Goal: Task Accomplishment & Management: Complete application form

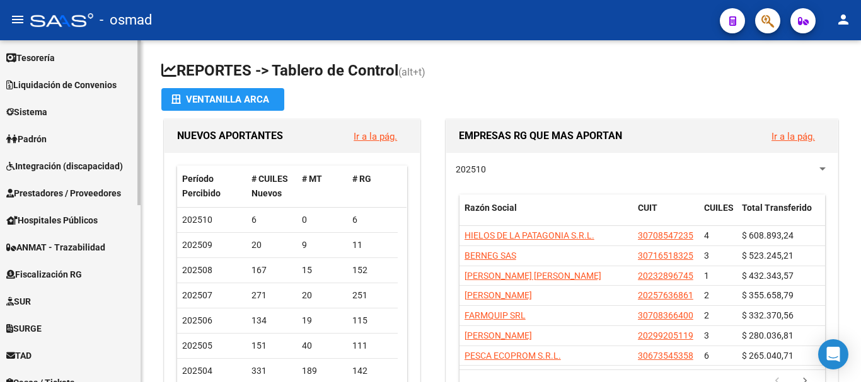
scroll to position [367, 0]
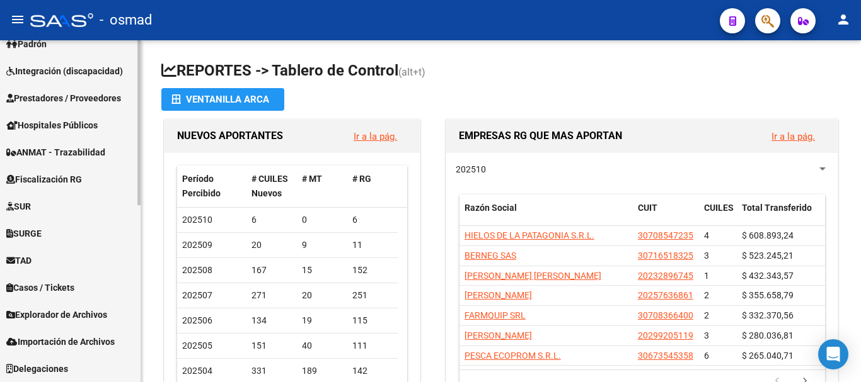
click at [32, 256] on span "TAD" at bounding box center [18, 261] width 25 height 14
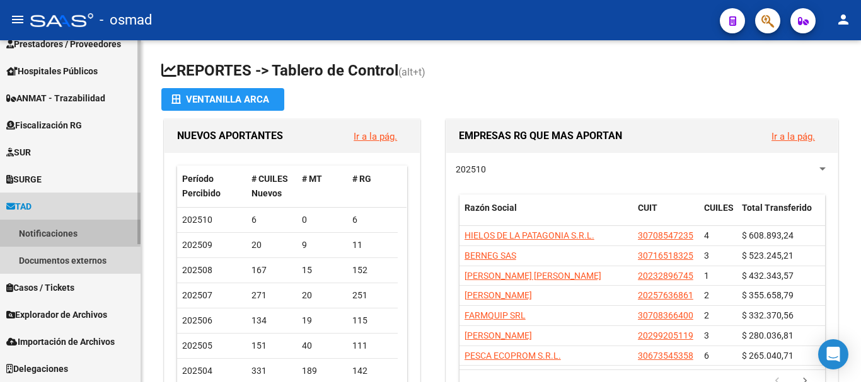
click at [49, 231] on link "Notificaciones" at bounding box center [70, 233] width 141 height 27
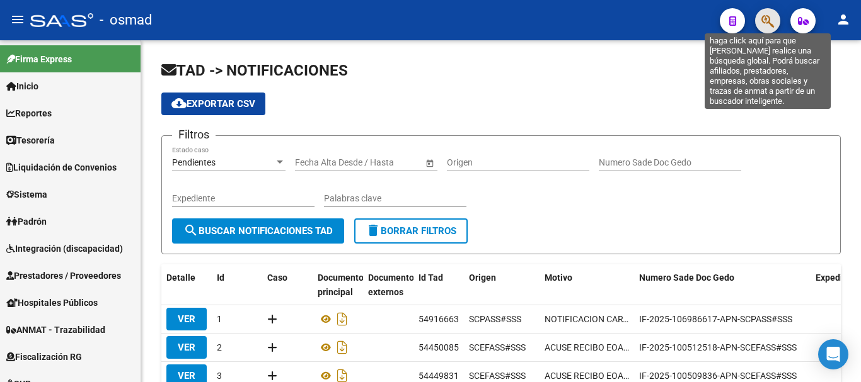
click at [766, 24] on icon "button" at bounding box center [767, 21] width 13 height 14
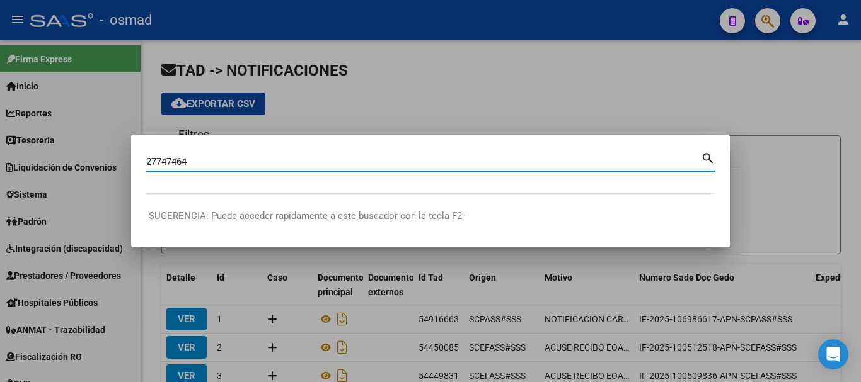
type input "27747464"
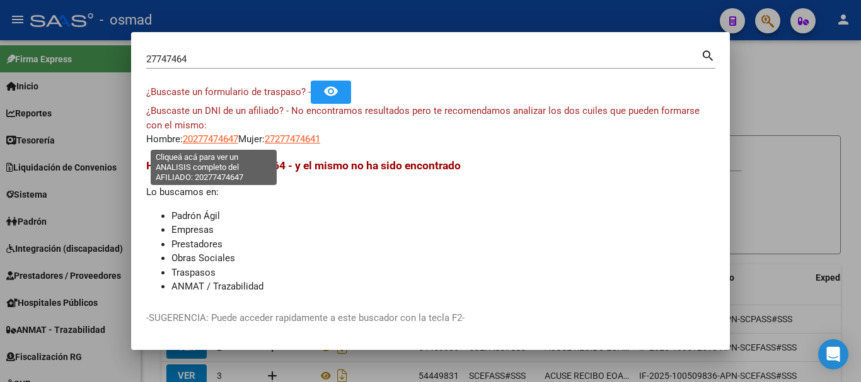
click at [192, 140] on span "20277474647" at bounding box center [210, 139] width 55 height 11
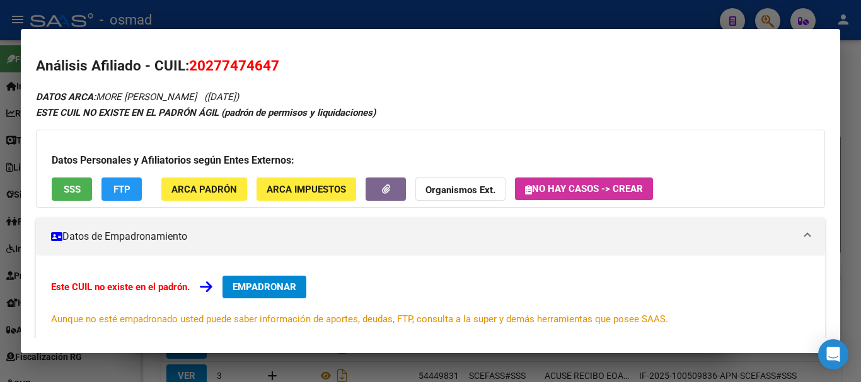
click at [240, 15] on div at bounding box center [430, 191] width 861 height 382
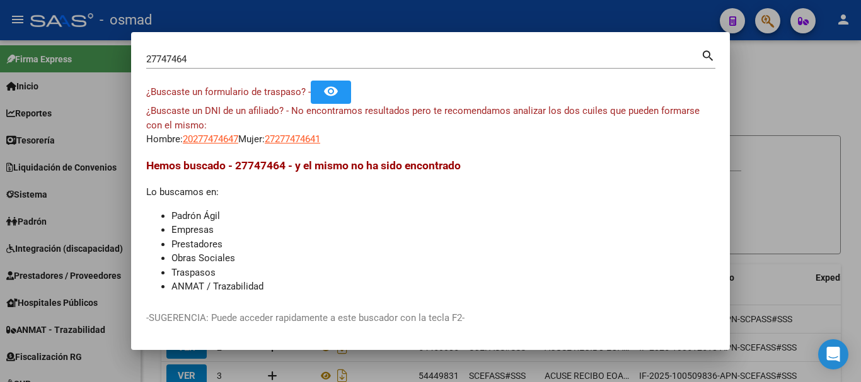
click at [220, 66] on div "27747464 Buscar (apellido, dni, cuil, nro traspaso, cuit, obra social)" at bounding box center [423, 59] width 554 height 19
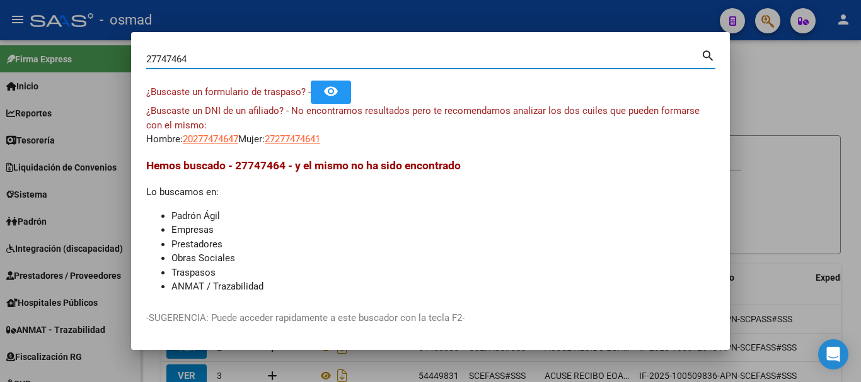
click at [220, 60] on input "27747464" at bounding box center [423, 59] width 554 height 11
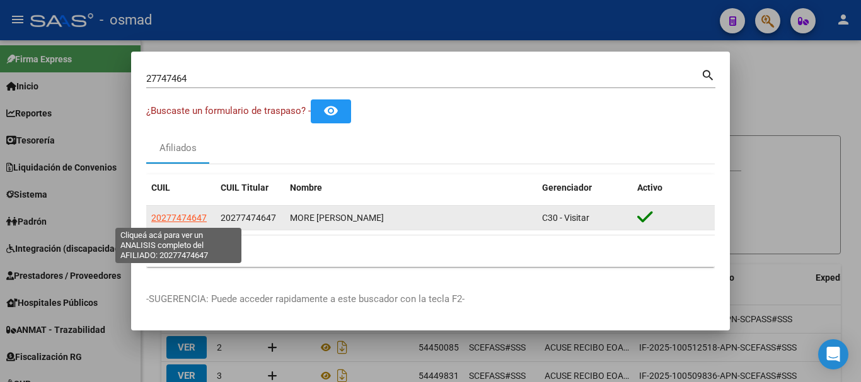
click at [176, 220] on span "20277474647" at bounding box center [178, 218] width 55 height 10
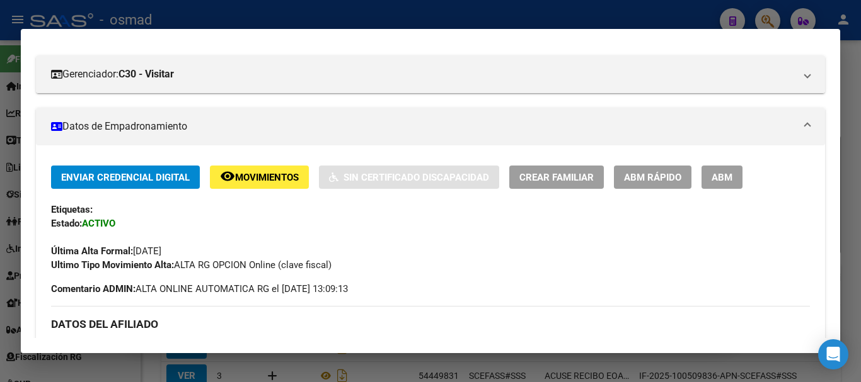
scroll to position [158, 0]
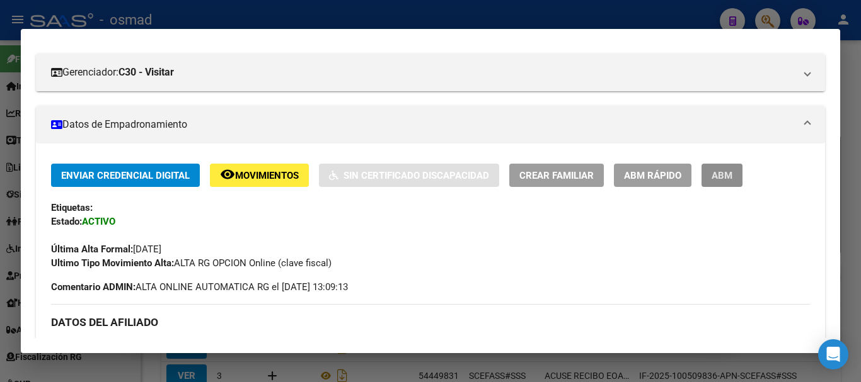
click at [720, 170] on span "ABM" at bounding box center [721, 175] width 21 height 11
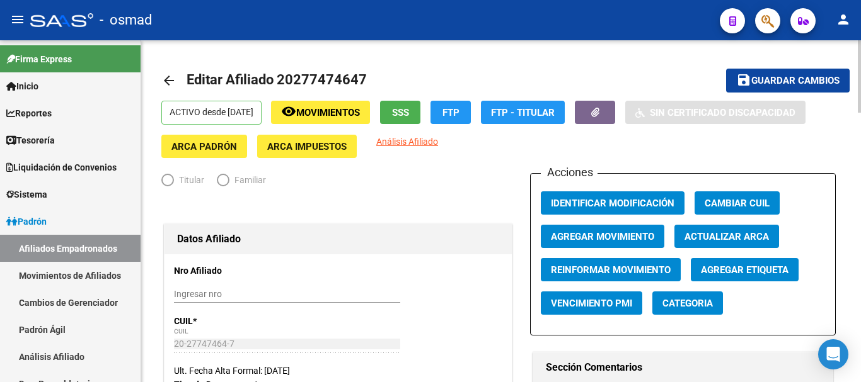
radio input "true"
type input "30-69338113-0"
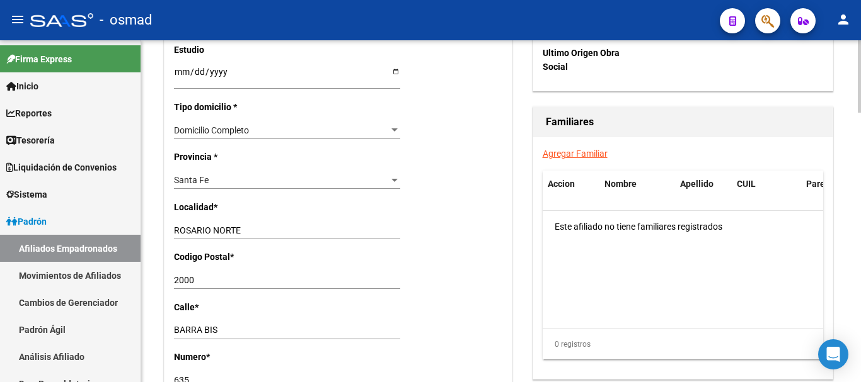
scroll to position [840, 0]
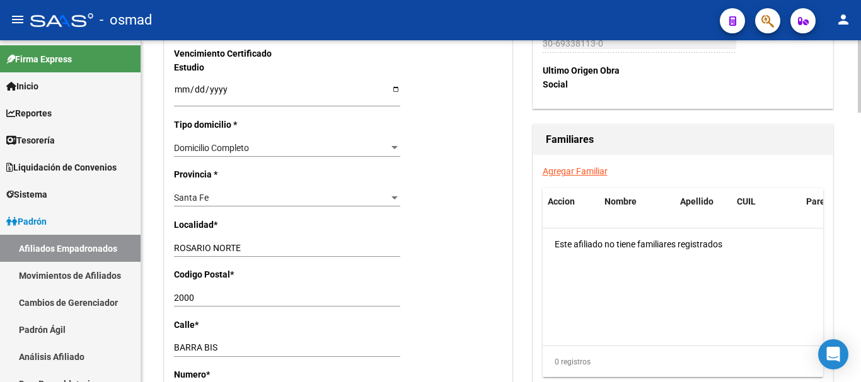
click at [570, 169] on link "Agregar Familiar" at bounding box center [575, 171] width 65 height 10
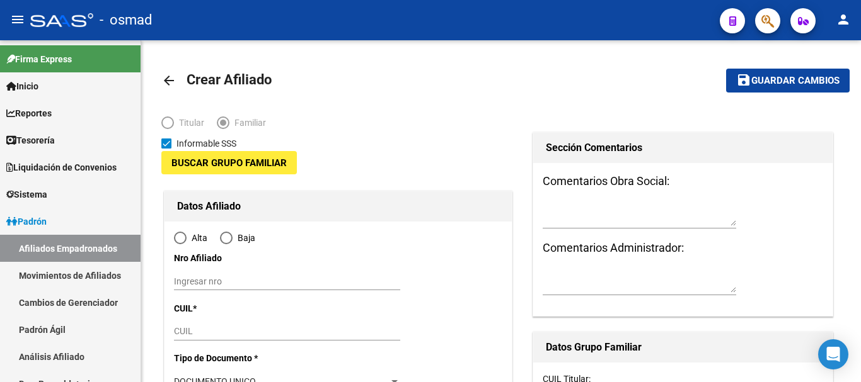
type input "30-69338113-0"
type input "ROSARIO NORTE"
type input "2000"
type input "BARRA BIS"
type input "635"
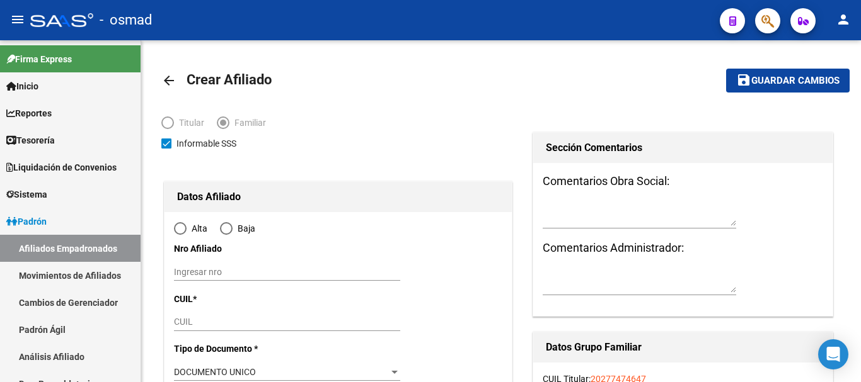
radio input "true"
type input "30-69338113-0"
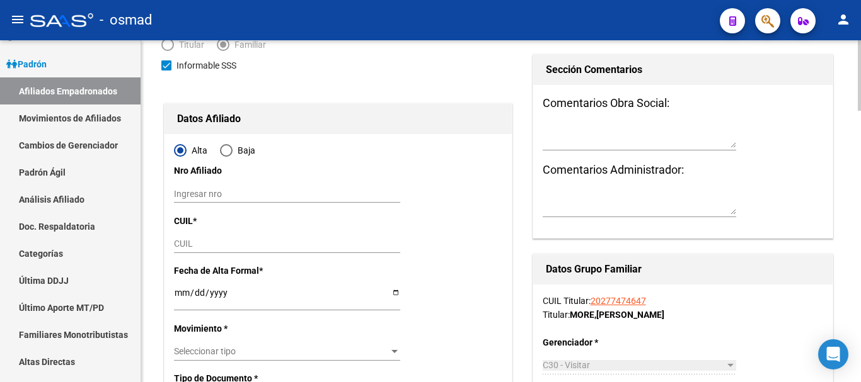
scroll to position [158, 0]
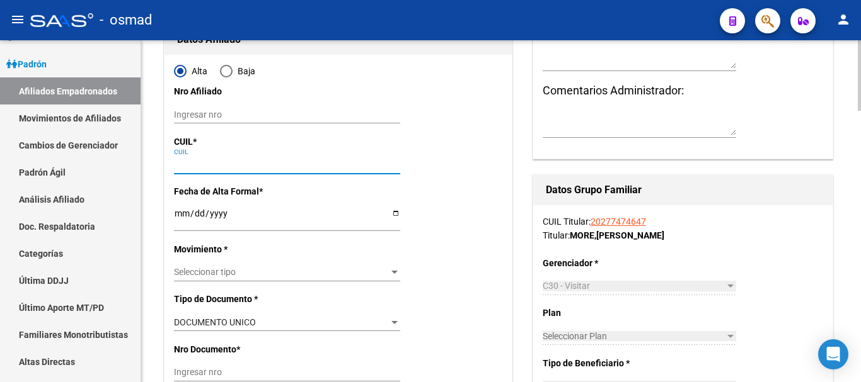
click at [184, 163] on input "CUIL" at bounding box center [287, 164] width 226 height 11
paste input "27-54989612-5"
type input "27-54989612-5"
click at [180, 212] on input "Ingresar fecha" at bounding box center [287, 218] width 226 height 19
type input "54989612"
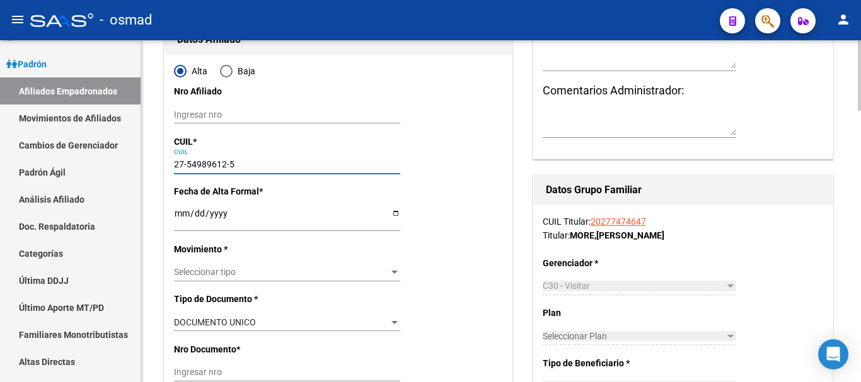
type input "MORE"
type input "LUZ GERALDINE"
type input "2015-08-14"
type input "ROSARIO"
type input "[GEOGRAPHIC_DATA]"
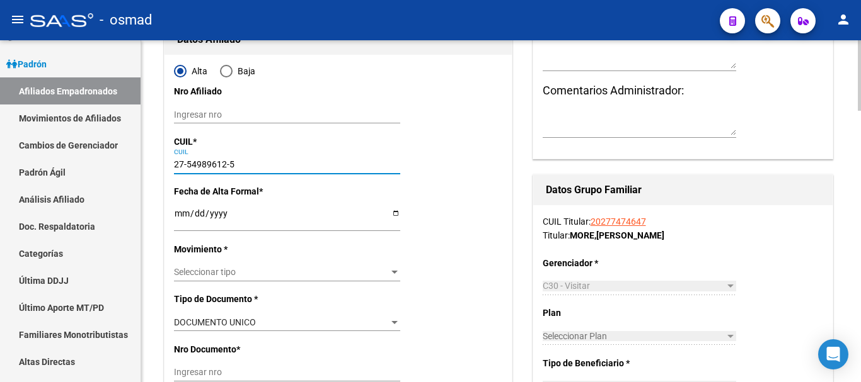
type input "366"
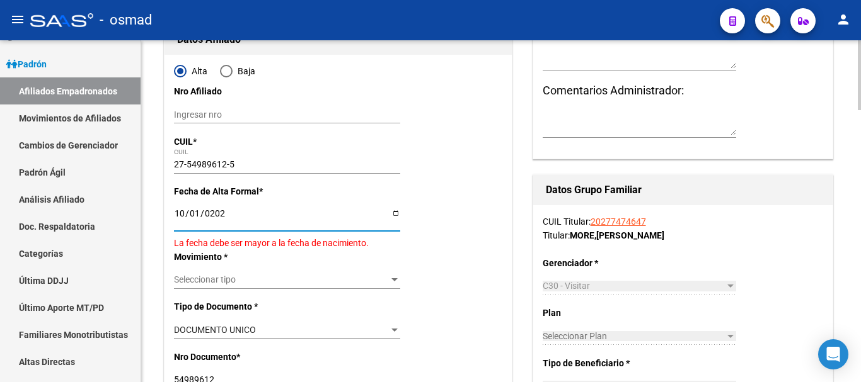
type input "2025-10-01"
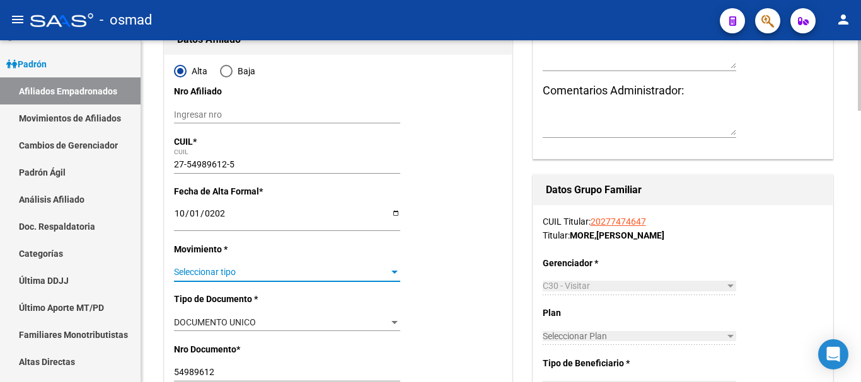
click at [208, 272] on span "Seleccionar tipo" at bounding box center [281, 272] width 215 height 11
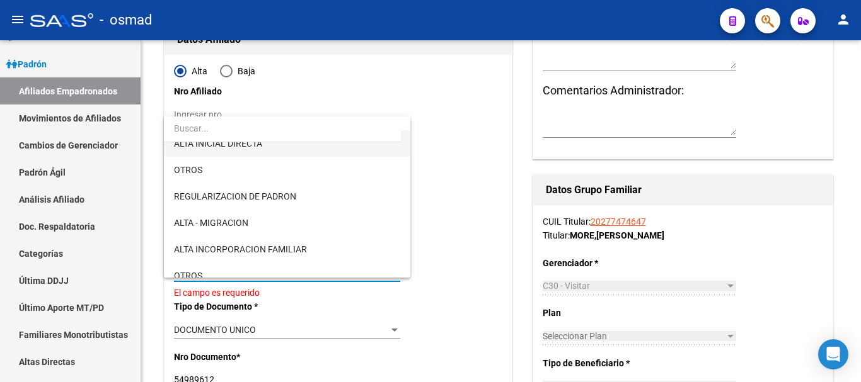
scroll to position [105, 0]
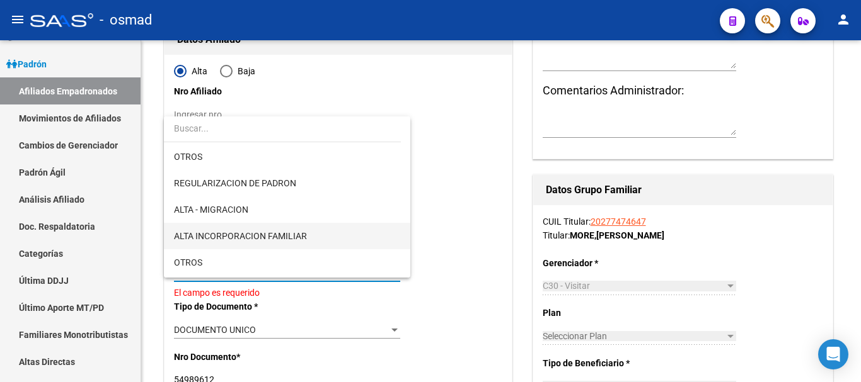
click at [270, 242] on span "ALTA INCORPORACION FAMILIAR" at bounding box center [287, 236] width 226 height 26
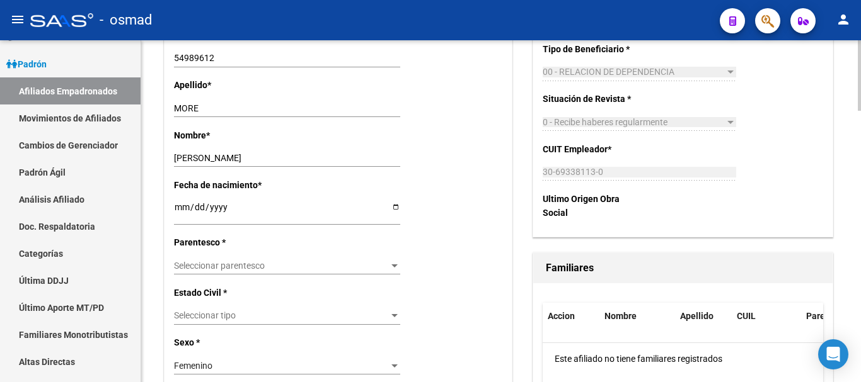
scroll to position [473, 0]
click at [229, 269] on span "Seleccionar parentesco" at bounding box center [281, 265] width 215 height 11
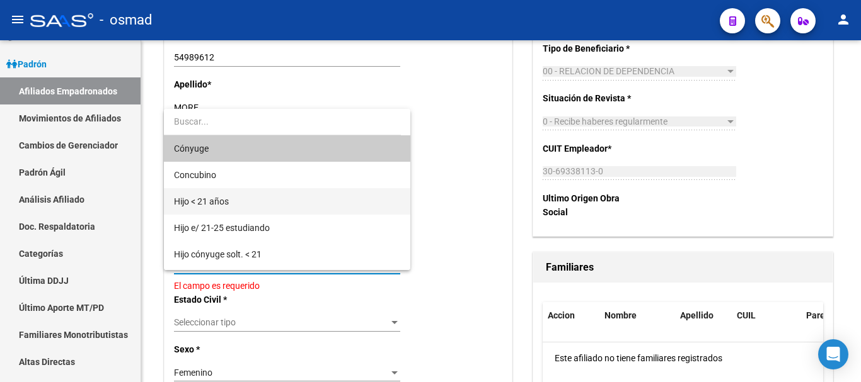
click at [247, 207] on span "Hijo < 21 años" at bounding box center [287, 201] width 226 height 26
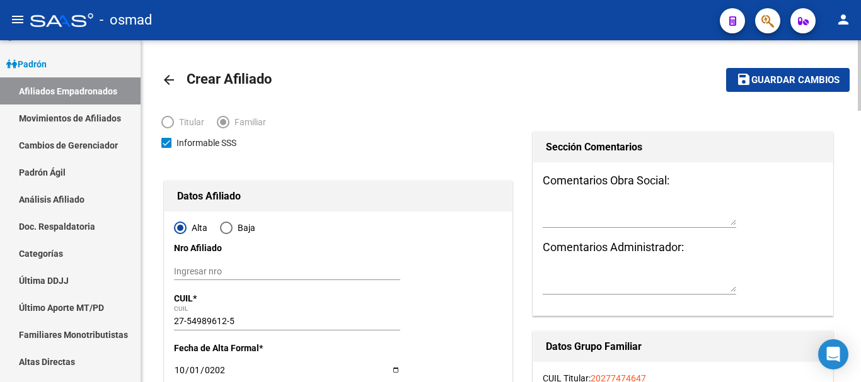
scroll to position [0, 0]
click at [810, 78] on span "Guardar cambios" at bounding box center [795, 81] width 88 height 11
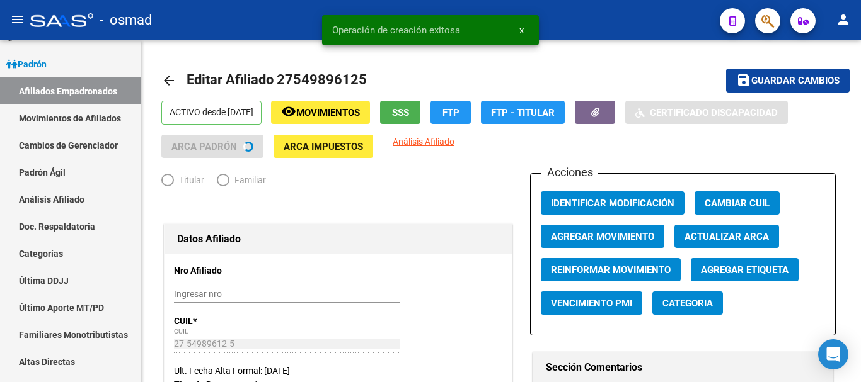
radio input "true"
type input "30-69338113-0"
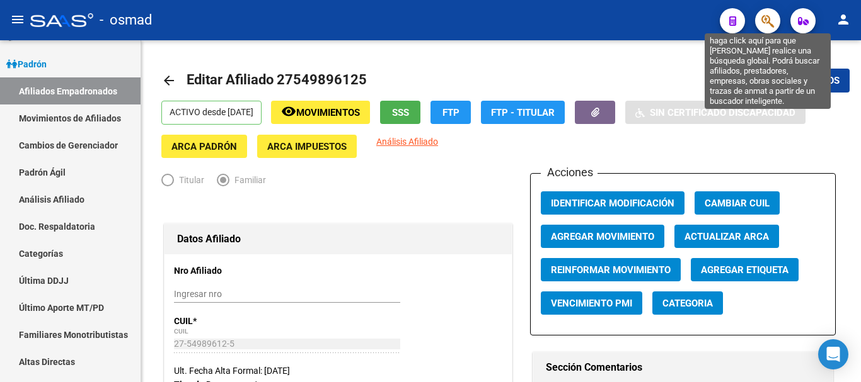
click at [764, 18] on icon "button" at bounding box center [767, 21] width 13 height 14
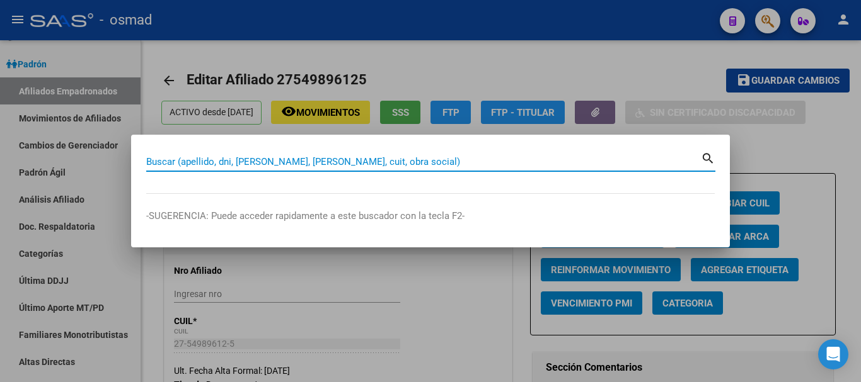
paste input "20265440968"
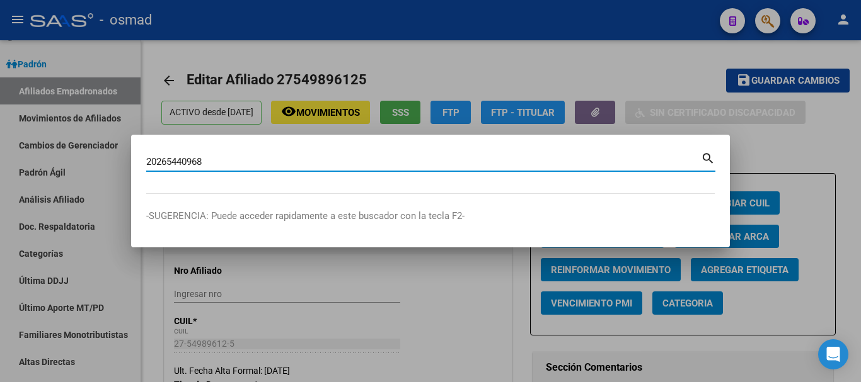
type input "20265440968"
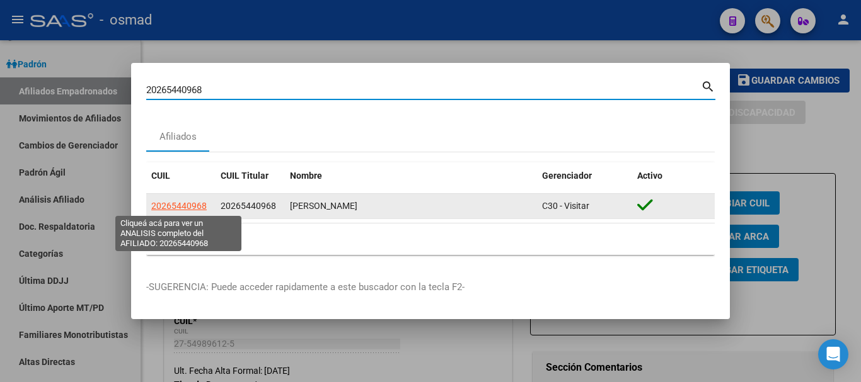
click at [195, 201] on span "20265440968" at bounding box center [178, 206] width 55 height 10
type textarea "20265440968"
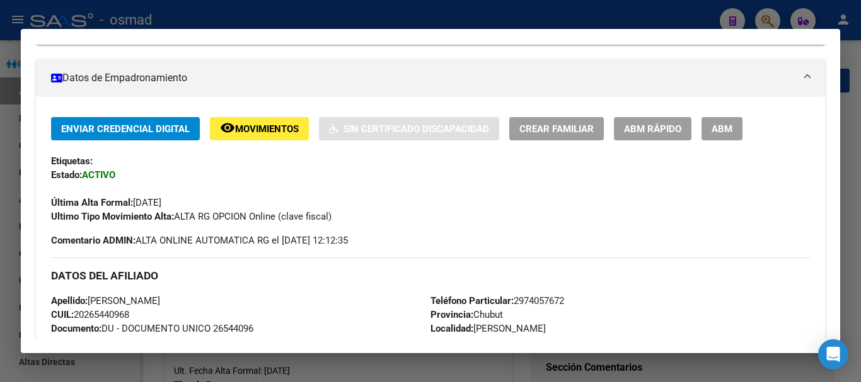
scroll to position [210, 0]
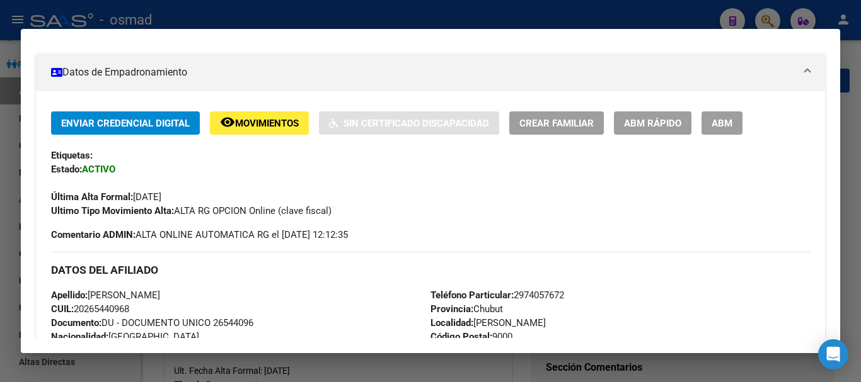
click at [719, 132] on button "ABM" at bounding box center [721, 123] width 41 height 23
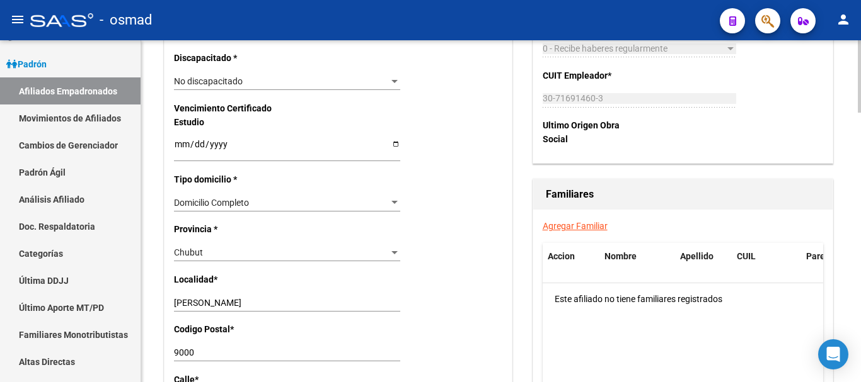
scroll to position [788, 0]
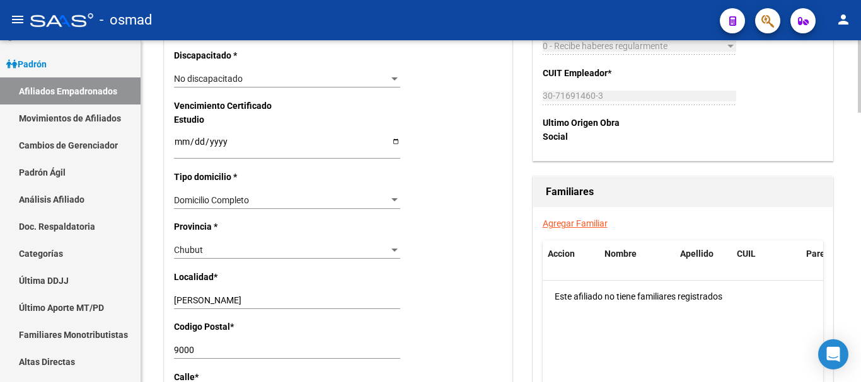
click at [571, 222] on link "Agregar Familiar" at bounding box center [575, 224] width 65 height 10
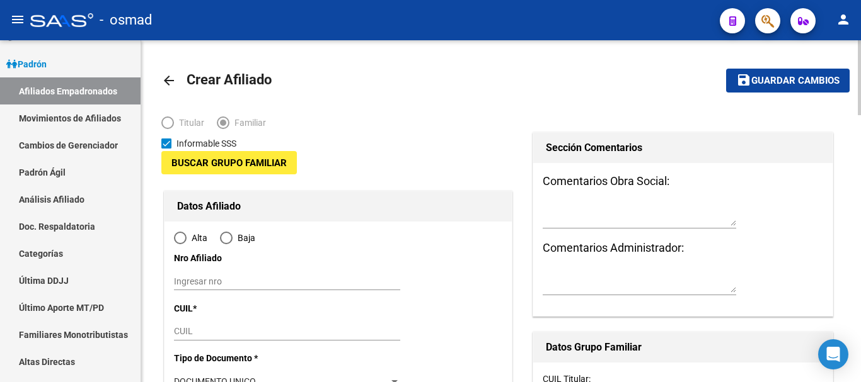
type input "30-71691460-3"
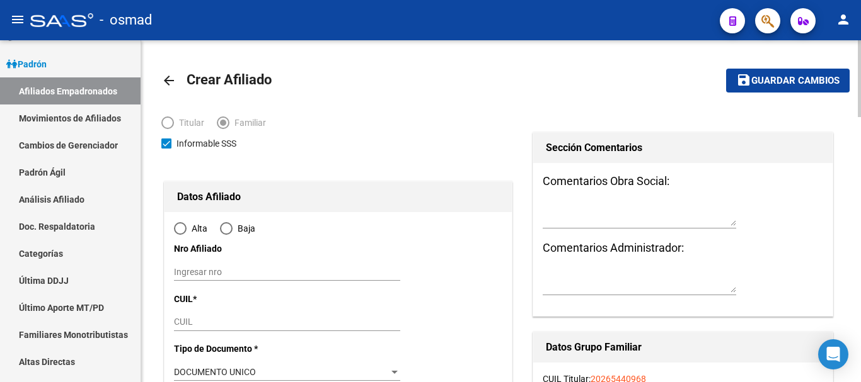
type input "COMODORO RIVADA"
type input "9000"
type input "COD 2462"
type input "346"
radio input "true"
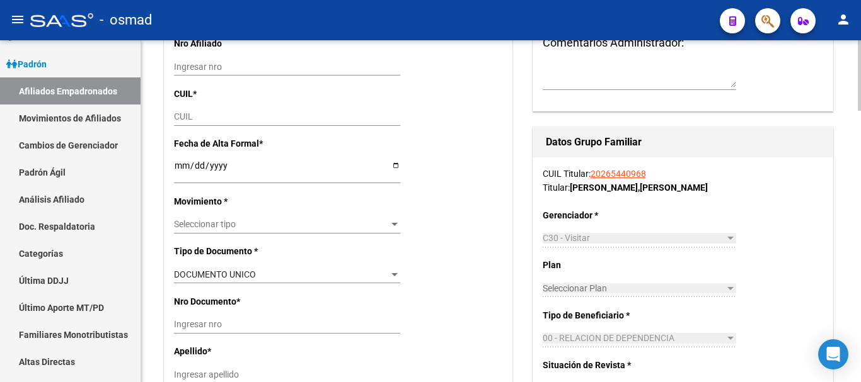
scroll to position [210, 0]
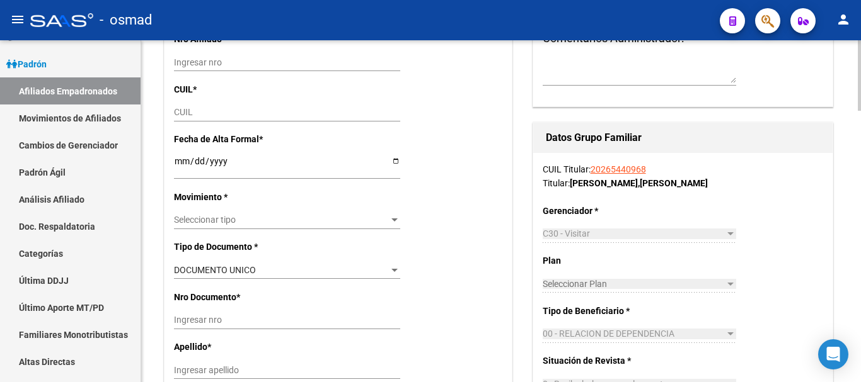
type input "30-71691460-3"
click at [188, 113] on input "CUIL" at bounding box center [287, 112] width 226 height 11
paste input "20-47468444-0"
type input "20-47468444-0"
type input "47468444"
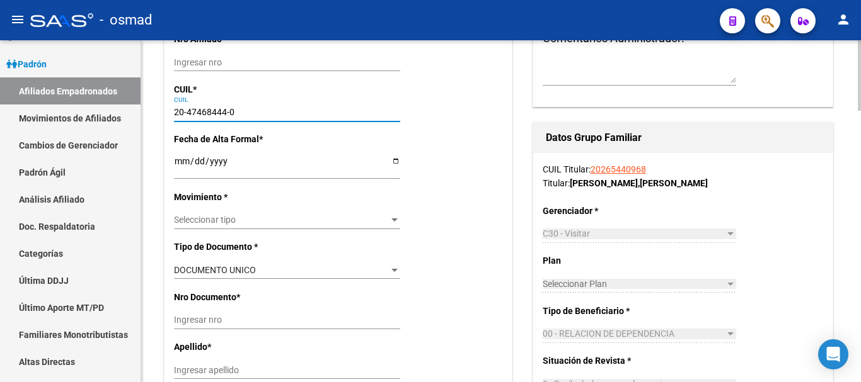
type input "MANRIQUEZ AXEL LEONEL"
type input "2006-11-09"
type input "COMODORO RIVADA"
type input "CODIGO 2462"
type input "20-47468444-0"
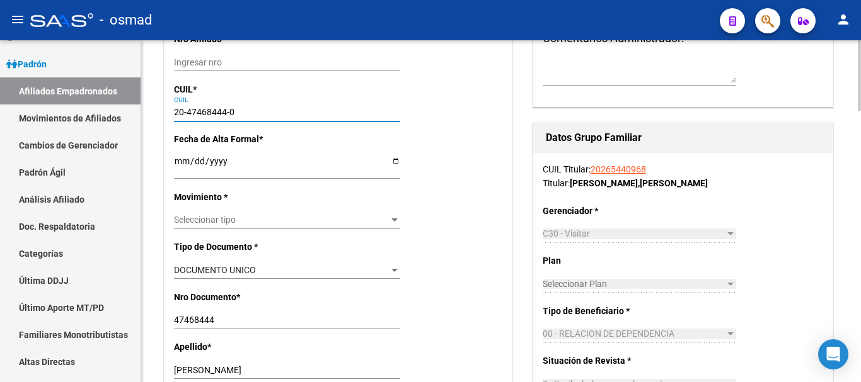
click at [180, 163] on input "Ingresar fecha" at bounding box center [287, 165] width 226 height 19
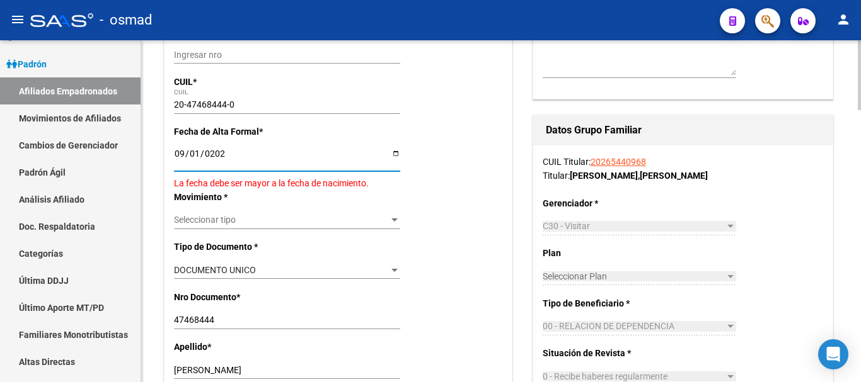
type input "[DATE]"
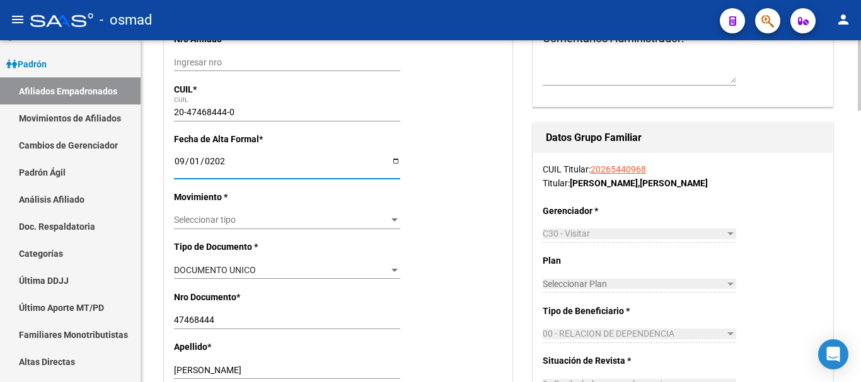
click at [214, 218] on span "Seleccionar tipo" at bounding box center [281, 220] width 215 height 11
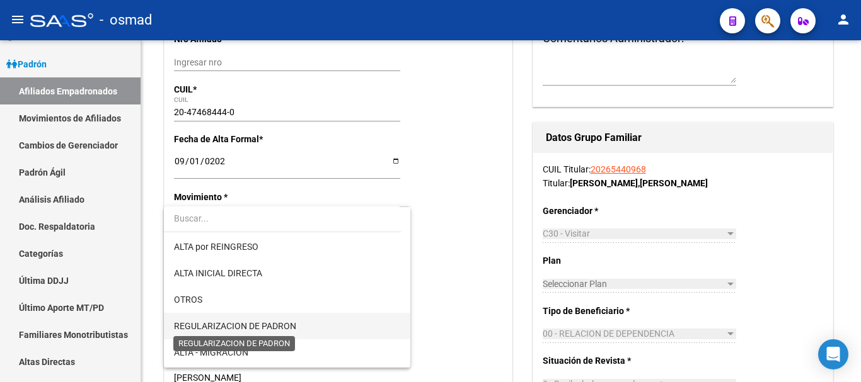
scroll to position [105, 0]
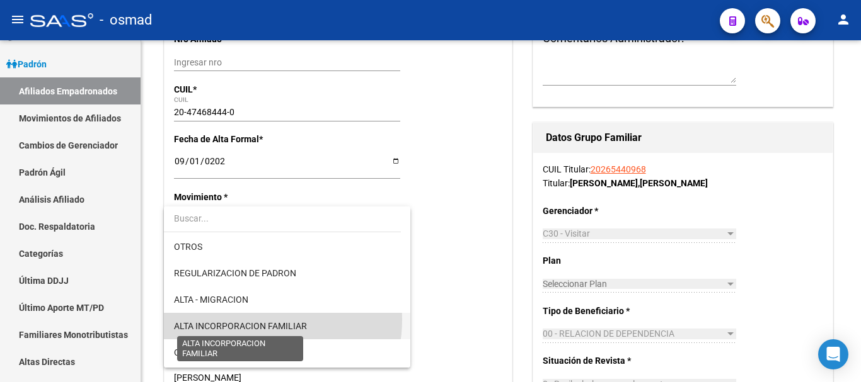
click at [256, 321] on span "ALTA INCORPORACION FAMILIAR" at bounding box center [240, 326] width 133 height 10
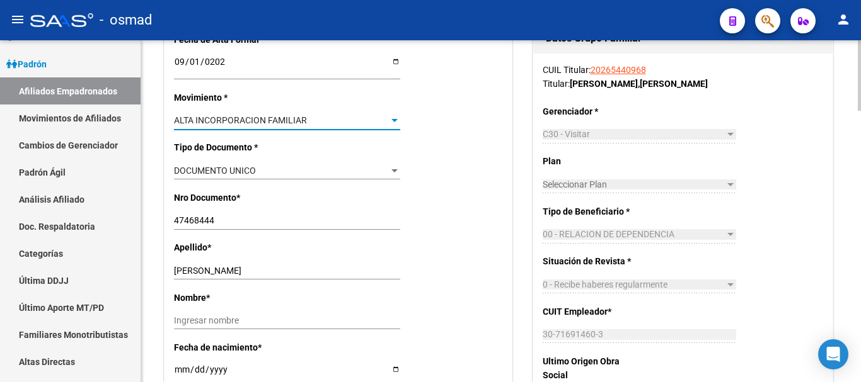
scroll to position [315, 0]
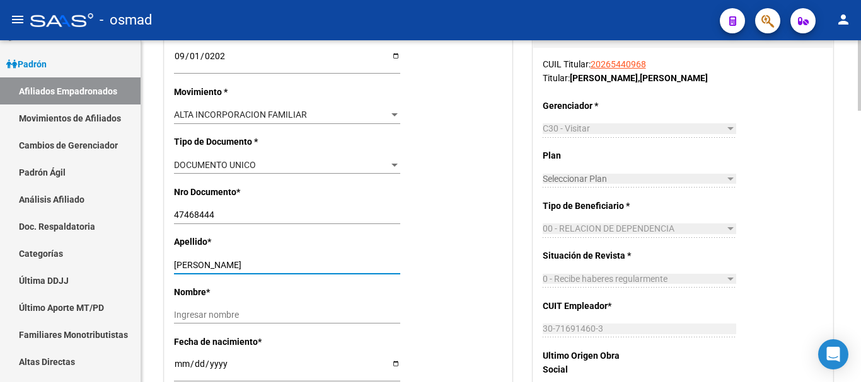
drag, startPoint x: 226, startPoint y: 263, endPoint x: 302, endPoint y: 263, distance: 76.2
click at [302, 263] on input "MANRIQUEZ AXEL LEONEL" at bounding box center [287, 265] width 226 height 11
click at [215, 313] on input "Ingresar nombre" at bounding box center [287, 315] width 226 height 11
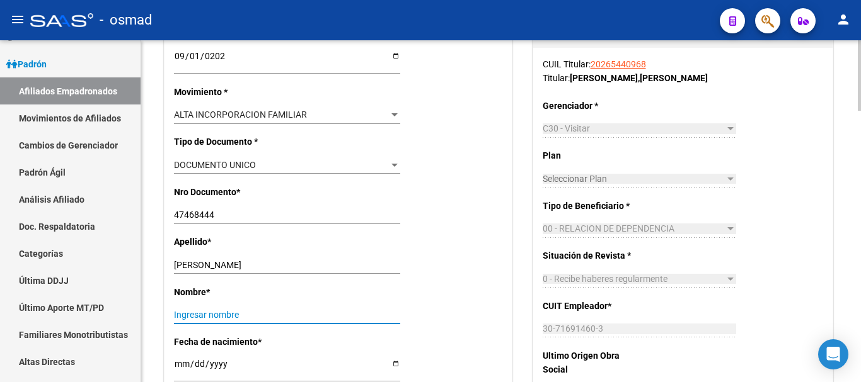
paste input "AXEL LEONEL"
type input "AXEL LEONEL"
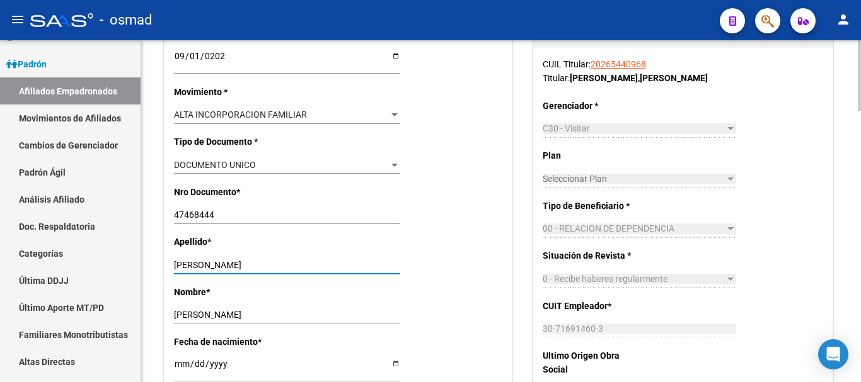
drag, startPoint x: 255, startPoint y: 263, endPoint x: 371, endPoint y: 267, distance: 116.6
click at [371, 267] on input "MANRIQUEZ AXEL LEONEL" at bounding box center [287, 265] width 226 height 11
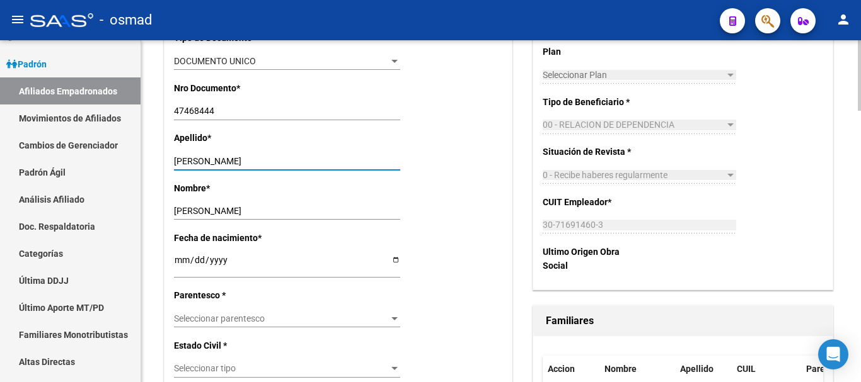
scroll to position [420, 0]
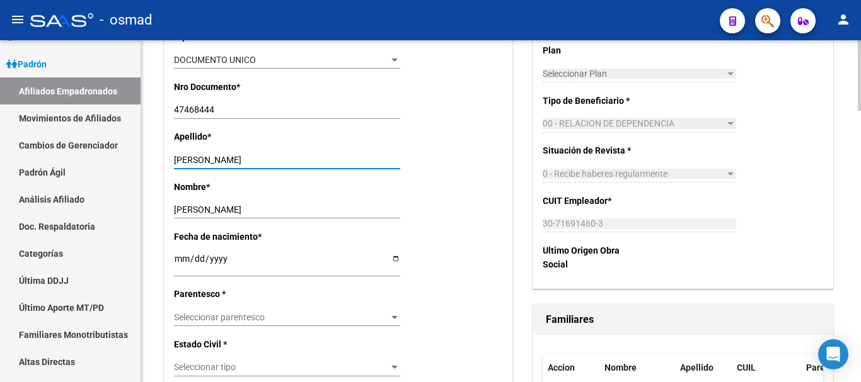
type input "MANRIQUEZ"
click at [220, 315] on span "Seleccionar parentesco" at bounding box center [281, 318] width 215 height 11
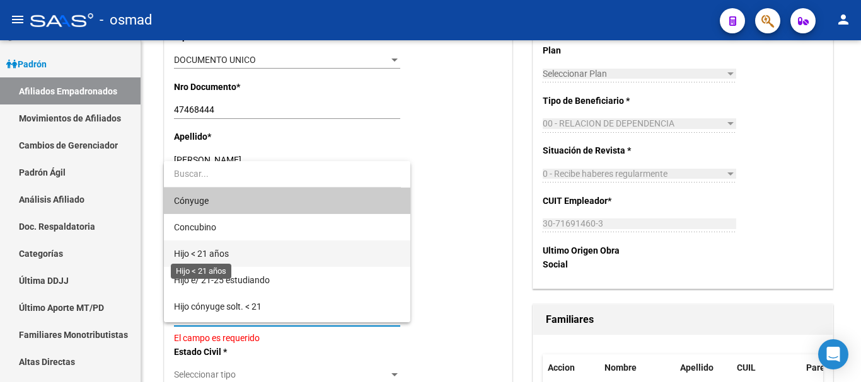
click at [204, 259] on span "Hijo < 21 años" at bounding box center [201, 254] width 55 height 10
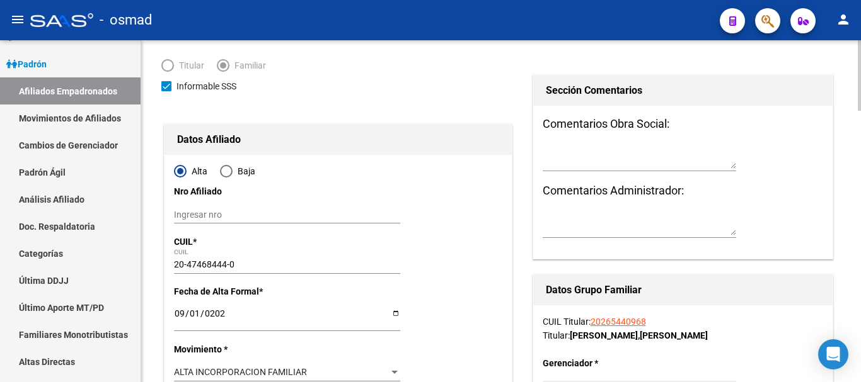
scroll to position [0, 0]
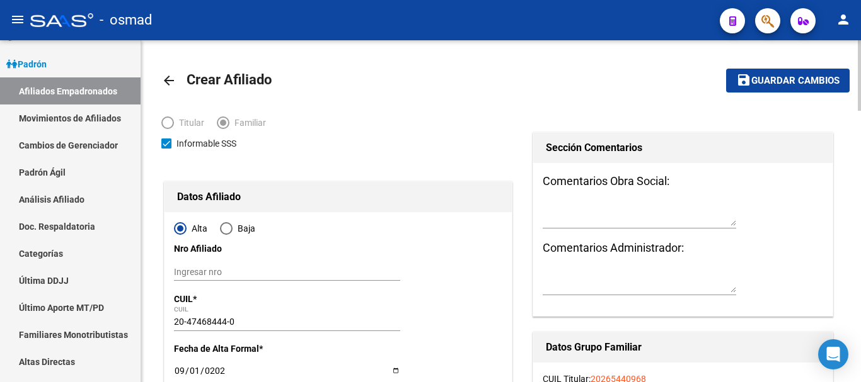
click at [767, 76] on span "Guardar cambios" at bounding box center [795, 81] width 88 height 11
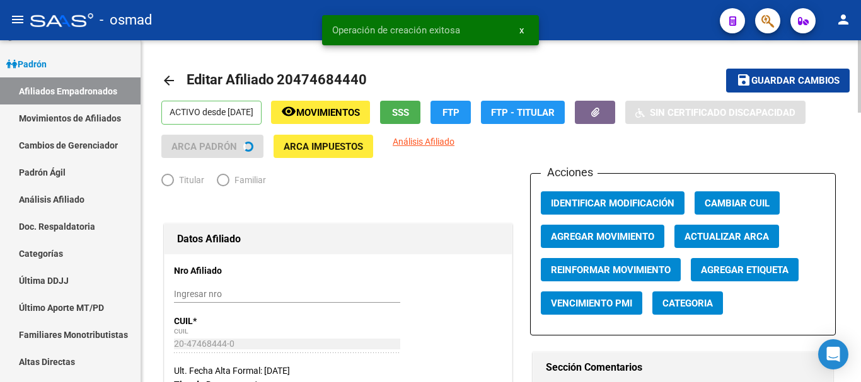
radio input "true"
type input "30-71691460-3"
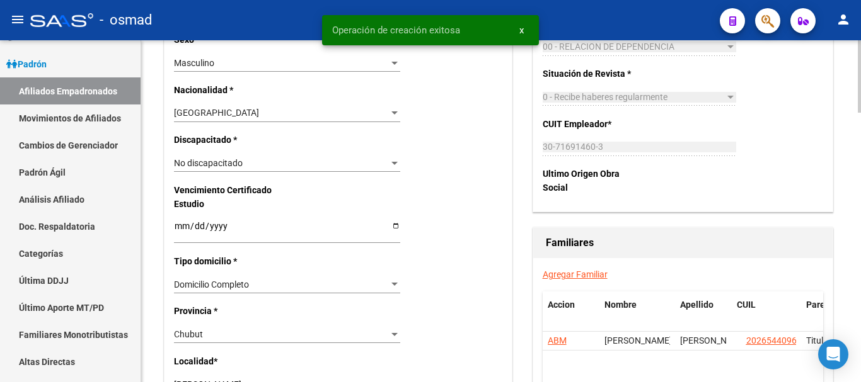
scroll to position [735, 0]
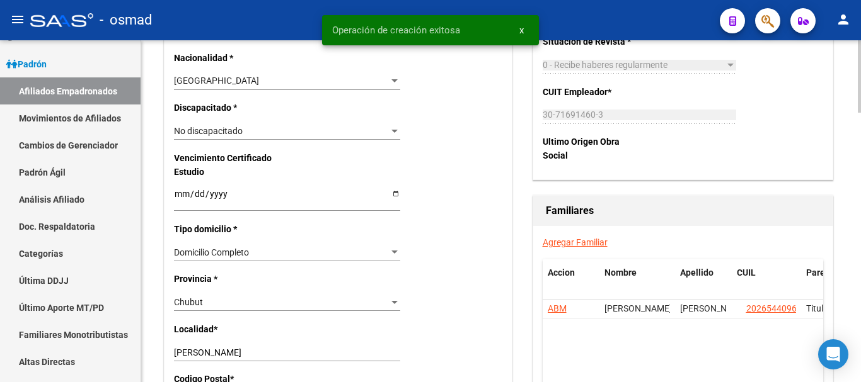
click at [588, 236] on div "Agregar Familiar Accion Nombre Apellido CUIL Parentesco ABM LEONEL ARNOLDO MANR…" at bounding box center [682, 347] width 299 height 242
click at [586, 243] on link "Agregar Familiar" at bounding box center [575, 243] width 65 height 10
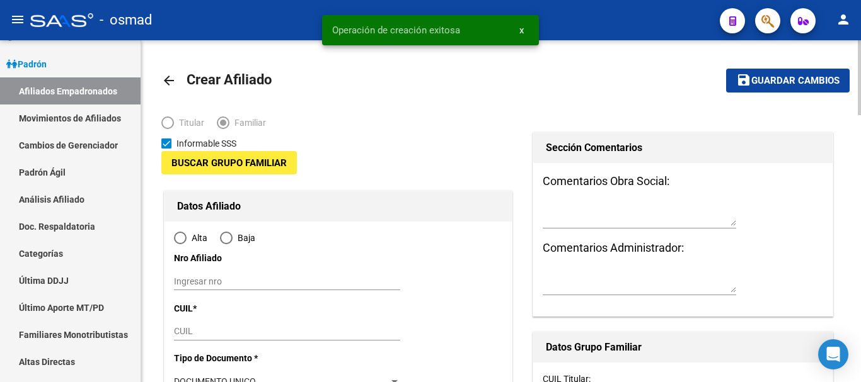
type input "30-71691460-3"
type input "COMODORO RIVADA"
type input "9000"
type input "COD 2462"
type input "346"
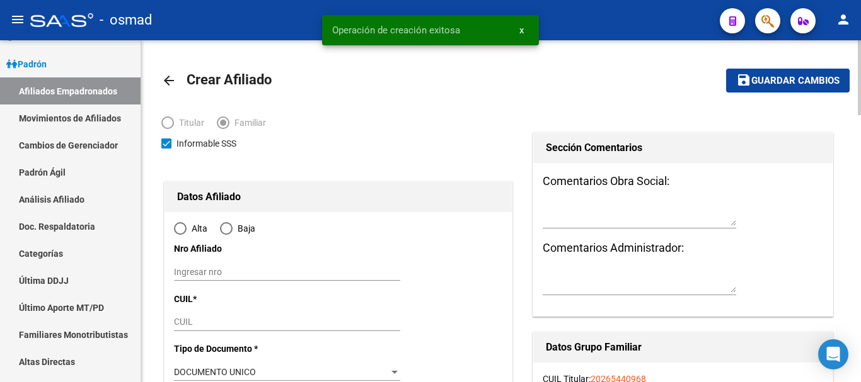
radio input "true"
type input "30-71691460-3"
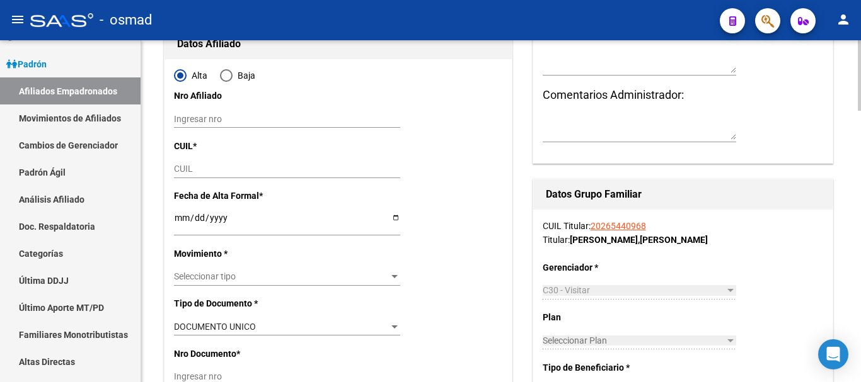
scroll to position [210, 0]
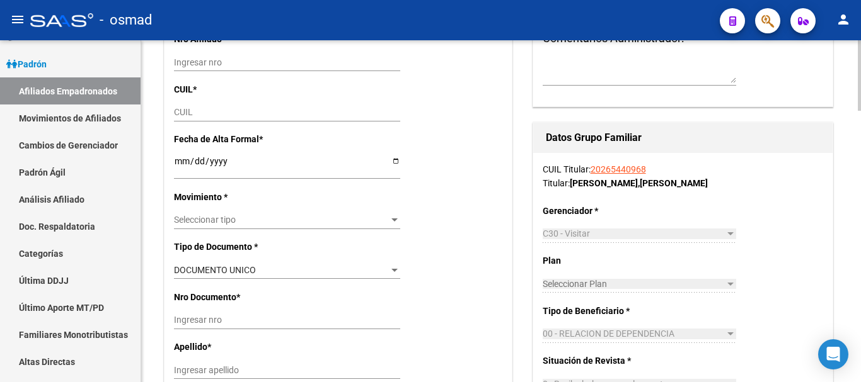
click at [191, 109] on input "CUIL" at bounding box center [287, 112] width 226 height 11
paste input "27-49655415-4"
type input "27-49655415-4"
click at [181, 158] on input "Ingresar fecha" at bounding box center [287, 165] width 226 height 19
type input "49655415"
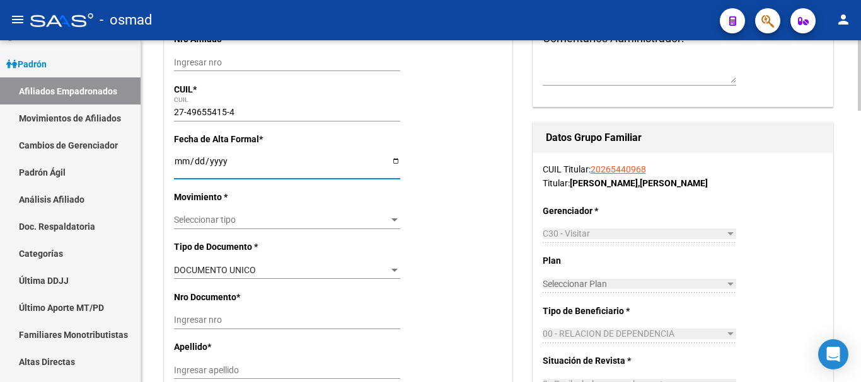
type input "MANRIQUEZ ROCIO NICOLE"
type input "2009-12-04"
type input "COMODORO RIVADA"
type input "CODIGO 2462"
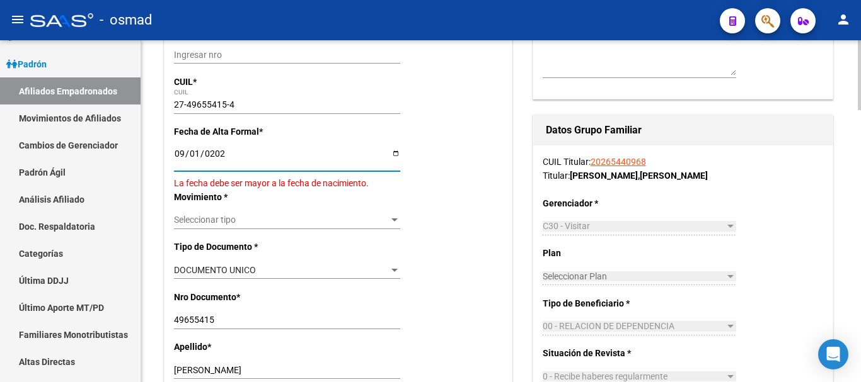
type input "[DATE]"
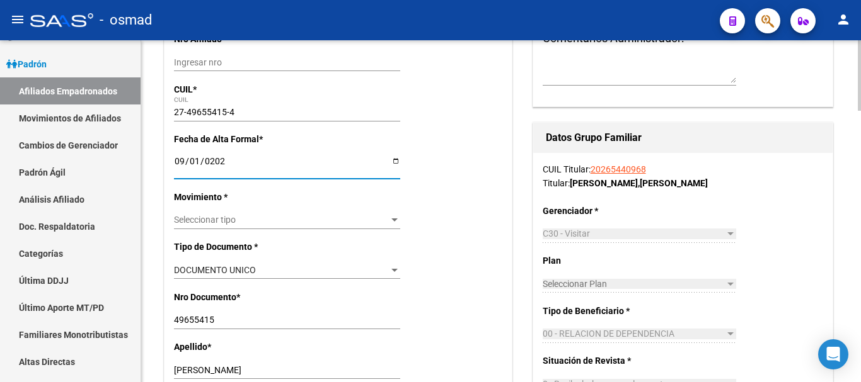
click at [195, 223] on span "Seleccionar tipo" at bounding box center [281, 220] width 215 height 11
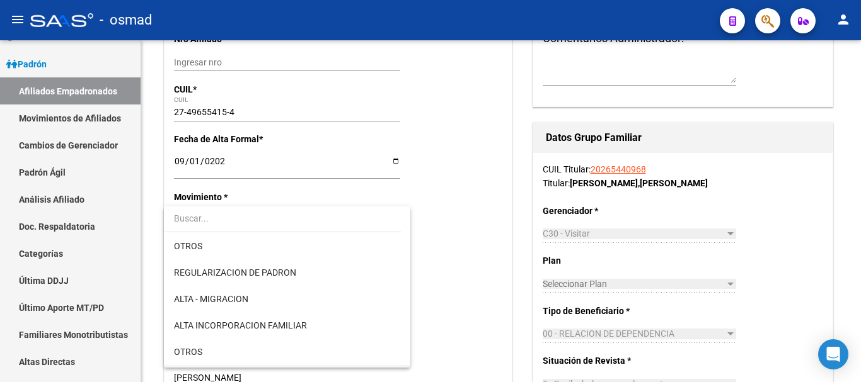
scroll to position [105, 0]
click at [272, 327] on span "ALTA INCORPORACION FAMILIAR" at bounding box center [240, 326] width 133 height 10
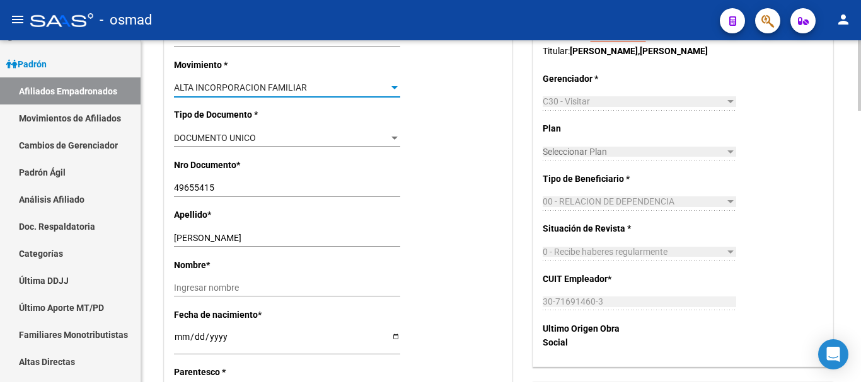
scroll to position [367, 0]
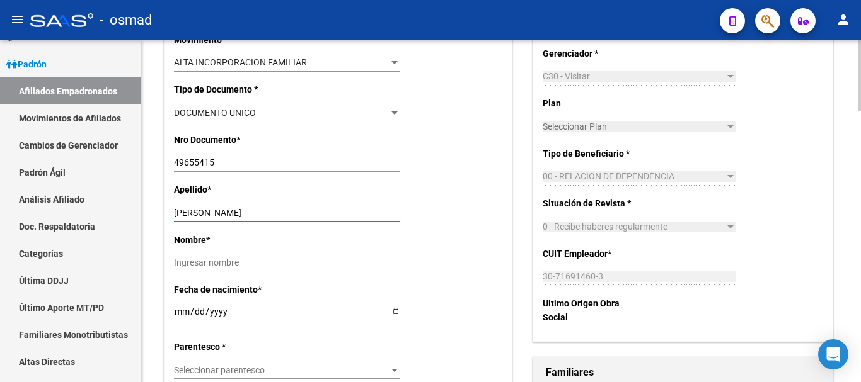
drag, startPoint x: 238, startPoint y: 210, endPoint x: 343, endPoint y: 210, distance: 105.2
click at [343, 210] on input "MANRIQUEZ ROCIO NICOLE" at bounding box center [287, 213] width 226 height 11
click at [240, 258] on input "Ingresar nombre" at bounding box center [287, 263] width 226 height 11
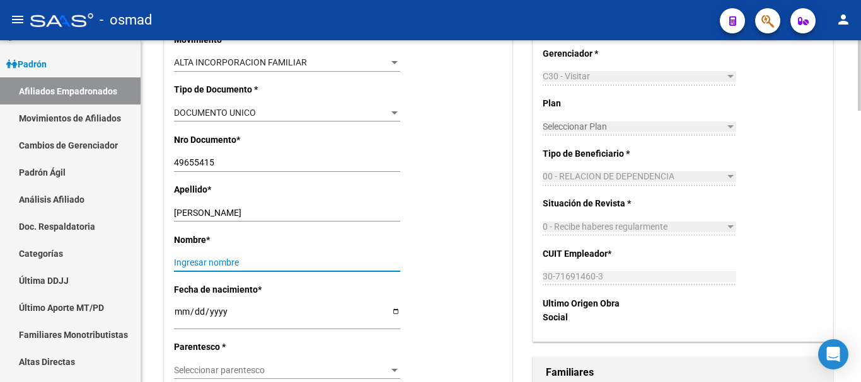
paste input "ROCIO NICOLE"
type input "ROCIO NICOLE"
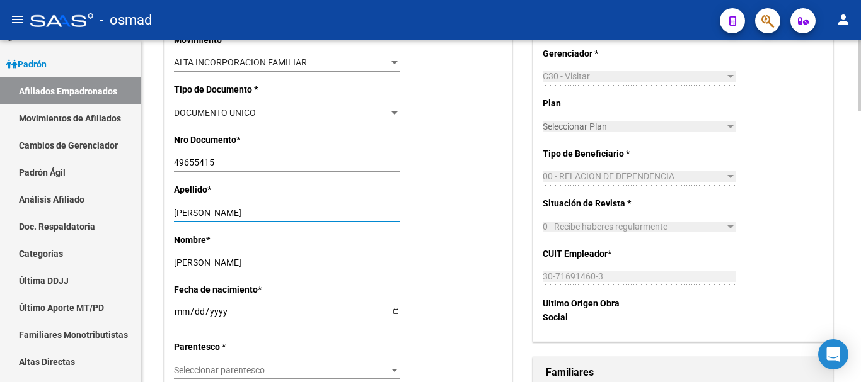
drag, startPoint x: 227, startPoint y: 212, endPoint x: 418, endPoint y: 224, distance: 191.3
click at [418, 224] on div "Apellido * MANRIQUEZ ROCIO NICOLE Ingresar apellido" at bounding box center [338, 208] width 328 height 50
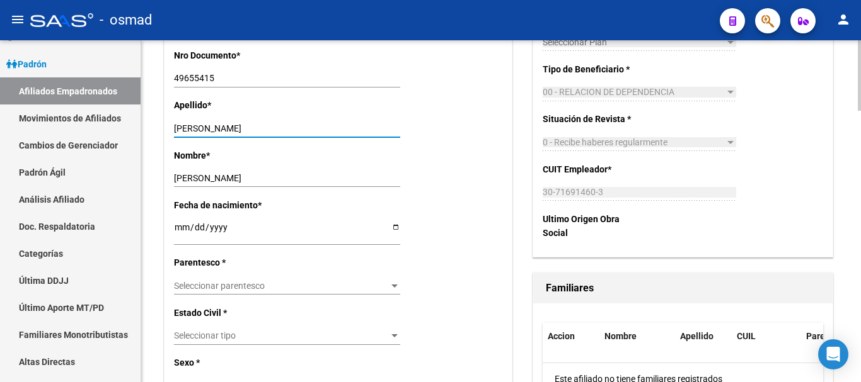
scroll to position [473, 0]
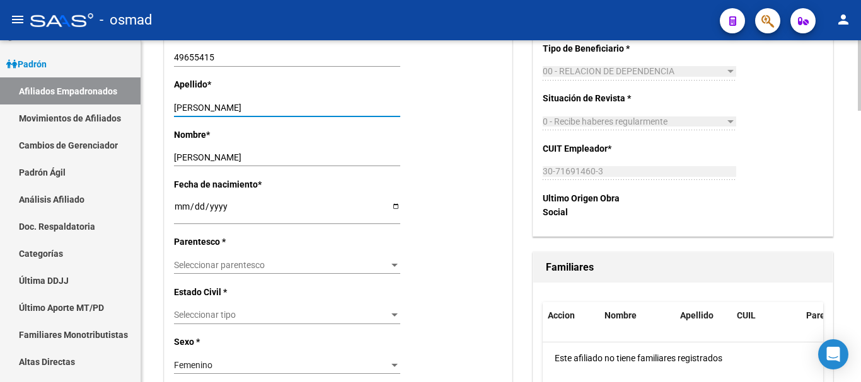
type input "MANRIQUEZ"
click at [230, 270] on span "Seleccionar parentesco" at bounding box center [281, 265] width 215 height 11
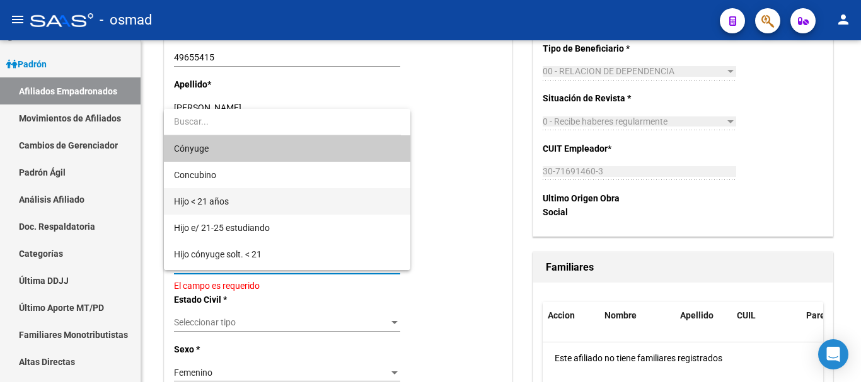
click at [251, 204] on span "Hijo < 21 años" at bounding box center [287, 201] width 226 height 26
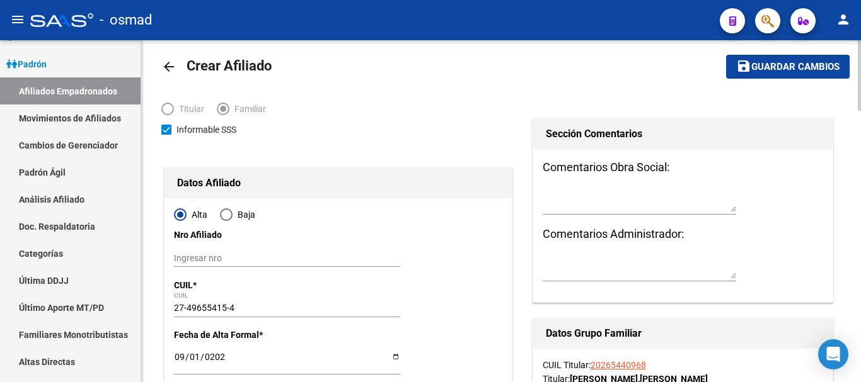
scroll to position [0, 0]
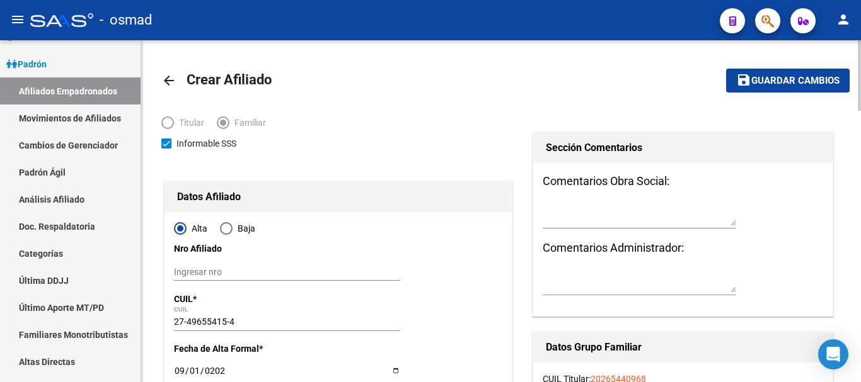
click at [778, 80] on span "Guardar cambios" at bounding box center [795, 81] width 88 height 11
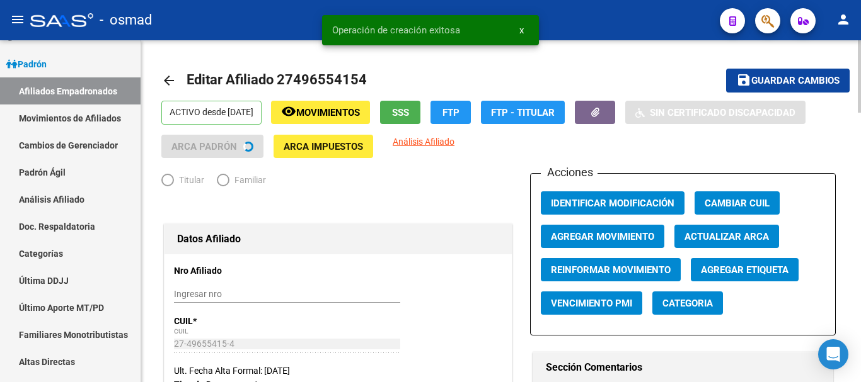
radio input "true"
type input "30-71691460-3"
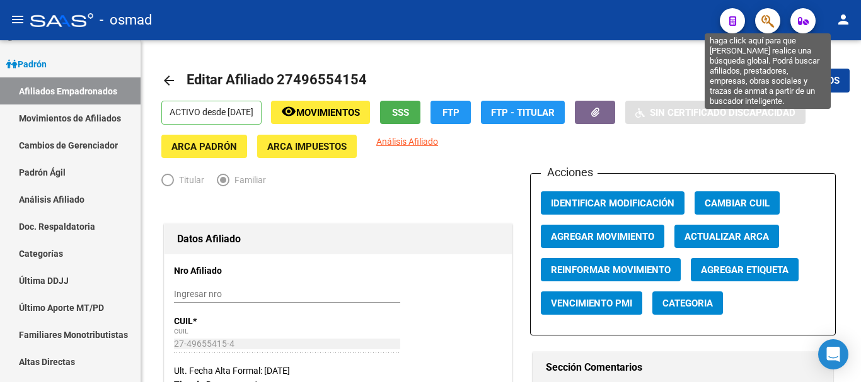
click at [767, 18] on icon "button" at bounding box center [767, 21] width 13 height 14
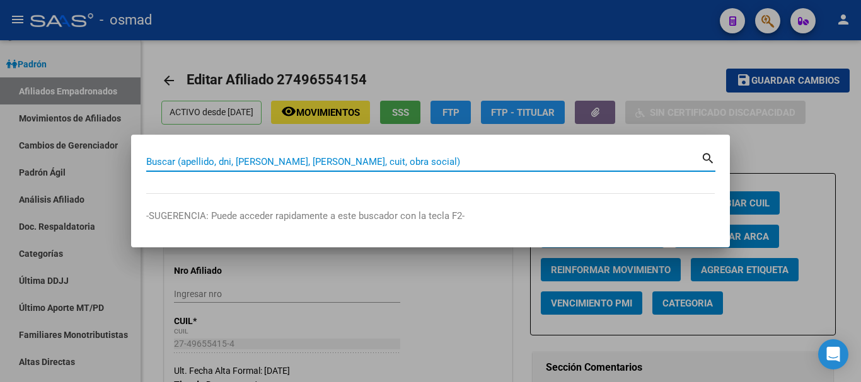
paste input "20328185122"
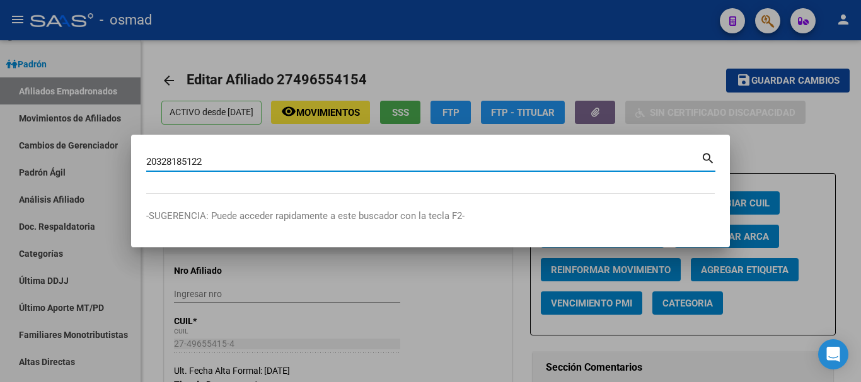
type input "20328185122"
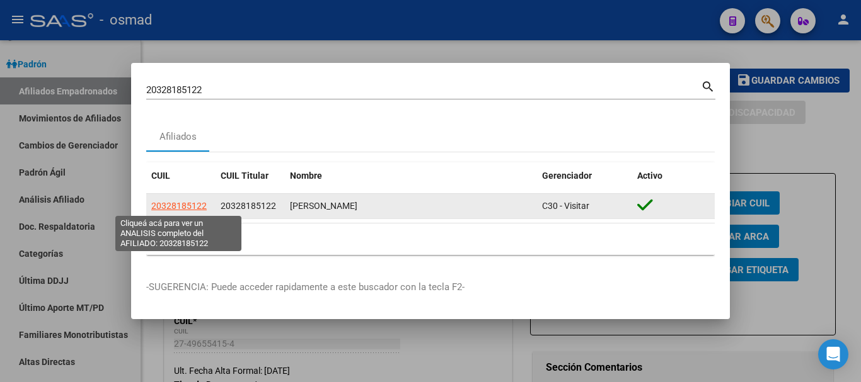
click at [173, 202] on span "20328185122" at bounding box center [178, 206] width 55 height 10
type textarea "20328185122"
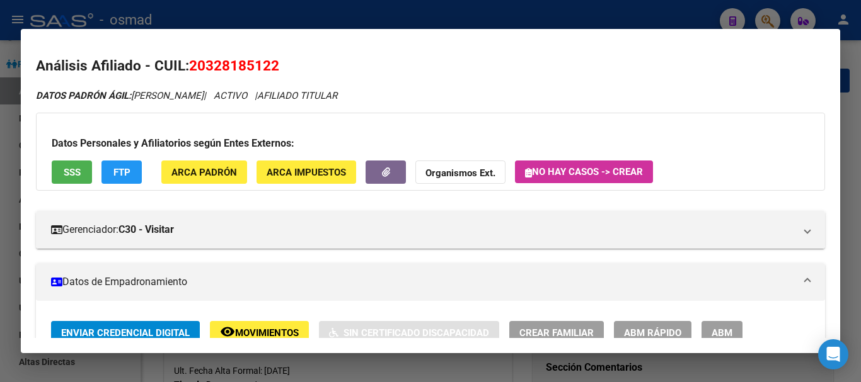
click at [713, 329] on span "ABM" at bounding box center [721, 333] width 21 height 11
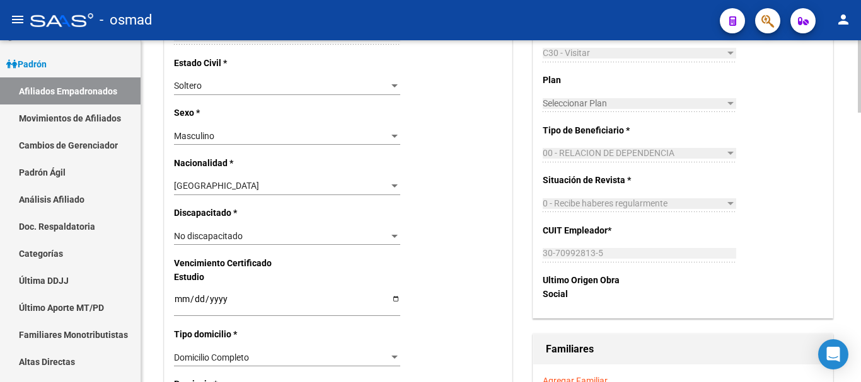
scroll to position [840, 0]
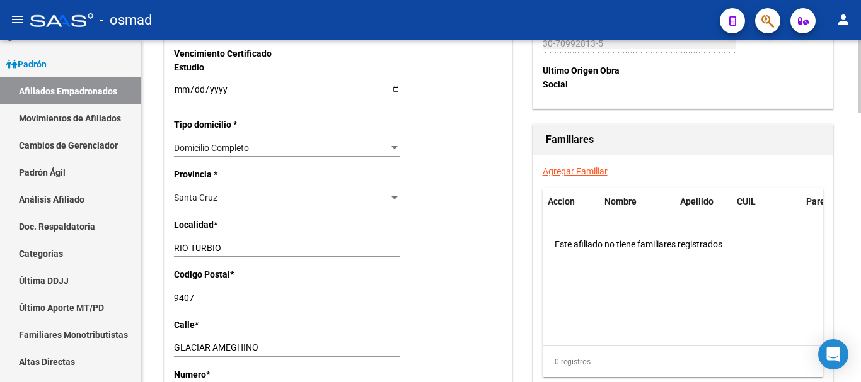
click at [577, 173] on link "Agregar Familiar" at bounding box center [575, 171] width 65 height 10
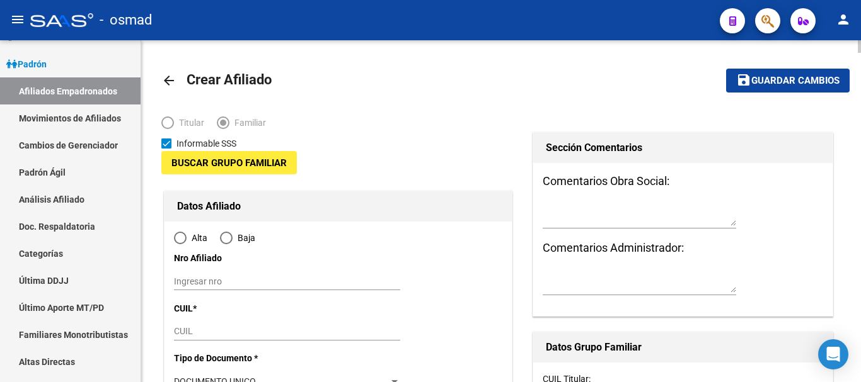
type input "30-70992813-5"
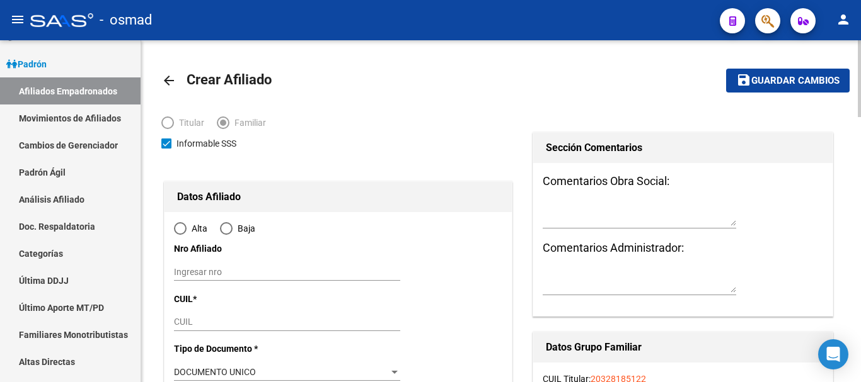
type input "RIO TURBIO"
type input "9407"
type input "GLACIAR AMEGHINO"
type input "194"
radio input "true"
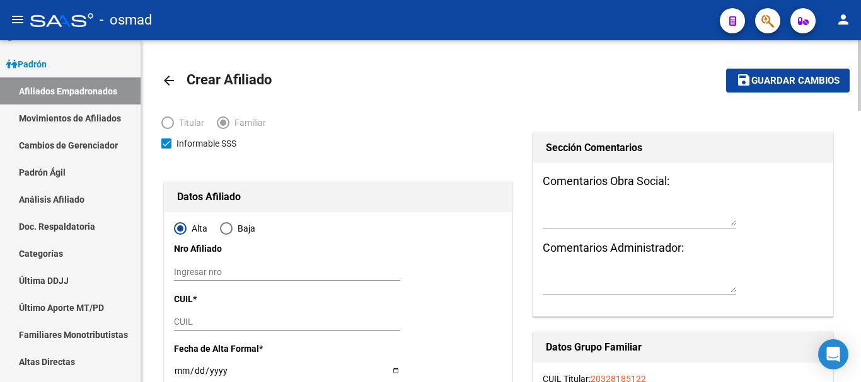
type input "30-70992813-5"
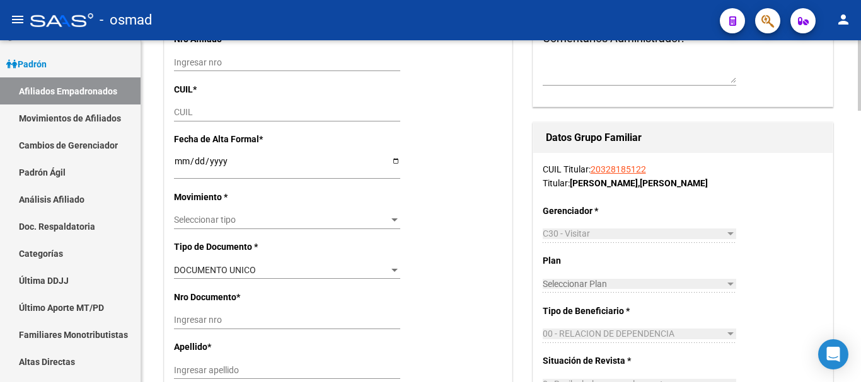
scroll to position [158, 0]
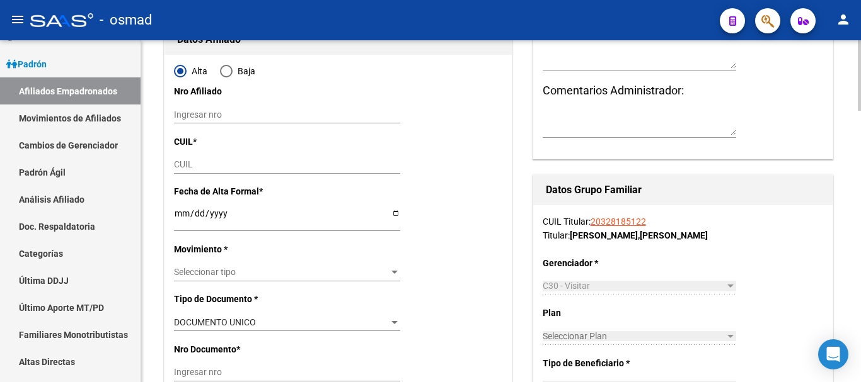
click at [197, 157] on div "CUIL" at bounding box center [287, 165] width 226 height 18
paste input "27-33651108-4"
type input "27-33651108-4"
click at [180, 212] on input "Ingresar fecha" at bounding box center [287, 218] width 226 height 19
type input "33651108"
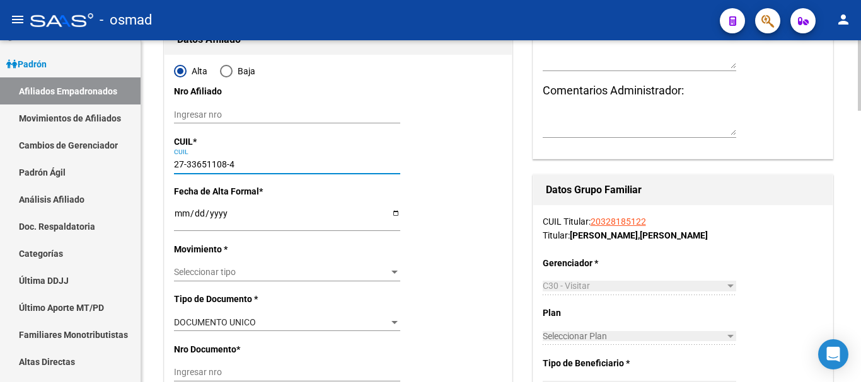
type input "MARTINEZ"
type input "DIAMELA ELIZABETH"
type input "1988-01-29"
type input "COMODORO RIVADA"
type input "9000"
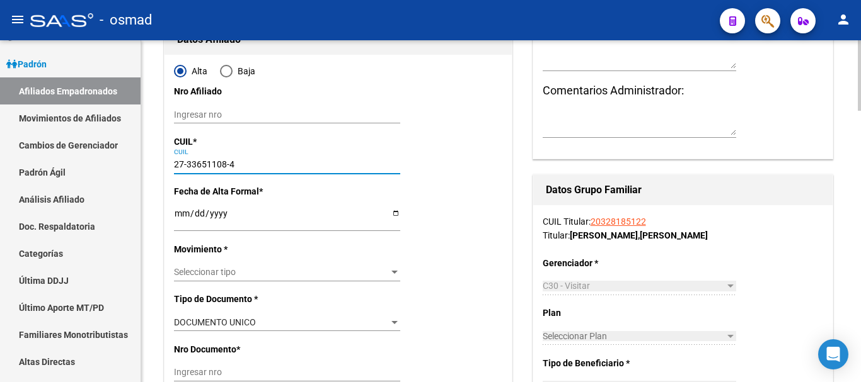
type input "SIN NOMBRE"
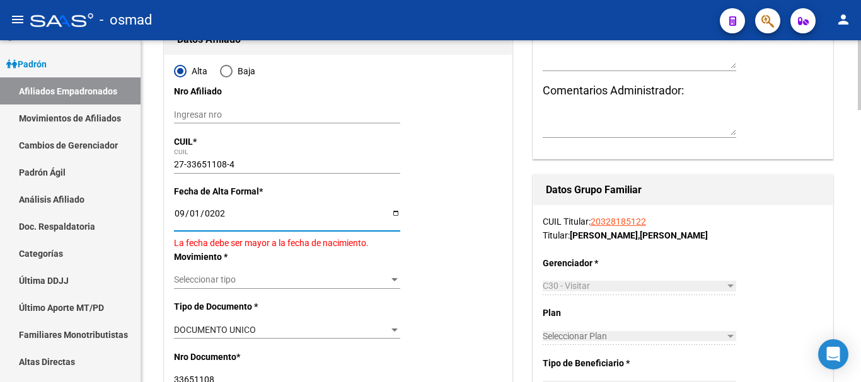
type input "[DATE]"
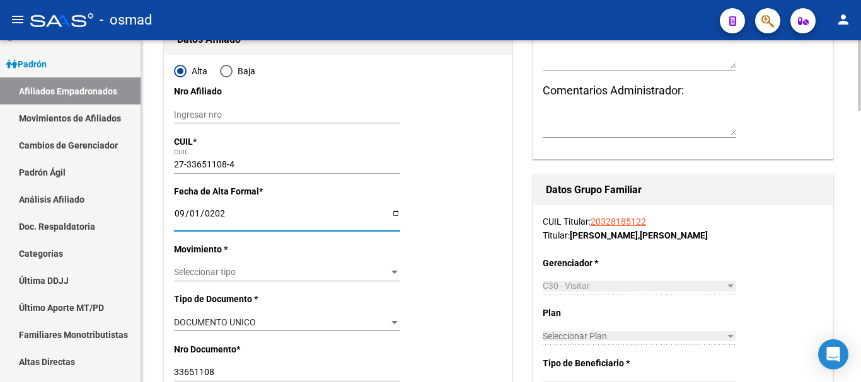
click at [218, 267] on span "Seleccionar tipo" at bounding box center [281, 272] width 215 height 11
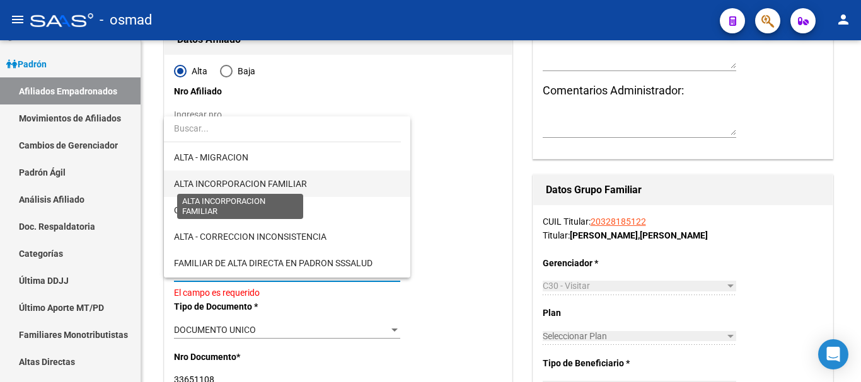
click at [229, 179] on span "ALTA INCORPORACION FAMILIAR" at bounding box center [240, 184] width 133 height 10
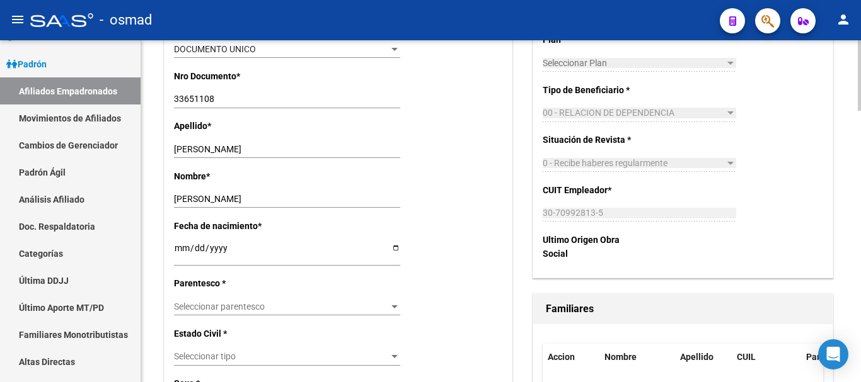
scroll to position [473, 0]
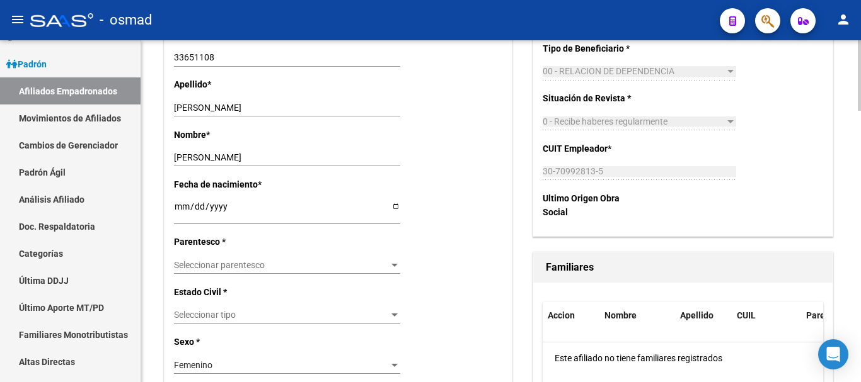
click at [222, 263] on span "Seleccionar parentesco" at bounding box center [281, 265] width 215 height 11
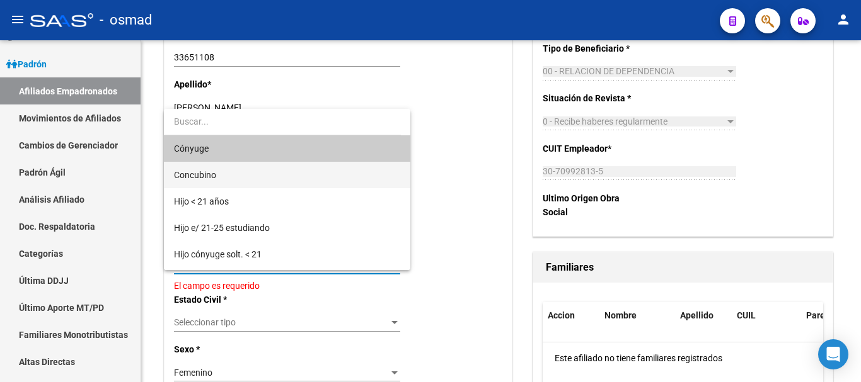
click at [222, 178] on span "Concubino" at bounding box center [287, 175] width 226 height 26
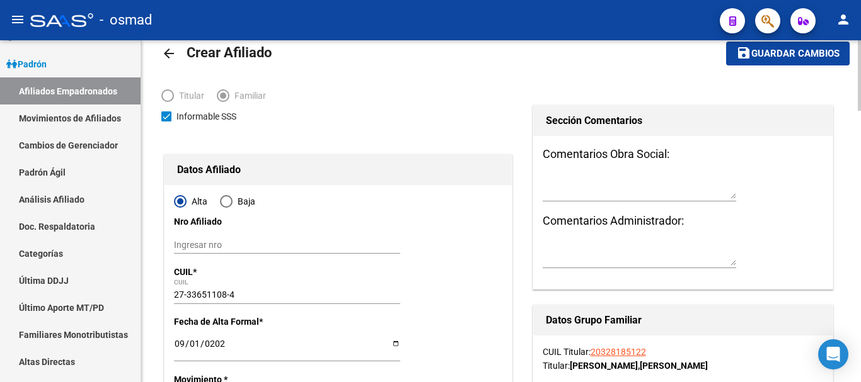
scroll to position [0, 0]
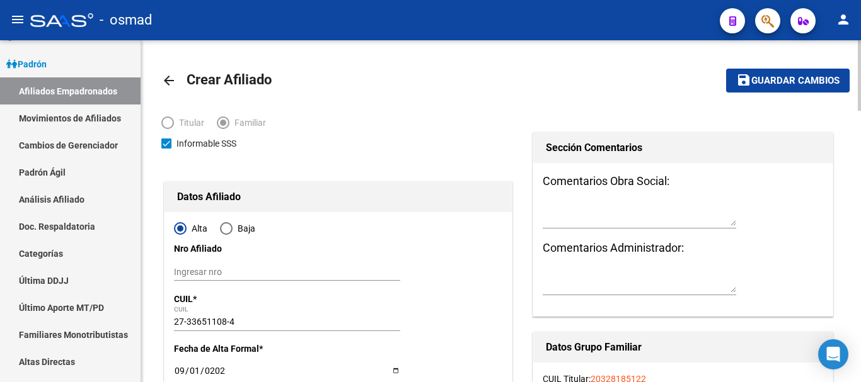
click at [768, 71] on button "save Guardar cambios" at bounding box center [787, 80] width 123 height 23
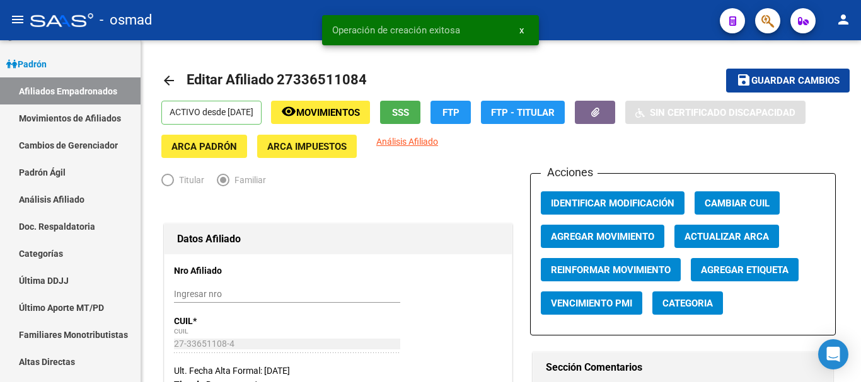
radio input "true"
type input "30-70992813-5"
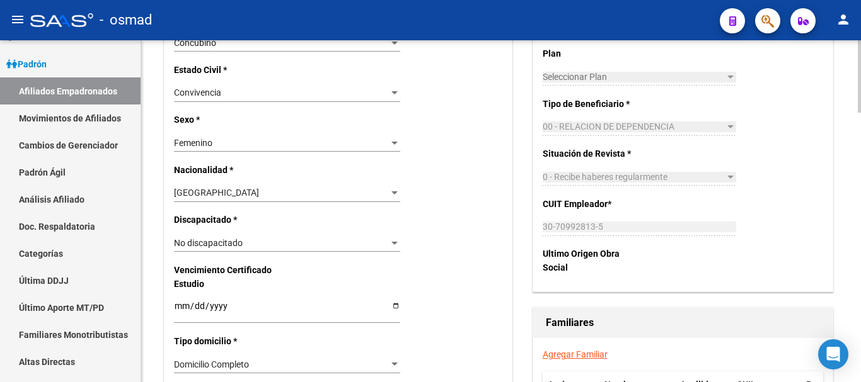
scroll to position [630, 0]
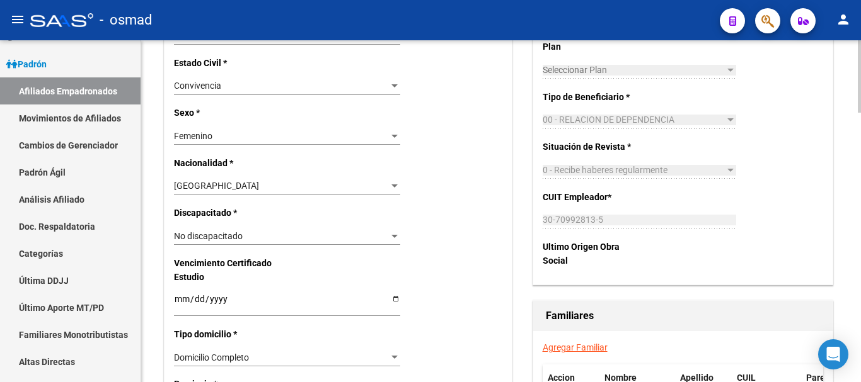
click at [575, 351] on link "Agregar Familiar" at bounding box center [575, 348] width 65 height 10
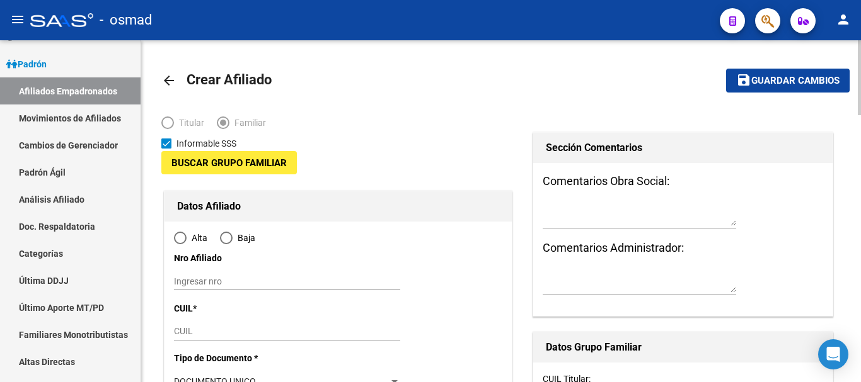
type input "30-70992813-5"
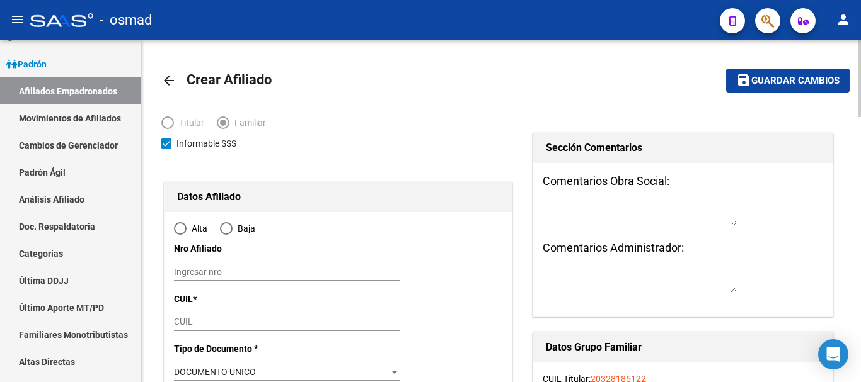
type input "RIO TURBIO"
type input "9407"
type input "GLACIAR AMEGHINO"
type input "194"
radio input "true"
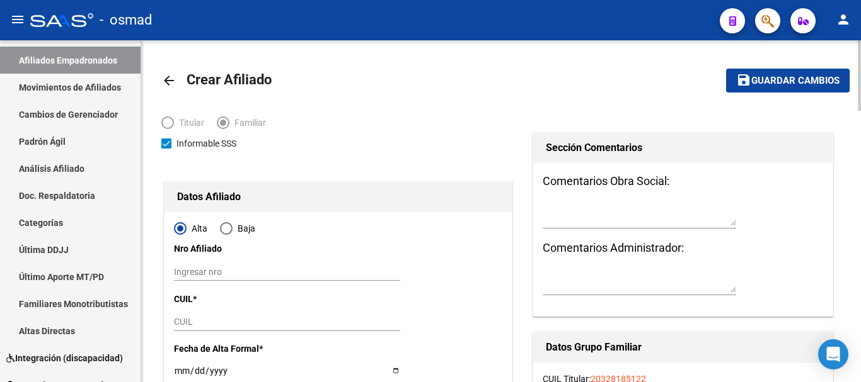
type input "30-70992813-5"
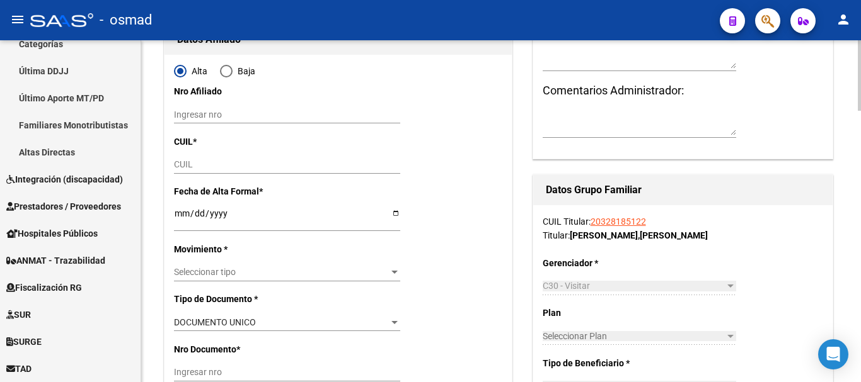
scroll to position [210, 0]
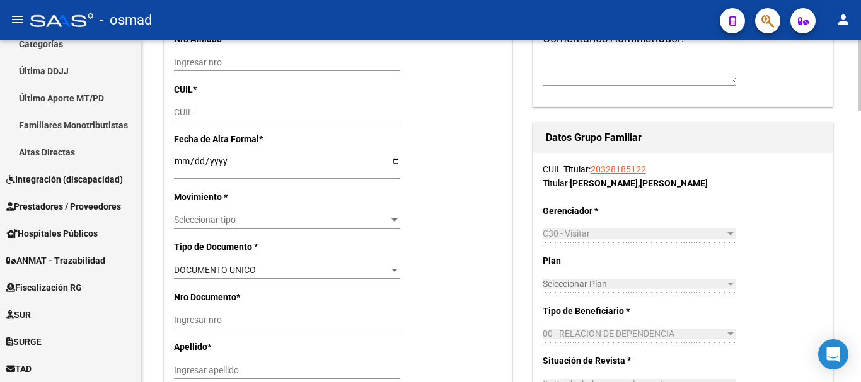
drag, startPoint x: 184, startPoint y: 104, endPoint x: 196, endPoint y: 125, distance: 24.5
click at [183, 104] on div "CUIL" at bounding box center [287, 113] width 226 height 18
paste input "20-58338819-3"
type input "20-58338819-3"
type input "58338819"
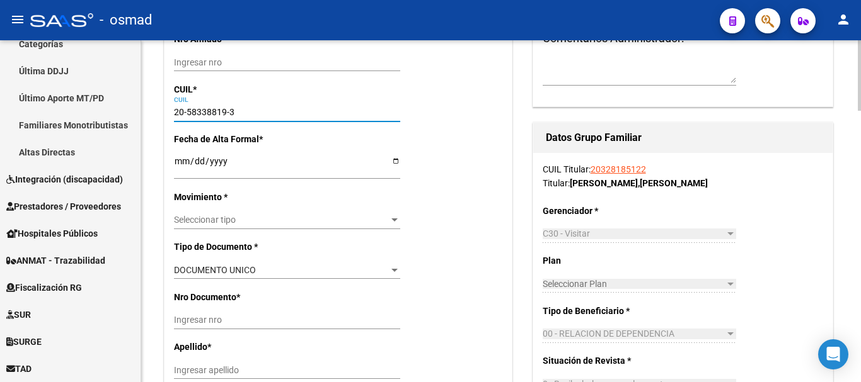
type input "ALVAREZ MARTINEZ"
type input "FELIPE MARIANO"
type input "2020-07-30"
type input "COMODORO RIVADA"
type input "9000"
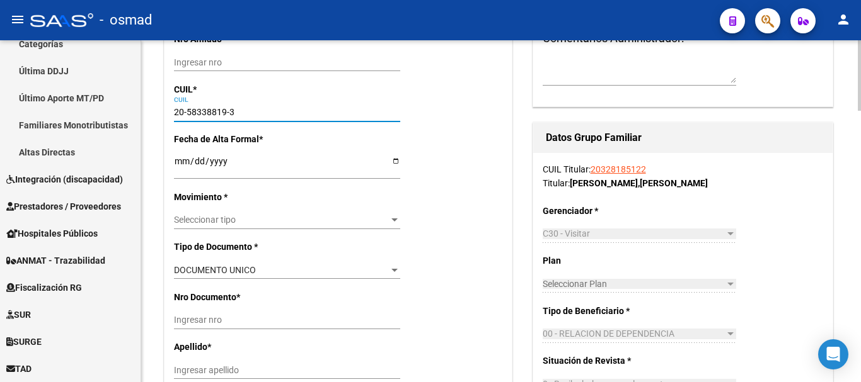
type input "MZA"
type input "25"
click at [180, 163] on input "Ingresar fecha" at bounding box center [287, 165] width 226 height 19
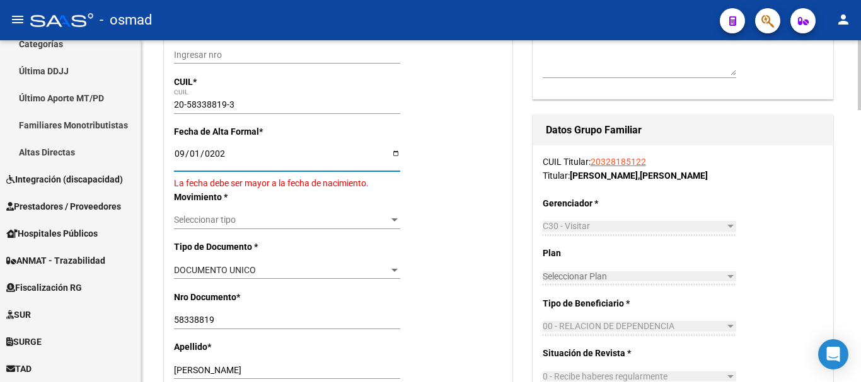
type input "[DATE]"
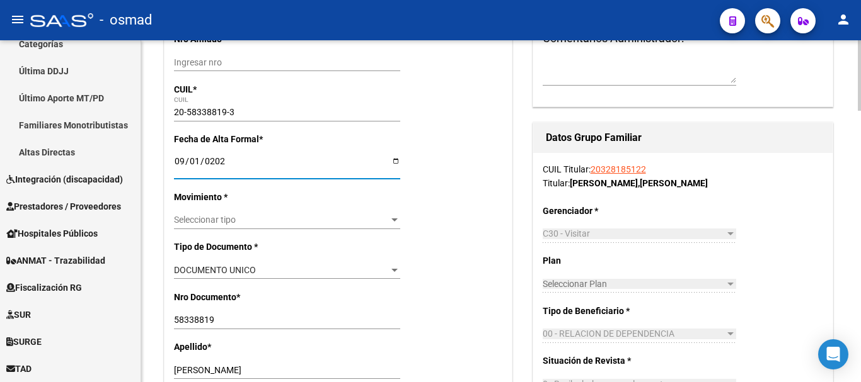
click at [217, 222] on span "Seleccionar tipo" at bounding box center [281, 220] width 215 height 11
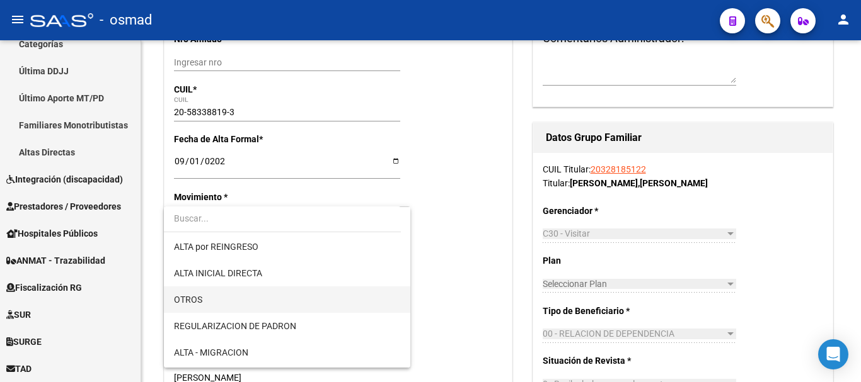
scroll to position [158, 0]
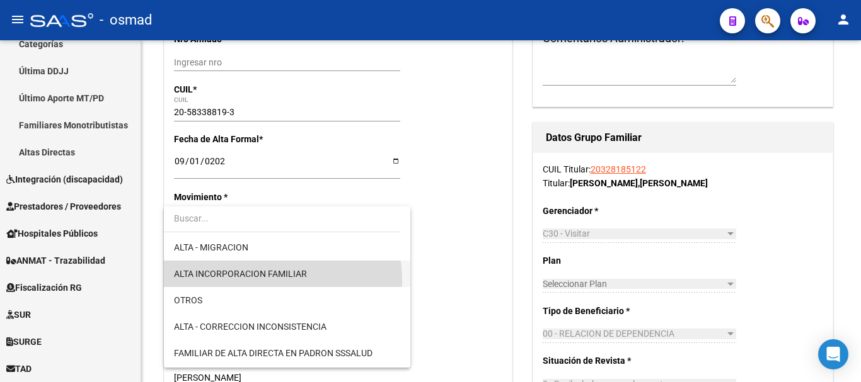
click at [240, 282] on span "ALTA INCORPORACION FAMILIAR" at bounding box center [287, 274] width 226 height 26
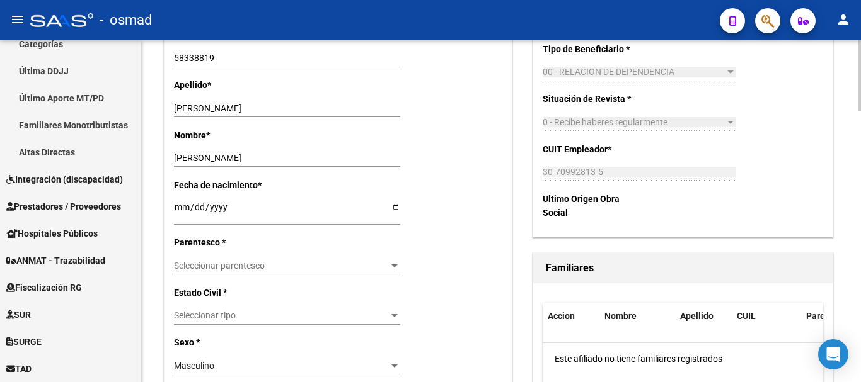
scroll to position [473, 0]
click at [221, 259] on div "Seleccionar parentesco Seleccionar parentesco" at bounding box center [287, 265] width 226 height 18
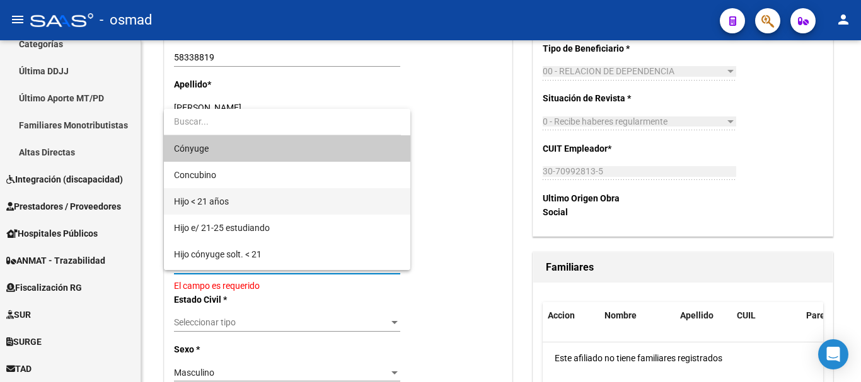
click at [273, 207] on span "Hijo < 21 años" at bounding box center [287, 201] width 226 height 26
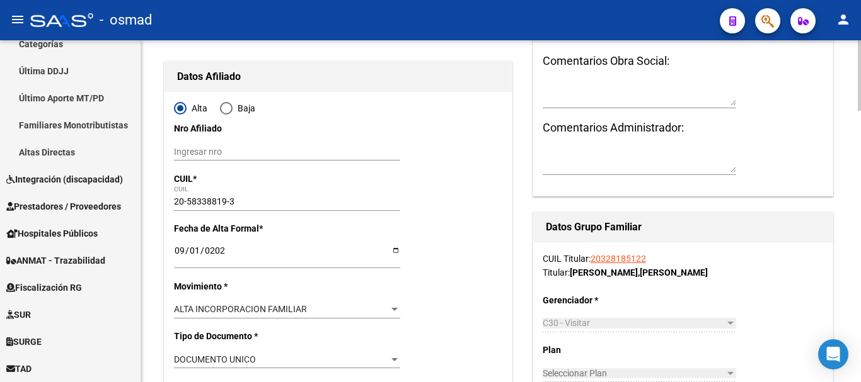
scroll to position [0, 0]
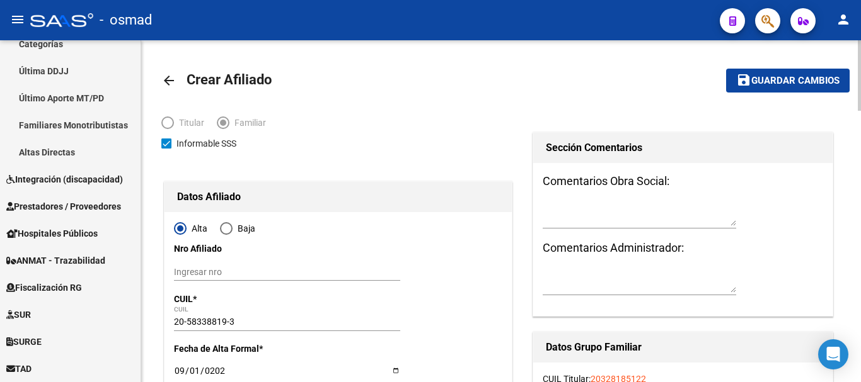
click at [762, 77] on span "Guardar cambios" at bounding box center [795, 81] width 88 height 11
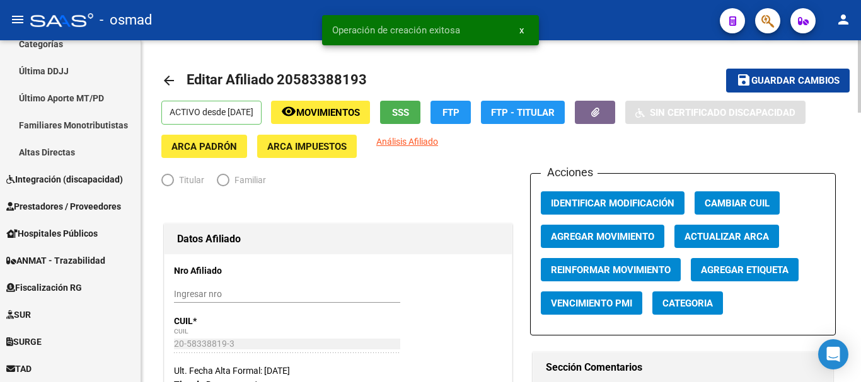
radio input "true"
type input "30-70992813-5"
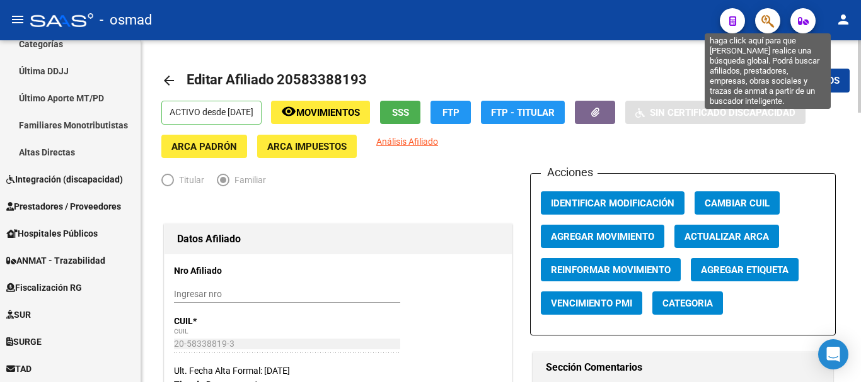
click at [766, 25] on icon "button" at bounding box center [767, 21] width 13 height 14
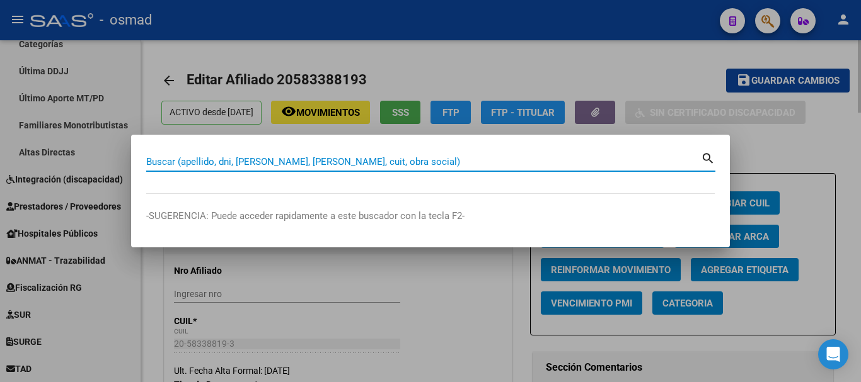
paste input "20400992550"
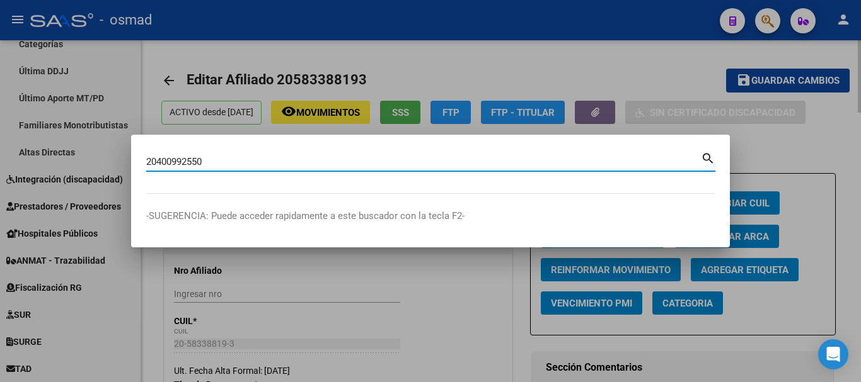
type input "20400992550"
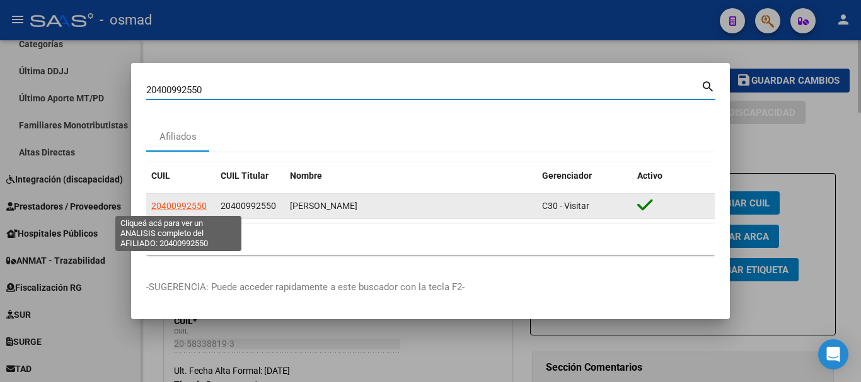
click at [178, 209] on span "20400992550" at bounding box center [178, 206] width 55 height 10
type textarea "20400992550"
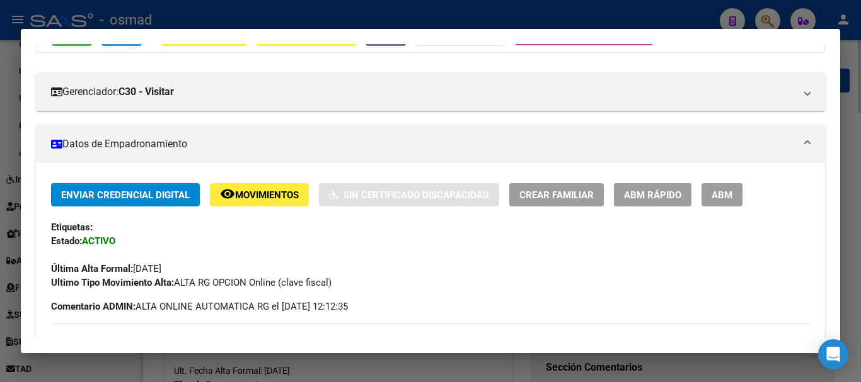
scroll to position [158, 0]
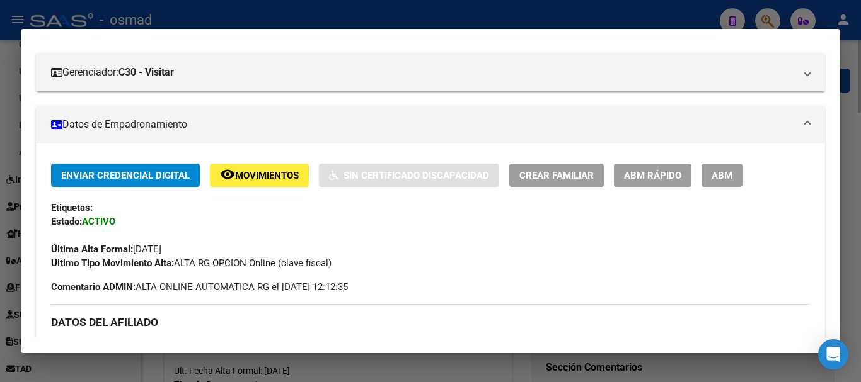
click at [720, 176] on span "ABM" at bounding box center [721, 175] width 21 height 11
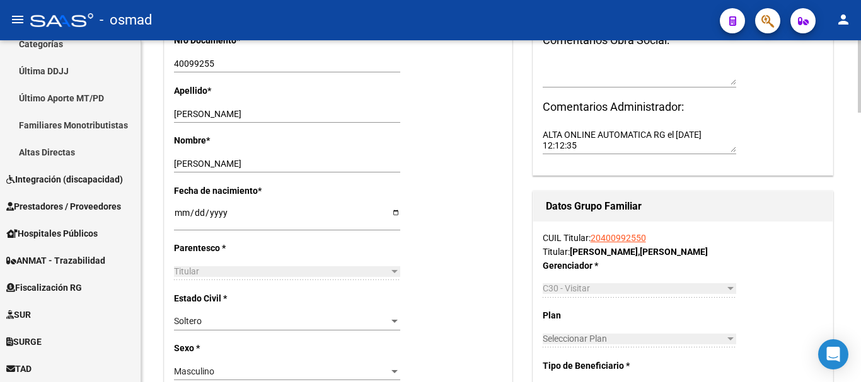
scroll to position [420, 0]
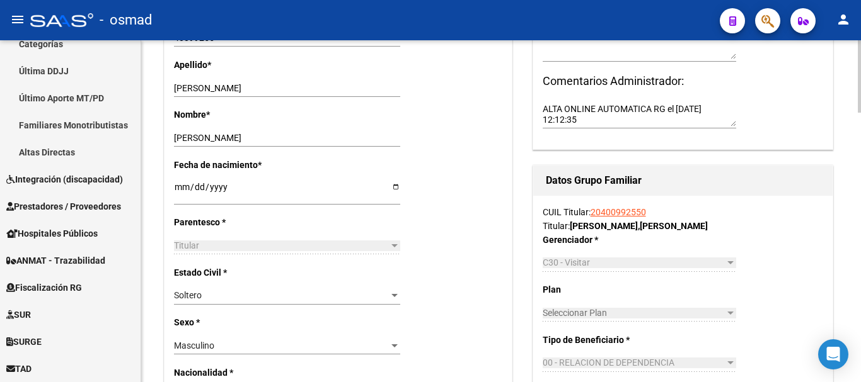
click at [191, 295] on span "Soltero" at bounding box center [188, 295] width 28 height 10
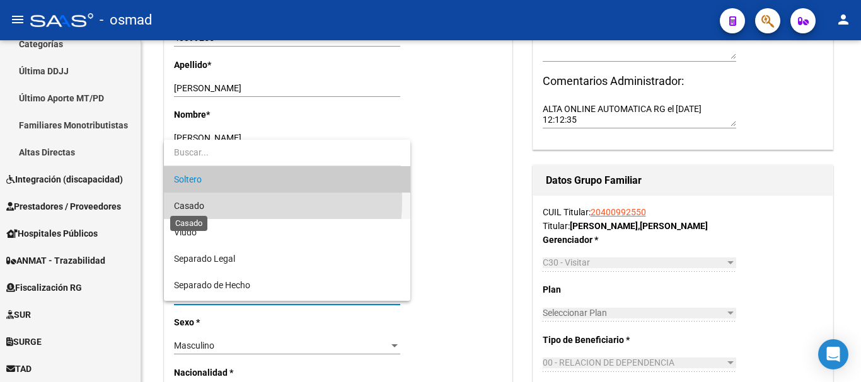
click at [199, 201] on span "Casado" at bounding box center [189, 206] width 30 height 10
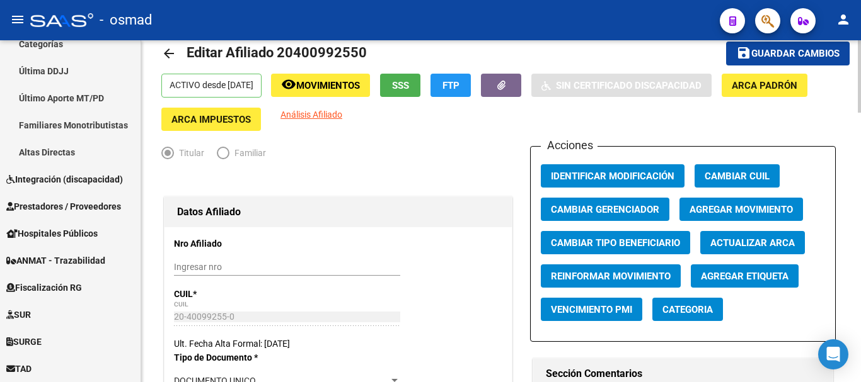
scroll to position [0, 0]
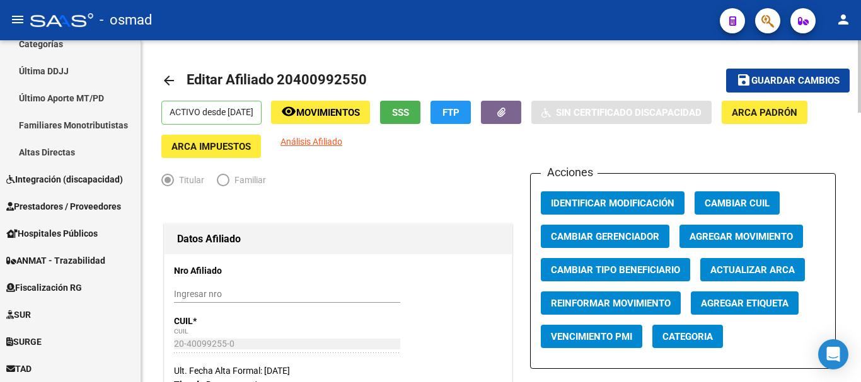
click at [774, 82] on span "Guardar cambios" at bounding box center [795, 81] width 88 height 11
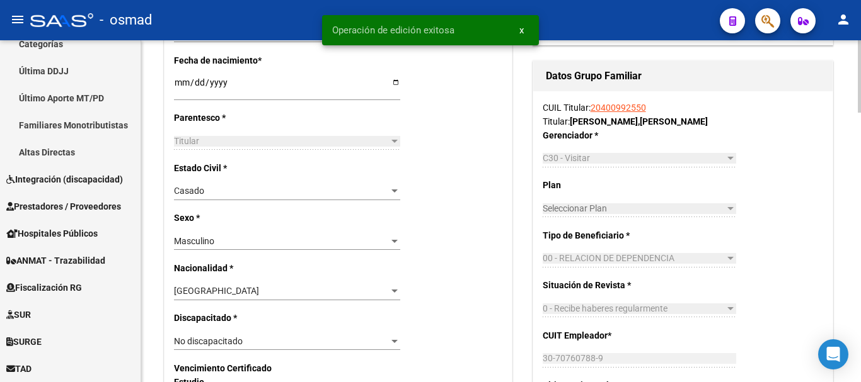
scroll to position [735, 0]
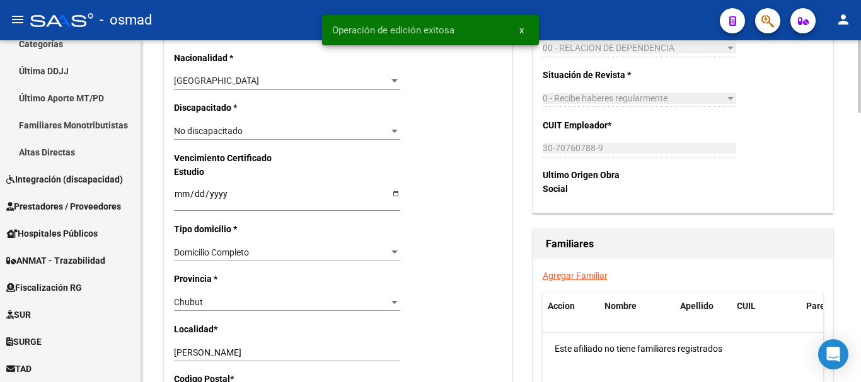
click at [567, 272] on link "Agregar Familiar" at bounding box center [575, 276] width 65 height 10
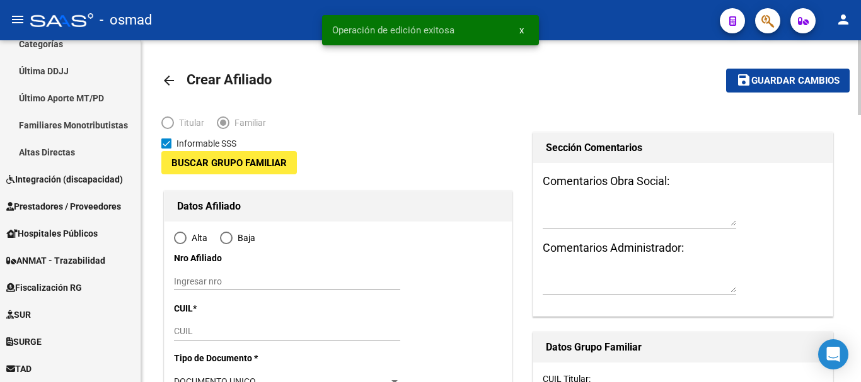
type input "30-70760788-9"
type input "COMODORO RIVADA"
type input "9000"
type input "JOSE HONORIO ORTEGA"
type input "1431"
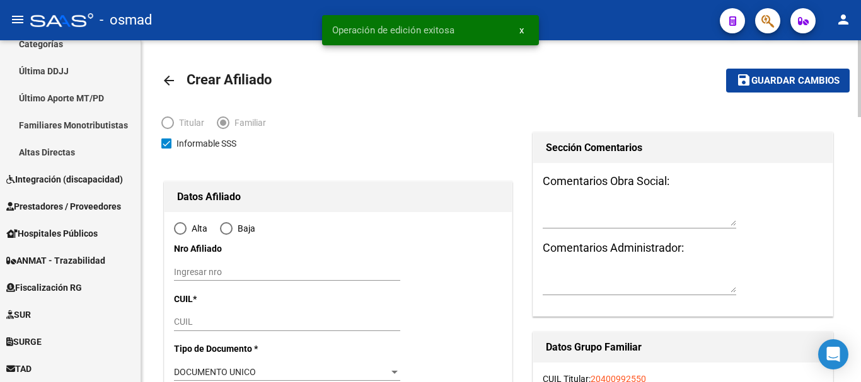
radio input "true"
type input "30-70760788-9"
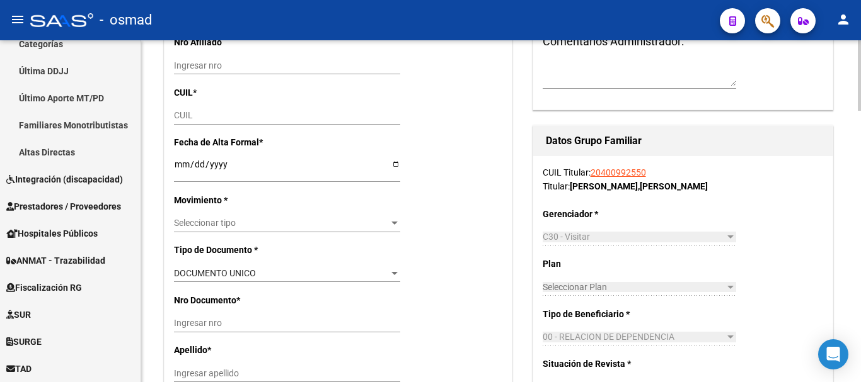
scroll to position [210, 0]
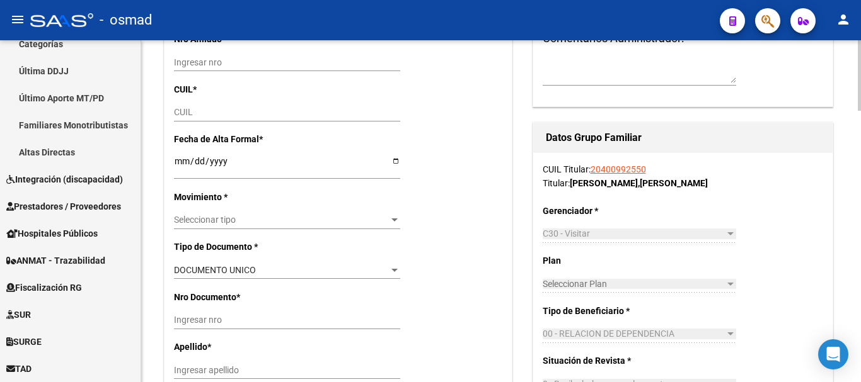
click at [181, 115] on input "CUIL" at bounding box center [287, 112] width 226 height 11
paste input "27-38802787-3"
type input "27-38802787-3"
click at [180, 161] on input "Ingresar fecha" at bounding box center [287, 165] width 226 height 19
type input "38802787"
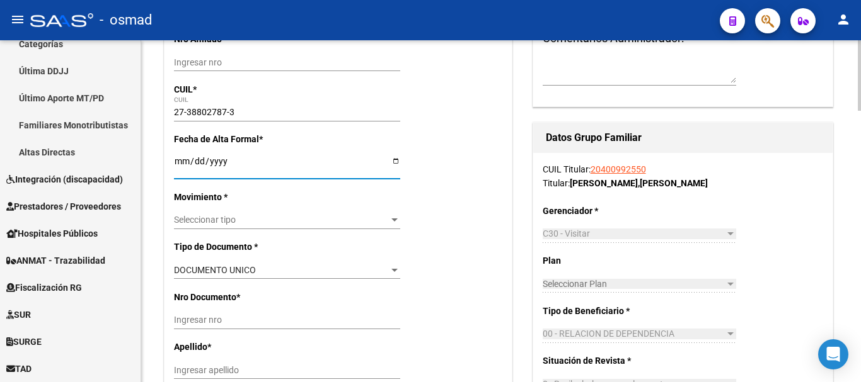
type input "MAYORGA"
type input "MACARENA ELIZABETH"
type input "1993-07-13"
type input "COMODORO RIVADA"
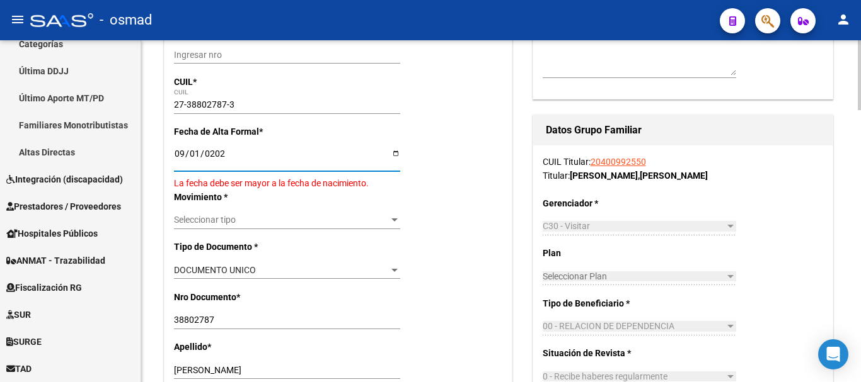
type input "[DATE]"
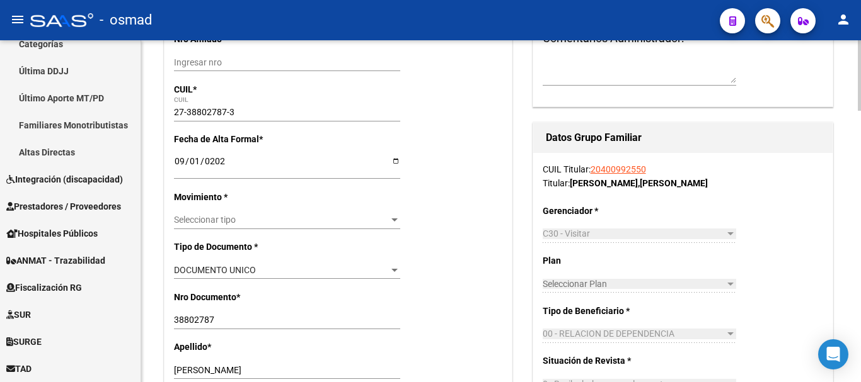
click at [236, 214] on div "Seleccionar tipo Seleccionar tipo" at bounding box center [287, 221] width 226 height 18
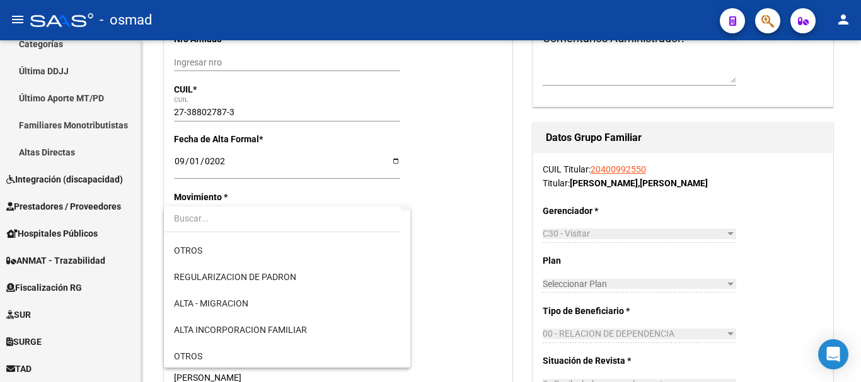
scroll to position [105, 0]
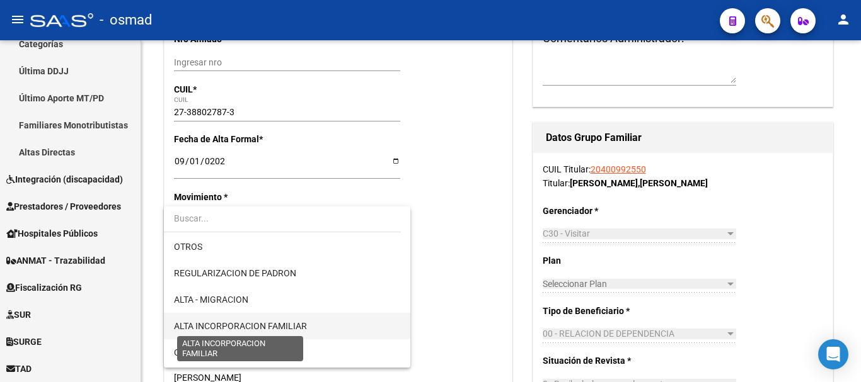
click at [268, 323] on span "ALTA INCORPORACION FAMILIAR" at bounding box center [240, 326] width 133 height 10
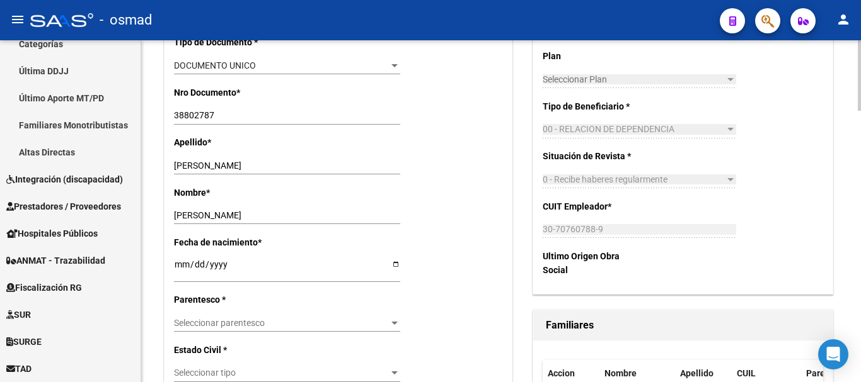
scroll to position [420, 0]
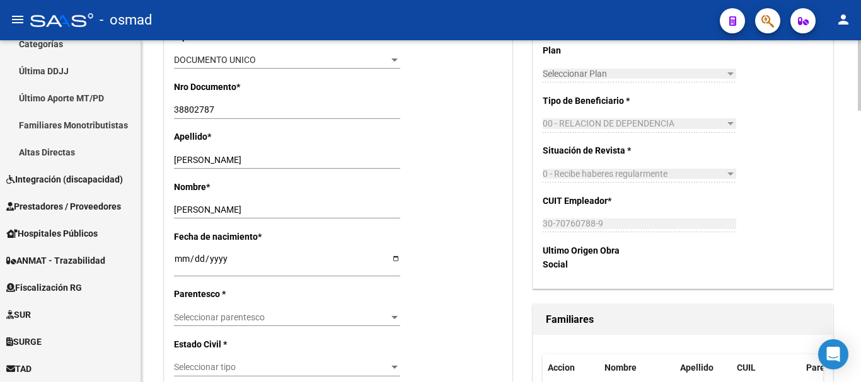
click at [204, 314] on span "Seleccionar parentesco" at bounding box center [281, 318] width 215 height 11
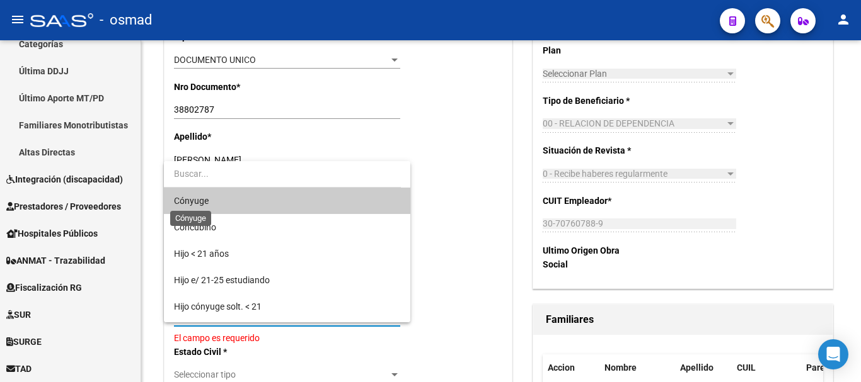
click at [206, 196] on span "Cónyuge" at bounding box center [191, 201] width 35 height 10
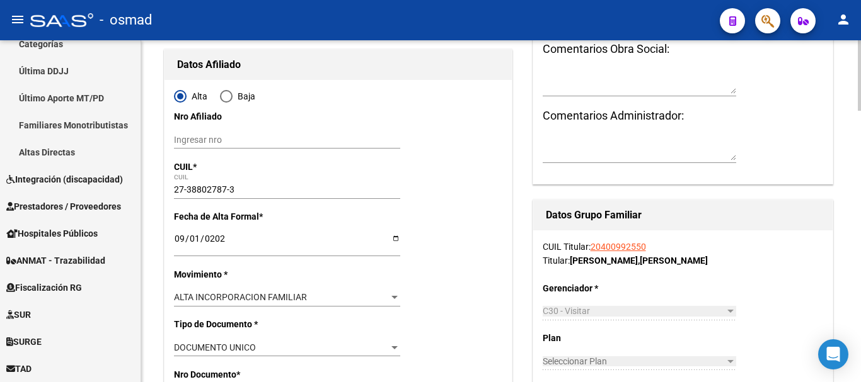
scroll to position [0, 0]
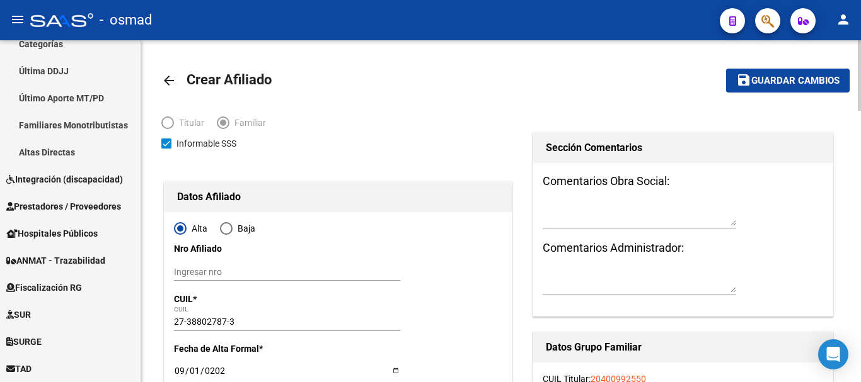
click at [757, 78] on span "Guardar cambios" at bounding box center [795, 81] width 88 height 11
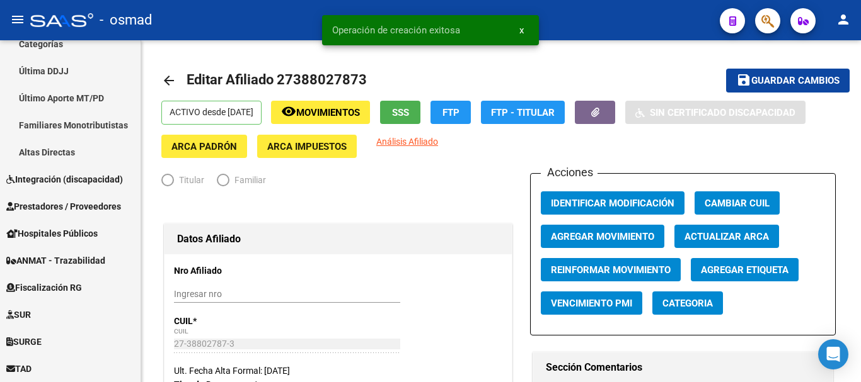
radio input "true"
type input "30-70760788-9"
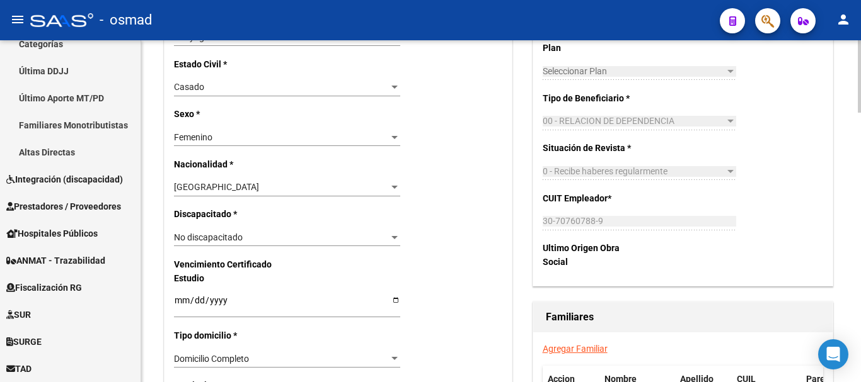
scroll to position [630, 0]
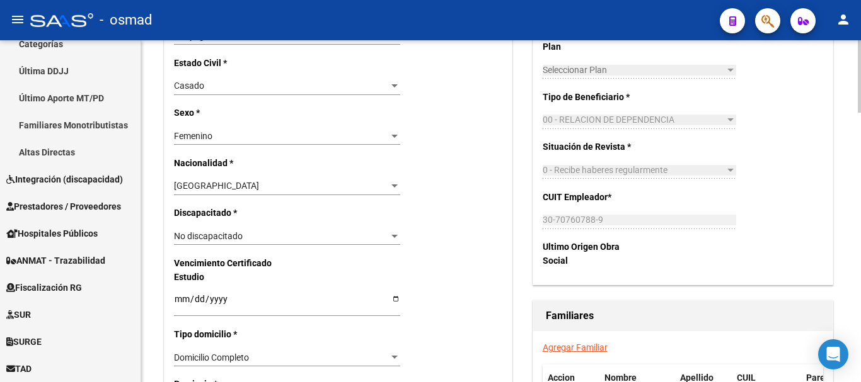
click at [569, 343] on link "Agregar Familiar" at bounding box center [575, 348] width 65 height 10
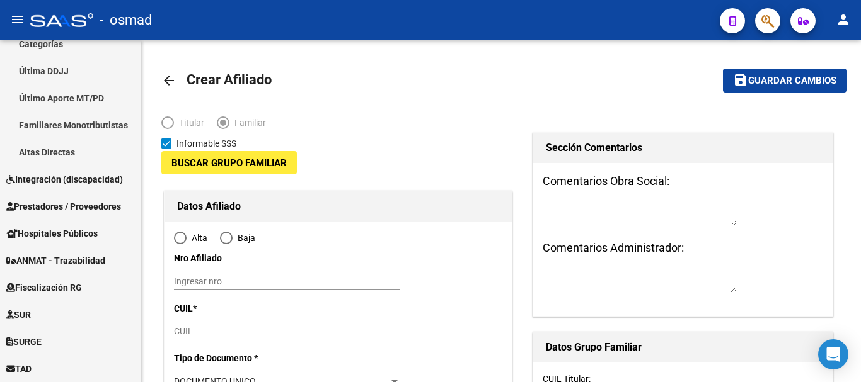
type input "30-70760788-9"
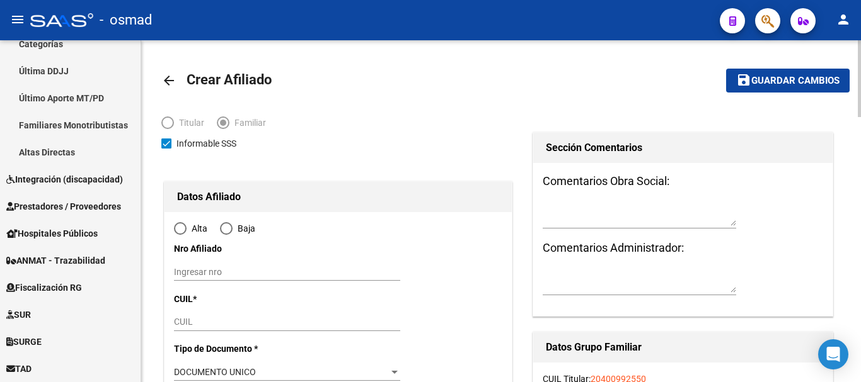
type input "COMODORO RIVADA"
type input "9000"
type input "JOSE HONORIO ORTEGA"
type input "1431"
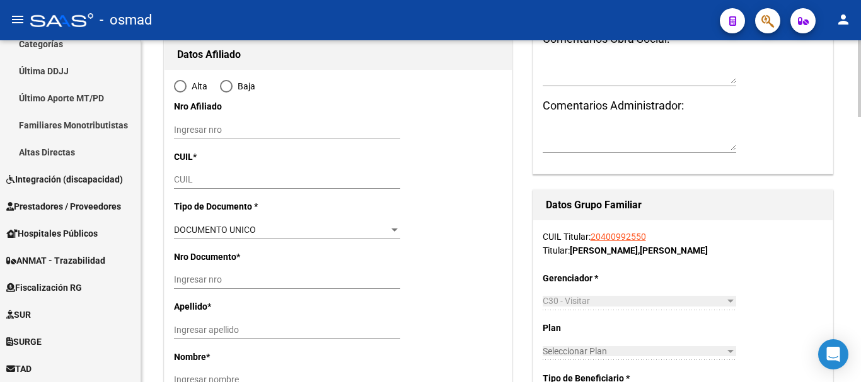
scroll to position [210, 0]
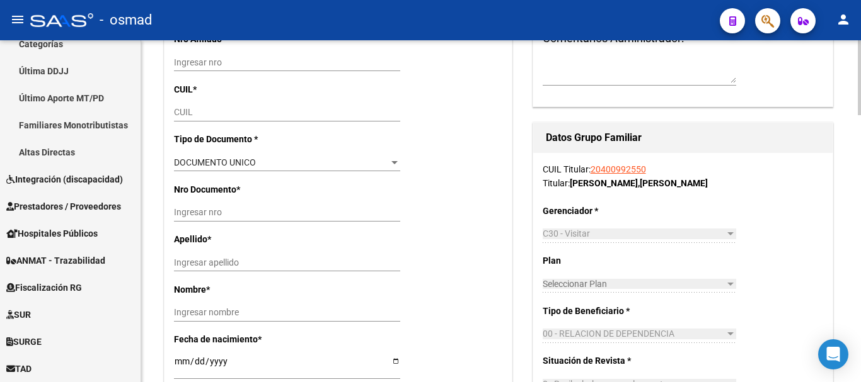
radio input "true"
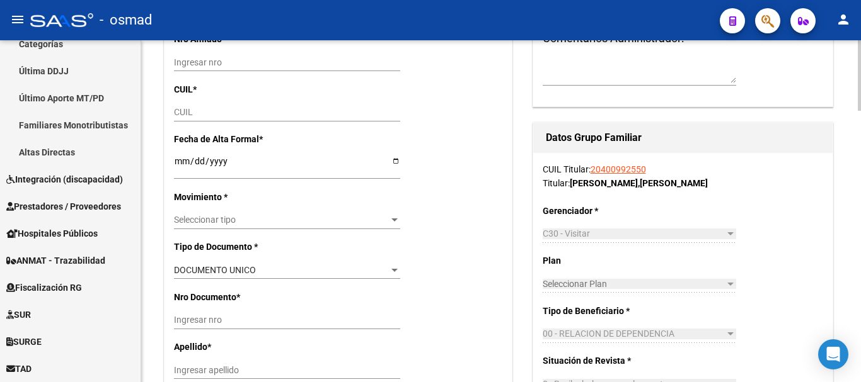
type input "30-70760788-9"
click at [180, 105] on div "CUIL" at bounding box center [287, 113] width 226 height 18
paste input "20-57401372-1"
type input "20-57401372-1"
click at [180, 163] on input "Ingresar fecha" at bounding box center [287, 165] width 226 height 19
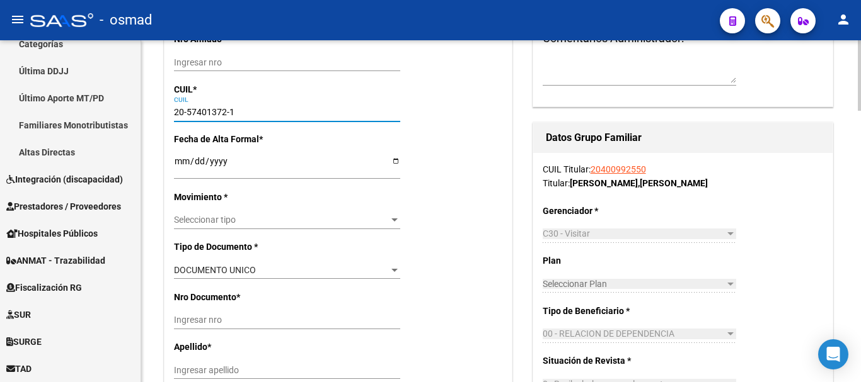
type input "57401372"
type input "GOMEZ"
type input "THIAGO ANTONIO"
type input "2019-05-29"
type input "SANTA ROSA DE C"
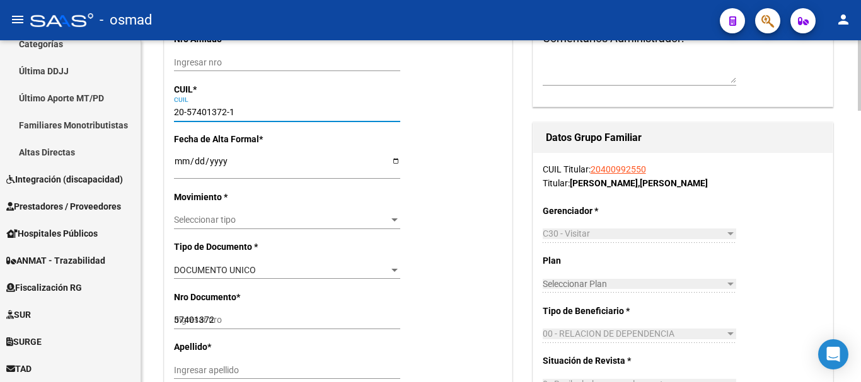
type input "5777"
type input "MORENO"
type input "972"
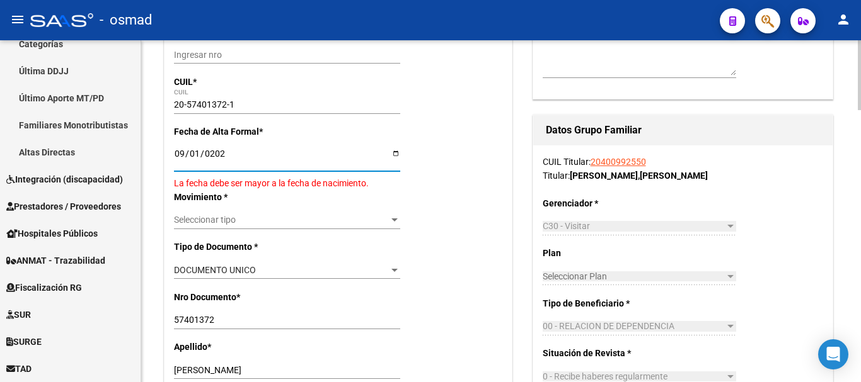
type input "[DATE]"
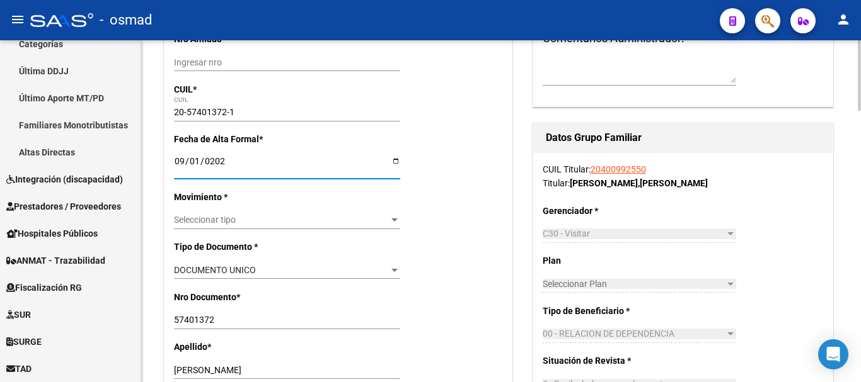
click at [218, 226] on div "Seleccionar tipo Seleccionar tipo" at bounding box center [287, 221] width 226 height 18
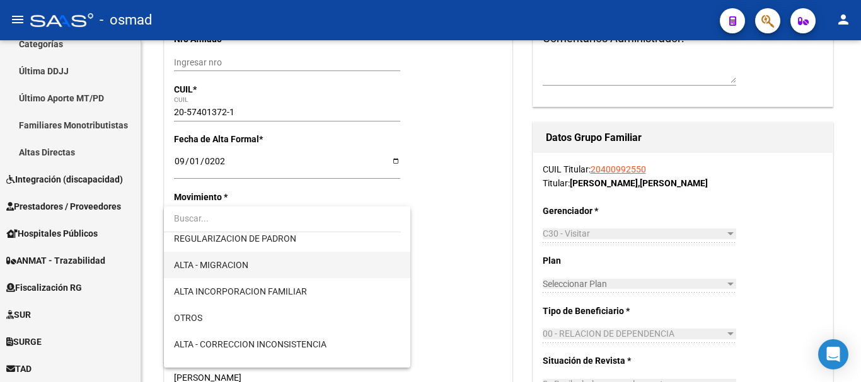
scroll to position [158, 0]
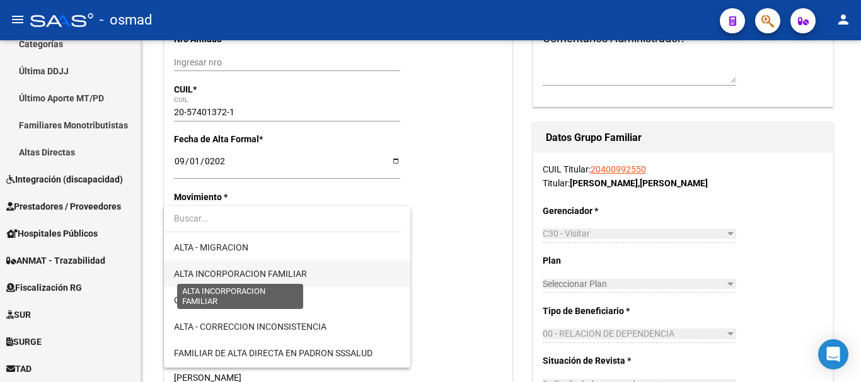
click at [243, 271] on span "ALTA INCORPORACION FAMILIAR" at bounding box center [240, 274] width 133 height 10
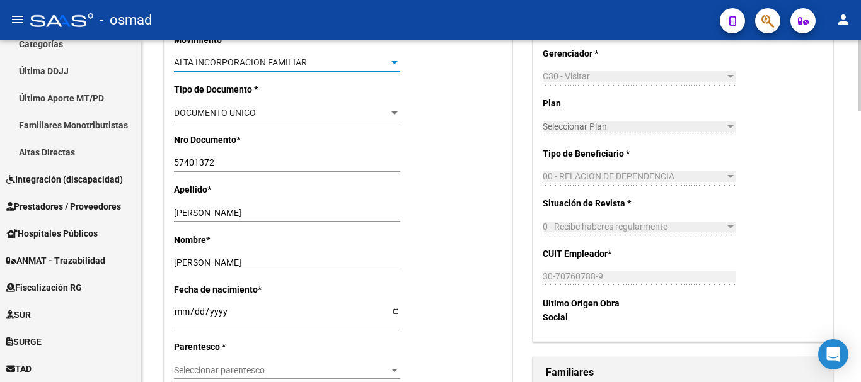
scroll to position [420, 0]
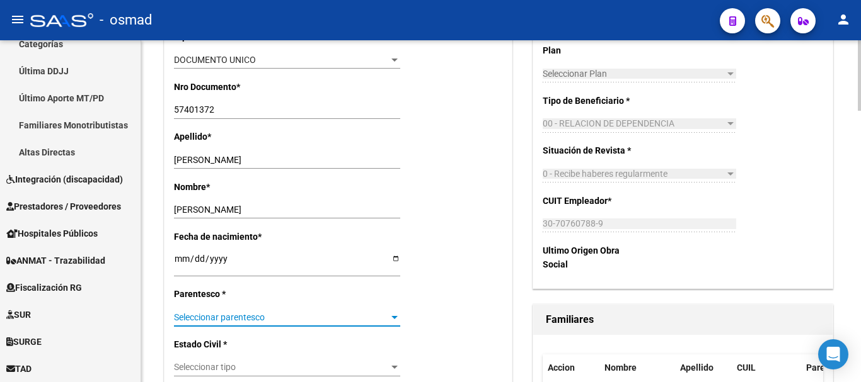
click at [209, 314] on span "Seleccionar parentesco" at bounding box center [281, 318] width 215 height 11
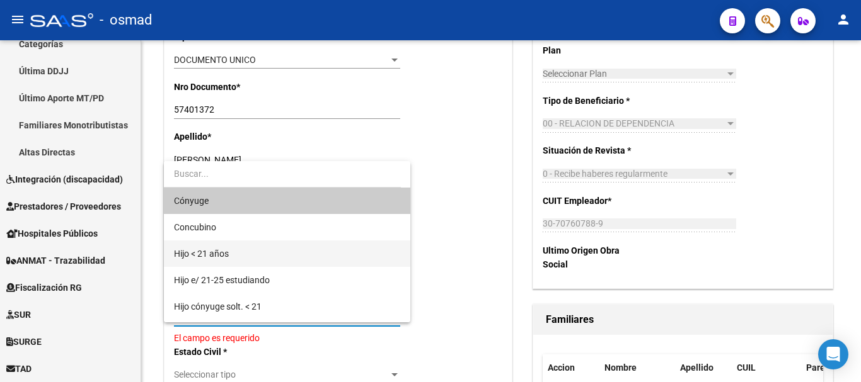
click at [234, 252] on span "Hijo < 21 años" at bounding box center [287, 254] width 226 height 26
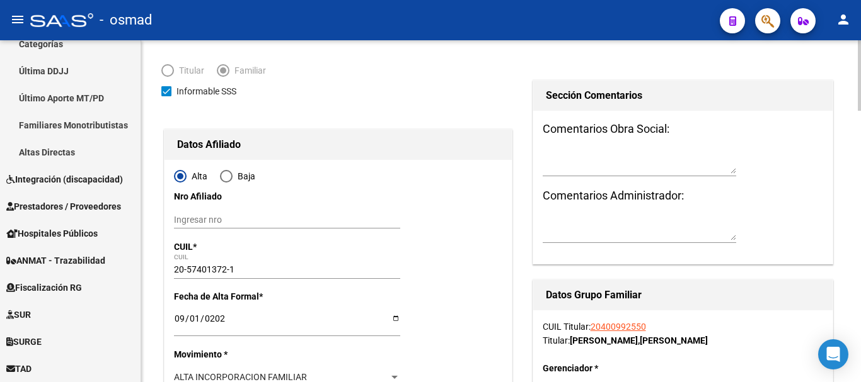
scroll to position [0, 0]
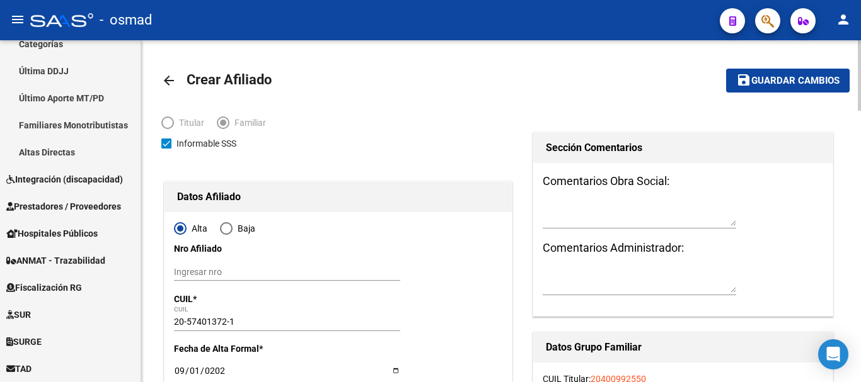
click at [773, 78] on span "Guardar cambios" at bounding box center [795, 81] width 88 height 11
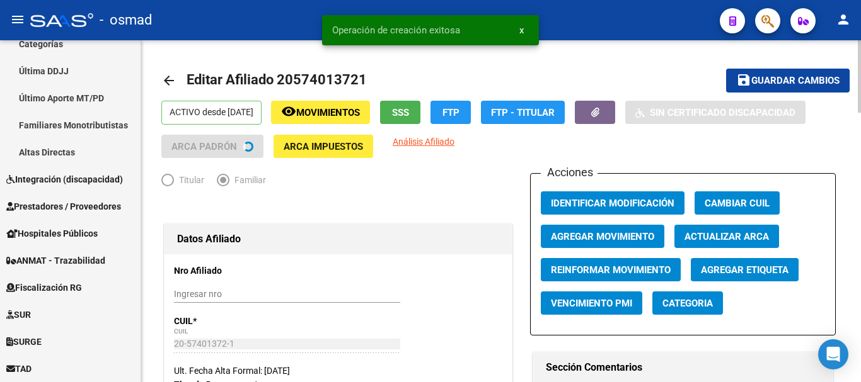
radio input "true"
type input "30-70760788-9"
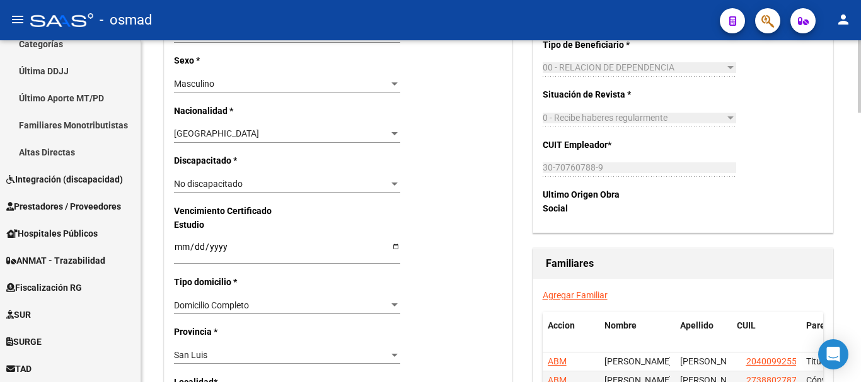
scroll to position [735, 0]
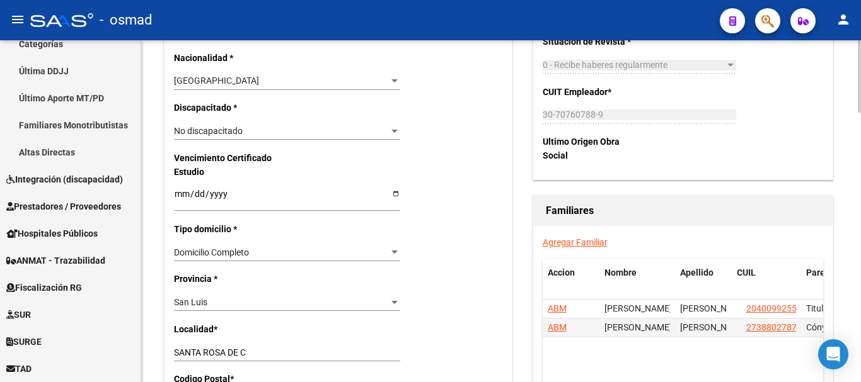
click at [573, 241] on link "Agregar Familiar" at bounding box center [575, 243] width 65 height 10
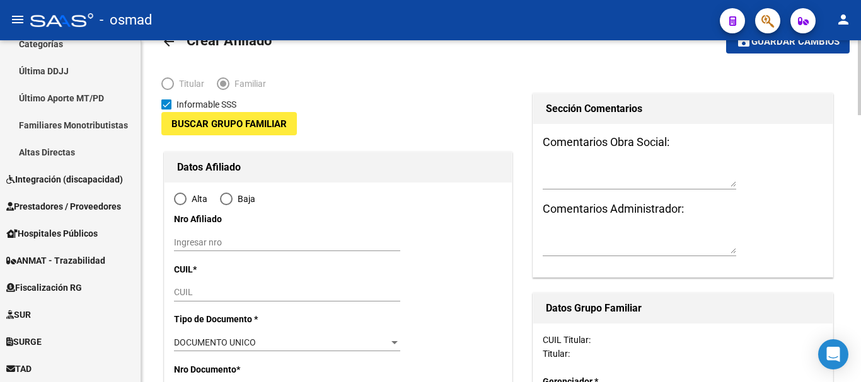
type input "30-70760788-9"
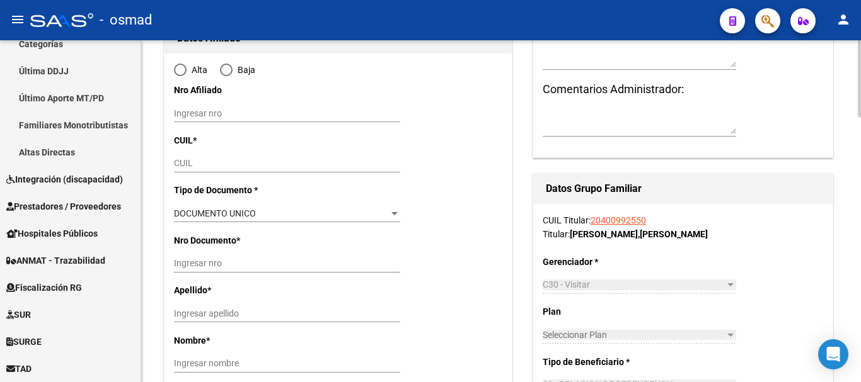
scroll to position [210, 0]
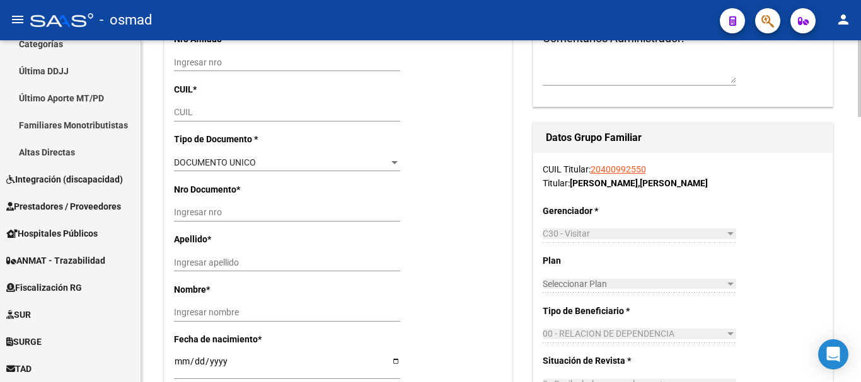
radio input "true"
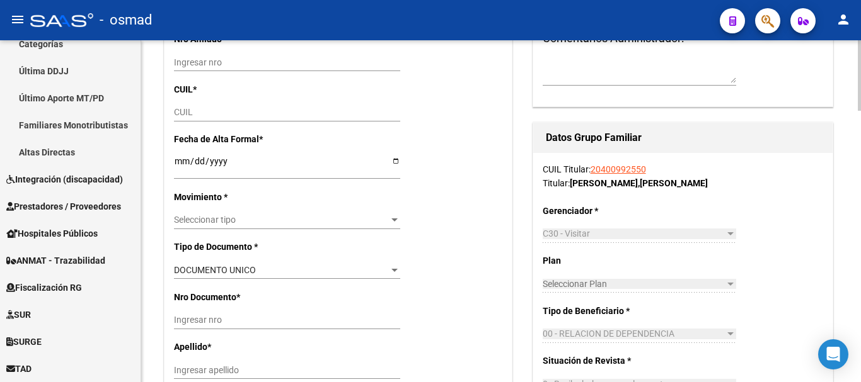
type input "COMODORO RIVADA"
type input "9000"
type input "JOSE HONORIO ORTEGA"
type input "1431"
click at [185, 116] on input "CUIL" at bounding box center [287, 112] width 226 height 11
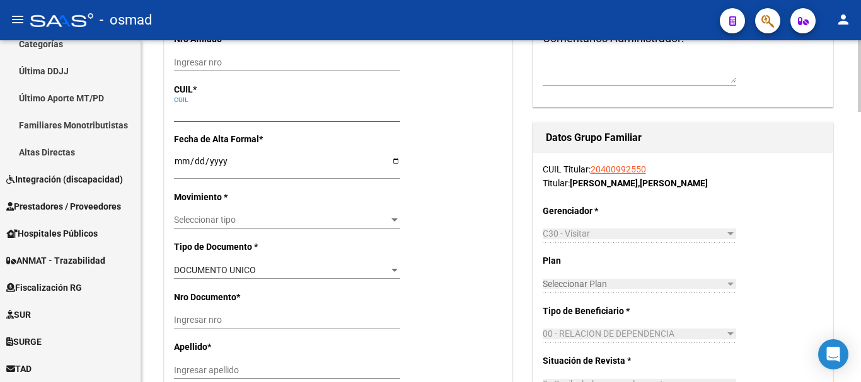
paste input "27-70042064-2"
type input "27-70042064-2"
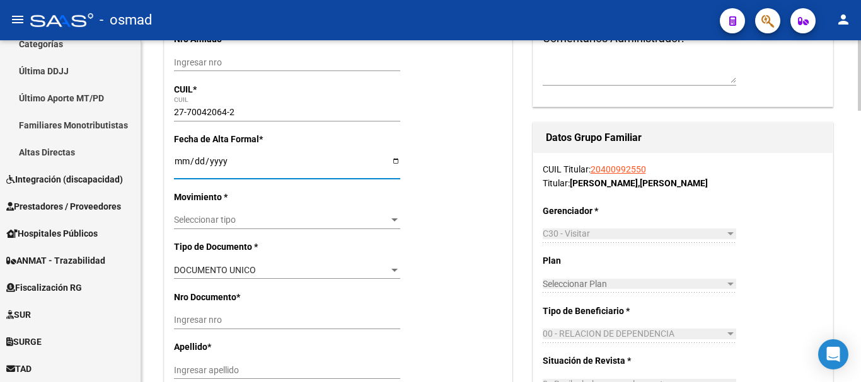
click at [180, 164] on input "Ingresar fecha" at bounding box center [287, 165] width 226 height 19
type input "70042064"
type input "GOMEZ MAYORGA"
type input "JAZMIN IARA"
type input "2023-12-12"
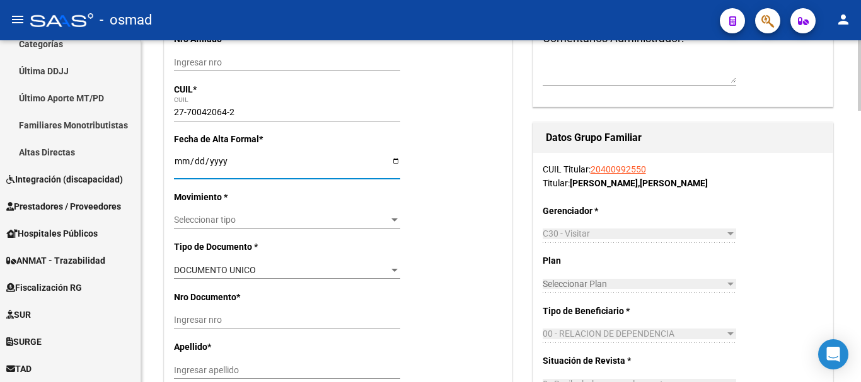
type input "COMODORO RIVADA"
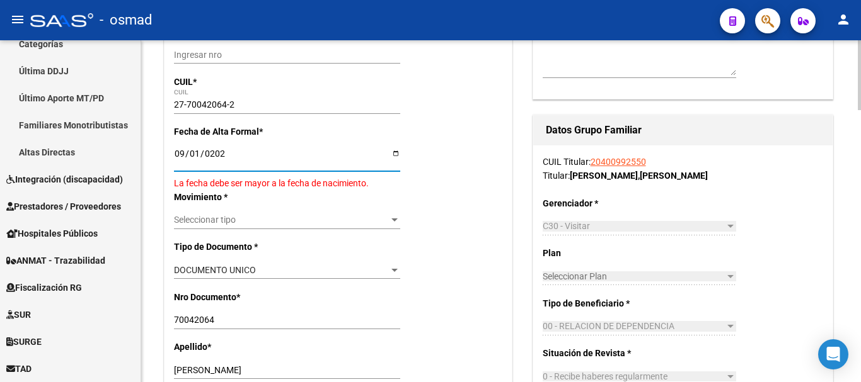
type input "[DATE]"
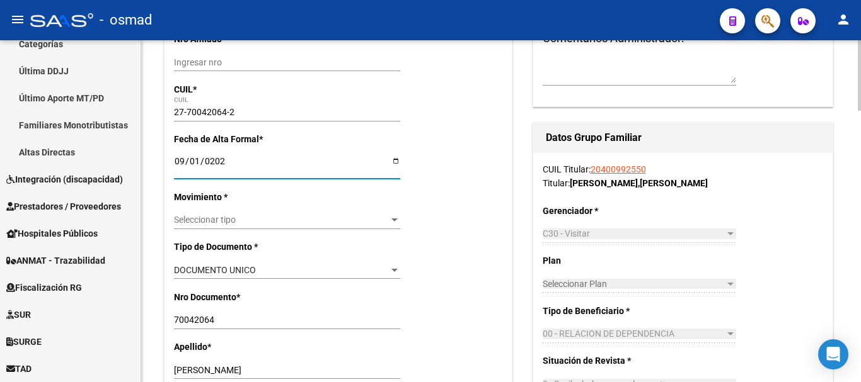
click at [222, 217] on span "Seleccionar tipo" at bounding box center [281, 220] width 215 height 11
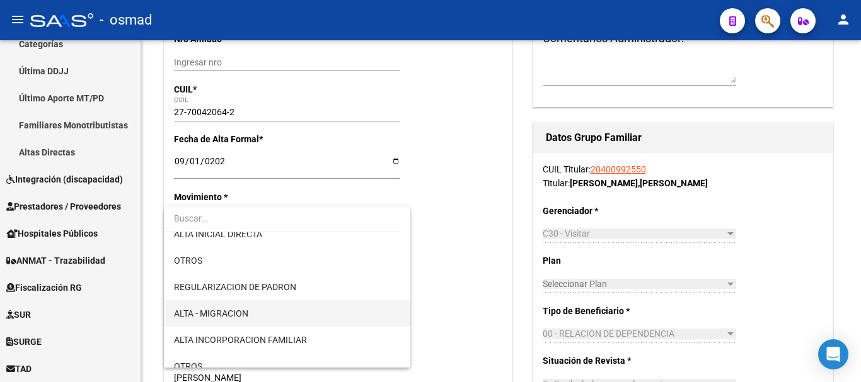
scroll to position [105, 0]
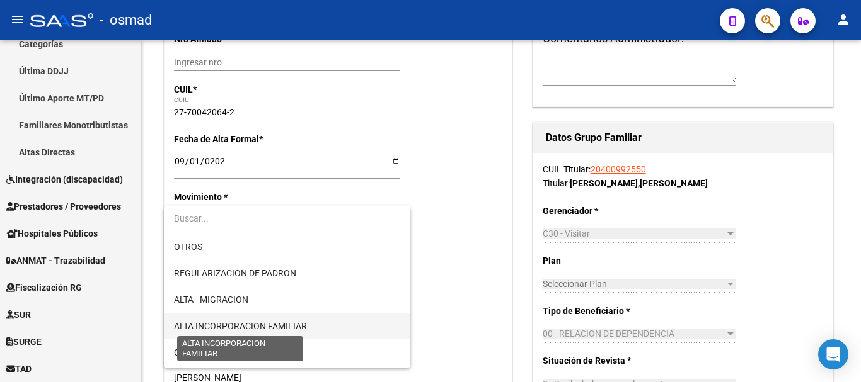
click at [252, 331] on span "ALTA INCORPORACION FAMILIAR" at bounding box center [240, 326] width 133 height 10
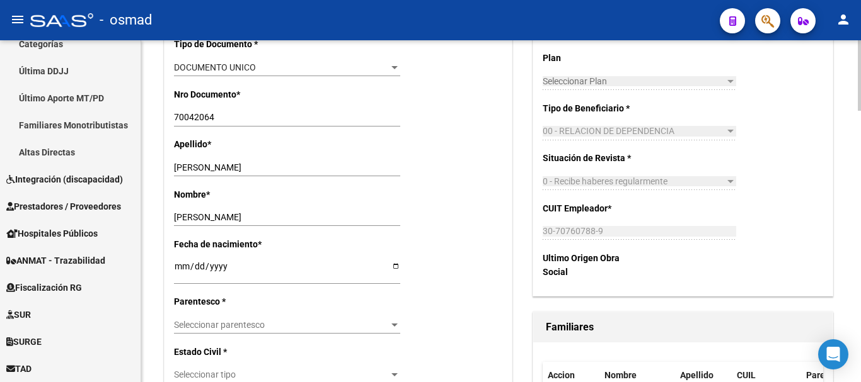
scroll to position [473, 0]
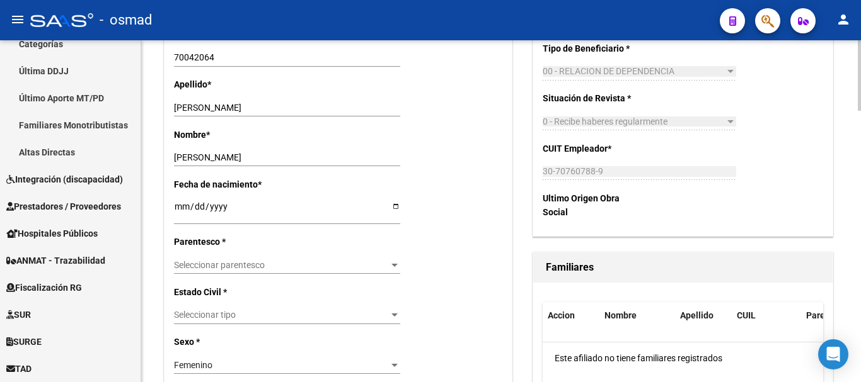
click at [205, 261] on span "Seleccionar parentesco" at bounding box center [281, 265] width 215 height 11
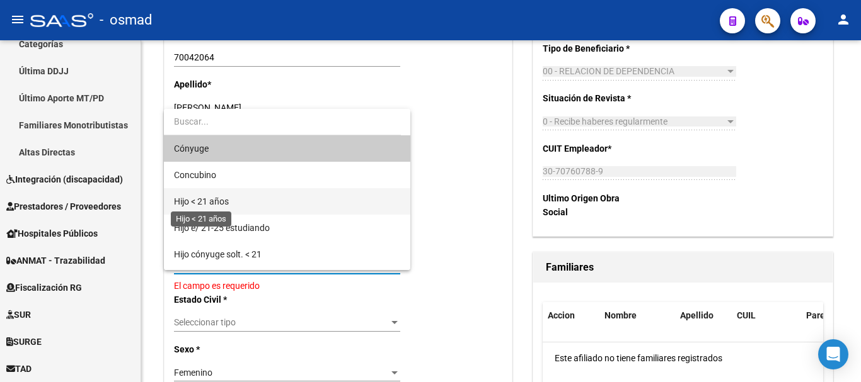
click at [227, 200] on span "Hijo < 21 años" at bounding box center [201, 202] width 55 height 10
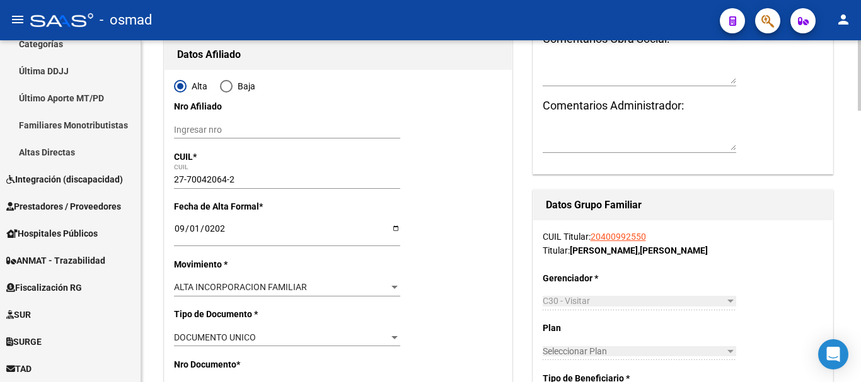
scroll to position [0, 0]
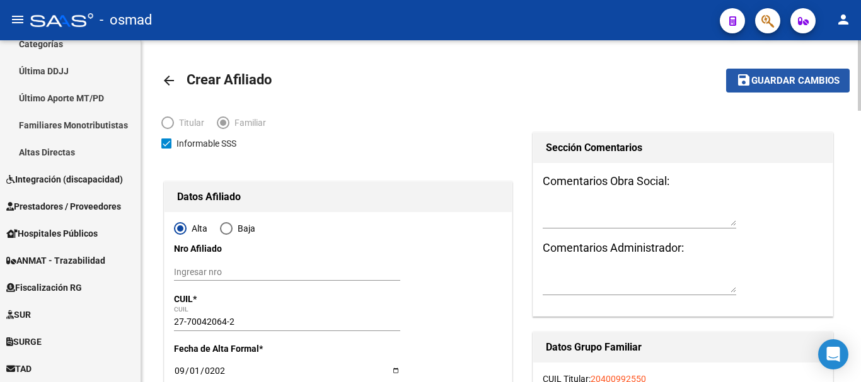
click at [768, 72] on button "save Guardar cambios" at bounding box center [787, 80] width 123 height 23
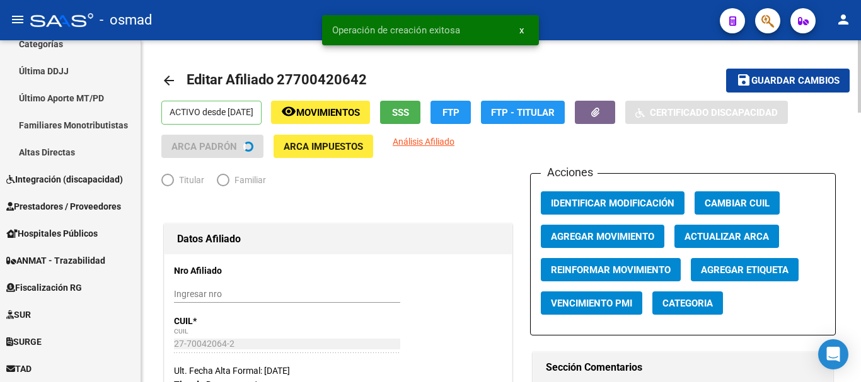
radio input "true"
type input "30-70760788-9"
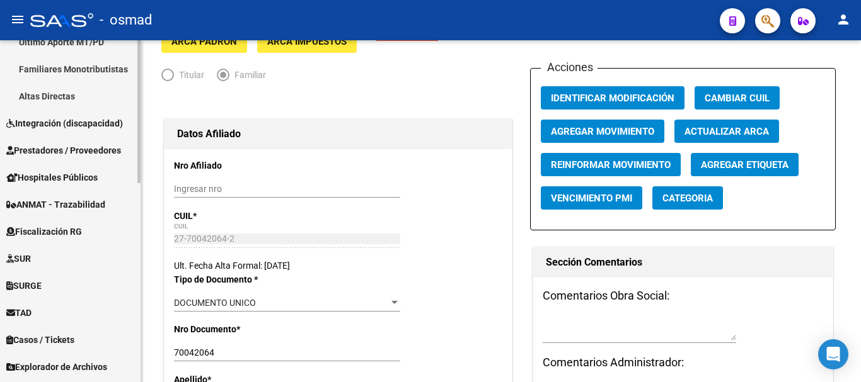
scroll to position [370, 0]
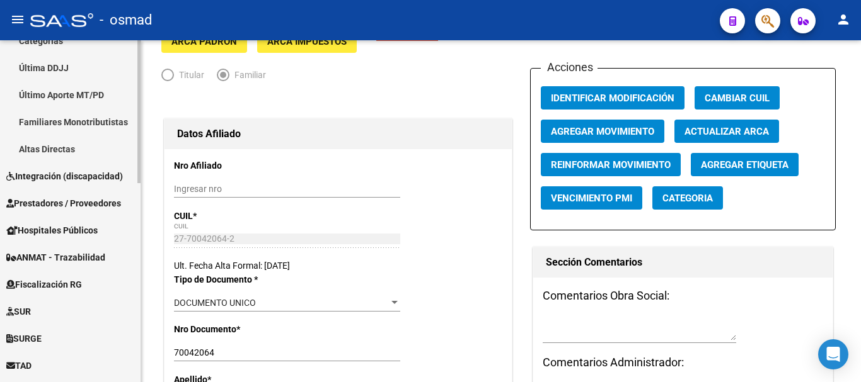
click at [56, 179] on span "Integración (discapacidad)" at bounding box center [64, 176] width 117 height 14
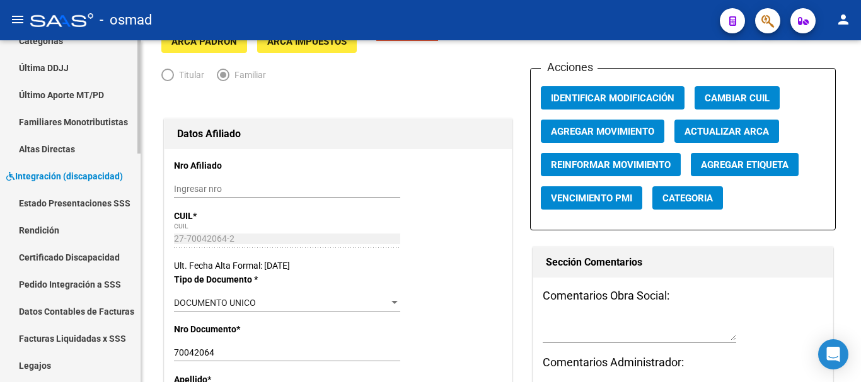
scroll to position [423, 0]
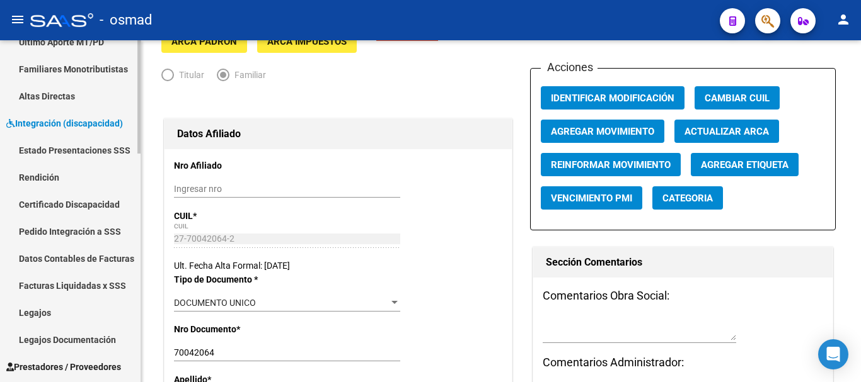
click at [56, 141] on link "Estado Presentaciones SSS" at bounding box center [70, 150] width 141 height 27
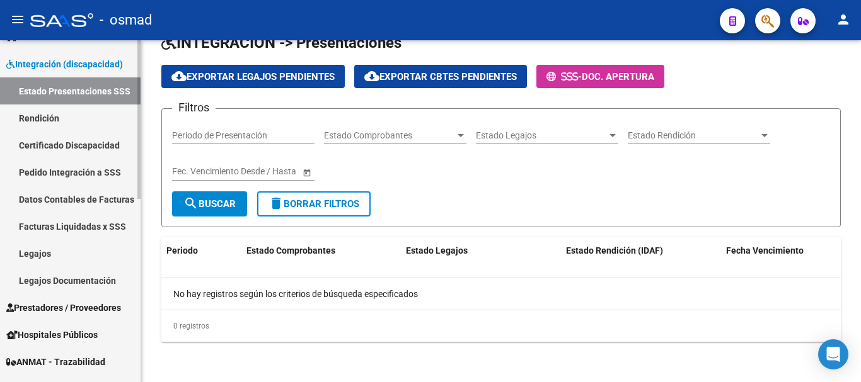
scroll to position [184, 0]
click at [55, 147] on link "Certificado Discapacidad" at bounding box center [70, 145] width 141 height 27
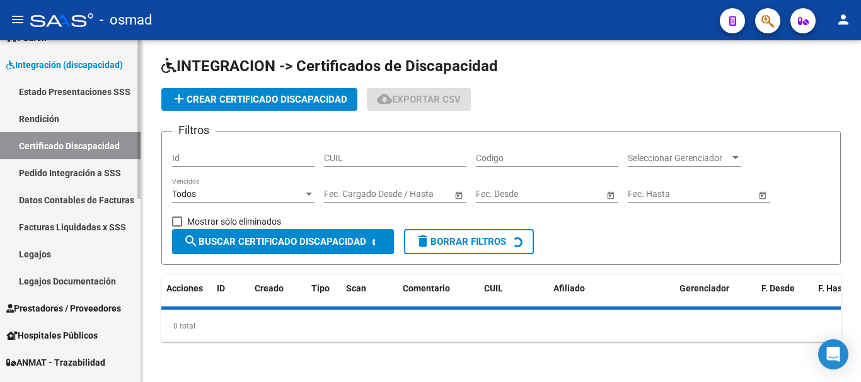
scroll to position [105, 0]
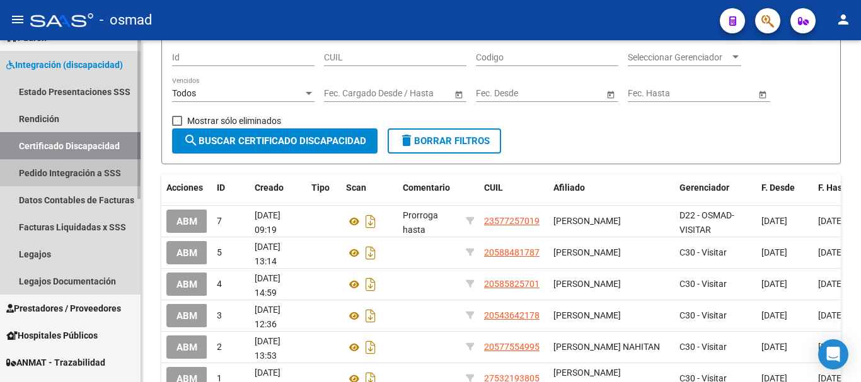
click at [66, 171] on link "Pedido Integración a SSS" at bounding box center [70, 172] width 141 height 27
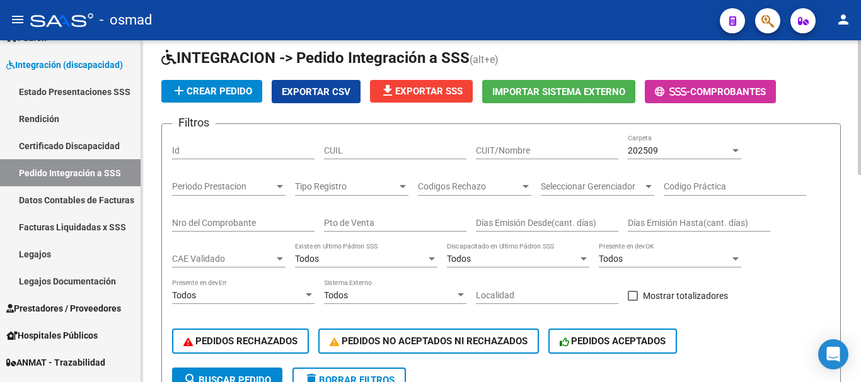
scroll to position [52, 0]
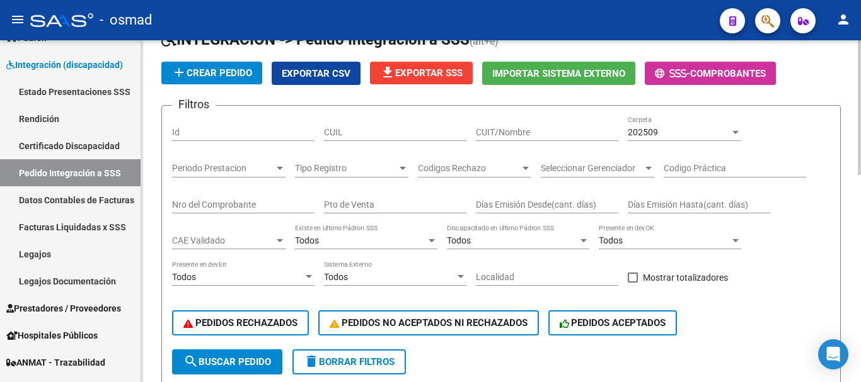
click at [418, 66] on button "file_download Exportar SSS" at bounding box center [421, 73] width 103 height 23
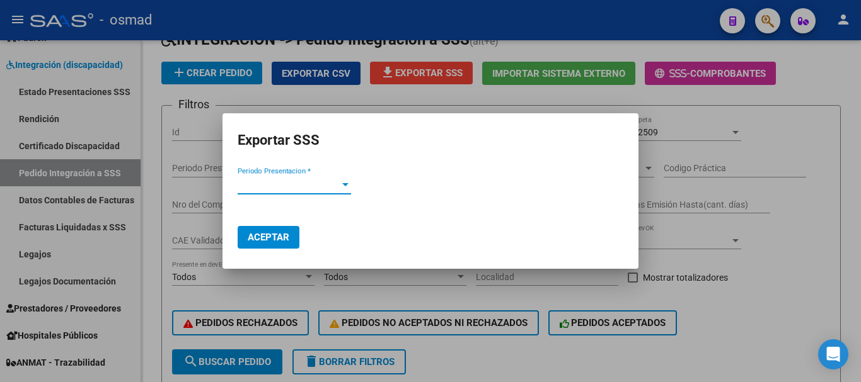
click at [277, 188] on span "Periodo Presentacion *" at bounding box center [289, 184] width 102 height 11
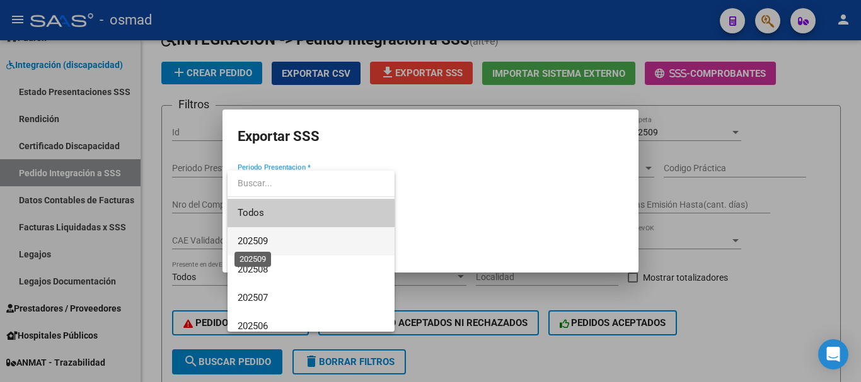
click at [268, 239] on span "202509" at bounding box center [253, 241] width 30 height 11
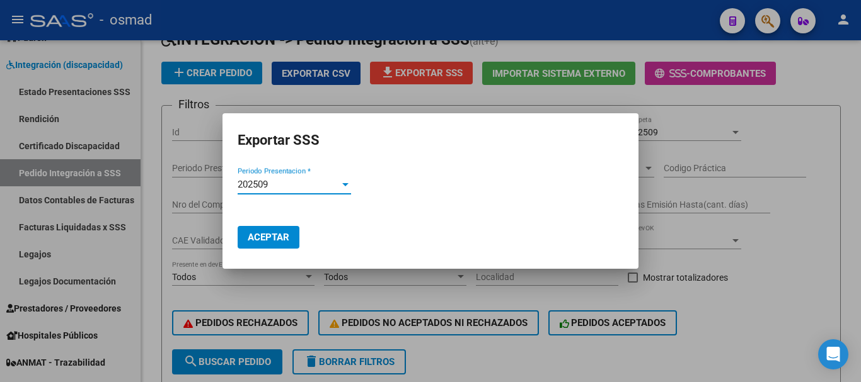
click at [252, 238] on span "Aceptar" at bounding box center [269, 237] width 42 height 11
click at [280, 239] on span "Aceptar" at bounding box center [269, 237] width 42 height 11
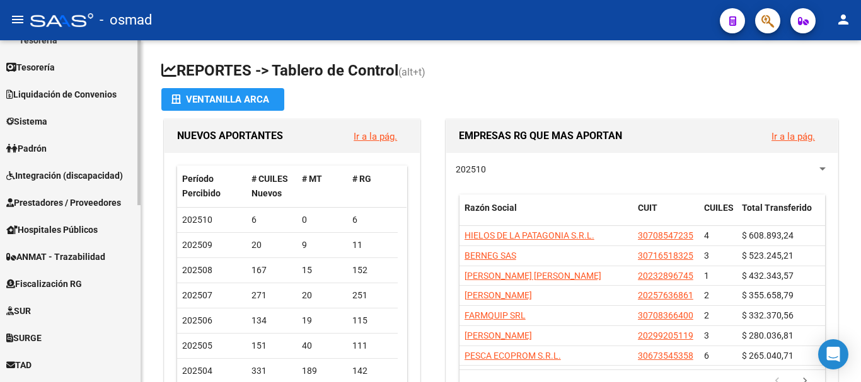
scroll to position [367, 0]
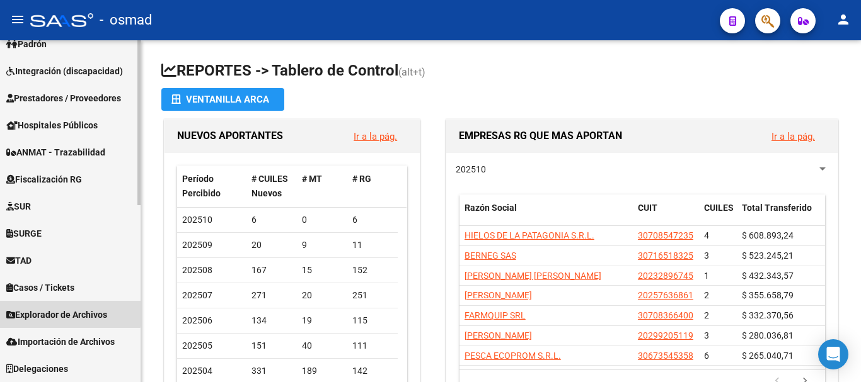
click at [55, 313] on span "Explorador de Archivos" at bounding box center [56, 315] width 101 height 14
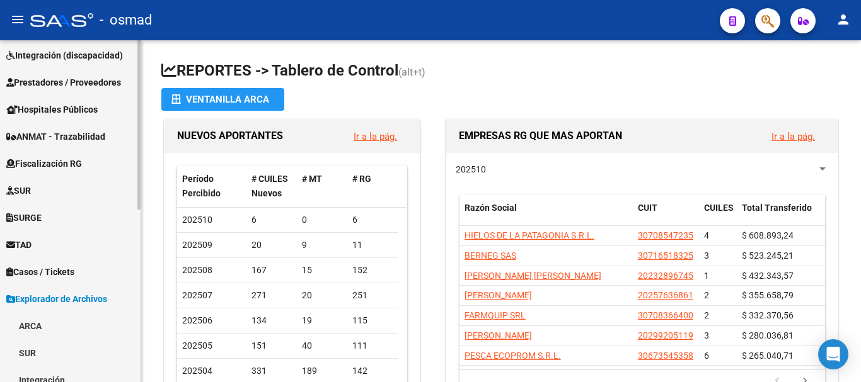
scroll to position [340, 0]
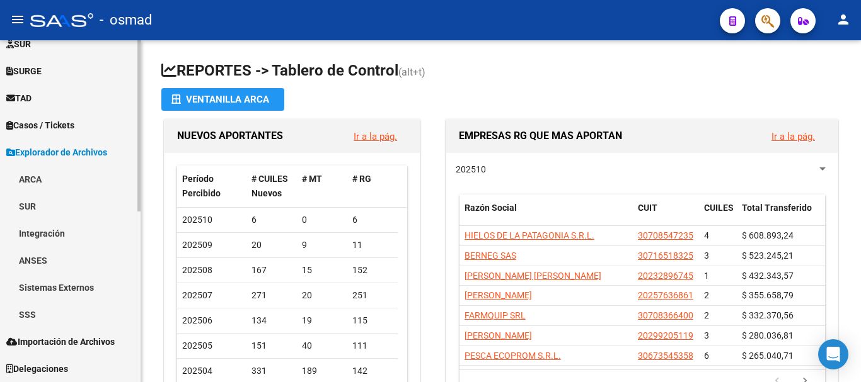
click at [39, 318] on link "SSS" at bounding box center [70, 314] width 141 height 27
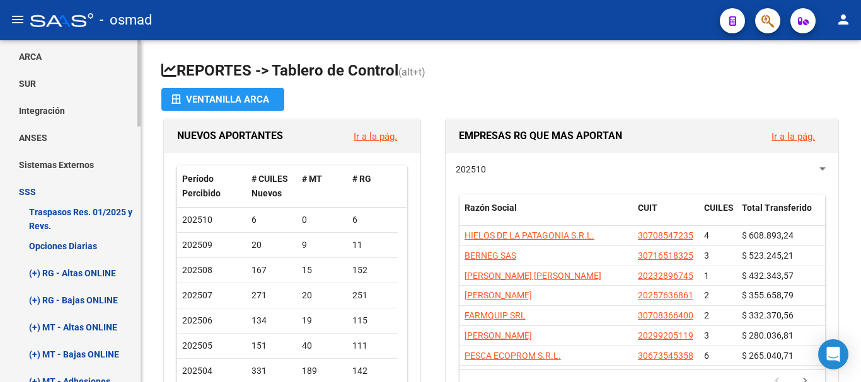
scroll to position [550, 0]
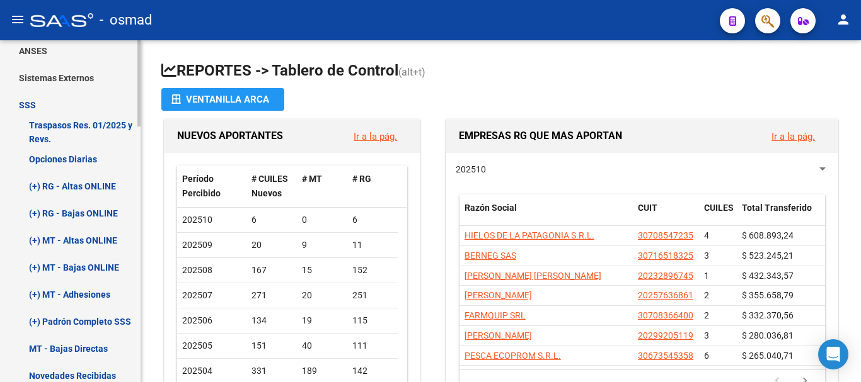
click at [76, 187] on link "(+) RG - Altas ONLINE" at bounding box center [70, 186] width 141 height 27
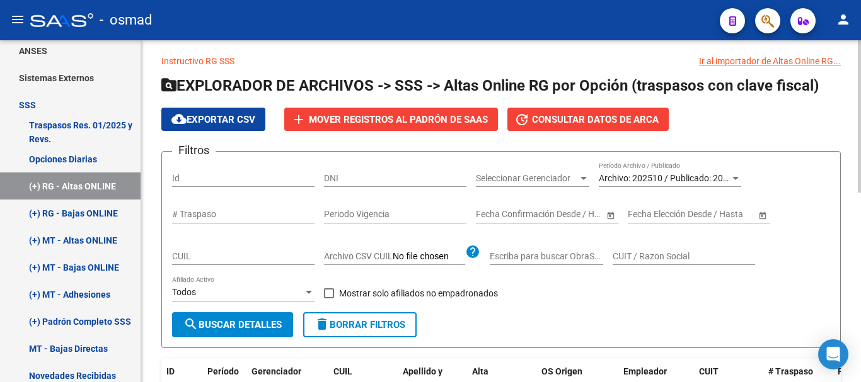
scroll to position [4, 0]
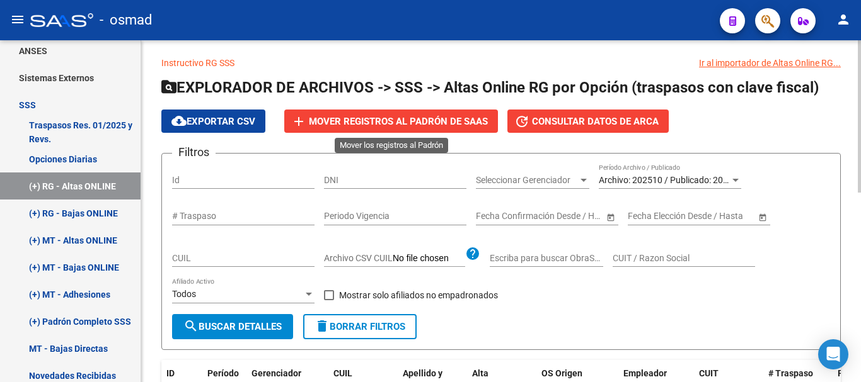
click at [381, 124] on span "Mover registros al PADRÓN de SAAS" at bounding box center [398, 121] width 179 height 11
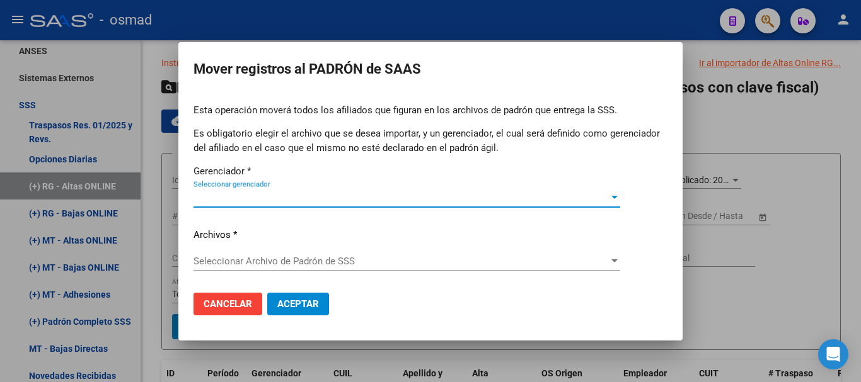
click at [247, 200] on span "Seleccionar gerenciador" at bounding box center [400, 197] width 415 height 11
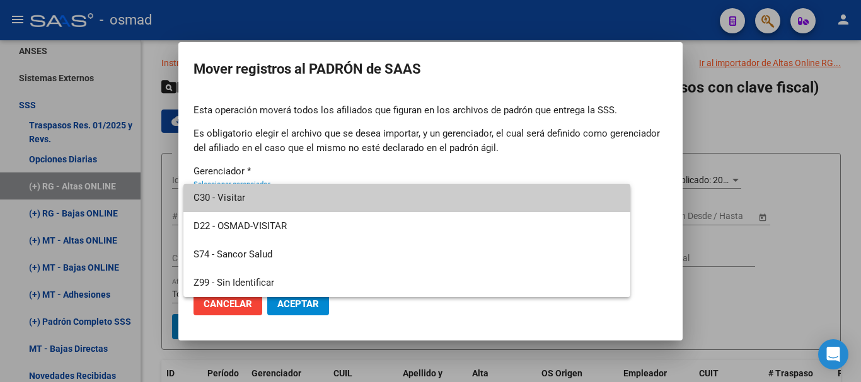
click at [252, 203] on span "C30 - Visitar" at bounding box center [406, 198] width 427 height 28
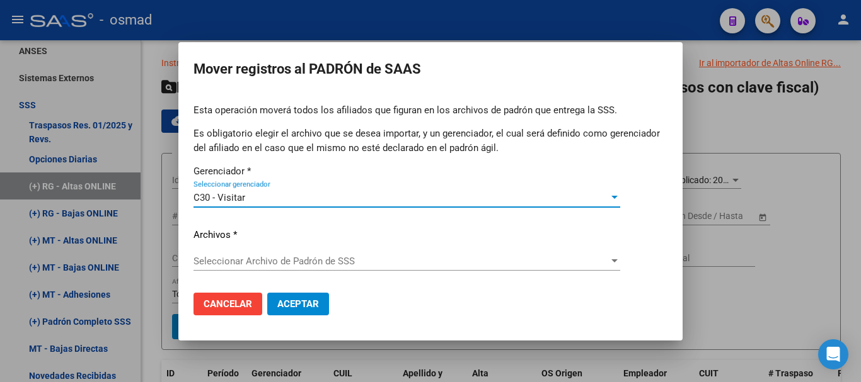
click at [255, 252] on div "Seleccionar Archivo de Padrón de SSS Seleccionar Archivo de Padrón de SSS" at bounding box center [406, 261] width 427 height 19
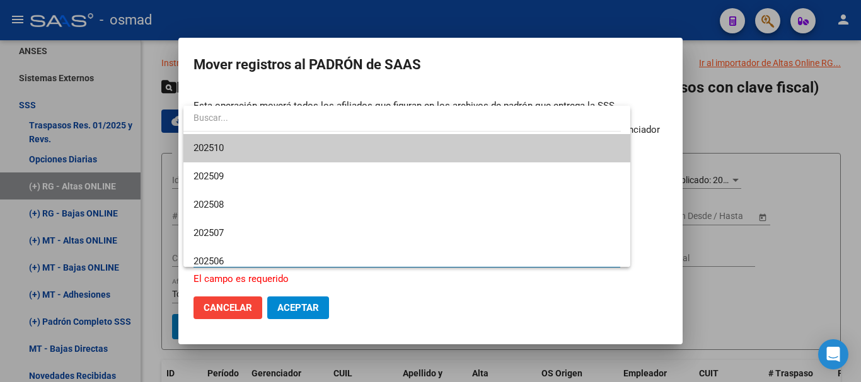
click at [245, 149] on span "202510" at bounding box center [406, 148] width 427 height 28
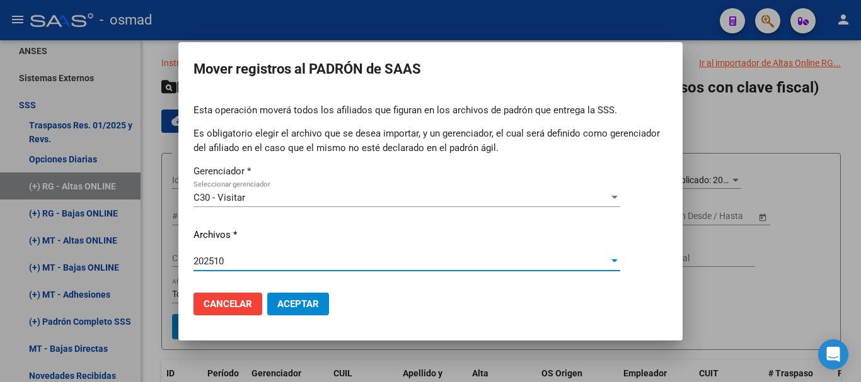
click at [315, 301] on span "Aceptar" at bounding box center [298, 304] width 42 height 11
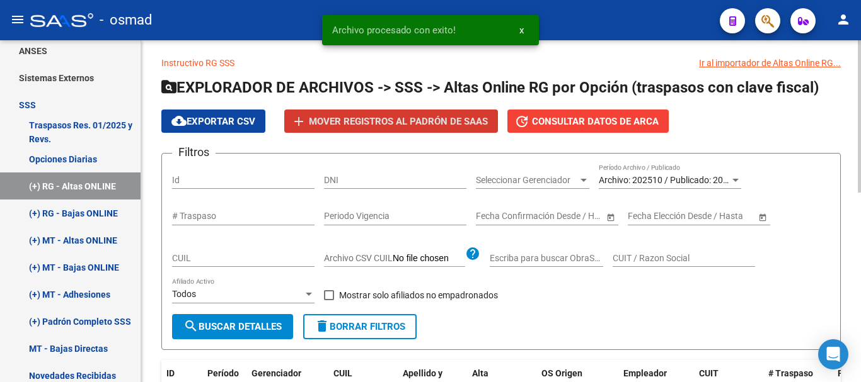
click at [636, 176] on span "Archivo: 202510 / Publicado: 202509" at bounding box center [671, 180] width 144 height 10
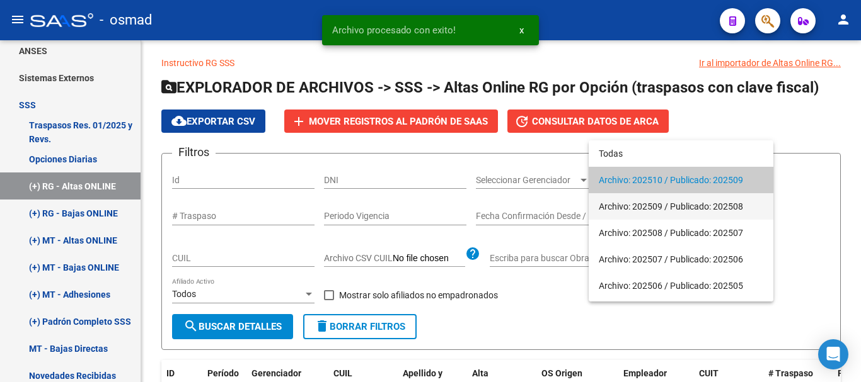
click at [639, 204] on span "Archivo: 202509 / Publicado: 202508" at bounding box center [681, 206] width 164 height 26
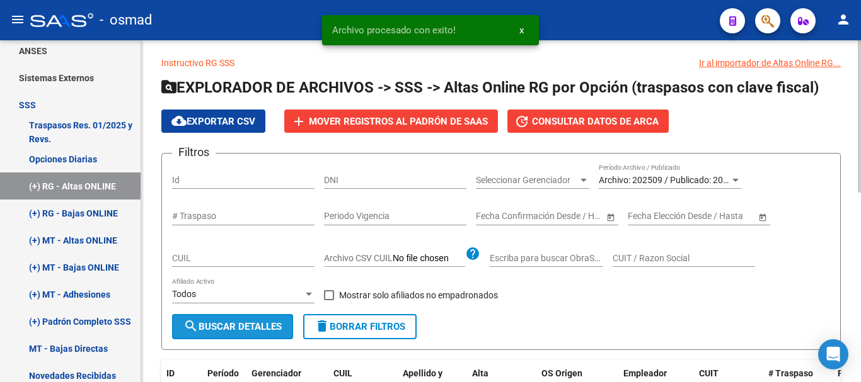
click at [252, 323] on span "search Buscar Detalles" at bounding box center [232, 326] width 98 height 11
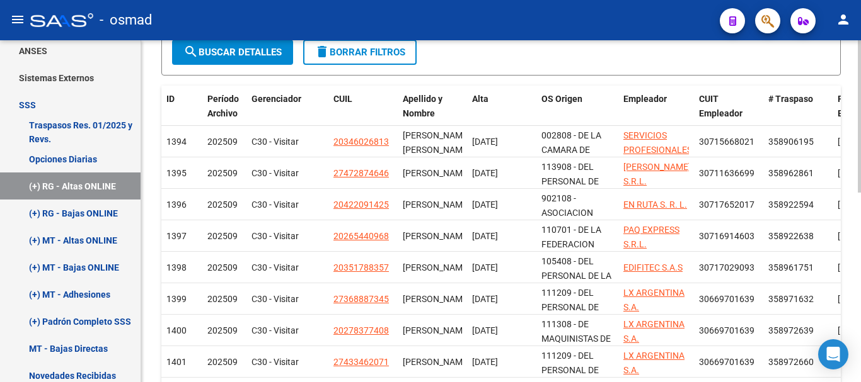
scroll to position [425, 0]
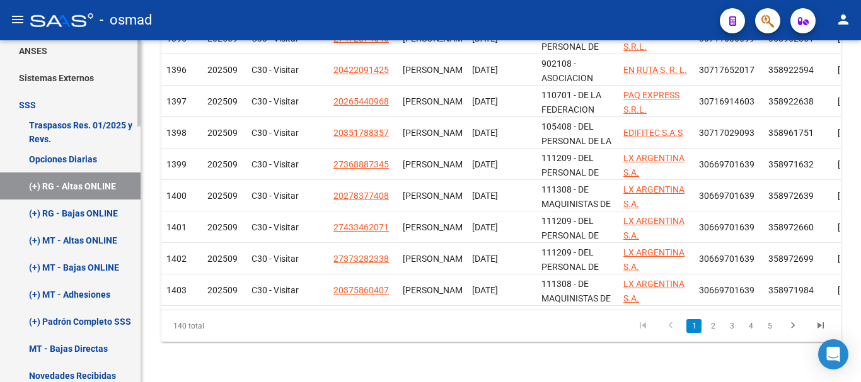
click at [68, 213] on link "(+) RG - Bajas ONLINE" at bounding box center [70, 213] width 141 height 27
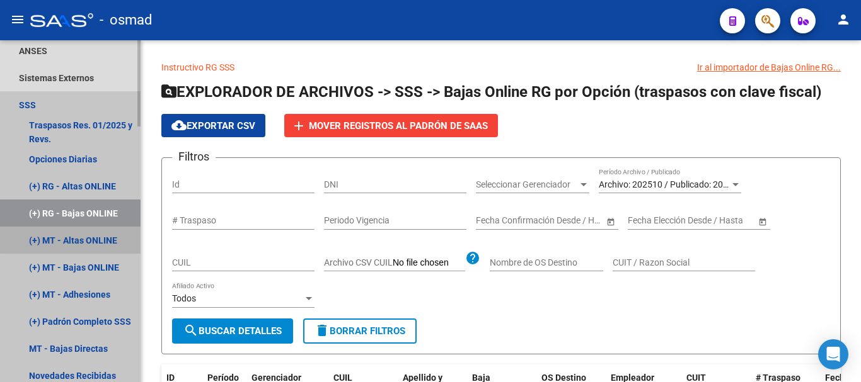
click at [73, 240] on link "(+) MT - Altas ONLINE" at bounding box center [70, 240] width 141 height 27
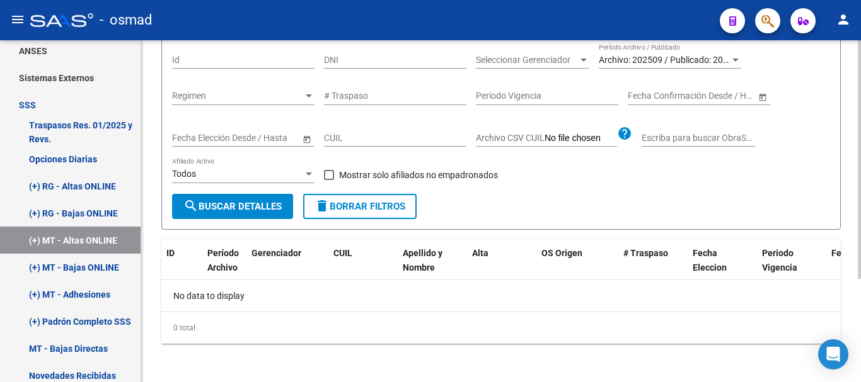
scroll to position [147, 0]
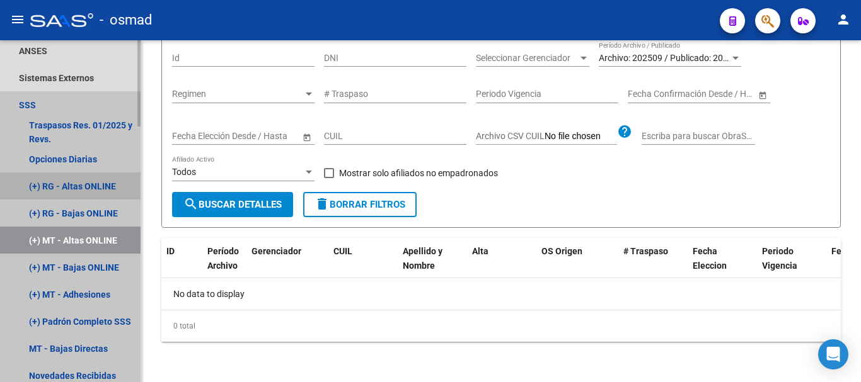
click at [105, 185] on link "(+) RG - Altas ONLINE" at bounding box center [70, 186] width 141 height 27
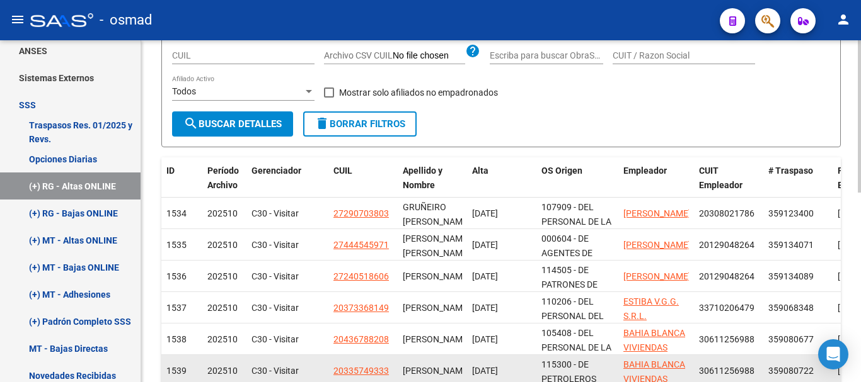
scroll to position [210, 0]
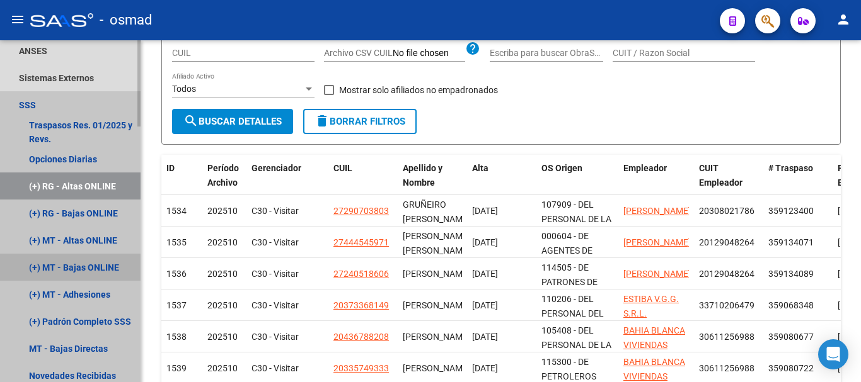
click at [57, 258] on link "(+) MT - Bajas ONLINE" at bounding box center [70, 267] width 141 height 27
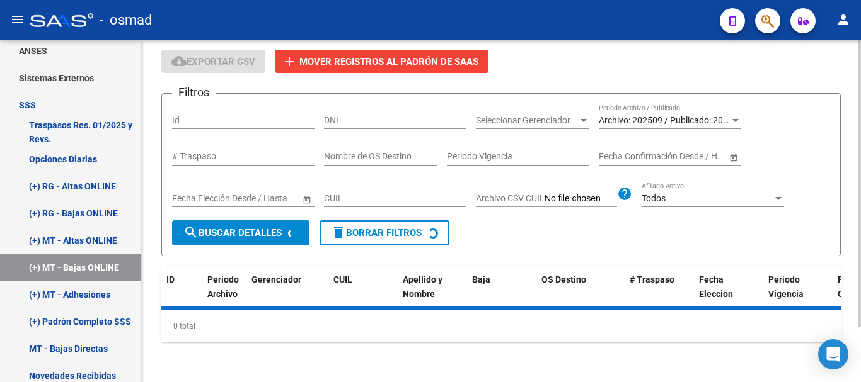
scroll to position [170, 0]
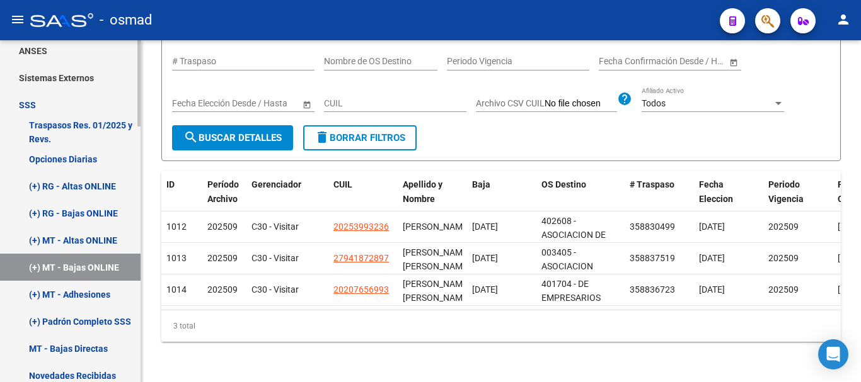
click at [54, 302] on link "(+) MT - Adhesiones" at bounding box center [70, 294] width 141 height 27
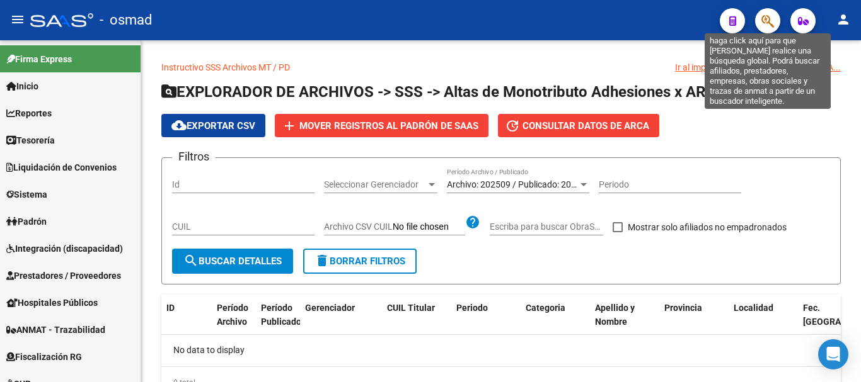
click at [762, 22] on icon "button" at bounding box center [767, 21] width 13 height 14
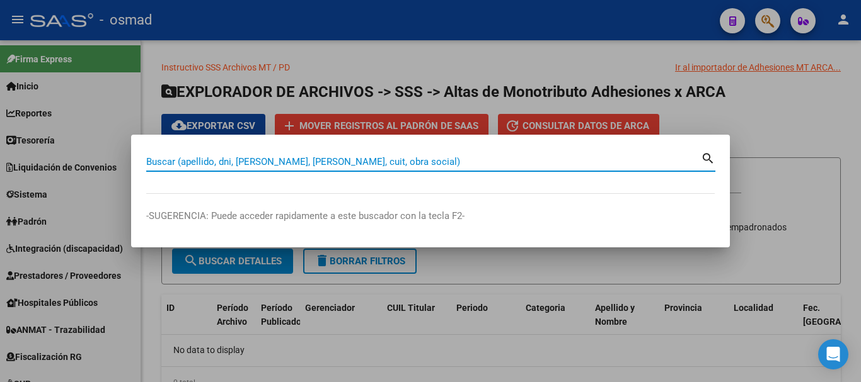
paste input "20337322507"
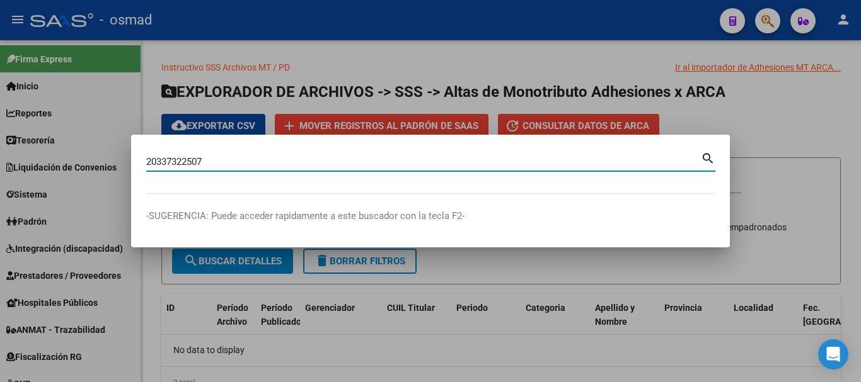
type input "20337322507"
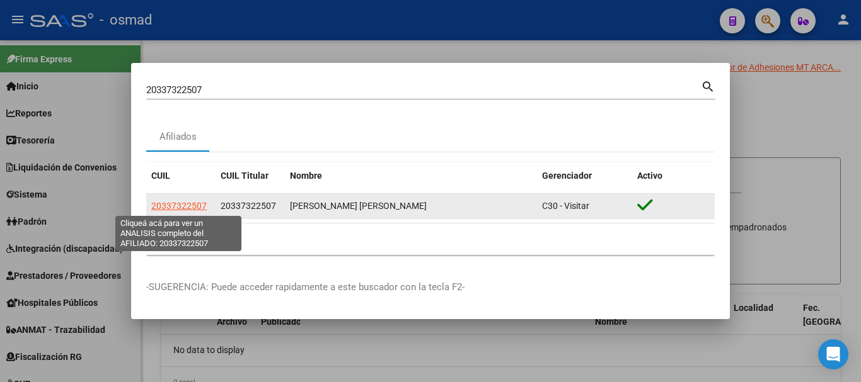
click at [180, 210] on span "20337322507" at bounding box center [178, 206] width 55 height 10
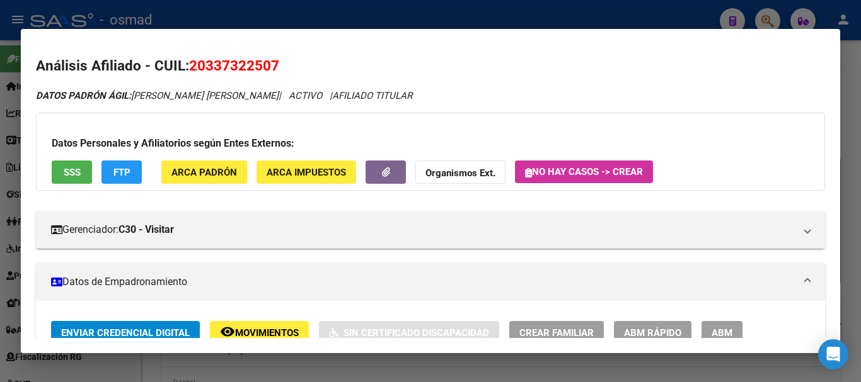
click at [721, 328] on span "ABM" at bounding box center [721, 333] width 21 height 11
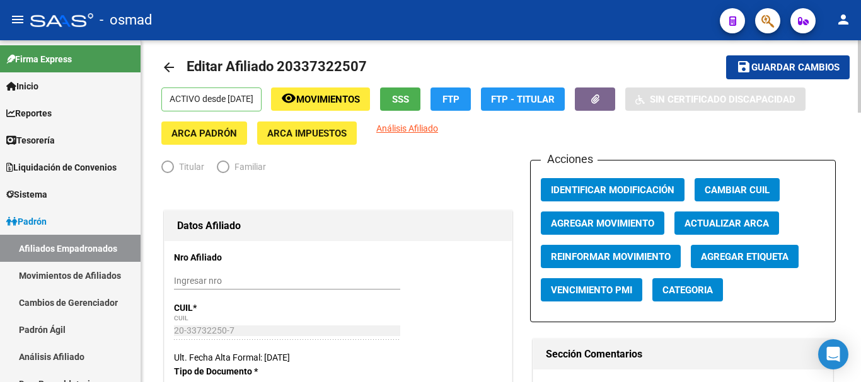
radio input "true"
type input "30-57303763-0"
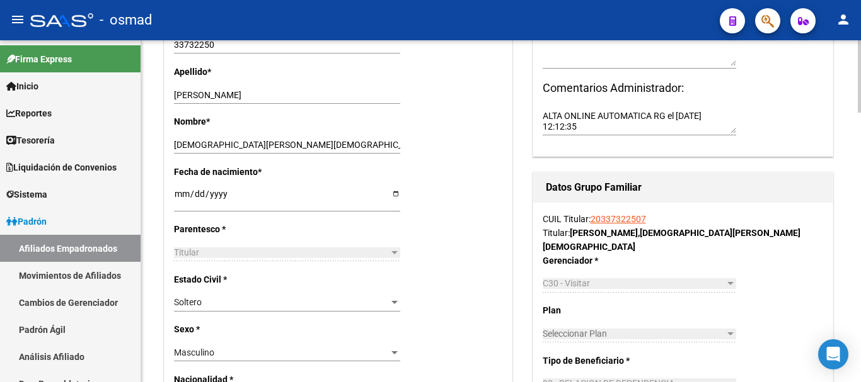
scroll to position [420, 0]
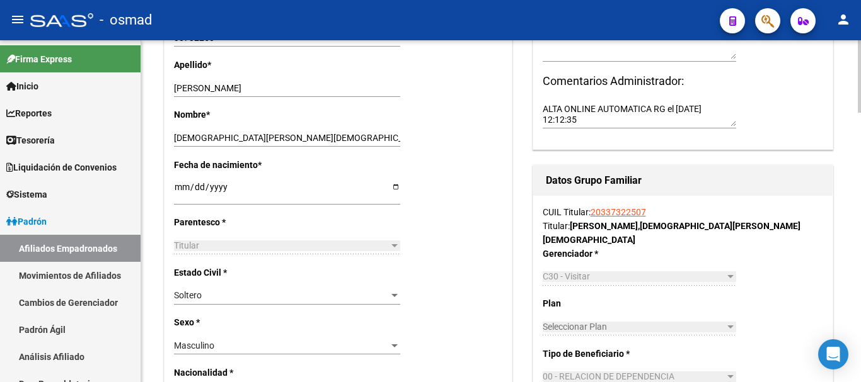
click at [196, 294] on span "Soltero" at bounding box center [188, 295] width 28 height 10
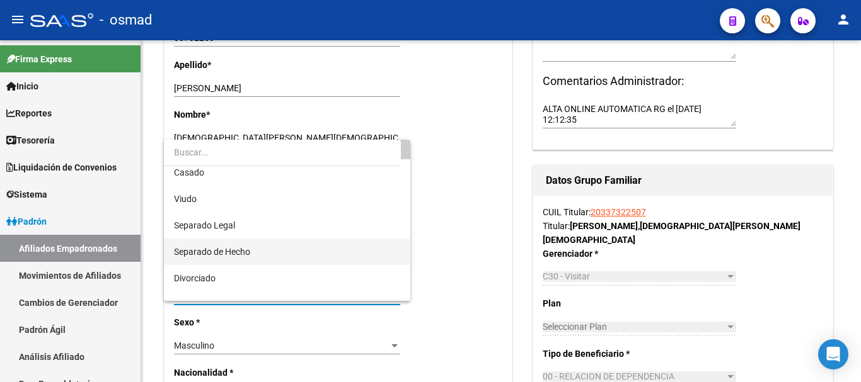
scroll to position [50, 0]
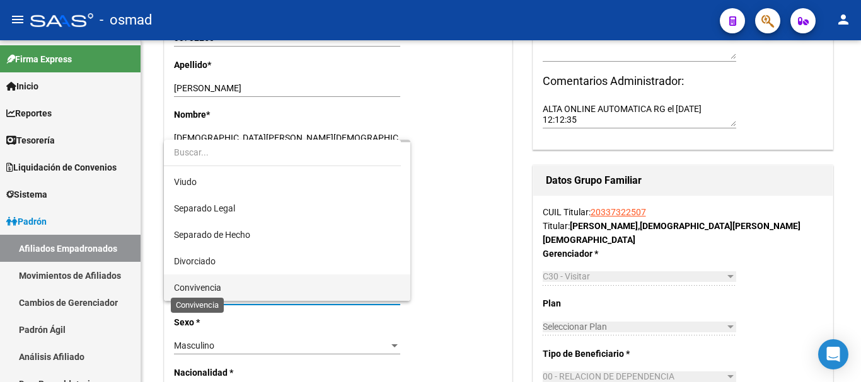
click at [209, 290] on span "Convivencia" at bounding box center [197, 288] width 47 height 10
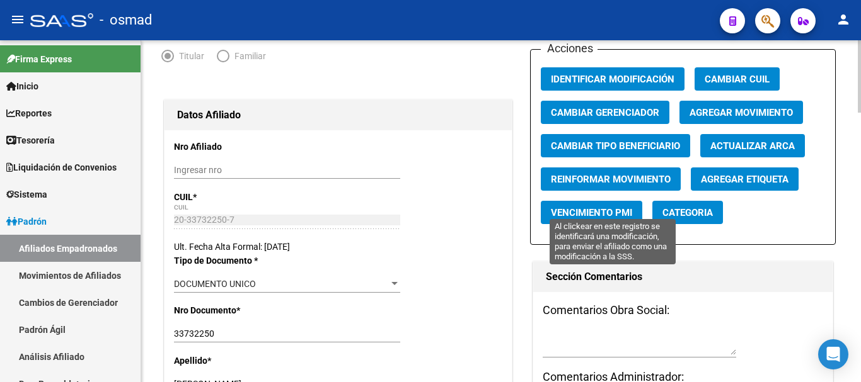
scroll to position [0, 0]
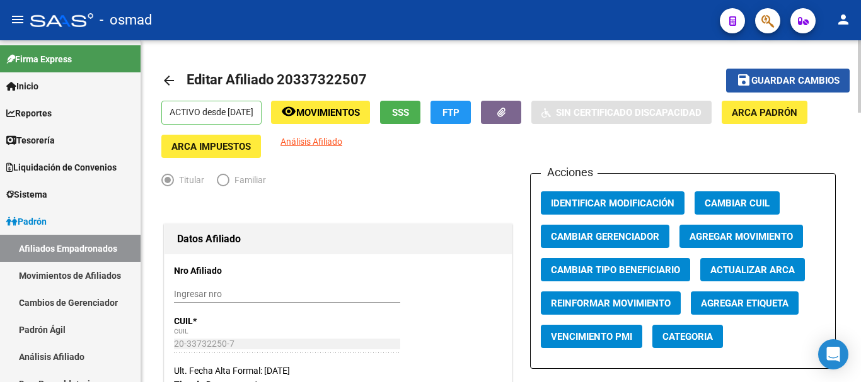
click at [769, 76] on span "Guardar cambios" at bounding box center [795, 81] width 88 height 11
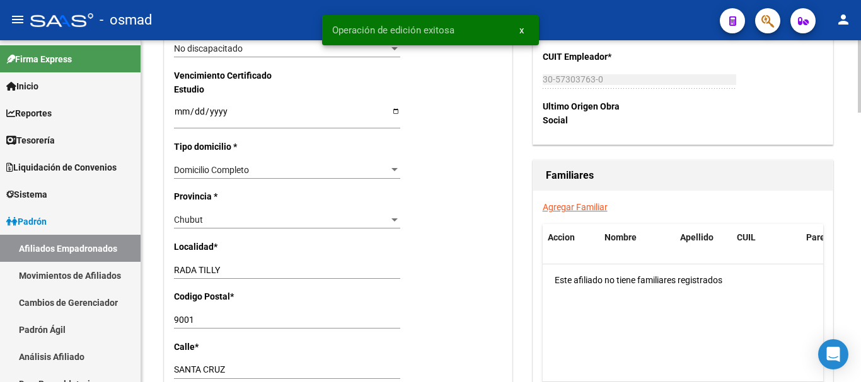
scroll to position [840, 0]
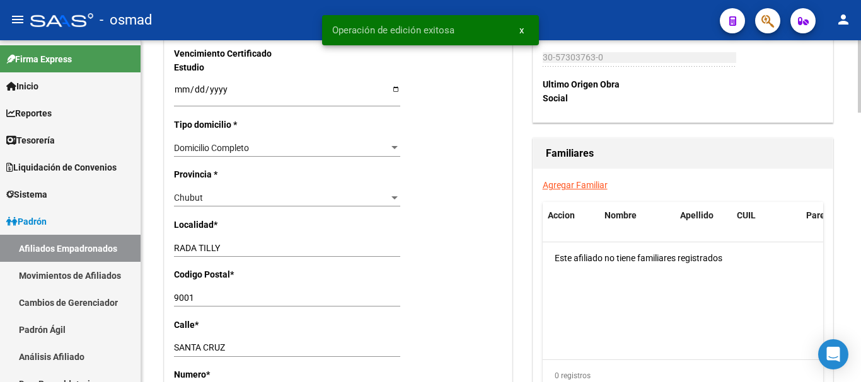
click at [566, 180] on link "Agregar Familiar" at bounding box center [575, 185] width 65 height 10
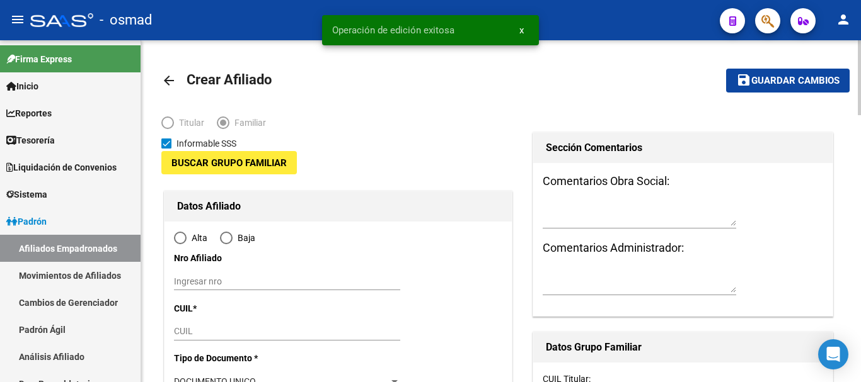
type input "30-57303763-0"
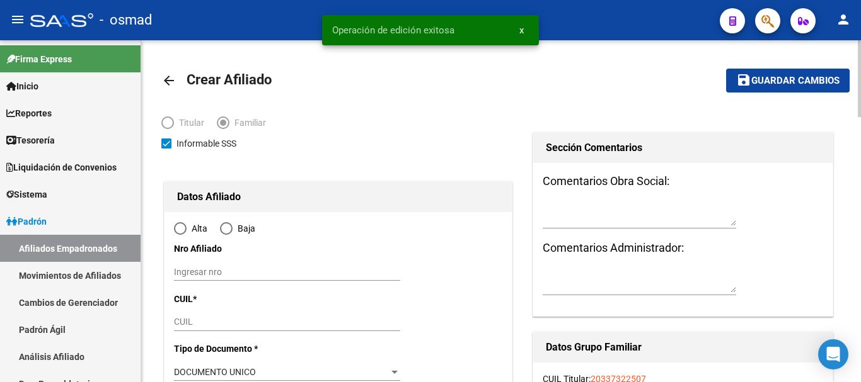
type input "RADA TILLY"
type input "9001"
type input "SANTA CRUZ"
type input "328"
radio input "true"
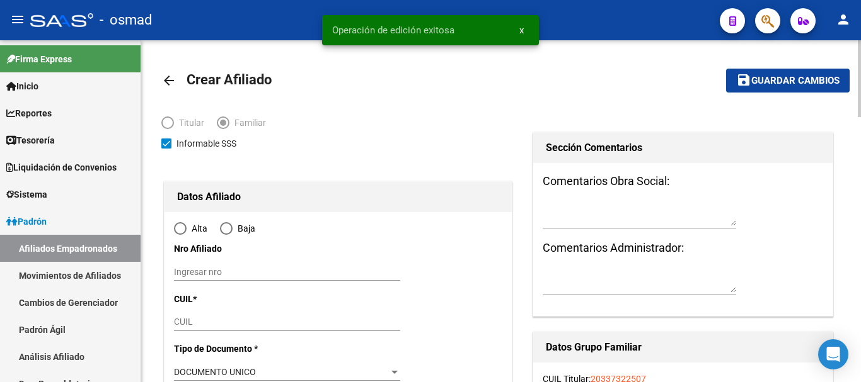
type input "30-57303763-0"
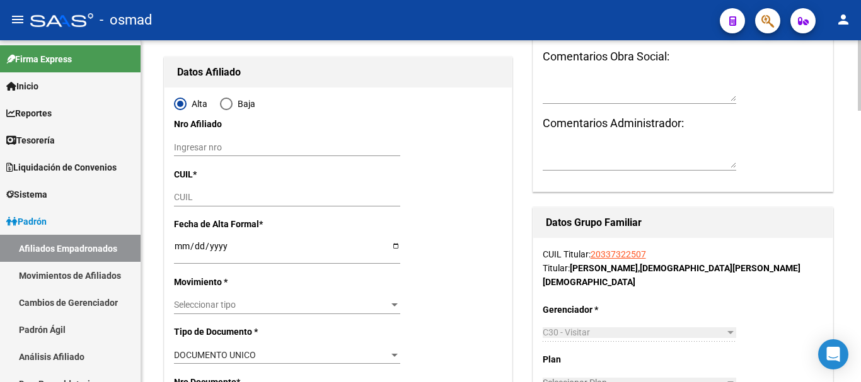
scroll to position [158, 0]
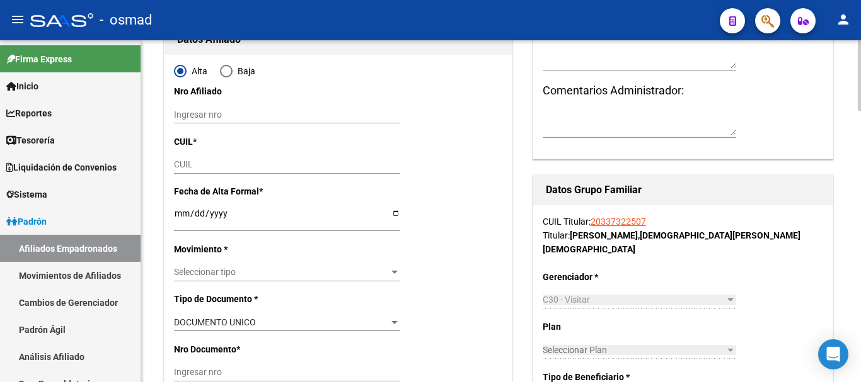
click at [187, 169] on input "CUIL" at bounding box center [287, 164] width 226 height 11
paste input "23-31985072-4"
type input "23-31985072-4"
click at [178, 211] on input "Ingresar fecha" at bounding box center [287, 218] width 226 height 19
type input "31985072"
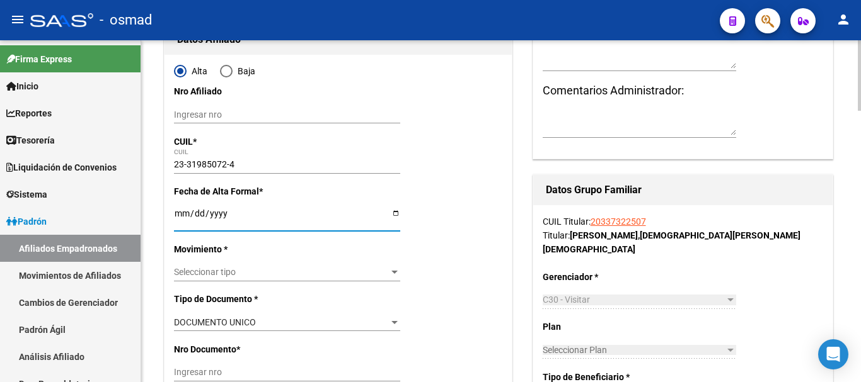
type input "LACIAR"
type input "ANALIA NOEMI"
type input "1986-02-24"
type input "RADA TILLY"
type input "GUTIERREZ DE LA CONCHA"
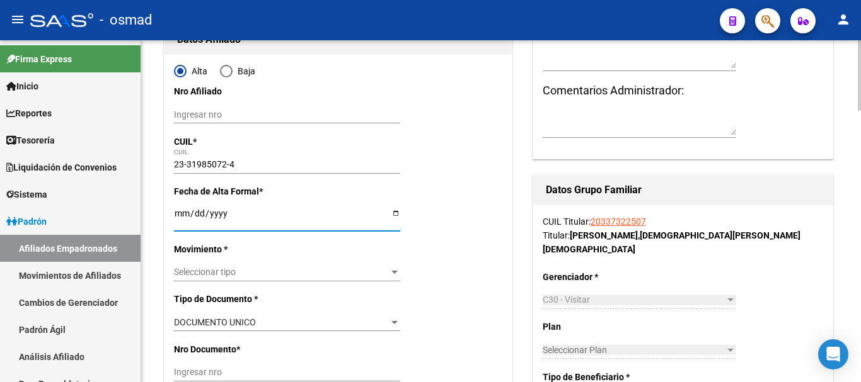
type input "318"
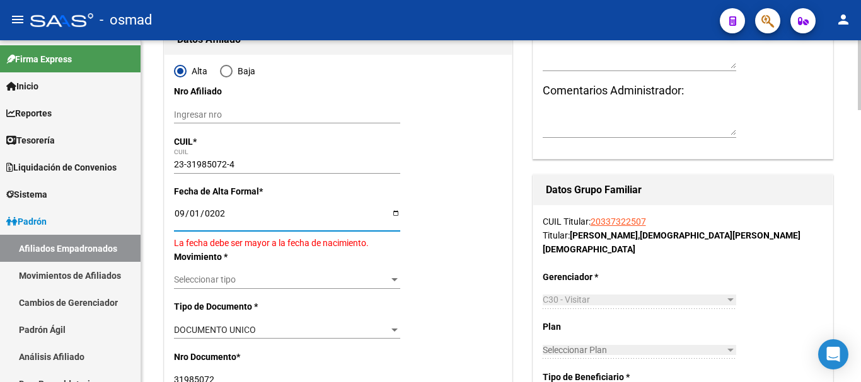
type input "[DATE]"
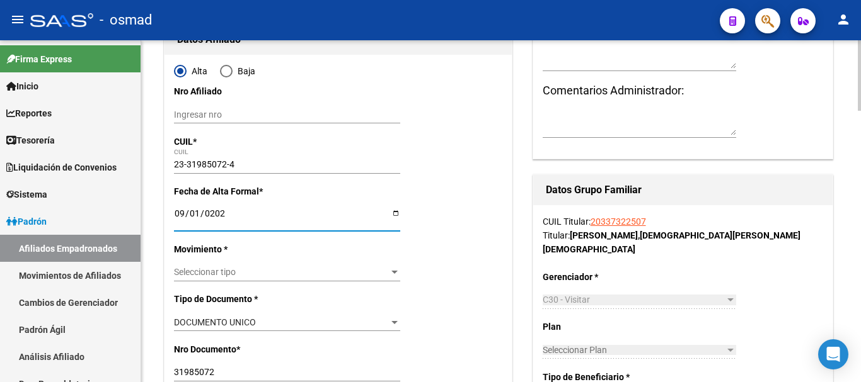
click at [229, 272] on span "Seleccionar tipo" at bounding box center [281, 272] width 215 height 11
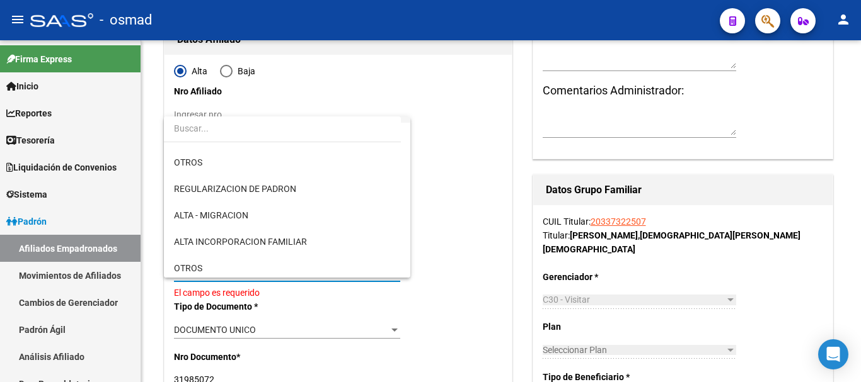
scroll to position [105, 0]
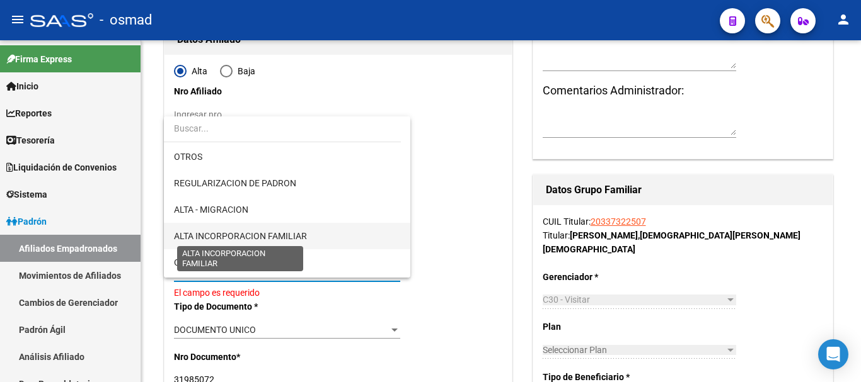
click at [275, 232] on span "ALTA INCORPORACION FAMILIAR" at bounding box center [240, 236] width 133 height 10
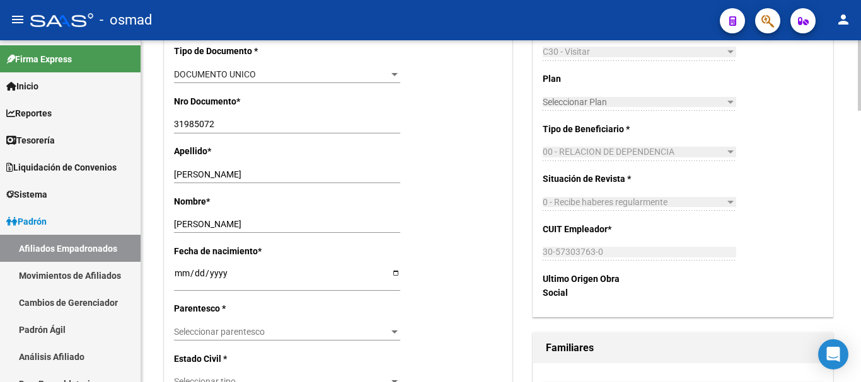
scroll to position [420, 0]
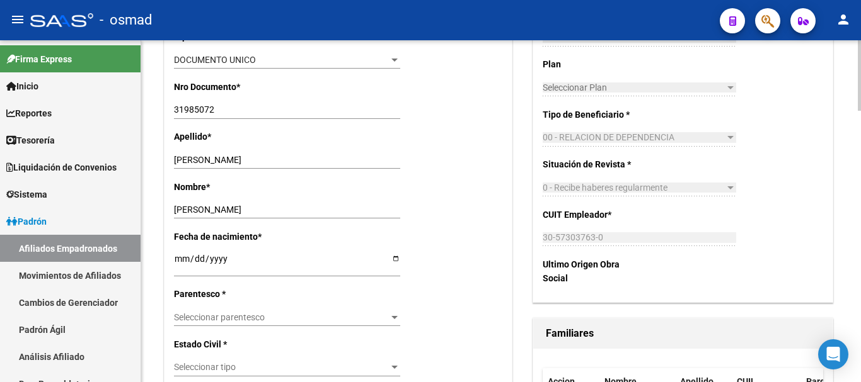
click at [226, 316] on span "Seleccionar parentesco" at bounding box center [281, 318] width 215 height 11
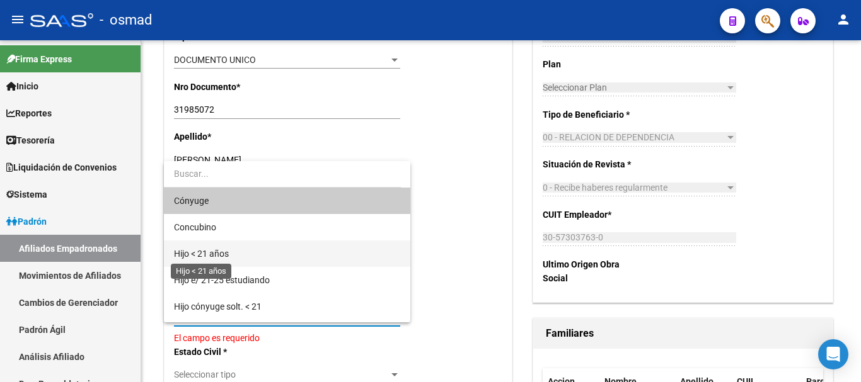
click at [229, 253] on span "Hijo < 21 años" at bounding box center [201, 254] width 55 height 10
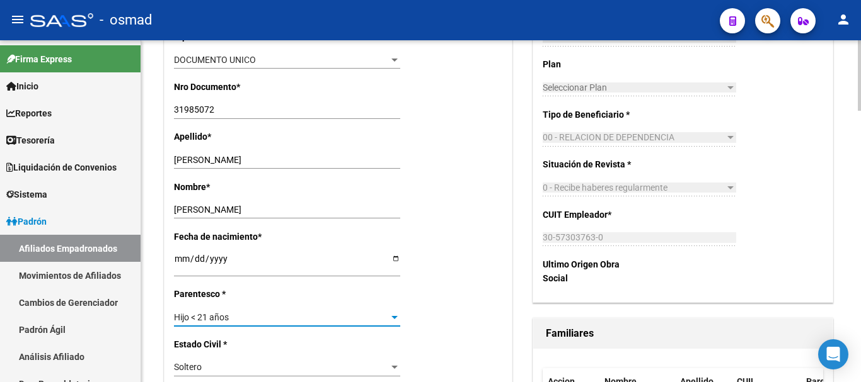
click at [228, 325] on div "Hijo < 21 años Seleccionar parentesco" at bounding box center [287, 318] width 226 height 18
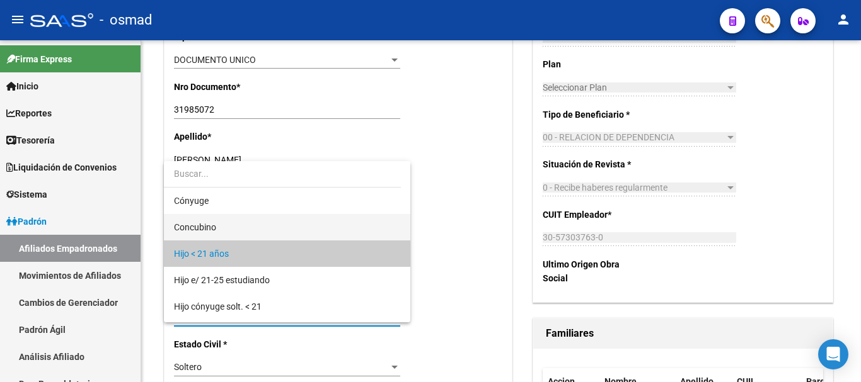
click at [229, 222] on span "Concubino" at bounding box center [287, 227] width 226 height 26
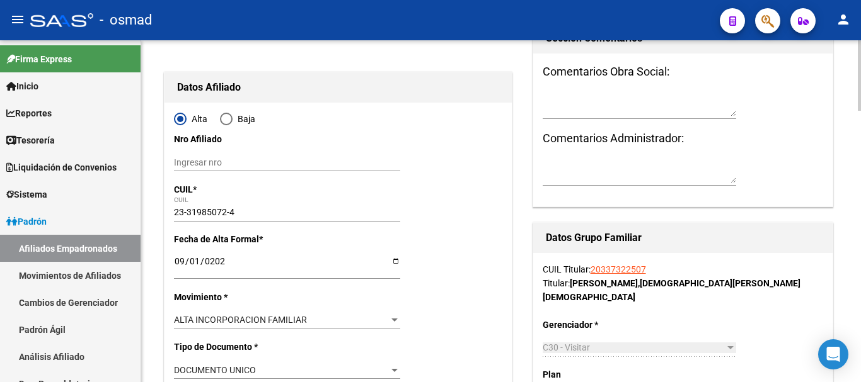
scroll to position [0, 0]
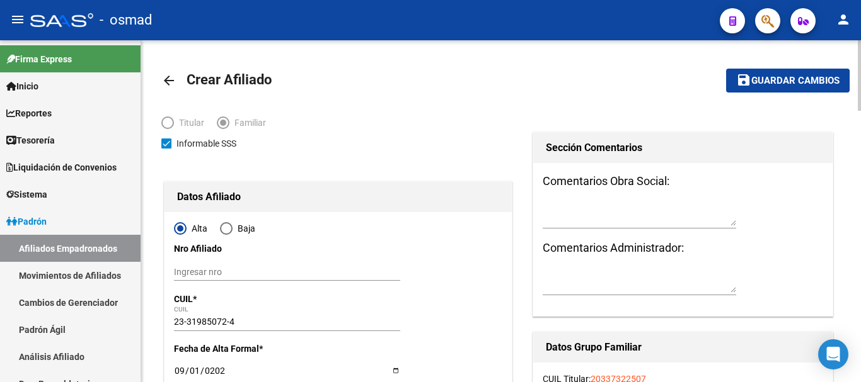
click at [784, 74] on button "save Guardar cambios" at bounding box center [787, 80] width 123 height 23
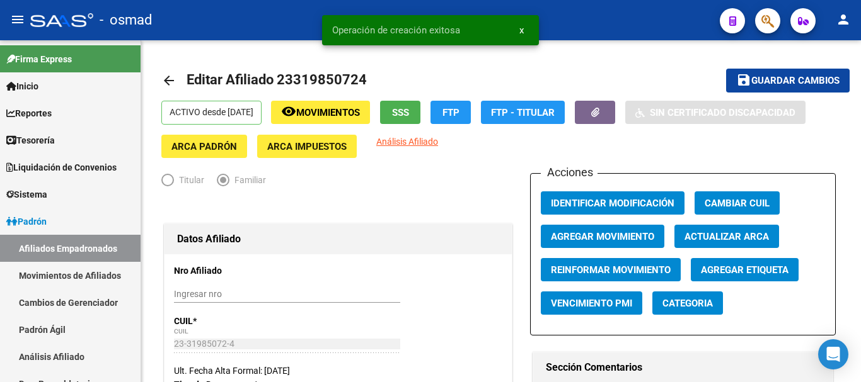
radio input "true"
type input "30-57303763-0"
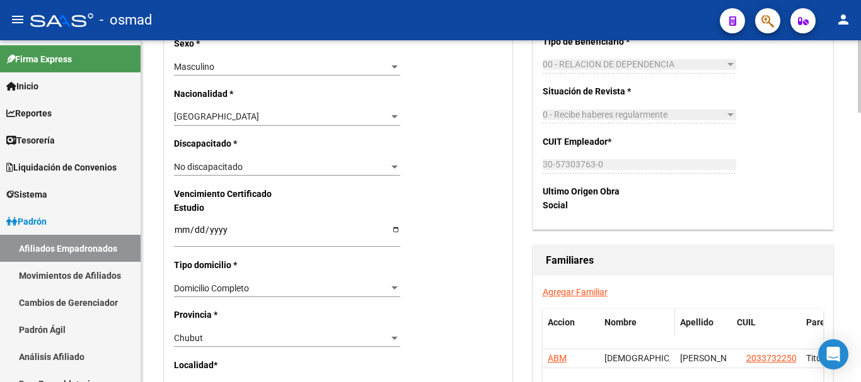
scroll to position [735, 0]
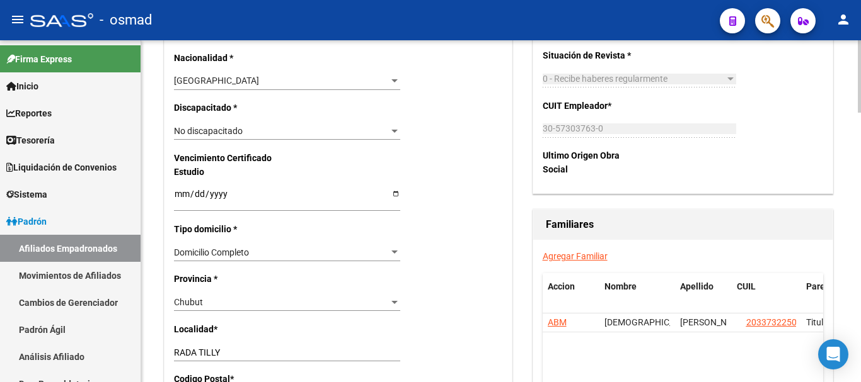
click at [554, 240] on div "Agregar Familiar Accion Nombre Apellido CUIL Parentesco ABM CHRISTIAN JESUS RUI…" at bounding box center [682, 361] width 299 height 242
click at [557, 251] on link "Agregar Familiar" at bounding box center [575, 256] width 65 height 10
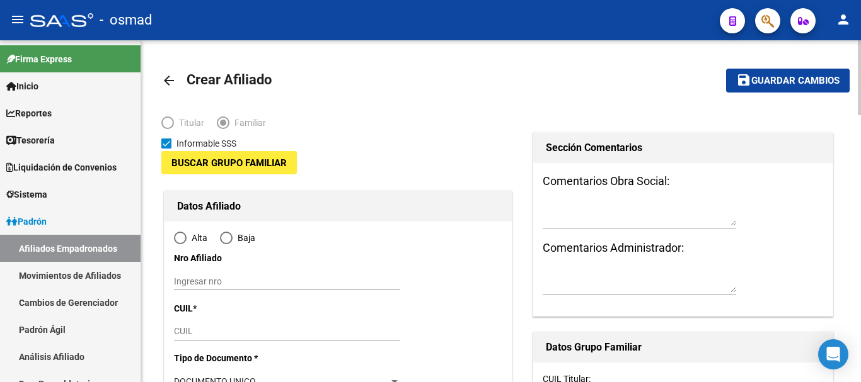
type input "30-57303763-0"
type input "RADA TILLY"
type input "9001"
type input "SANTA CRUZ"
type input "328"
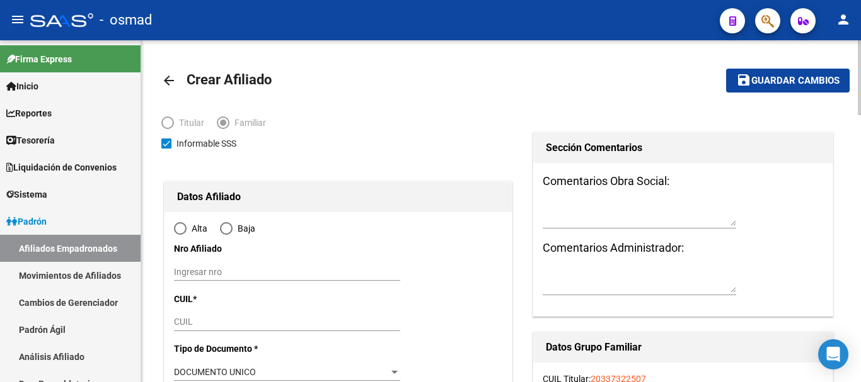
radio input "true"
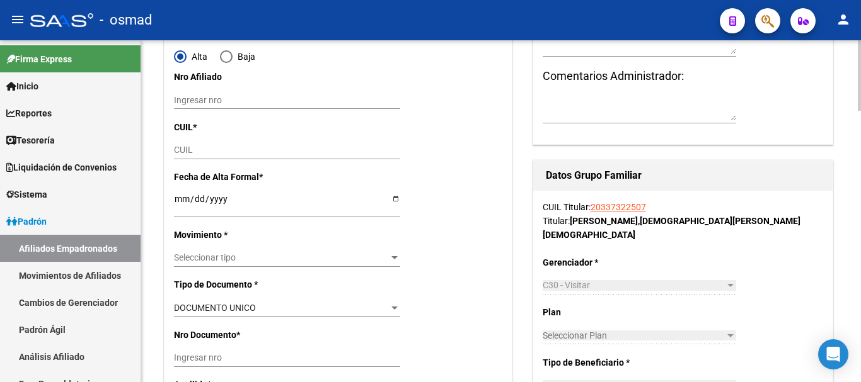
scroll to position [210, 0]
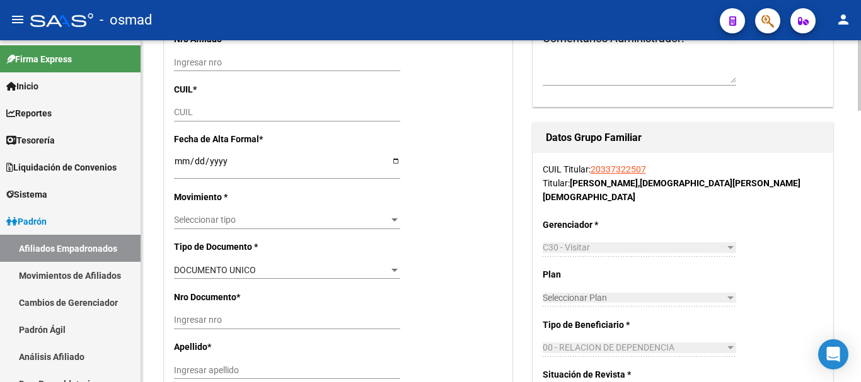
type input "30-57303763-0"
click at [192, 106] on div "CUIL" at bounding box center [287, 113] width 226 height 18
paste input "23-52890599-4"
type input "23-52890599-4"
click at [182, 164] on input "Ingresar fecha" at bounding box center [287, 165] width 226 height 19
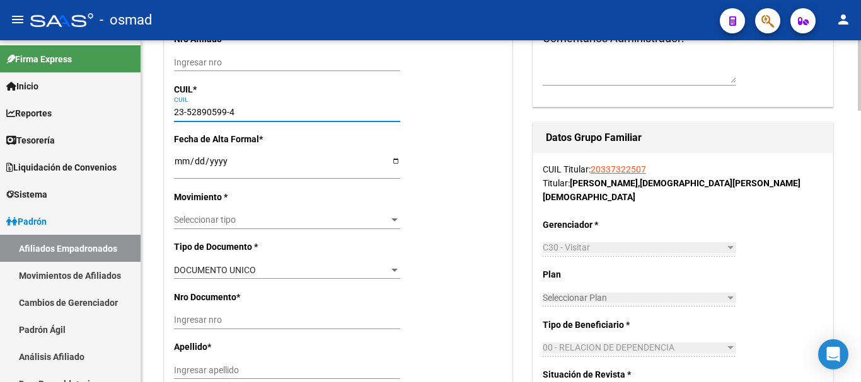
type input "52890599"
type input "RUIZ DIAZ JAZMIN"
type input "2013-03-14"
type input "COMODORO RIVADA"
type input "9000"
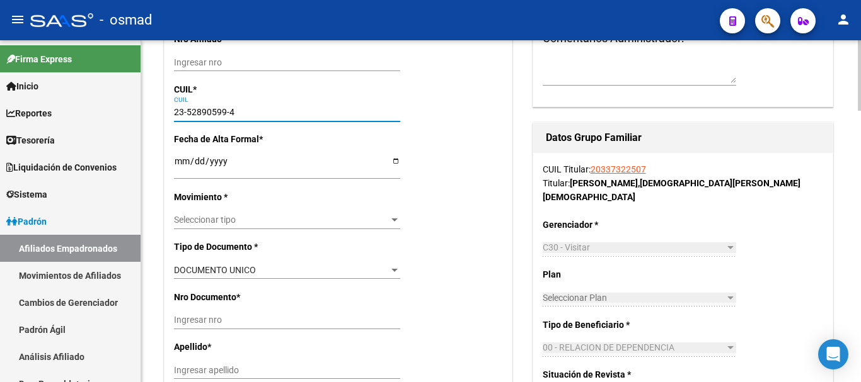
type input "INGENIERO COUSANDIER"
type input "417"
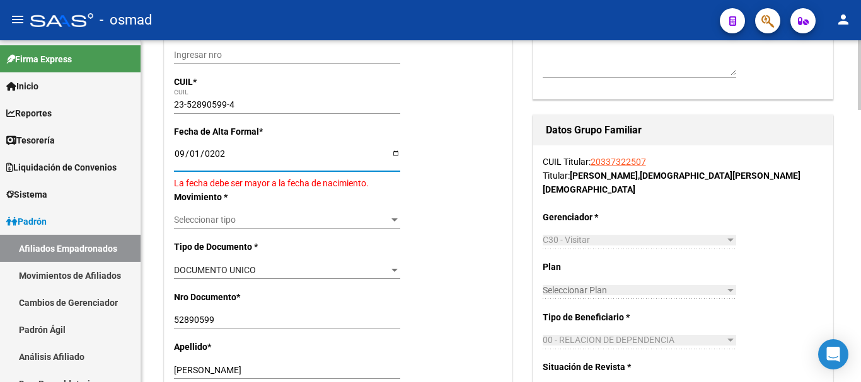
type input "[DATE]"
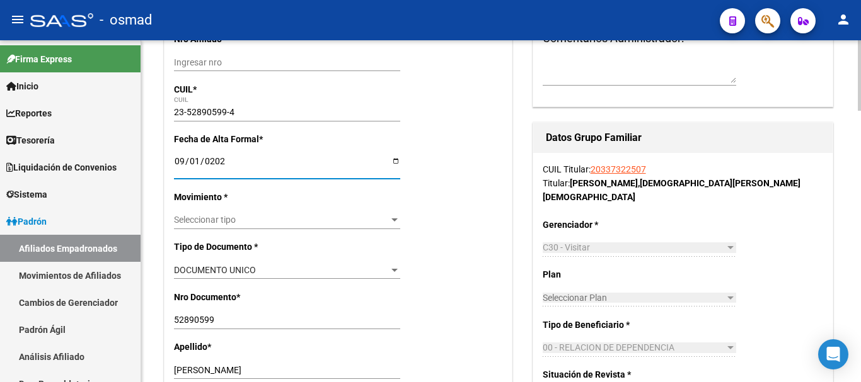
click at [221, 217] on span "Seleccionar tipo" at bounding box center [281, 220] width 215 height 11
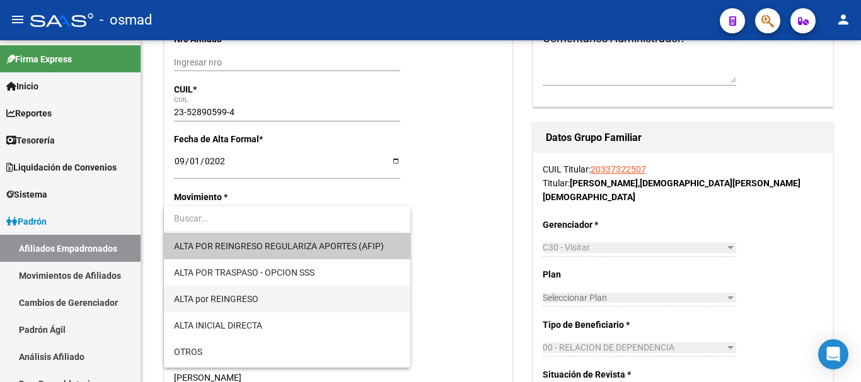
scroll to position [105, 0]
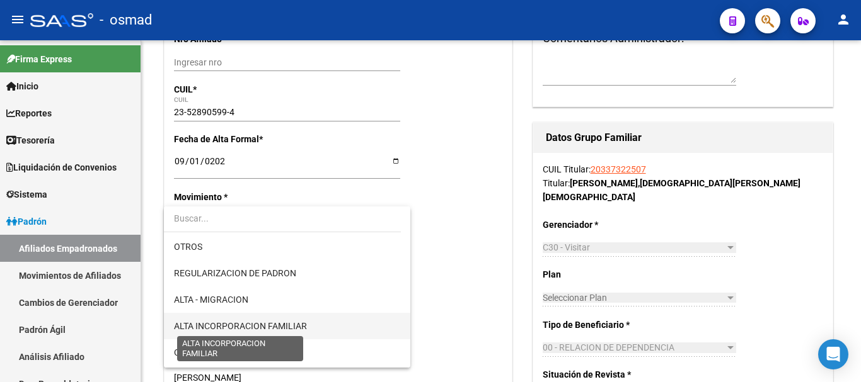
click at [265, 322] on span "ALTA INCORPORACION FAMILIAR" at bounding box center [240, 326] width 133 height 10
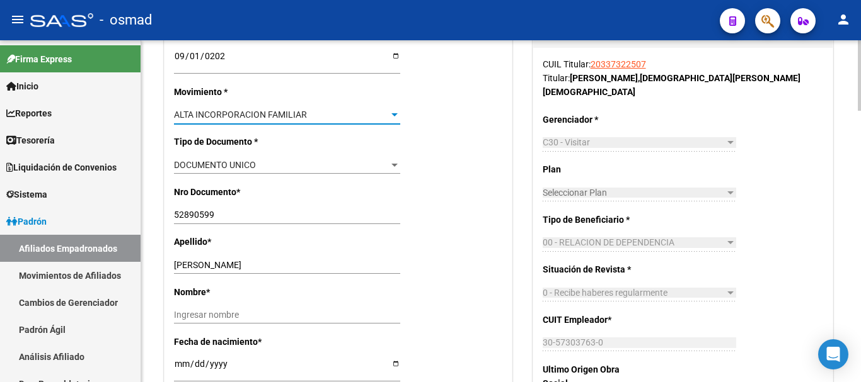
scroll to position [367, 0]
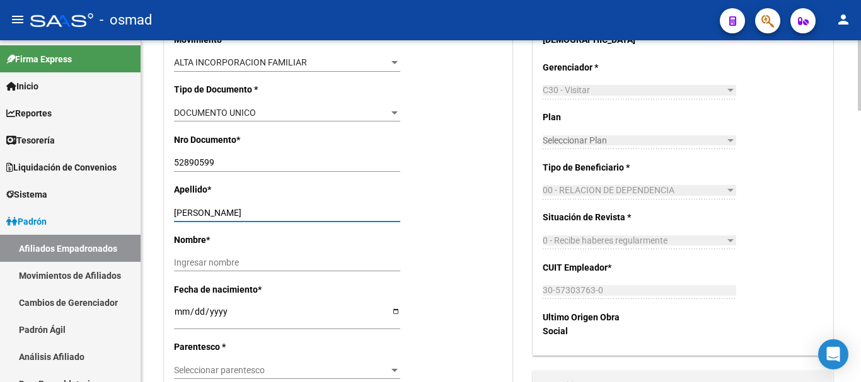
drag, startPoint x: 217, startPoint y: 211, endPoint x: 301, endPoint y: 214, distance: 83.8
click at [301, 214] on input "RUIZ DIAZ JAZMIN" at bounding box center [287, 213] width 226 height 11
click at [214, 265] on input "Ingresar nombre" at bounding box center [287, 263] width 226 height 11
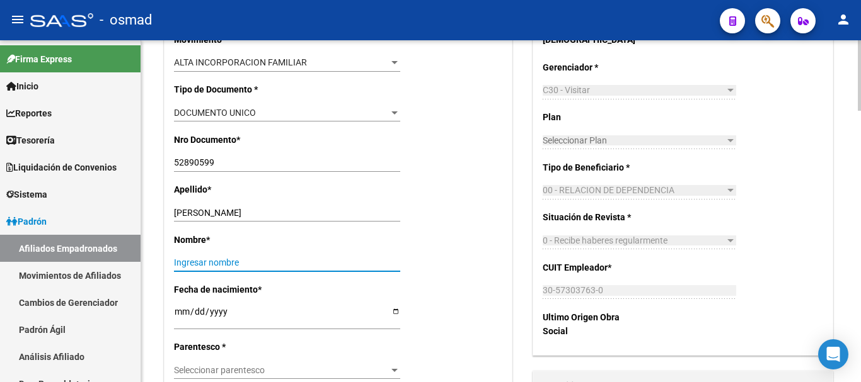
paste input "JAZMIN"
type input "JAZMIN"
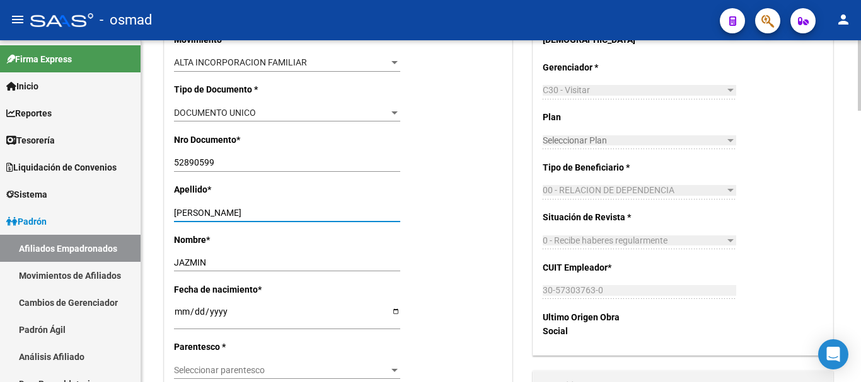
drag, startPoint x: 214, startPoint y: 211, endPoint x: 310, endPoint y: 211, distance: 95.8
click at [310, 211] on input "RUIZ DIAZ JAZMIN" at bounding box center [287, 213] width 226 height 11
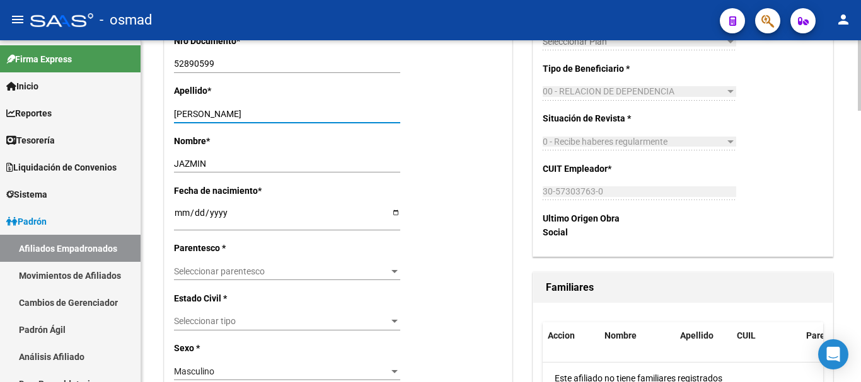
scroll to position [473, 0]
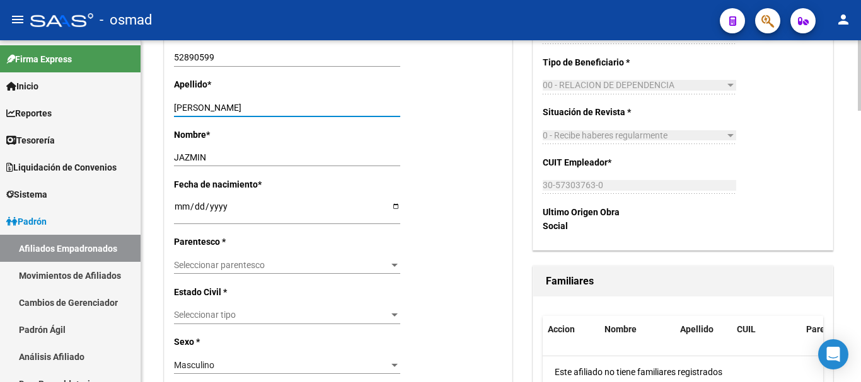
type input "RUIZ DIAZ"
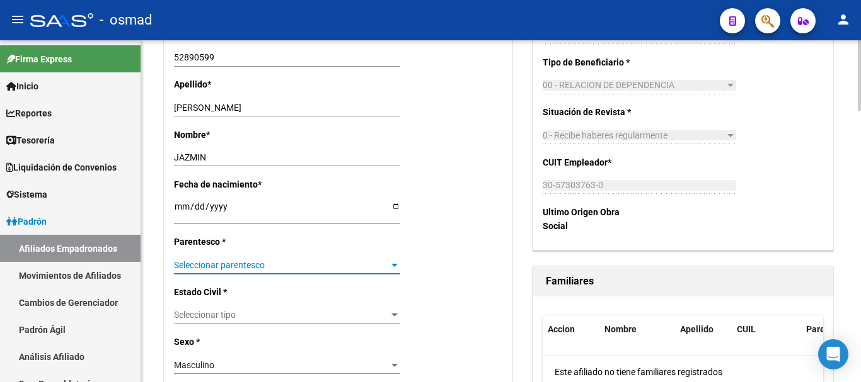
click at [251, 261] on span "Seleccionar parentesco" at bounding box center [281, 265] width 215 height 11
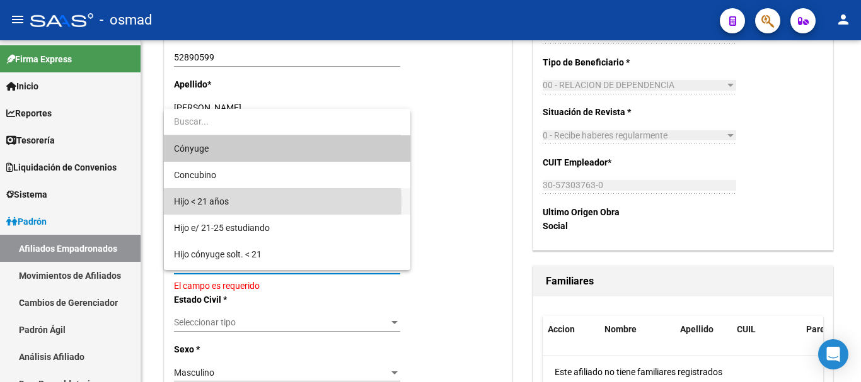
click at [235, 202] on span "Hijo < 21 años" at bounding box center [287, 201] width 226 height 26
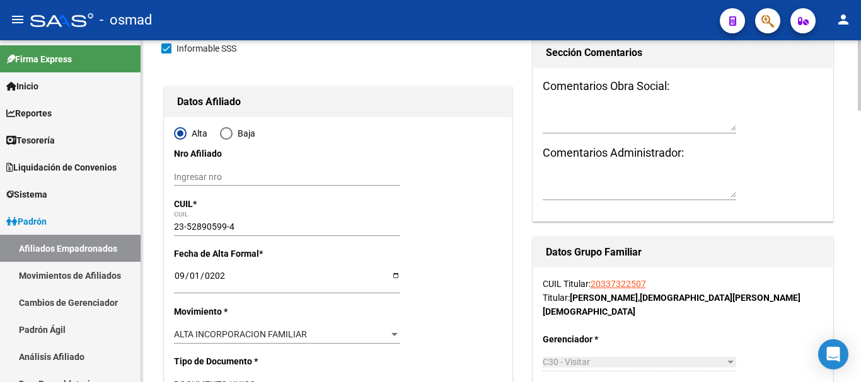
scroll to position [0, 0]
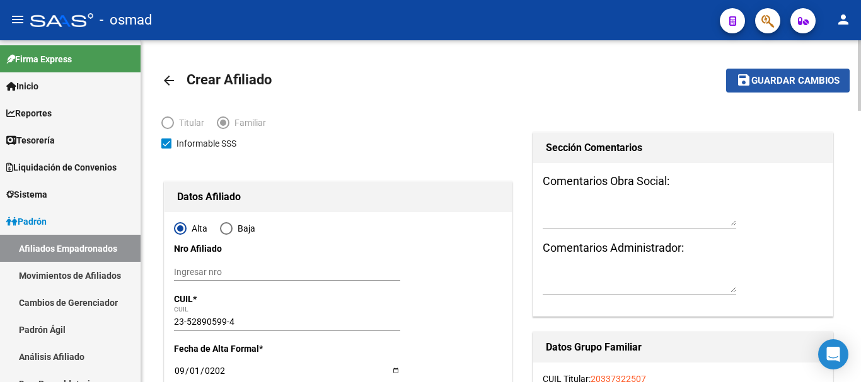
click at [754, 78] on span "Guardar cambios" at bounding box center [795, 81] width 88 height 11
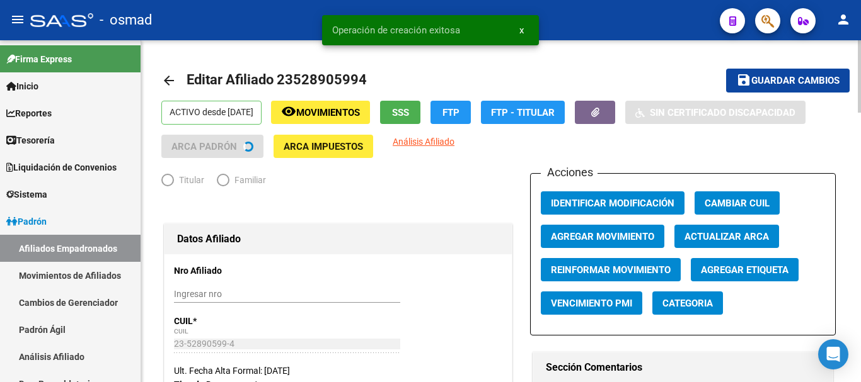
radio input "true"
type input "30-57303763-0"
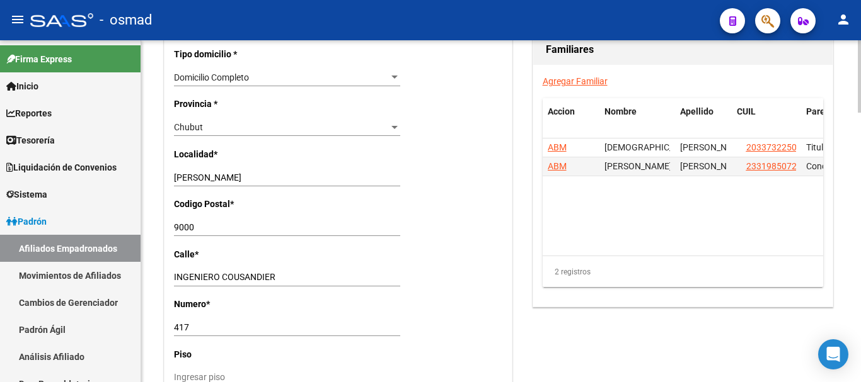
scroll to position [893, 0]
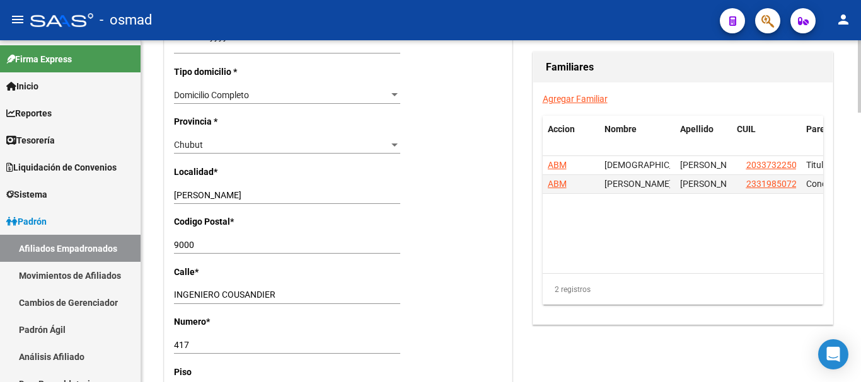
click at [573, 94] on link "Agregar Familiar" at bounding box center [575, 99] width 65 height 10
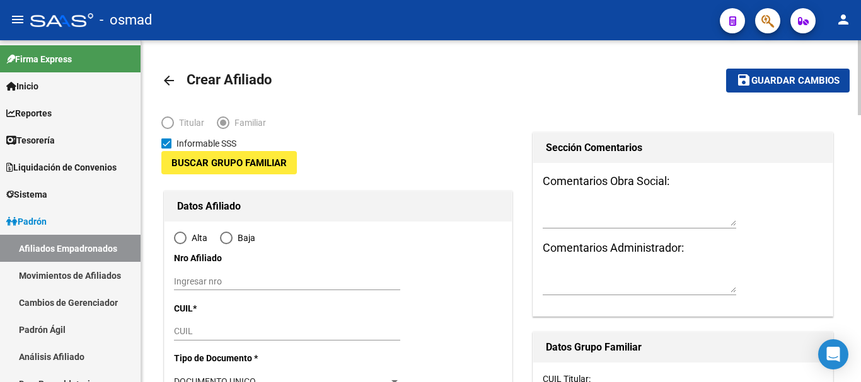
type input "30-57303763-0"
type input "RADA TILLY"
type input "9001"
type input "SANTA CRUZ"
type input "328"
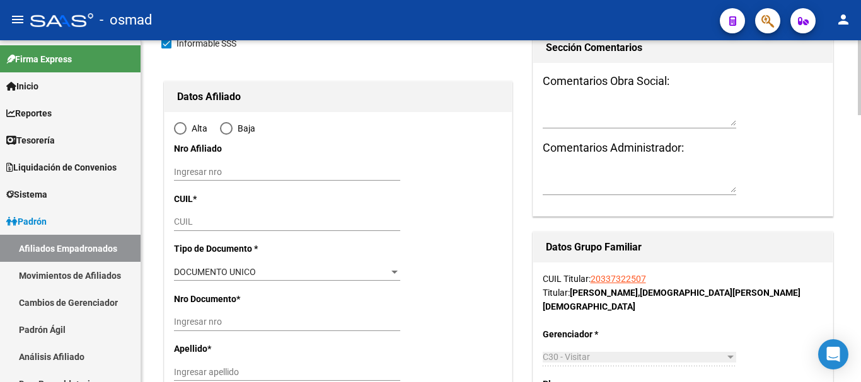
scroll to position [105, 0]
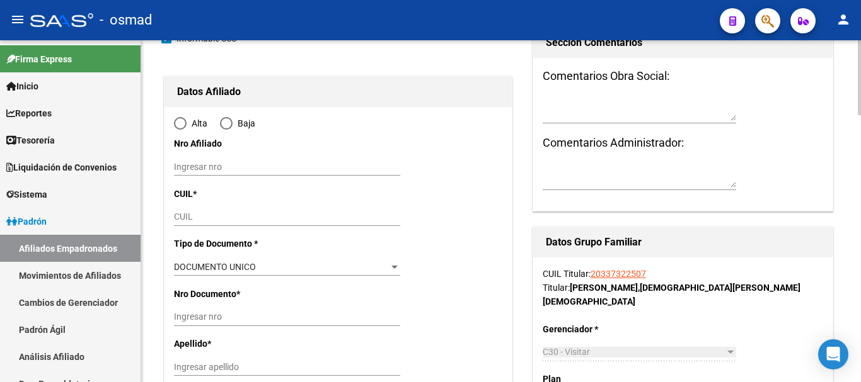
radio input "true"
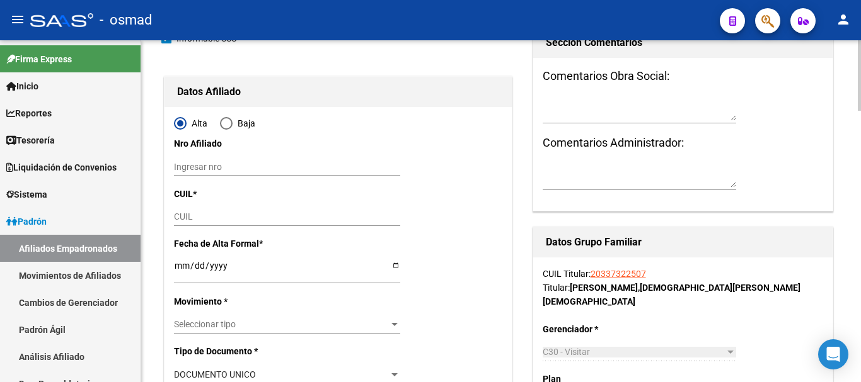
type input "30-57303763-0"
click at [194, 211] on div "CUIL" at bounding box center [287, 218] width 226 height 18
paste input "27-58043433-4"
type input "27-58043433-4"
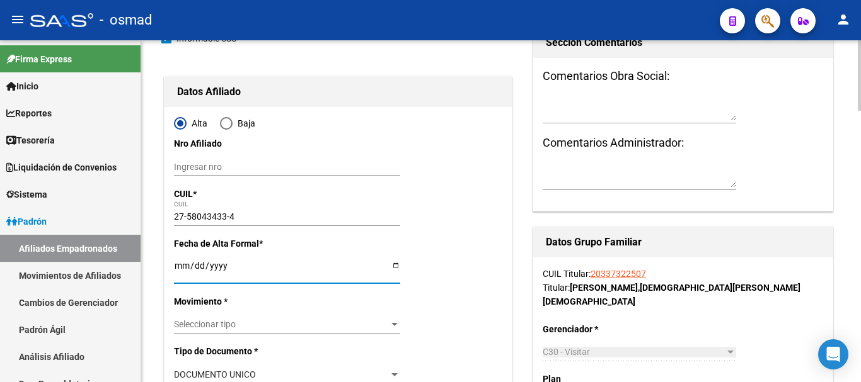
click at [175, 261] on input "Ingresar fecha" at bounding box center [287, 270] width 226 height 19
type input "58043433"
type input "RUIZ DIAZ"
type input "ESMERALDA"
type input "2019-12-04"
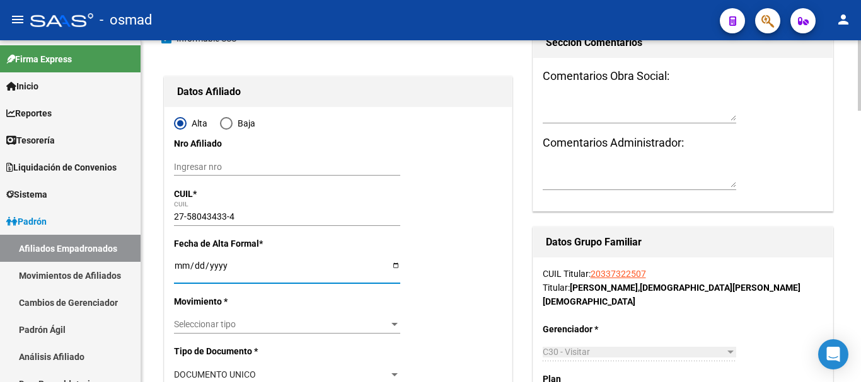
type input "COMODORO RIVADA"
type input "9000"
type input "ING COUSANDIER"
type input "417"
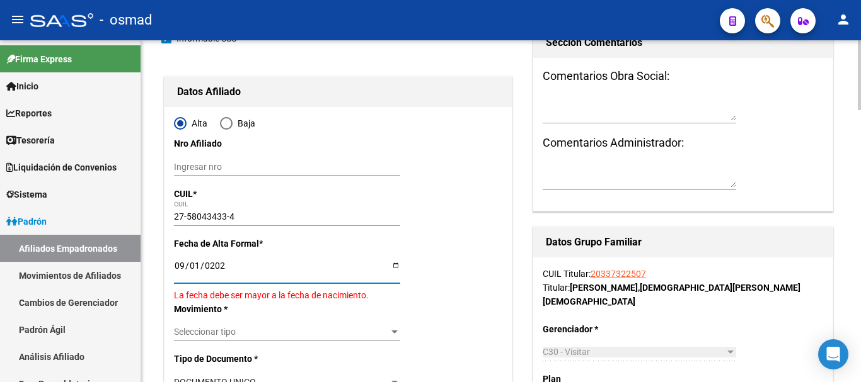
type input "[DATE]"
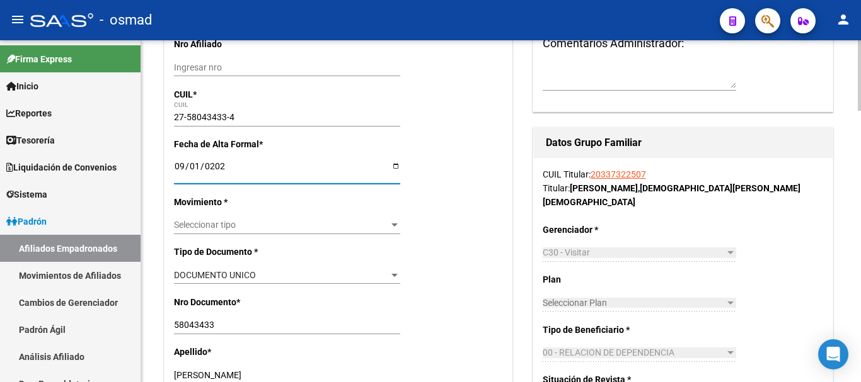
scroll to position [263, 0]
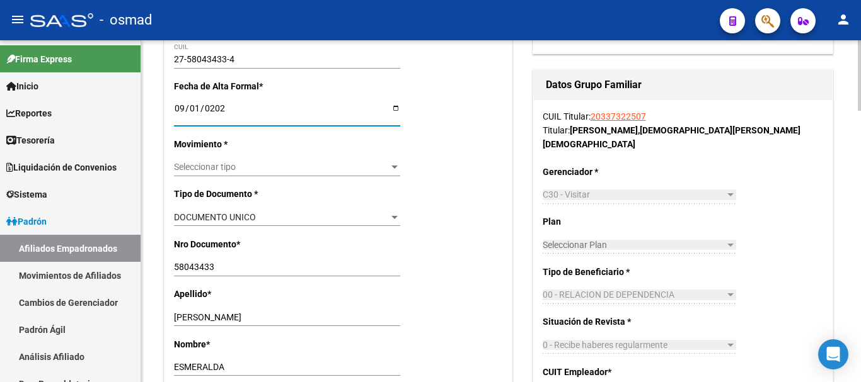
click at [229, 166] on span "Seleccionar tipo" at bounding box center [281, 167] width 215 height 11
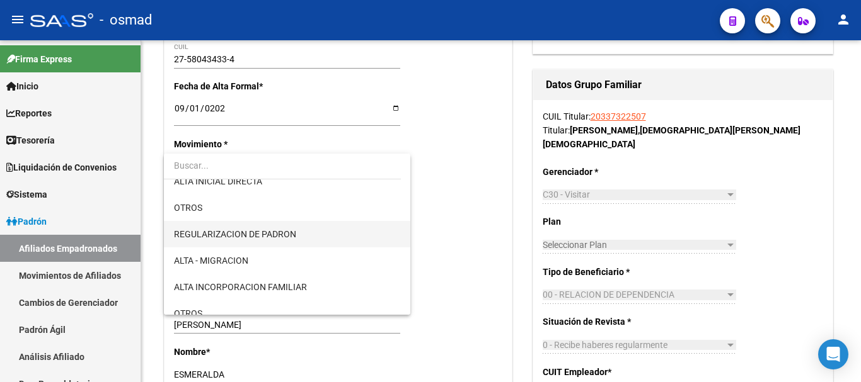
scroll to position [105, 0]
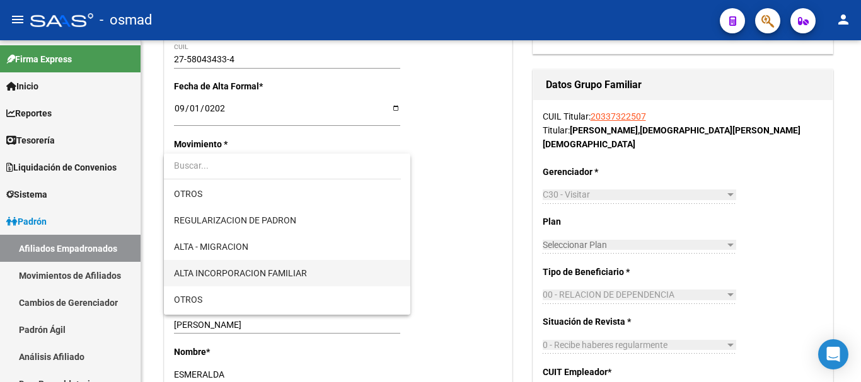
click at [243, 264] on span "ALTA INCORPORACION FAMILIAR" at bounding box center [287, 273] width 226 height 26
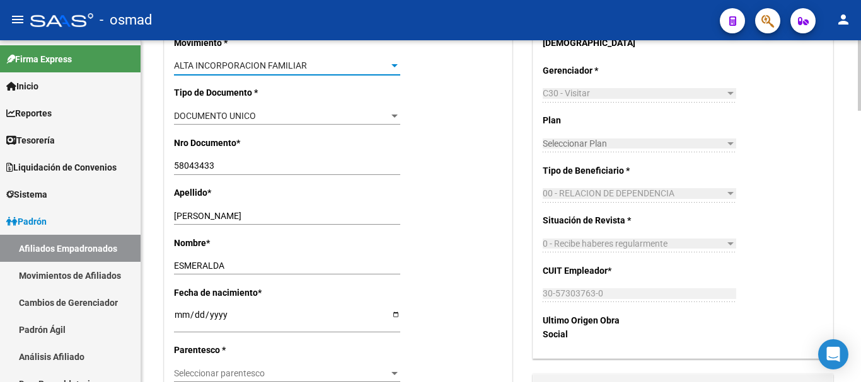
scroll to position [420, 0]
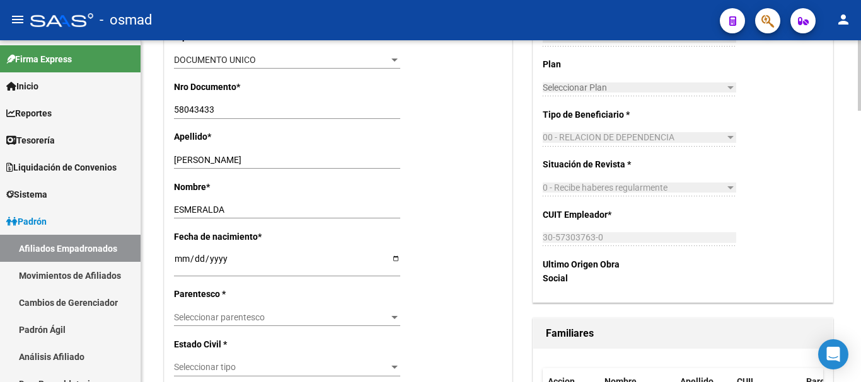
click at [233, 313] on span "Seleccionar parentesco" at bounding box center [281, 318] width 215 height 11
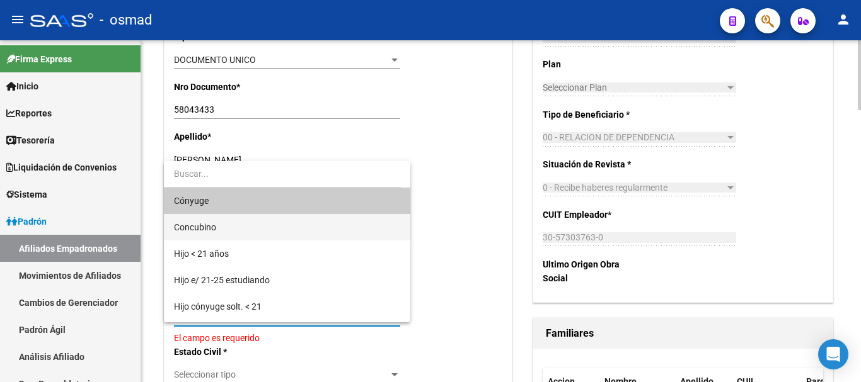
click at [238, 229] on span "Concubino" at bounding box center [287, 227] width 226 height 26
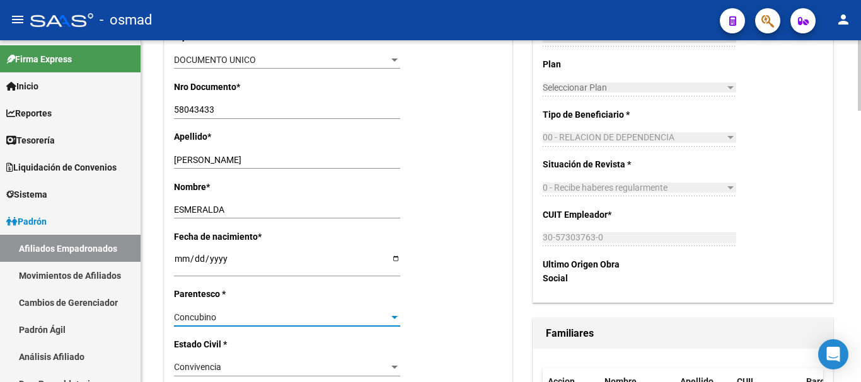
click at [226, 316] on div "Concubino" at bounding box center [281, 318] width 215 height 11
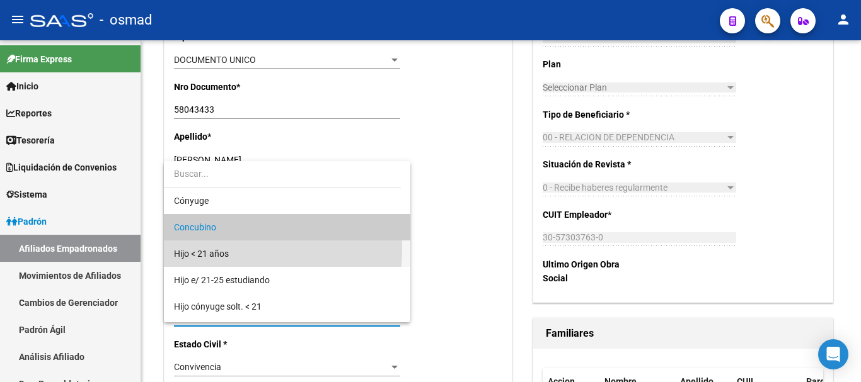
click at [231, 250] on span "Hijo < 21 años" at bounding box center [287, 254] width 226 height 26
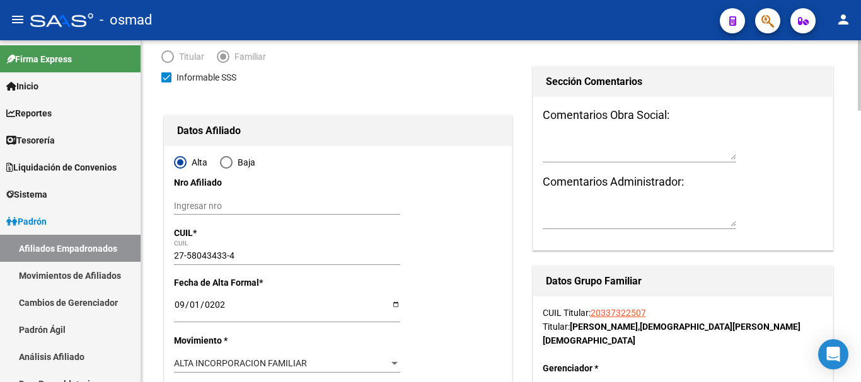
scroll to position [0, 0]
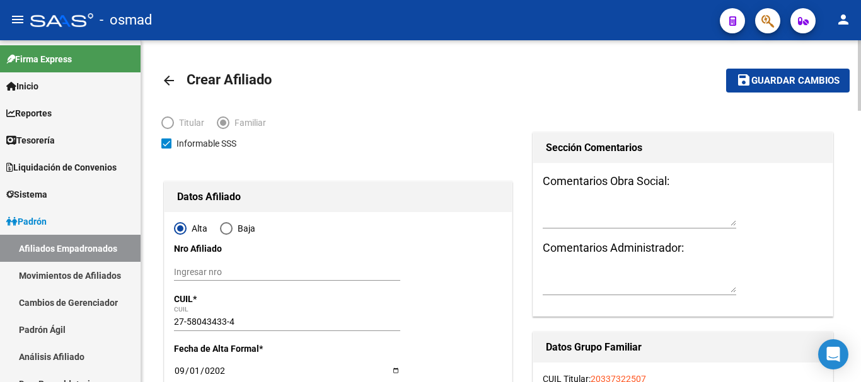
click at [807, 70] on button "save Guardar cambios" at bounding box center [787, 80] width 123 height 23
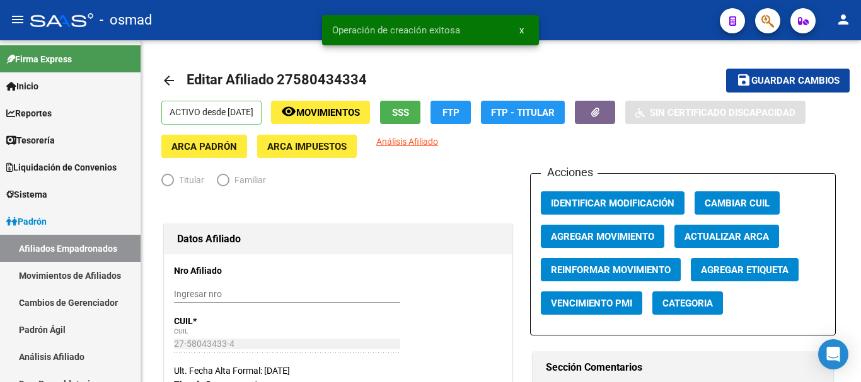
radio input "true"
type input "30-57303763-0"
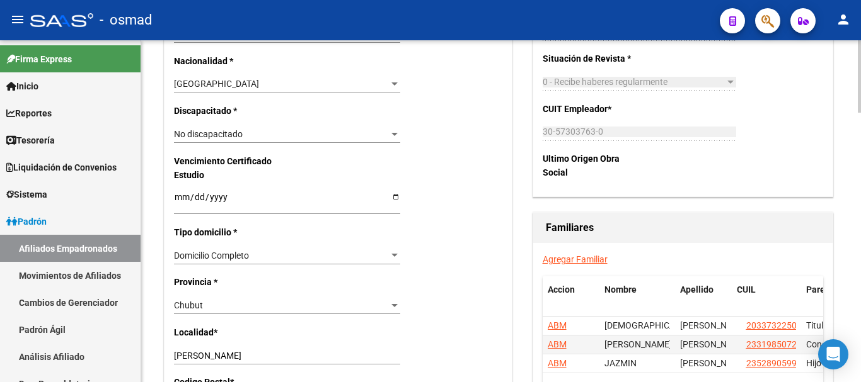
scroll to position [735, 0]
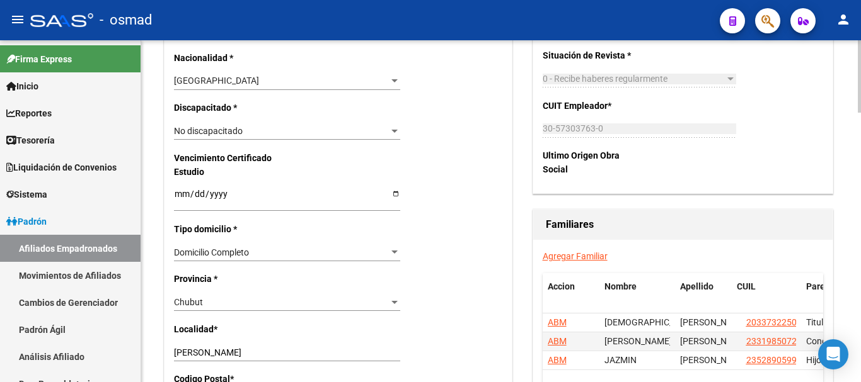
click at [560, 251] on link "Agregar Familiar" at bounding box center [575, 256] width 65 height 10
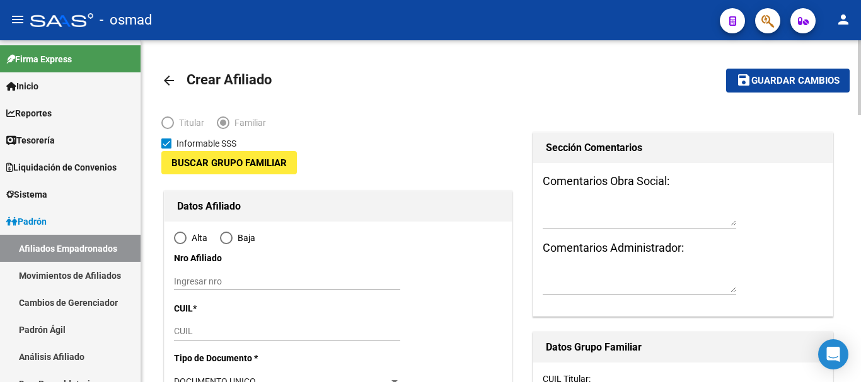
type input "30-57303763-0"
type input "RADA TILLY"
type input "9001"
type input "SANTA CRUZ"
type input "328"
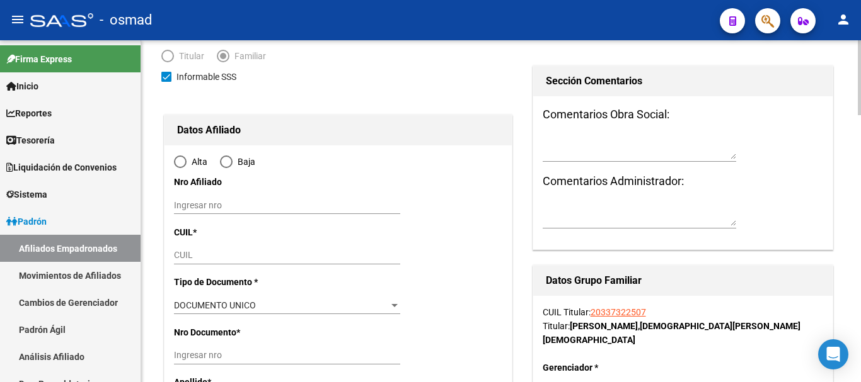
radio input "true"
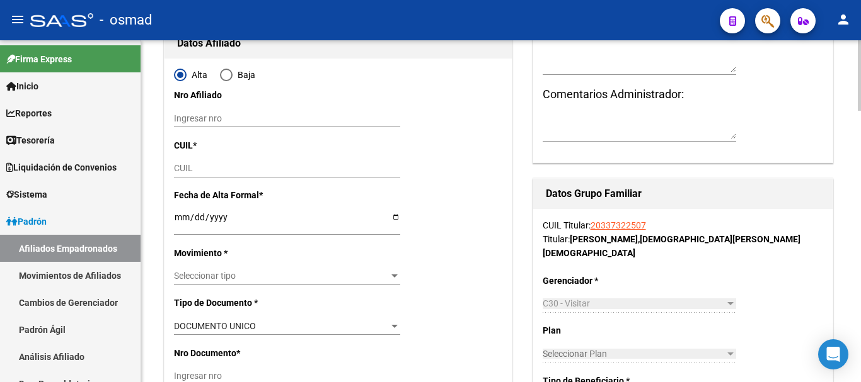
scroll to position [158, 0]
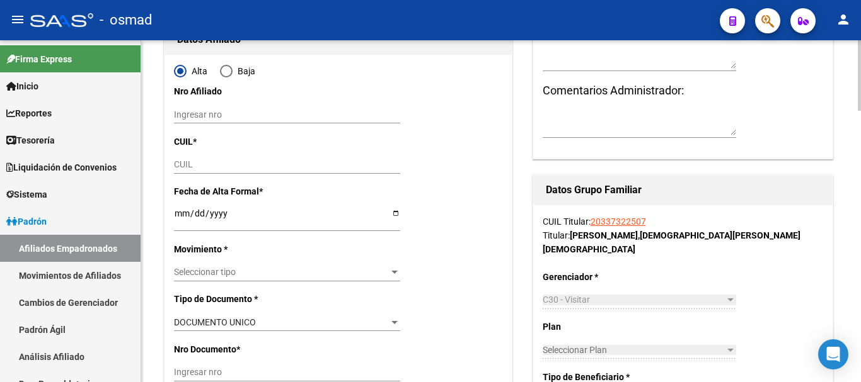
type input "30-57303763-0"
click at [185, 164] on input "CUIL" at bounding box center [287, 164] width 226 height 11
paste input "23-58913306-4"
type input "23-58913306-4"
click at [180, 217] on input "Ingresar fecha" at bounding box center [287, 218] width 226 height 19
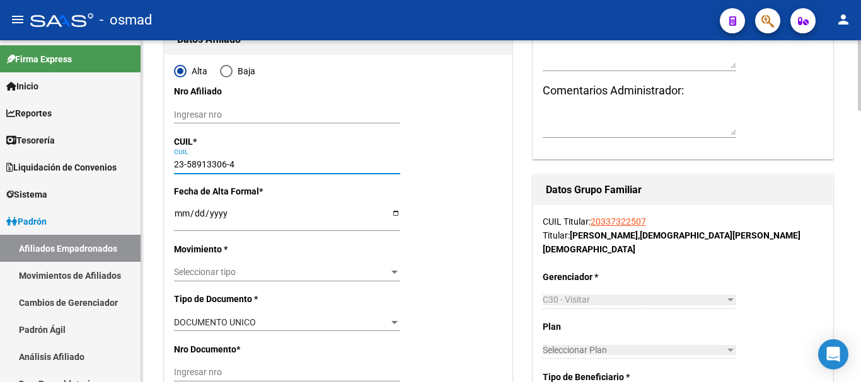
type input "58913306"
type input "RUIZ DIAZ"
type input "LIZ"
type input "2021-06-24"
type input "COMODORO RIVADA"
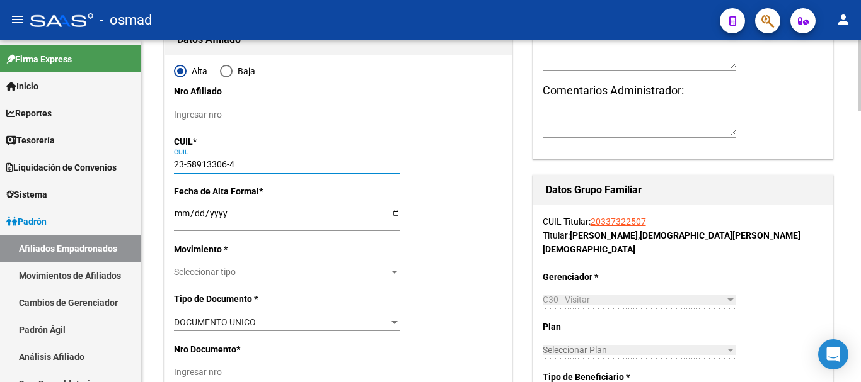
type input "9000"
type input "ING CONSANDIER"
type input "417"
type input "00"
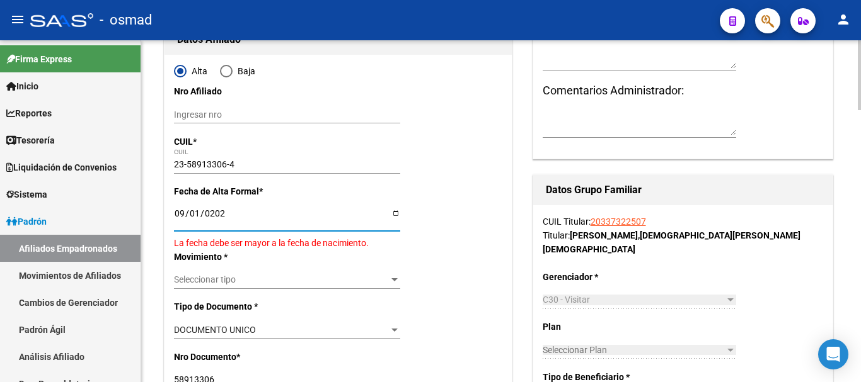
type input "[DATE]"
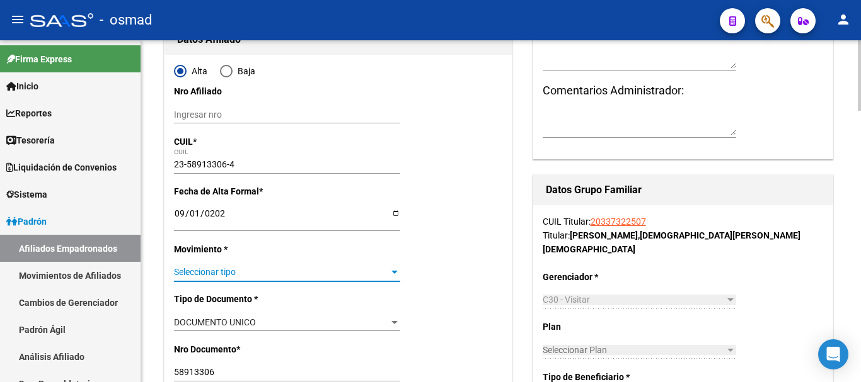
click at [190, 275] on span "Seleccionar tipo" at bounding box center [281, 272] width 215 height 11
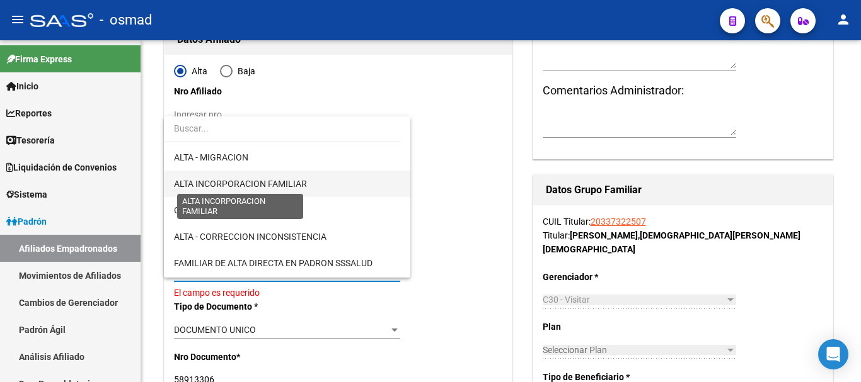
click at [252, 181] on span "ALTA INCORPORACION FAMILIAR" at bounding box center [240, 184] width 133 height 10
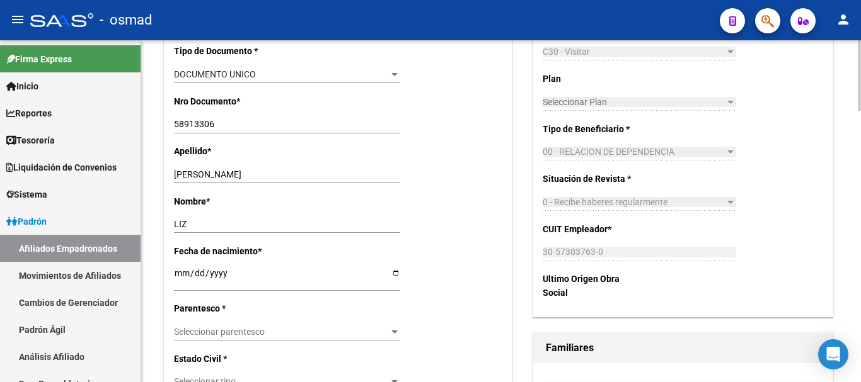
scroll to position [420, 0]
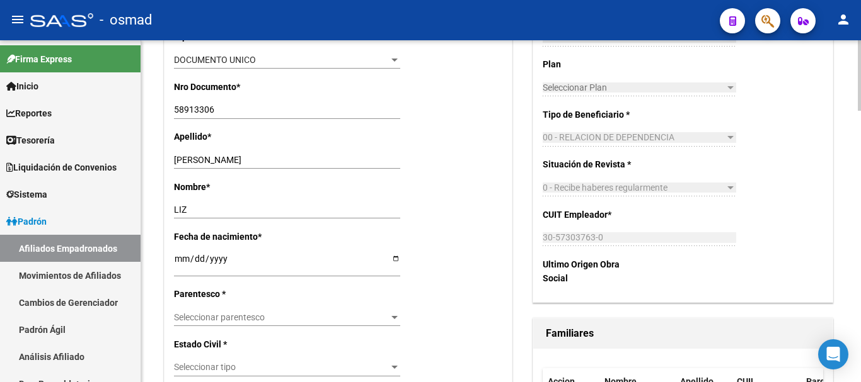
click at [211, 317] on span "Seleccionar parentesco" at bounding box center [281, 318] width 215 height 11
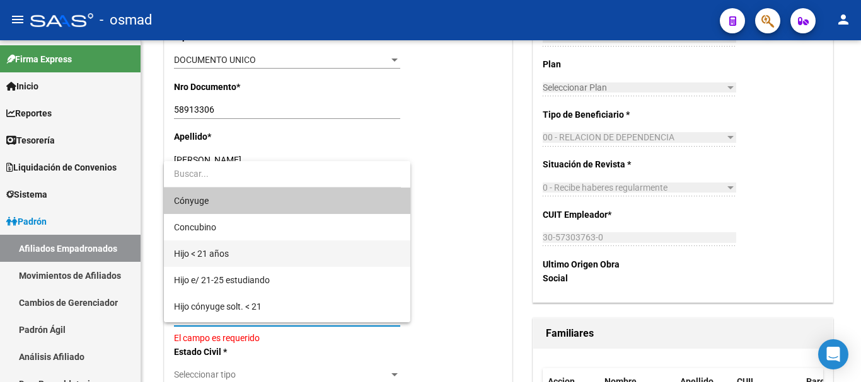
click at [223, 258] on span "Hijo < 21 años" at bounding box center [201, 254] width 55 height 10
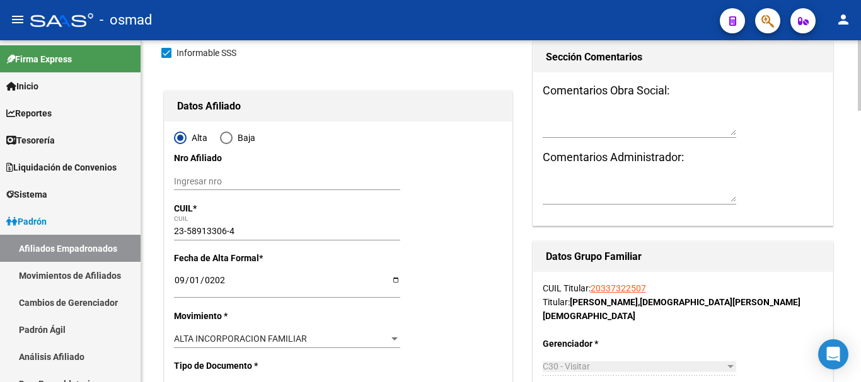
scroll to position [0, 0]
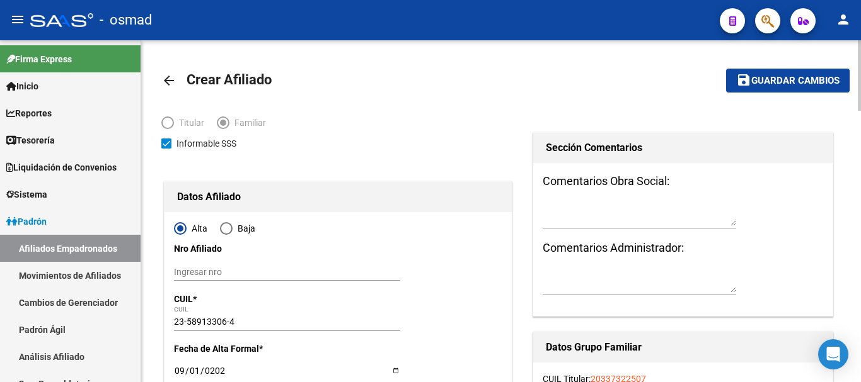
click at [790, 76] on span "Guardar cambios" at bounding box center [795, 81] width 88 height 11
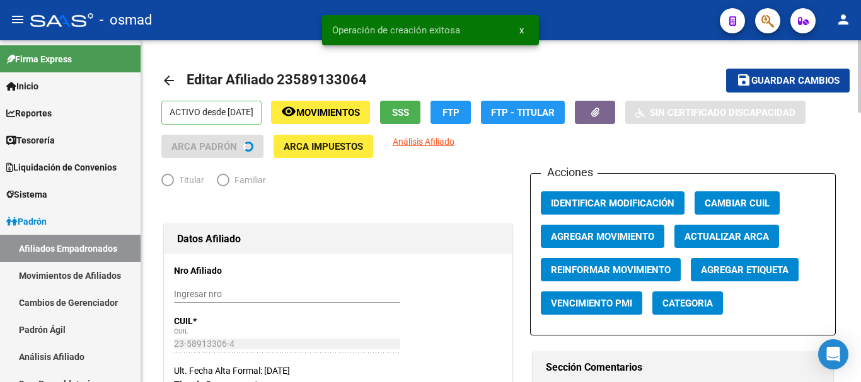
radio input "true"
type input "30-57303763-0"
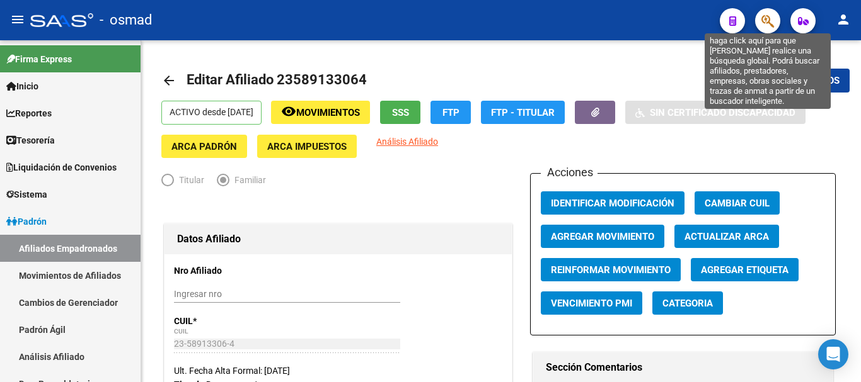
click at [763, 17] on icon "button" at bounding box center [767, 21] width 13 height 14
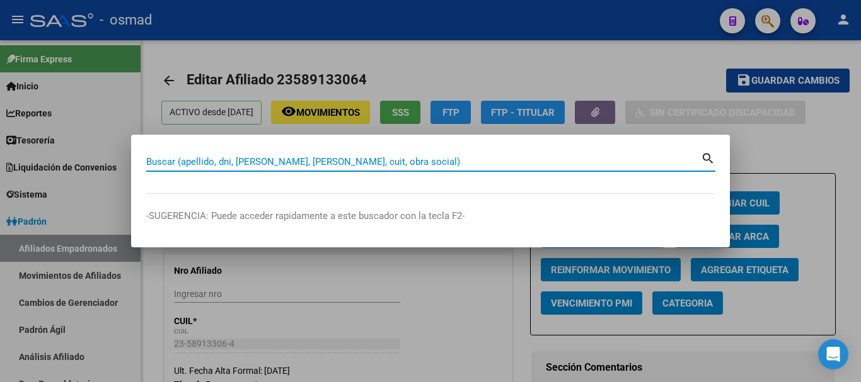
paste input "20315607311"
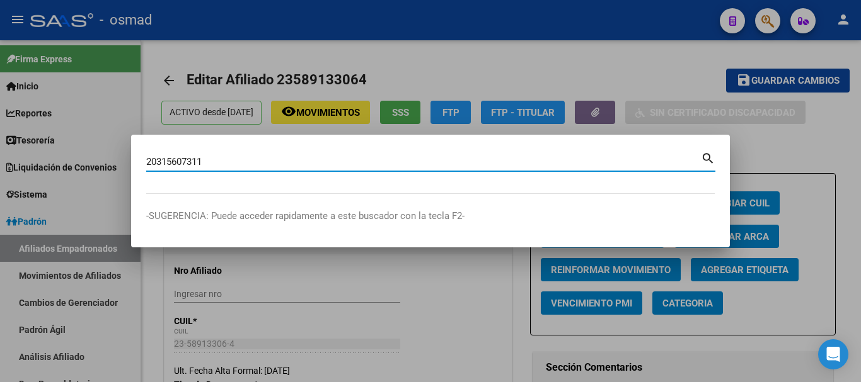
type input "20315607311"
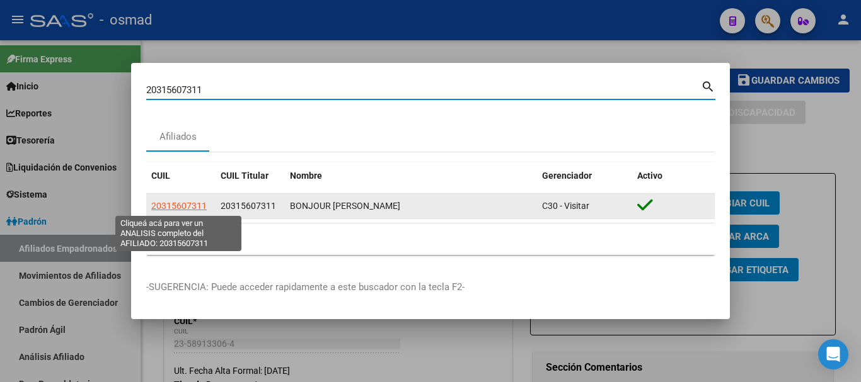
click at [202, 206] on span "20315607311" at bounding box center [178, 206] width 55 height 10
type textarea "20315607311"
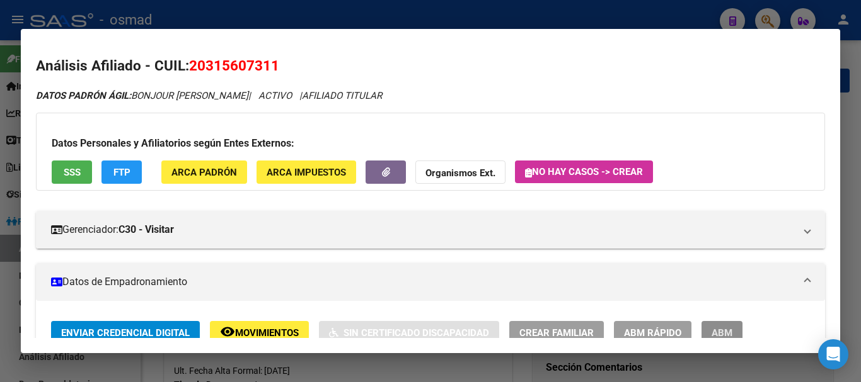
click at [723, 328] on span "ABM" at bounding box center [721, 333] width 21 height 11
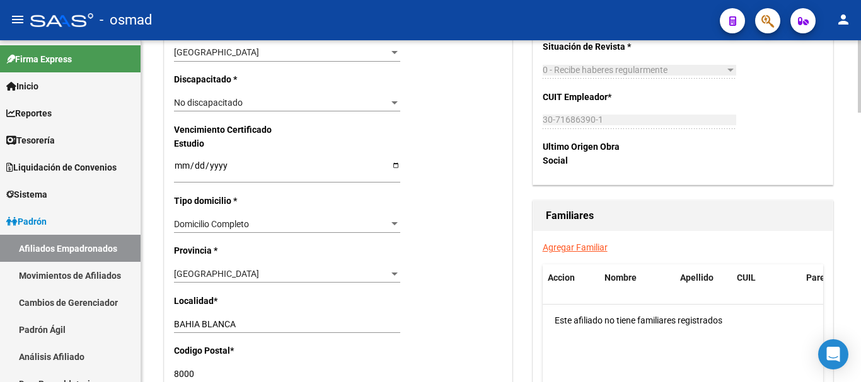
scroll to position [840, 0]
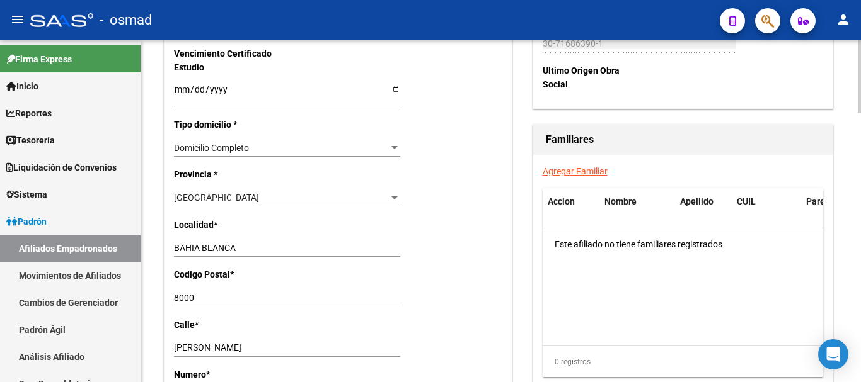
click at [580, 168] on link "Agregar Familiar" at bounding box center [575, 171] width 65 height 10
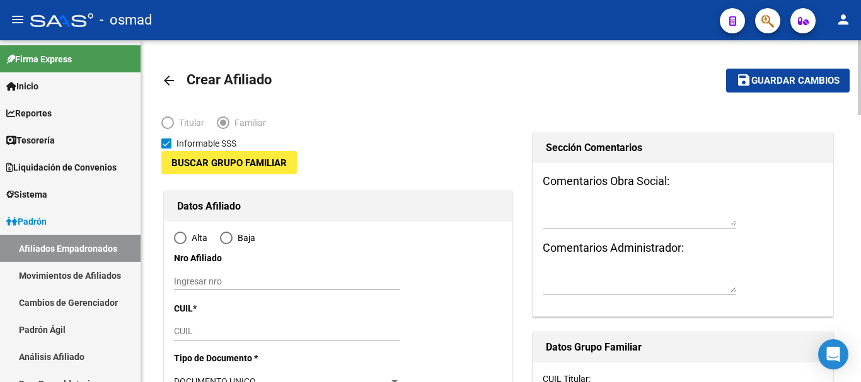
type input "30-71686390-1"
type input "BAHIA BLANCA"
type input "8000"
type input "SEBASTIAN ELCANO"
type input "2773"
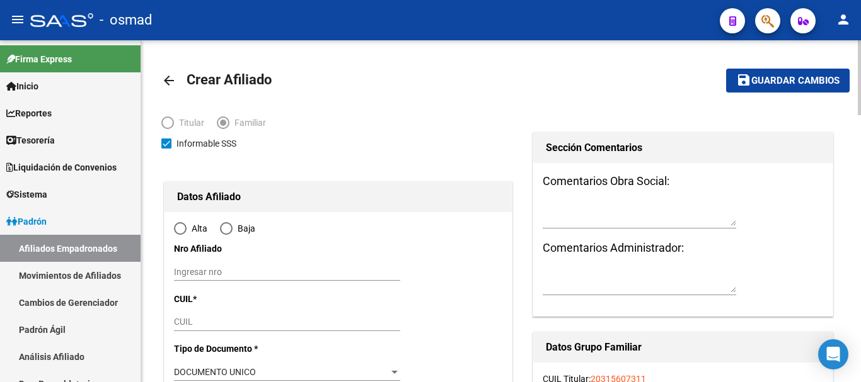
radio input "true"
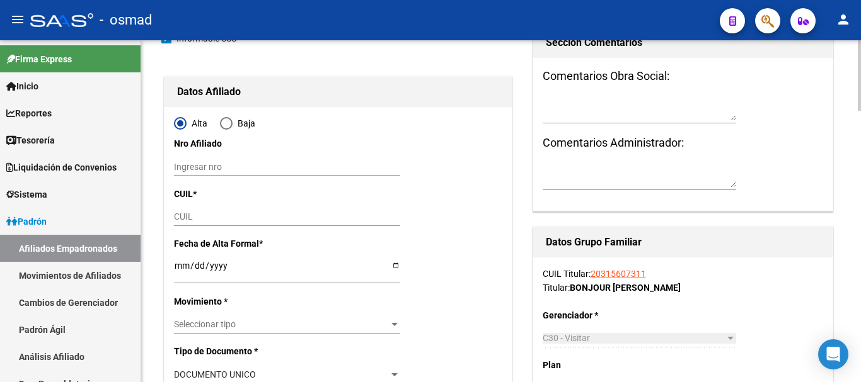
type input "30-71686390-1"
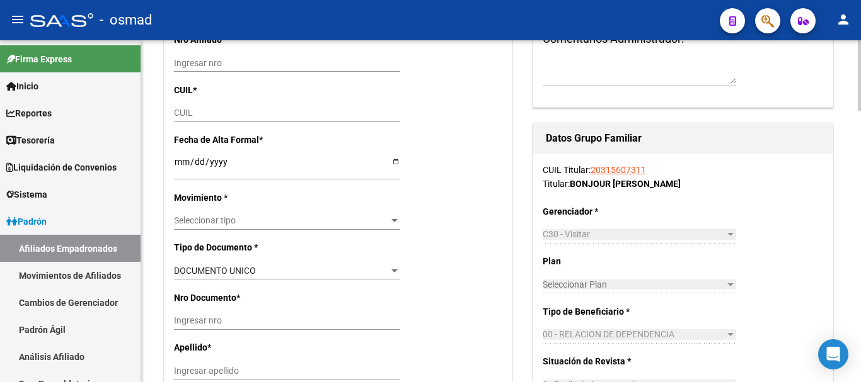
scroll to position [210, 0]
click at [195, 110] on input "CUIL" at bounding box center [287, 112] width 226 height 11
paste input "27-53824545-9"
type input "27-53824545-9"
type input "53824545"
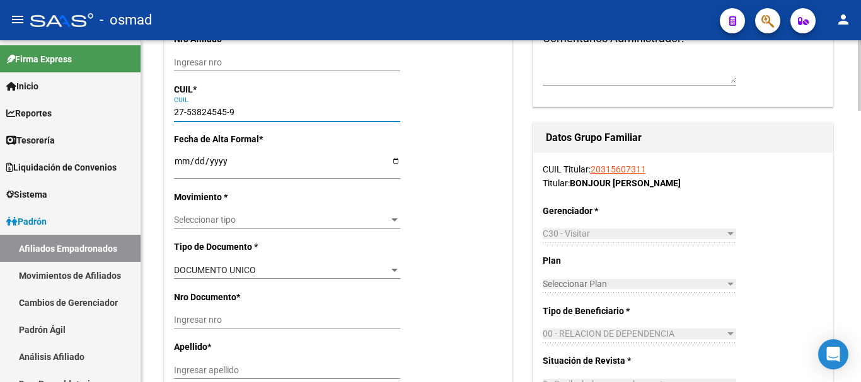
type input "BONJOUR ALMA"
type input "2014-03-06"
type input "BAH¿A BLANCA"
type input "NICOLAS PEREZ"
type input "2280"
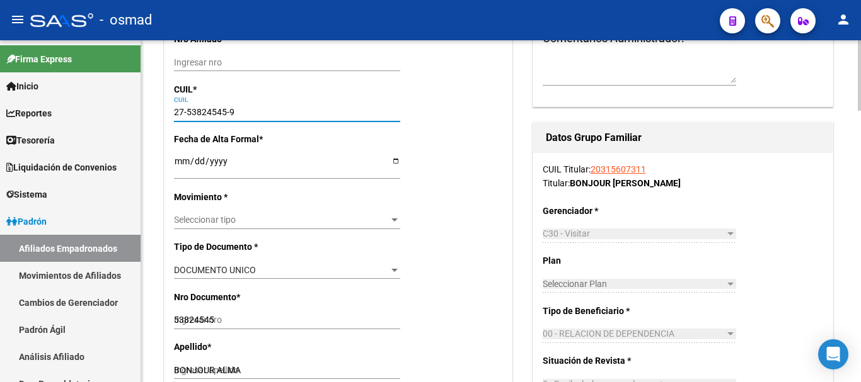
click at [180, 163] on input "Ingresar fecha" at bounding box center [287, 165] width 226 height 19
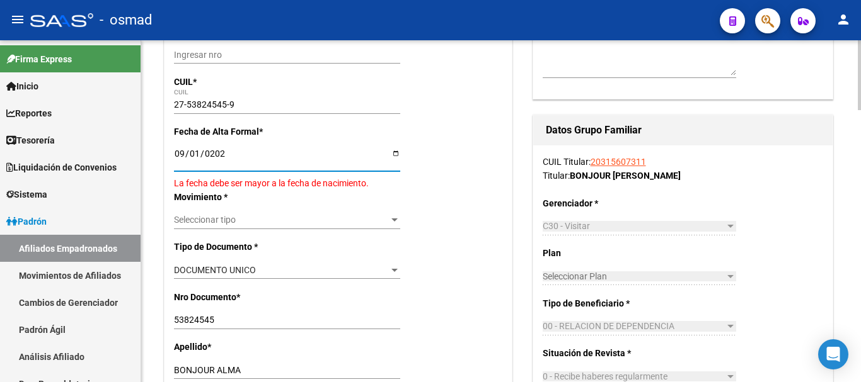
type input "[DATE]"
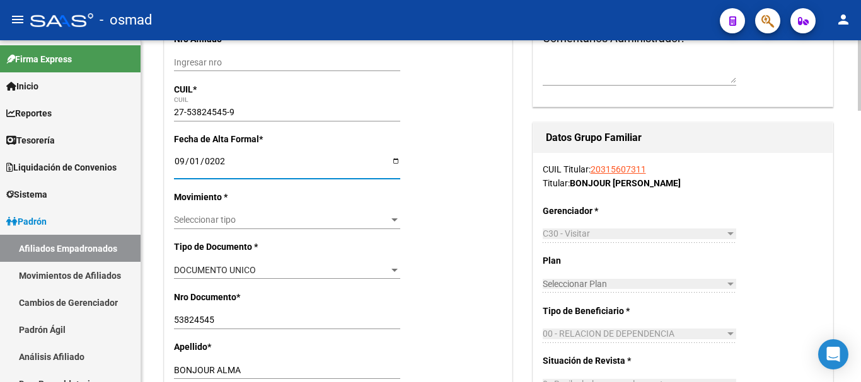
click at [266, 219] on span "Seleccionar tipo" at bounding box center [281, 220] width 215 height 11
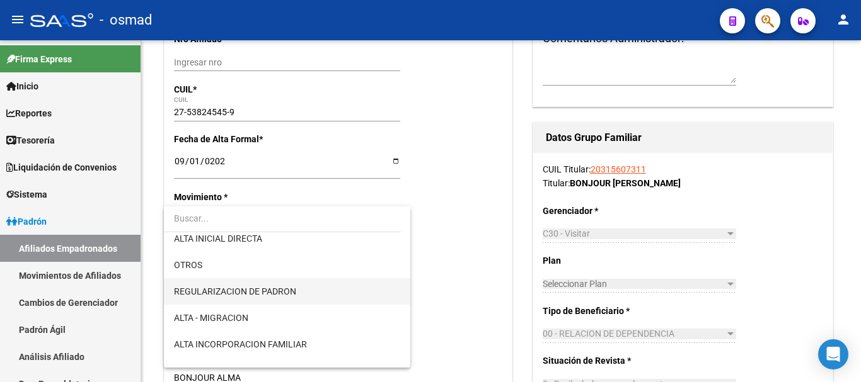
scroll to position [105, 0]
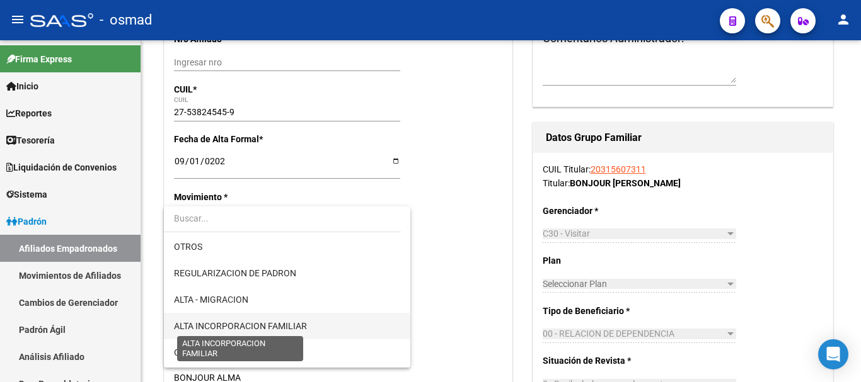
click at [282, 322] on span "ALTA INCORPORACION FAMILIAR" at bounding box center [240, 326] width 133 height 10
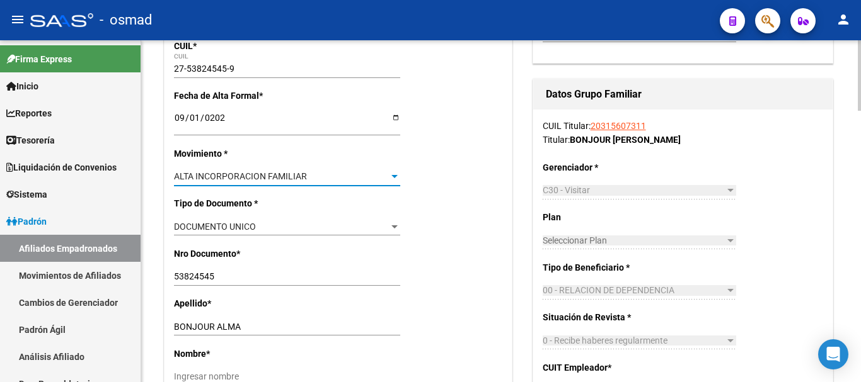
scroll to position [315, 0]
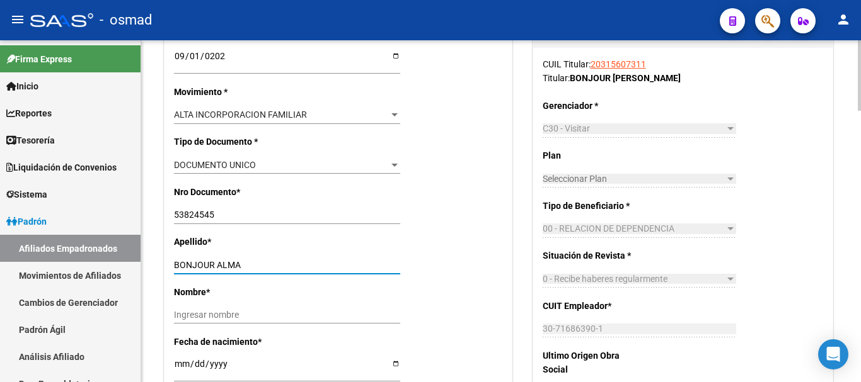
drag, startPoint x: 214, startPoint y: 264, endPoint x: 275, endPoint y: 262, distance: 60.5
click at [275, 262] on input "BONJOUR ALMA" at bounding box center [287, 265] width 226 height 11
click at [217, 316] on input "Ingresar nombre" at bounding box center [287, 315] width 226 height 11
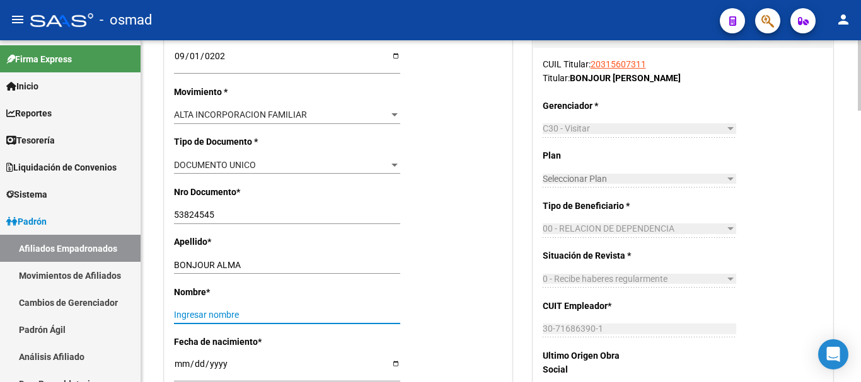
paste input "ALMA"
type input "ALMA"
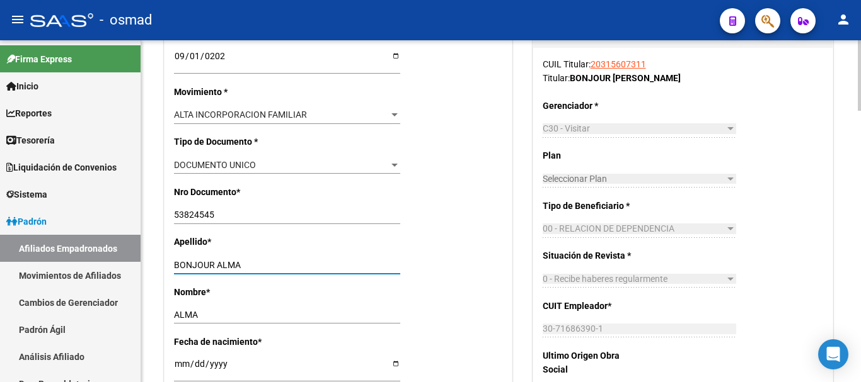
drag, startPoint x: 214, startPoint y: 261, endPoint x: 301, endPoint y: 265, distance: 87.6
click at [301, 265] on input "BONJOUR ALMA" at bounding box center [287, 265] width 226 height 11
type input "BONJOUR"
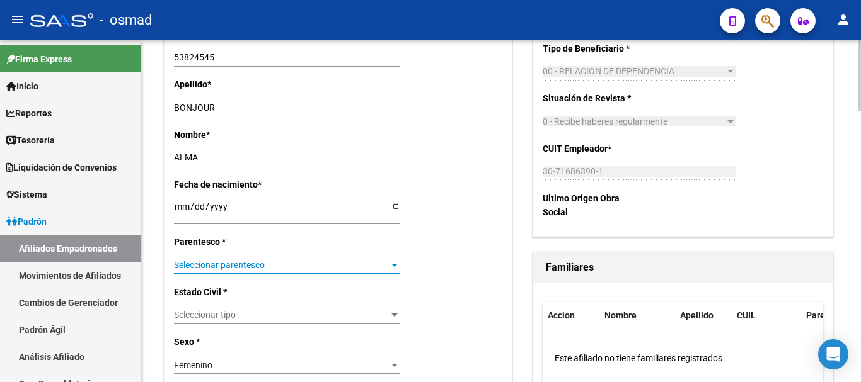
click at [226, 261] on span "Seleccionar parentesco" at bounding box center [281, 265] width 215 height 11
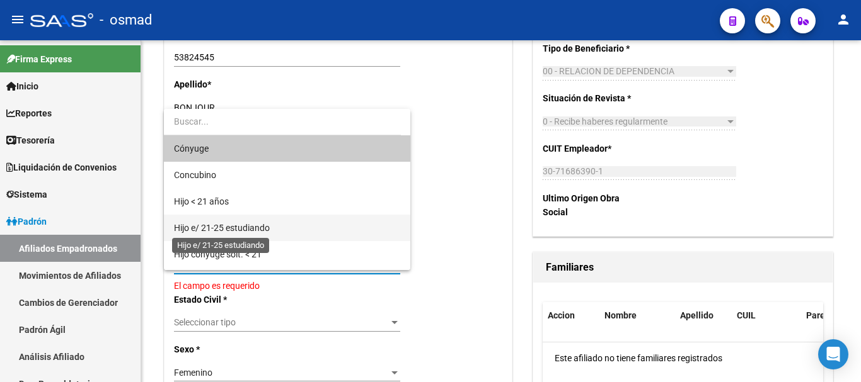
click at [228, 223] on span "Hijo e/ 21-25 estudiando" at bounding box center [222, 228] width 96 height 10
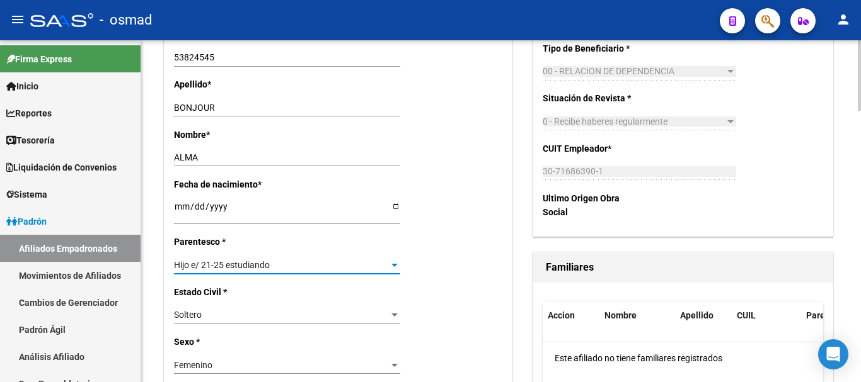
click at [219, 268] on span "Hijo e/ 21-25 estudiando" at bounding box center [222, 265] width 96 height 10
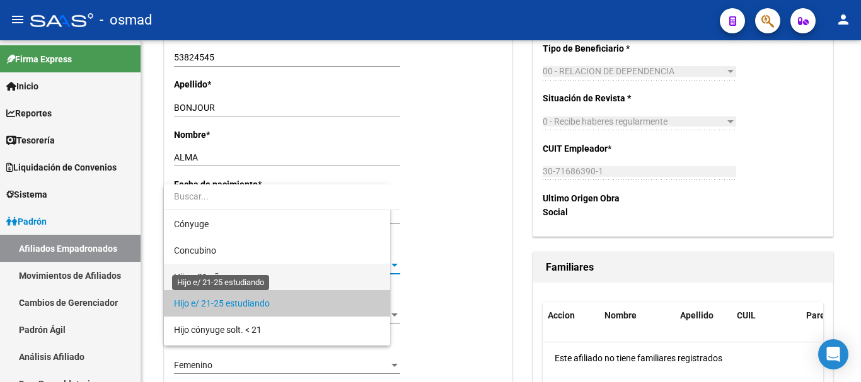
scroll to position [38, 0]
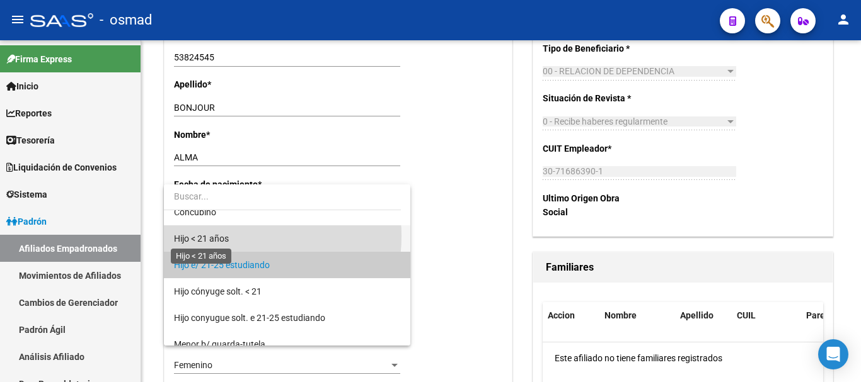
click at [227, 236] on span "Hijo < 21 años" at bounding box center [201, 239] width 55 height 10
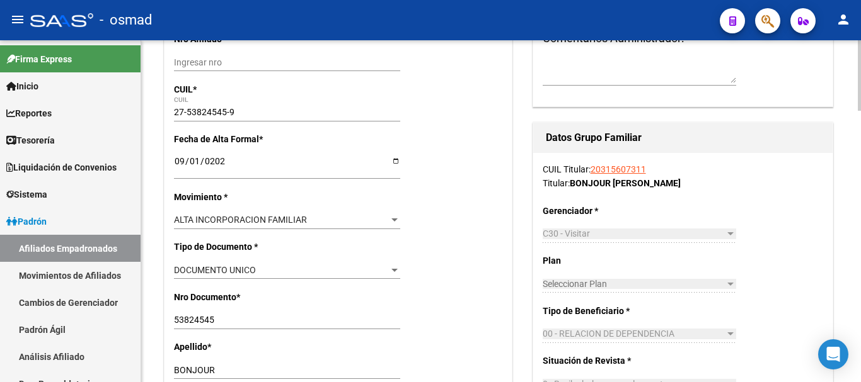
scroll to position [0, 0]
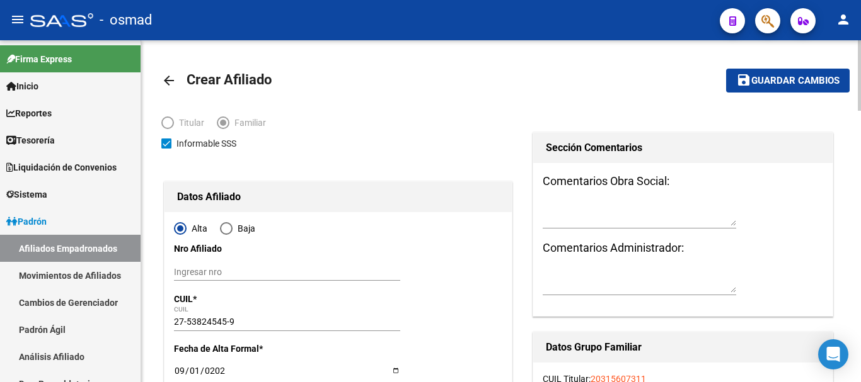
click at [759, 71] on button "save Guardar cambios" at bounding box center [787, 80] width 123 height 23
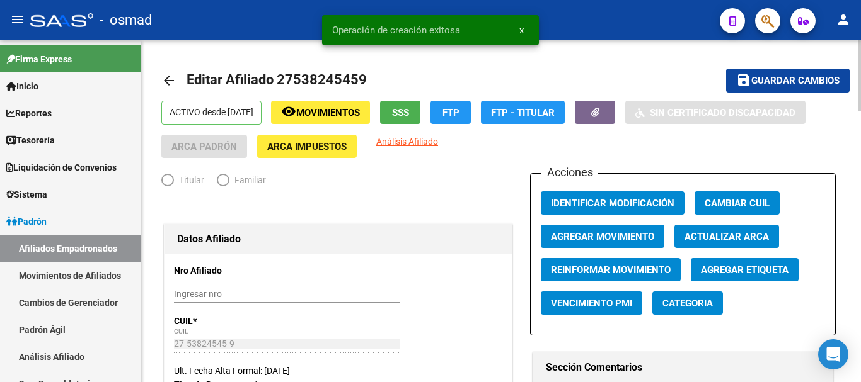
radio input "true"
type input "30-71686390-1"
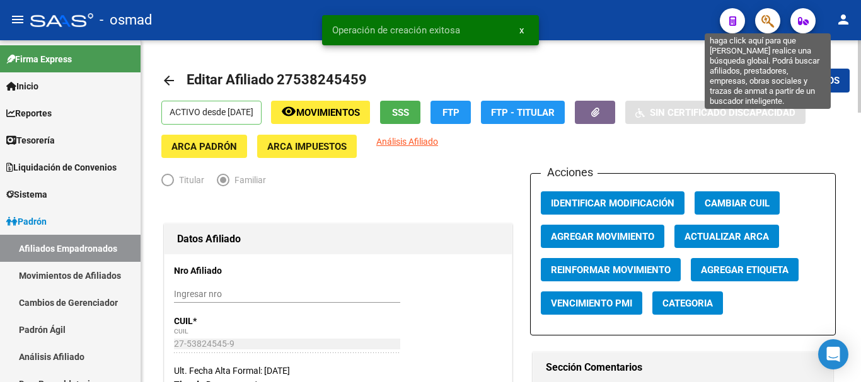
click at [768, 16] on icon "button" at bounding box center [767, 21] width 13 height 14
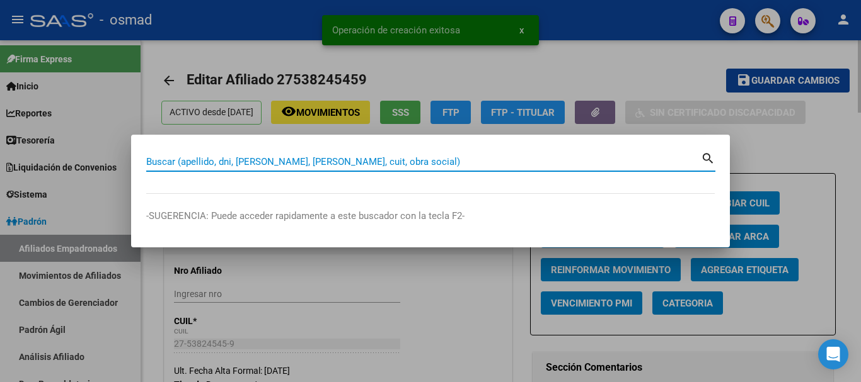
paste input "20306624319"
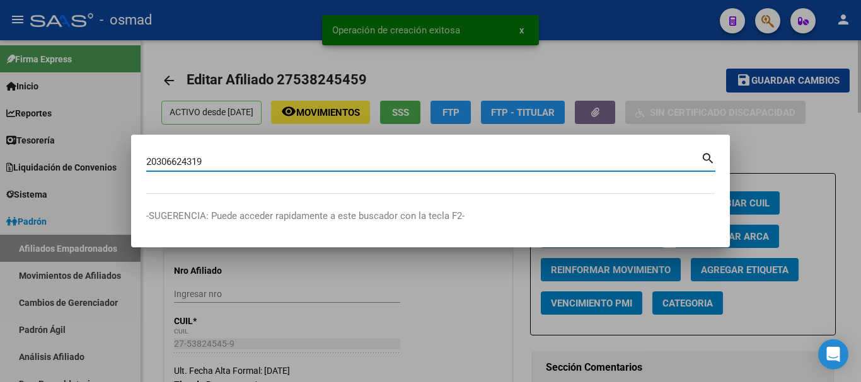
type input "20306624319"
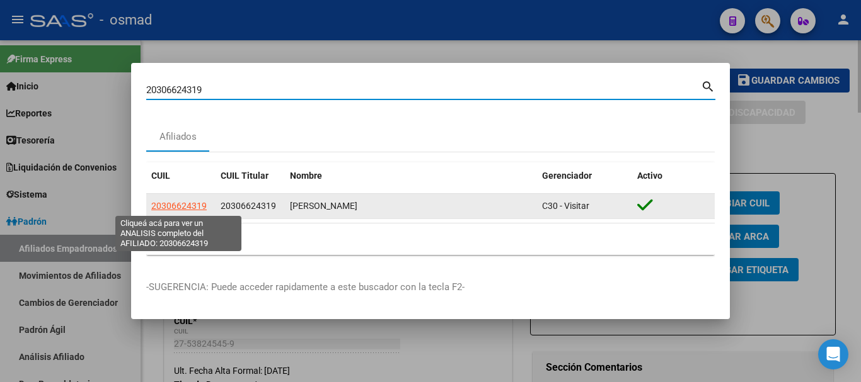
click at [174, 208] on span "20306624319" at bounding box center [178, 206] width 55 height 10
type textarea "20306624319"
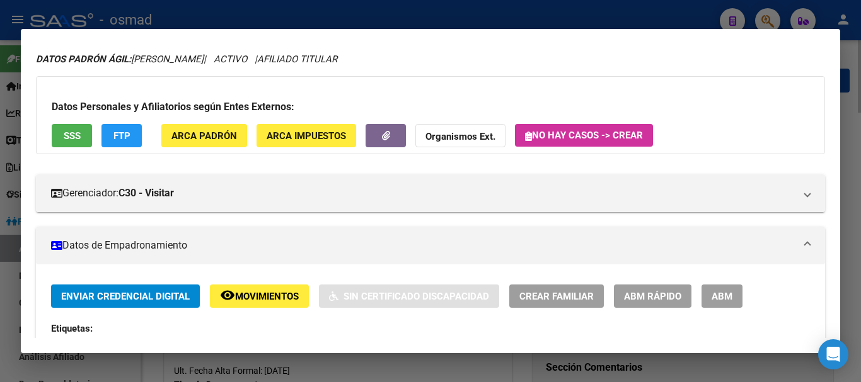
scroll to position [52, 0]
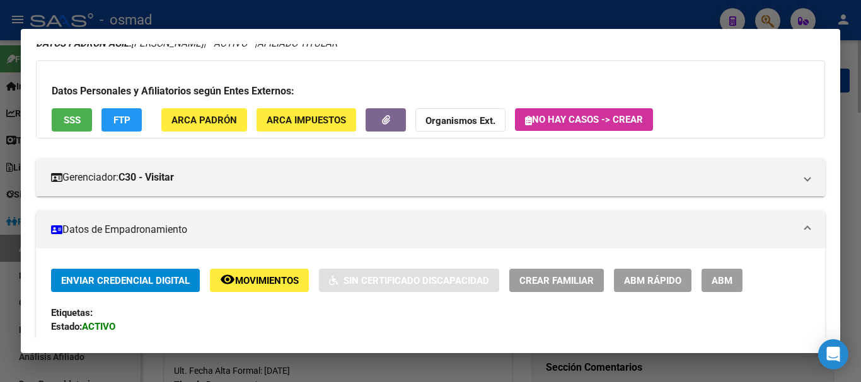
click at [723, 273] on button "ABM" at bounding box center [721, 280] width 41 height 23
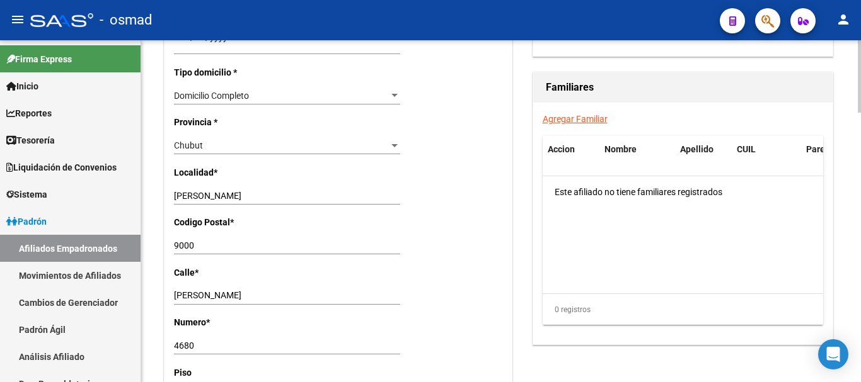
scroll to position [893, 0]
click at [560, 120] on link "Agregar Familiar" at bounding box center [575, 118] width 65 height 10
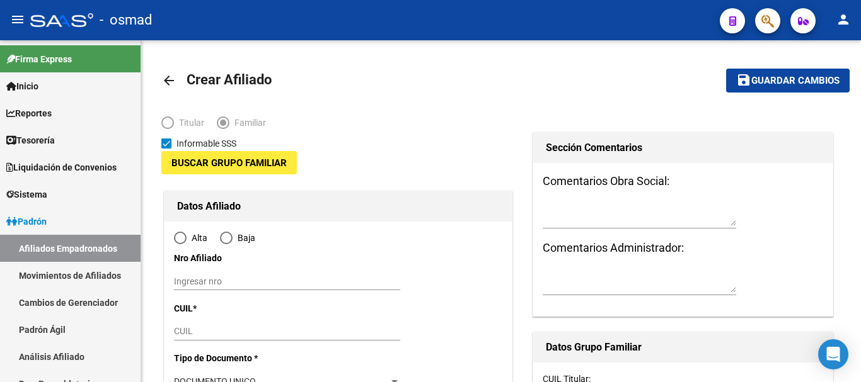
type input "30-57517012-5"
type input "COMODORO RIVADAVIA"
type input "9000"
type input "JUAN CARLOS ALTAVISTA"
type input "4680"
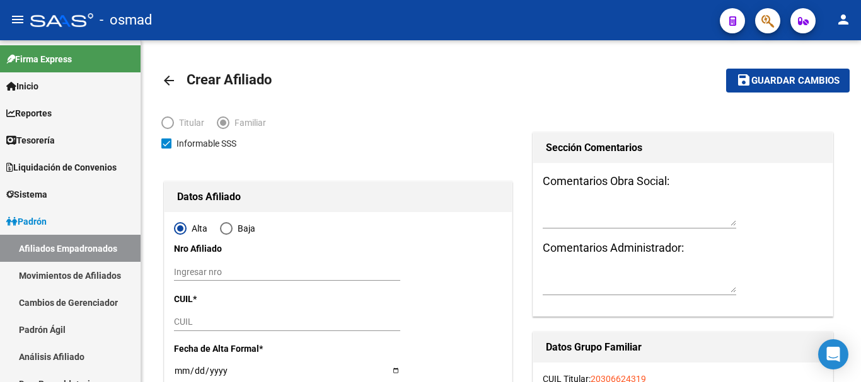
radio input "true"
type input "30-57517012-5"
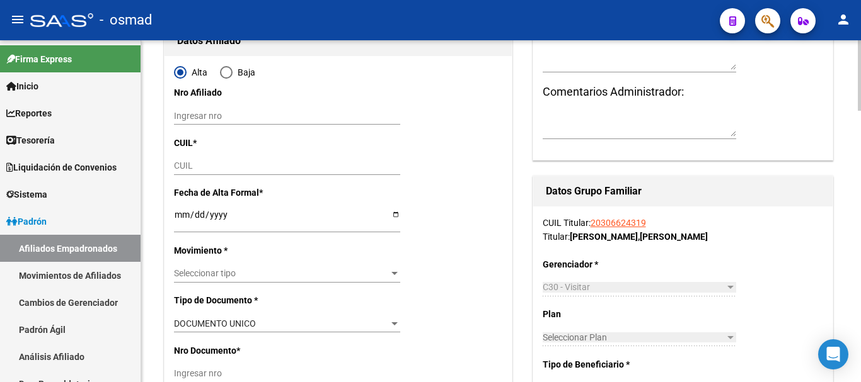
scroll to position [158, 0]
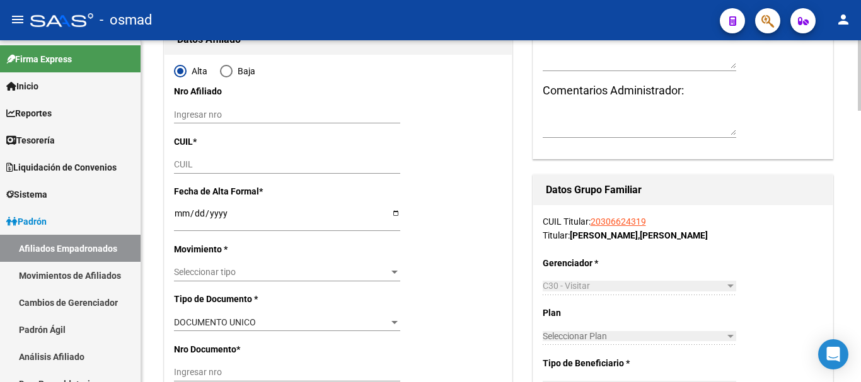
click at [186, 158] on div "CUIL" at bounding box center [287, 165] width 226 height 18
paste input "20-48157360-3"
type input "20-48157360-3"
type input "48157360"
type input "HUINCAHUEL NICOLAS MATEO"
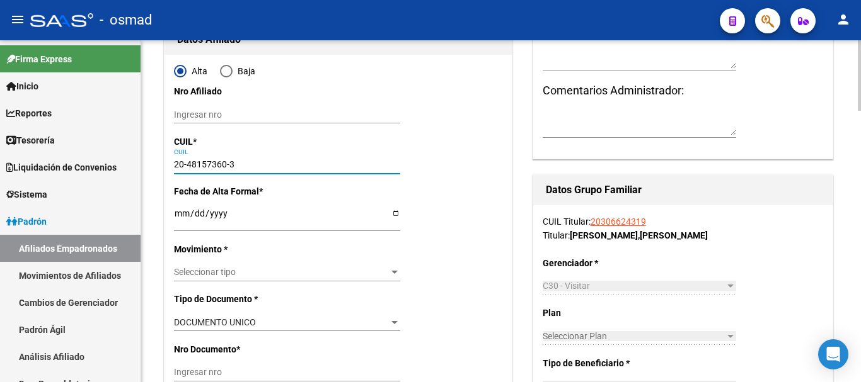
type input "2007-12-30"
type input "COMODORO RIVADA"
type input "JUAN CARLOS ALTAVIST"
type input "20-48157360-3"
click at [176, 212] on input "Ingresar fecha" at bounding box center [287, 218] width 226 height 19
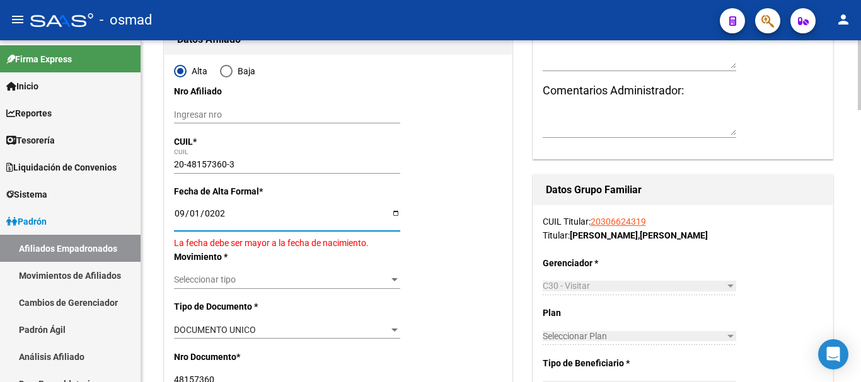
type input "[DATE]"
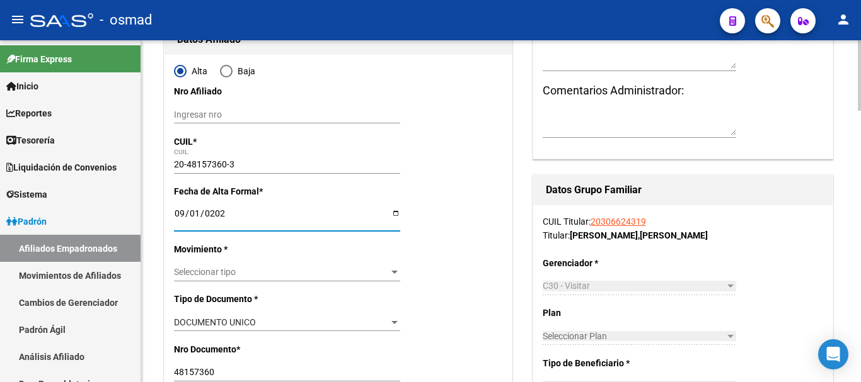
click at [206, 271] on span "Seleccionar tipo" at bounding box center [281, 272] width 215 height 11
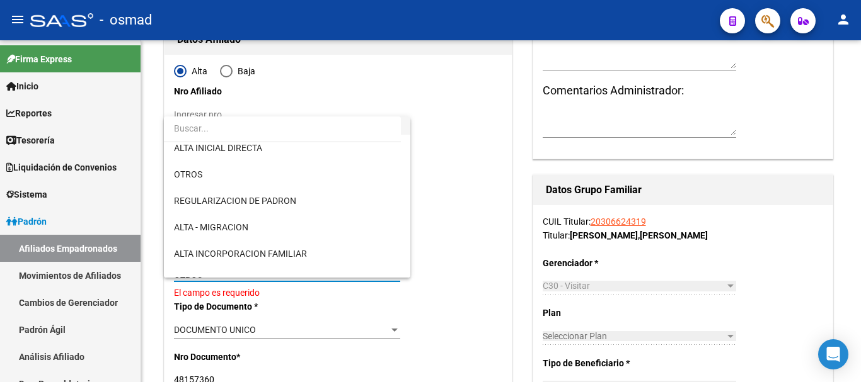
scroll to position [105, 0]
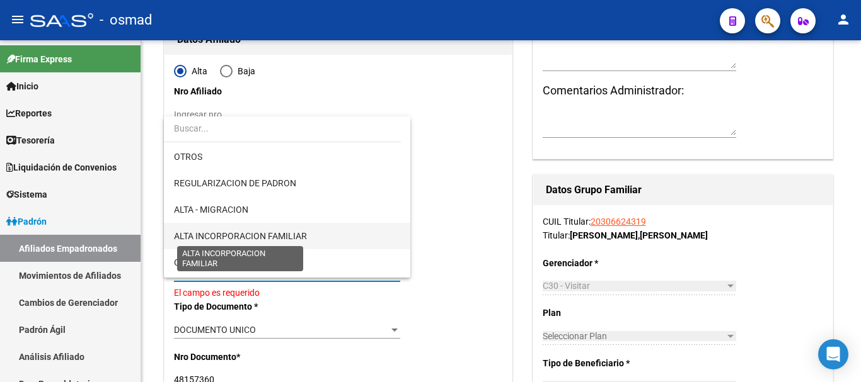
click at [245, 233] on span "ALTA INCORPORACION FAMILIAR" at bounding box center [240, 236] width 133 height 10
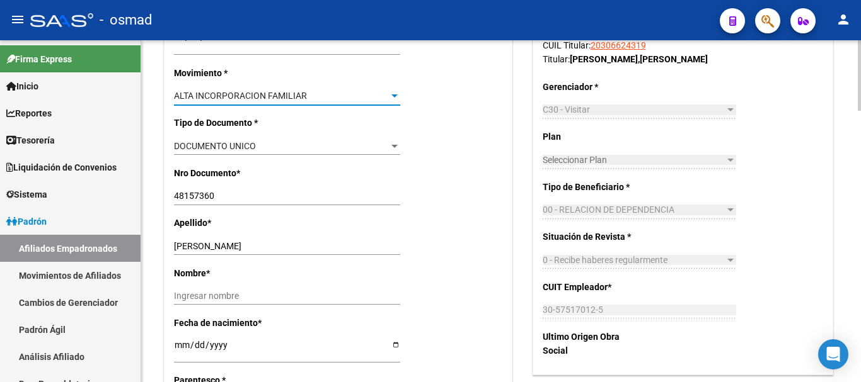
scroll to position [367, 0]
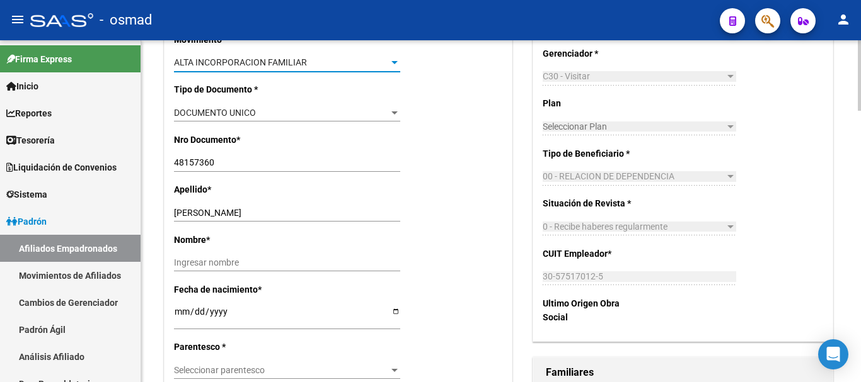
click at [227, 366] on span "Seleccionar parentesco" at bounding box center [281, 370] width 215 height 11
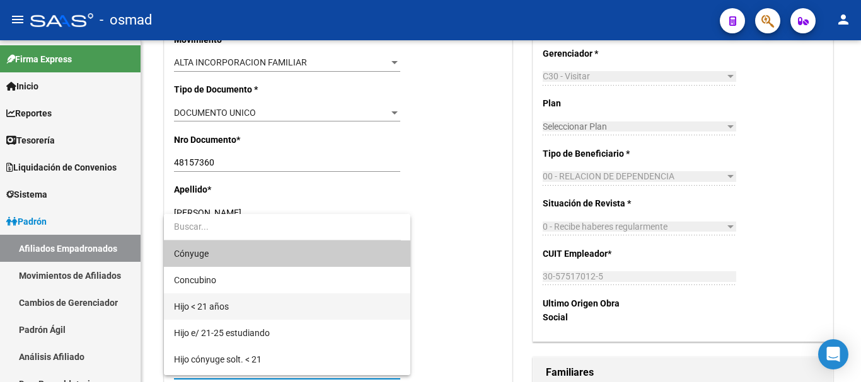
click at [239, 301] on span "Hijo < 21 años" at bounding box center [287, 307] width 226 height 26
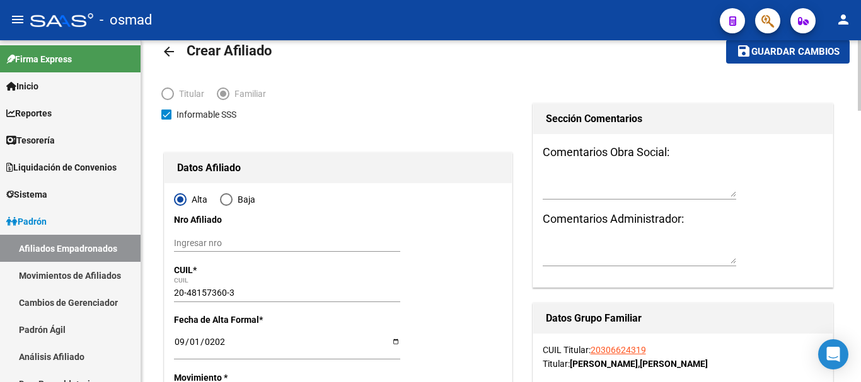
scroll to position [0, 0]
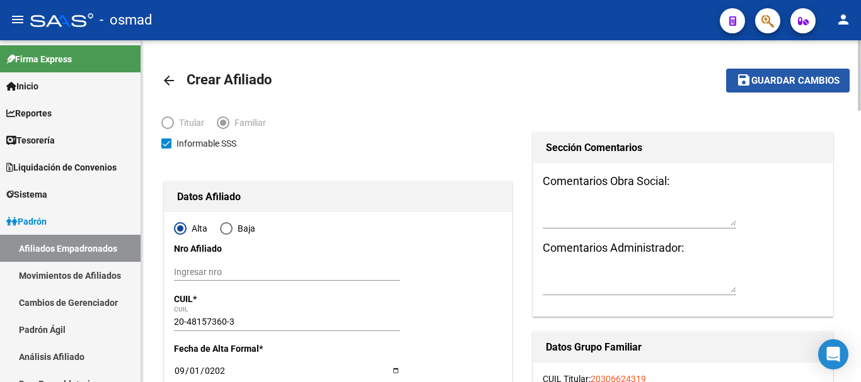
click at [805, 78] on span "Guardar cambios" at bounding box center [795, 81] width 88 height 11
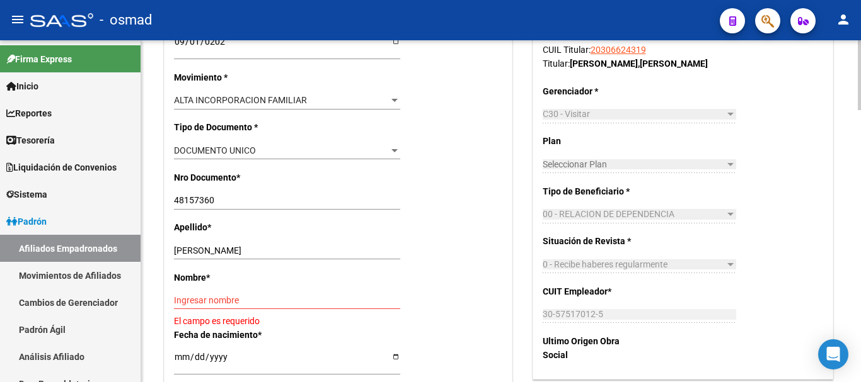
scroll to position [367, 0]
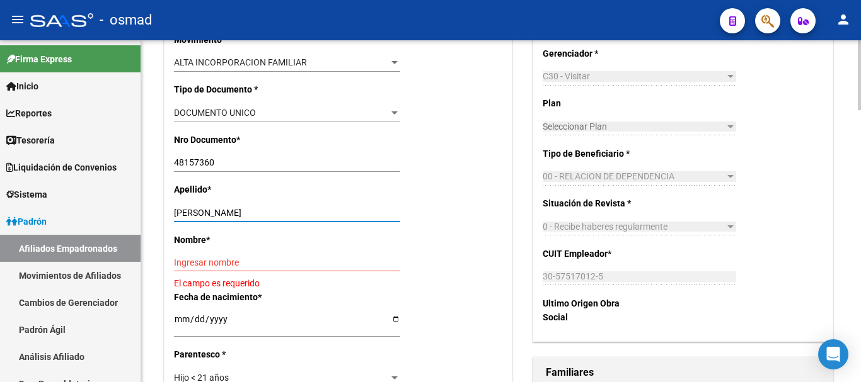
drag, startPoint x: 230, startPoint y: 211, endPoint x: 333, endPoint y: 215, distance: 103.4
click at [333, 215] on input "HUINCAHUEL NICOLAS MATEO" at bounding box center [287, 213] width 226 height 11
click at [265, 260] on input "Ingresar nombre" at bounding box center [287, 263] width 226 height 11
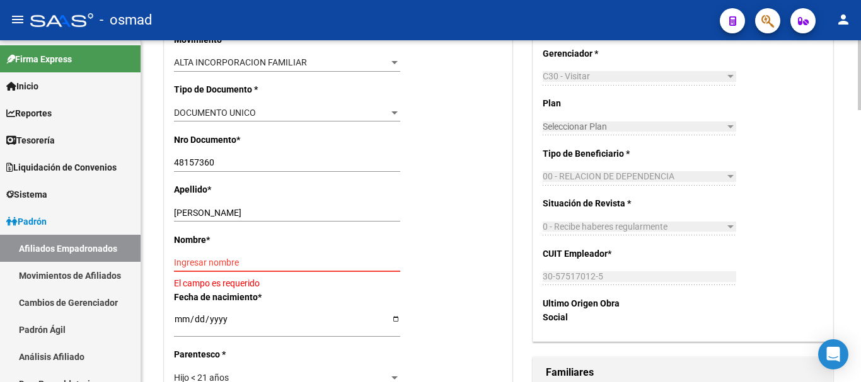
paste input "NICOLAS MATEO"
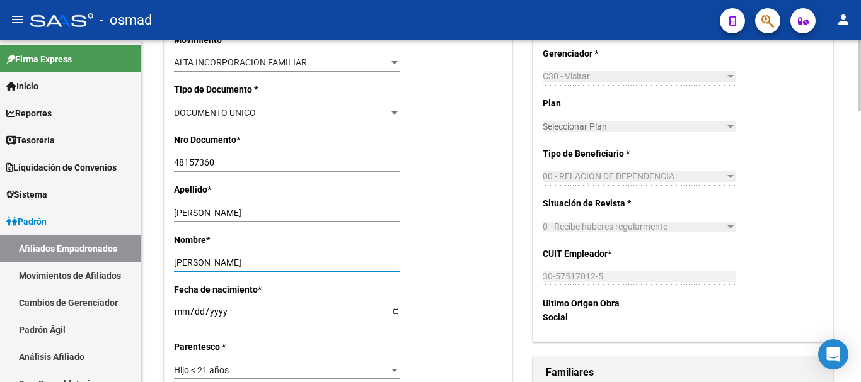
type input "NICOLAS MATEO"
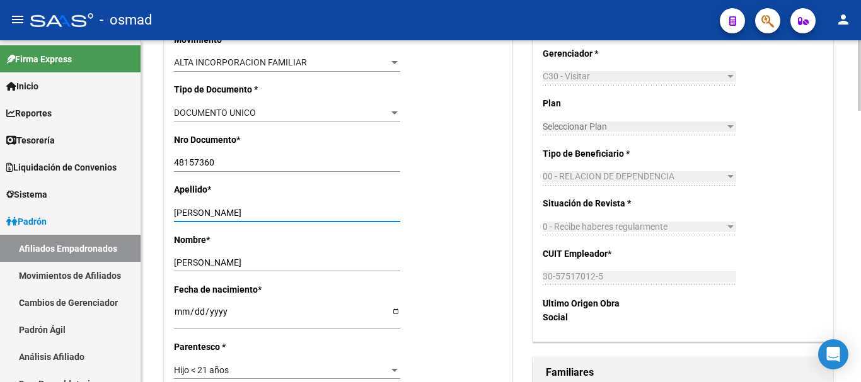
drag, startPoint x: 231, startPoint y: 210, endPoint x: 459, endPoint y: 225, distance: 227.9
click at [459, 225] on div "Apellido * HUINCAHUEL NICOLAS MATEO Ingresar apellido" at bounding box center [338, 208] width 328 height 50
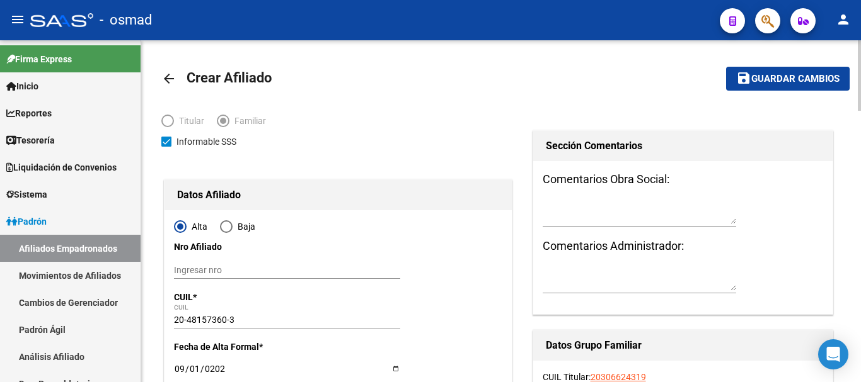
scroll to position [0, 0]
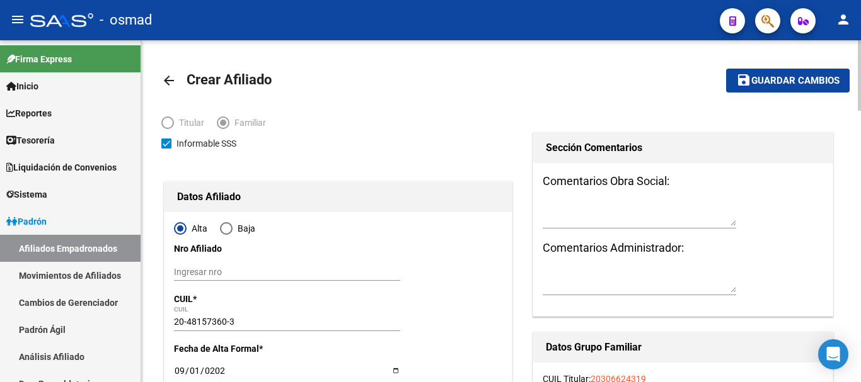
type input "HUINCAHUEL"
click at [777, 67] on mat-toolbar-row "save Guardar cambios" at bounding box center [777, 80] width 144 height 40
click at [777, 76] on span "Guardar cambios" at bounding box center [795, 81] width 88 height 11
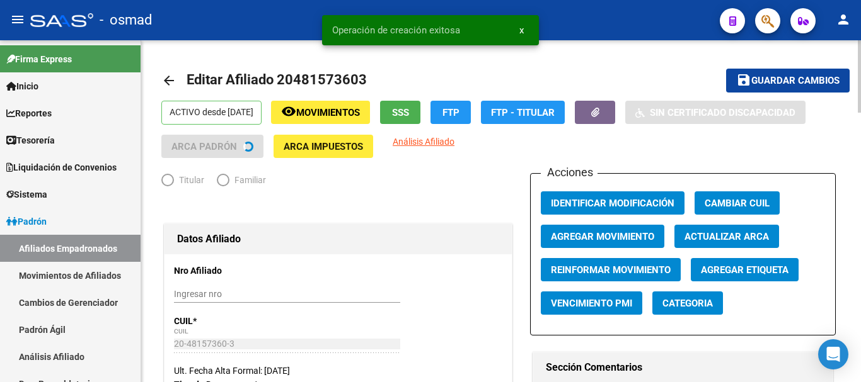
radio input "true"
type input "30-57517012-5"
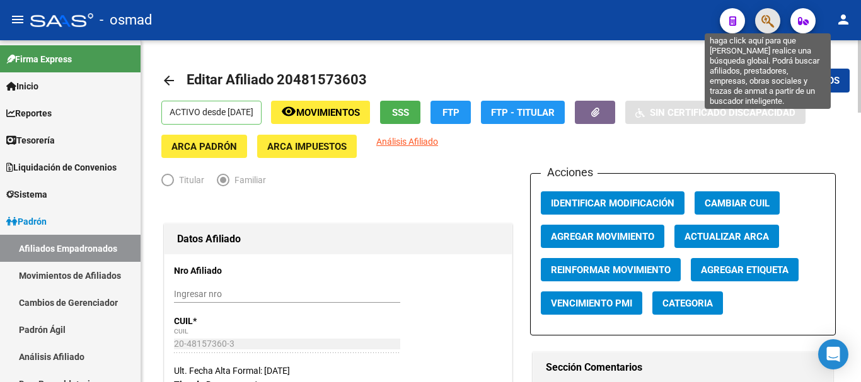
click at [771, 17] on icon "button" at bounding box center [767, 21] width 13 height 14
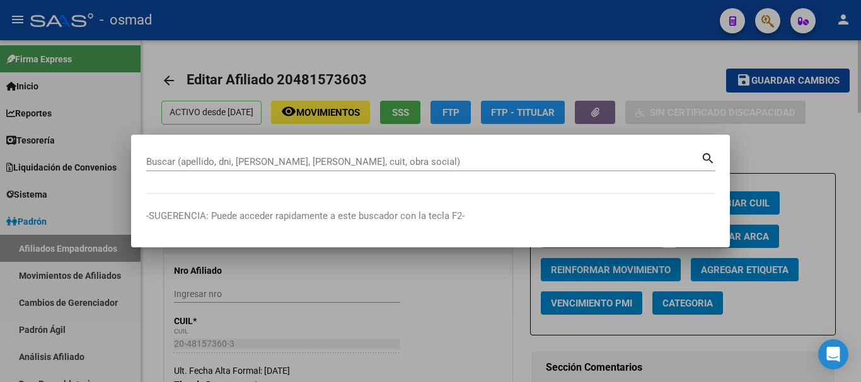
paste input "27425988358"
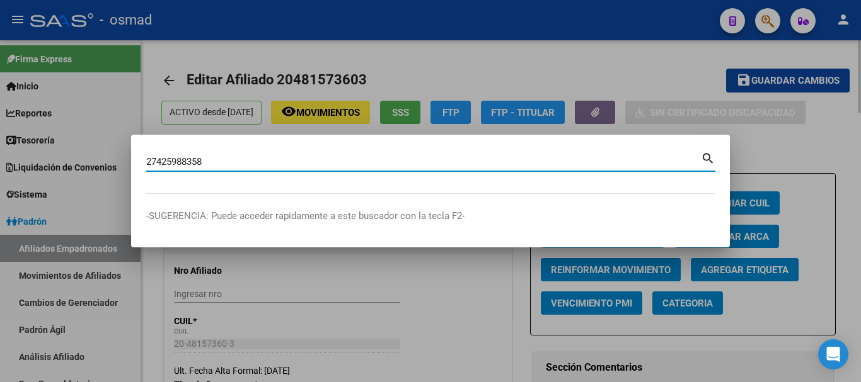
type input "27425988358"
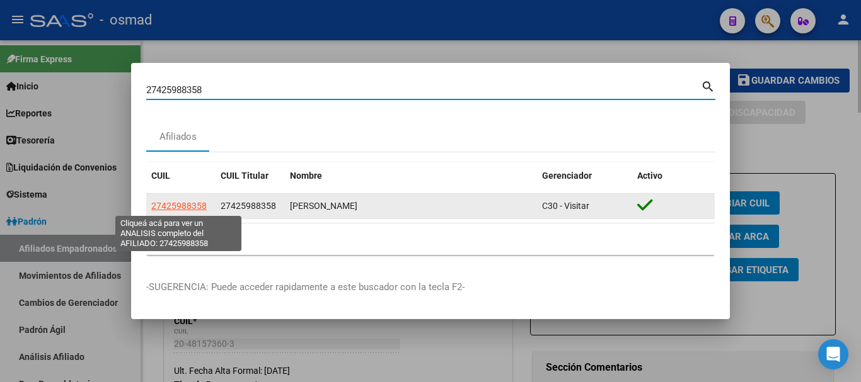
click at [166, 204] on span "27425988358" at bounding box center [178, 206] width 55 height 10
type textarea "27425988358"
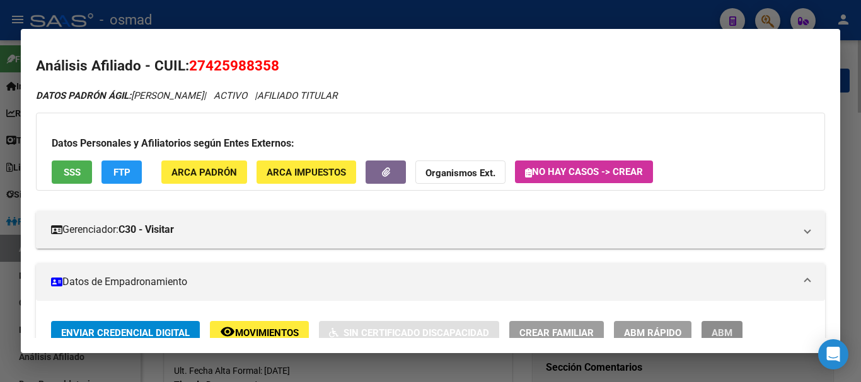
click at [711, 325] on button "ABM" at bounding box center [721, 332] width 41 height 23
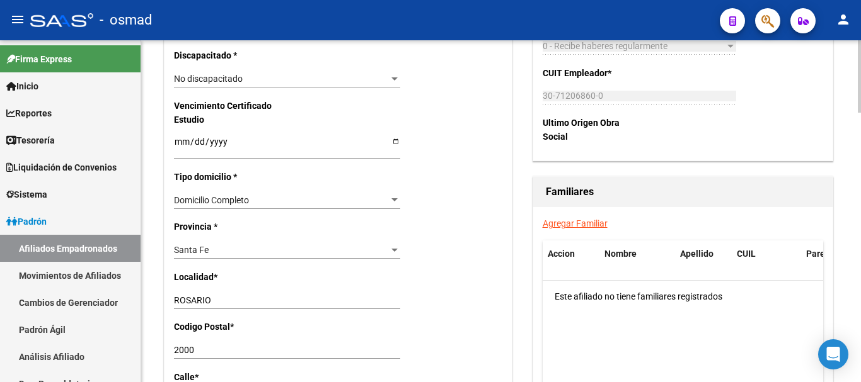
scroll to position [840, 0]
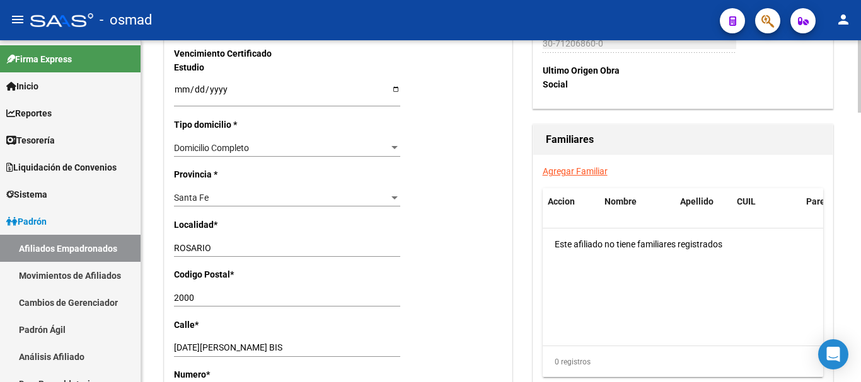
click at [565, 168] on link "Agregar Familiar" at bounding box center [575, 171] width 65 height 10
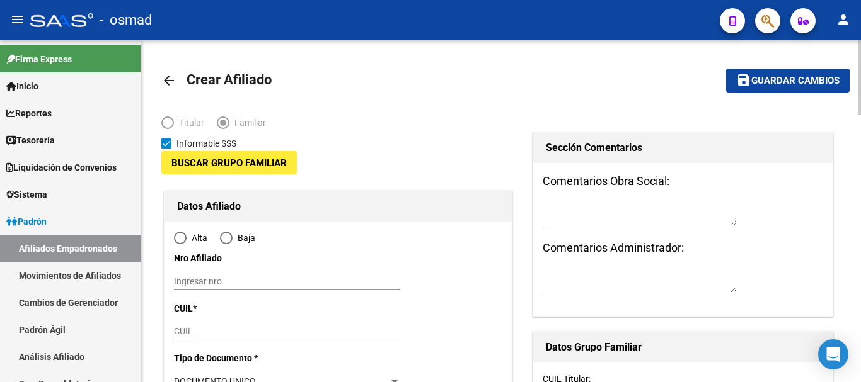
type input "30-71206860-0"
type input "ROSARIO"
type input "2000"
type input "DOMINGO CULLEN BIS"
type input "1400"
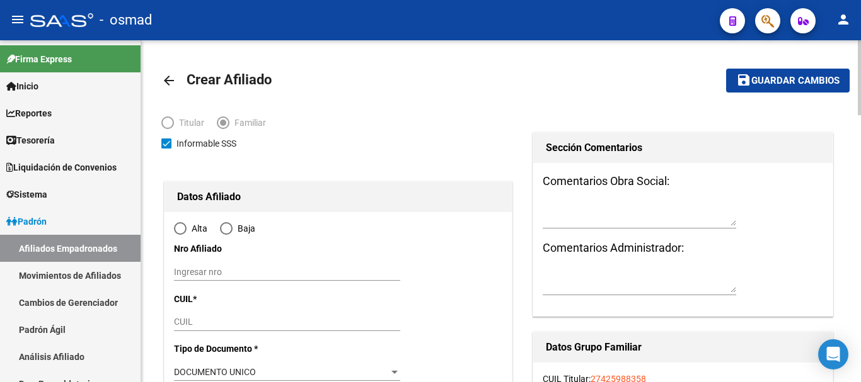
radio input "true"
type input "30-71206860-0"
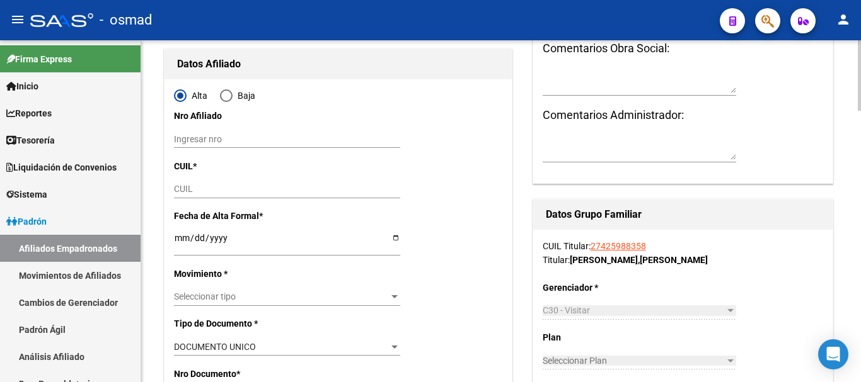
scroll to position [158, 0]
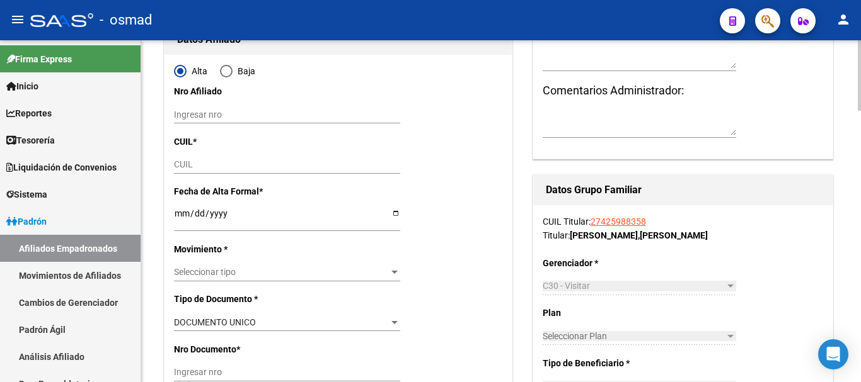
click at [195, 158] on div "CUIL" at bounding box center [287, 165] width 226 height 18
paste input "27-59907291-3"
type input "27-59907291-3"
click at [175, 214] on input "Ingresar fecha" at bounding box center [287, 218] width 226 height 19
type input "59907291"
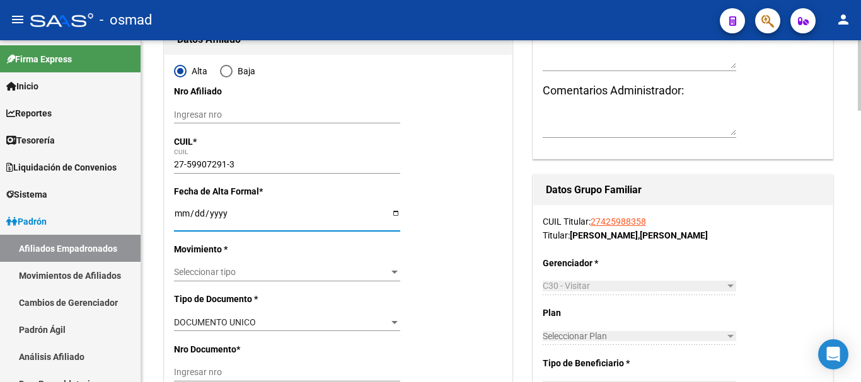
type input "GRAFF SZWEC"
type input "NATHAN BLADIMIR"
type input "2023-05-30"
type input "ROSARIO"
type input "CULLEN"
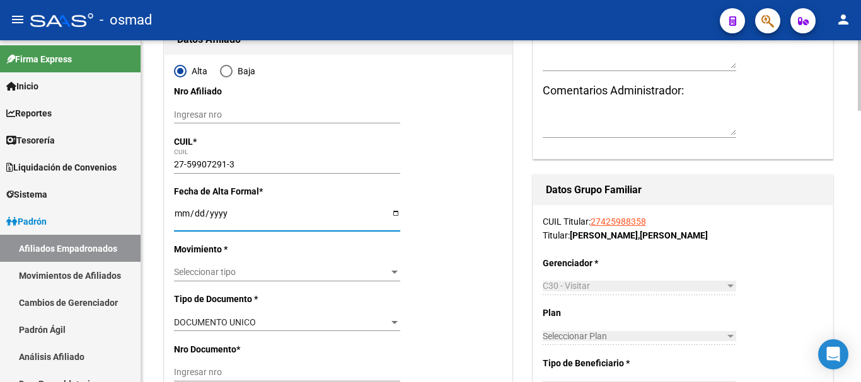
type input "1700"
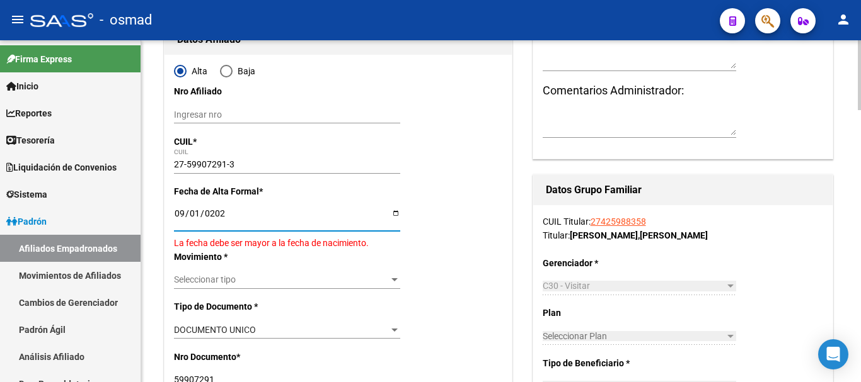
type input "[DATE]"
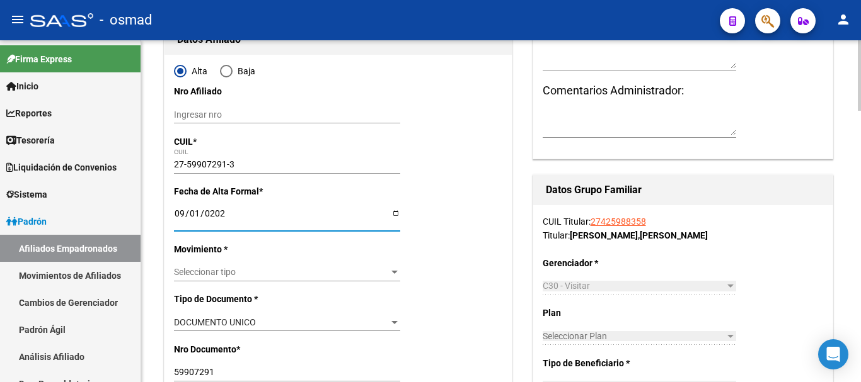
click at [224, 270] on span "Seleccionar tipo" at bounding box center [281, 272] width 215 height 11
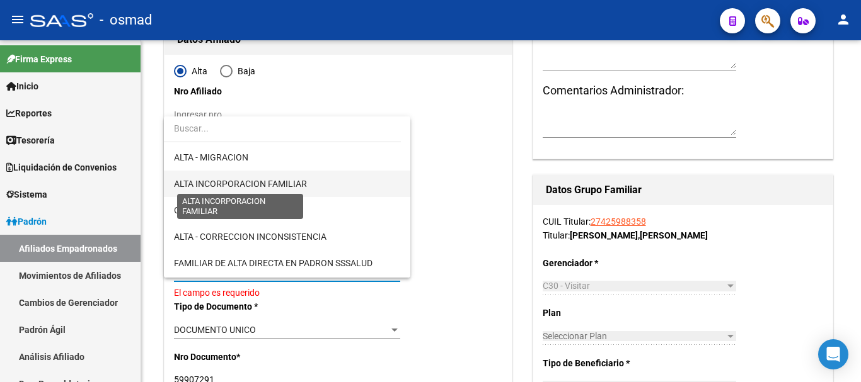
click at [262, 180] on span "ALTA INCORPORACION FAMILIAR" at bounding box center [240, 184] width 133 height 10
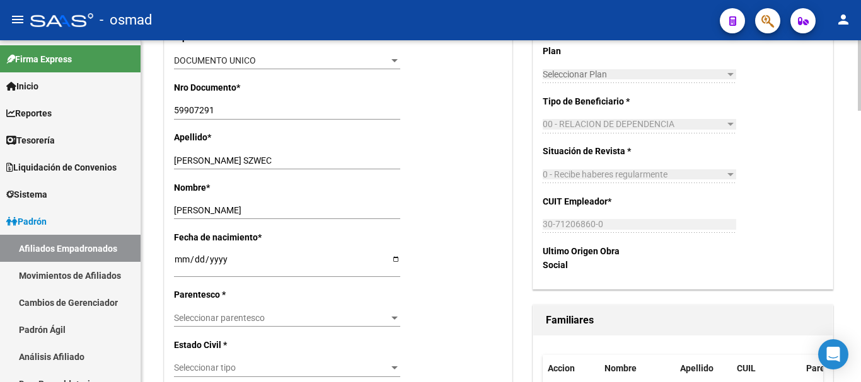
scroll to position [420, 0]
click at [219, 313] on span "Seleccionar parentesco" at bounding box center [281, 318] width 215 height 11
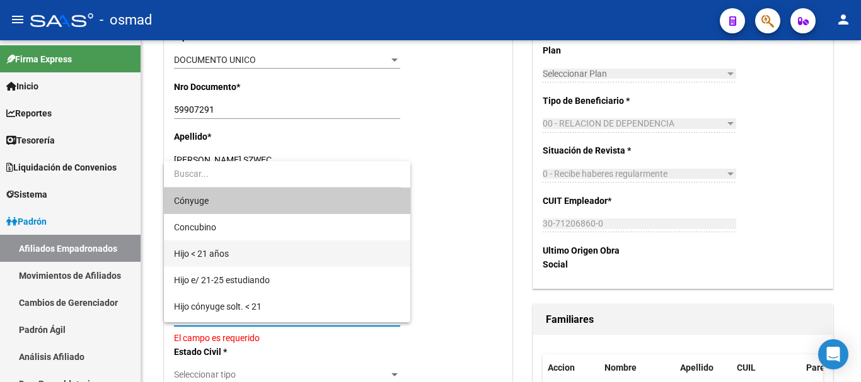
click at [231, 251] on span "Hijo < 21 años" at bounding box center [287, 254] width 226 height 26
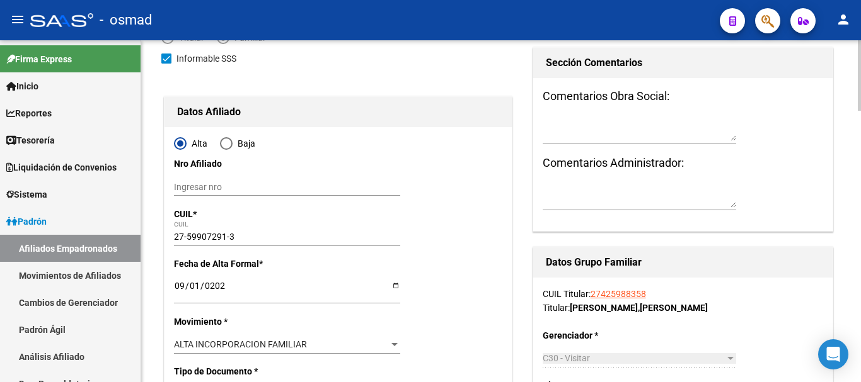
scroll to position [0, 0]
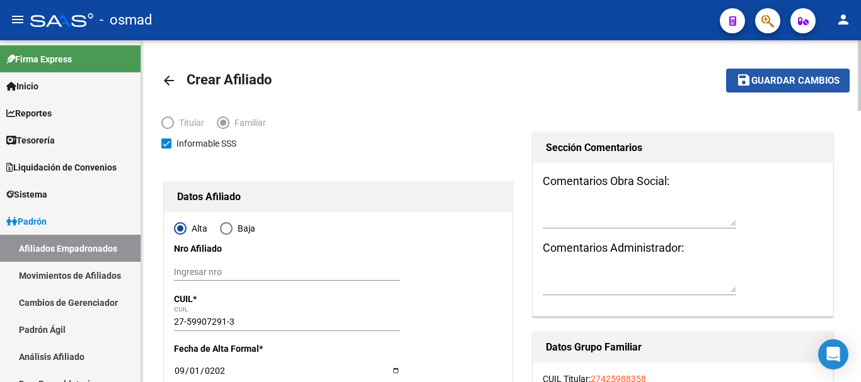
click at [786, 83] on span "Guardar cambios" at bounding box center [795, 81] width 88 height 11
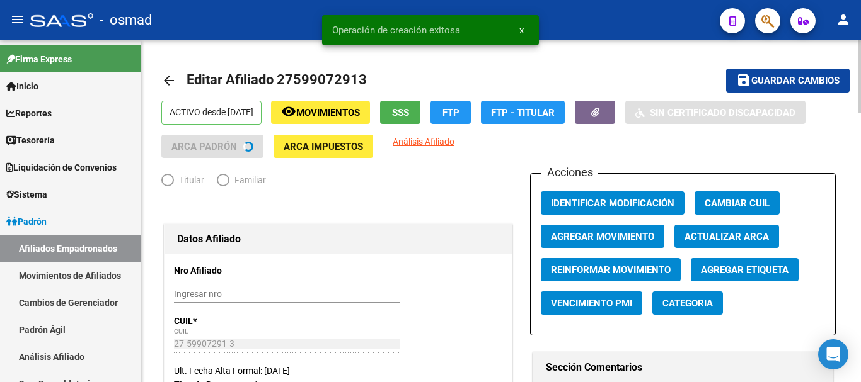
radio input "true"
type input "30-71206860-0"
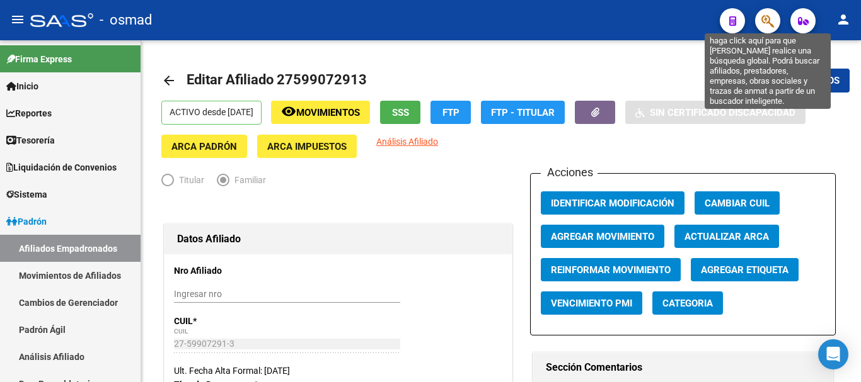
click at [766, 16] on icon "button" at bounding box center [767, 21] width 13 height 14
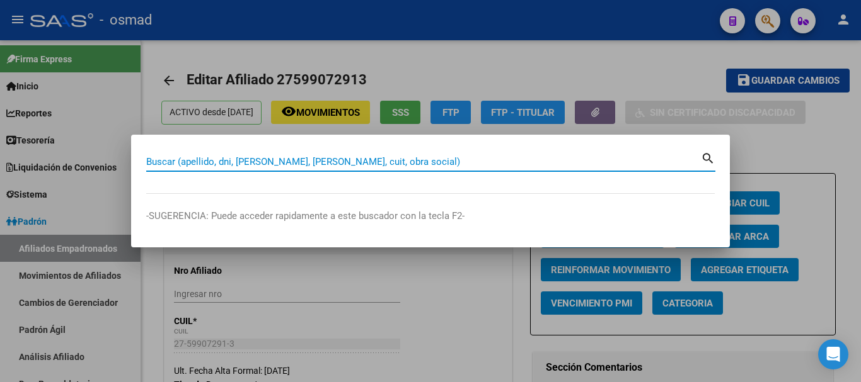
paste input "20400390763"
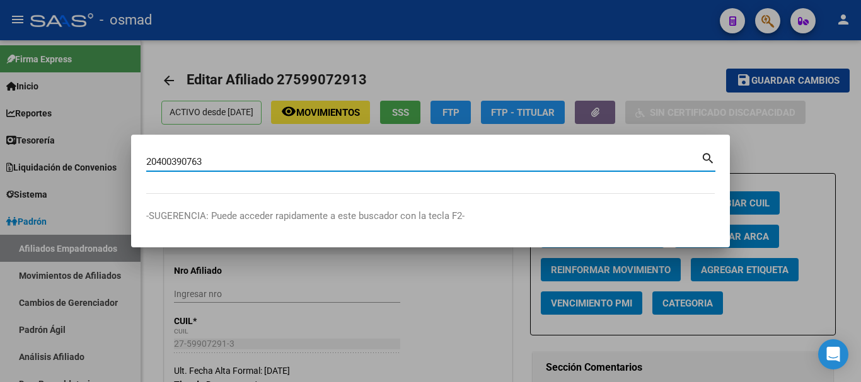
type input "20400390763"
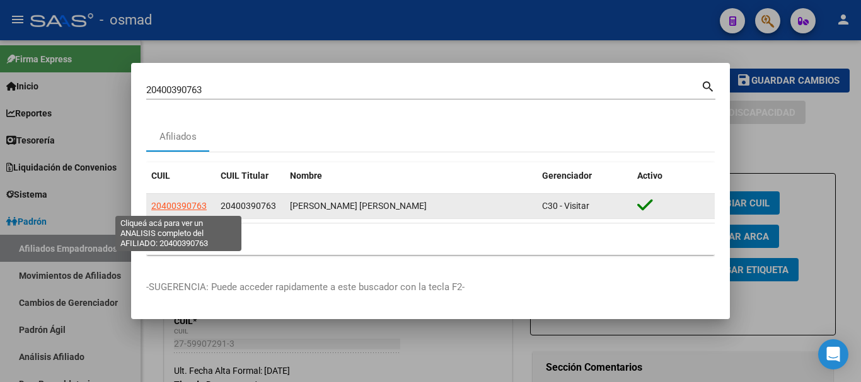
click at [168, 204] on span "20400390763" at bounding box center [178, 206] width 55 height 10
type textarea "20400390763"
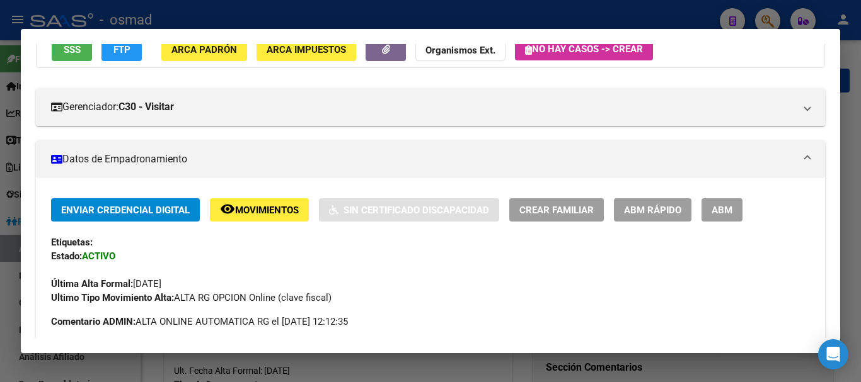
scroll to position [158, 0]
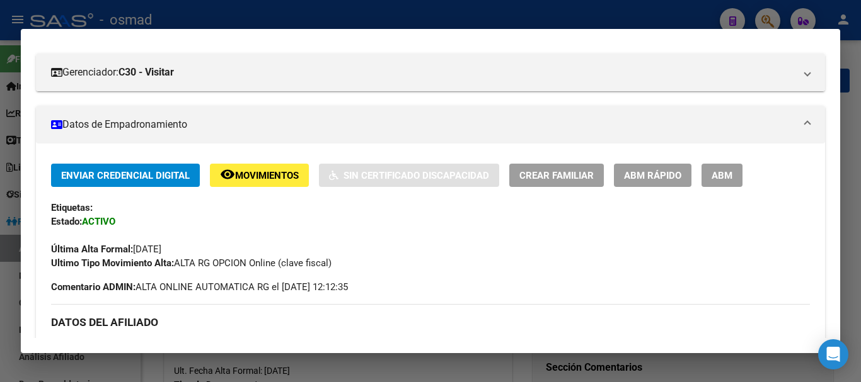
click at [723, 169] on span "ABM" at bounding box center [721, 174] width 21 height 11
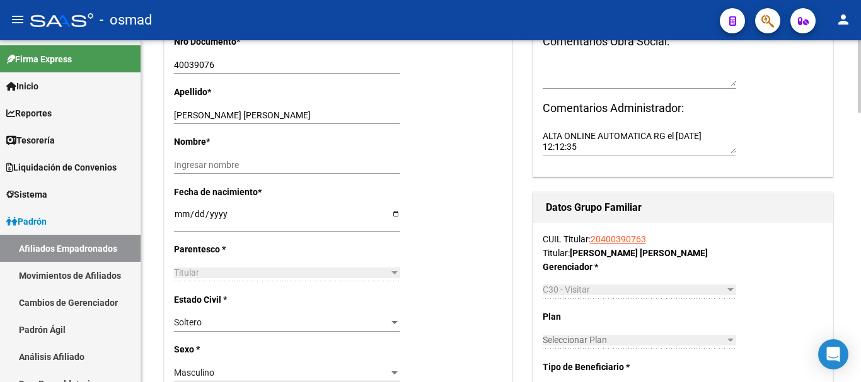
scroll to position [367, 0]
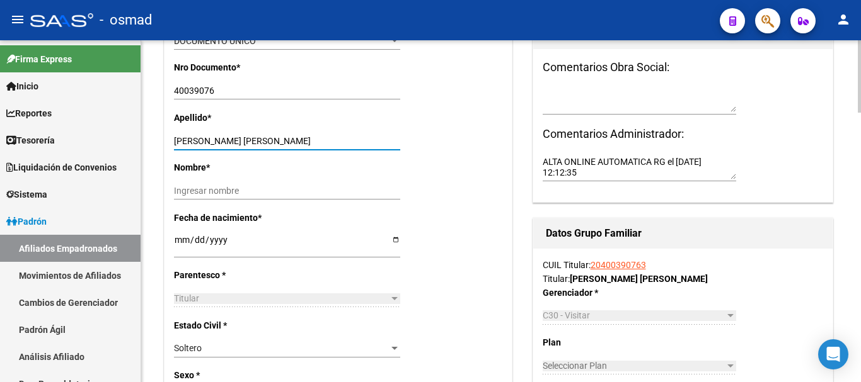
drag, startPoint x: 215, startPoint y: 139, endPoint x: 294, endPoint y: 139, distance: 79.4
click at [294, 139] on input "PEREYRA ALAN FABRICIO" at bounding box center [287, 141] width 226 height 11
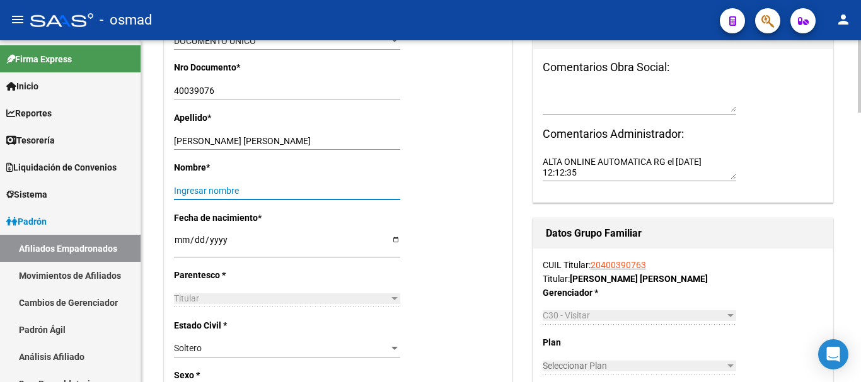
click at [244, 193] on input "Ingresar nombre" at bounding box center [287, 191] width 226 height 11
paste input "[PERSON_NAME]"
type input "[PERSON_NAME]"
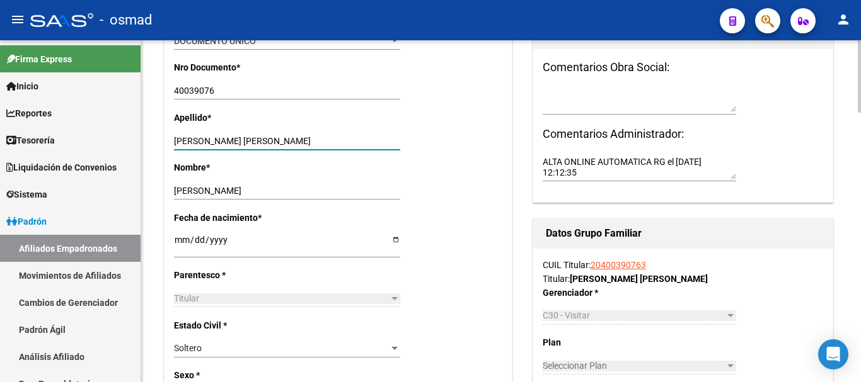
drag, startPoint x: 215, startPoint y: 139, endPoint x: 323, endPoint y: 145, distance: 108.6
click at [323, 145] on input "PEREYRA ALAN FABRICIO" at bounding box center [287, 141] width 226 height 11
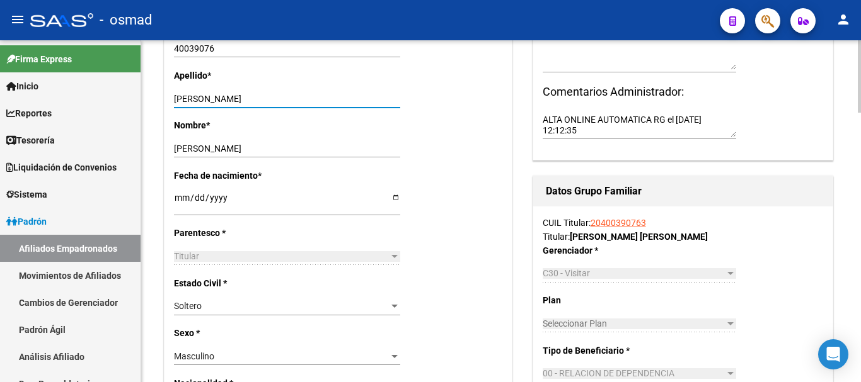
scroll to position [473, 0]
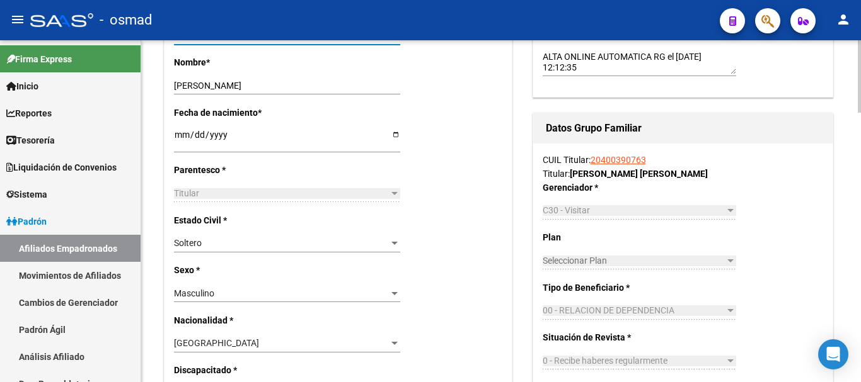
type input "[PERSON_NAME]"
click at [226, 243] on div "Soltero" at bounding box center [281, 243] width 215 height 11
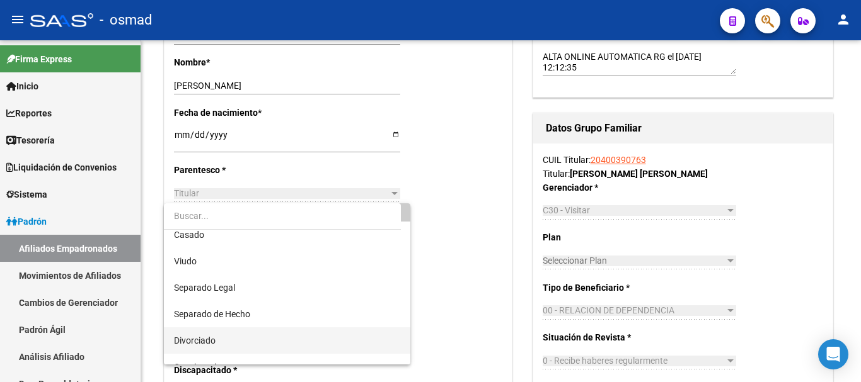
scroll to position [50, 0]
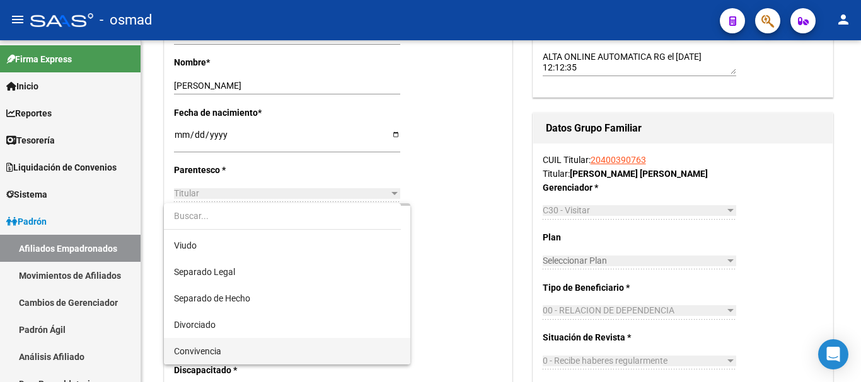
click at [260, 357] on span "Convivencia" at bounding box center [287, 351] width 226 height 26
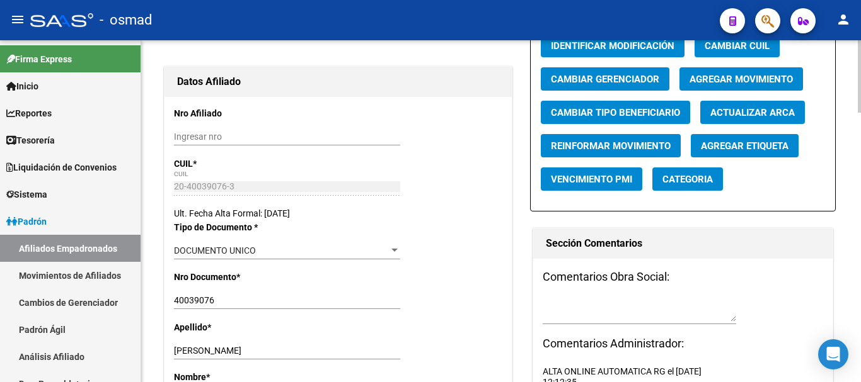
scroll to position [0, 0]
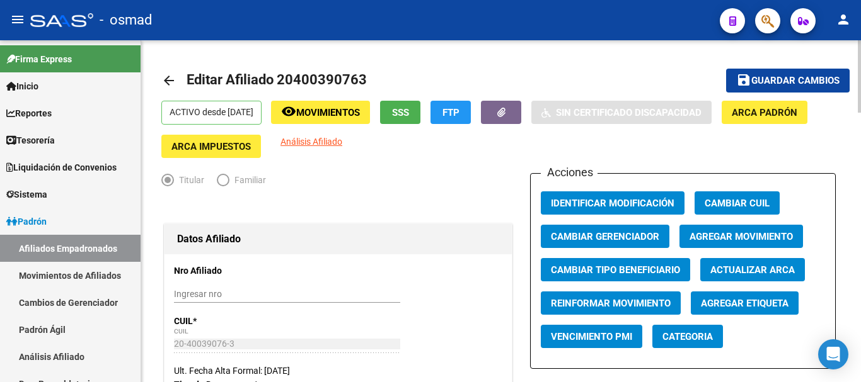
click at [761, 78] on span "Guardar cambios" at bounding box center [795, 81] width 88 height 11
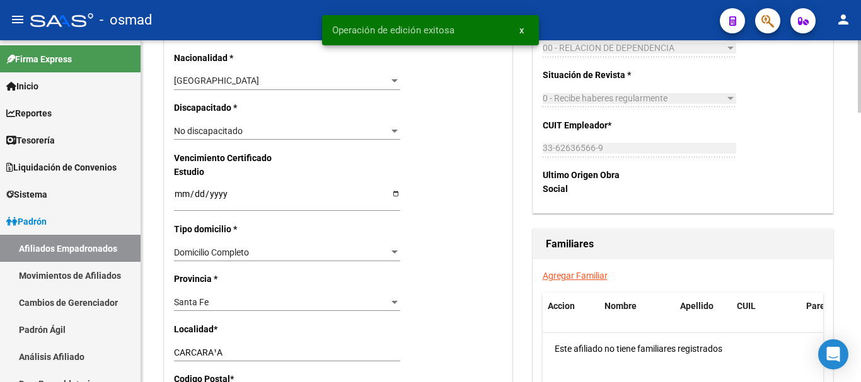
scroll to position [893, 0]
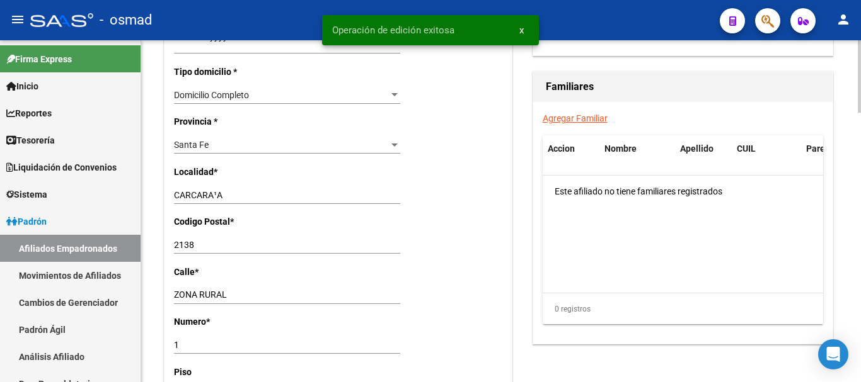
click at [565, 119] on link "Agregar Familiar" at bounding box center [575, 118] width 65 height 10
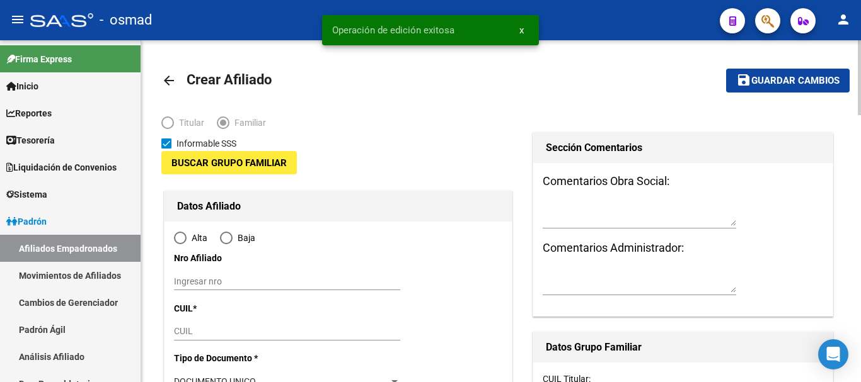
type input "33-62636566-9"
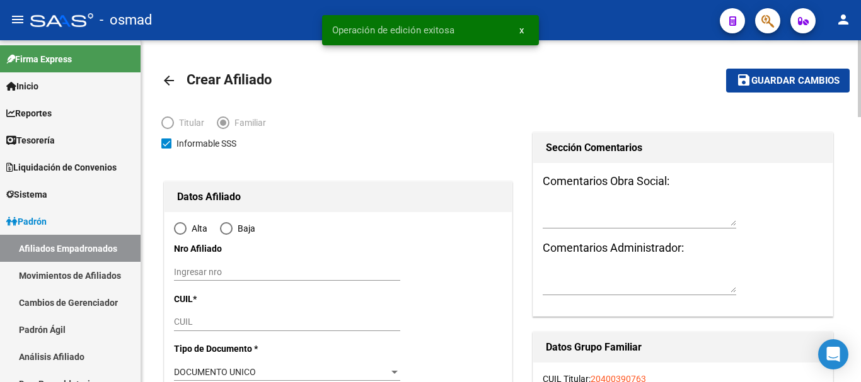
type input "CARCARA¹A"
type input "2138"
type input "ZONA RURAL"
type input "1"
radio input "true"
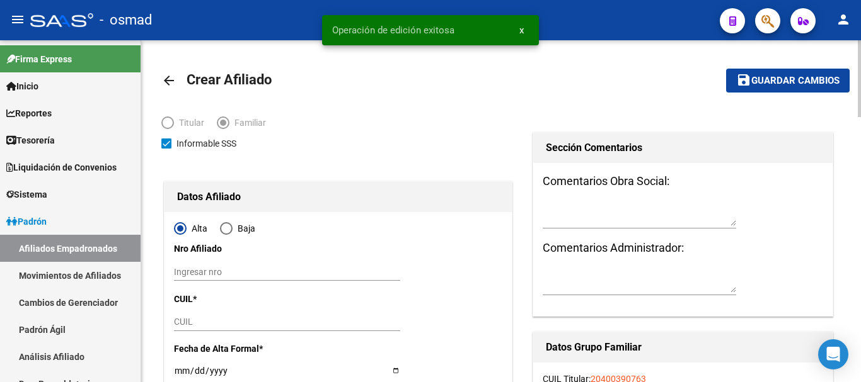
type input "33-62636566-9"
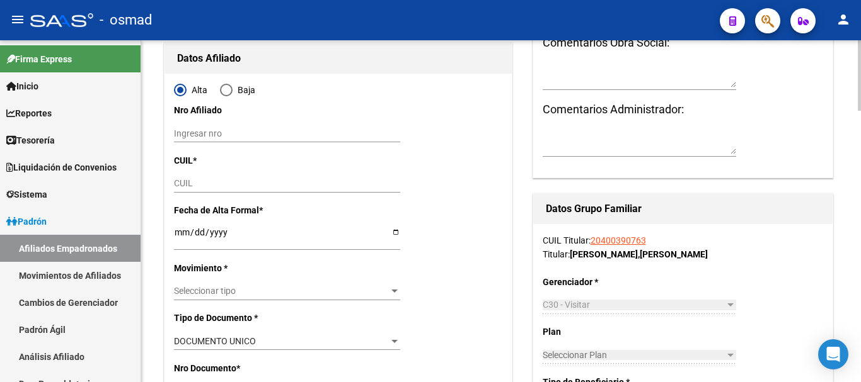
scroll to position [158, 0]
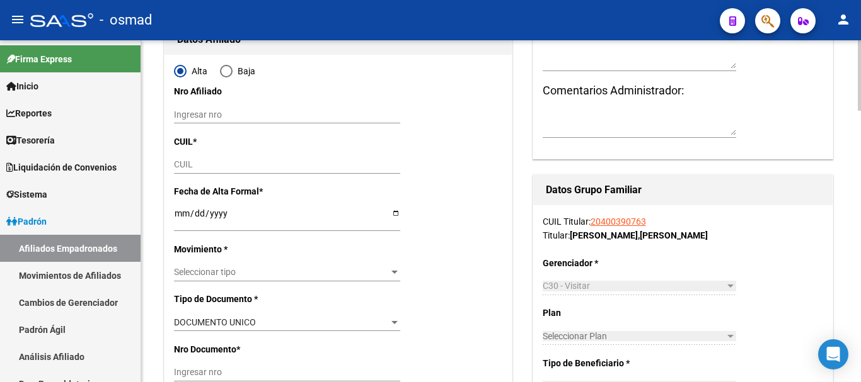
click at [197, 158] on div "CUIL" at bounding box center [287, 165] width 226 height 18
paste input "20-40039076-3"
type input "20-40039076-3"
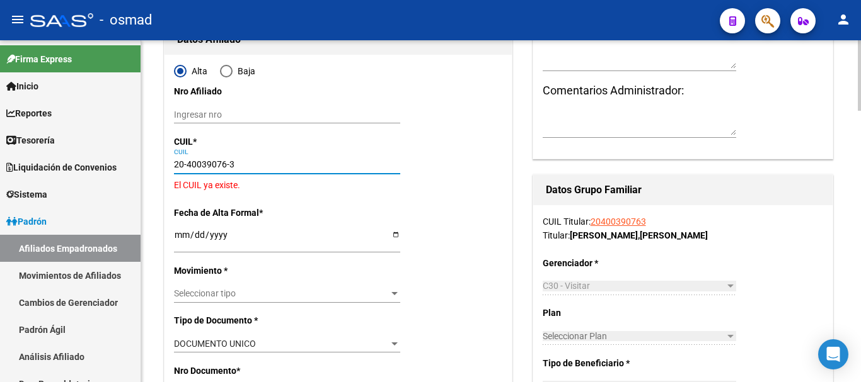
type input "40039076"
type input "PEREYRA ALAN FABRICIO"
type input "[DATE]"
type input "CARCARA¹A"
drag, startPoint x: 249, startPoint y: 168, endPoint x: 117, endPoint y: 164, distance: 131.8
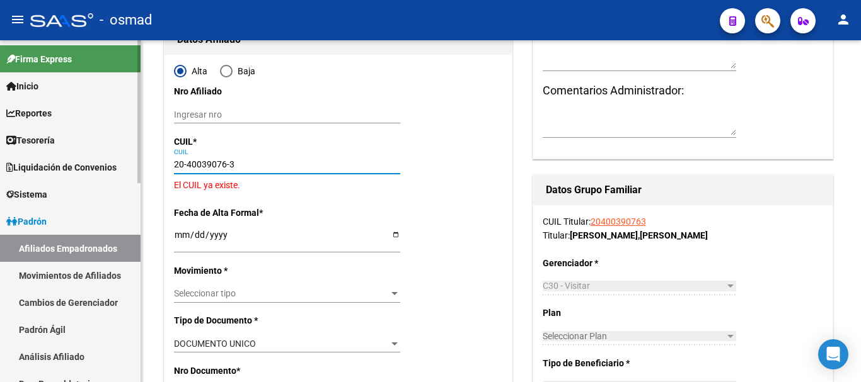
click at [117, 164] on mat-sidenav-container "Firma Express Inicio Calendario SSS Instructivos Contacto OS Reportes Tablero d…" at bounding box center [430, 211] width 861 height 342
paste input "7-41861303-9"
type input "27-41861303-9"
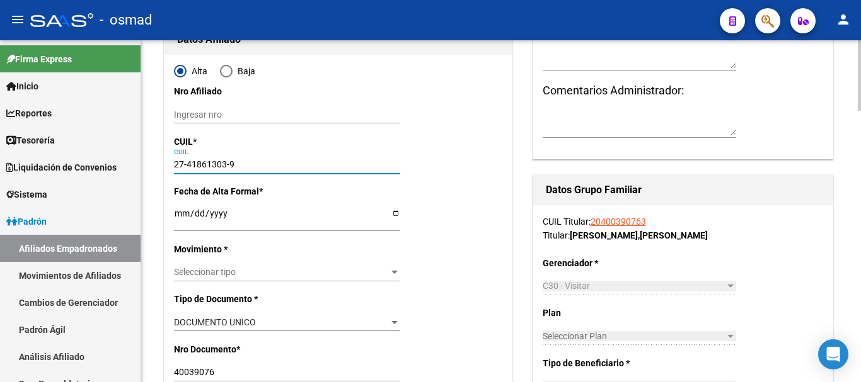
type input "41861303"
type input "[PERSON_NAME]"
type input "1999-04-21"
type input "CARCARANA"
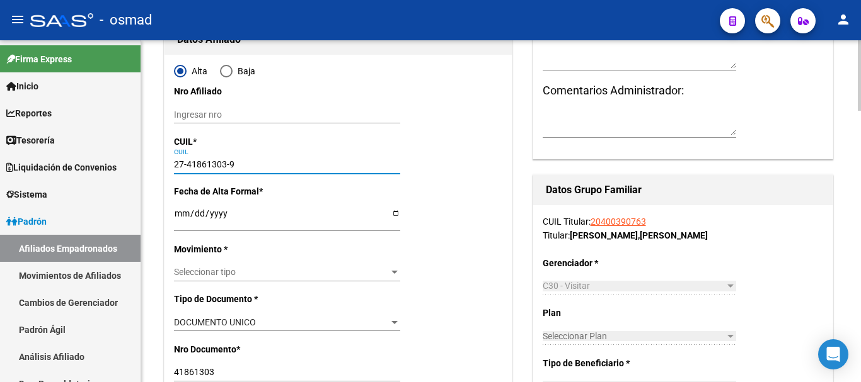
type input "27-41861303-9"
click at [181, 214] on input "Ingresar fecha" at bounding box center [287, 218] width 226 height 19
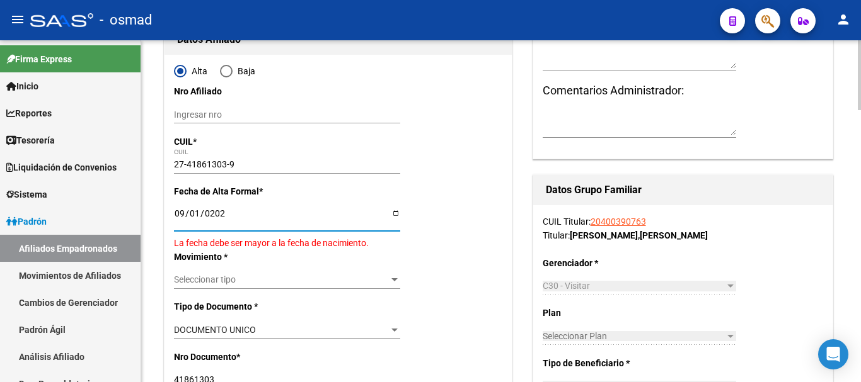
type input "[DATE]"
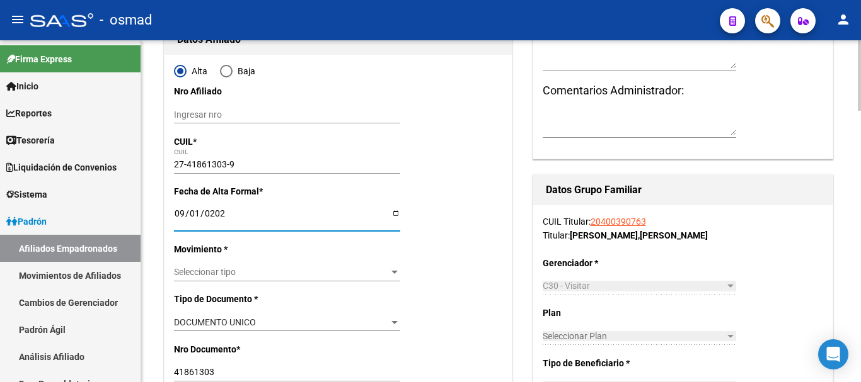
click at [202, 273] on span "Seleccionar tipo" at bounding box center [281, 272] width 215 height 11
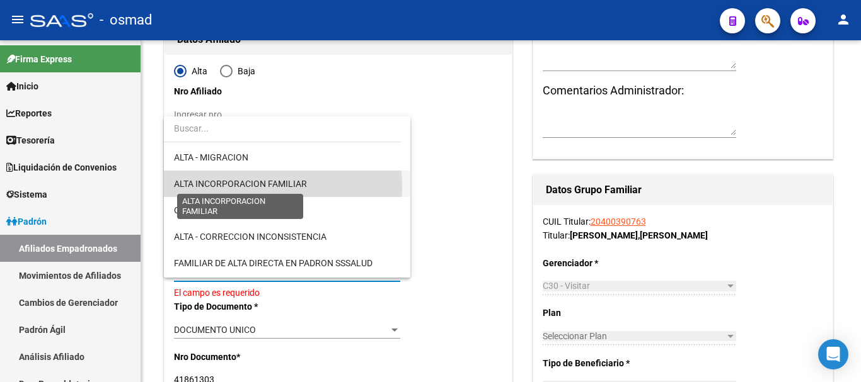
click at [233, 188] on span "ALTA INCORPORACION FAMILIAR" at bounding box center [240, 184] width 133 height 10
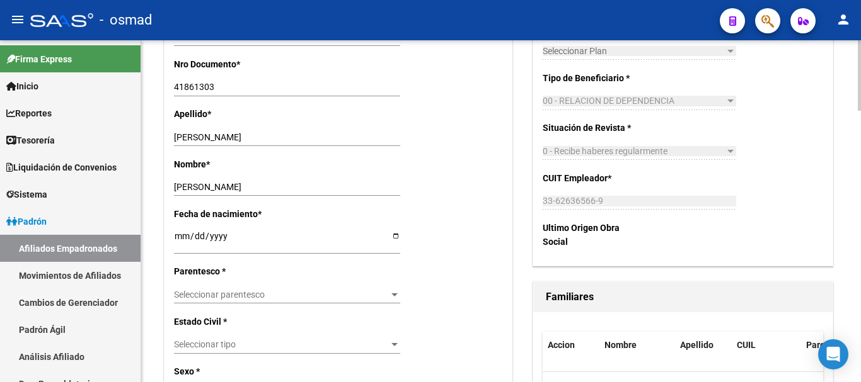
scroll to position [473, 0]
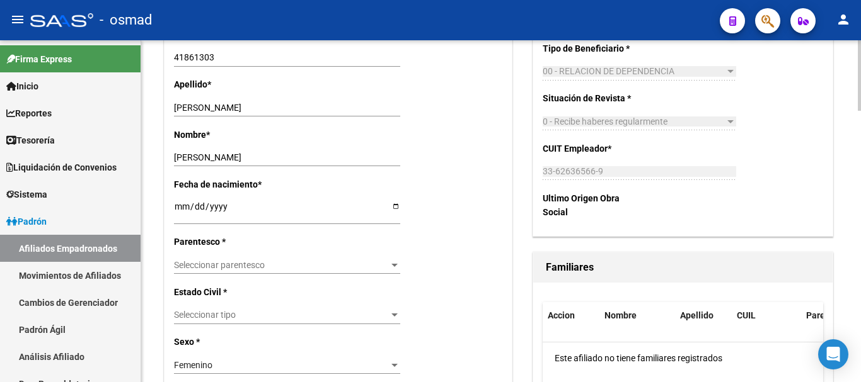
click at [222, 261] on span "Seleccionar parentesco" at bounding box center [281, 265] width 215 height 11
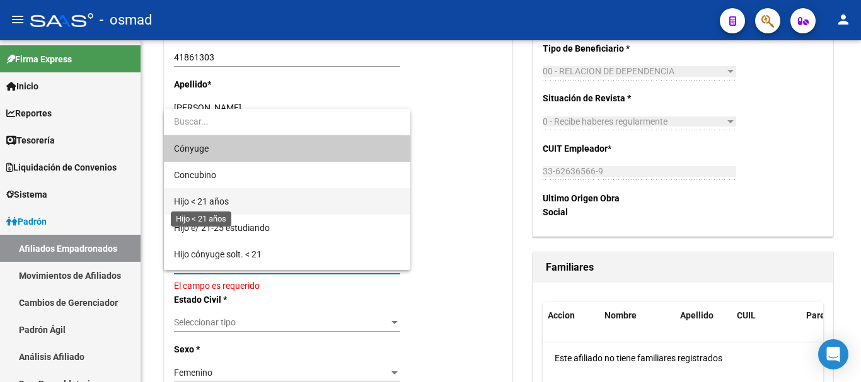
click at [218, 205] on span "Hijo < 21 años" at bounding box center [201, 202] width 55 height 10
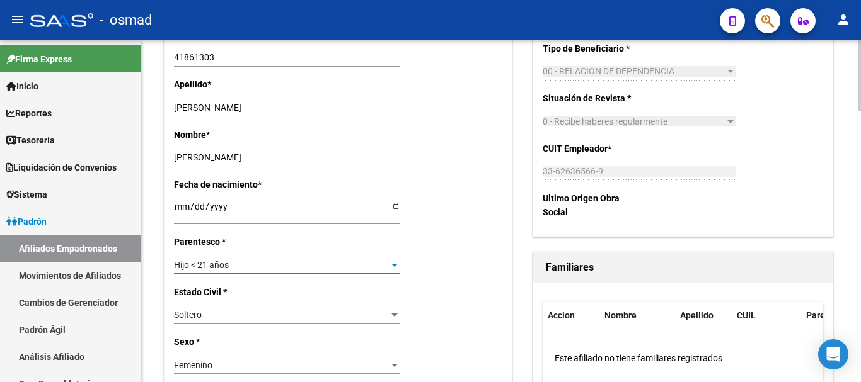
click at [230, 263] on div "Hijo < 21 años" at bounding box center [281, 265] width 215 height 11
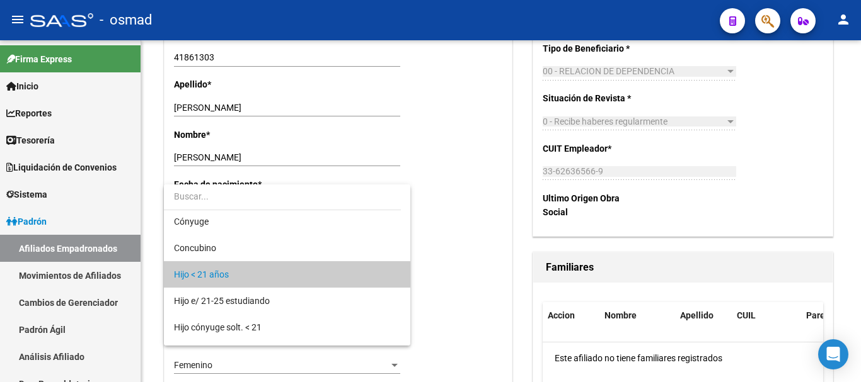
scroll to position [0, 0]
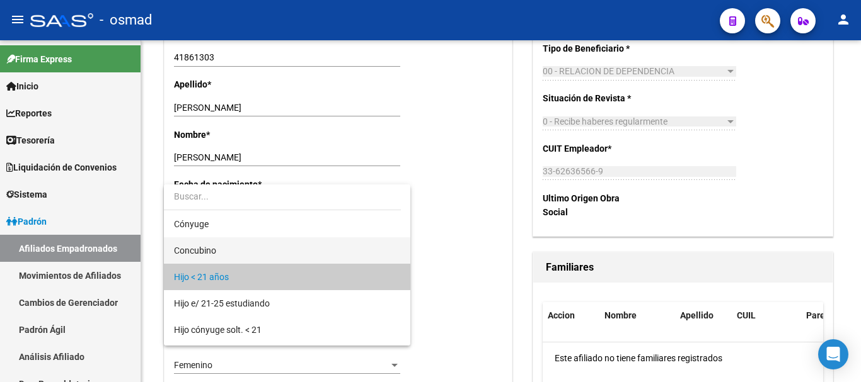
click at [226, 254] on span "Concubino" at bounding box center [287, 251] width 226 height 26
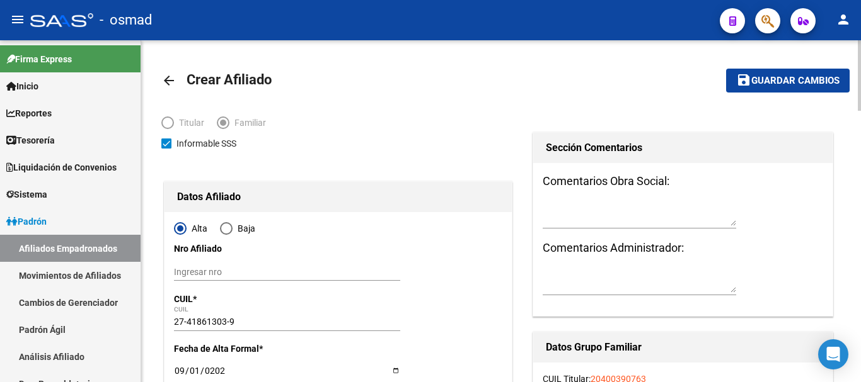
click at [774, 73] on button "save Guardar cambios" at bounding box center [787, 80] width 123 height 23
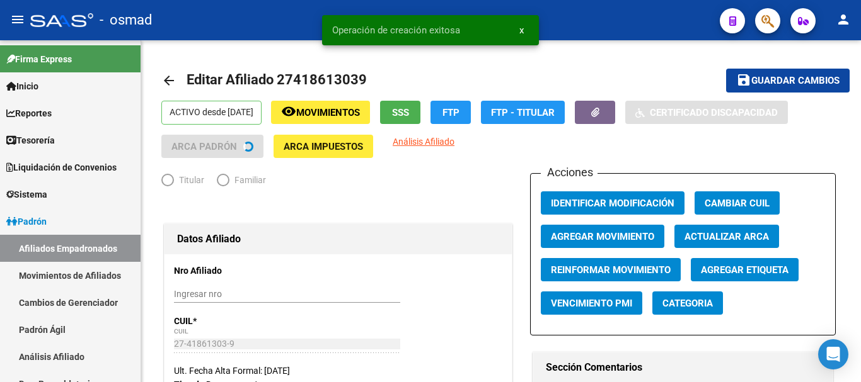
radio input "true"
type input "33-62636566-9"
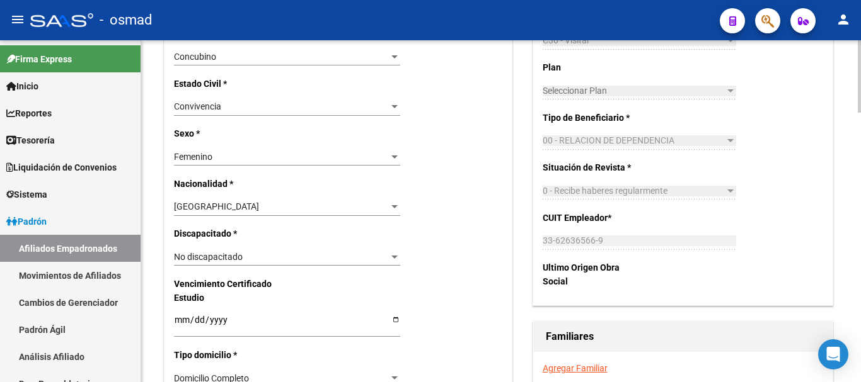
scroll to position [788, 0]
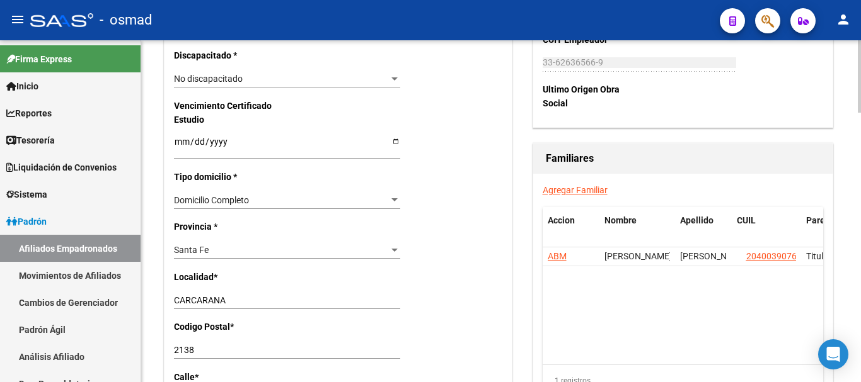
click at [559, 193] on link "Agregar Familiar" at bounding box center [575, 190] width 65 height 10
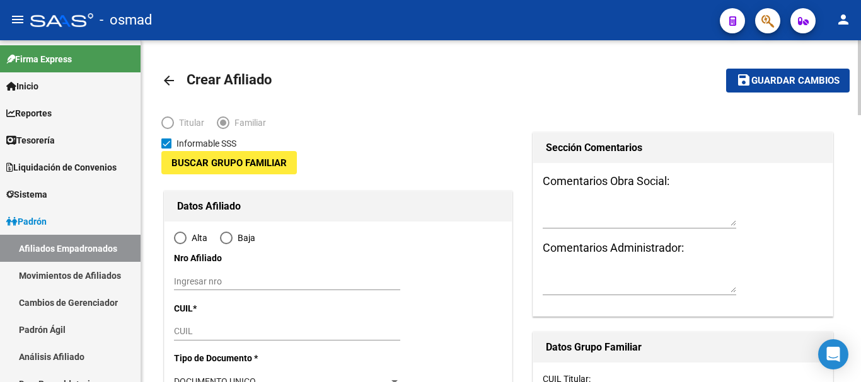
type input "33-62636566-9"
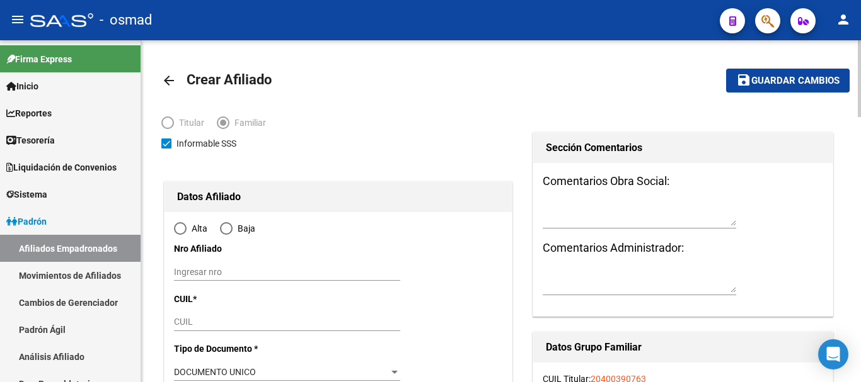
type input "CARCARA¹A"
type input "2138"
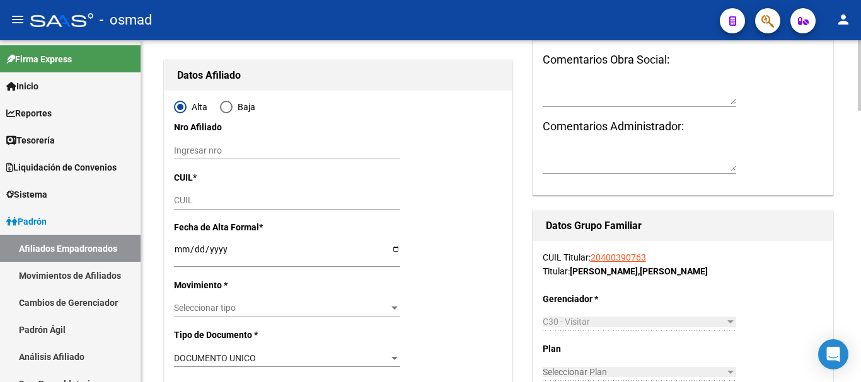
scroll to position [210, 0]
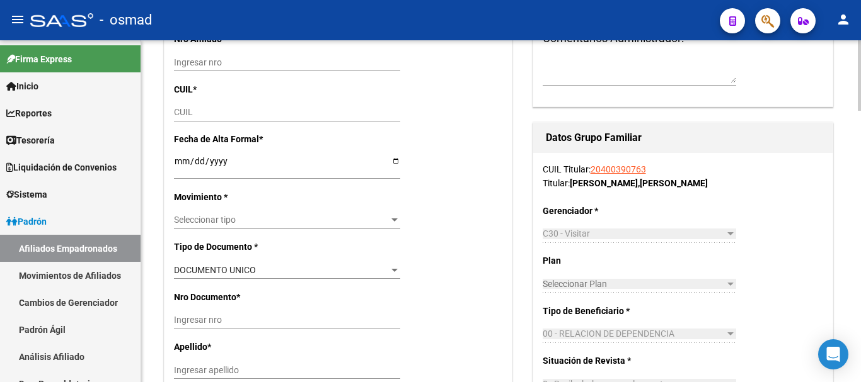
click at [182, 111] on input "CUIL" at bounding box center [287, 112] width 226 height 11
paste input "20-56624024-7"
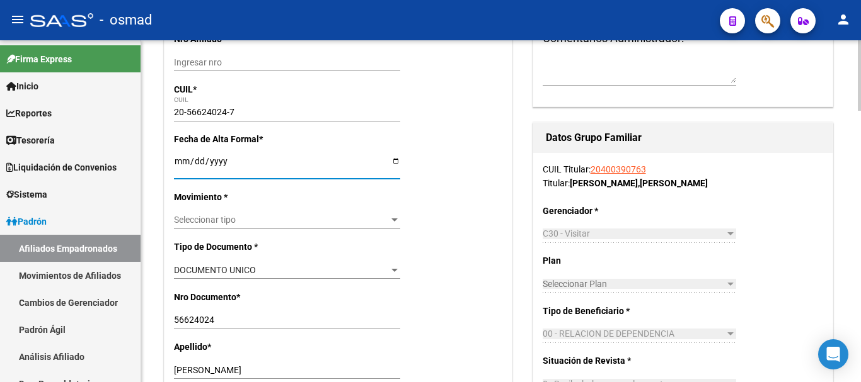
click at [179, 163] on input "Ingresar fecha" at bounding box center [287, 165] width 226 height 19
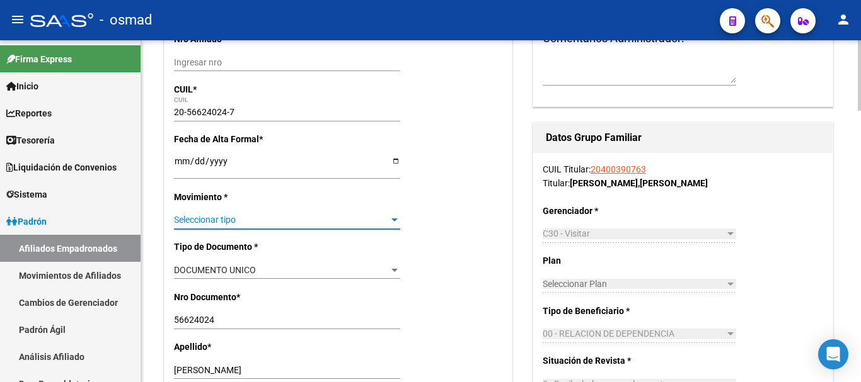
click at [195, 222] on span "Seleccionar tipo" at bounding box center [281, 220] width 215 height 11
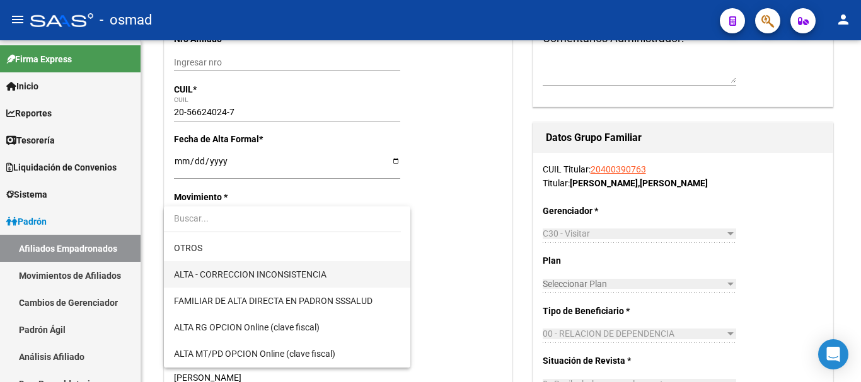
click at [252, 278] on span "ALTA - CORRECCION INCONSISTENCIA" at bounding box center [250, 275] width 152 height 10
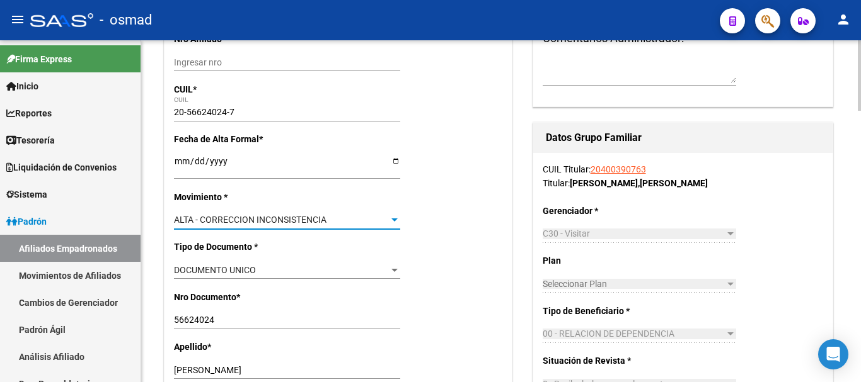
click at [239, 212] on div "ALTA - CORRECCION INCONSISTENCIA Seleccionar tipo" at bounding box center [287, 221] width 226 height 18
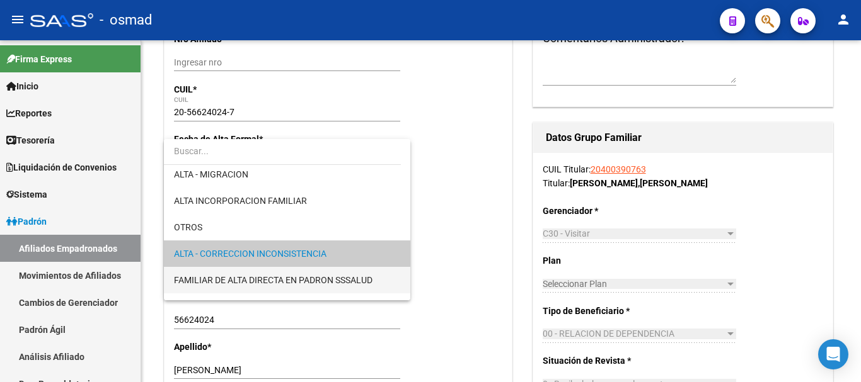
scroll to position [145, 0]
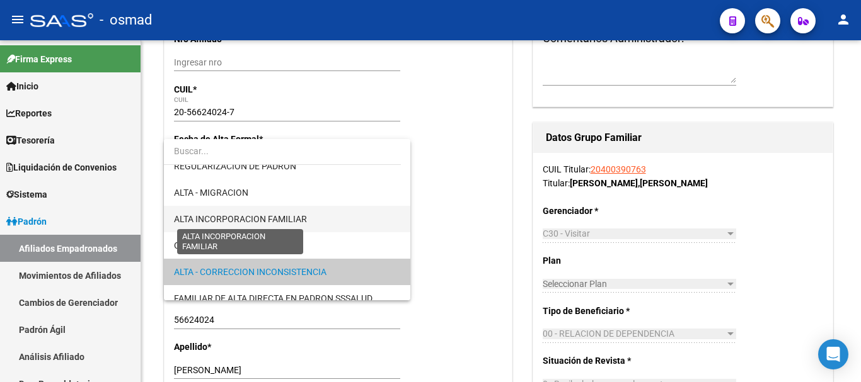
click at [273, 222] on span "ALTA INCORPORACION FAMILIAR" at bounding box center [240, 219] width 133 height 10
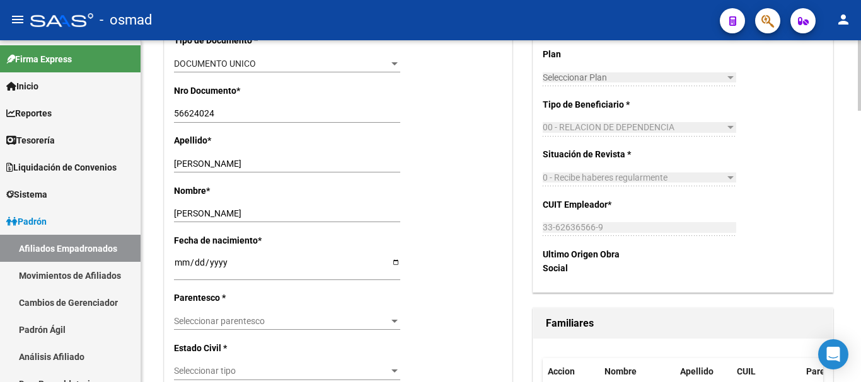
scroll to position [420, 0]
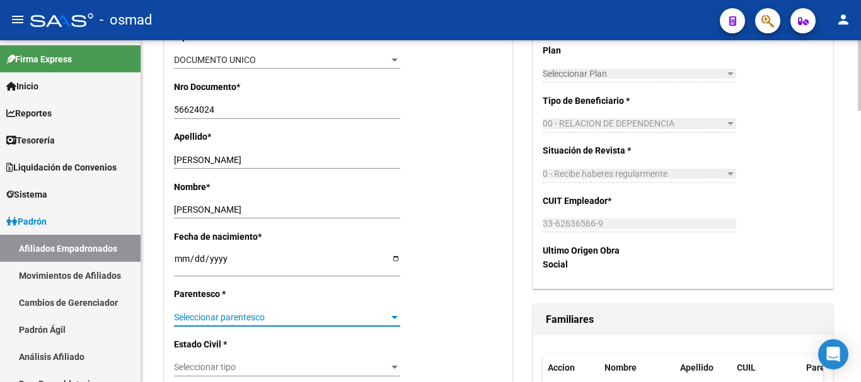
click at [224, 316] on span "Seleccionar parentesco" at bounding box center [281, 318] width 215 height 11
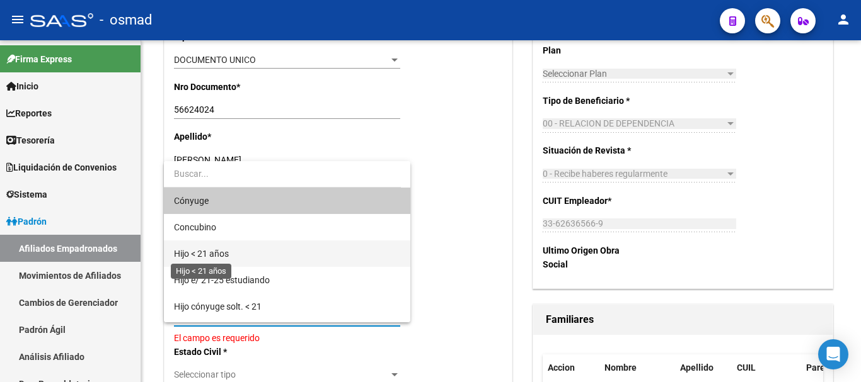
click at [219, 249] on span "Hijo < 21 años" at bounding box center [201, 254] width 55 height 10
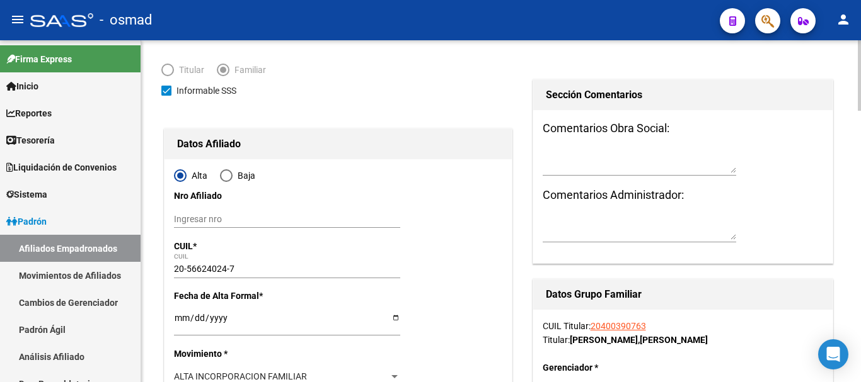
scroll to position [0, 0]
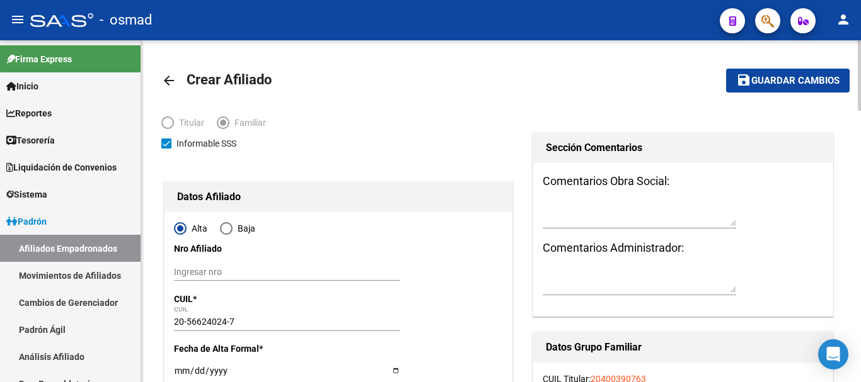
click at [779, 81] on span "Guardar cambios" at bounding box center [795, 81] width 88 height 11
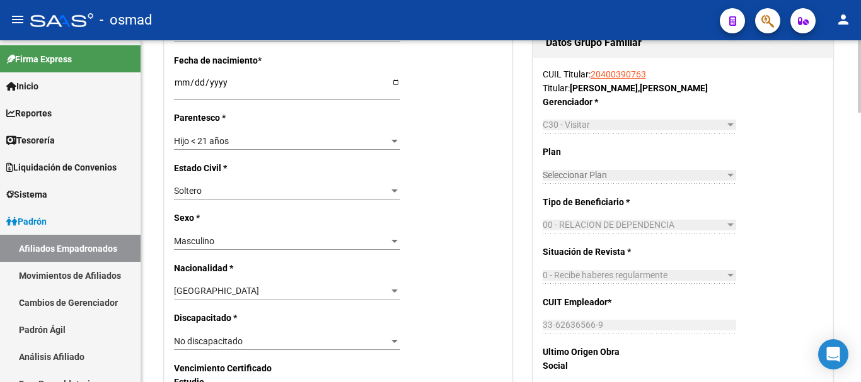
scroll to position [788, 0]
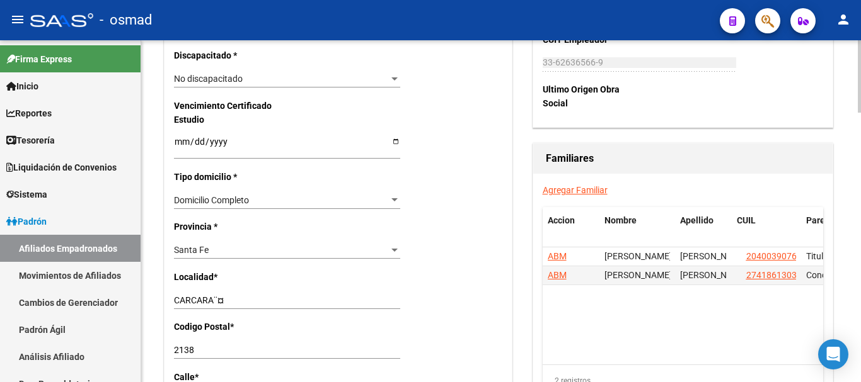
click at [565, 186] on link "Agregar Familiar" at bounding box center [575, 190] width 65 height 10
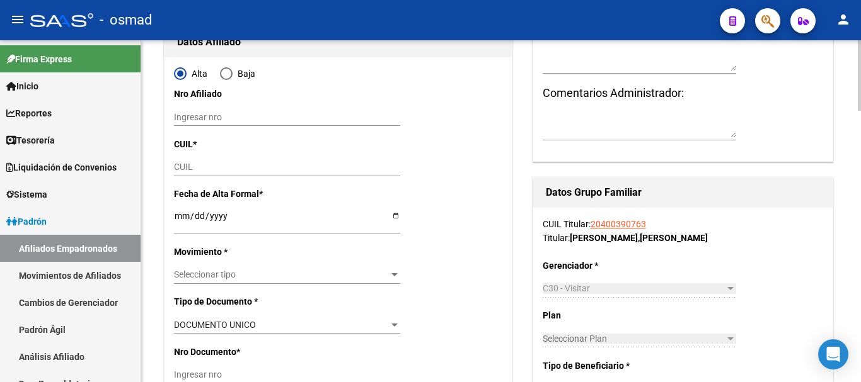
scroll to position [158, 0]
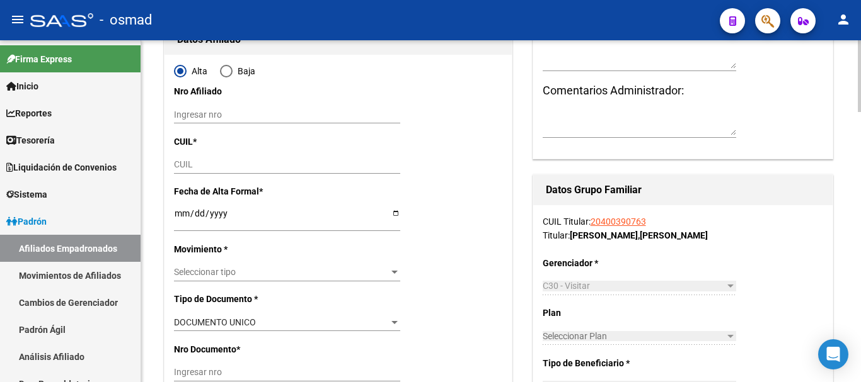
click at [177, 156] on div "CUIL" at bounding box center [287, 165] width 226 height 18
click at [193, 164] on input "CUIL" at bounding box center [287, 164] width 226 height 11
paste input "27-58986694-6"
click at [180, 213] on input "Ingresar fecha" at bounding box center [287, 218] width 226 height 19
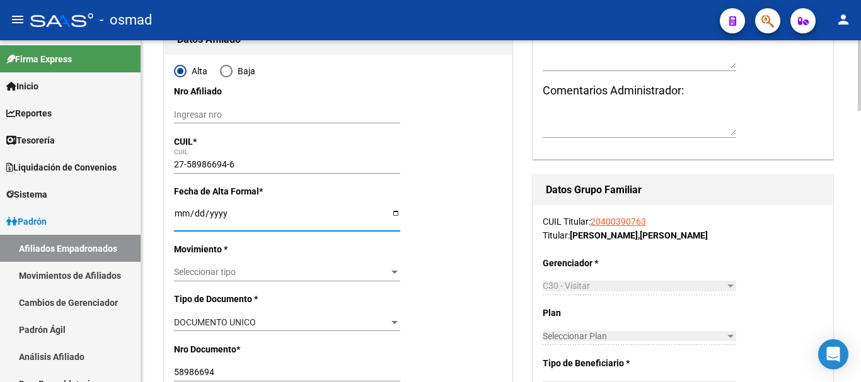
click at [210, 275] on span "Seleccionar tipo" at bounding box center [281, 272] width 215 height 11
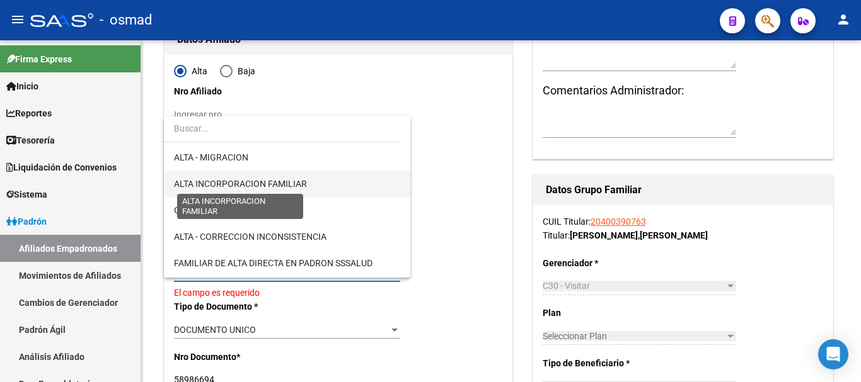
click at [273, 181] on span "ALTA INCORPORACION FAMILIAR" at bounding box center [240, 184] width 133 height 10
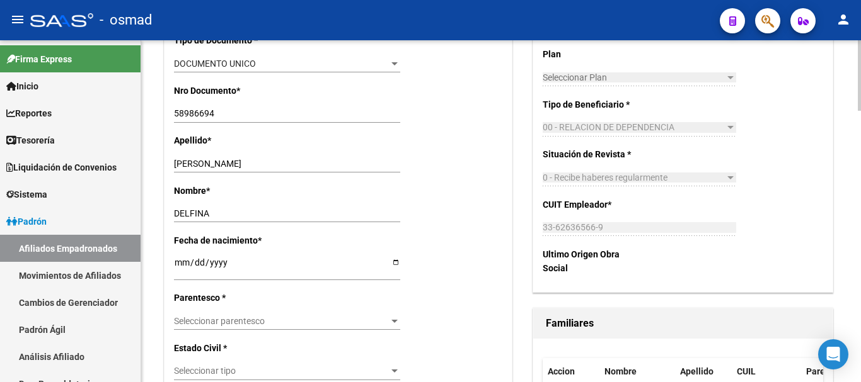
scroll to position [420, 0]
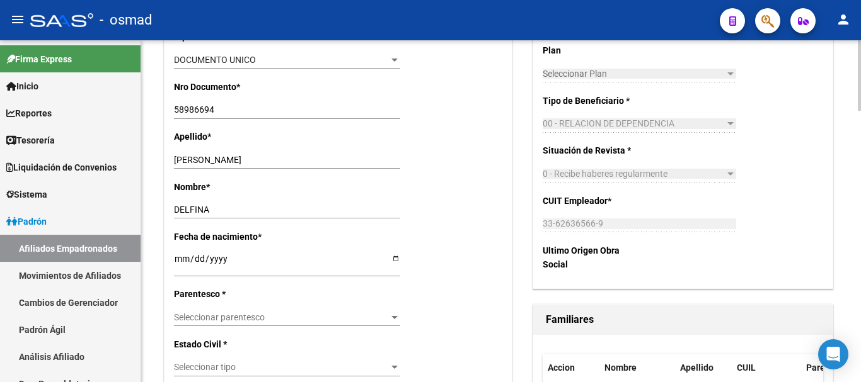
click at [223, 314] on span "Seleccionar parentesco" at bounding box center [281, 318] width 215 height 11
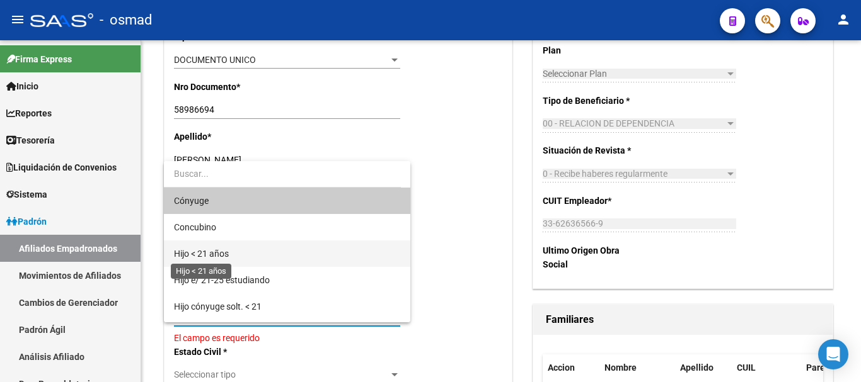
click at [226, 257] on span "Hijo < 21 años" at bounding box center [201, 254] width 55 height 10
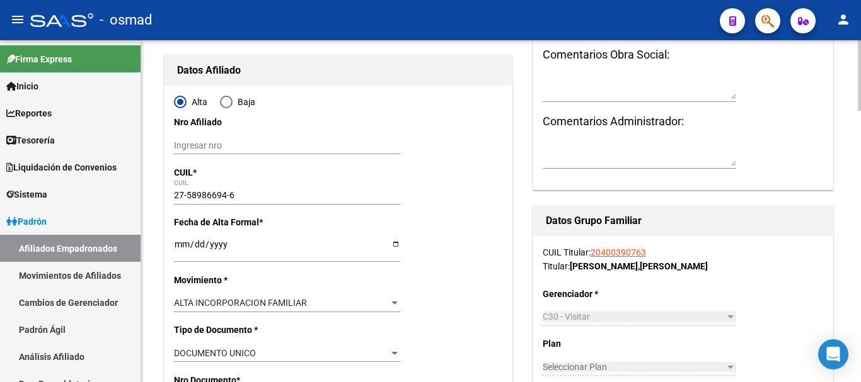
scroll to position [0, 0]
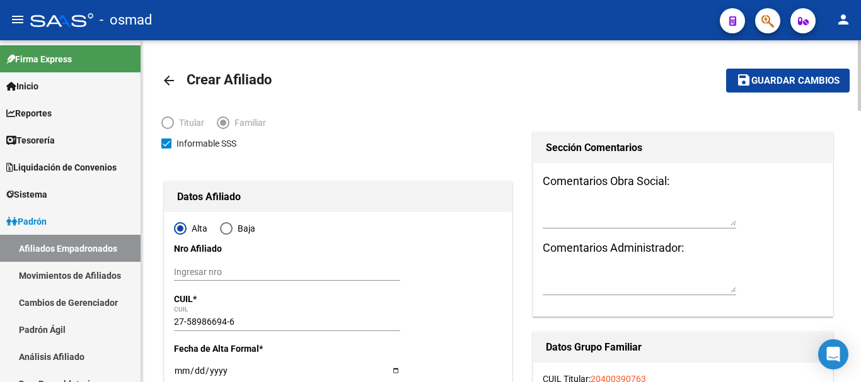
click at [767, 77] on span "Guardar cambios" at bounding box center [795, 81] width 88 height 11
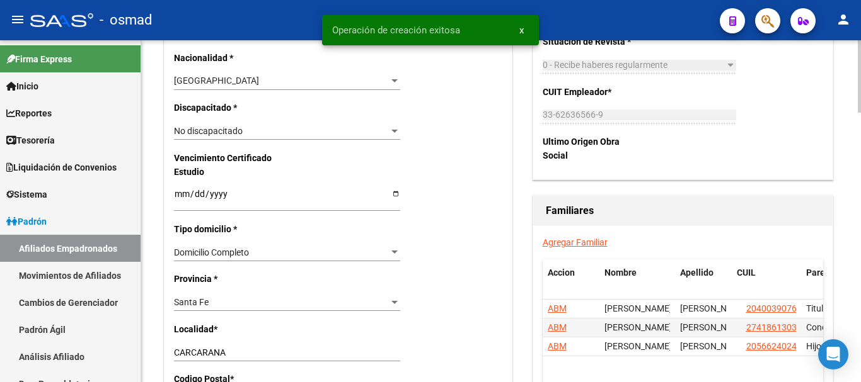
scroll to position [788, 0]
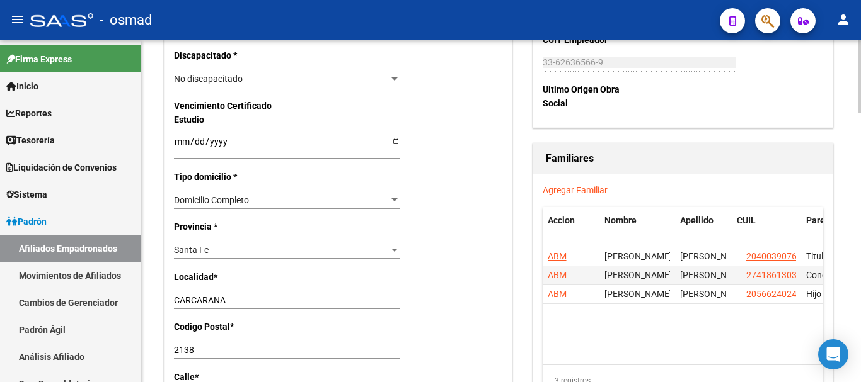
click at [565, 185] on link "Agregar Familiar" at bounding box center [575, 190] width 65 height 10
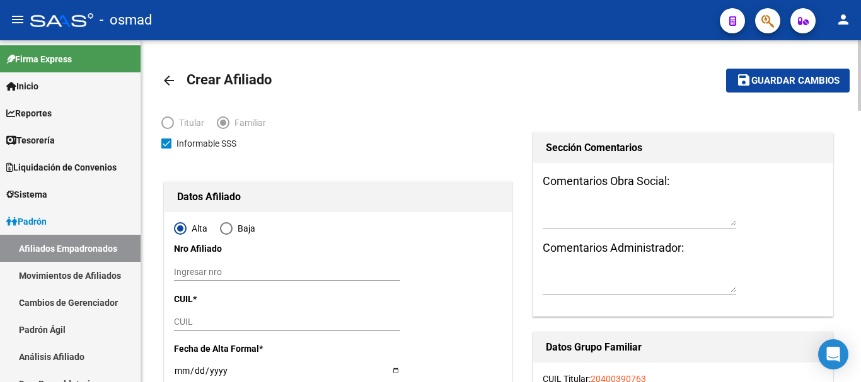
scroll to position [158, 0]
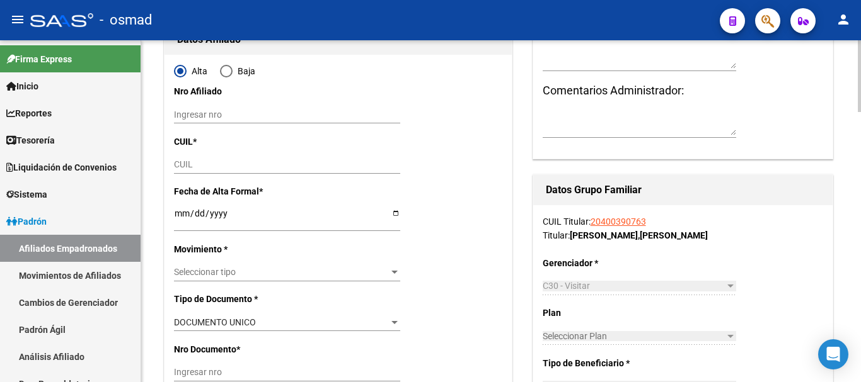
click at [184, 163] on input "CUIL" at bounding box center [287, 164] width 226 height 11
paste input "20-70329755-3"
click at [176, 210] on input "Ingresar fecha" at bounding box center [287, 218] width 226 height 19
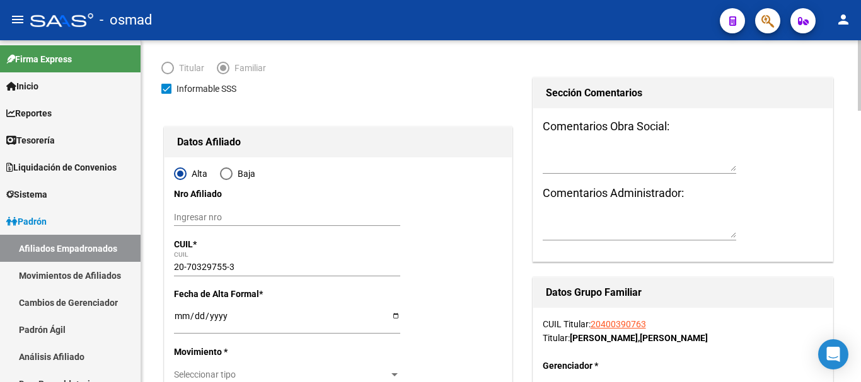
scroll to position [52, 0]
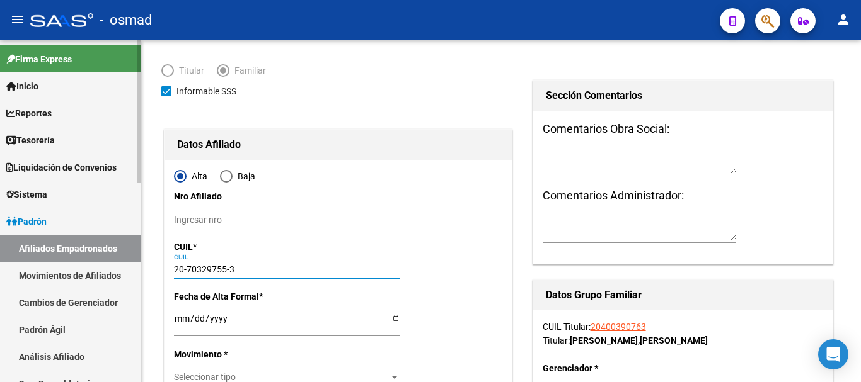
drag, startPoint x: 241, startPoint y: 272, endPoint x: 123, endPoint y: 268, distance: 117.2
click at [123, 268] on mat-sidenav-container "Firma Express Inicio Calendario SSS Instructivos Contacto OS Reportes Tablero d…" at bounding box center [430, 211] width 861 height 342
paste input "text"
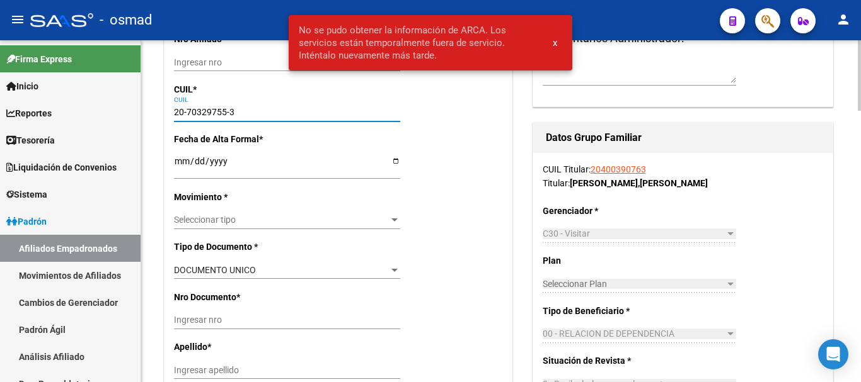
click at [370, 108] on input "20-70329755-3" at bounding box center [287, 112] width 226 height 11
drag, startPoint x: 311, startPoint y: 40, endPoint x: 473, endPoint y: 62, distance: 164.1
click at [473, 62] on snack-bar-container "No se pudo obtener la información de ARCA. Los servicios están temporalmente fu…" at bounding box center [431, 42] width 284 height 55
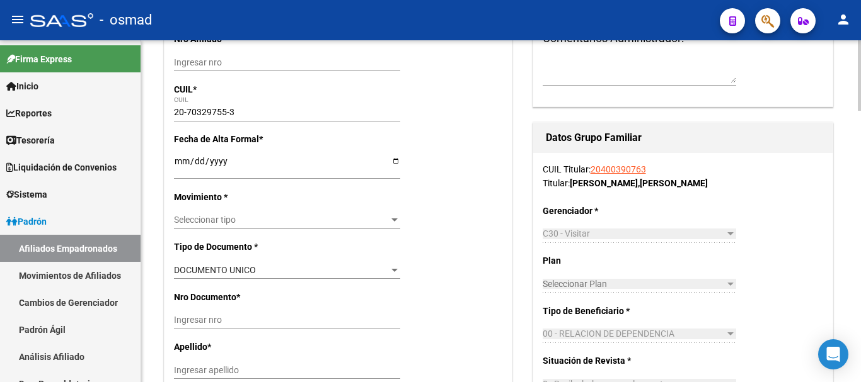
click at [251, 112] on input "20-70329755-3" at bounding box center [287, 112] width 226 height 11
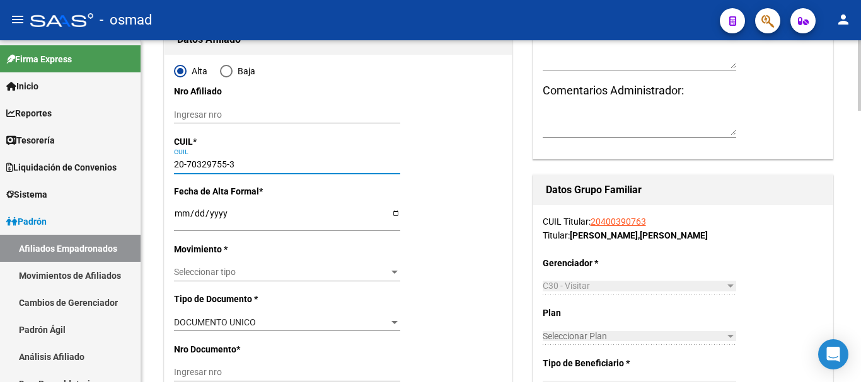
scroll to position [263, 0]
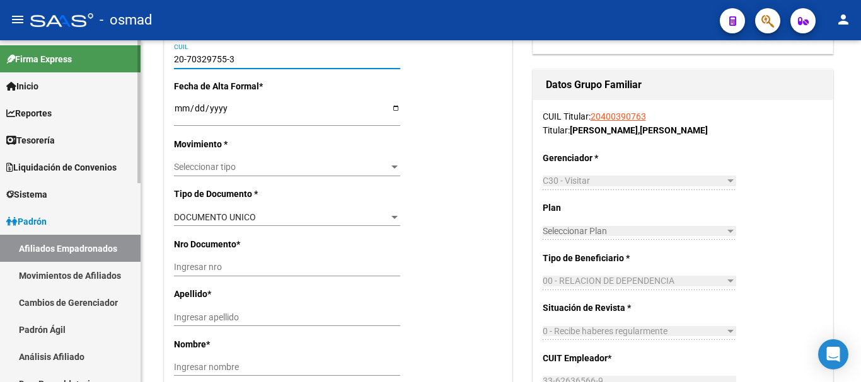
drag, startPoint x: 246, startPoint y: 58, endPoint x: 114, endPoint y: 52, distance: 132.5
click at [114, 52] on mat-sidenav-container "Firma Express Inicio Calendario SSS Instructivos Contacto OS Reportes Tablero d…" at bounding box center [430, 211] width 861 height 342
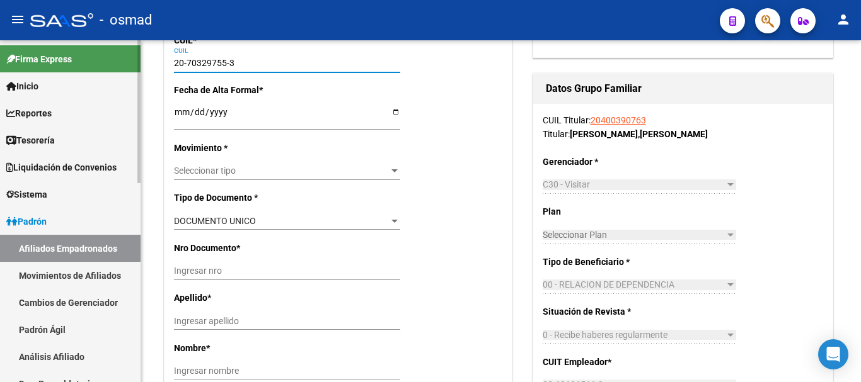
paste input "text"
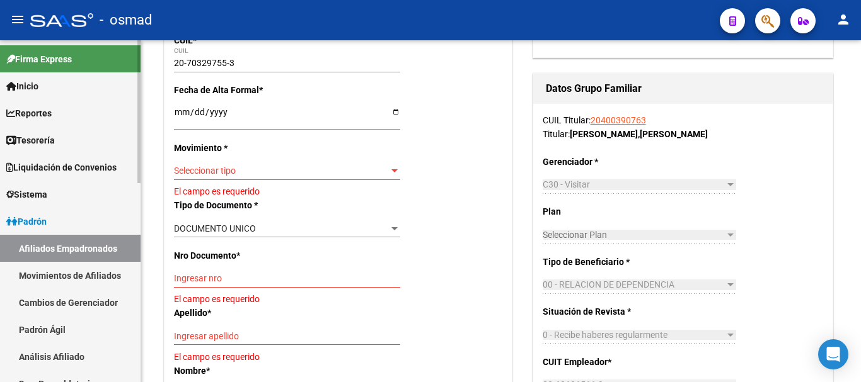
click at [58, 287] on link "Movimientos de Afiliados" at bounding box center [70, 275] width 141 height 27
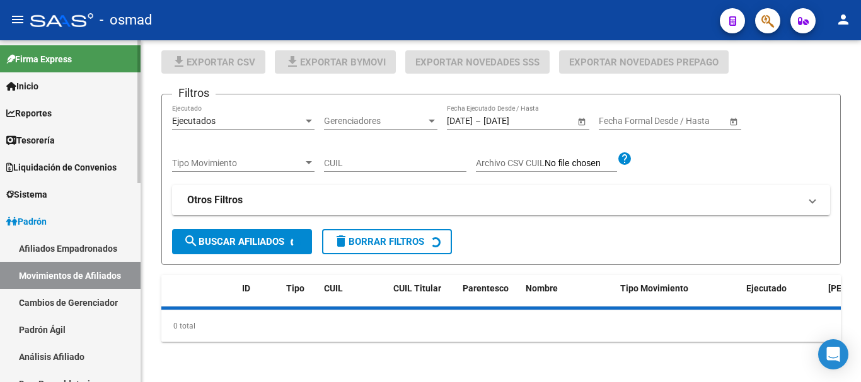
scroll to position [259, 0]
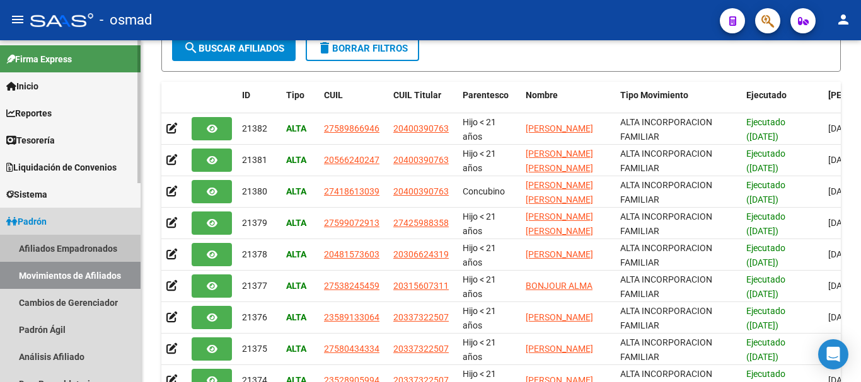
click at [67, 255] on link "Afiliados Empadronados" at bounding box center [70, 248] width 141 height 27
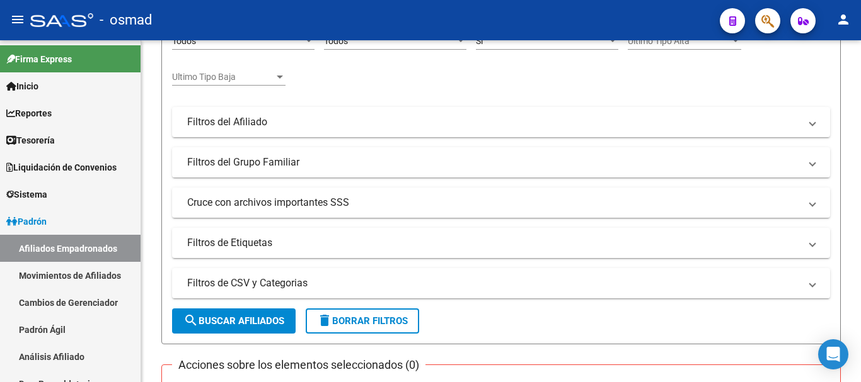
click at [761, 18] on icon "button" at bounding box center [767, 21] width 13 height 14
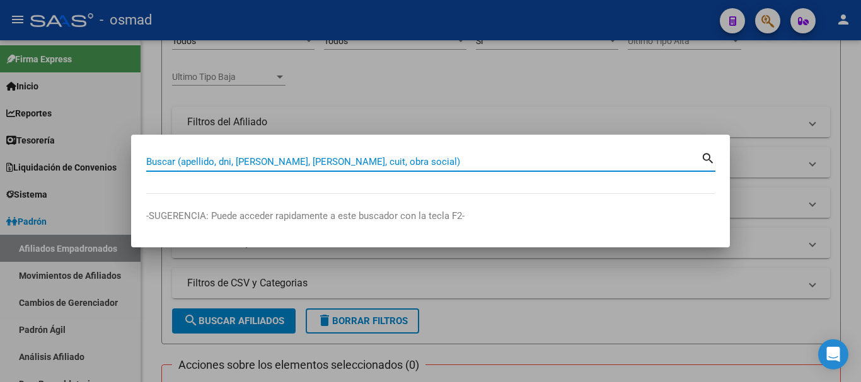
paste input "20400390763"
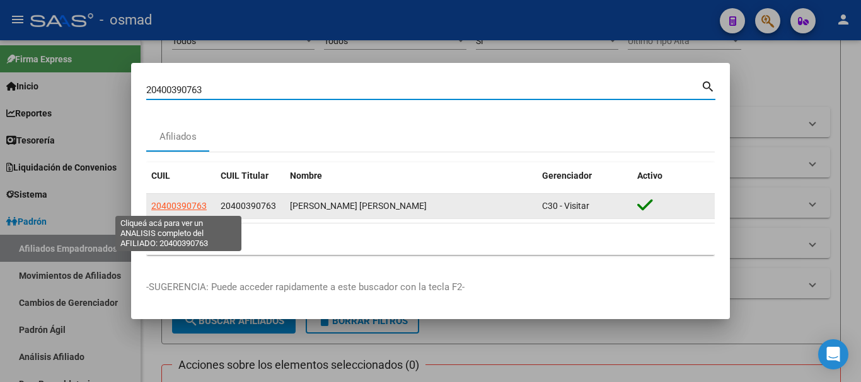
click at [172, 203] on span "20400390763" at bounding box center [178, 206] width 55 height 10
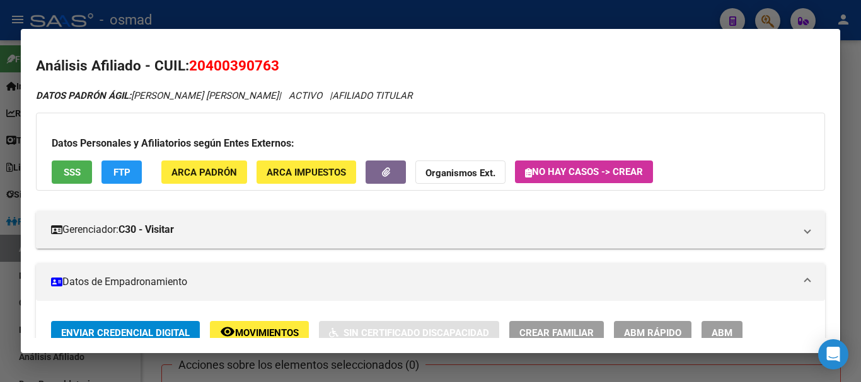
scroll to position [263, 0]
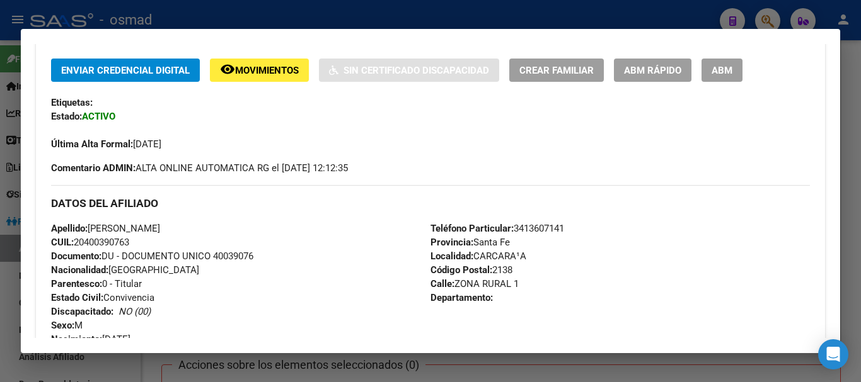
click at [721, 74] on span "ABM" at bounding box center [721, 70] width 21 height 11
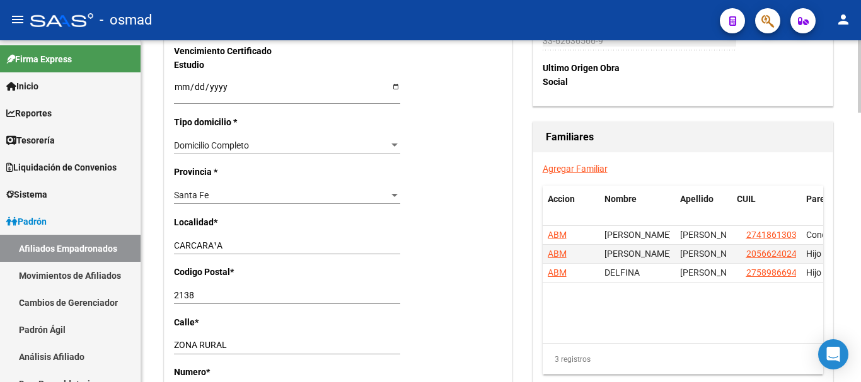
scroll to position [840, 0]
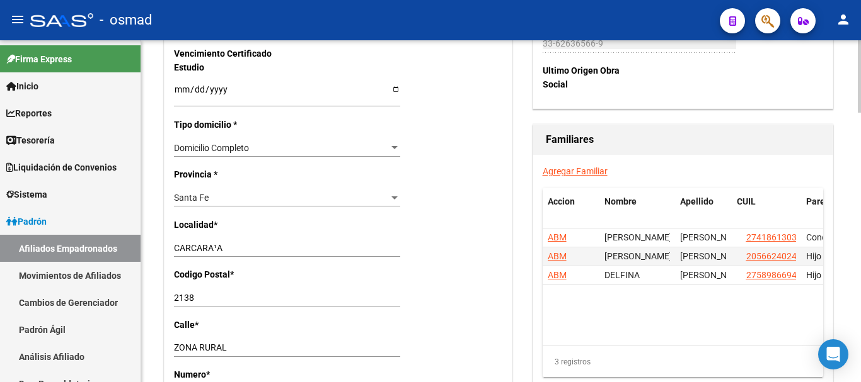
click at [580, 169] on link "Agregar Familiar" at bounding box center [575, 171] width 65 height 10
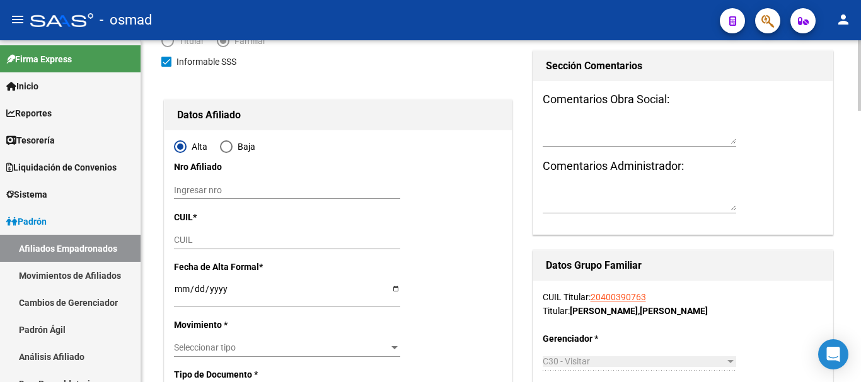
scroll to position [105, 0]
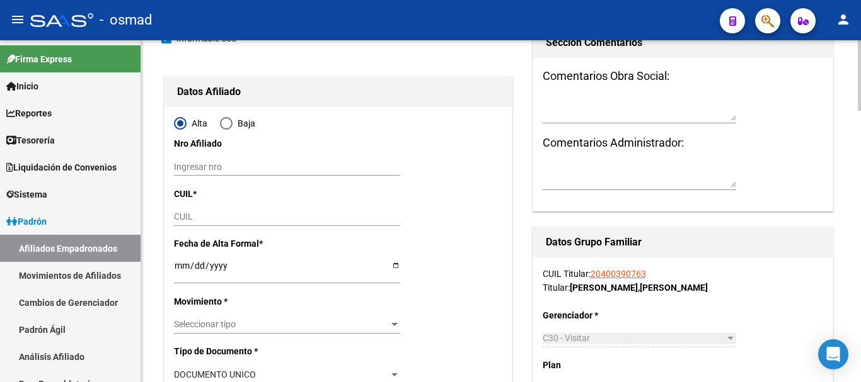
click at [196, 215] on input "CUIL" at bounding box center [287, 217] width 226 height 11
paste input "20-70329755-3"
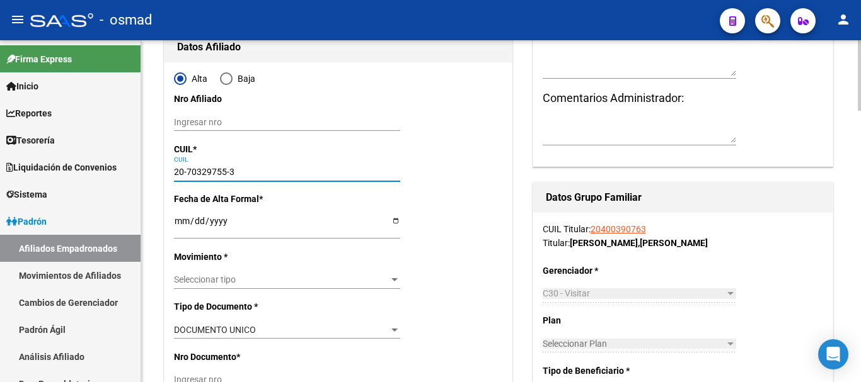
scroll to position [263, 0]
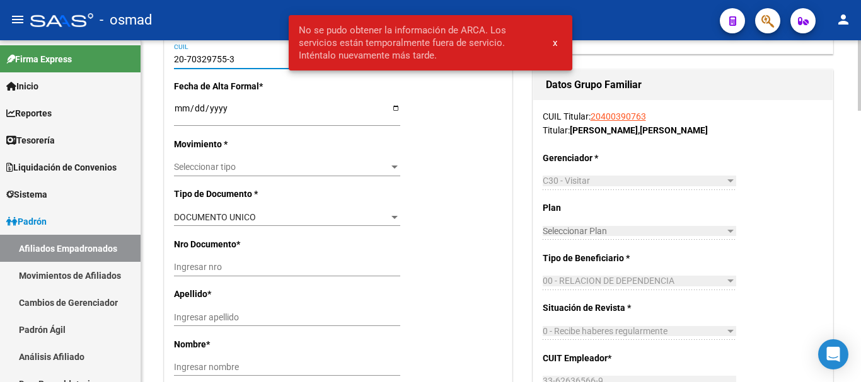
click at [179, 118] on input "Ingresar fecha" at bounding box center [287, 112] width 226 height 19
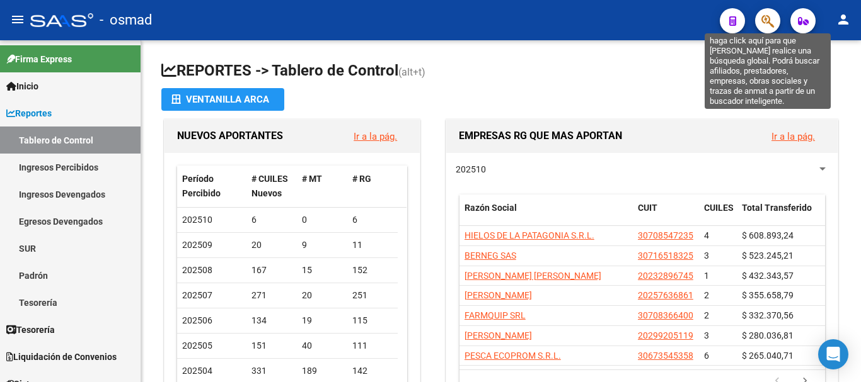
click at [767, 25] on icon "button" at bounding box center [767, 21] width 13 height 14
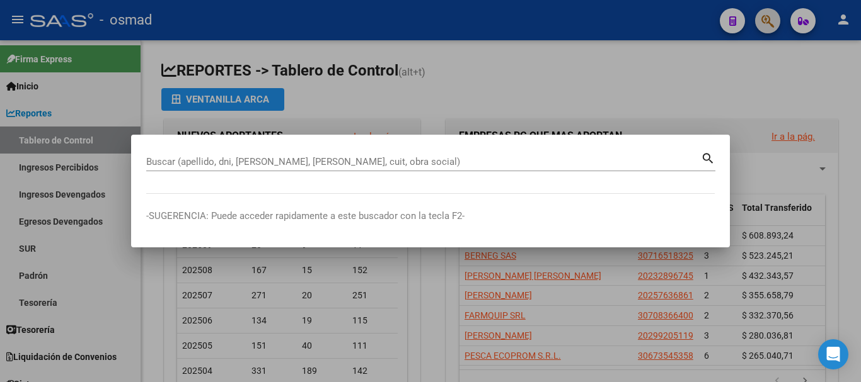
paste input "20400390763"
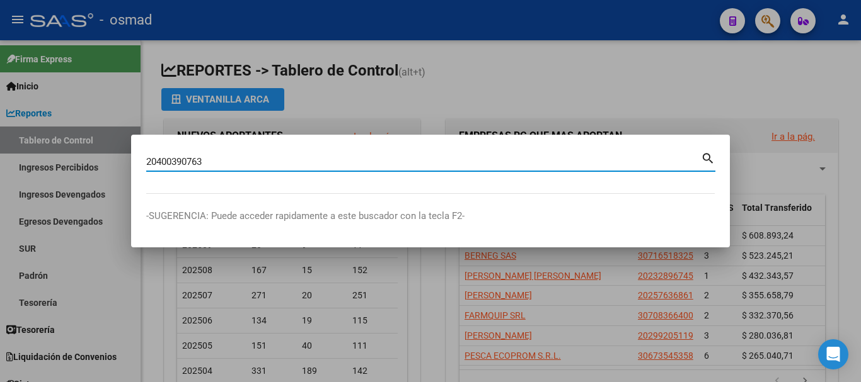
type input "20400390763"
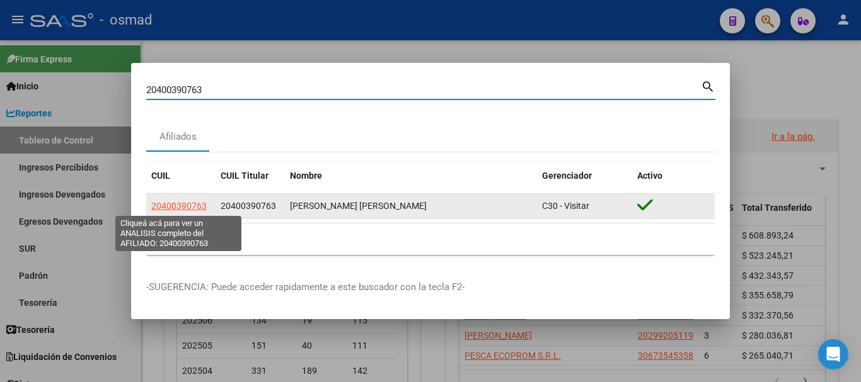
click at [194, 205] on span "20400390763" at bounding box center [178, 206] width 55 height 10
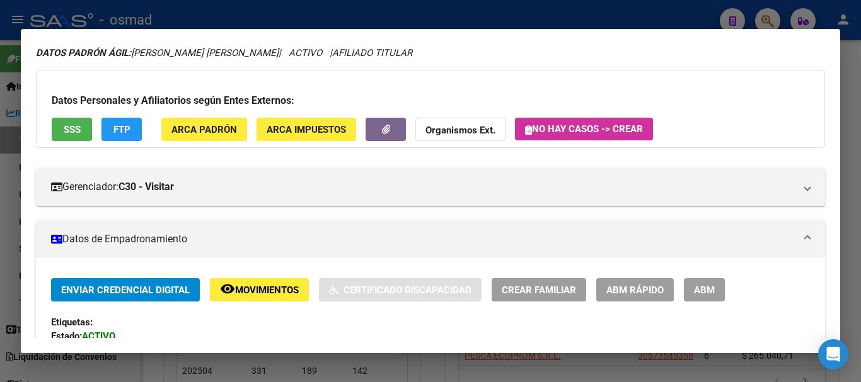
scroll to position [158, 0]
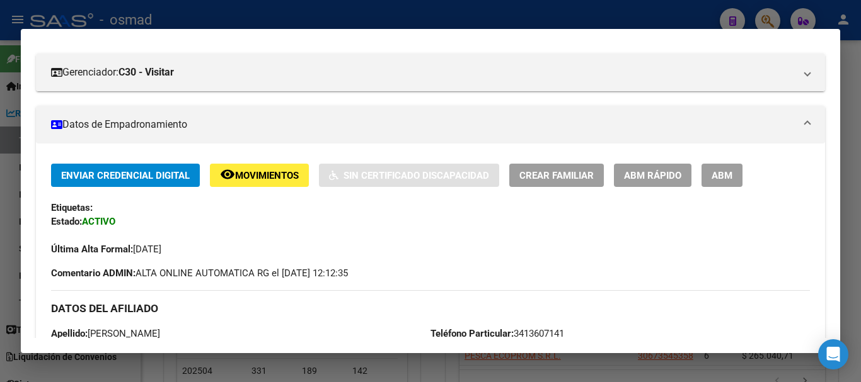
click at [709, 183] on button "ABM" at bounding box center [721, 175] width 41 height 23
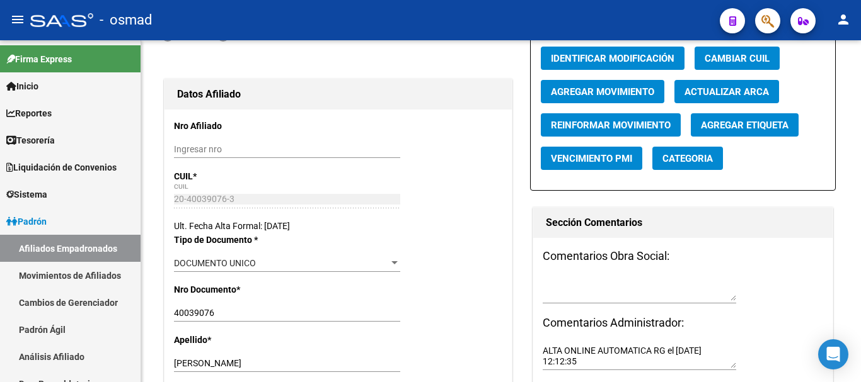
radio input "true"
type input "33-62636566-9"
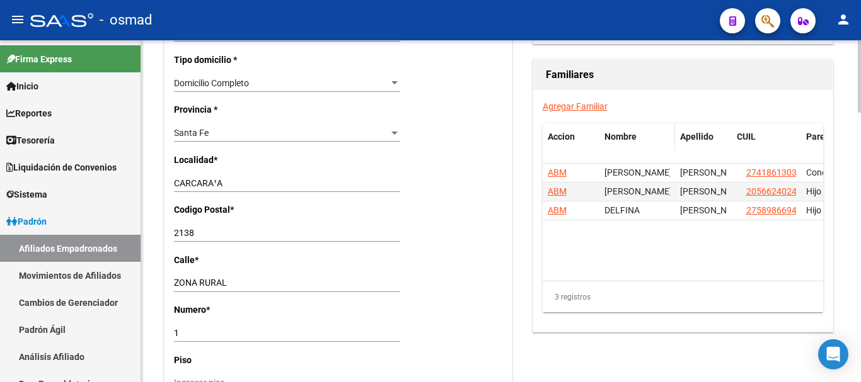
scroll to position [898, 0]
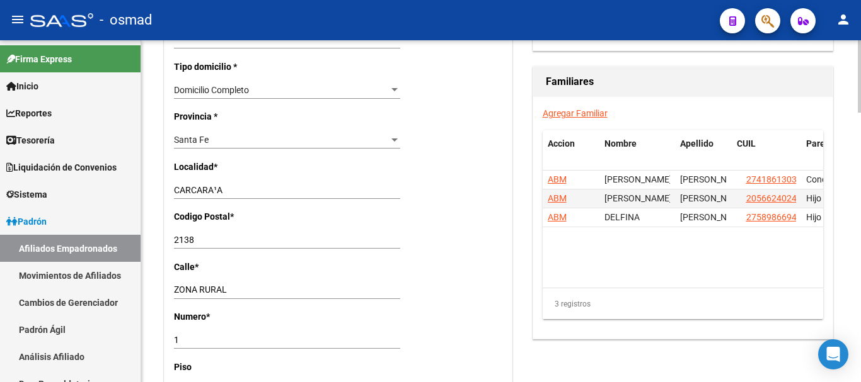
click at [580, 112] on link "Agregar Familiar" at bounding box center [575, 113] width 65 height 10
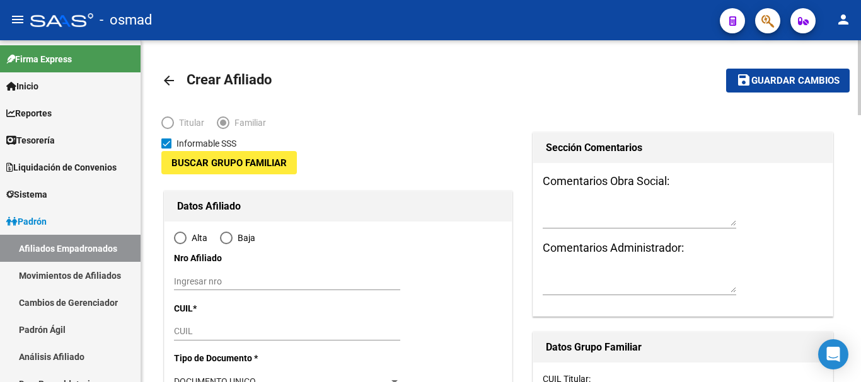
type input "33-62636566-9"
type input "CARCARA¹A"
type input "2138"
type input "ZONA RURAL"
type input "1"
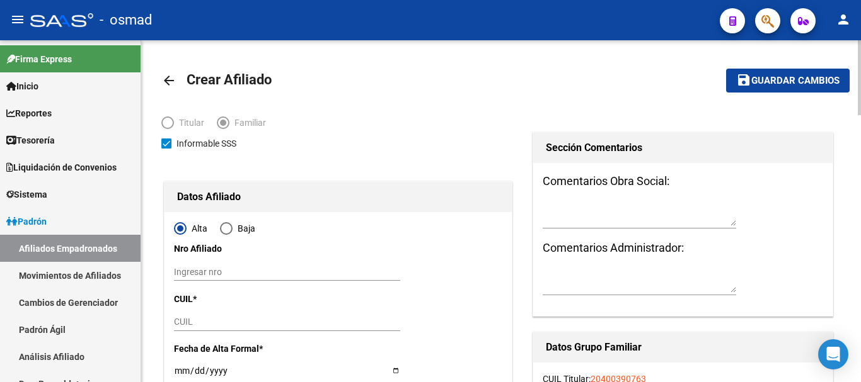
radio input "true"
type input "33-62636566-9"
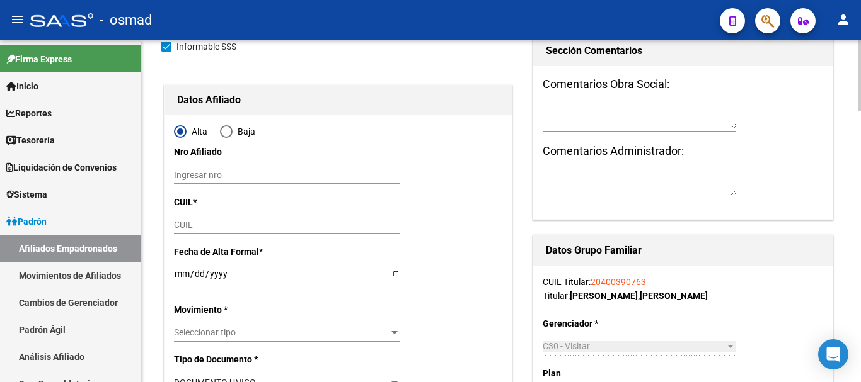
scroll to position [105, 0]
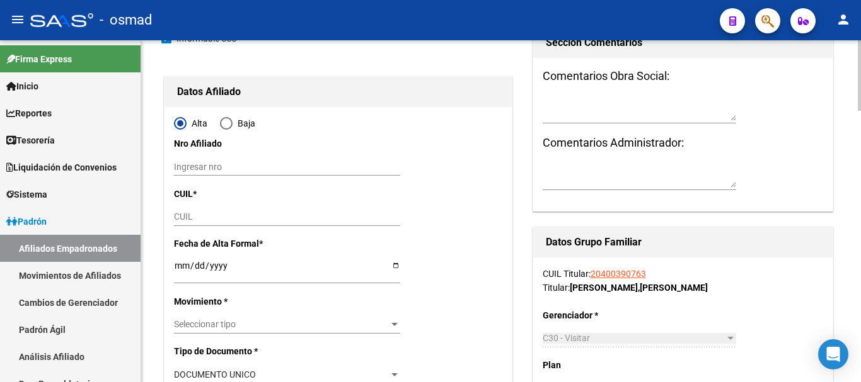
click at [178, 215] on input "CUIL" at bounding box center [287, 217] width 226 height 11
paste input "20-70329755-3"
type input "20-70329755-3"
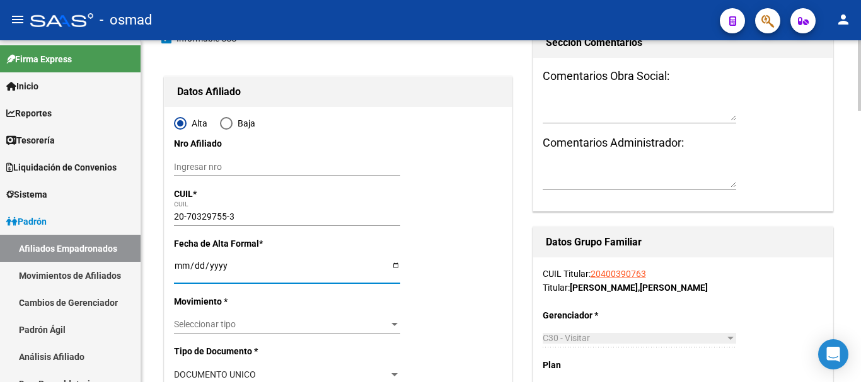
click at [175, 272] on input "Ingresar fecha" at bounding box center [287, 270] width 226 height 19
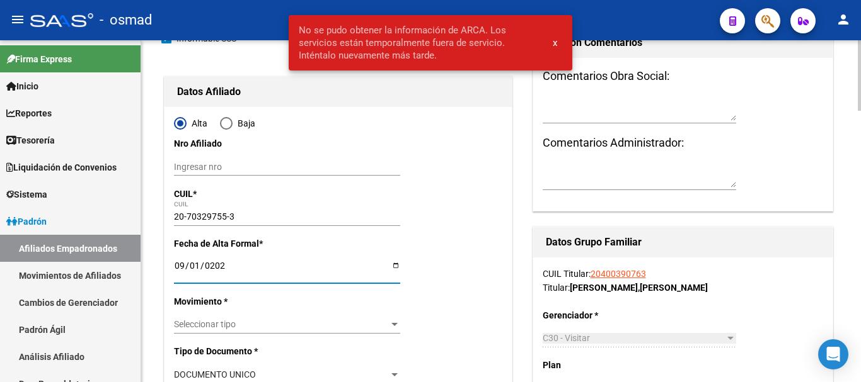
type input "[DATE]"
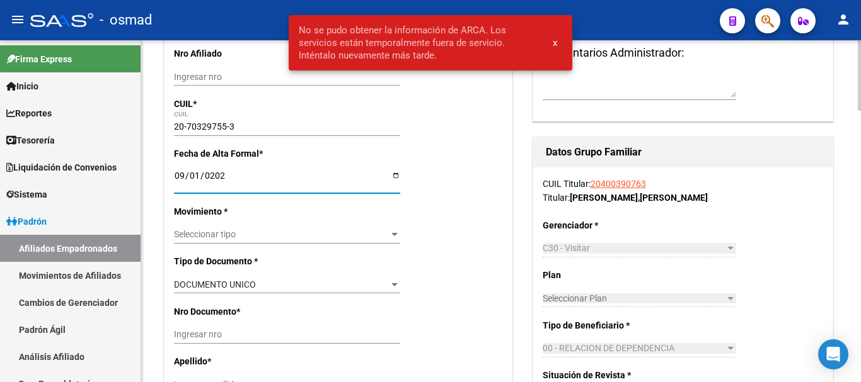
scroll to position [210, 0]
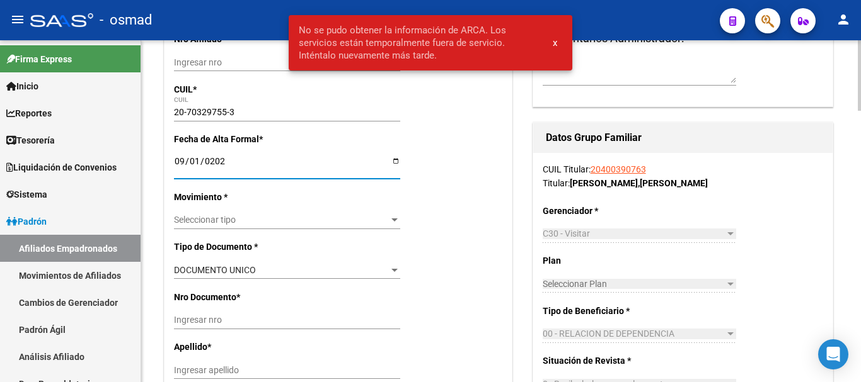
click at [206, 222] on span "Seleccionar tipo" at bounding box center [281, 220] width 215 height 11
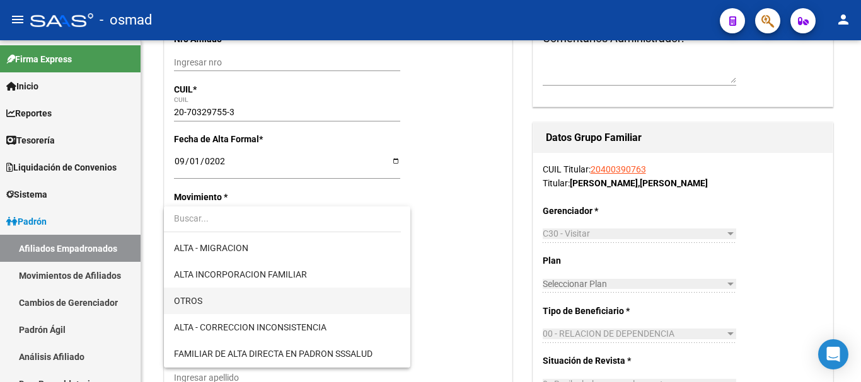
scroll to position [158, 0]
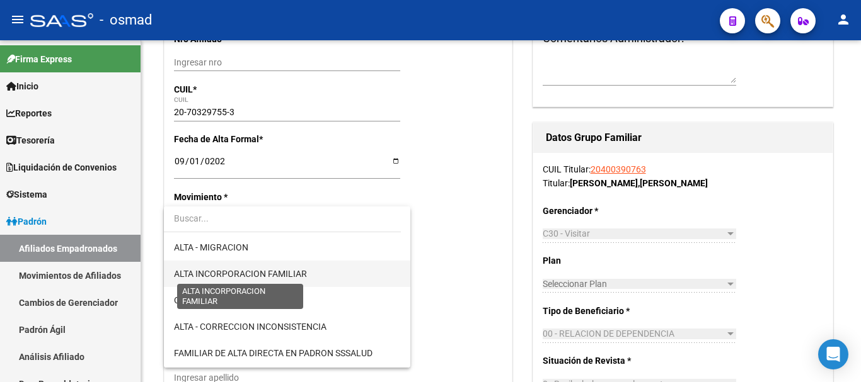
click at [264, 272] on span "ALTA INCORPORACION FAMILIAR" at bounding box center [240, 274] width 133 height 10
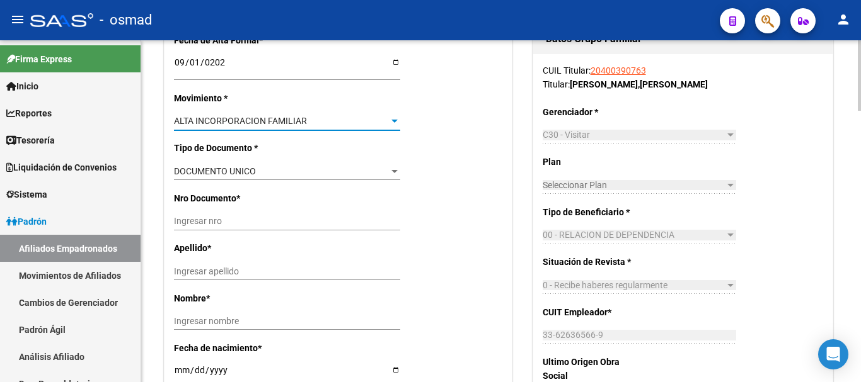
scroll to position [315, 0]
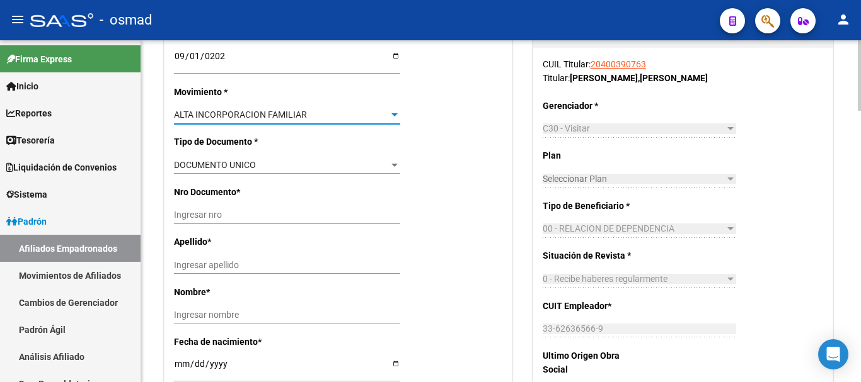
click at [228, 212] on input "Ingresar nro" at bounding box center [287, 215] width 226 height 11
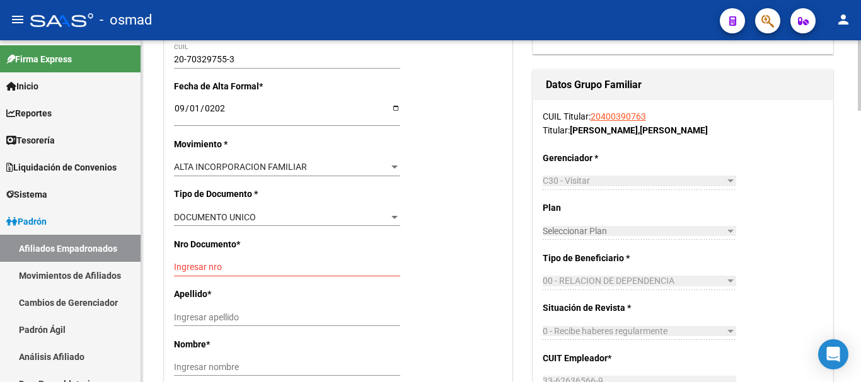
scroll to position [210, 0]
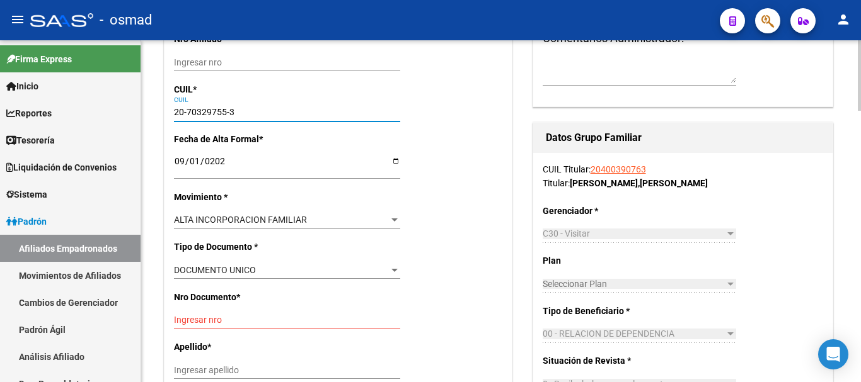
drag, startPoint x: 187, startPoint y: 108, endPoint x: 224, endPoint y: 106, distance: 36.6
click at [224, 106] on div "20-70329755-3 CUIL" at bounding box center [287, 113] width 226 height 18
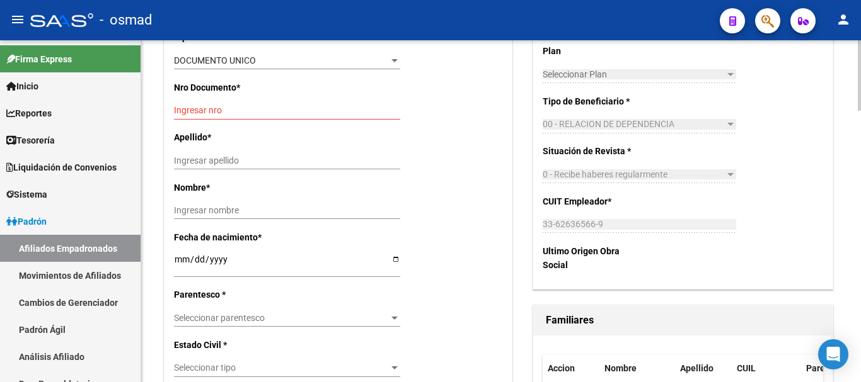
scroll to position [420, 0]
click at [189, 115] on input "Ingresar nro" at bounding box center [287, 110] width 226 height 11
paste input "70329755"
type input "70329755"
click at [205, 167] on div "Ingresar apellido" at bounding box center [287, 160] width 226 height 18
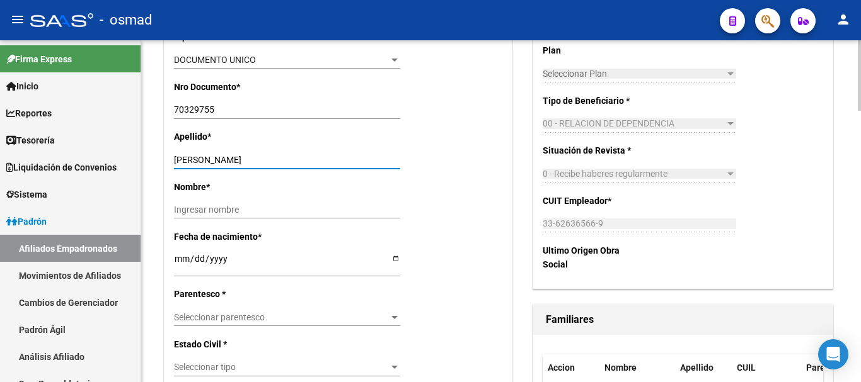
type input "[PERSON_NAME]"
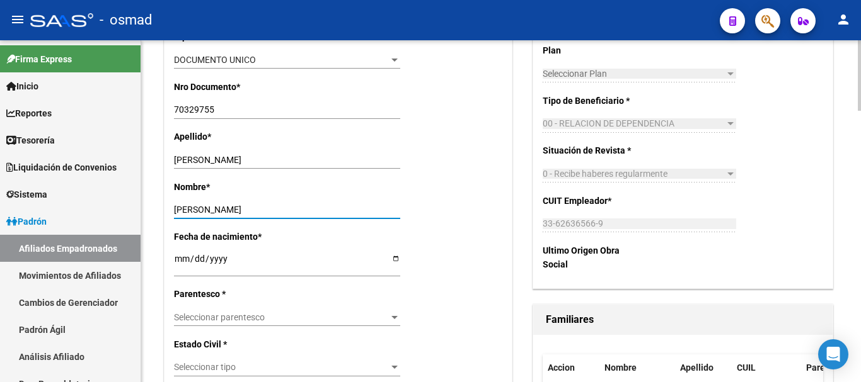
type input "[PERSON_NAME]"
click at [180, 265] on input "Ingresar fecha" at bounding box center [287, 263] width 226 height 19
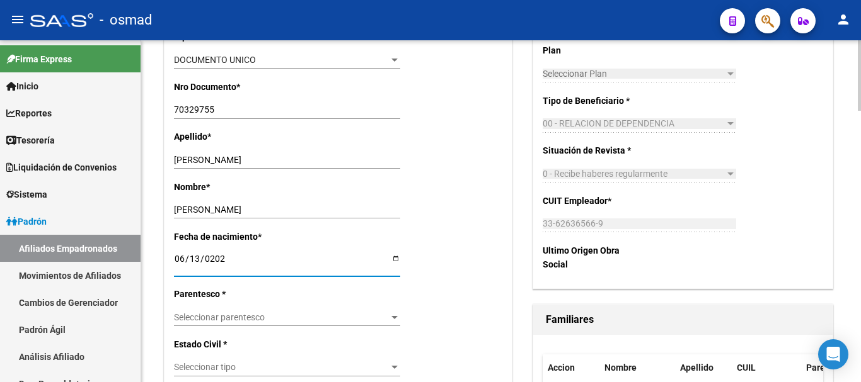
type input "[DATE]"
click at [306, 313] on span "Seleccionar parentesco" at bounding box center [281, 318] width 215 height 11
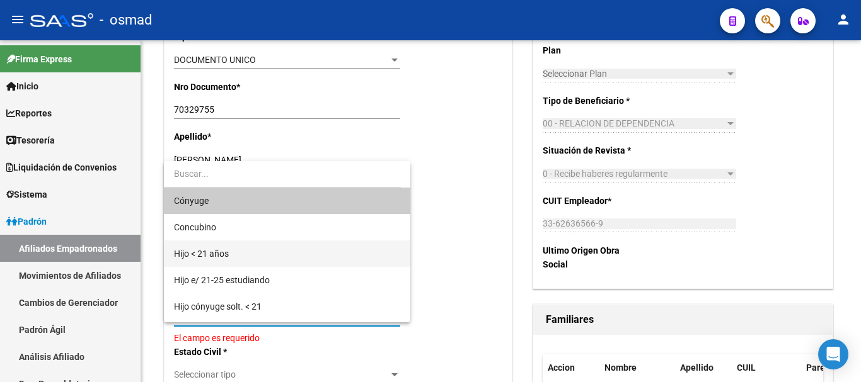
click at [229, 246] on span "Hijo < 21 años" at bounding box center [287, 254] width 226 height 26
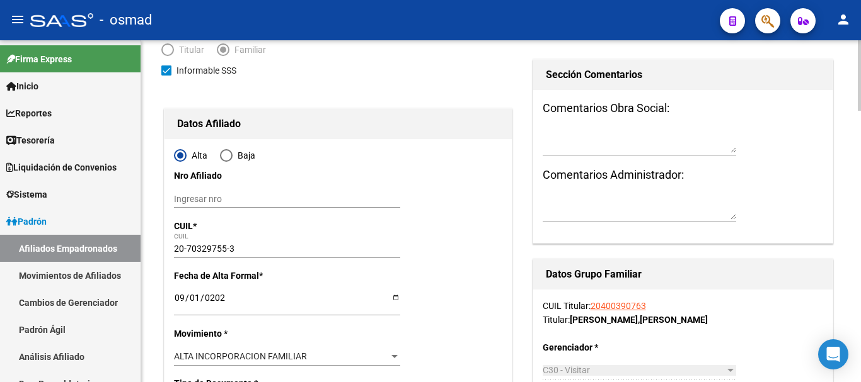
scroll to position [0, 0]
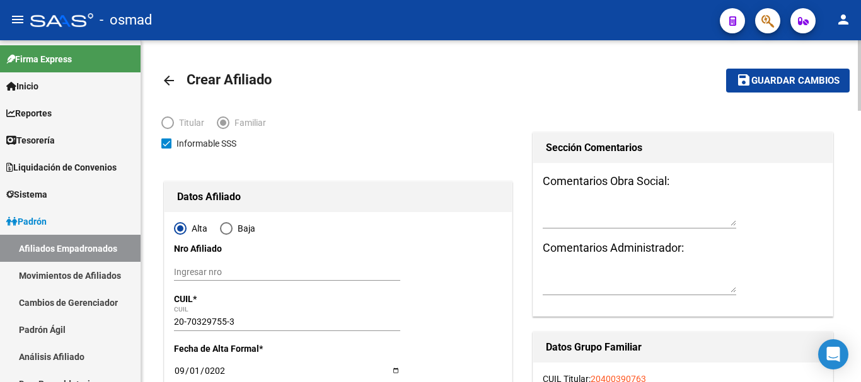
click at [764, 83] on span "Guardar cambios" at bounding box center [795, 81] width 88 height 11
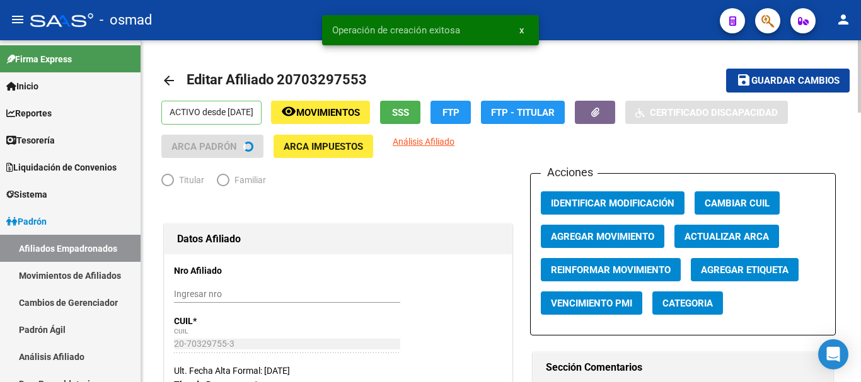
radio input "true"
type input "33-62636566-9"
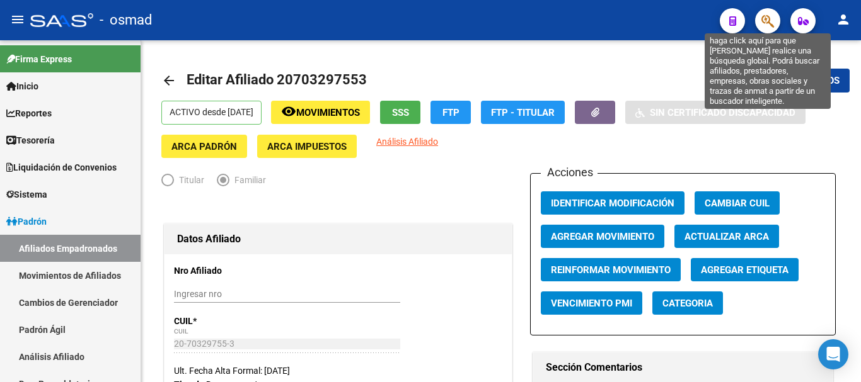
click at [771, 18] on icon "button" at bounding box center [767, 21] width 13 height 14
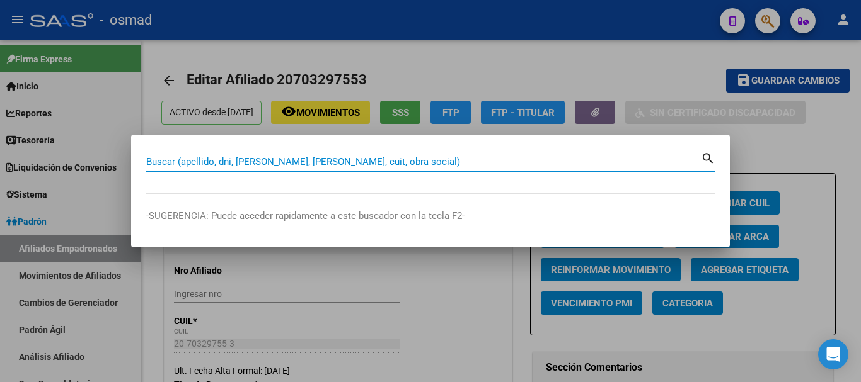
paste input "20373358968"
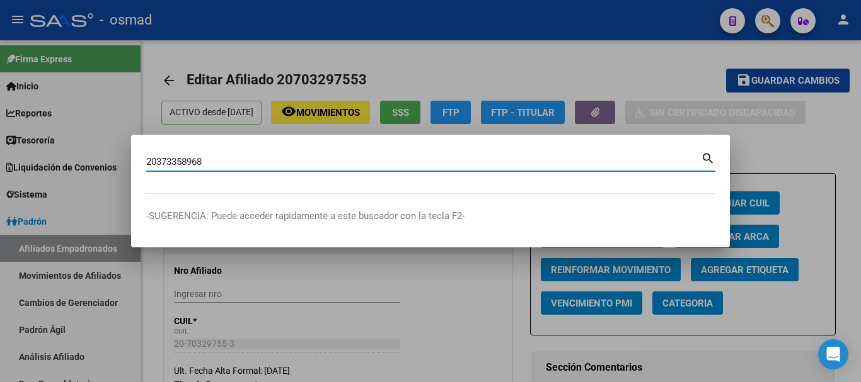
type input "20373358968"
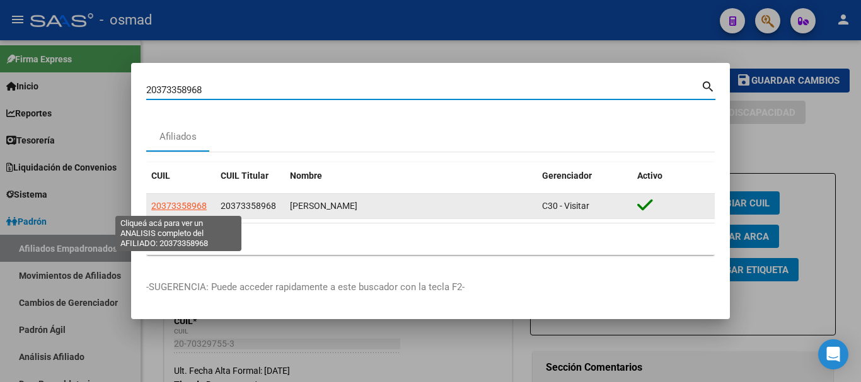
click at [178, 203] on span "20373358968" at bounding box center [178, 206] width 55 height 10
type textarea "20373358968"
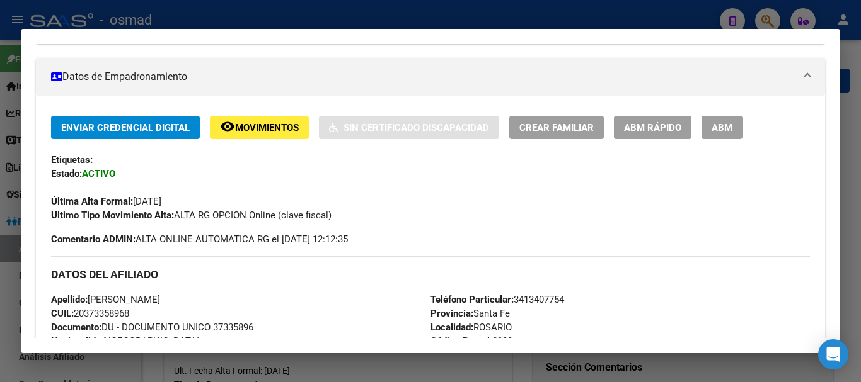
scroll to position [210, 0]
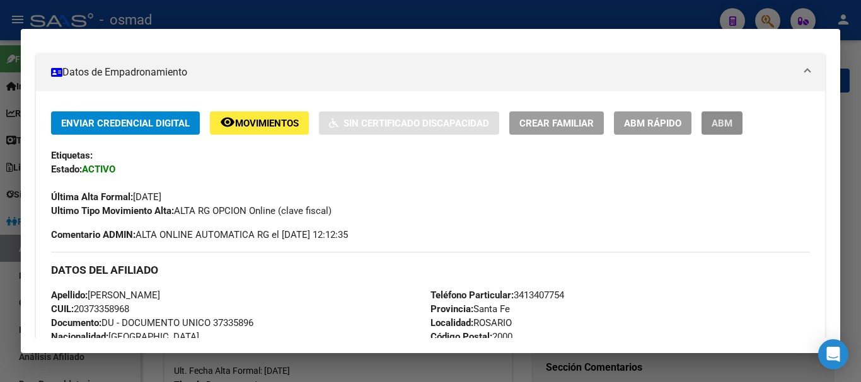
click at [723, 126] on span "ABM" at bounding box center [721, 123] width 21 height 11
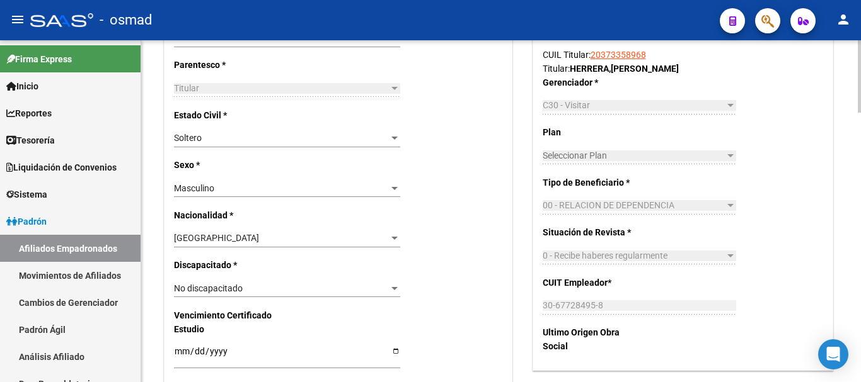
scroll to position [893, 0]
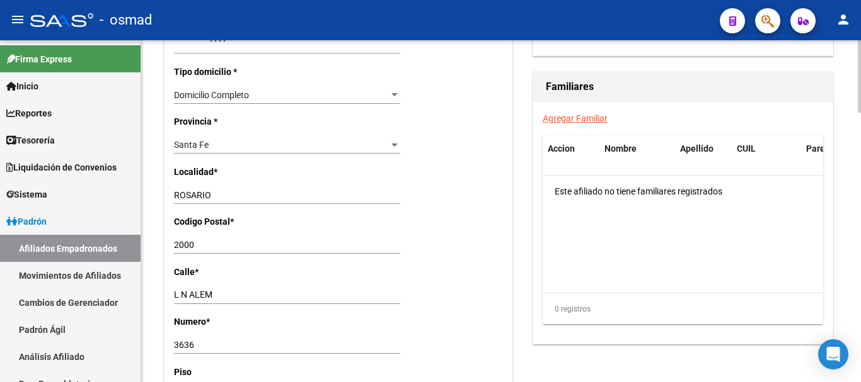
click at [574, 115] on link "Agregar Familiar" at bounding box center [575, 118] width 65 height 10
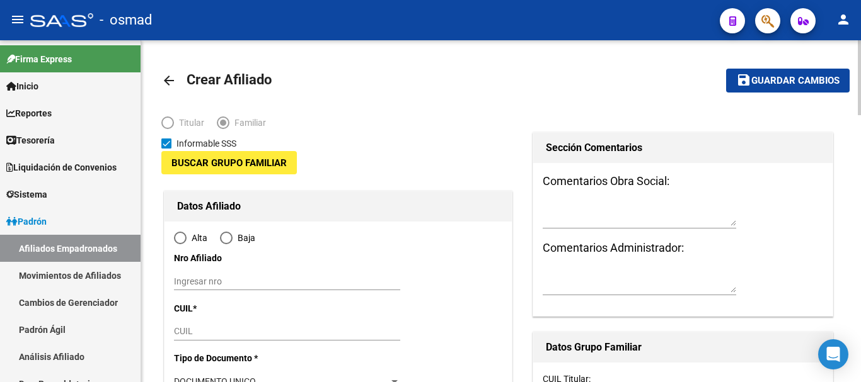
type input "30-67728495-8"
type input "ROSARIO"
type input "2000"
type input "L N ALEM"
type input "3636"
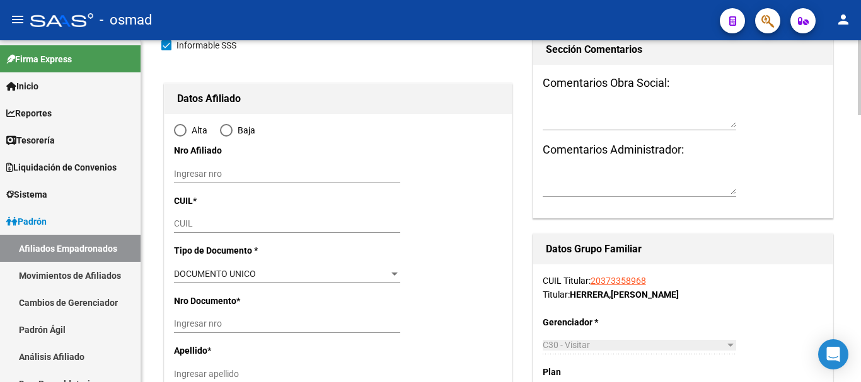
radio input "true"
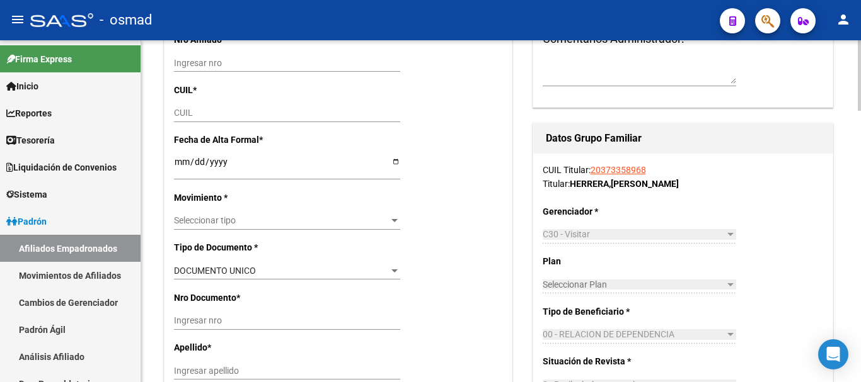
scroll to position [210, 0]
type input "30-67728495-8"
click at [198, 112] on input "CUIL" at bounding box center [287, 112] width 226 height 11
paste input "20-53622893-5"
type input "20-53622893-5"
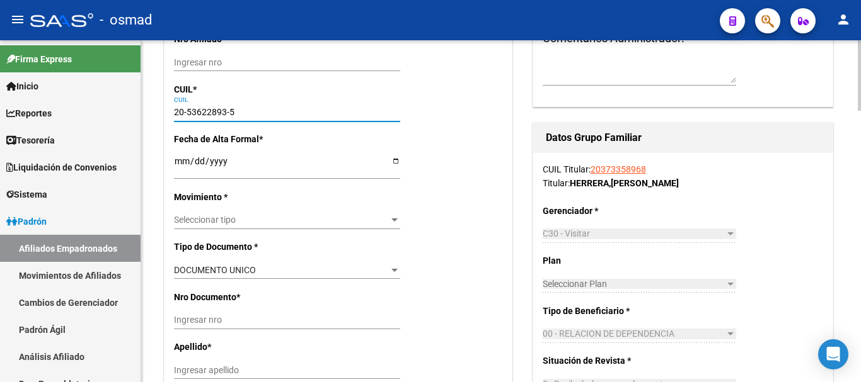
click at [185, 158] on input "Ingresar fecha" at bounding box center [287, 165] width 226 height 19
type input "53622893"
type input "[PERSON_NAME]"
type input "[DATE]"
type input "ROSARIO"
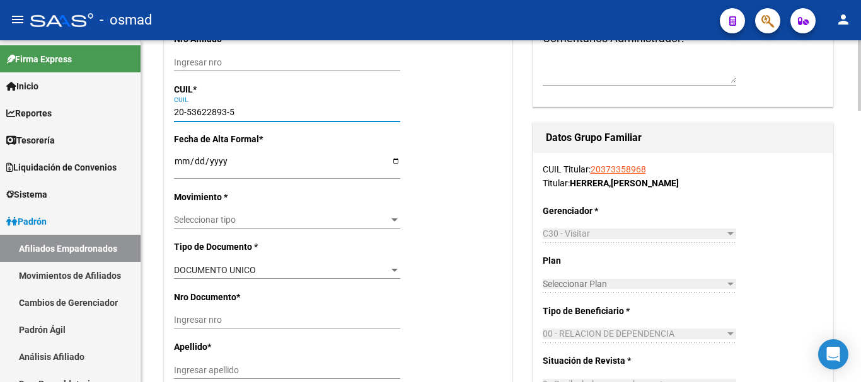
type input "[GEOGRAPHIC_DATA]"
type input "4556"
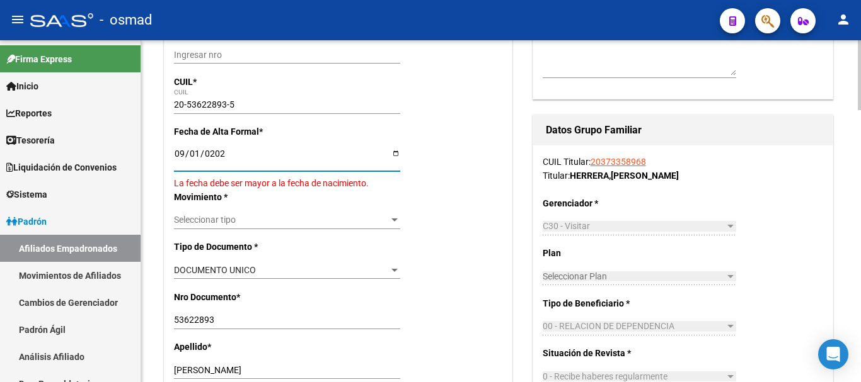
type input "[DATE]"
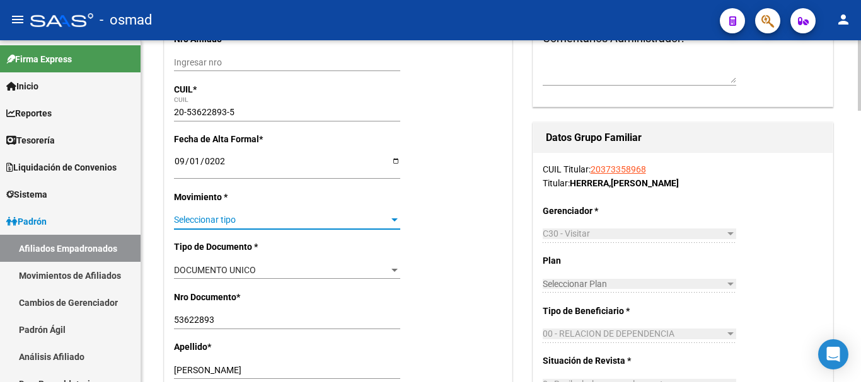
click at [206, 222] on span "Seleccionar tipo" at bounding box center [281, 220] width 215 height 11
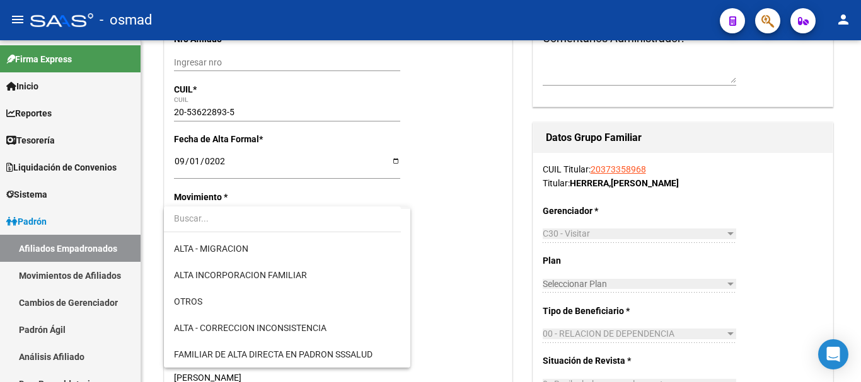
scroll to position [158, 0]
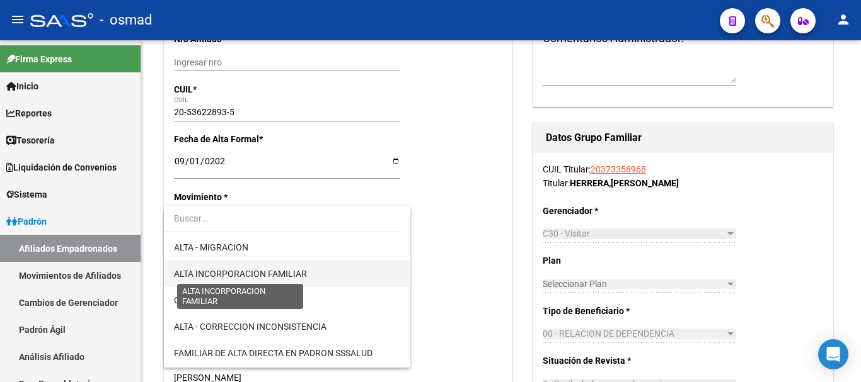
click at [262, 276] on span "ALTA INCORPORACION FAMILIAR" at bounding box center [240, 274] width 133 height 10
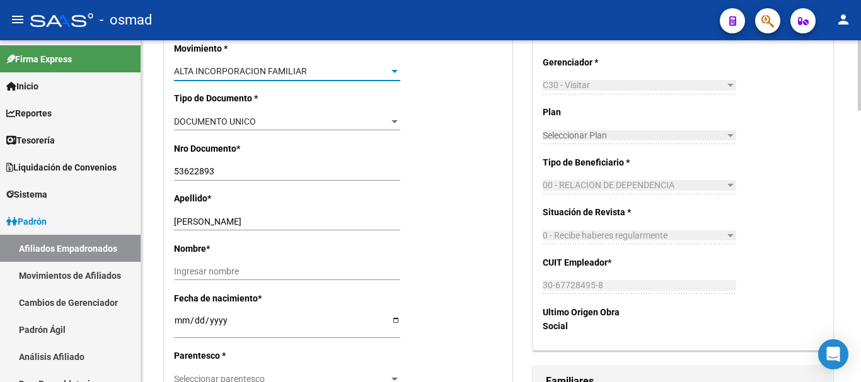
scroll to position [367, 0]
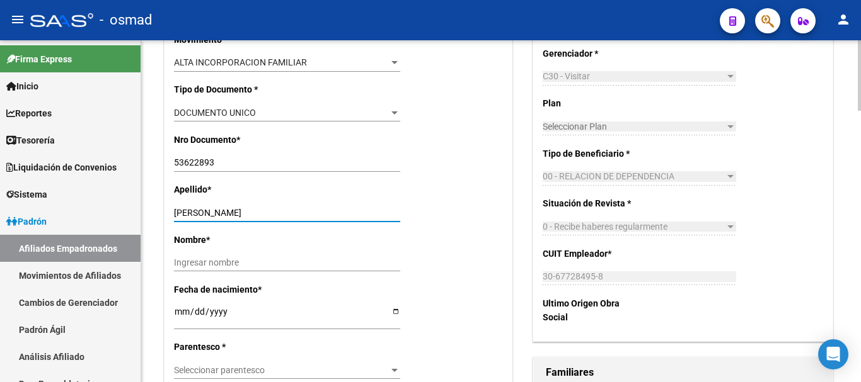
drag, startPoint x: 211, startPoint y: 212, endPoint x: 340, endPoint y: 217, distance: 128.7
click at [340, 217] on input "[PERSON_NAME]" at bounding box center [287, 213] width 226 height 11
click at [195, 255] on div "Ingresar nombre" at bounding box center [287, 264] width 226 height 18
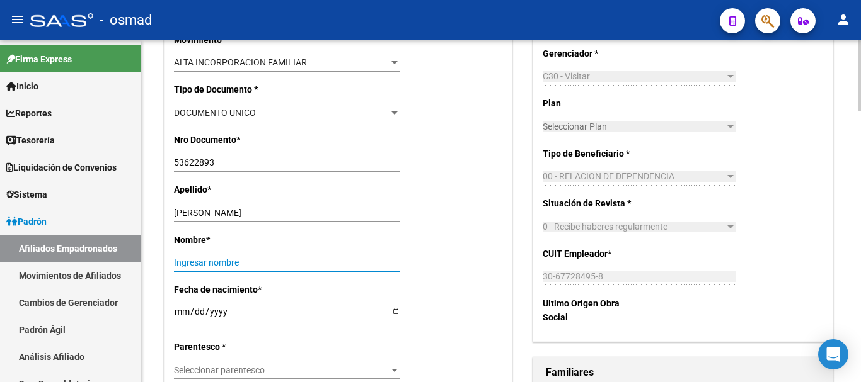
paste input "[PERSON_NAME]"
type input "[PERSON_NAME]"
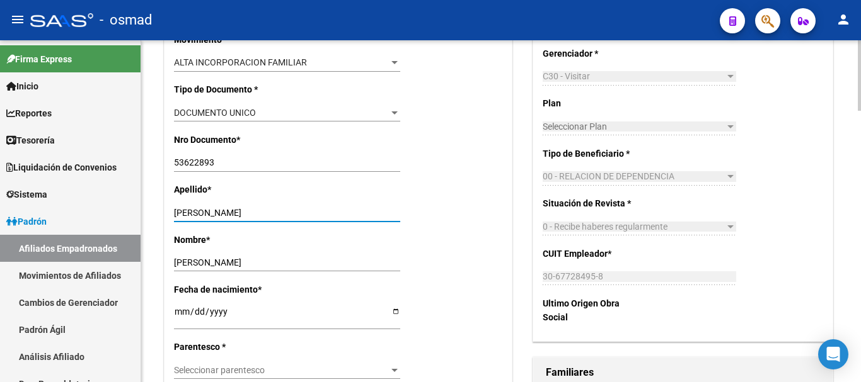
drag, startPoint x: 278, startPoint y: 218, endPoint x: 214, endPoint y: 212, distance: 65.2
click at [214, 212] on input "[PERSON_NAME]" at bounding box center [287, 213] width 226 height 11
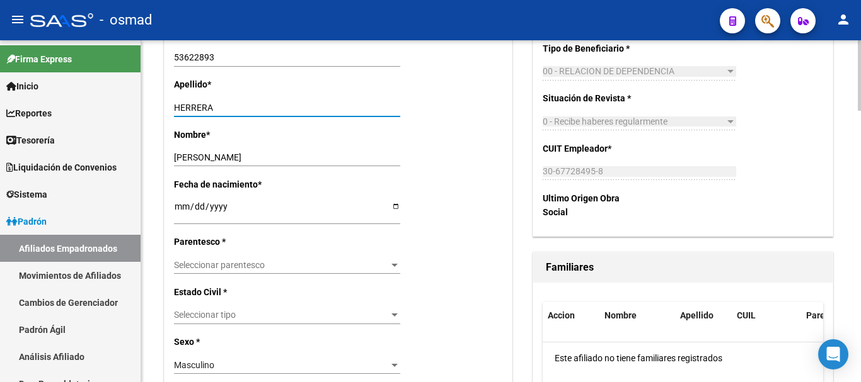
type input "HERRERA"
click at [229, 263] on span "Seleccionar parentesco" at bounding box center [281, 265] width 215 height 11
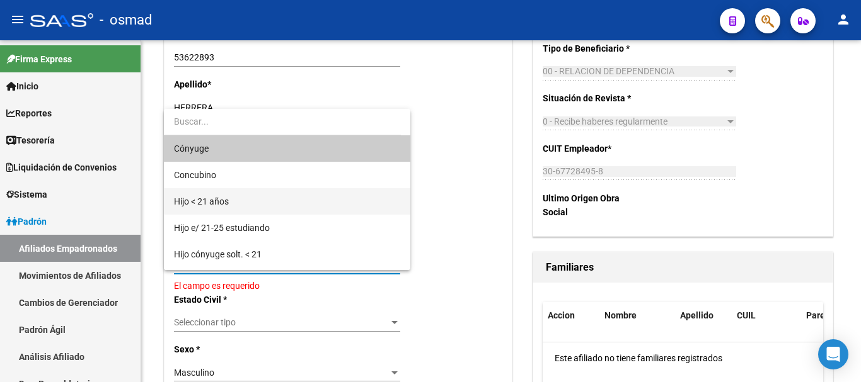
click at [216, 205] on span "Hijo < 21 años" at bounding box center [201, 202] width 55 height 10
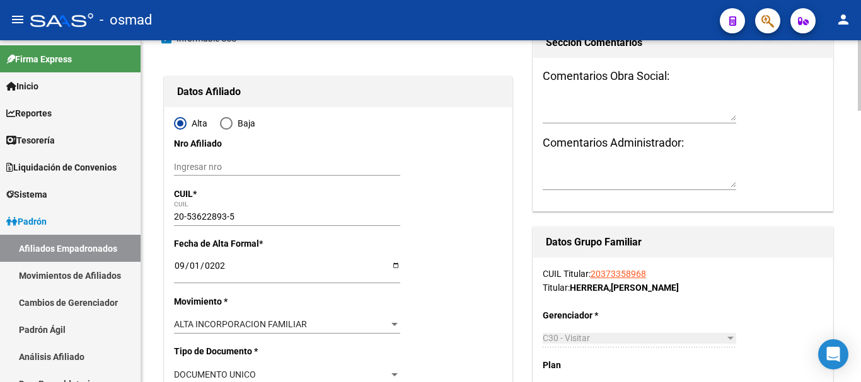
scroll to position [0, 0]
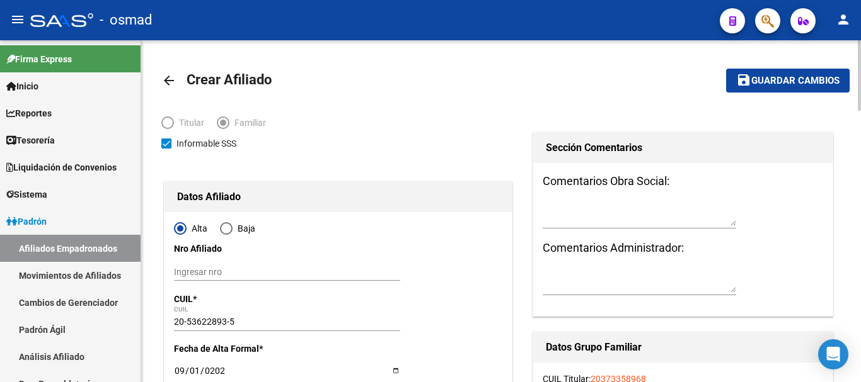
click at [776, 85] on span "Guardar cambios" at bounding box center [795, 81] width 88 height 11
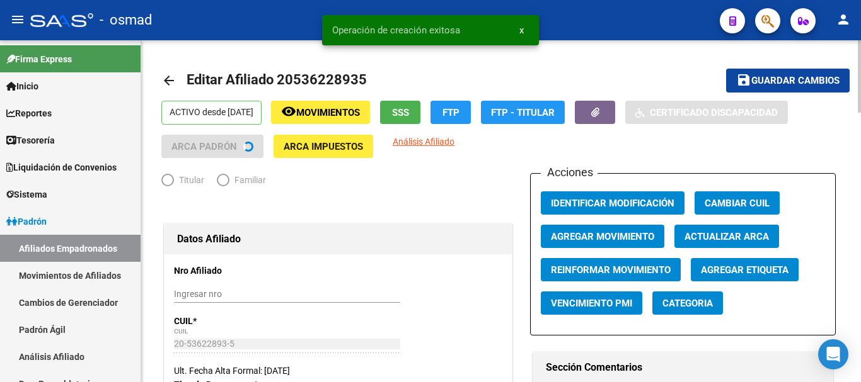
radio input "true"
type input "30-67728495-8"
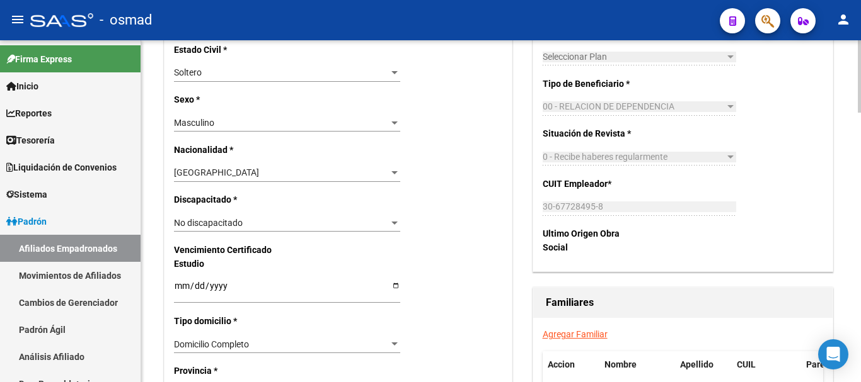
scroll to position [735, 0]
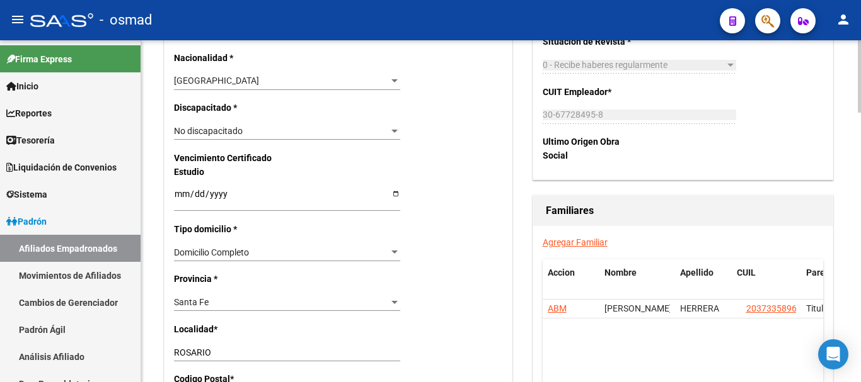
click at [565, 244] on link "Agregar Familiar" at bounding box center [575, 243] width 65 height 10
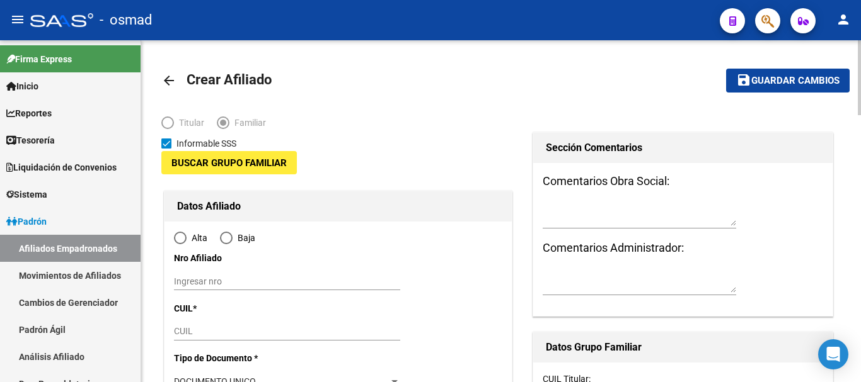
type input "30-67728495-8"
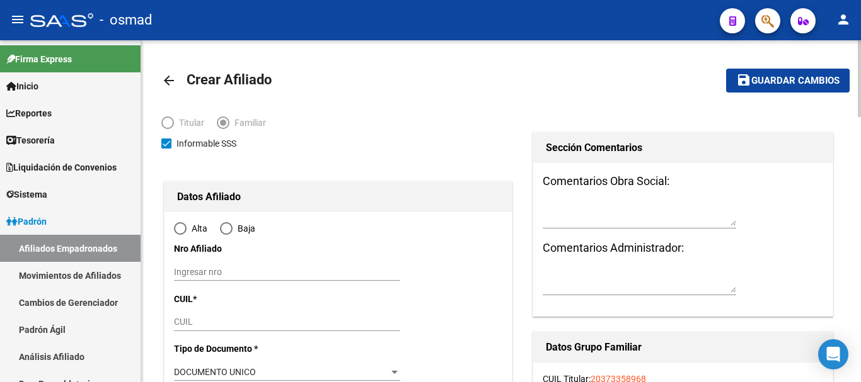
type input "ROSARIO"
type input "2000"
type input "L N ALEM"
type input "3636"
radio input "true"
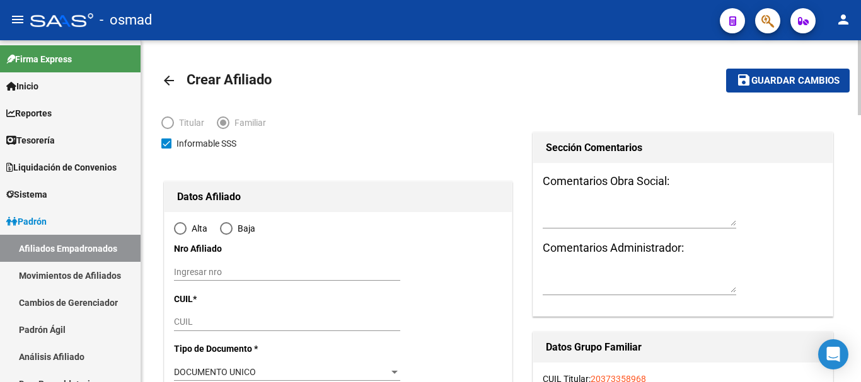
scroll to position [210, 0]
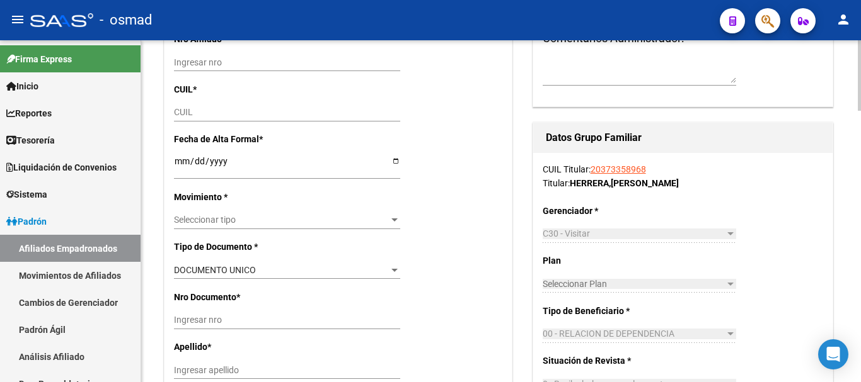
type input "30-67728495-8"
click at [202, 111] on input "CUIL" at bounding box center [287, 112] width 226 height 11
paste input "27-58172616-9"
type input "27-58172616-9"
type input "58172616"
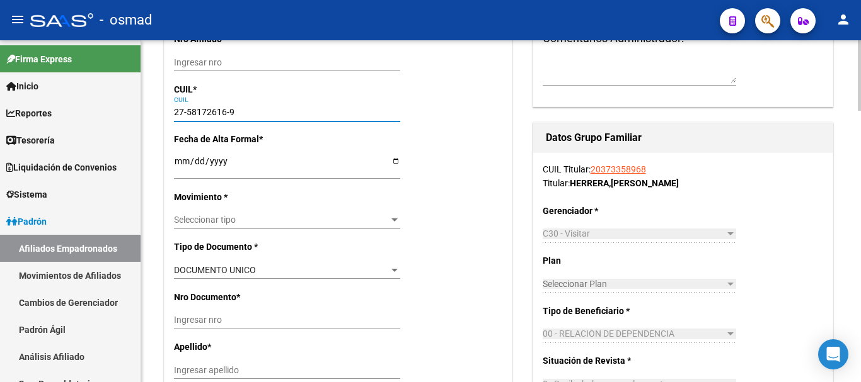
type input "HERRERA"
type input "CATALINA"
type input "[DATE]"
type input "ROSARIO"
type input "ALEM"
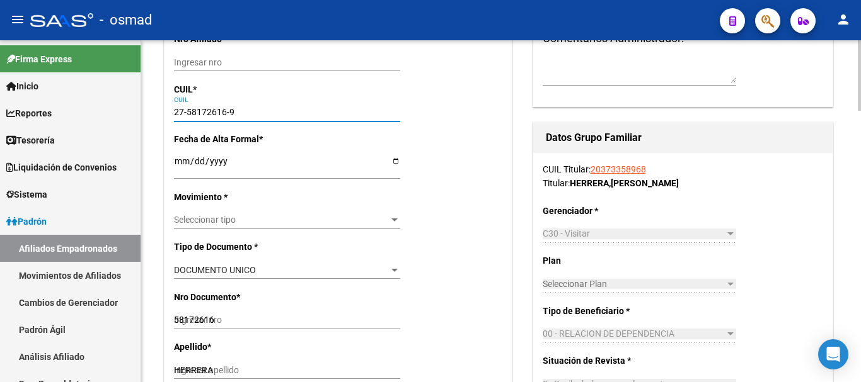
type input "27-58172616-9"
click at [179, 160] on input "Ingresar fecha" at bounding box center [287, 165] width 226 height 19
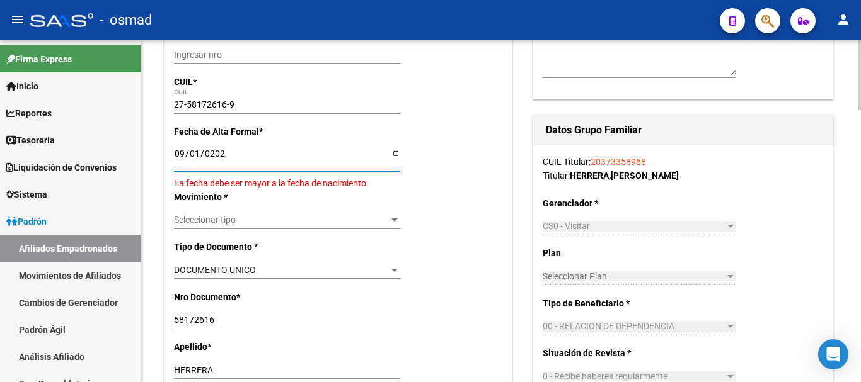
type input "[DATE]"
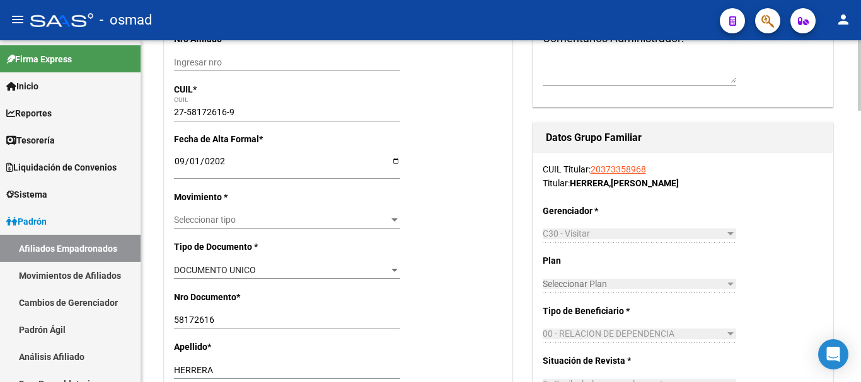
click at [214, 213] on div "Seleccionar tipo Seleccionar tipo" at bounding box center [287, 221] width 226 height 18
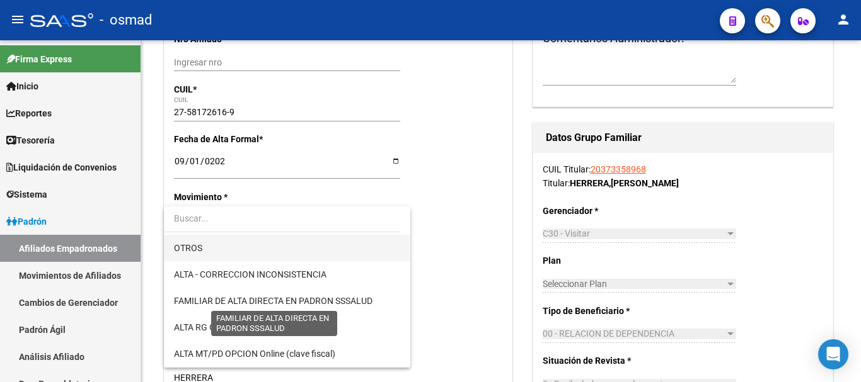
scroll to position [158, 0]
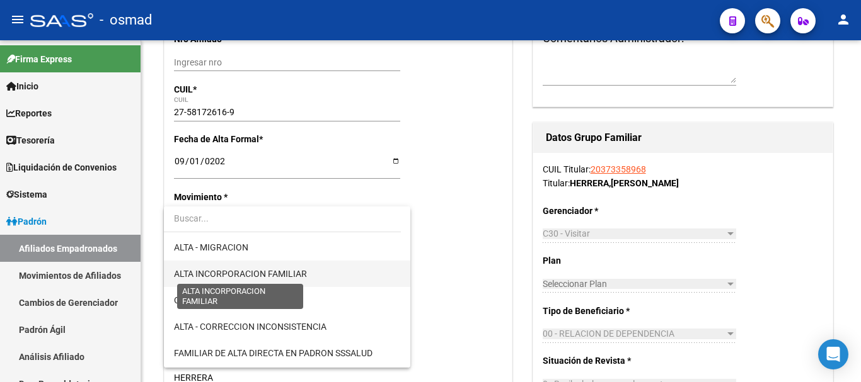
click at [275, 275] on span "ALTA INCORPORACION FAMILIAR" at bounding box center [240, 274] width 133 height 10
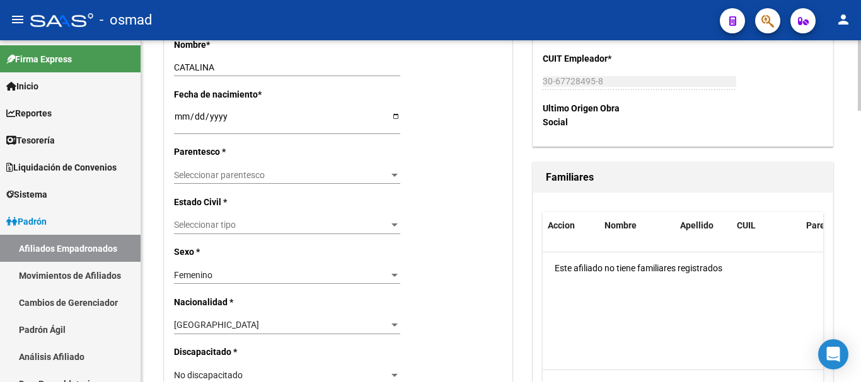
scroll to position [578, 0]
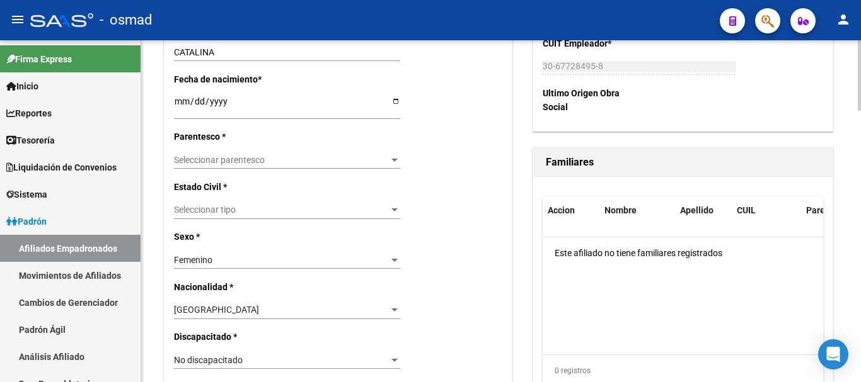
click at [197, 160] on span "Seleccionar parentesco" at bounding box center [281, 160] width 215 height 11
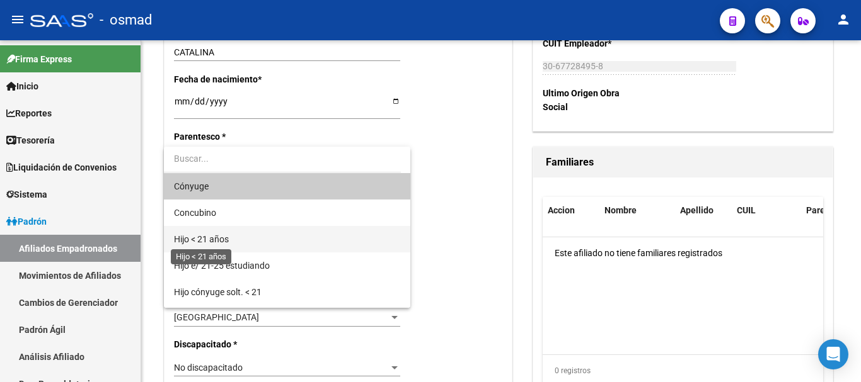
click at [224, 235] on span "Hijo < 21 años" at bounding box center [201, 239] width 55 height 10
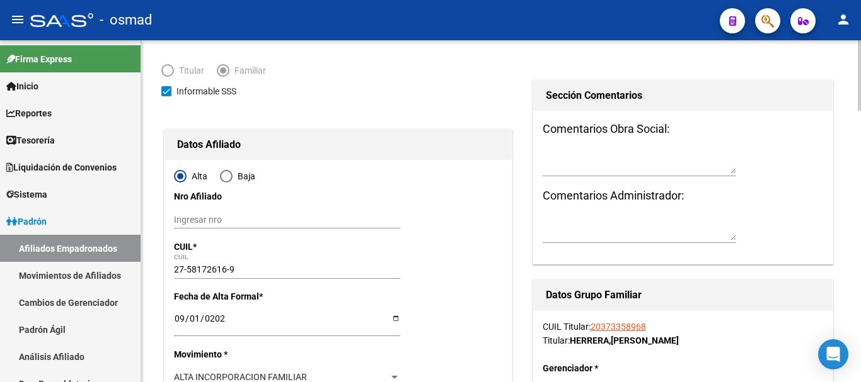
scroll to position [0, 0]
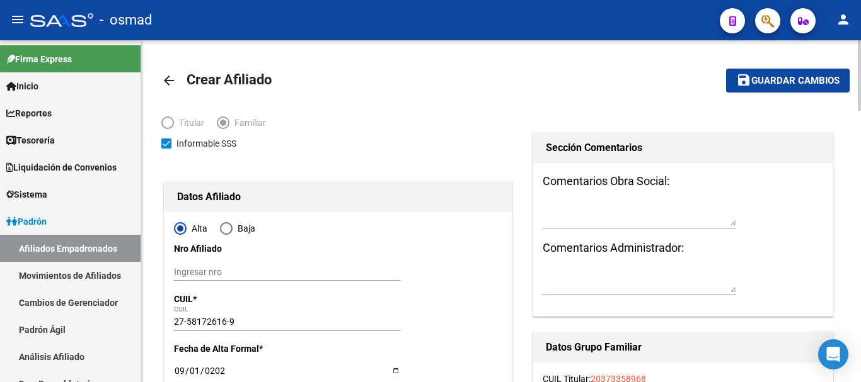
click at [793, 84] on span "Guardar cambios" at bounding box center [795, 81] width 88 height 11
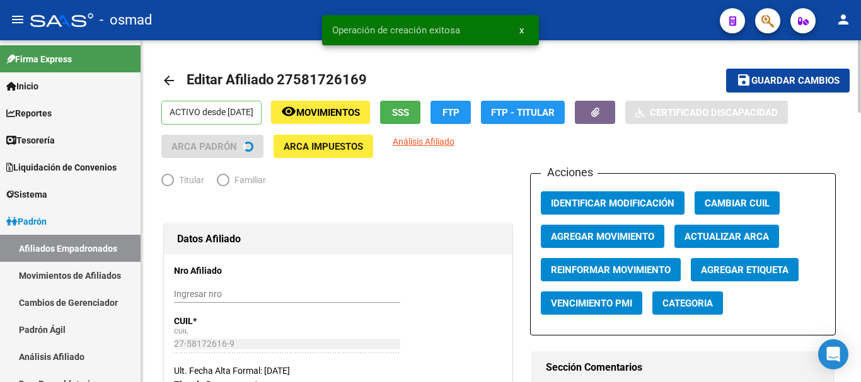
radio input "true"
type input "30-67728495-8"
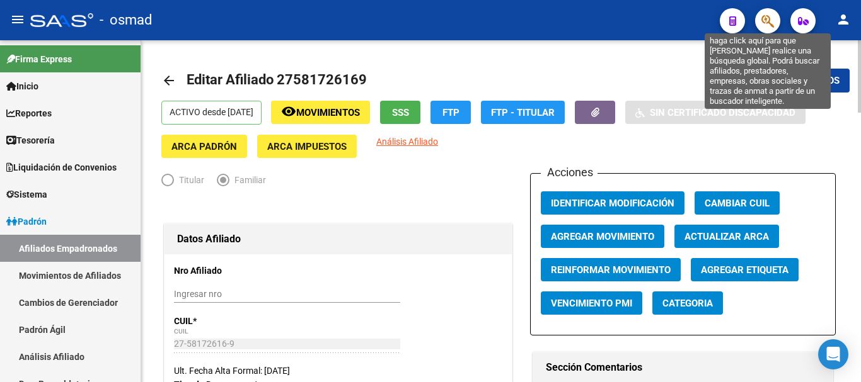
click at [770, 20] on icon "button" at bounding box center [767, 21] width 13 height 14
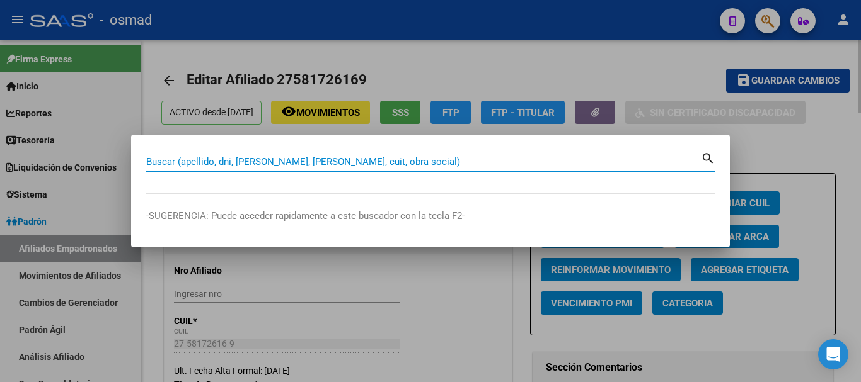
paste input "20397559158"
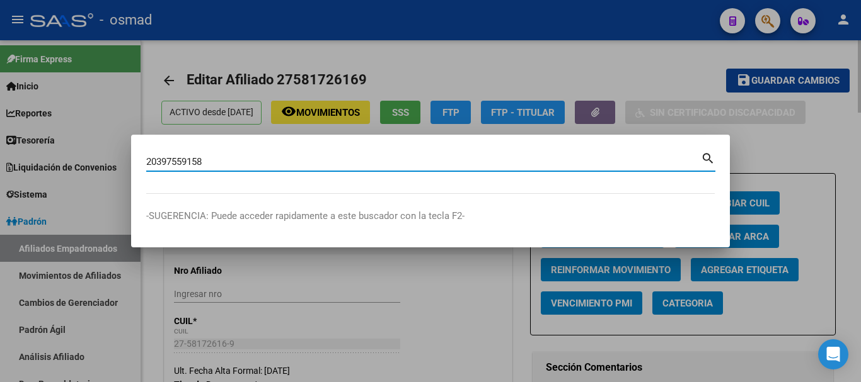
type input "20397559158"
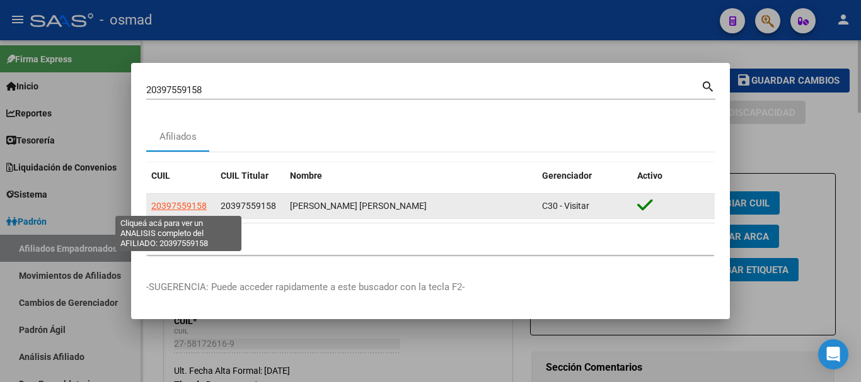
click at [176, 204] on span "20397559158" at bounding box center [178, 206] width 55 height 10
type textarea "20397559158"
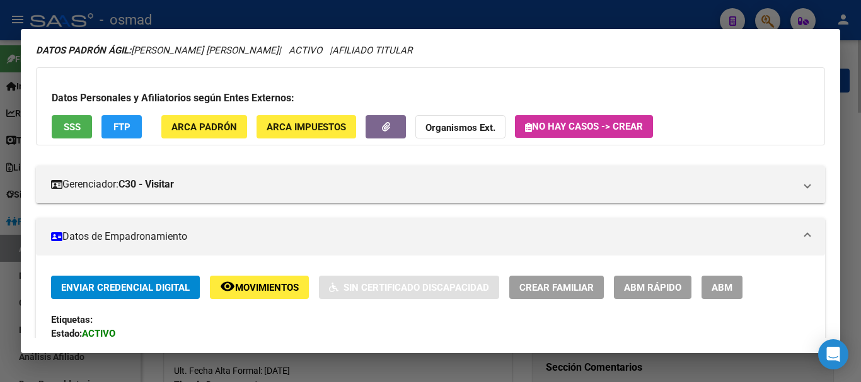
scroll to position [105, 0]
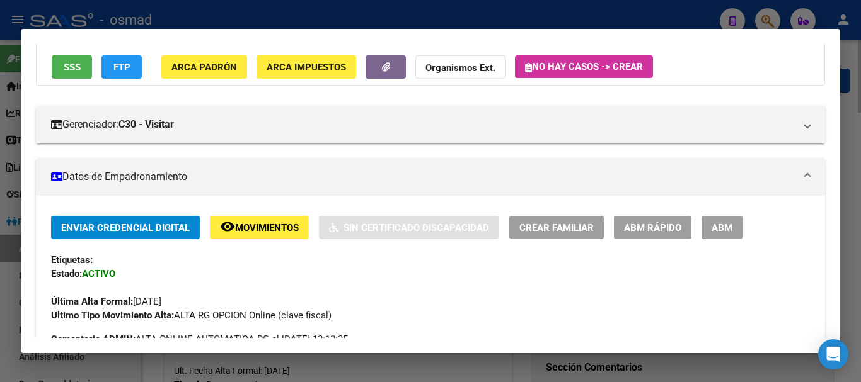
click at [721, 228] on span "ABM" at bounding box center [721, 227] width 21 height 11
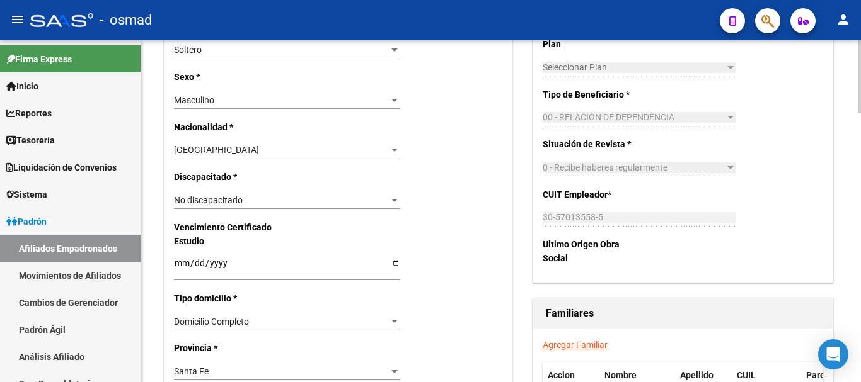
scroll to position [840, 0]
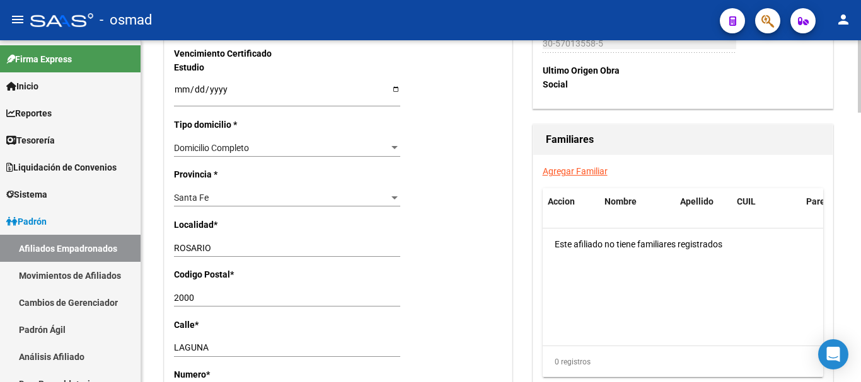
click at [577, 172] on link "Agregar Familiar" at bounding box center [575, 171] width 65 height 10
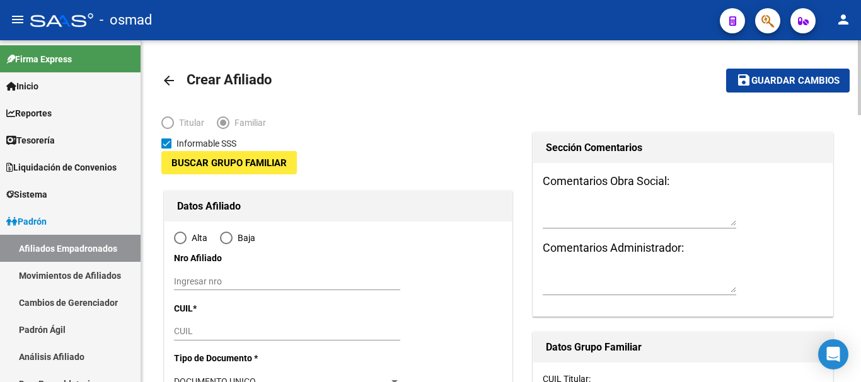
type input "30-57013558-5"
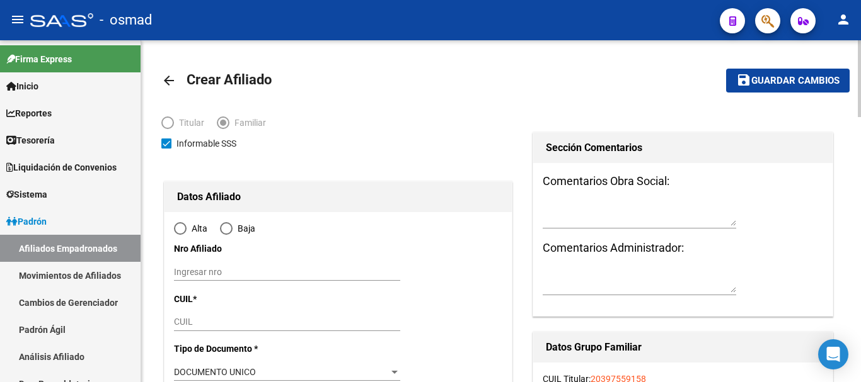
type input "ROSARIO"
type input "2000"
type input "LAGUNA"
type input "3046"
radio input "true"
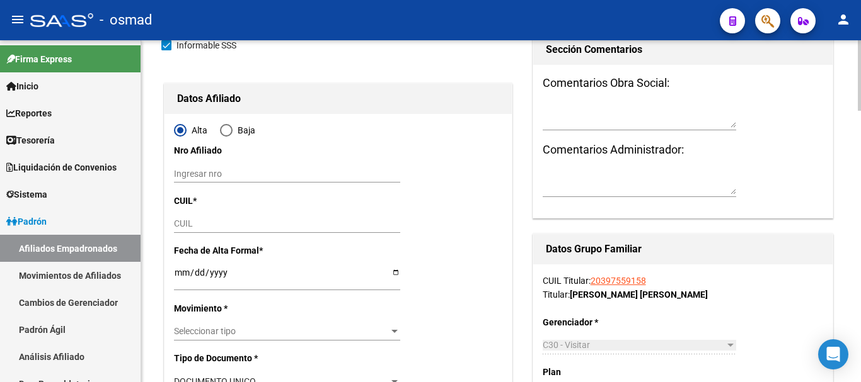
scroll to position [105, 0]
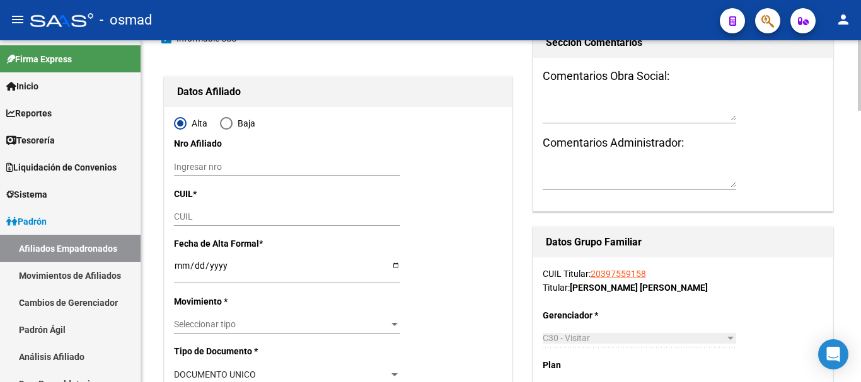
type input "30-57013558-5"
click at [205, 213] on input "CUIL" at bounding box center [287, 217] width 226 height 11
paste input "27-57040908-0"
type input "27-57040908-0"
type input "57040908"
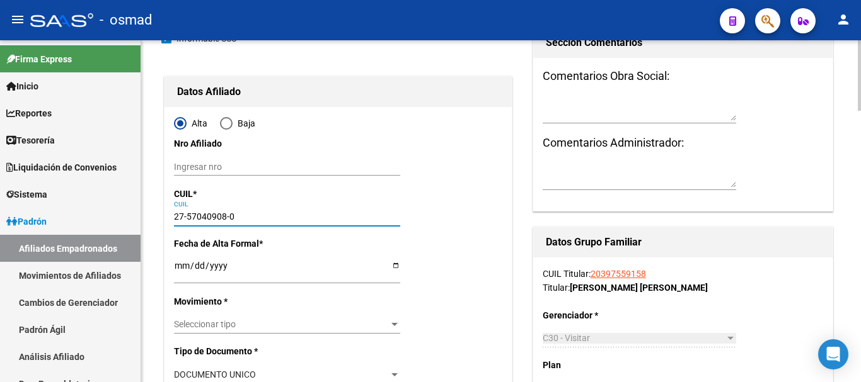
type input "CARDOZO"
type input "[PERSON_NAME]"
type input "[DATE]"
type input "ROSARIO"
type input "[PERSON_NAME]"
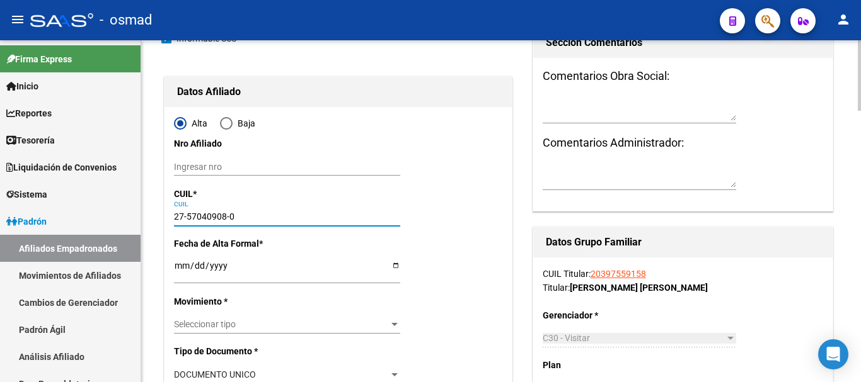
type input "27-57040908-0"
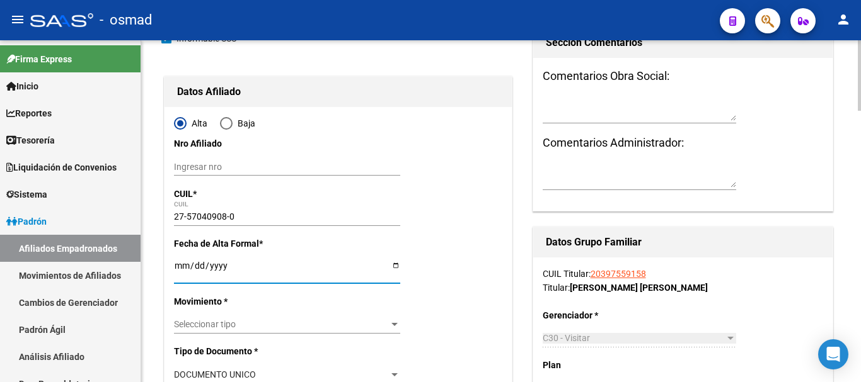
click at [182, 263] on input "Ingresar fecha" at bounding box center [287, 270] width 226 height 19
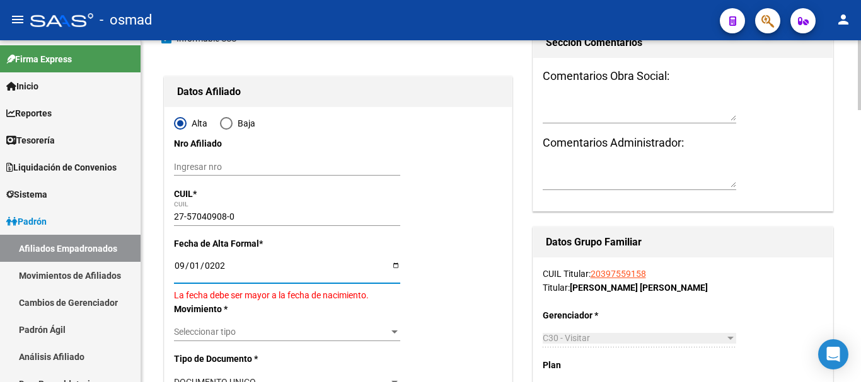
type input "[DATE]"
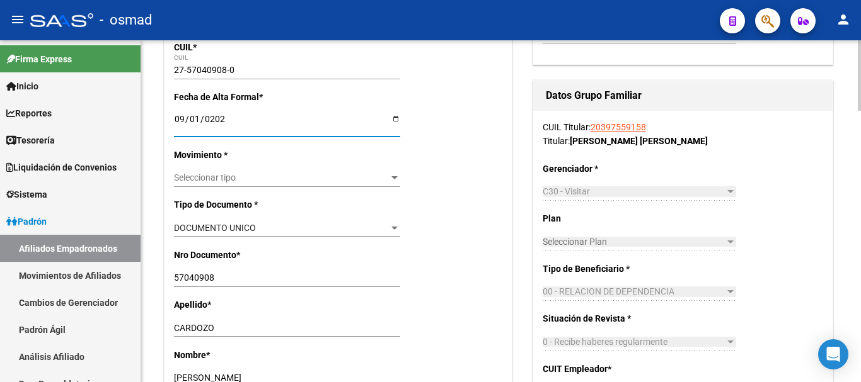
scroll to position [263, 0]
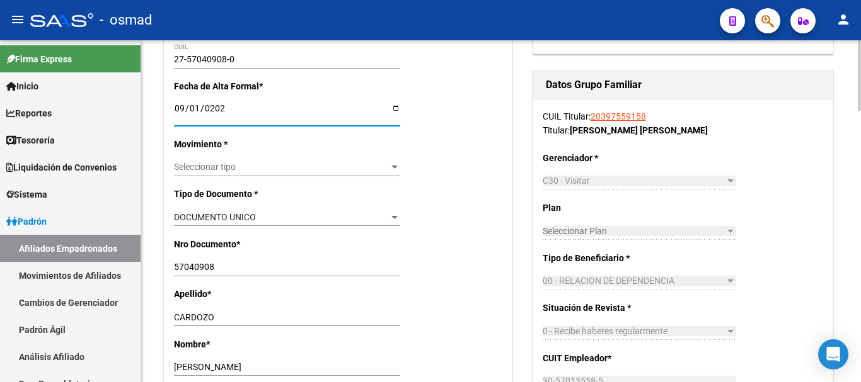
click at [220, 159] on div "Seleccionar tipo Seleccionar tipo" at bounding box center [287, 168] width 226 height 18
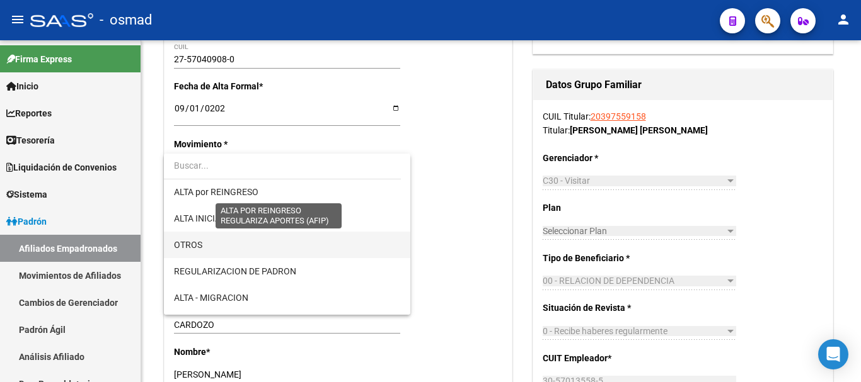
scroll to position [105, 0]
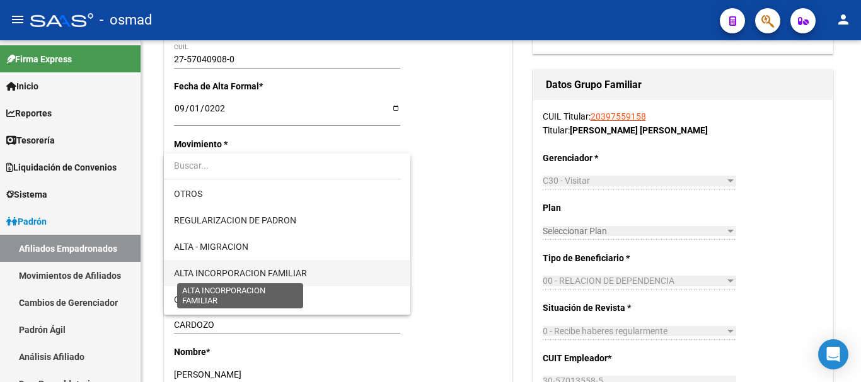
click at [259, 278] on span "ALTA INCORPORACION FAMILIAR" at bounding box center [240, 273] width 133 height 10
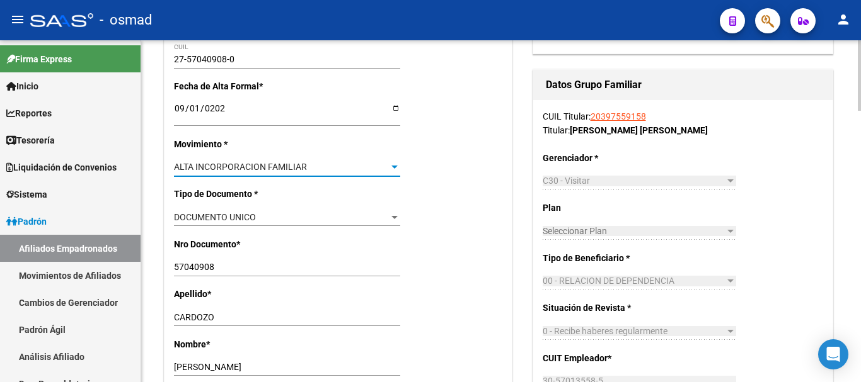
scroll to position [420, 0]
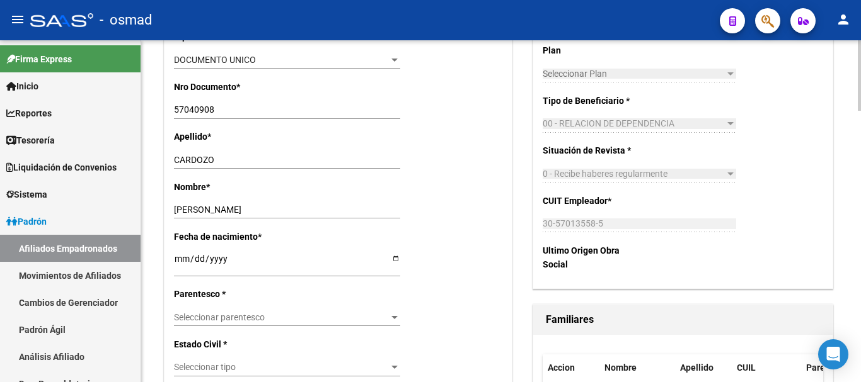
click at [225, 319] on span "Seleccionar parentesco" at bounding box center [281, 318] width 215 height 11
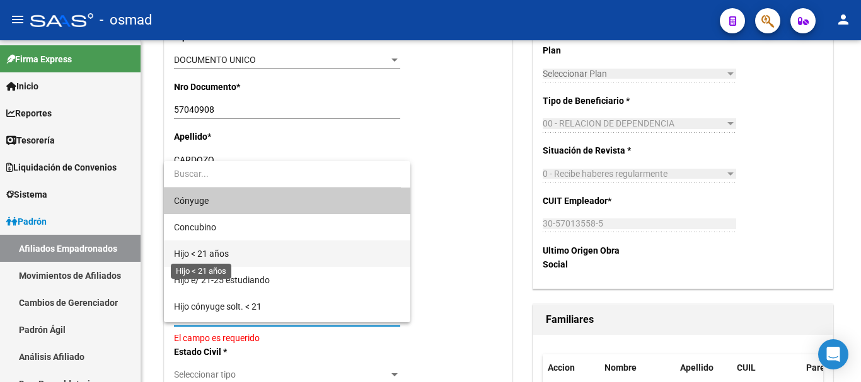
click at [220, 251] on span "Hijo < 21 años" at bounding box center [201, 254] width 55 height 10
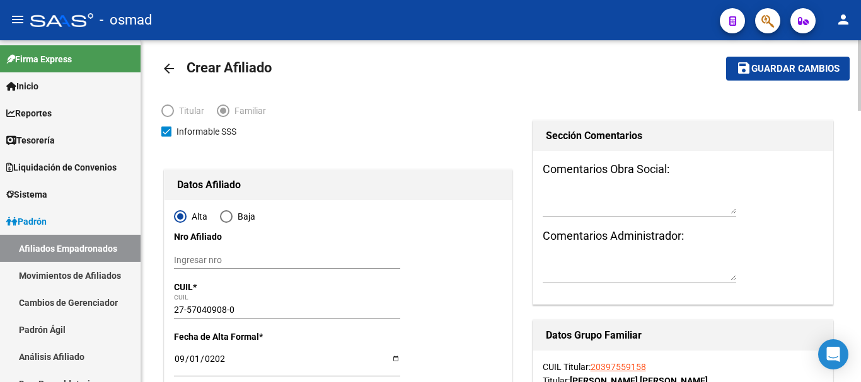
scroll to position [0, 0]
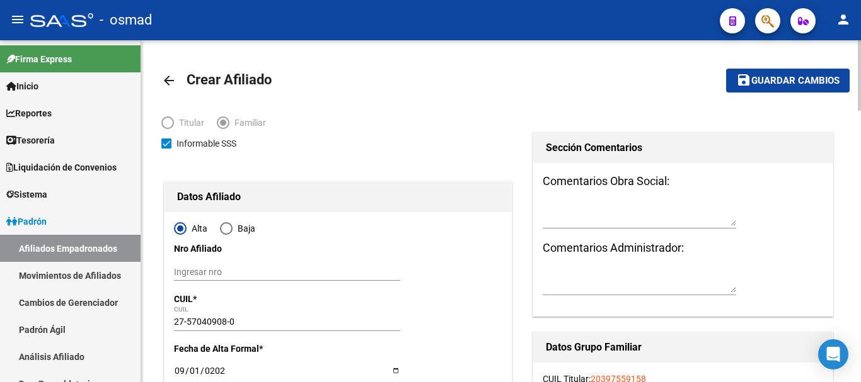
click at [791, 78] on span "Guardar cambios" at bounding box center [795, 81] width 88 height 11
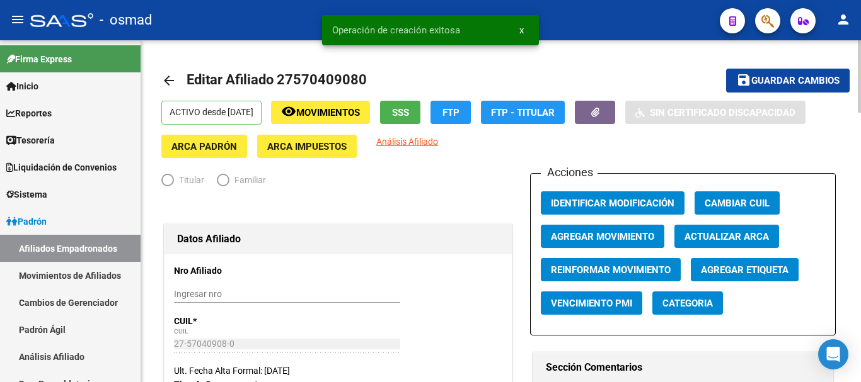
radio input "true"
type input "30-57013558-5"
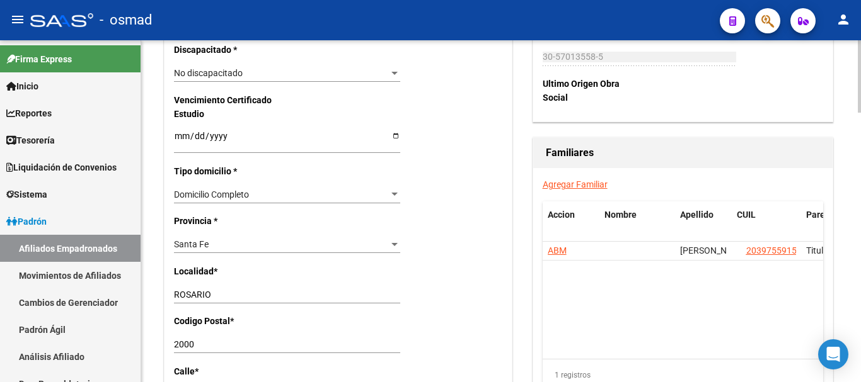
scroll to position [788, 0]
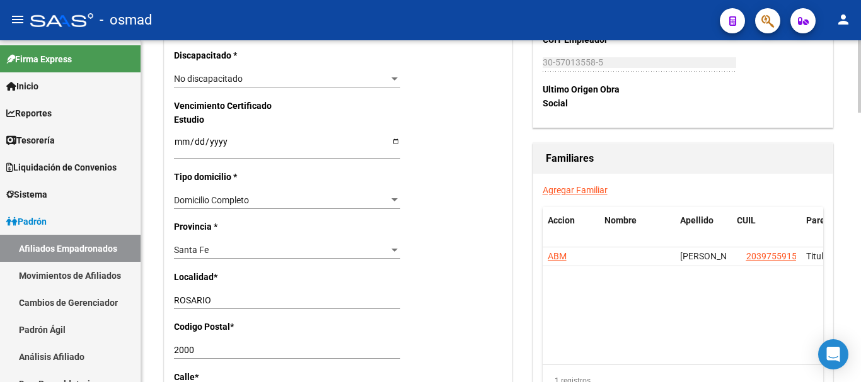
click at [581, 189] on link "Agregar Familiar" at bounding box center [575, 190] width 65 height 10
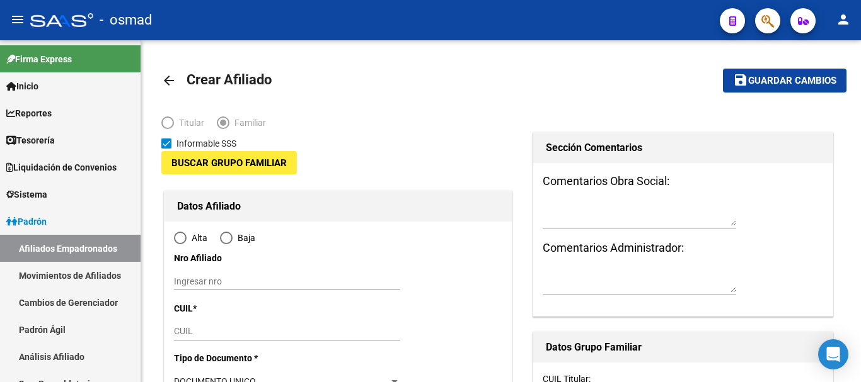
type input "30-57013558-5"
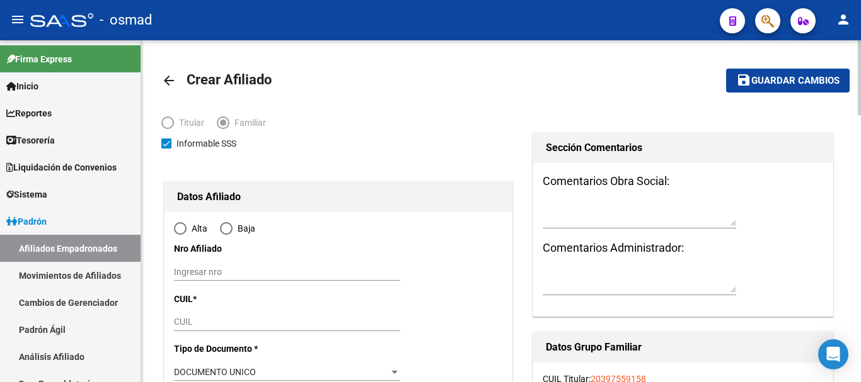
type input "ROSARIO"
type input "2000"
type input "LAGUNA"
type input "3046"
radio input "true"
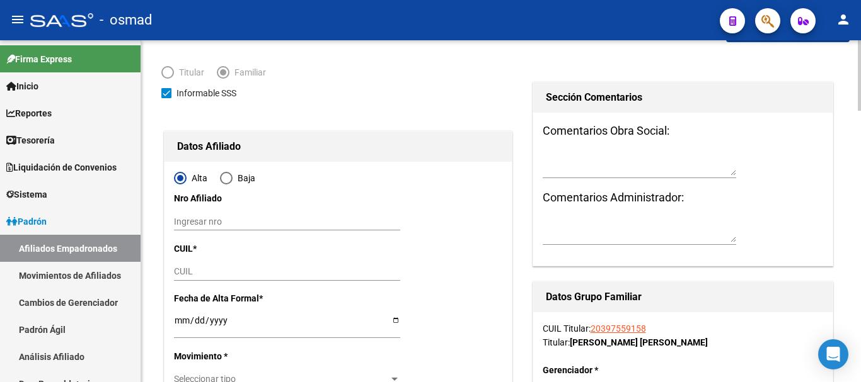
scroll to position [158, 0]
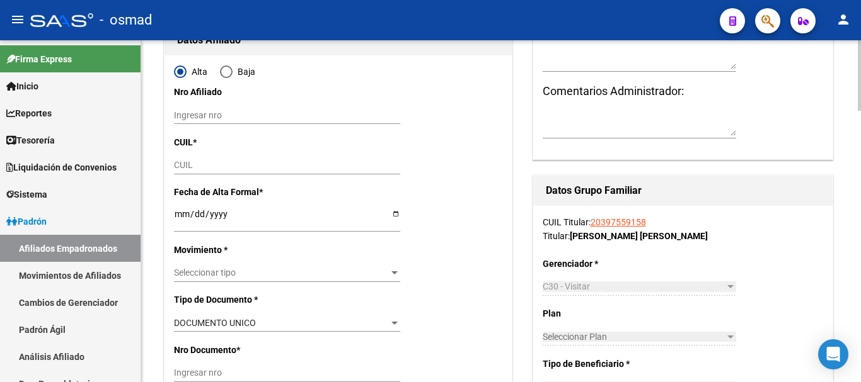
type input "30-57013558-5"
click at [188, 170] on div "CUIL" at bounding box center [287, 165] width 226 height 18
paste input "27-54116271-8"
type input "27-54116271-8"
click at [178, 209] on input "Ingresar fecha" at bounding box center [287, 218] width 226 height 19
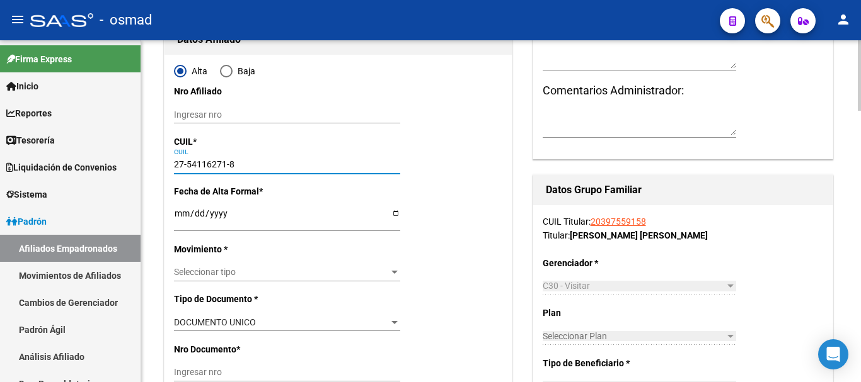
type input "54116271"
type input "[PERSON_NAME] [PERSON_NAME]"
type input "[DATE]"
type input "ROSARIO"
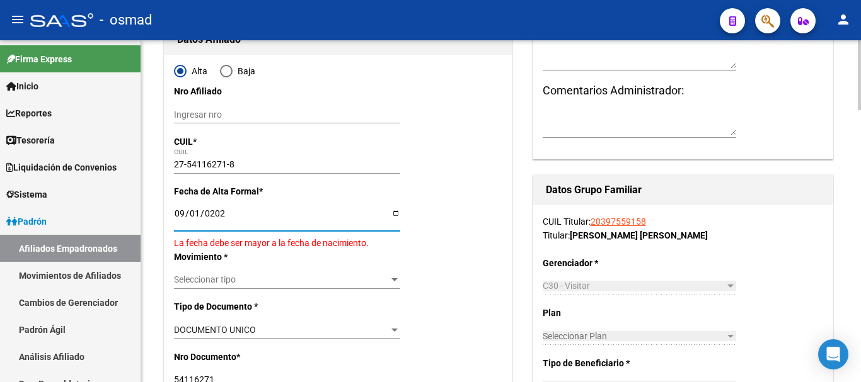
type input "[DATE]"
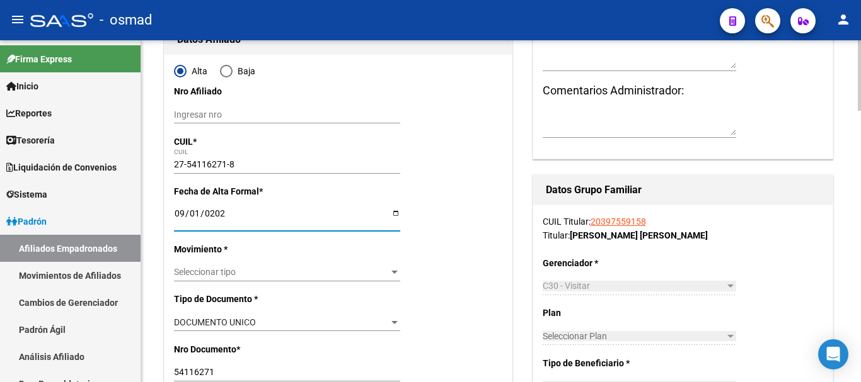
click at [207, 270] on span "Seleccionar tipo" at bounding box center [281, 272] width 215 height 11
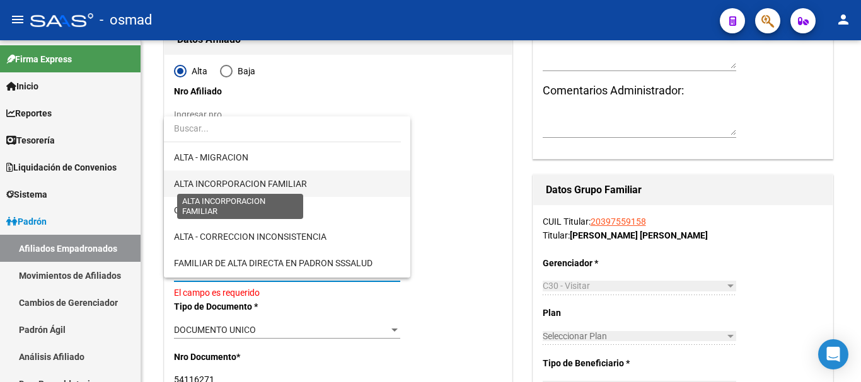
click at [250, 181] on span "ALTA INCORPORACION FAMILIAR" at bounding box center [240, 184] width 133 height 10
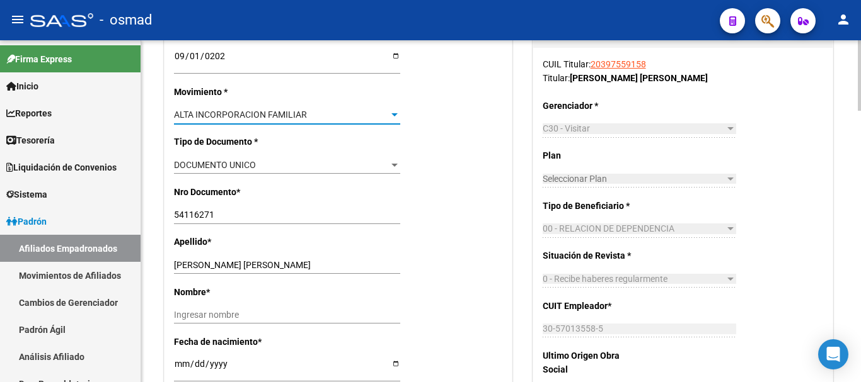
scroll to position [367, 0]
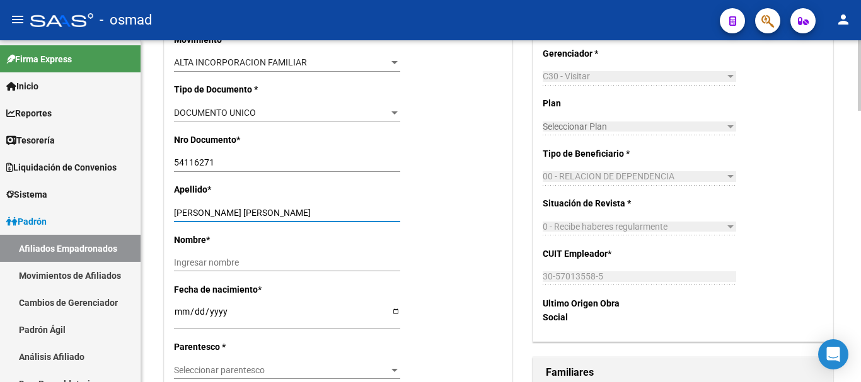
drag, startPoint x: 216, startPoint y: 210, endPoint x: 315, endPoint y: 212, distance: 98.9
click at [315, 212] on input "[PERSON_NAME] [PERSON_NAME]" at bounding box center [287, 213] width 226 height 11
click at [221, 250] on div "Nombre * Ingresar nombre" at bounding box center [338, 258] width 328 height 50
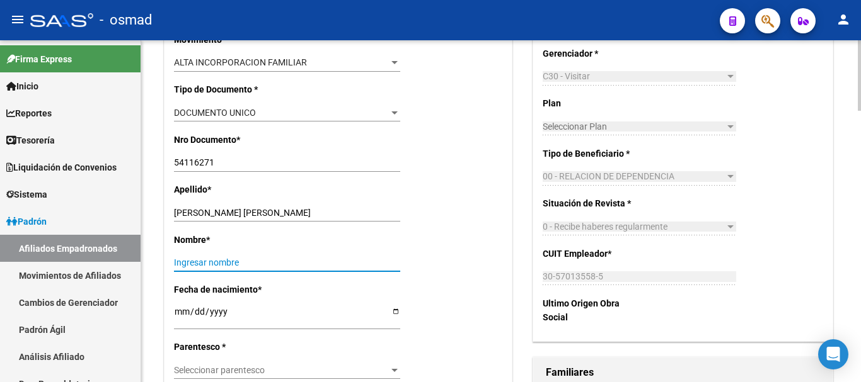
click at [221, 261] on input "Ingresar nombre" at bounding box center [287, 263] width 226 height 11
paste input "[PERSON_NAME]"
type input "[PERSON_NAME]"
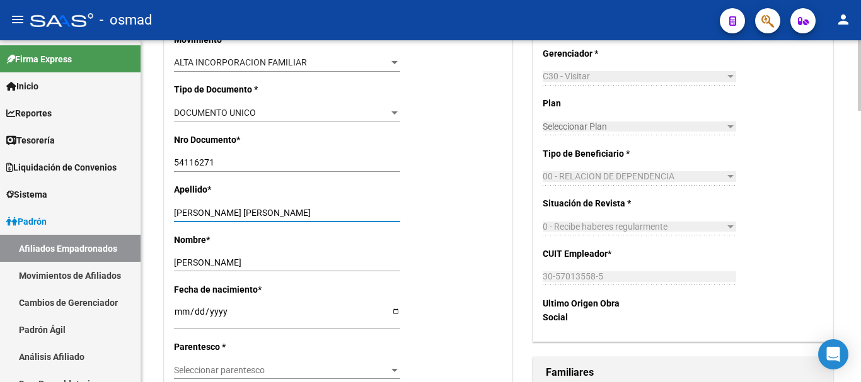
drag, startPoint x: 216, startPoint y: 213, endPoint x: 402, endPoint y: 228, distance: 186.5
click at [402, 228] on div "Apellido * [PERSON_NAME] [PERSON_NAME] apellido" at bounding box center [338, 208] width 328 height 50
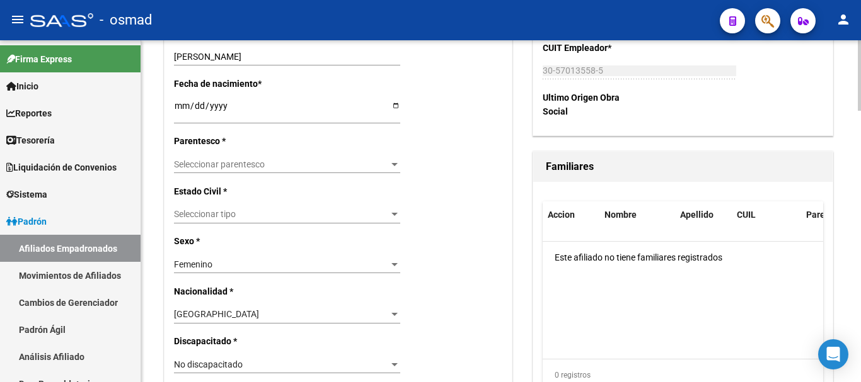
scroll to position [578, 0]
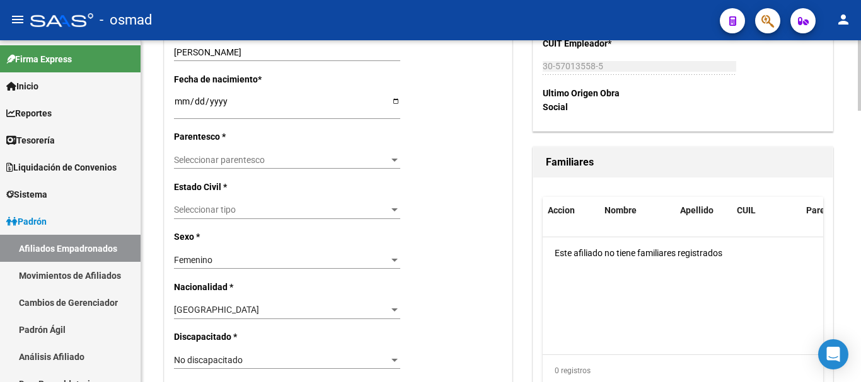
type input "CARDOZO"
click at [221, 153] on div "Seleccionar parentesco Seleccionar parentesco" at bounding box center [287, 160] width 226 height 18
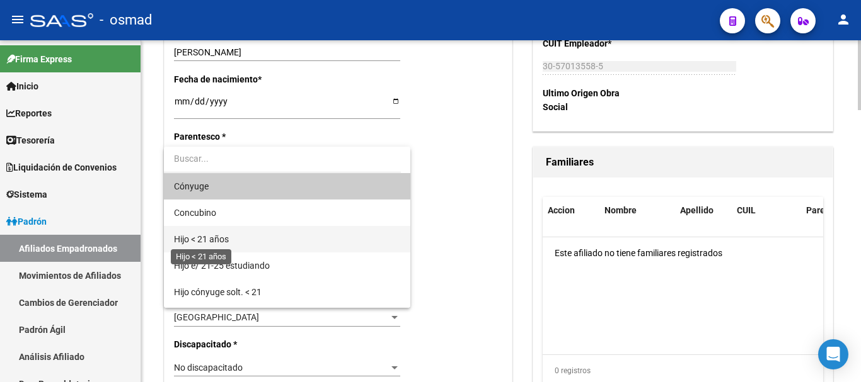
click at [229, 243] on span "Hijo < 21 años" at bounding box center [201, 239] width 55 height 10
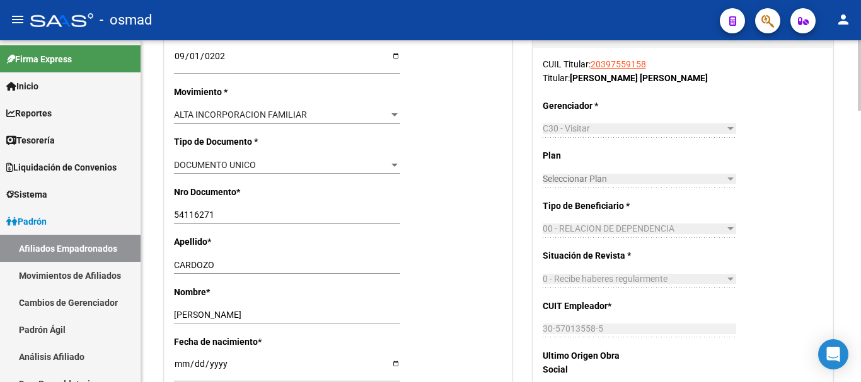
scroll to position [0, 0]
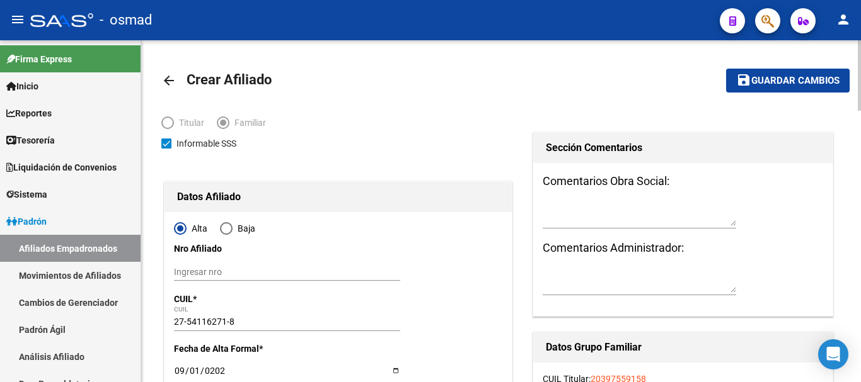
click at [764, 76] on span "Guardar cambios" at bounding box center [795, 81] width 88 height 11
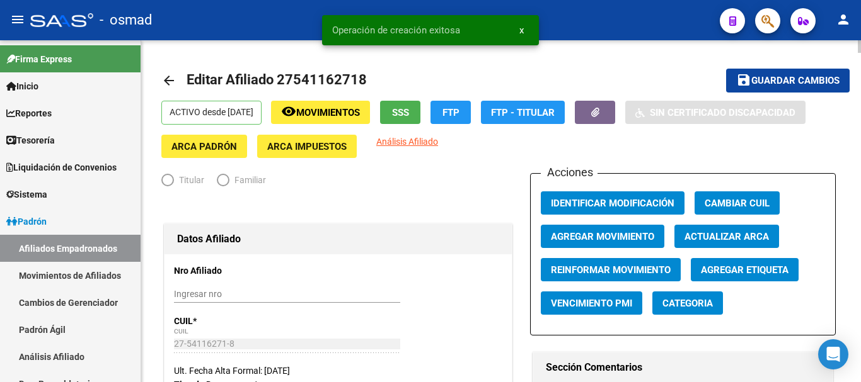
radio input "true"
type input "30-57013558-5"
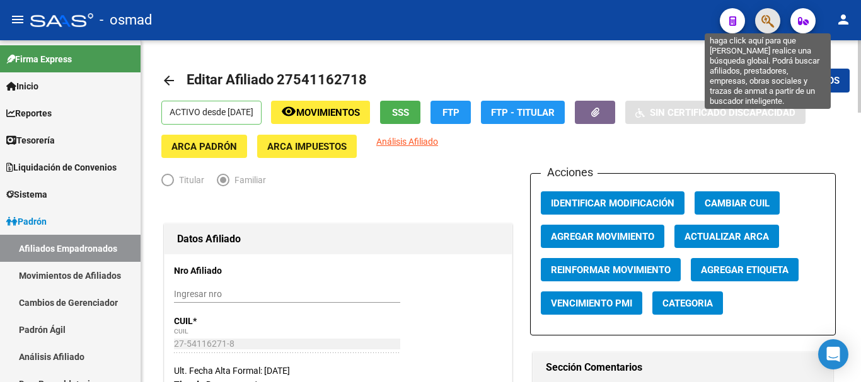
click at [764, 26] on icon "button" at bounding box center [767, 21] width 13 height 14
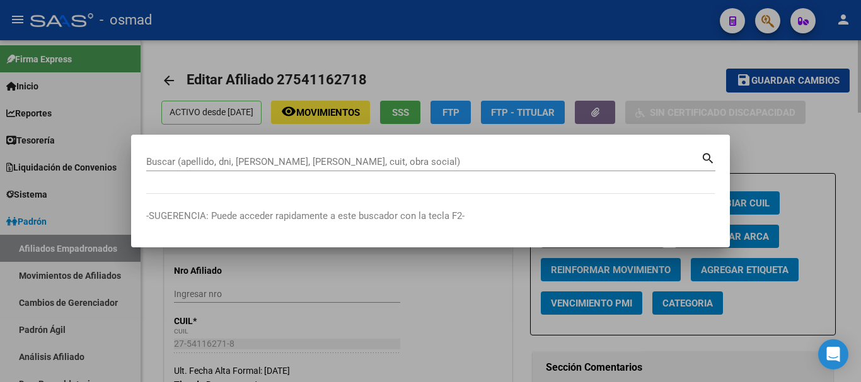
paste input "20378149860"
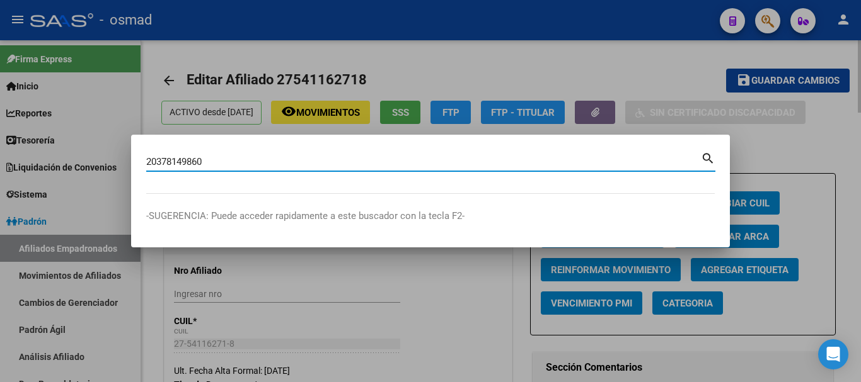
type input "20378149860"
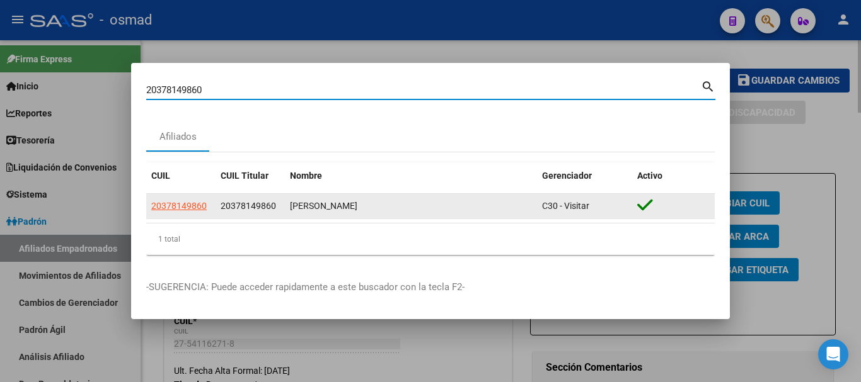
click at [178, 200] on app-link-go-to "20378149860" at bounding box center [178, 206] width 55 height 14
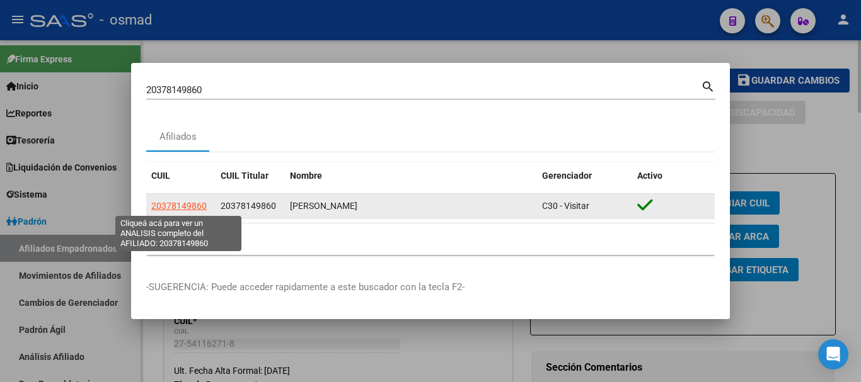
click at [183, 204] on span "20378149860" at bounding box center [178, 206] width 55 height 10
type textarea "20378149860"
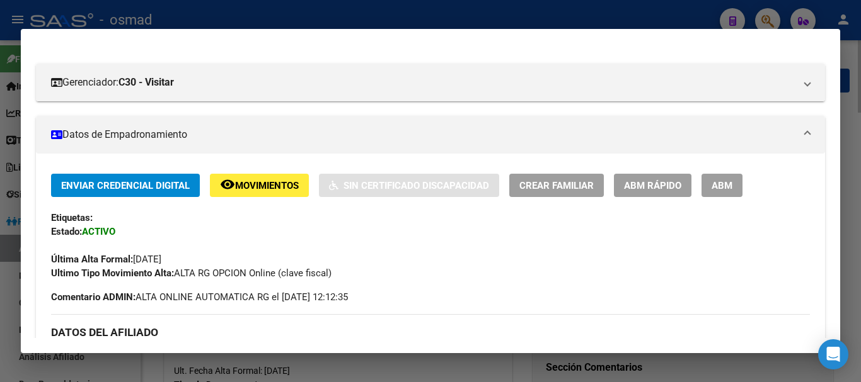
scroll to position [158, 0]
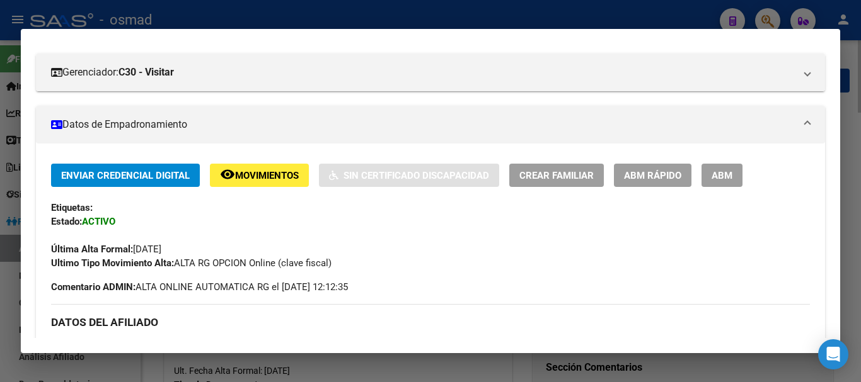
click at [717, 170] on span "ABM" at bounding box center [721, 175] width 21 height 11
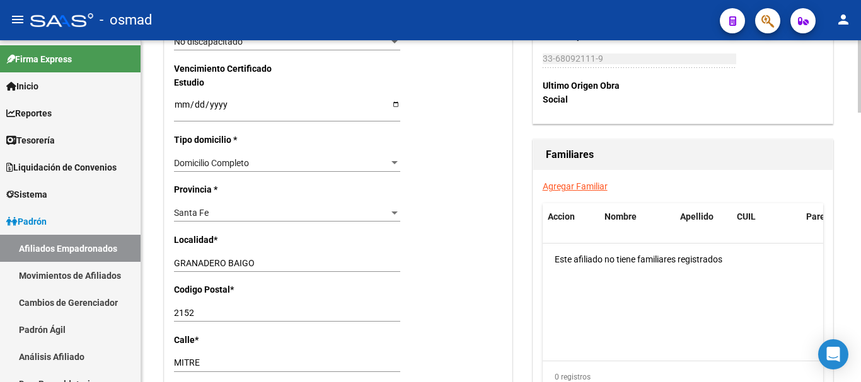
scroll to position [840, 0]
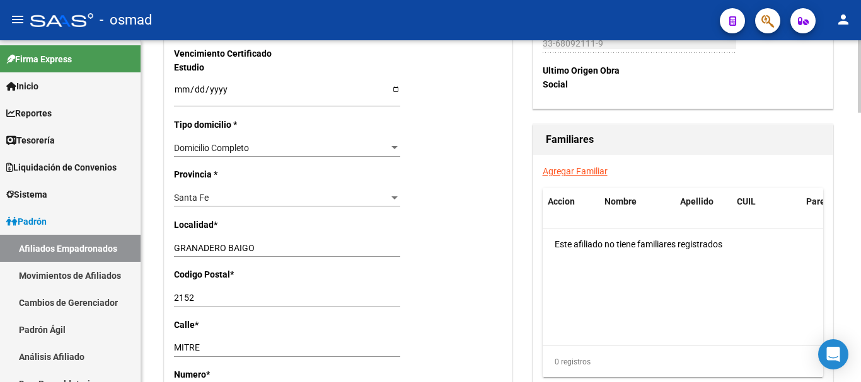
click at [578, 166] on link "Agregar Familiar" at bounding box center [575, 171] width 65 height 10
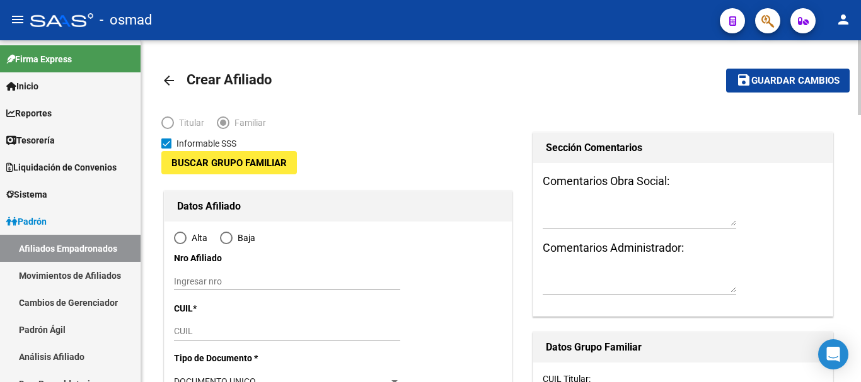
type input "33-68092111-9"
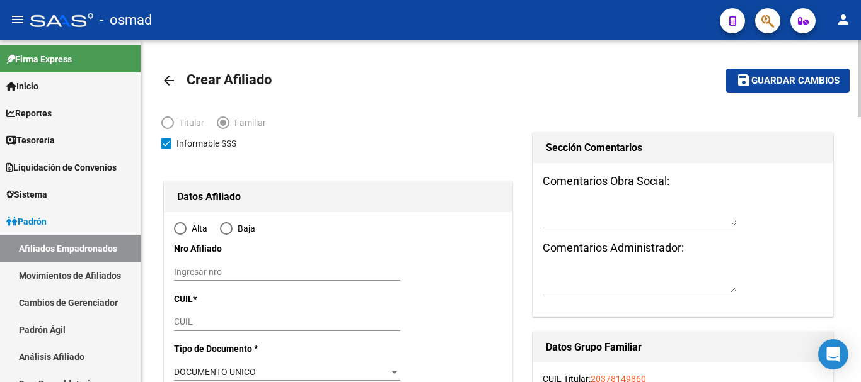
type input "GRANADERO BAIGO"
type input "2152"
type input "MITRE"
type input "1263"
radio input "true"
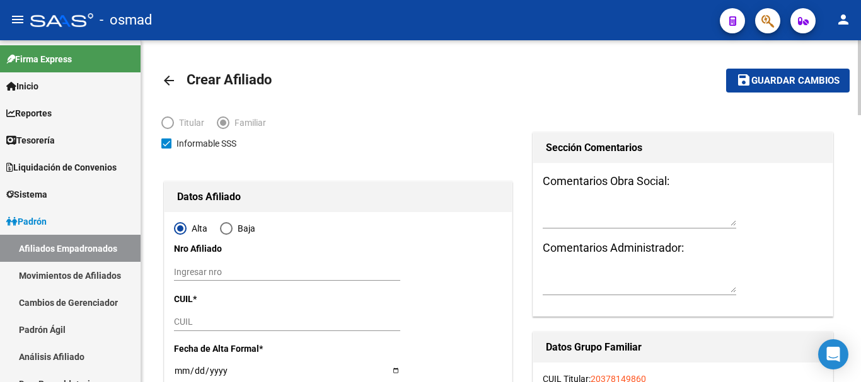
type input "33-68092111-9"
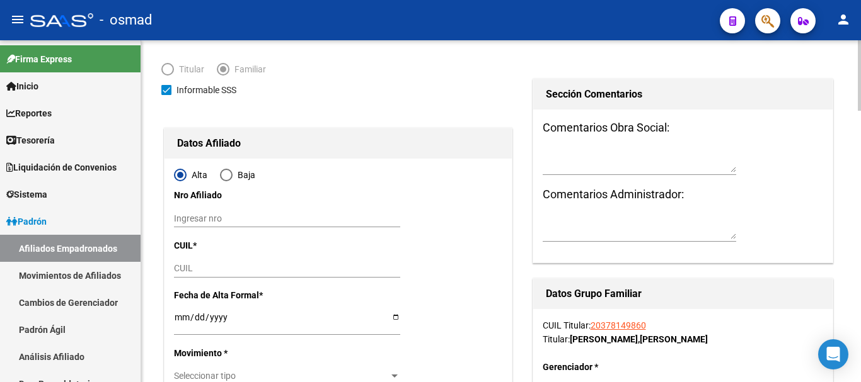
scroll to position [158, 0]
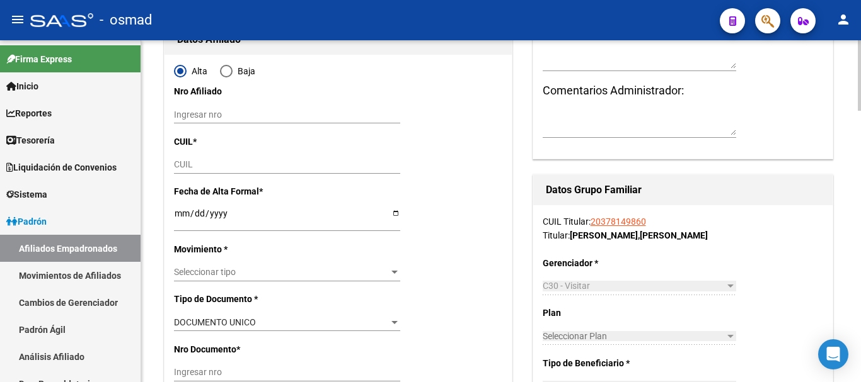
click at [214, 169] on input "CUIL" at bounding box center [287, 164] width 226 height 11
paste input "27-54027628-0"
type input "27-54027628-0"
click at [180, 214] on input "Ingresar fecha" at bounding box center [287, 218] width 226 height 19
type input "54027628"
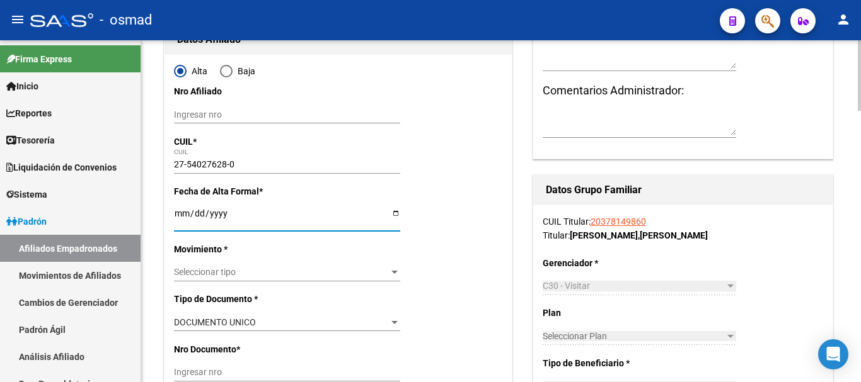
type input "[PERSON_NAME]"
type input "[DATE]"
type input "GRANADERO BAIGO"
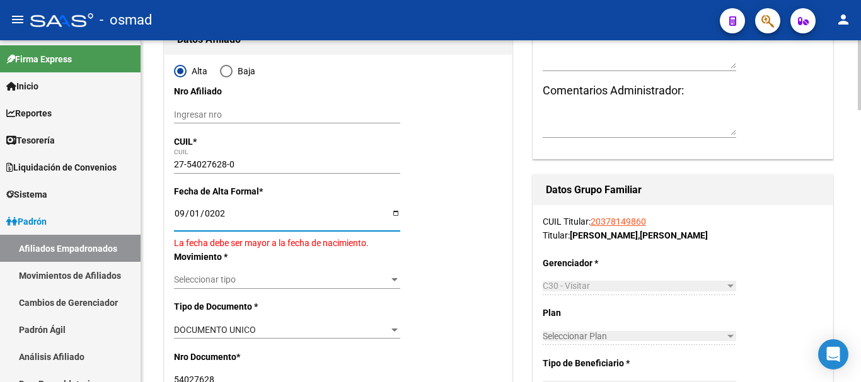
type input "[DATE]"
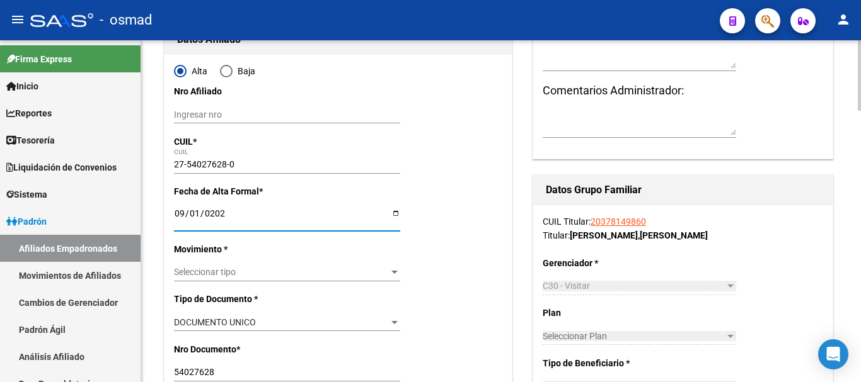
click at [254, 267] on span "Seleccionar tipo" at bounding box center [281, 272] width 215 height 11
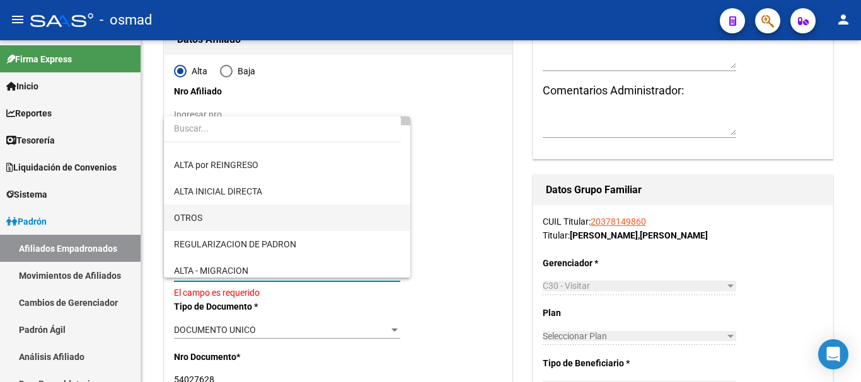
scroll to position [105, 0]
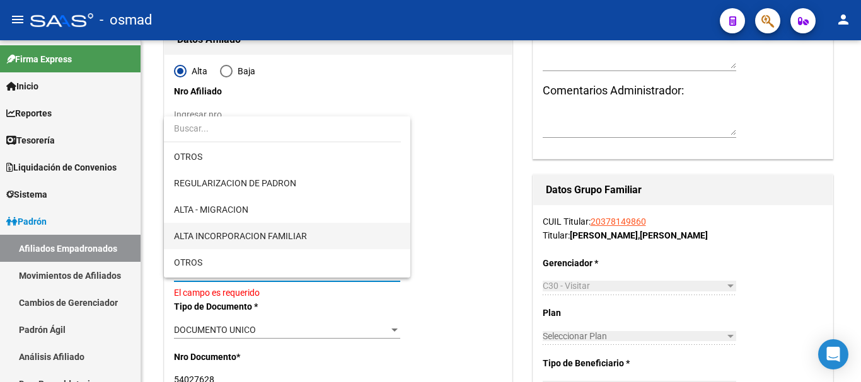
click at [261, 227] on span "ALTA INCORPORACION FAMILIAR" at bounding box center [287, 236] width 226 height 26
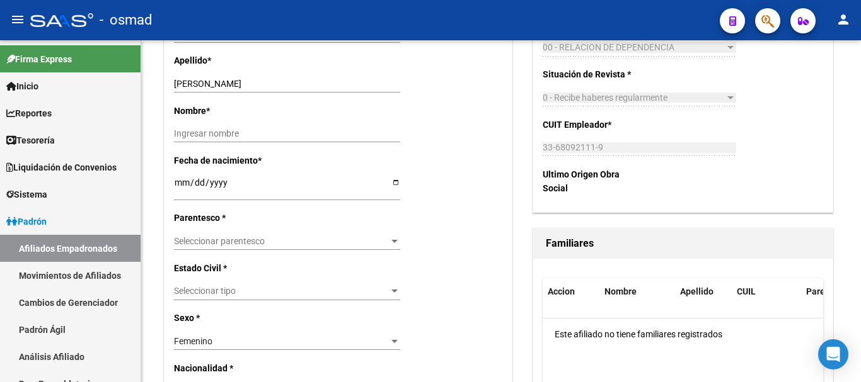
scroll to position [525, 0]
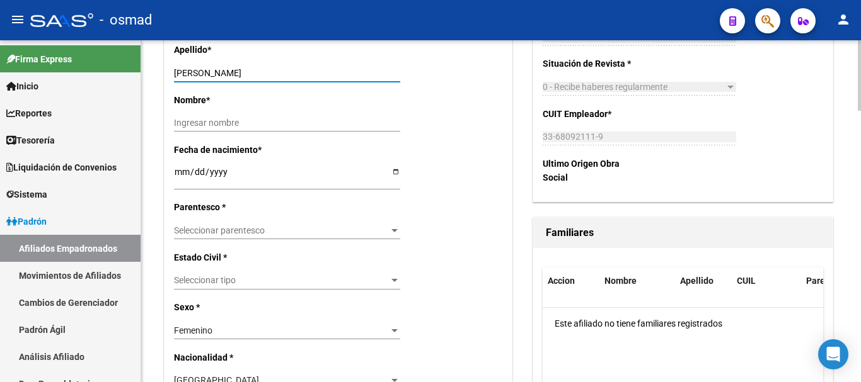
drag, startPoint x: 207, startPoint y: 54, endPoint x: 302, endPoint y: 52, distance: 95.2
click at [302, 52] on div "Apellido * [PERSON_NAME] Ingresar apellido" at bounding box center [338, 68] width 328 height 50
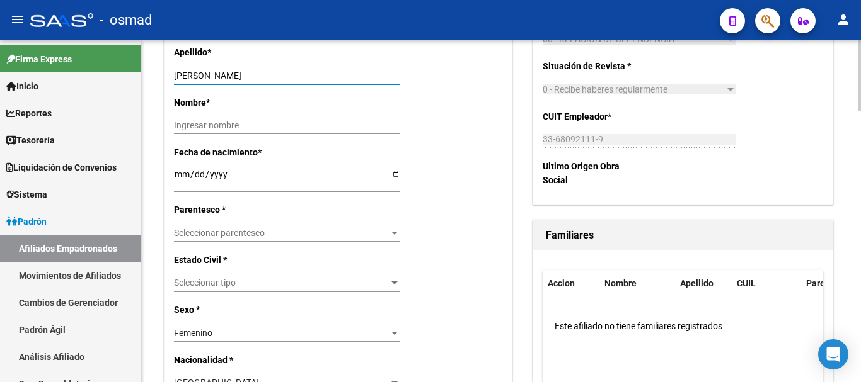
drag, startPoint x: 212, startPoint y: 120, endPoint x: 224, endPoint y: 148, distance: 30.5
click at [212, 120] on input "Ingresar nombre" at bounding box center [287, 125] width 226 height 11
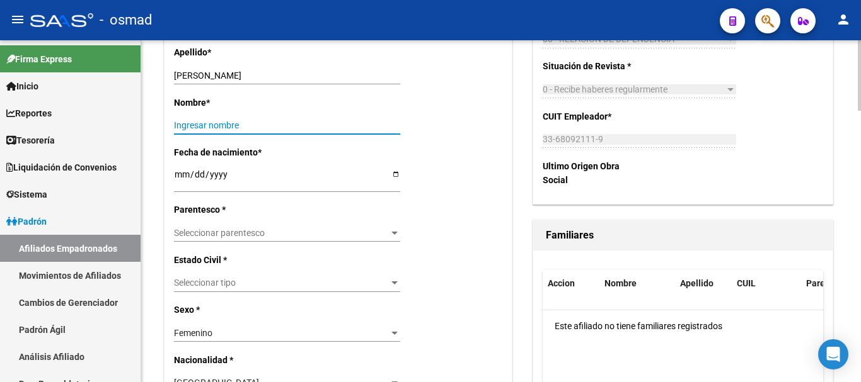
paste input "[PERSON_NAME]"
type input "[PERSON_NAME]"
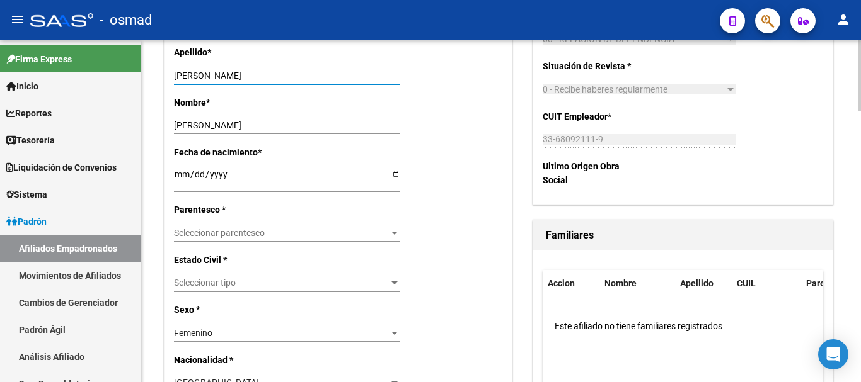
drag, startPoint x: 204, startPoint y: 74, endPoint x: 297, endPoint y: 70, distance: 92.7
click at [297, 71] on input "[PERSON_NAME]" at bounding box center [287, 76] width 226 height 11
type input "[PERSON_NAME]"
click at [201, 236] on span "Seleccionar parentesco" at bounding box center [281, 233] width 215 height 11
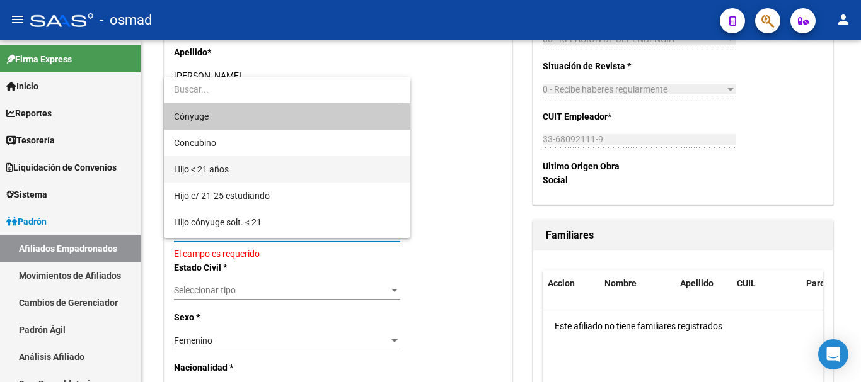
click at [250, 171] on span "Hijo < 21 años" at bounding box center [287, 169] width 226 height 26
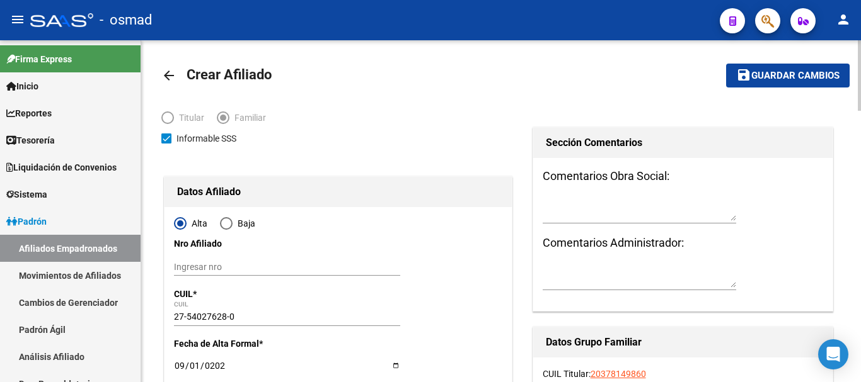
scroll to position [0, 0]
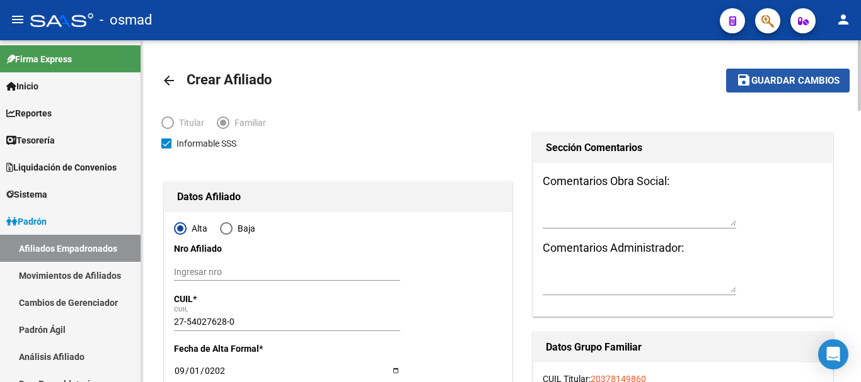
click at [793, 76] on span "Guardar cambios" at bounding box center [795, 81] width 88 height 11
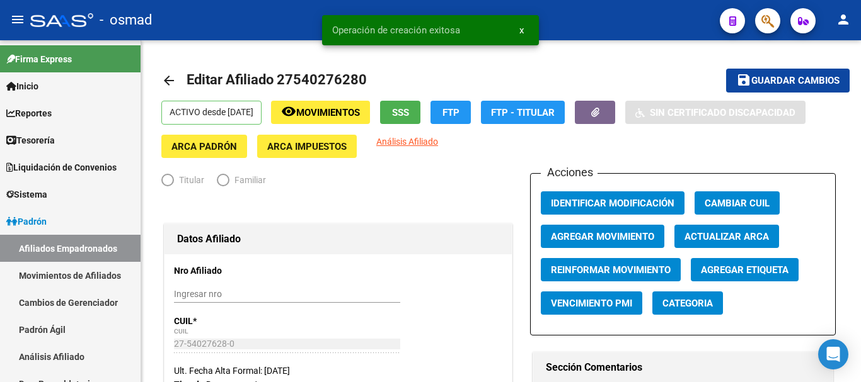
radio input "true"
type input "33-68092111-9"
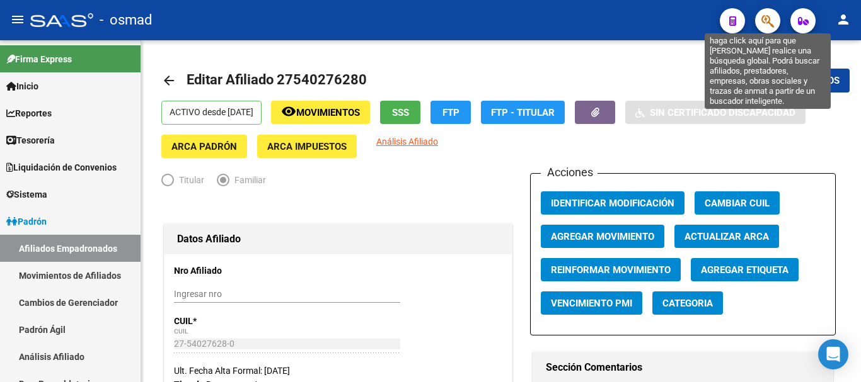
click at [770, 19] on icon "button" at bounding box center [767, 21] width 13 height 14
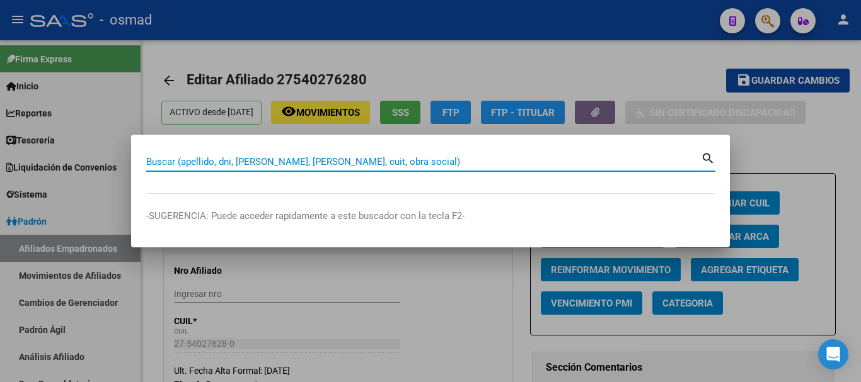
paste input "20351282933"
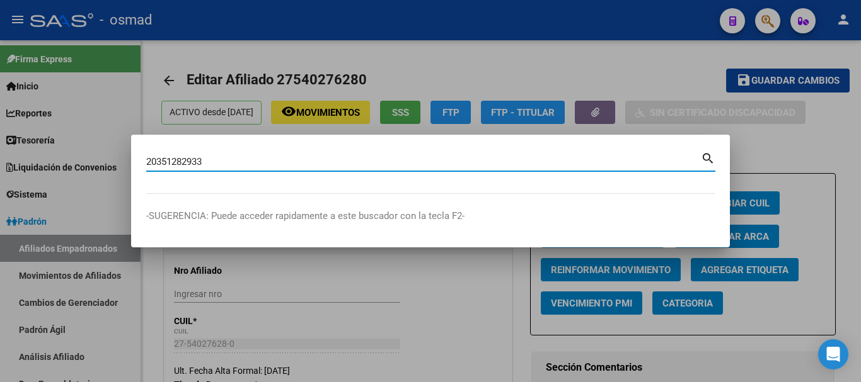
type input "20351282933"
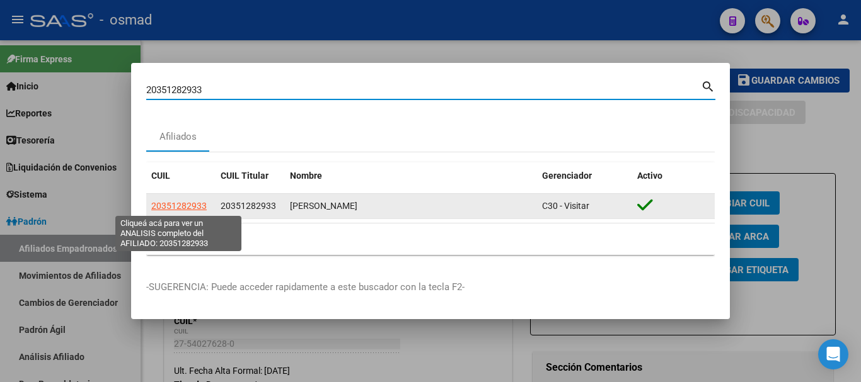
click at [177, 201] on span "20351282933" at bounding box center [178, 206] width 55 height 10
type textarea "20351282933"
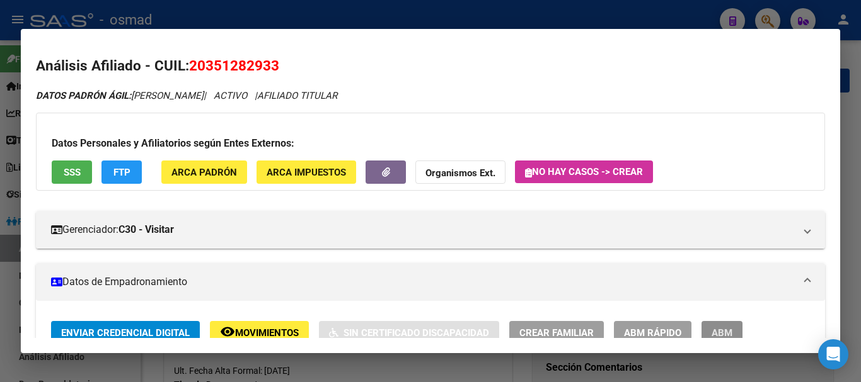
click at [717, 329] on span "ABM" at bounding box center [721, 333] width 21 height 11
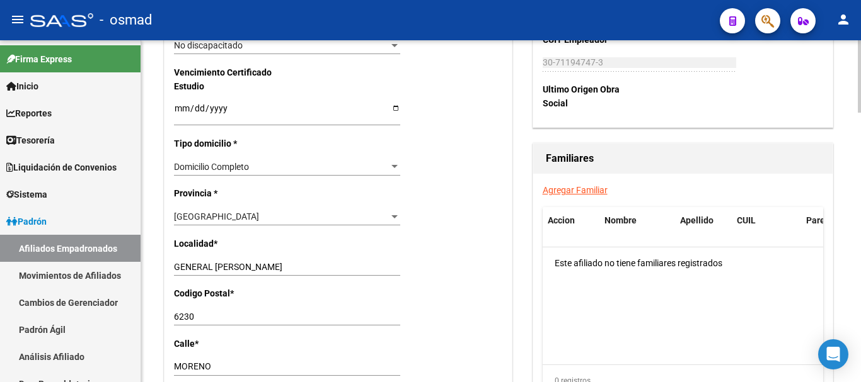
scroll to position [840, 0]
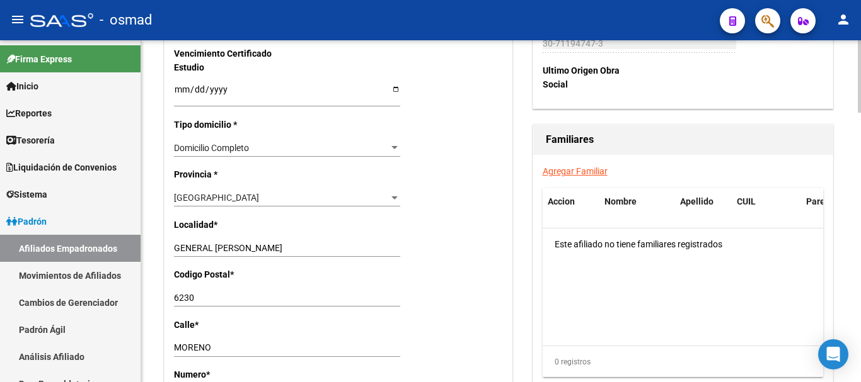
click at [556, 164] on div "Agregar Familiar Accion Nombre Apellido CUIL Parentesco Este afiliado no tiene …" at bounding box center [682, 276] width 299 height 242
click at [558, 171] on link "Agregar Familiar" at bounding box center [575, 171] width 65 height 10
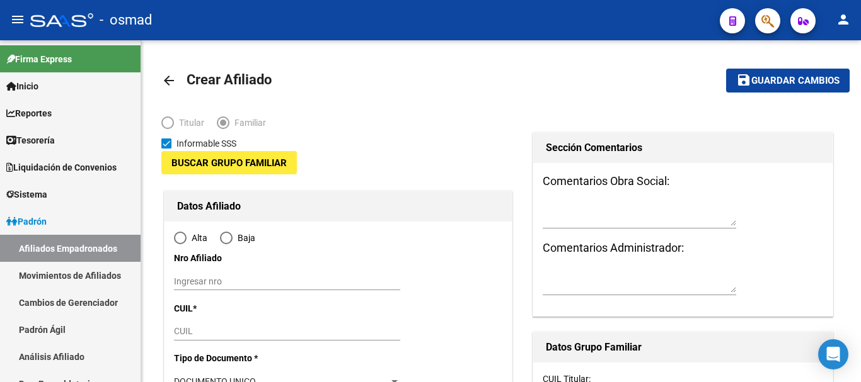
type input "30-71194747-3"
type input "GENERAL [PERSON_NAME]"
type input "6230"
type input "MORENO"
type input "542"
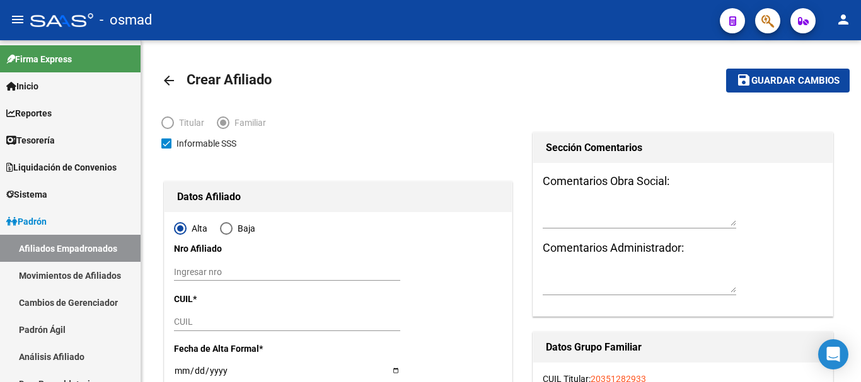
radio input "true"
type input "30-71194747-3"
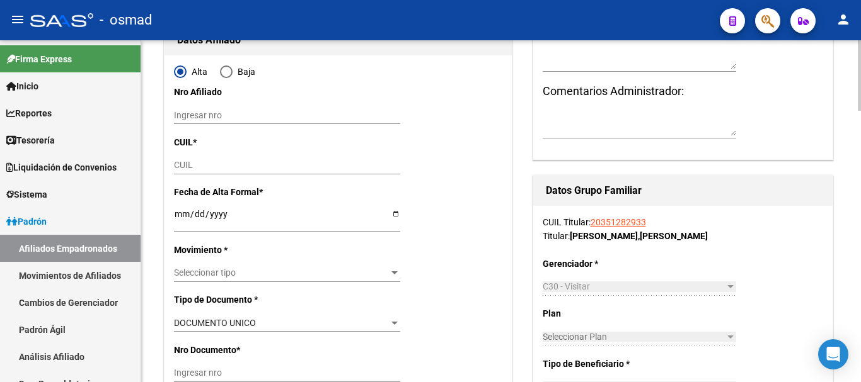
scroll to position [158, 0]
click at [187, 169] on input "CUIL" at bounding box center [287, 164] width 226 height 11
paste input "20-54114687-4"
type input "20-54114687-4"
click at [178, 210] on input "Ingresar fecha" at bounding box center [287, 218] width 226 height 19
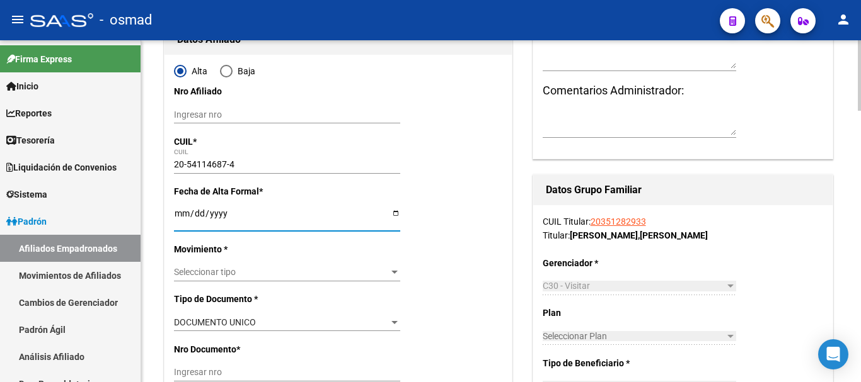
type input "54114687"
type input "[PERSON_NAME] [PERSON_NAME]"
type input "[PERSON_NAME]"
type input "[DATE]"
type input "ROSARIO"
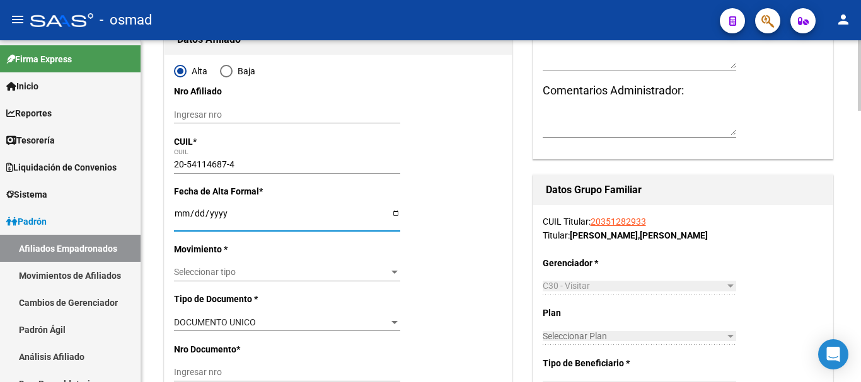
type input "2000"
type input "CORDOBA"
type input "2719"
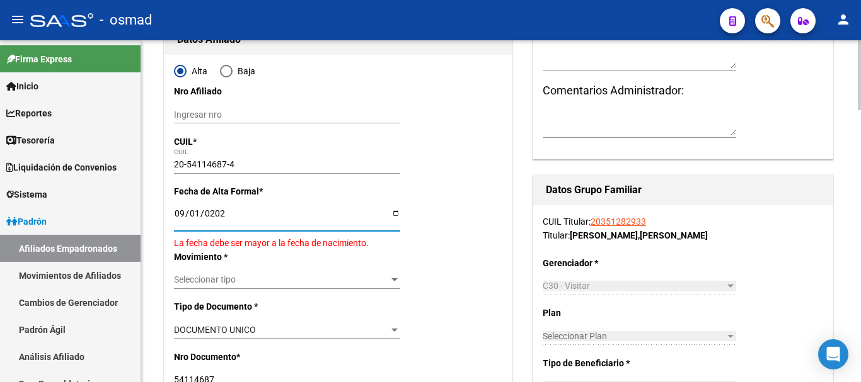
type input "[DATE]"
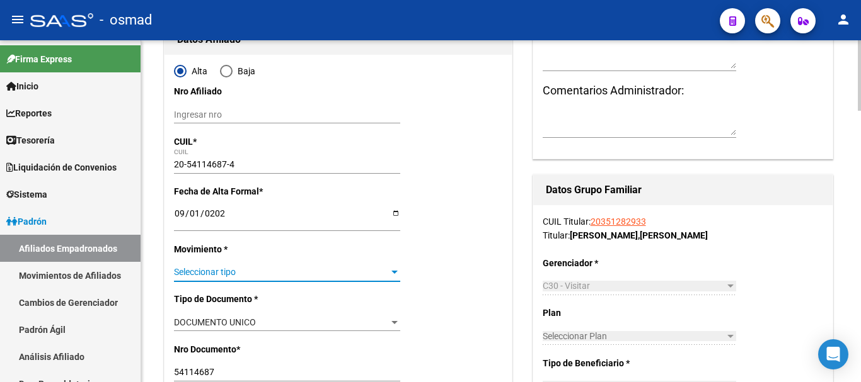
click at [214, 272] on span "Seleccionar tipo" at bounding box center [281, 272] width 215 height 11
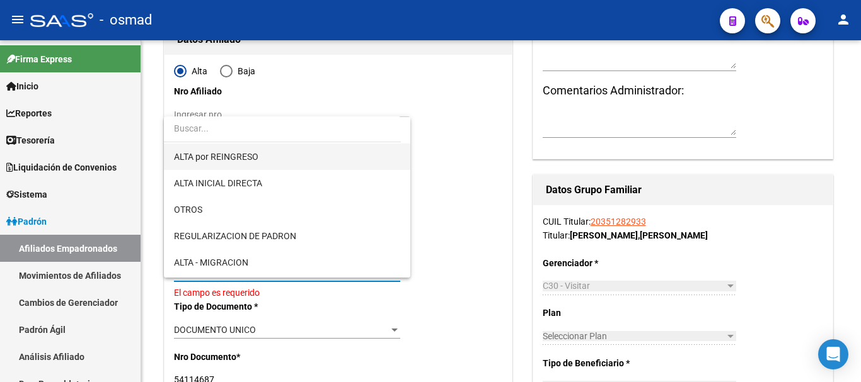
scroll to position [105, 0]
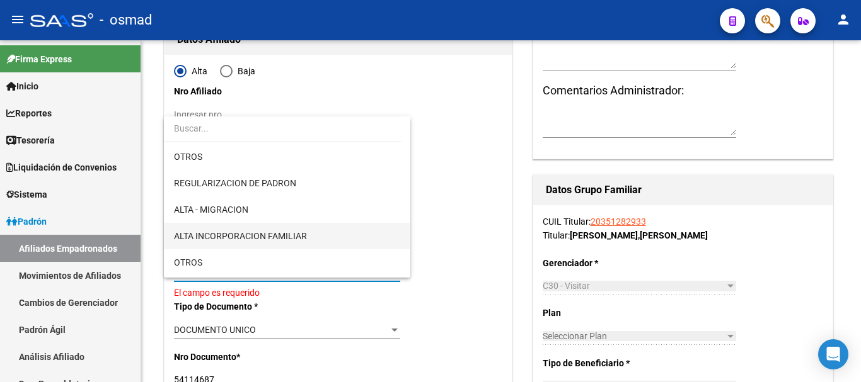
click at [263, 227] on span "ALTA INCORPORACION FAMILIAR" at bounding box center [287, 236] width 226 height 26
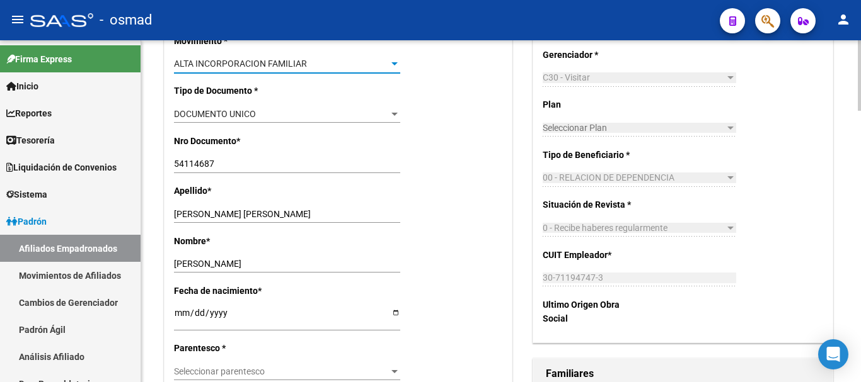
scroll to position [367, 0]
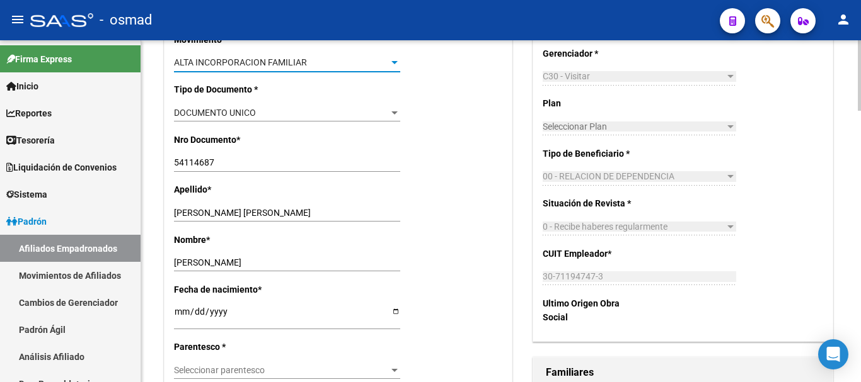
click at [226, 366] on span "Seleccionar parentesco" at bounding box center [281, 370] width 215 height 11
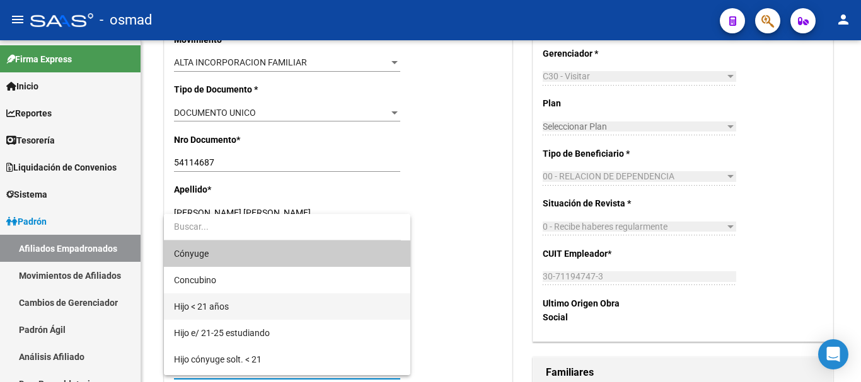
click at [221, 299] on span "Hijo < 21 años" at bounding box center [287, 307] width 226 height 26
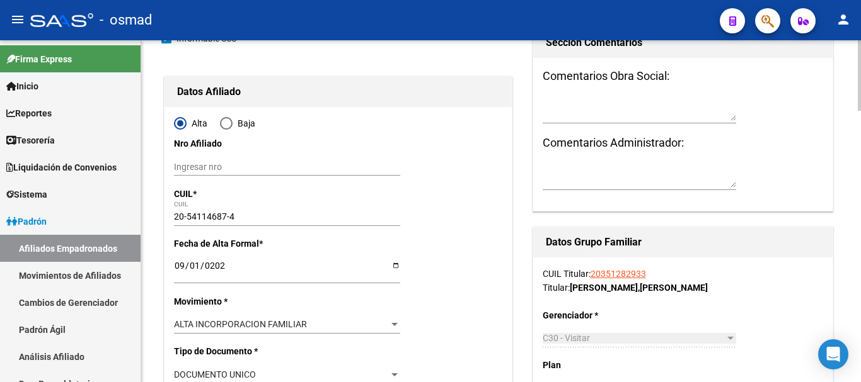
scroll to position [0, 0]
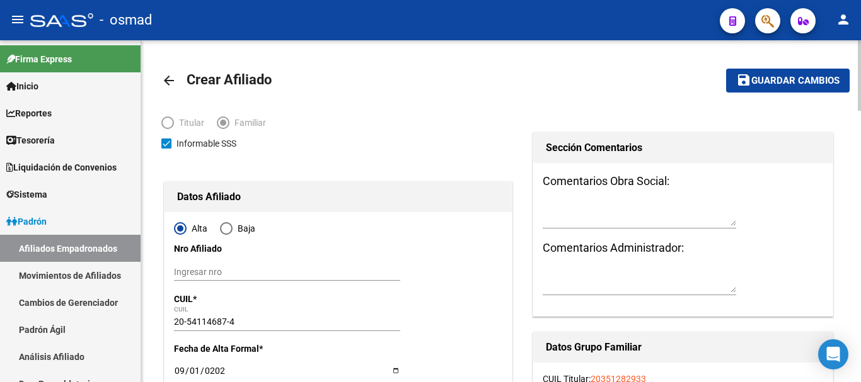
click at [766, 77] on span "Guardar cambios" at bounding box center [795, 81] width 88 height 11
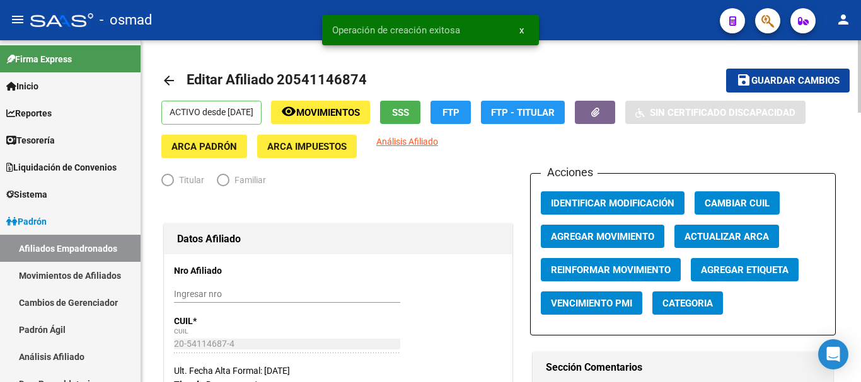
radio input "true"
type input "30-71194747-3"
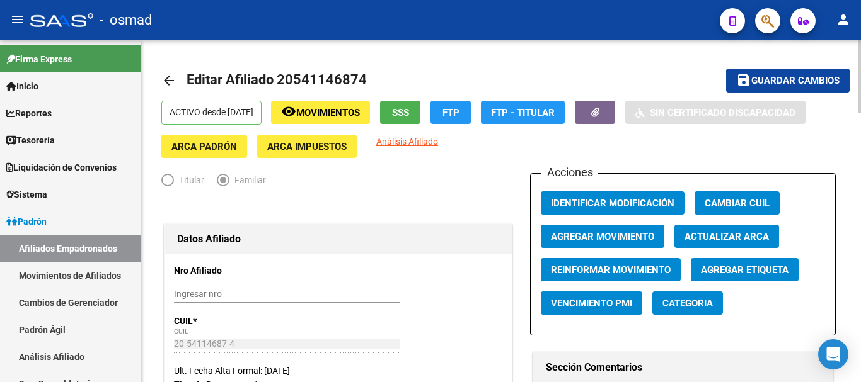
click at [766, 13] on span "button" at bounding box center [767, 21] width 13 height 26
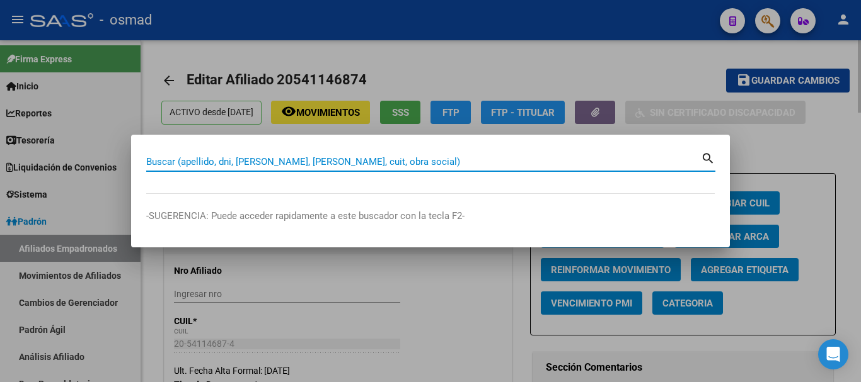
paste input "20233400190"
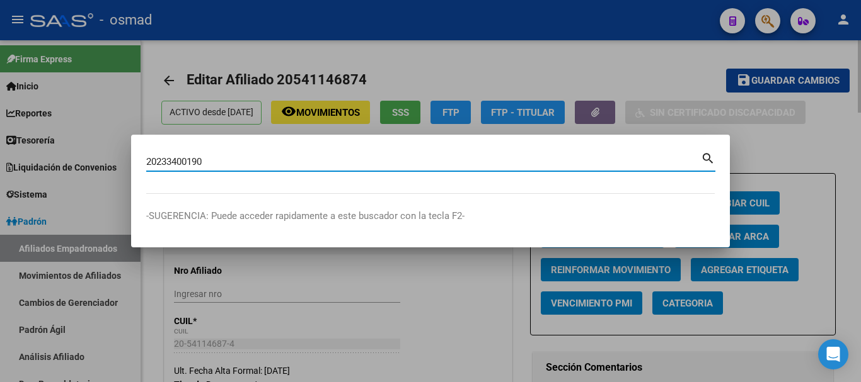
type input "20233400190"
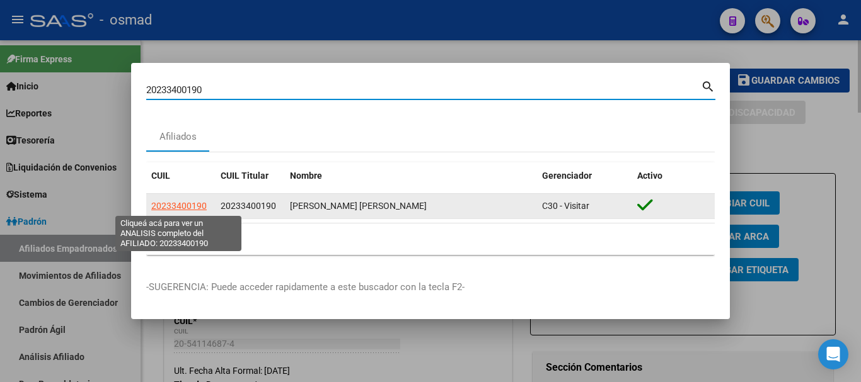
click at [163, 204] on span "20233400190" at bounding box center [178, 206] width 55 height 10
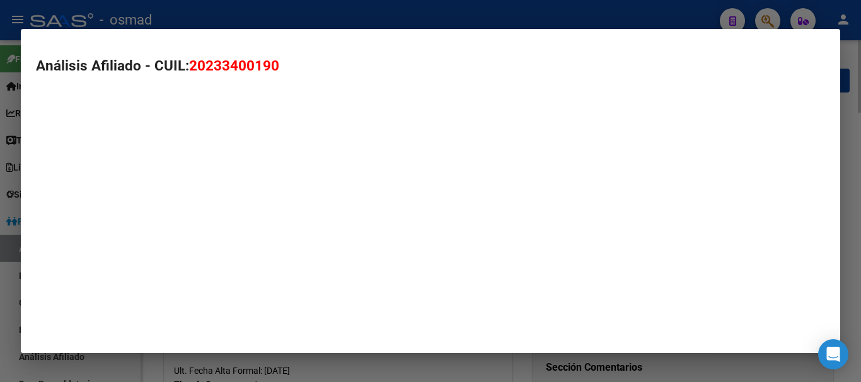
type textarea "20233400190"
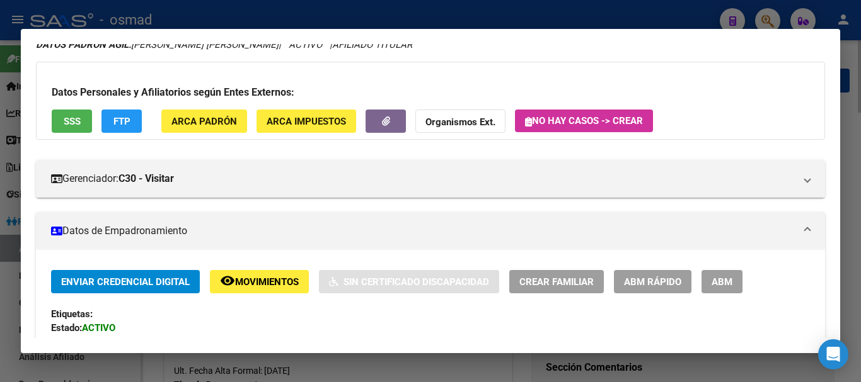
scroll to position [105, 0]
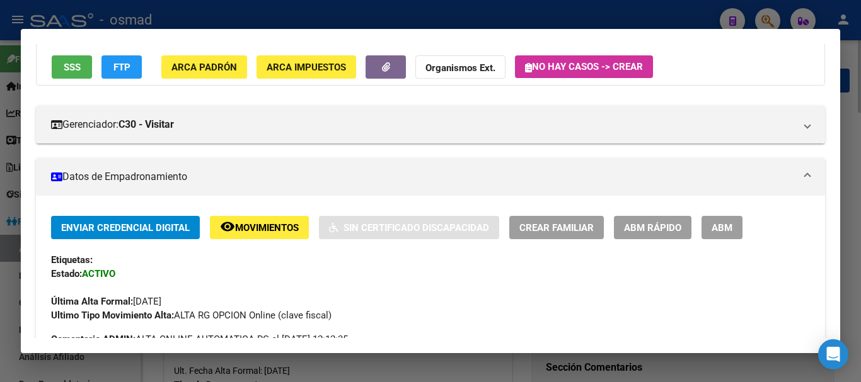
click at [712, 222] on span "ABM" at bounding box center [721, 227] width 21 height 11
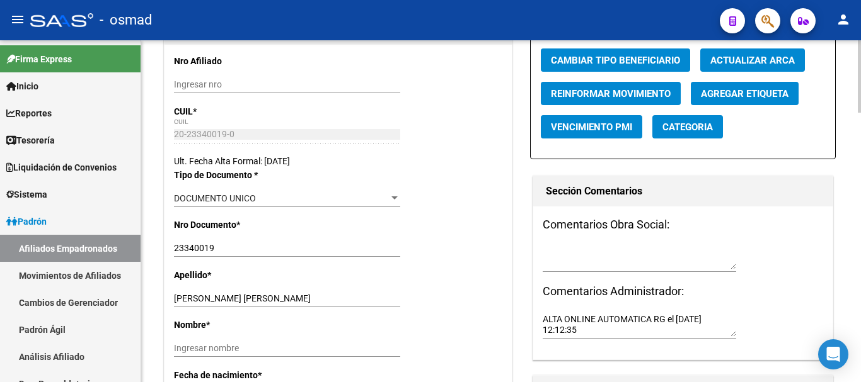
scroll to position [367, 0]
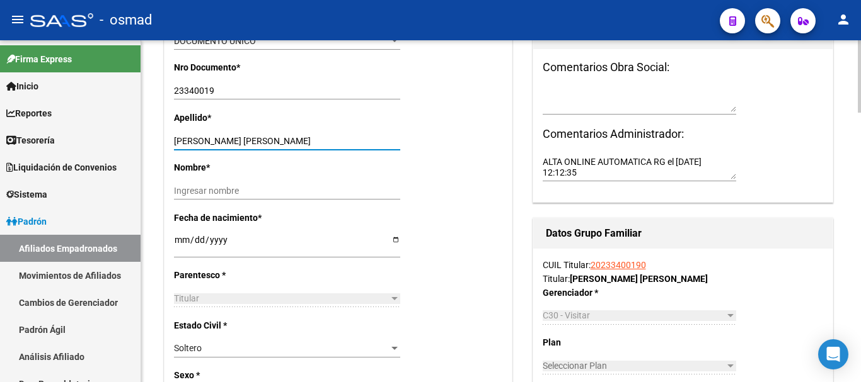
drag, startPoint x: 216, startPoint y: 139, endPoint x: 338, endPoint y: 144, distance: 122.3
click at [338, 144] on input "[PERSON_NAME] [PERSON_NAME]" at bounding box center [287, 141] width 226 height 11
drag, startPoint x: 210, startPoint y: 140, endPoint x: 351, endPoint y: 138, distance: 140.5
click at [351, 138] on input "[PERSON_NAME] [PERSON_NAME]" at bounding box center [287, 141] width 226 height 11
click at [210, 181] on div "Nombre * Ingresar nombre" at bounding box center [338, 186] width 328 height 50
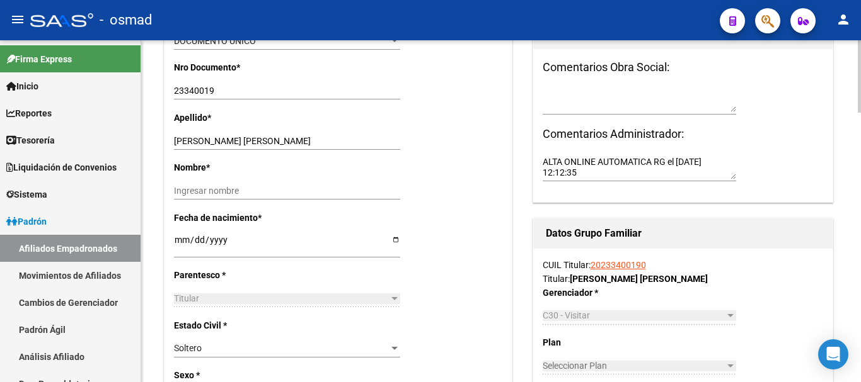
click at [214, 189] on input "Ingresar nombre" at bounding box center [287, 191] width 226 height 11
paste input "[PERSON_NAME]"
type input "[PERSON_NAME]"
drag, startPoint x: 211, startPoint y: 139, endPoint x: 377, endPoint y: 140, distance: 166.3
click at [377, 140] on input "[PERSON_NAME] [PERSON_NAME]" at bounding box center [287, 141] width 226 height 11
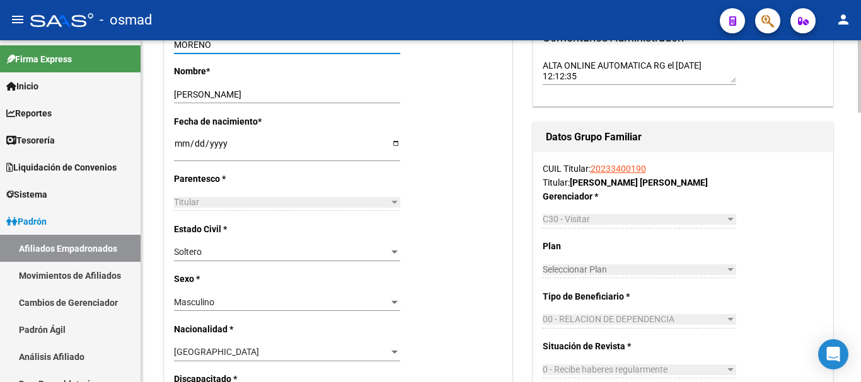
scroll to position [473, 0]
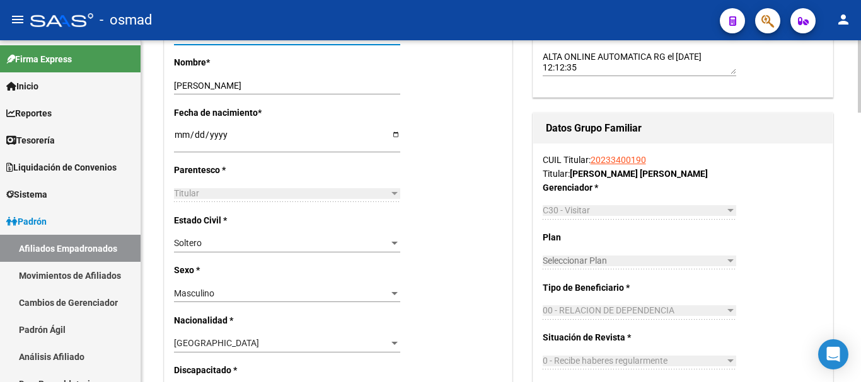
type input "MORENO"
click at [217, 248] on div "Soltero" at bounding box center [281, 243] width 215 height 11
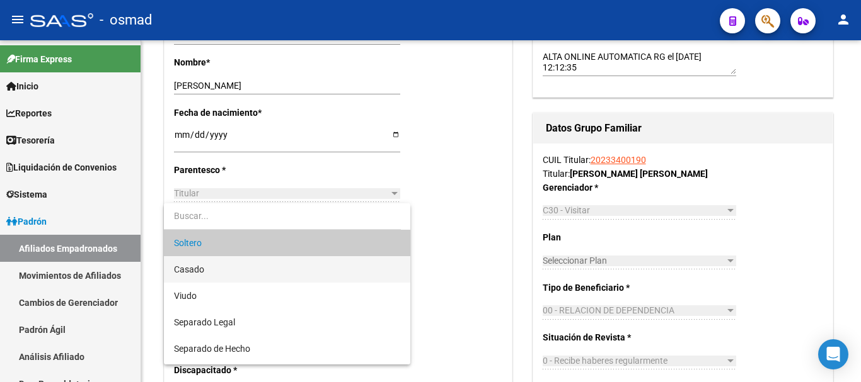
click at [221, 265] on span "Casado" at bounding box center [287, 269] width 226 height 26
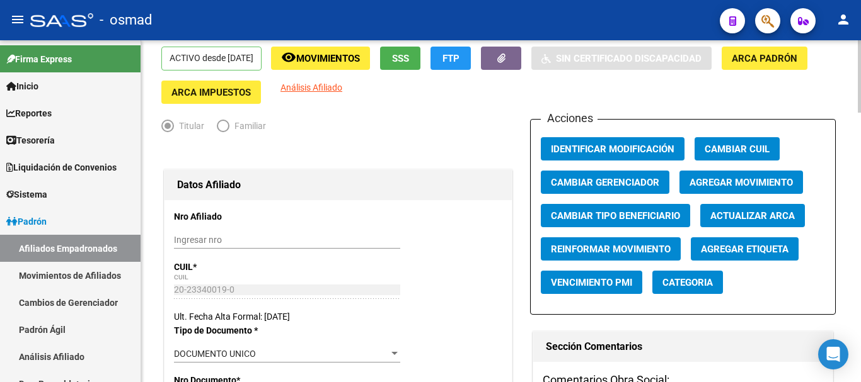
scroll to position [0, 0]
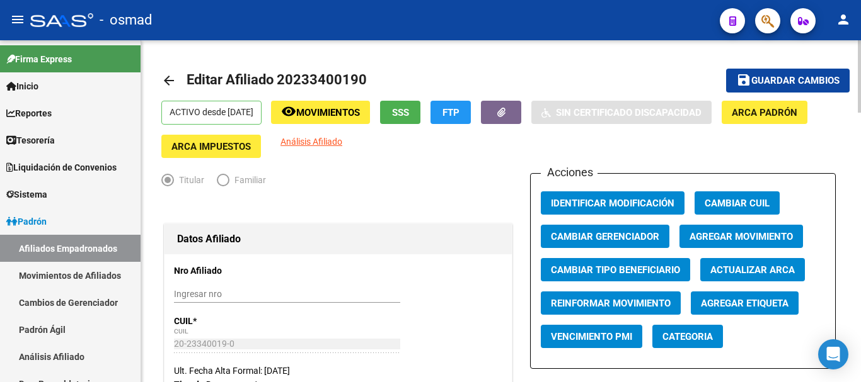
click at [779, 78] on span "Guardar cambios" at bounding box center [795, 81] width 88 height 11
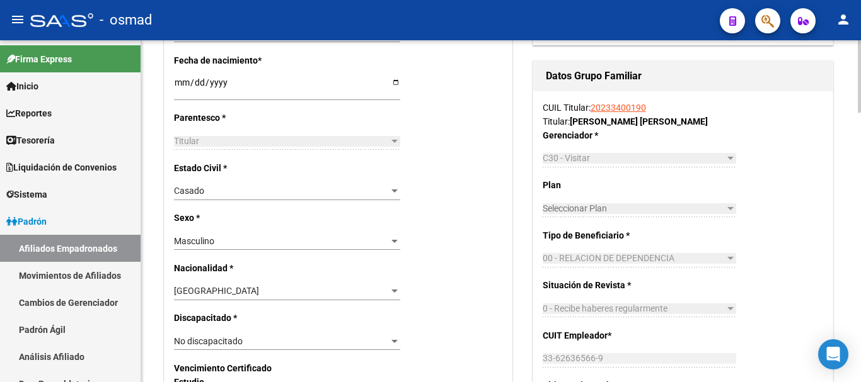
scroll to position [840, 0]
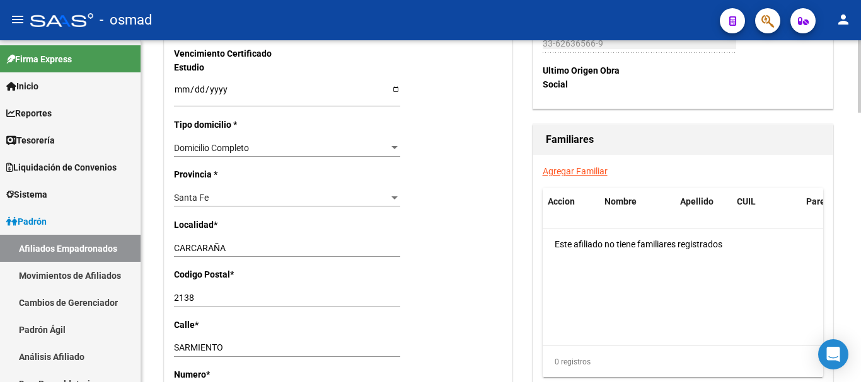
click at [564, 171] on link "Agregar Familiar" at bounding box center [575, 171] width 65 height 10
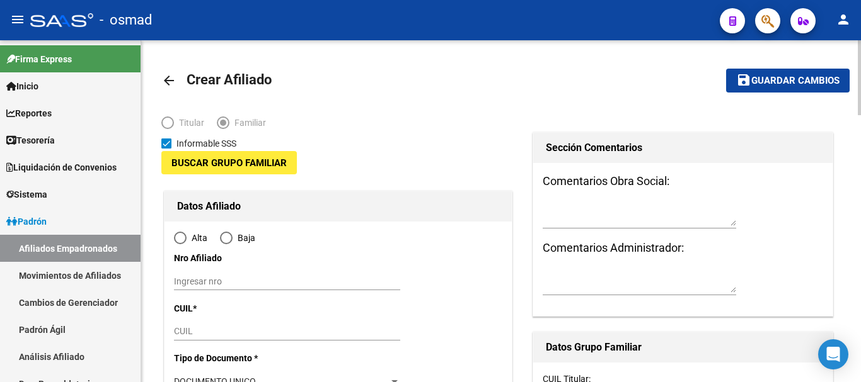
type input "33-62636566-9"
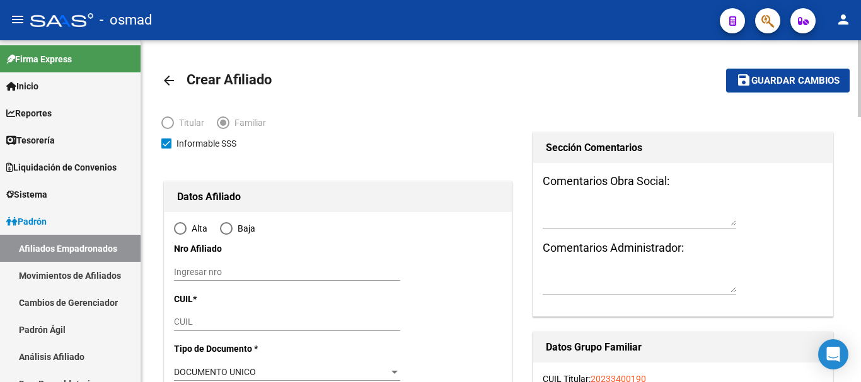
type input "CARCARAÑA"
type input "2138"
type input "SARMIENTO"
type input "2019"
radio input "true"
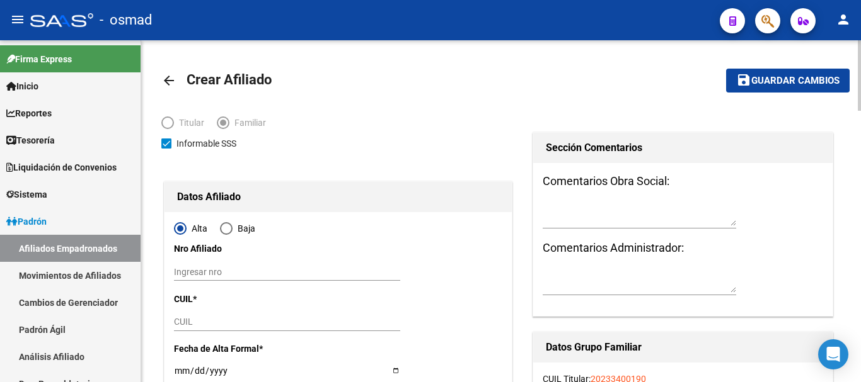
type input "33-62636566-9"
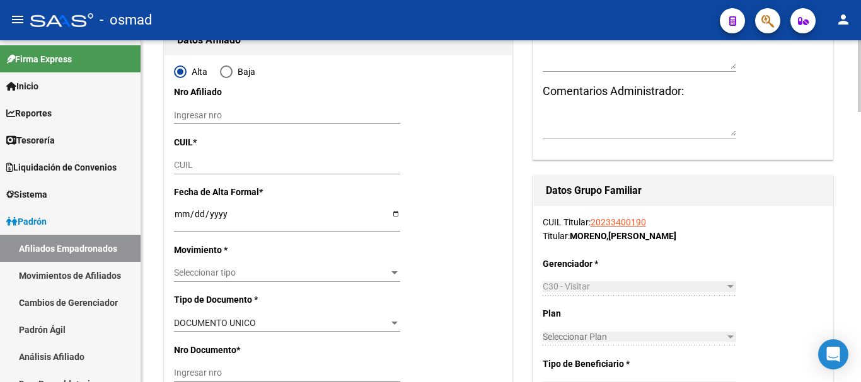
scroll to position [158, 0]
click at [195, 164] on input "CUIL" at bounding box center [287, 164] width 226 height 11
paste input "27-28393699-1"
type input "27-28393699-1"
click at [177, 215] on input "Ingresar fecha" at bounding box center [287, 218] width 226 height 19
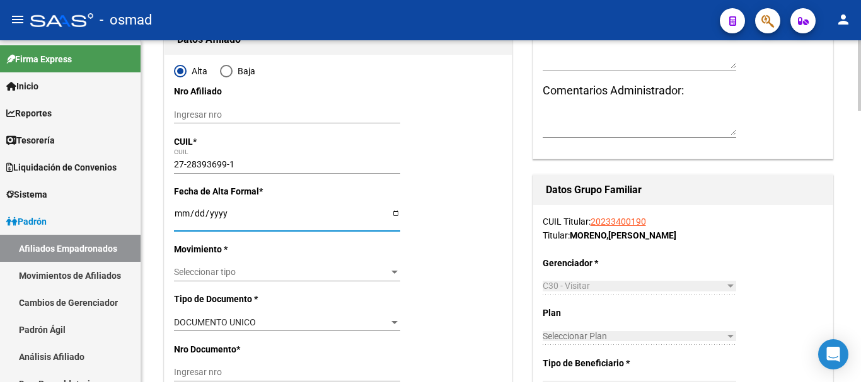
type input "28393699"
type input "[GEOGRAPHIC_DATA]"
type input "[PERSON_NAME]"
type input "[DATE]"
type input "CARCARAÑA"
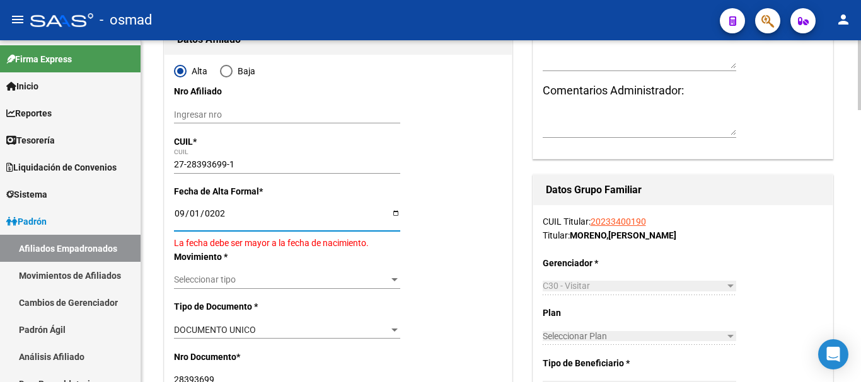
type input "[DATE]"
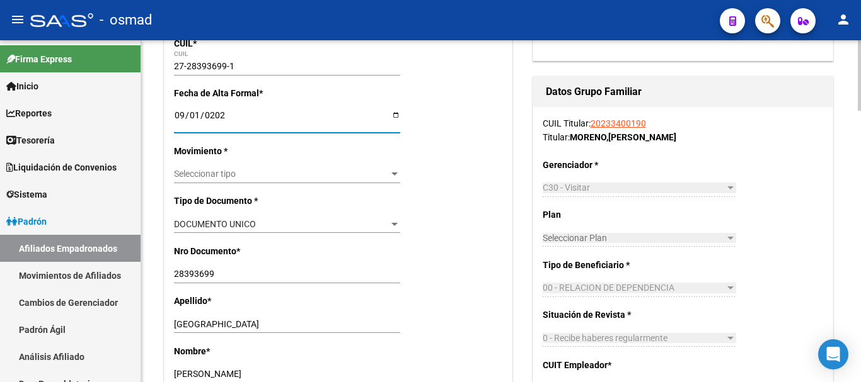
scroll to position [263, 0]
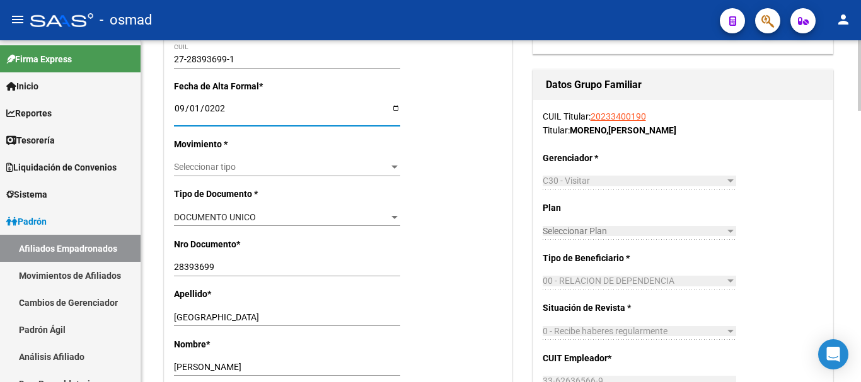
click at [197, 169] on span "Seleccionar tipo" at bounding box center [281, 167] width 215 height 11
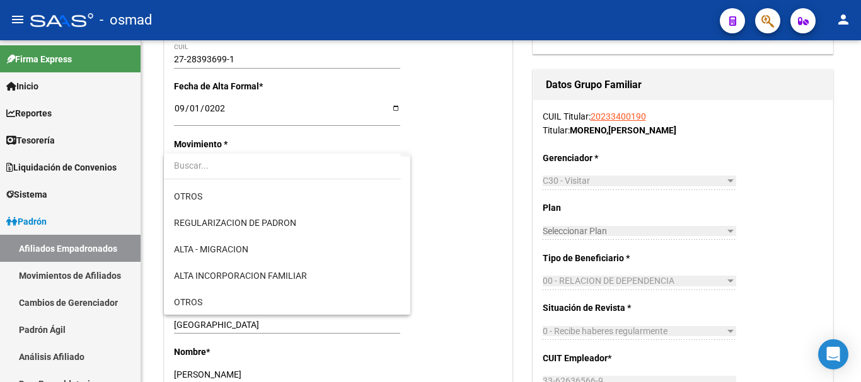
scroll to position [105, 0]
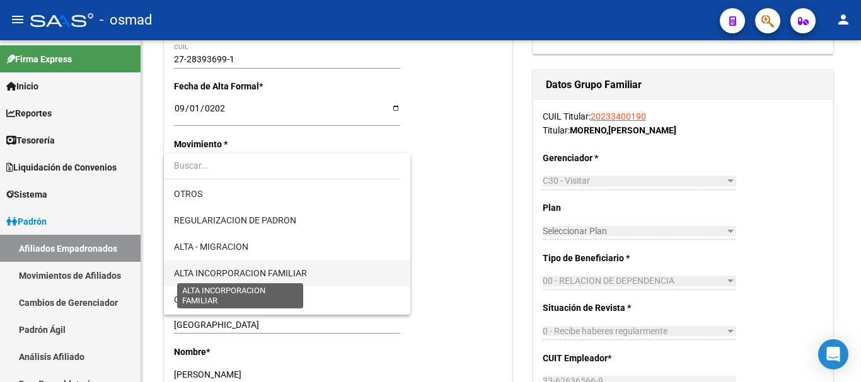
click at [268, 273] on span "ALTA INCORPORACION FAMILIAR" at bounding box center [240, 273] width 133 height 10
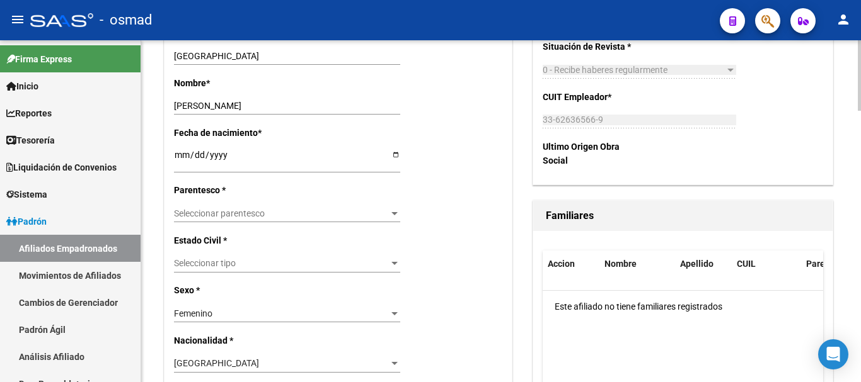
scroll to position [525, 0]
click at [204, 211] on span "Seleccionar parentesco" at bounding box center [281, 213] width 215 height 11
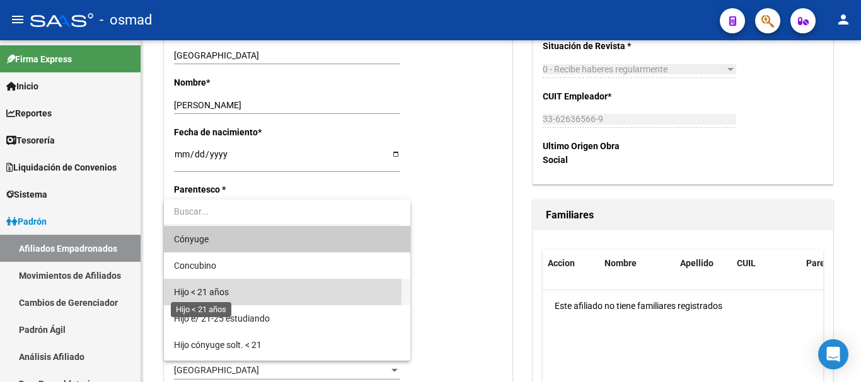
click at [229, 292] on span "Hijo < 21 años" at bounding box center [201, 292] width 55 height 10
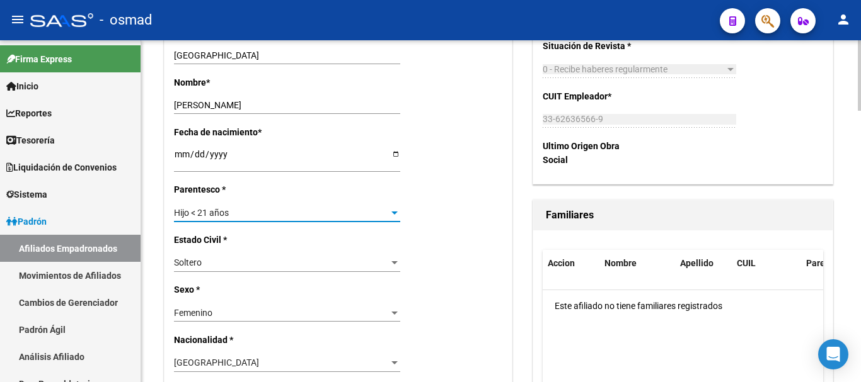
click at [205, 212] on span "Hijo < 21 años" at bounding box center [201, 213] width 55 height 10
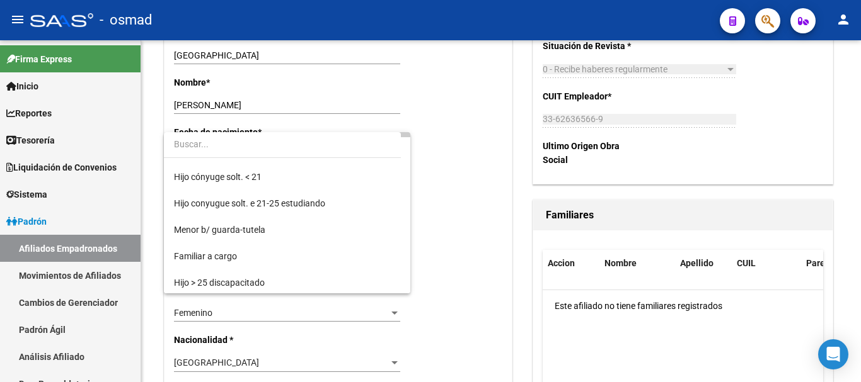
scroll to position [0, 0]
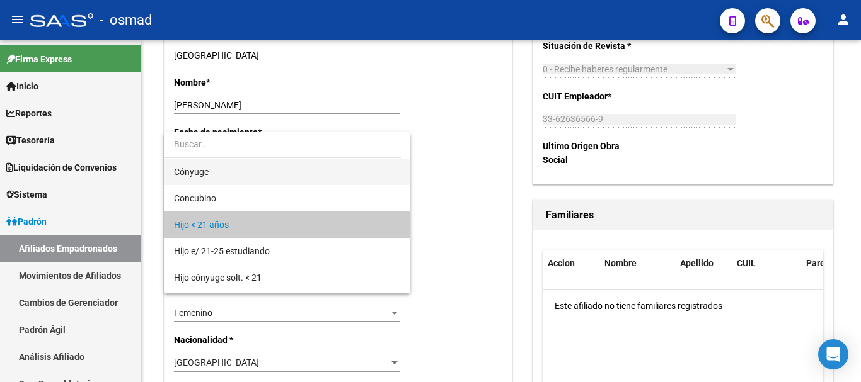
click at [226, 175] on span "Cónyuge" at bounding box center [287, 172] width 226 height 26
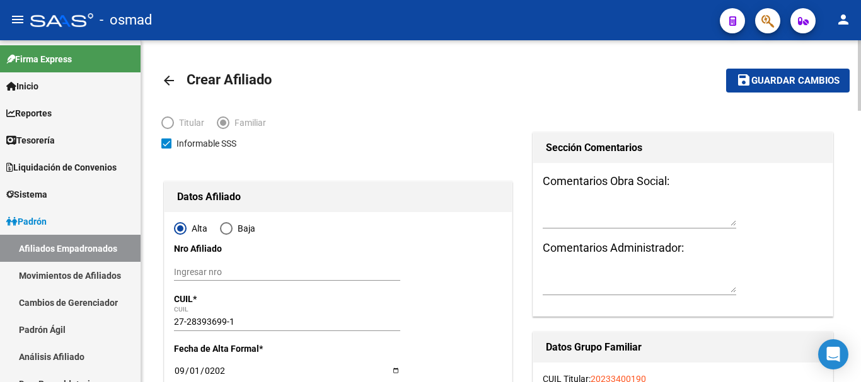
click at [781, 83] on span "Guardar cambios" at bounding box center [795, 81] width 88 height 11
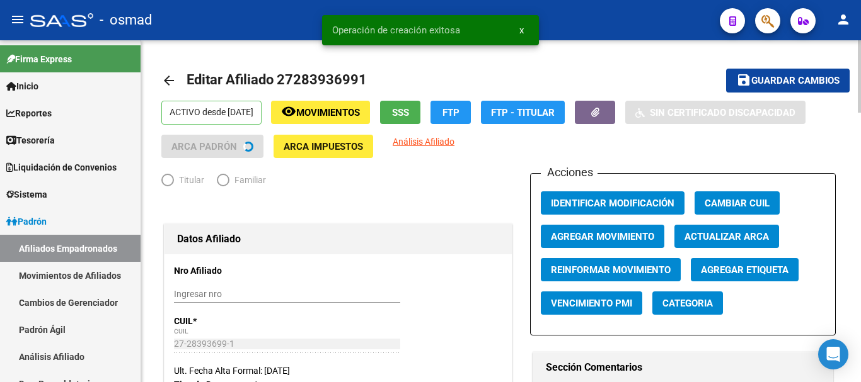
radio input "true"
type input "33-62636566-9"
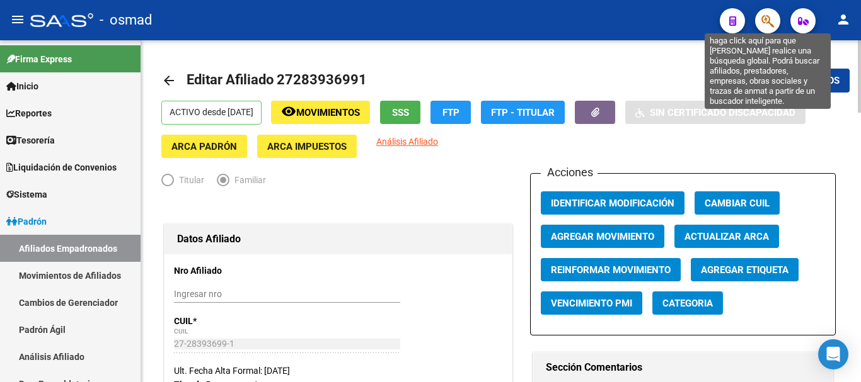
click at [769, 25] on icon "button" at bounding box center [767, 21] width 13 height 14
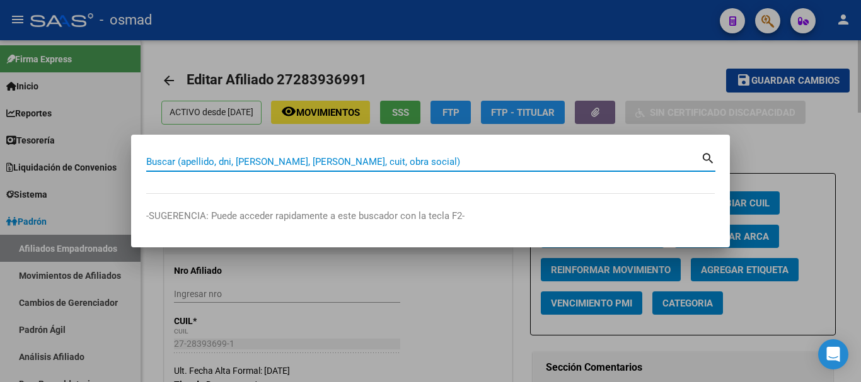
paste input "27299832495"
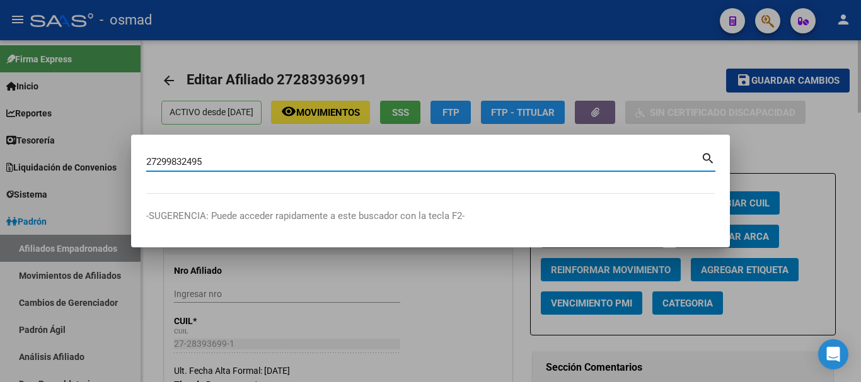
type input "27299832495"
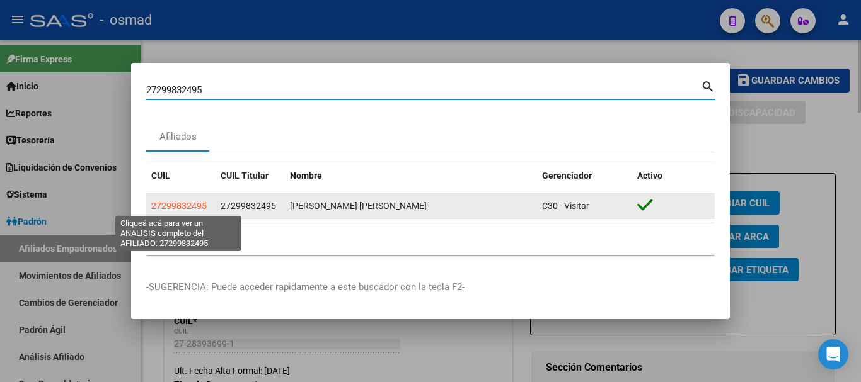
click at [181, 205] on span "27299832495" at bounding box center [178, 206] width 55 height 10
type textarea "27299832495"
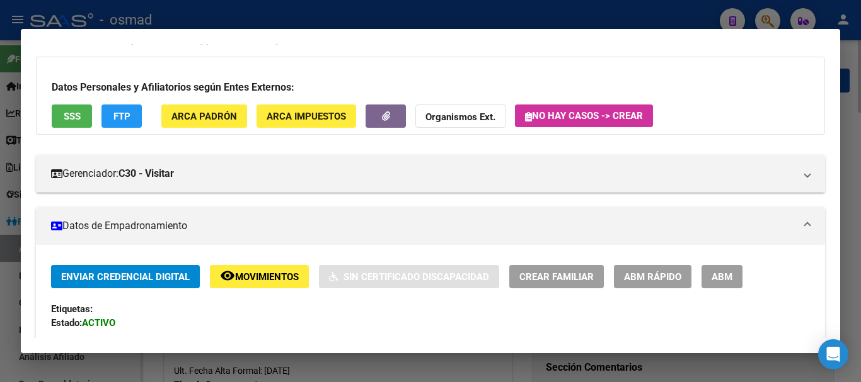
scroll to position [105, 0]
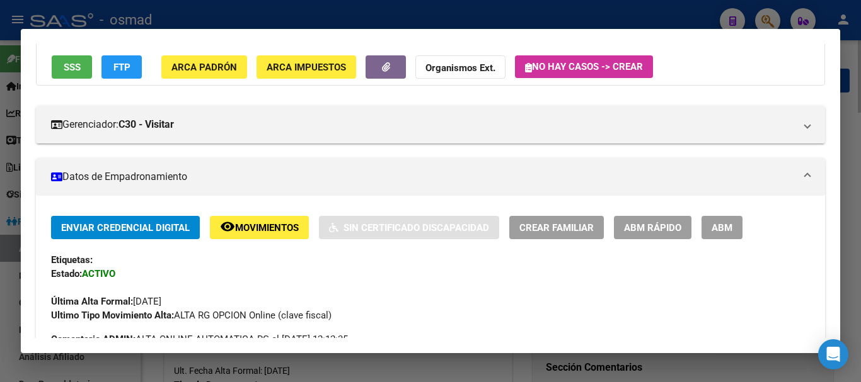
click at [719, 218] on button "ABM" at bounding box center [721, 227] width 41 height 23
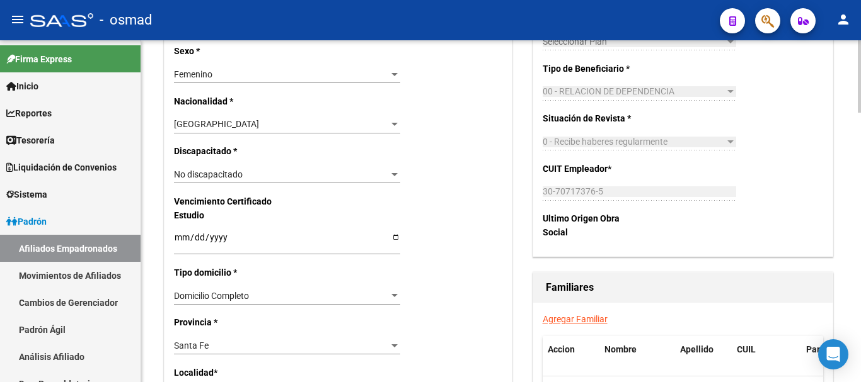
scroll to position [840, 0]
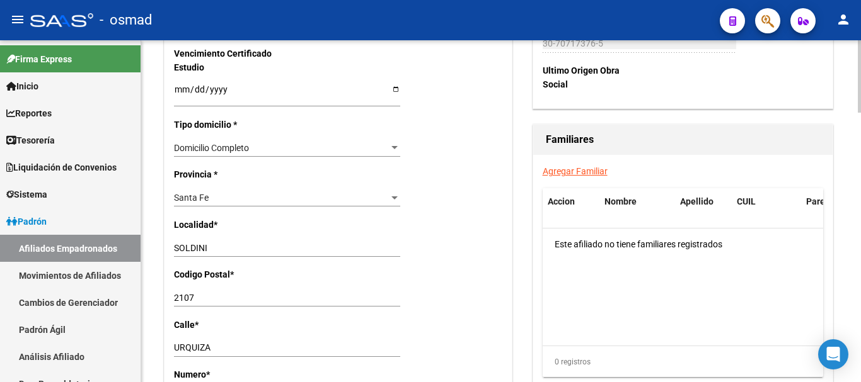
click at [566, 170] on link "Agregar Familiar" at bounding box center [575, 171] width 65 height 10
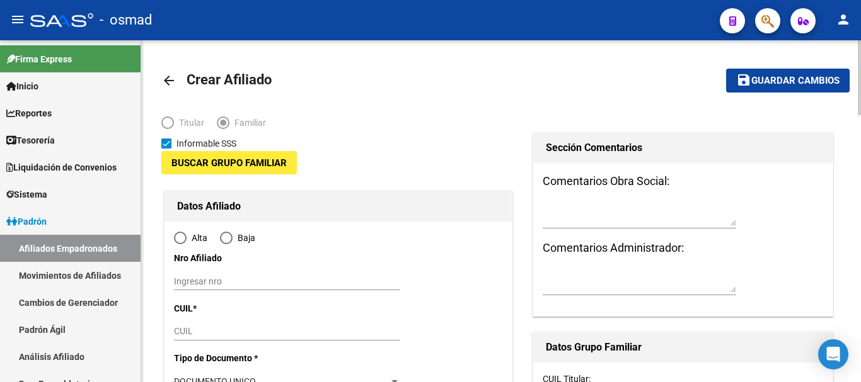
type input "30-70717376-5"
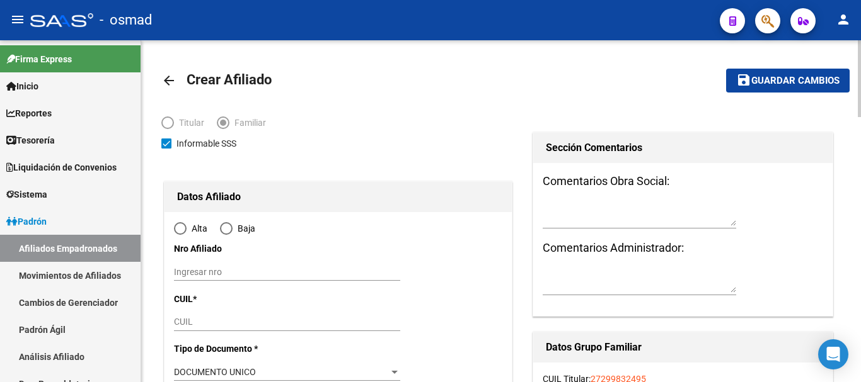
type input "SOLDINI"
type input "2107"
type input "URQUIZA"
type input "1642"
radio input "true"
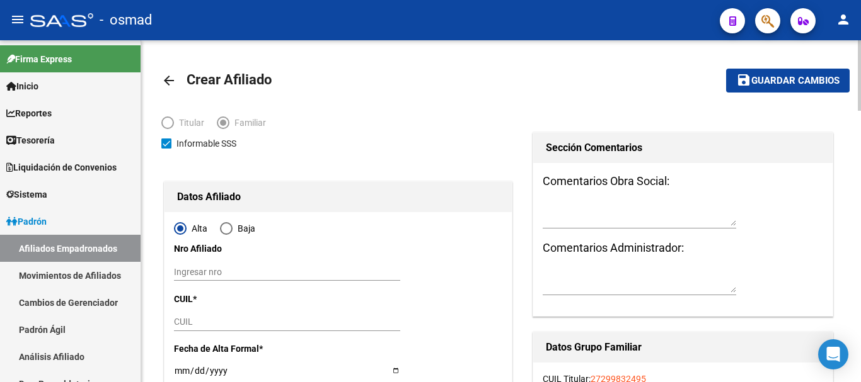
type input "30-70717376-5"
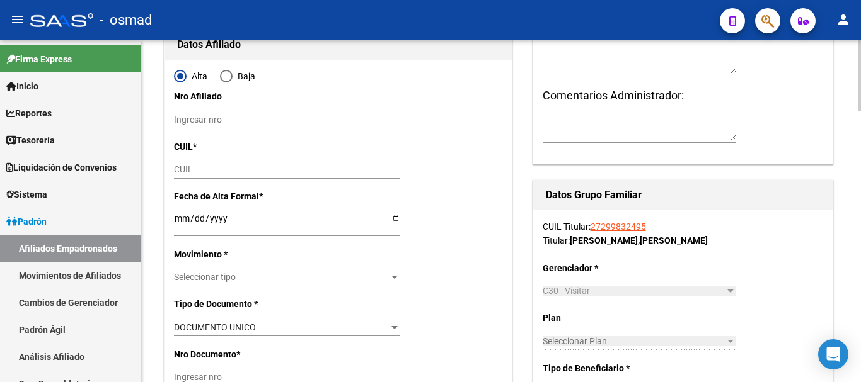
scroll to position [158, 0]
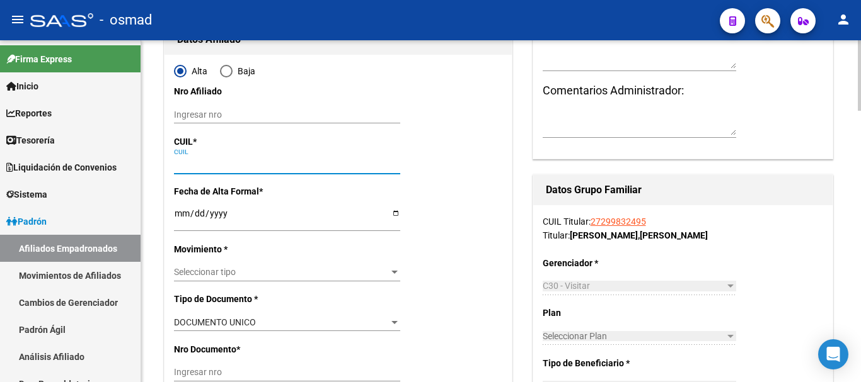
click at [195, 164] on input "CUIL" at bounding box center [287, 164] width 226 height 11
paste input "27-50698927-8"
type input "27-50698927-8"
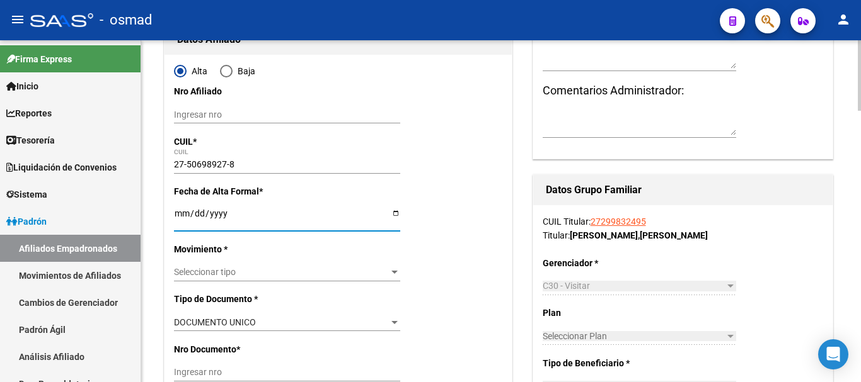
click at [180, 213] on input "Ingresar fecha" at bounding box center [287, 218] width 226 height 19
type input "50698927"
type input "[PERSON_NAME]"
type input "[DATE]"
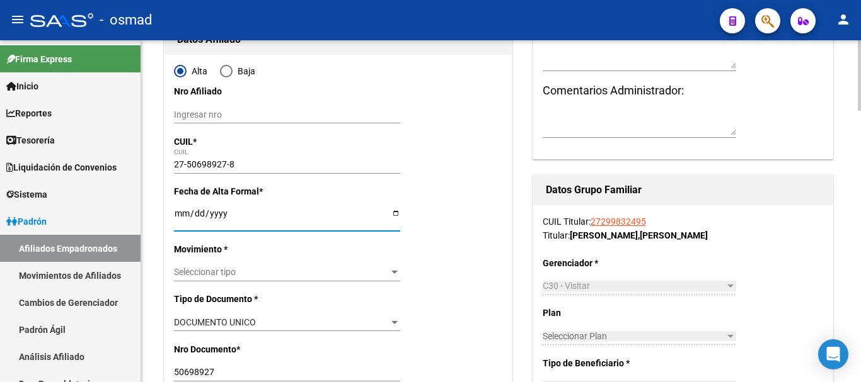
click at [216, 270] on span "Seleccionar tipo" at bounding box center [281, 272] width 215 height 11
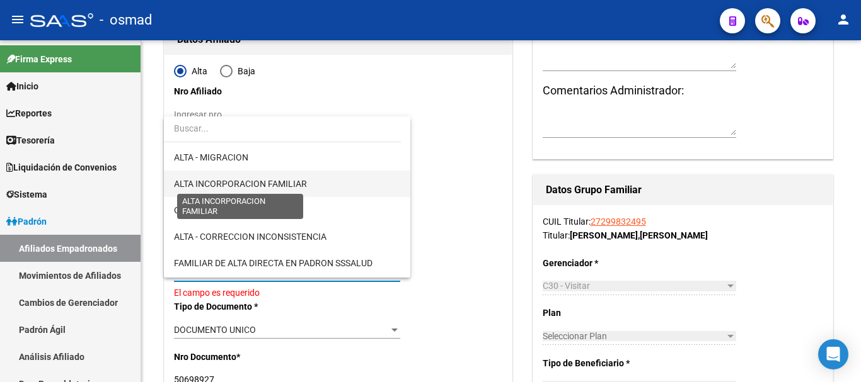
click at [247, 186] on span "ALTA INCORPORACION FAMILIAR" at bounding box center [240, 184] width 133 height 10
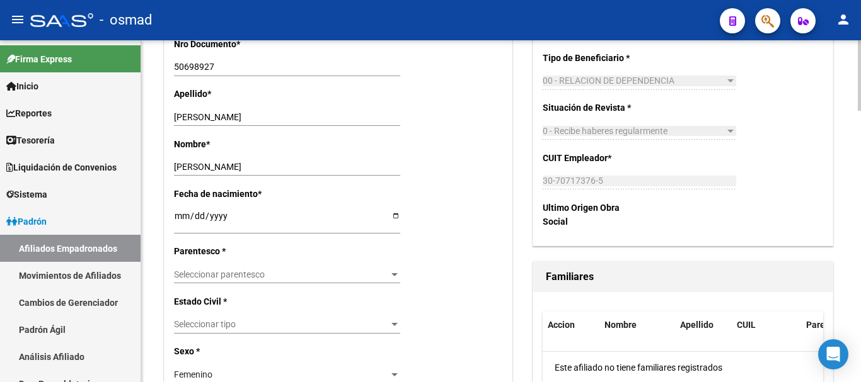
scroll to position [473, 0]
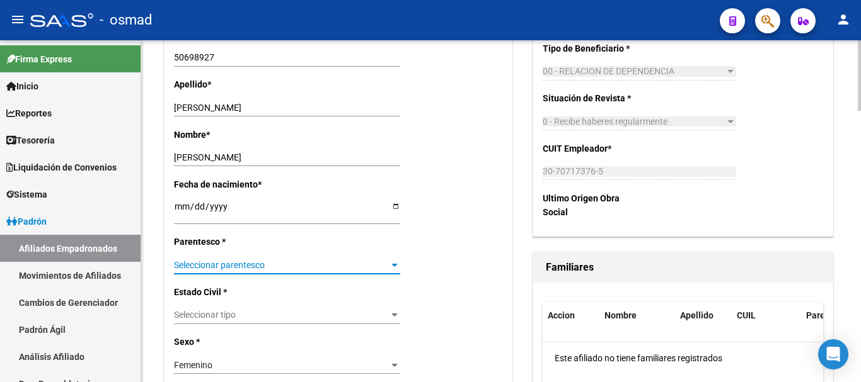
click at [233, 263] on span "Seleccionar parentesco" at bounding box center [281, 265] width 215 height 11
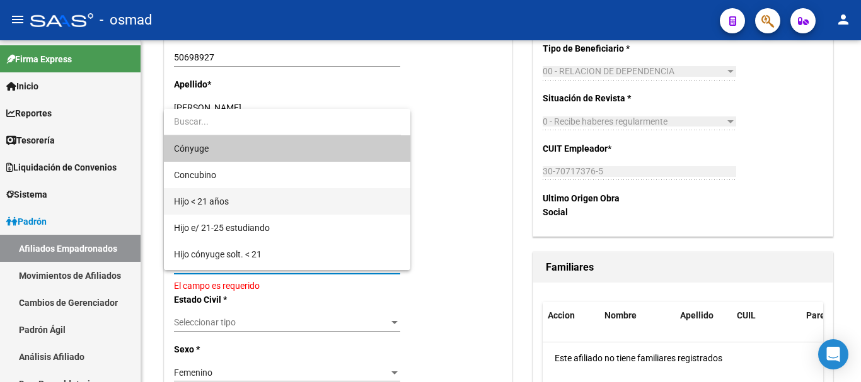
click at [223, 206] on span "Hijo < 21 años" at bounding box center [201, 202] width 55 height 10
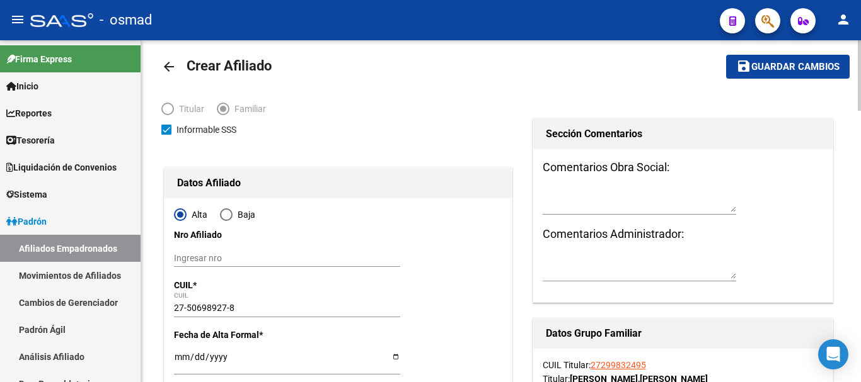
scroll to position [0, 0]
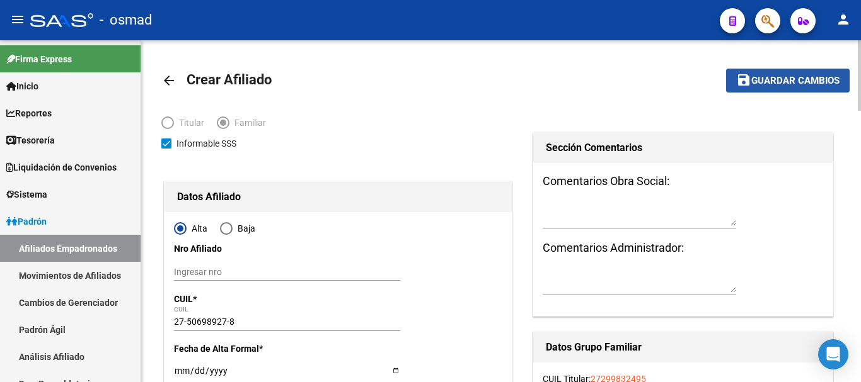
click at [796, 76] on span "Guardar cambios" at bounding box center [795, 81] width 88 height 11
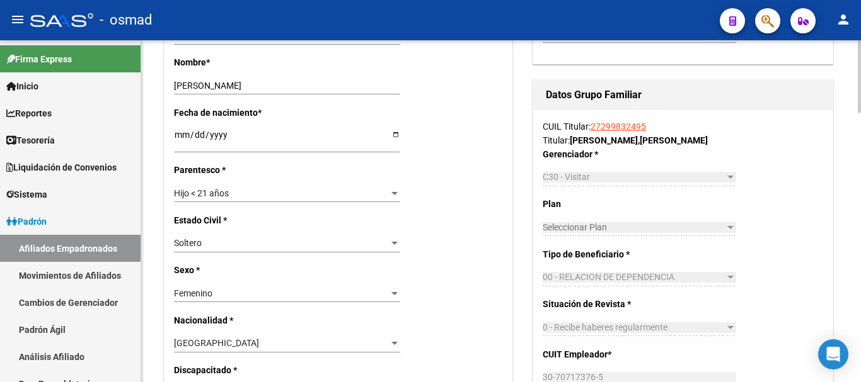
scroll to position [682, 0]
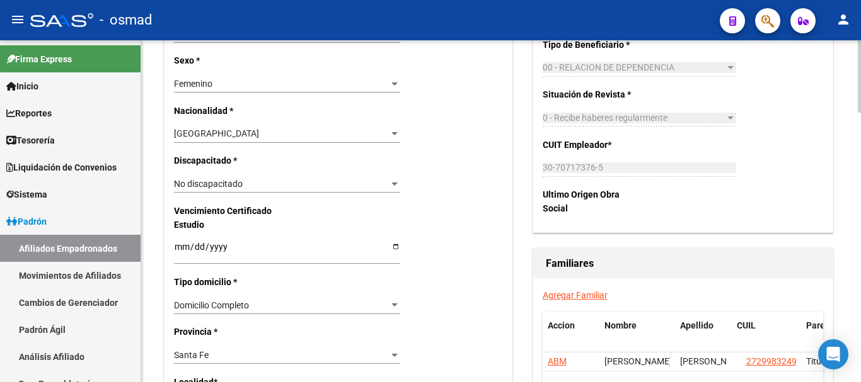
click at [590, 296] on link "Agregar Familiar" at bounding box center [575, 295] width 65 height 10
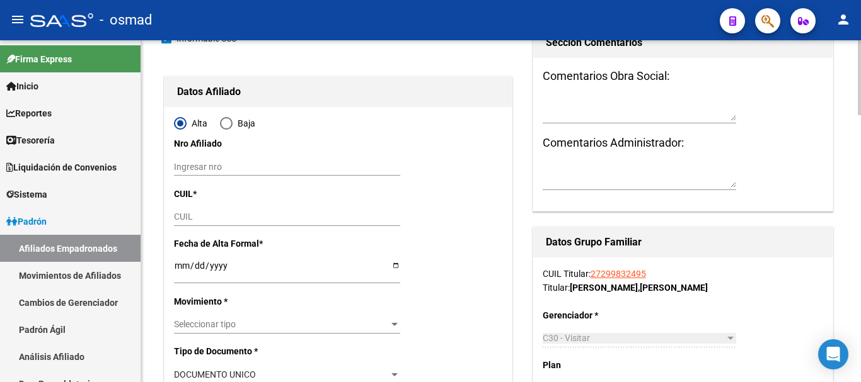
scroll to position [158, 0]
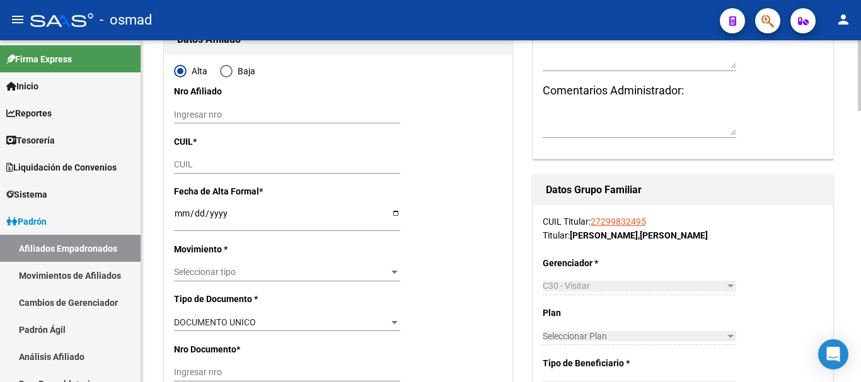
click at [191, 167] on input "CUIL" at bounding box center [287, 164] width 226 height 11
paste input "27-53403375-9"
click at [175, 212] on input "Ingresar fecha" at bounding box center [287, 218] width 226 height 19
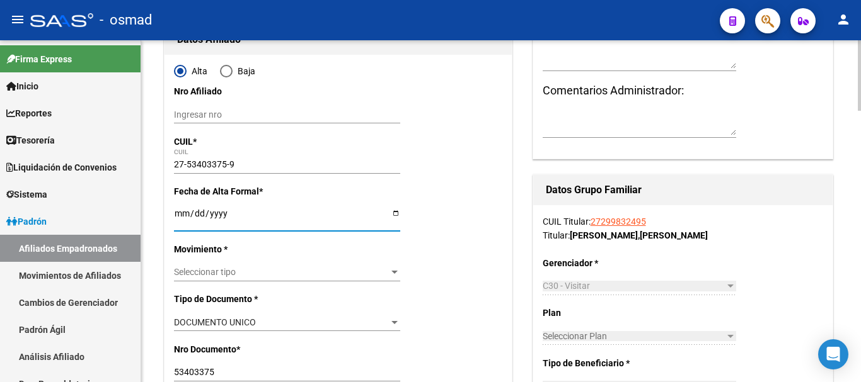
click at [231, 269] on span "Seleccionar tipo" at bounding box center [281, 272] width 215 height 11
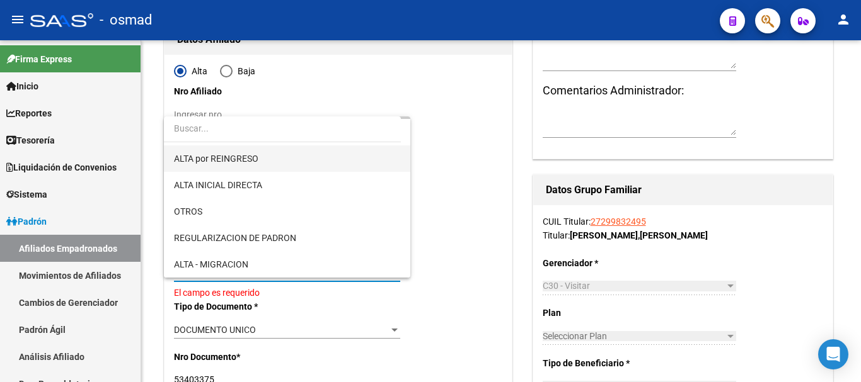
scroll to position [105, 0]
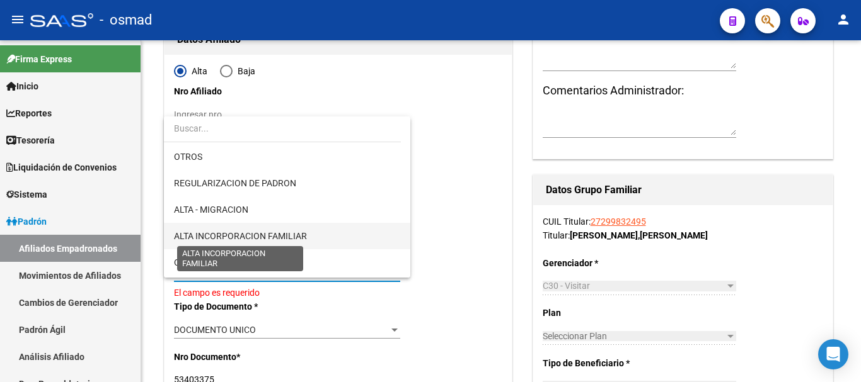
click at [269, 232] on span "ALTA INCORPORACION FAMILIAR" at bounding box center [240, 236] width 133 height 10
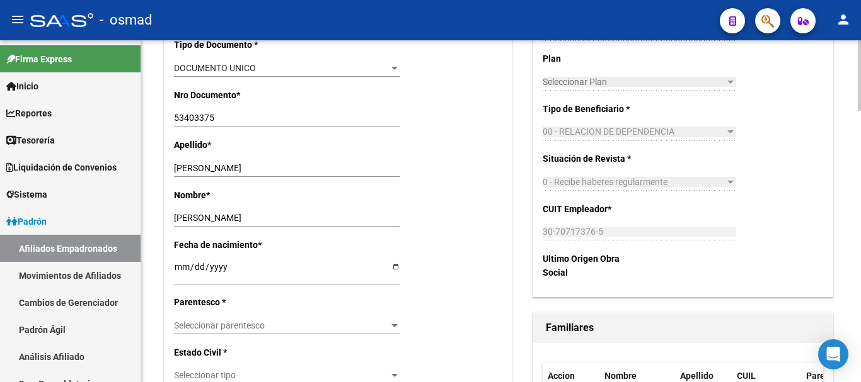
scroll to position [473, 0]
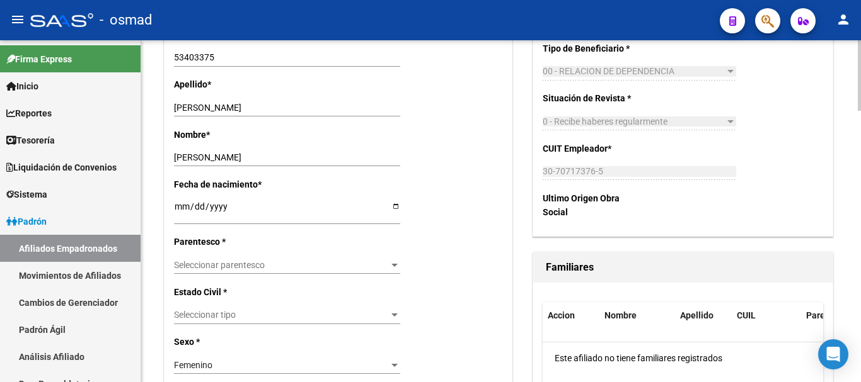
click at [204, 257] on div "Seleccionar parentesco Seleccionar parentesco" at bounding box center [287, 265] width 226 height 18
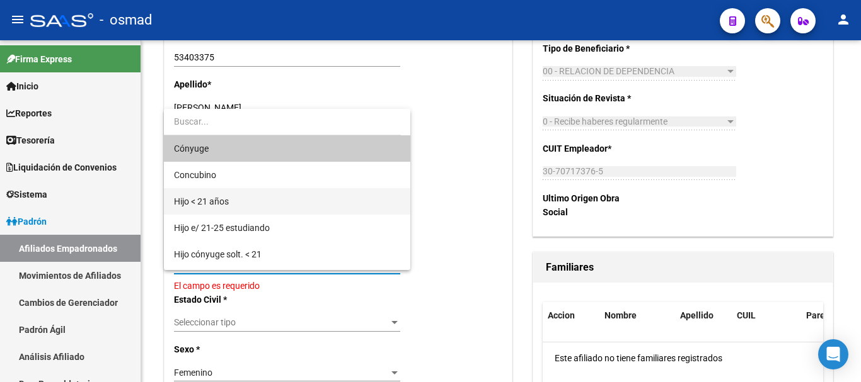
click at [233, 204] on span "Hijo < 21 años" at bounding box center [287, 201] width 226 height 26
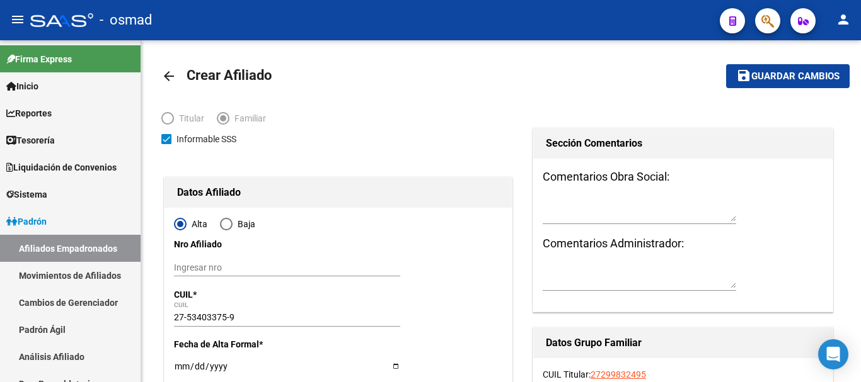
scroll to position [0, 0]
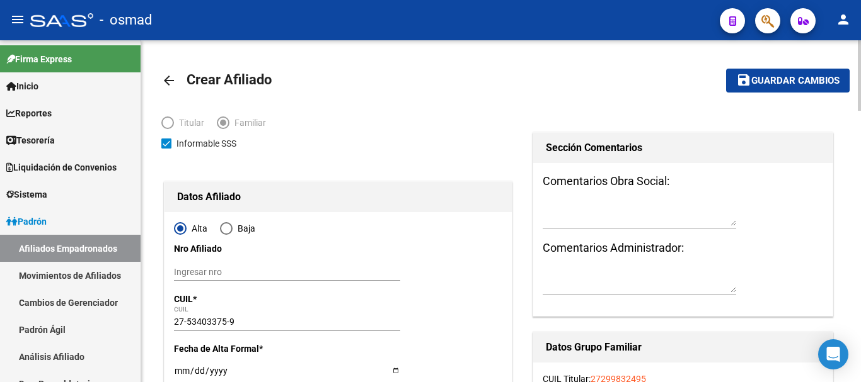
click at [780, 82] on span "Guardar cambios" at bounding box center [795, 81] width 88 height 11
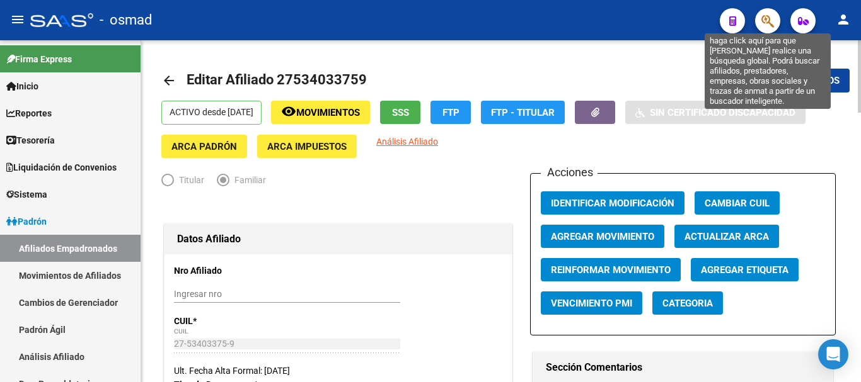
click at [770, 25] on icon "button" at bounding box center [767, 21] width 13 height 14
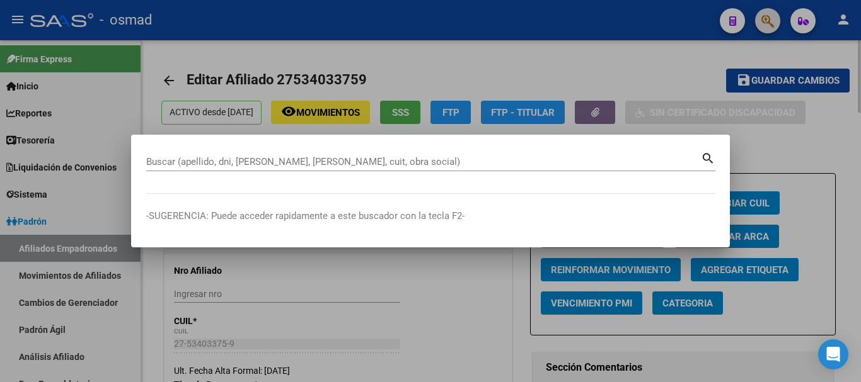
paste input "27234028273"
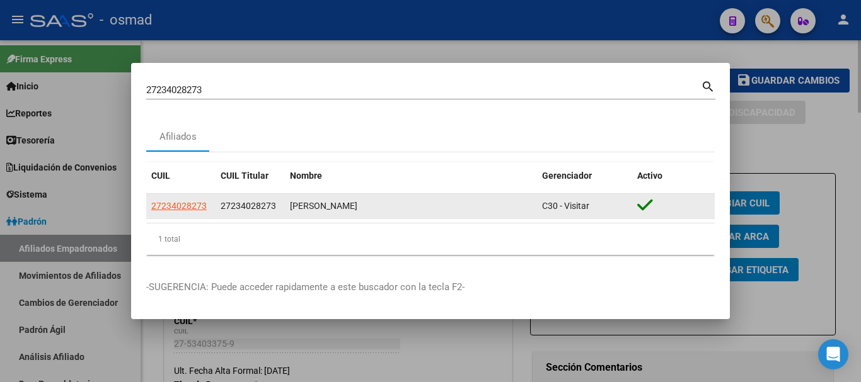
click at [184, 200] on app-link-go-to "27234028273" at bounding box center [178, 206] width 55 height 14
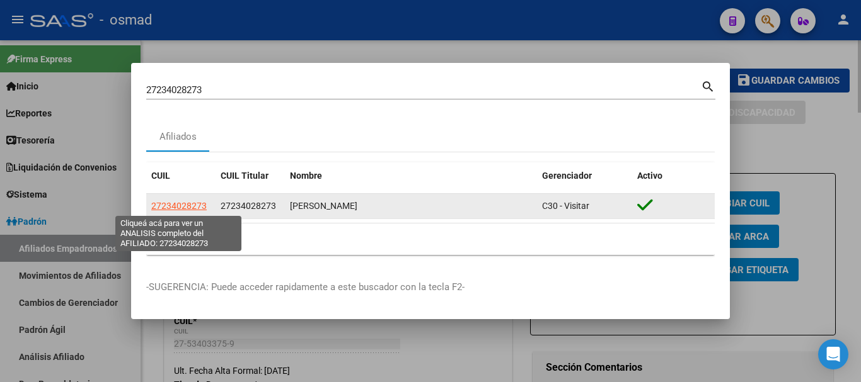
click at [186, 204] on span "27234028273" at bounding box center [178, 206] width 55 height 10
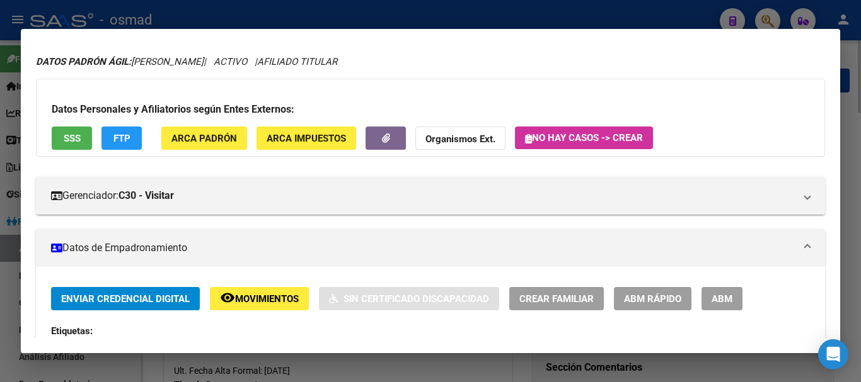
scroll to position [52, 0]
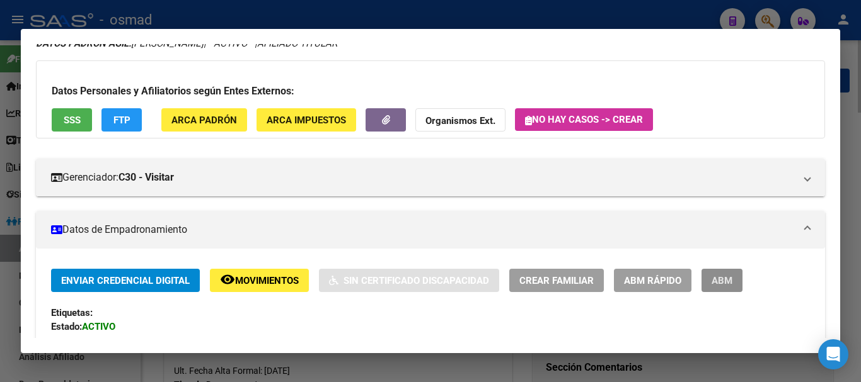
click at [718, 275] on button "ABM" at bounding box center [721, 280] width 41 height 23
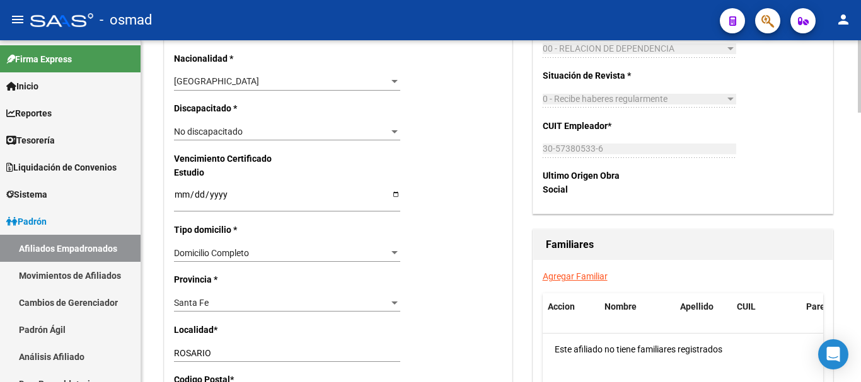
scroll to position [840, 0]
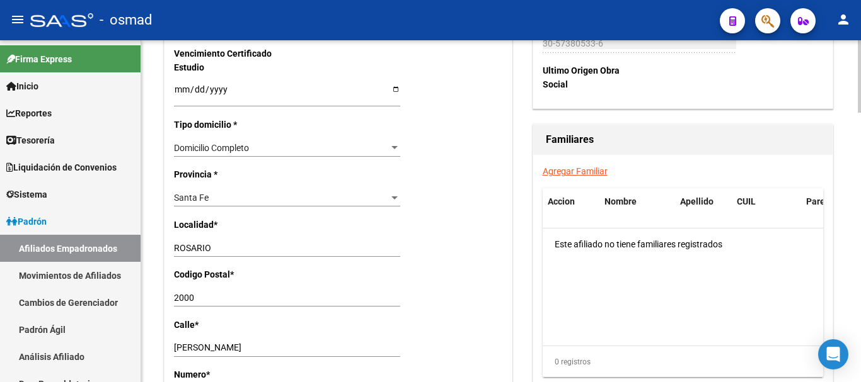
click at [570, 169] on link "Agregar Familiar" at bounding box center [575, 171] width 65 height 10
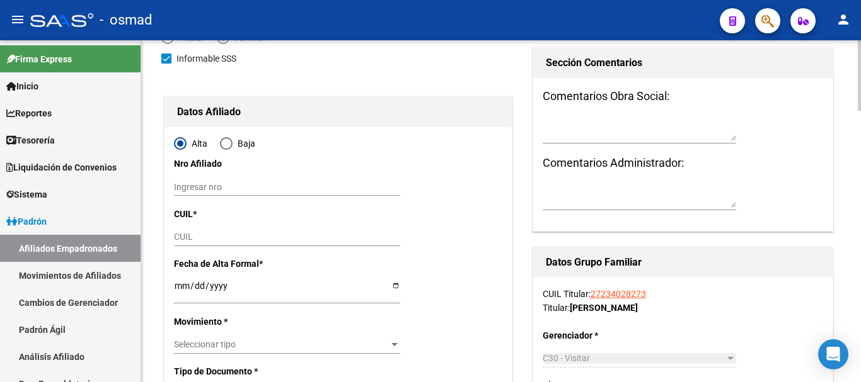
scroll to position [158, 0]
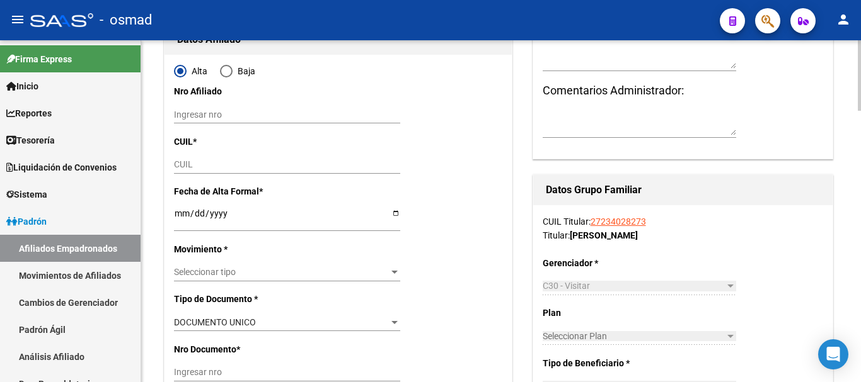
click at [210, 156] on div "CUIL" at bounding box center [287, 165] width 226 height 18
paste input "20-50734944-8"
click at [181, 212] on input "Ingresar fecha" at bounding box center [287, 218] width 226 height 19
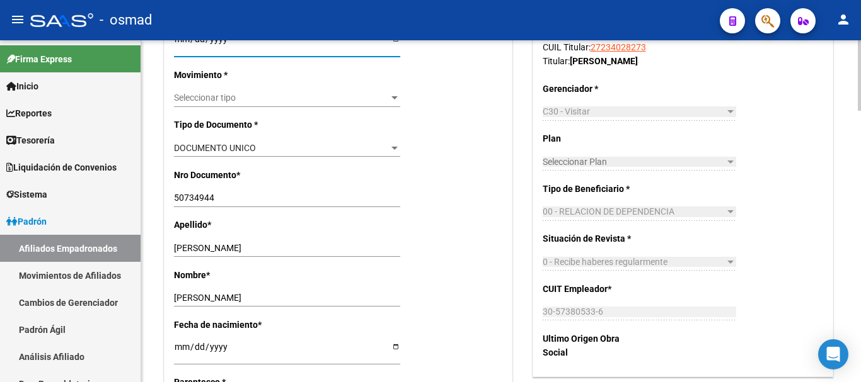
scroll to position [315, 0]
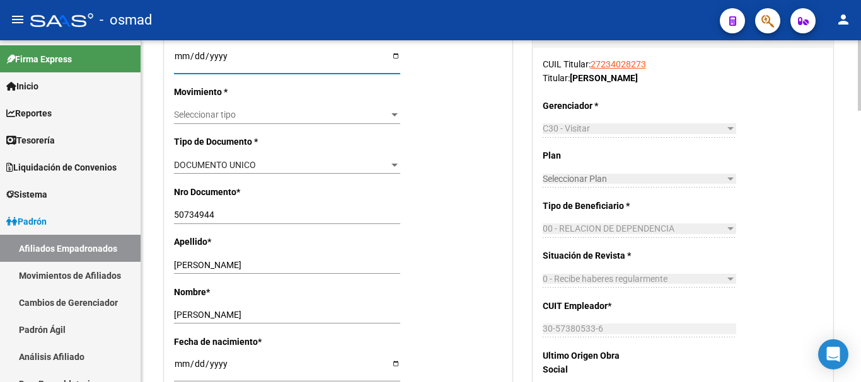
click at [212, 114] on span "Seleccionar tipo" at bounding box center [281, 115] width 215 height 11
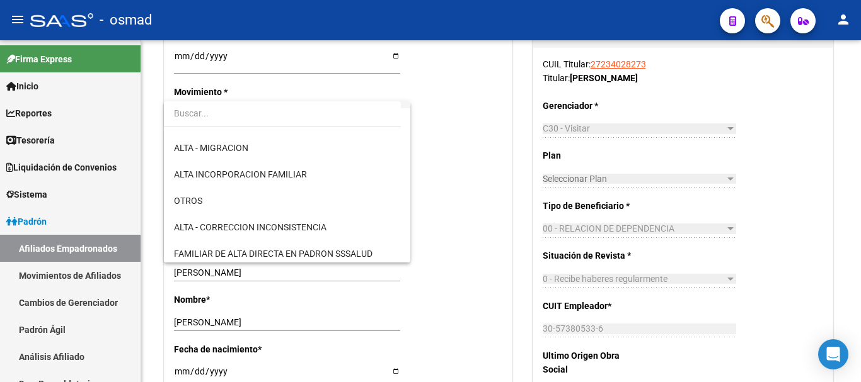
scroll to position [158, 0]
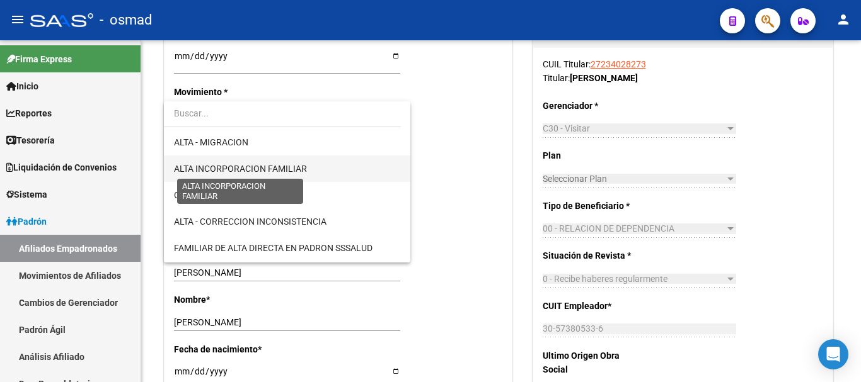
click at [238, 169] on span "ALTA INCORPORACION FAMILIAR" at bounding box center [240, 169] width 133 height 10
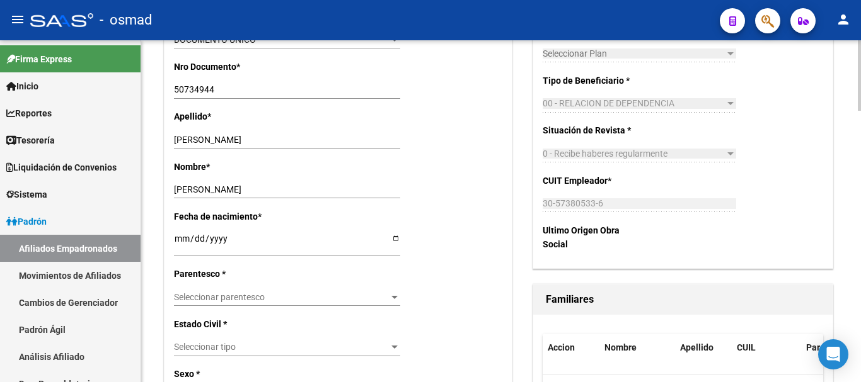
scroll to position [473, 0]
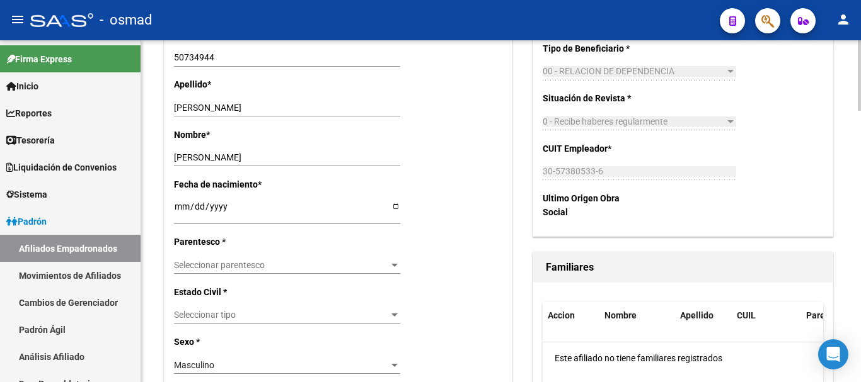
click at [218, 259] on div "Seleccionar parentesco Seleccionar parentesco" at bounding box center [287, 265] width 226 height 18
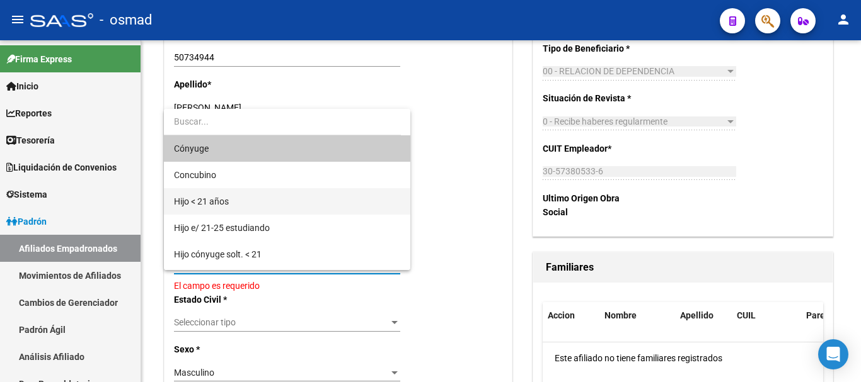
click at [241, 197] on span "Hijo < 21 años" at bounding box center [287, 201] width 226 height 26
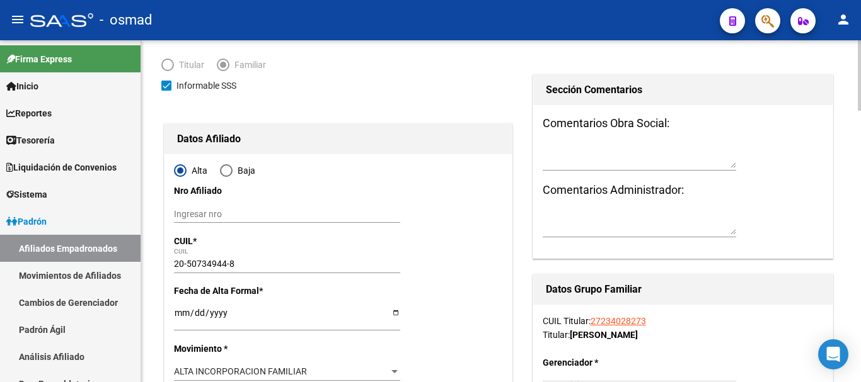
scroll to position [0, 0]
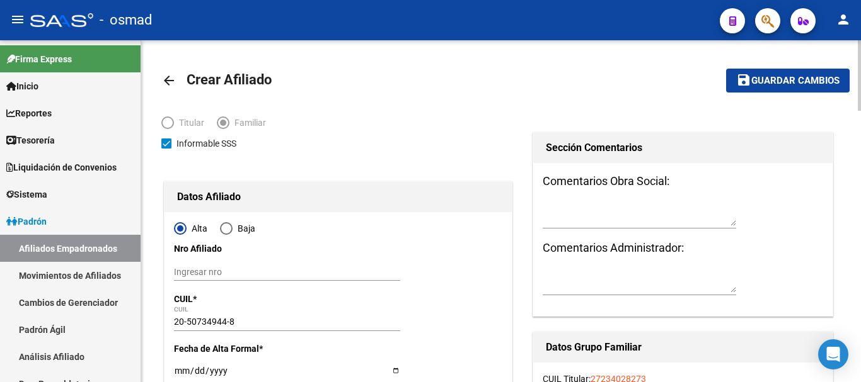
click at [767, 81] on span "Guardar cambios" at bounding box center [795, 81] width 88 height 11
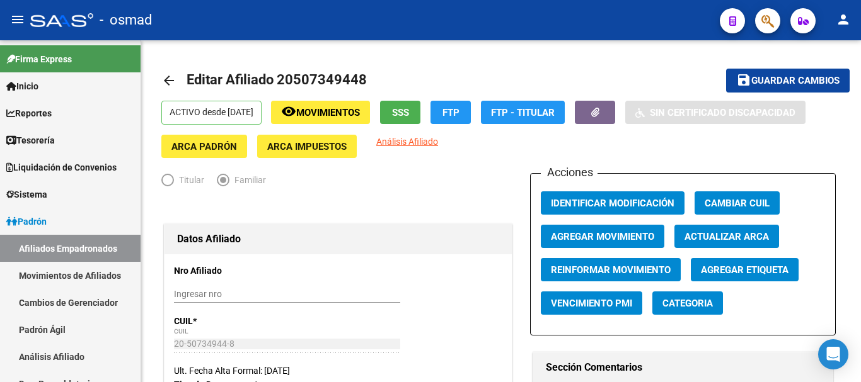
click at [769, 16] on button "button" at bounding box center [767, 20] width 25 height 25
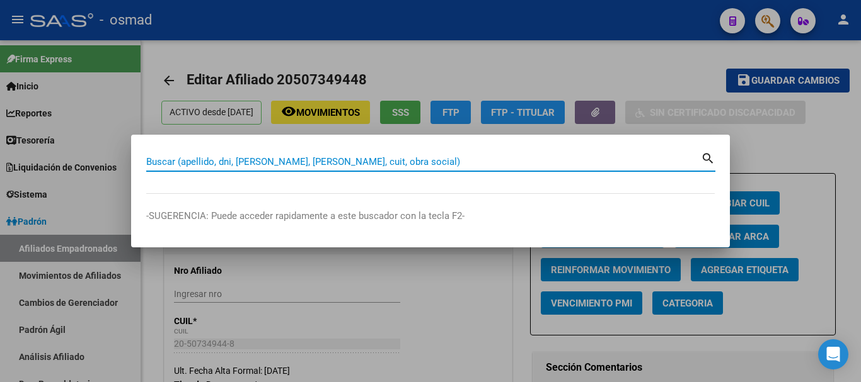
paste input "27336198777"
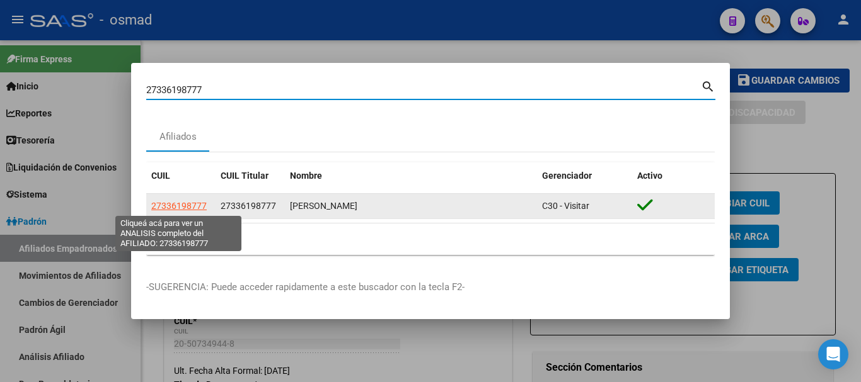
click at [181, 203] on span "27336198777" at bounding box center [178, 206] width 55 height 10
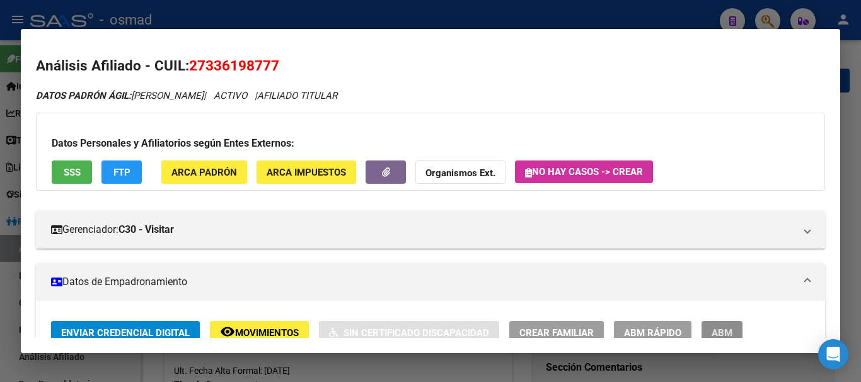
click at [716, 329] on span "ABM" at bounding box center [721, 333] width 21 height 11
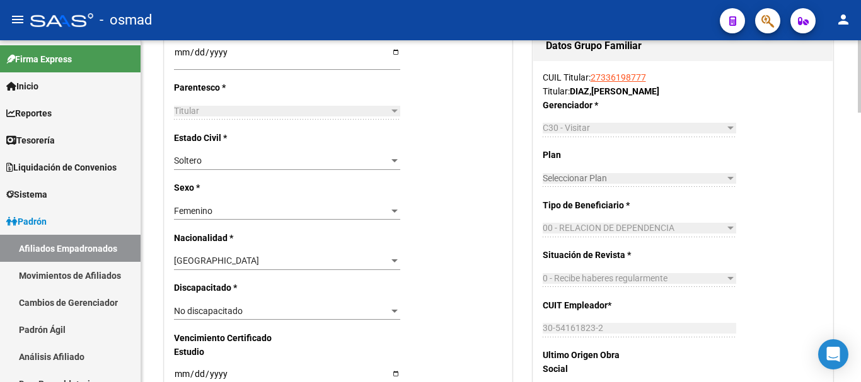
scroll to position [735, 0]
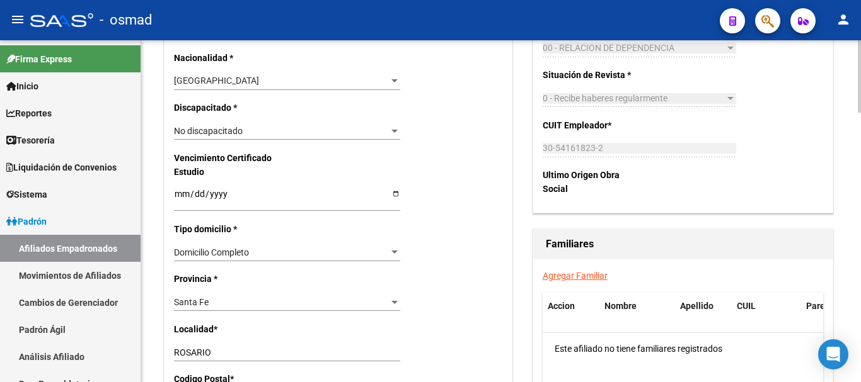
click at [572, 275] on link "Agregar Familiar" at bounding box center [575, 276] width 65 height 10
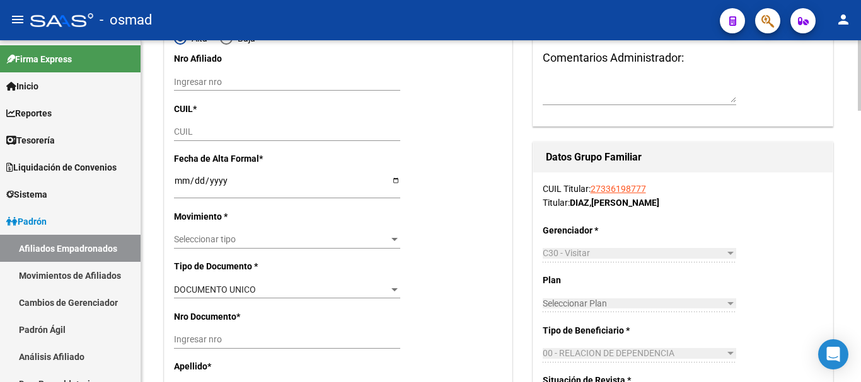
scroll to position [210, 0]
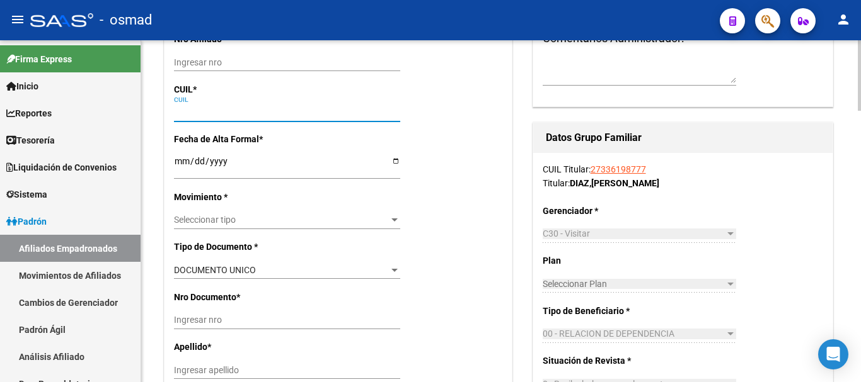
click at [175, 110] on input "CUIL" at bounding box center [287, 112] width 226 height 11
paste input "23-49853326-4"
click at [175, 163] on input "Ingresar fecha" at bounding box center [287, 165] width 226 height 19
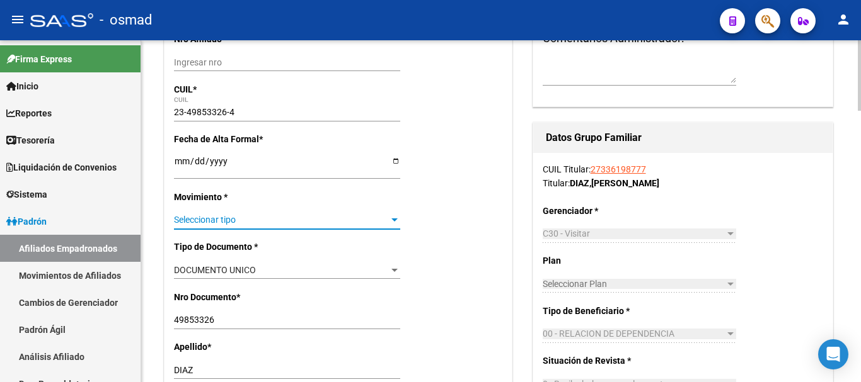
click at [204, 221] on span "Seleccionar tipo" at bounding box center [281, 220] width 215 height 11
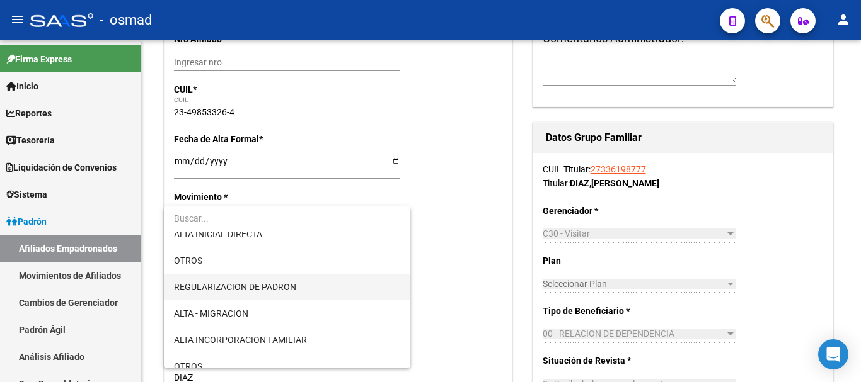
scroll to position [105, 0]
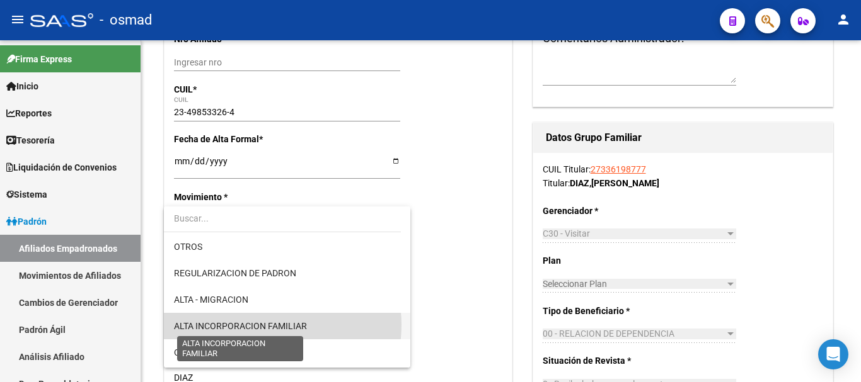
click at [262, 325] on span "ALTA INCORPORACION FAMILIAR" at bounding box center [240, 326] width 133 height 10
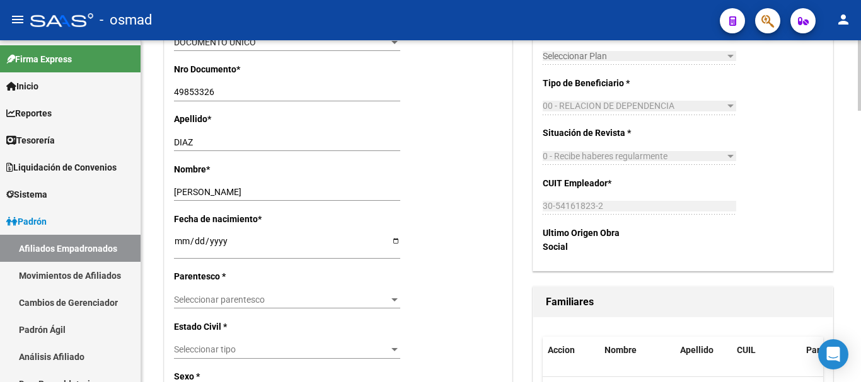
scroll to position [473, 0]
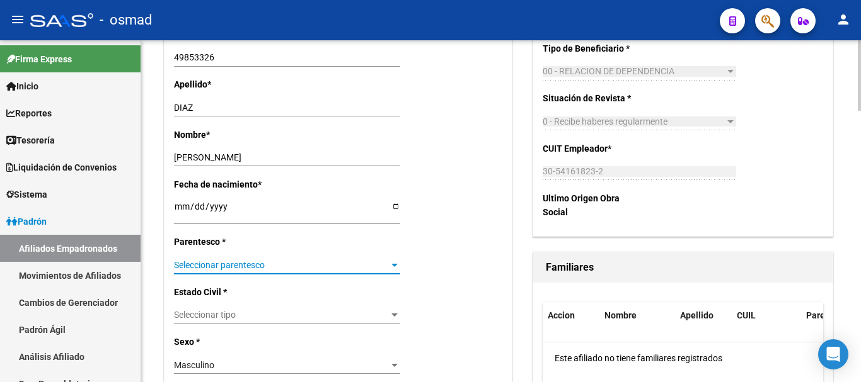
click at [217, 264] on span "Seleccionar parentesco" at bounding box center [281, 265] width 215 height 11
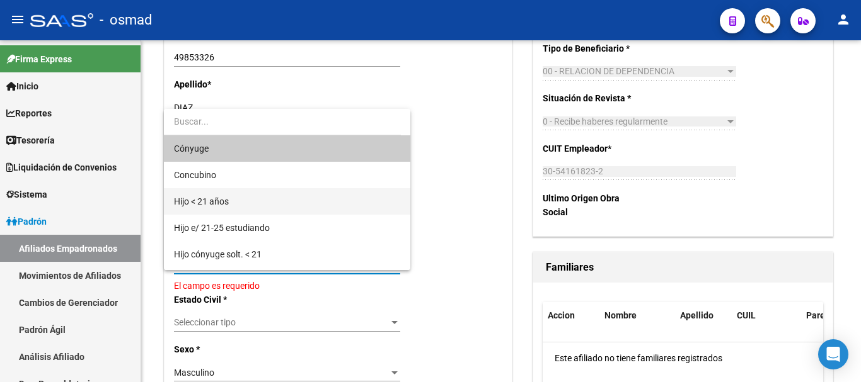
click at [207, 205] on span "Hijo < 21 años" at bounding box center [201, 202] width 55 height 10
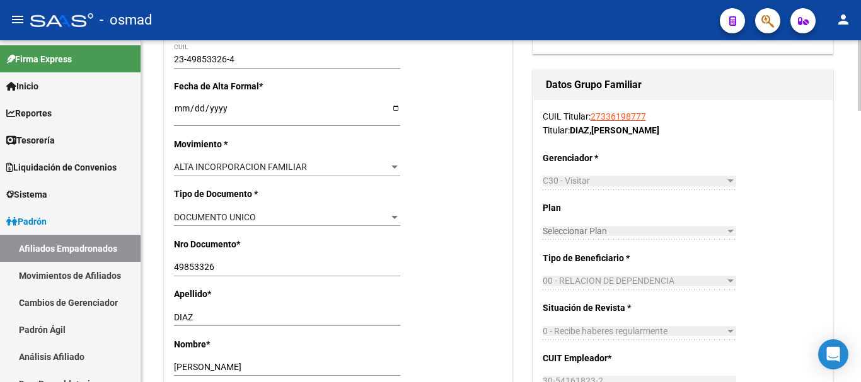
scroll to position [0, 0]
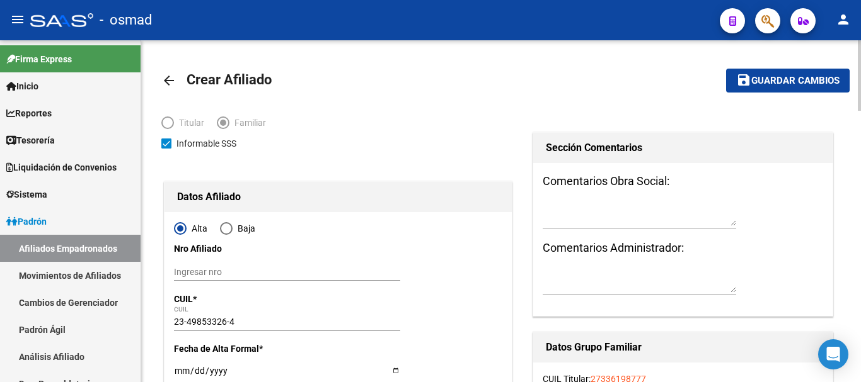
click at [795, 76] on span "Guardar cambios" at bounding box center [795, 81] width 88 height 11
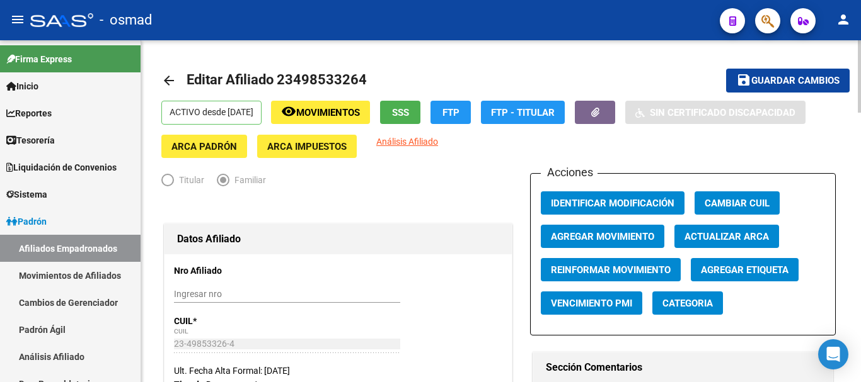
click at [760, 19] on button "button" at bounding box center [767, 20] width 25 height 25
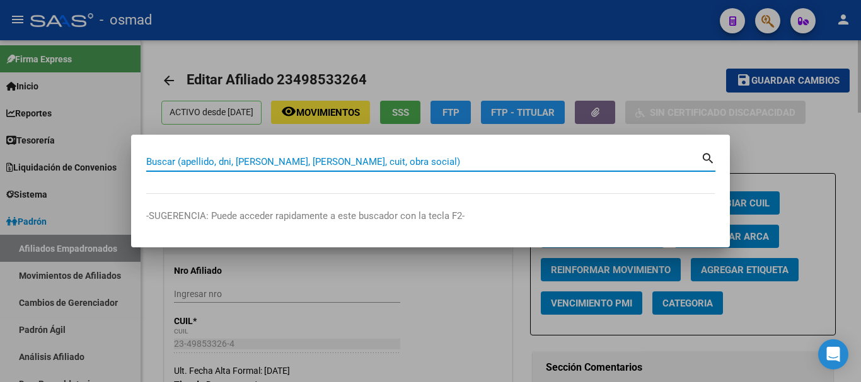
paste input "20385975938"
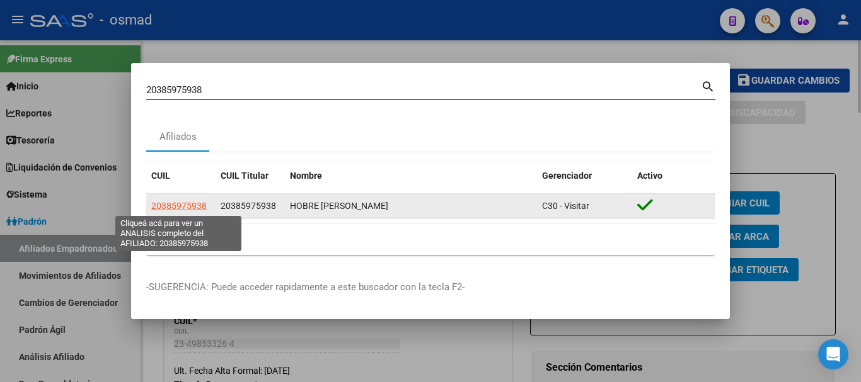
click at [172, 202] on span "20385975938" at bounding box center [178, 206] width 55 height 10
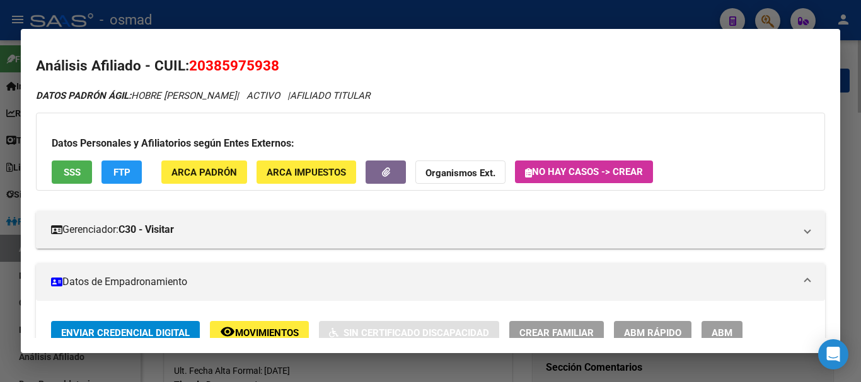
click at [712, 331] on span "ABM" at bounding box center [721, 333] width 21 height 11
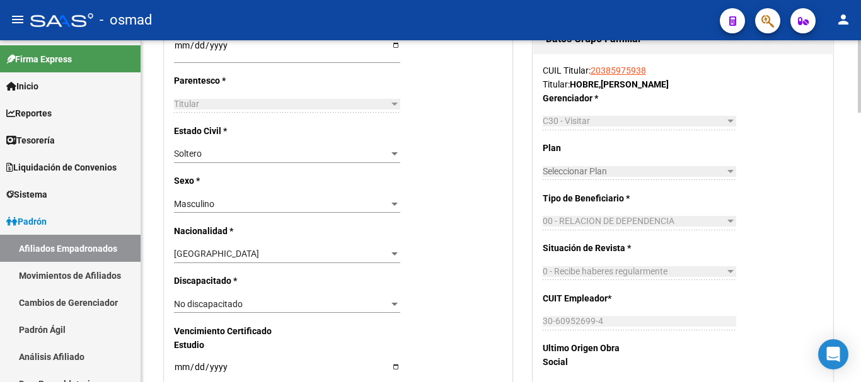
scroll to position [735, 0]
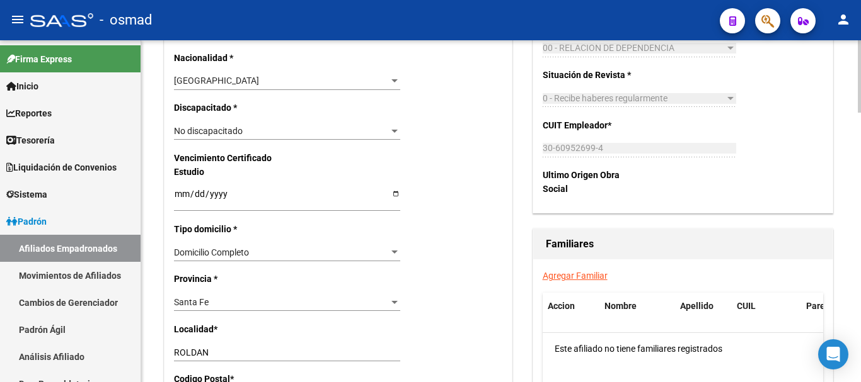
click at [578, 273] on link "Agregar Familiar" at bounding box center [575, 276] width 65 height 10
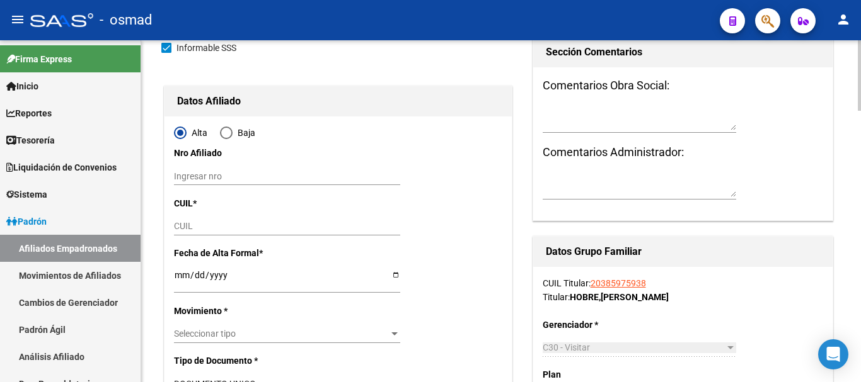
scroll to position [210, 0]
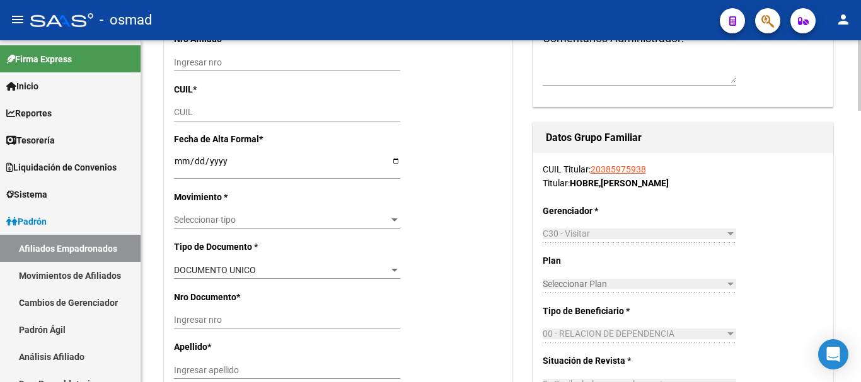
click at [204, 114] on input "CUIL" at bounding box center [287, 112] width 226 height 11
paste input "27-55360907-6"
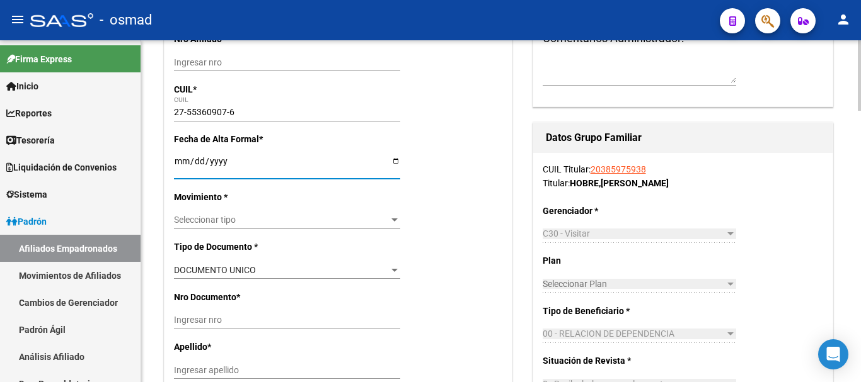
click at [178, 160] on input "Ingresar fecha" at bounding box center [287, 165] width 226 height 19
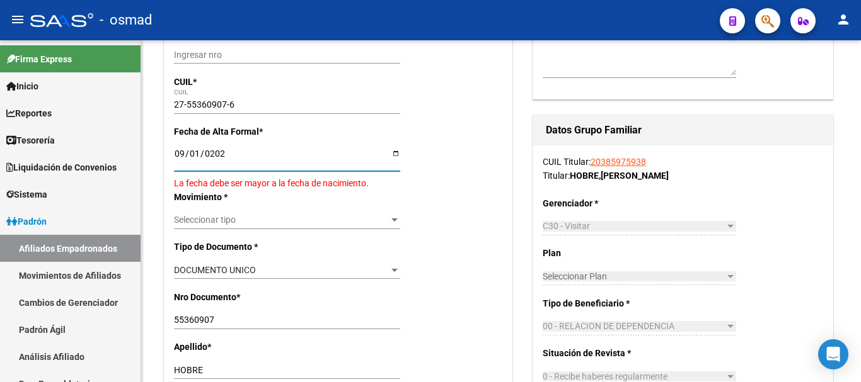
type input "[DATE]"
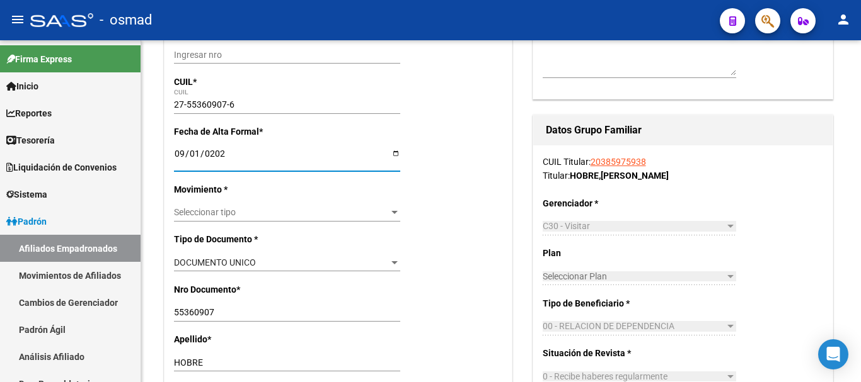
scroll to position [210, 0]
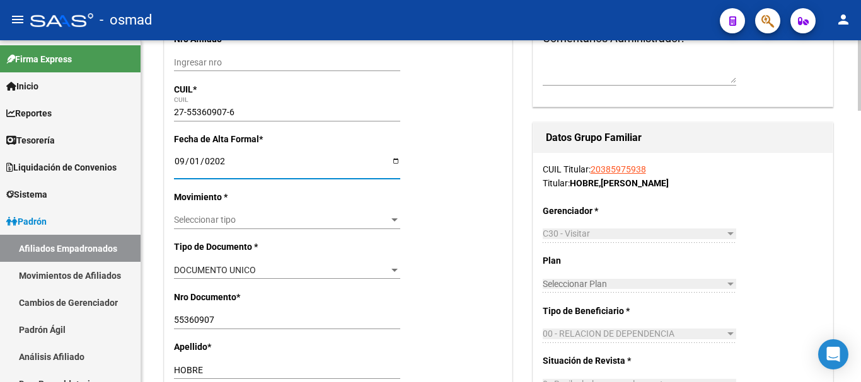
click at [209, 215] on span "Seleccionar tipo" at bounding box center [281, 220] width 215 height 11
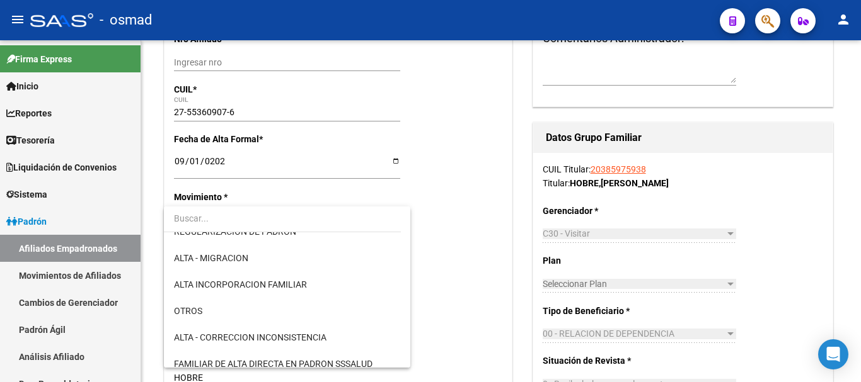
scroll to position [158, 0]
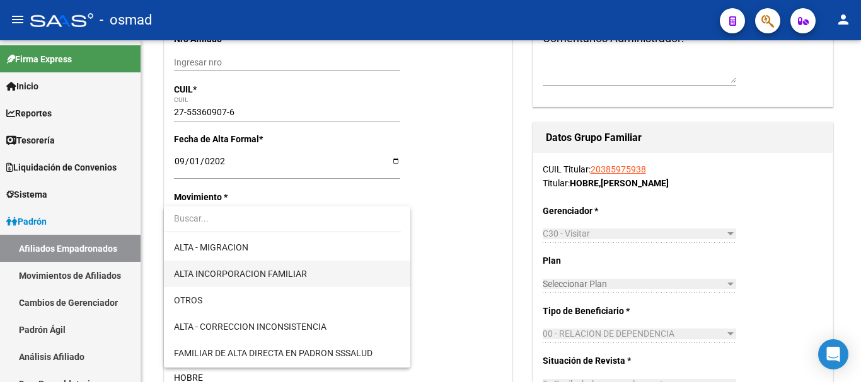
click at [271, 266] on span "ALTA INCORPORACION FAMILIAR" at bounding box center [287, 274] width 226 height 26
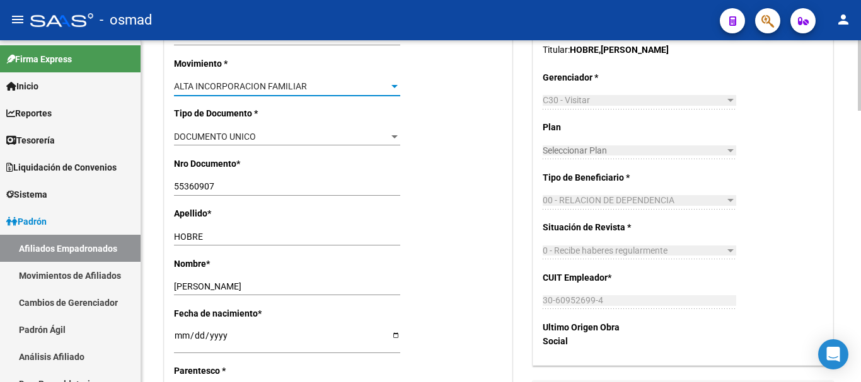
scroll to position [420, 0]
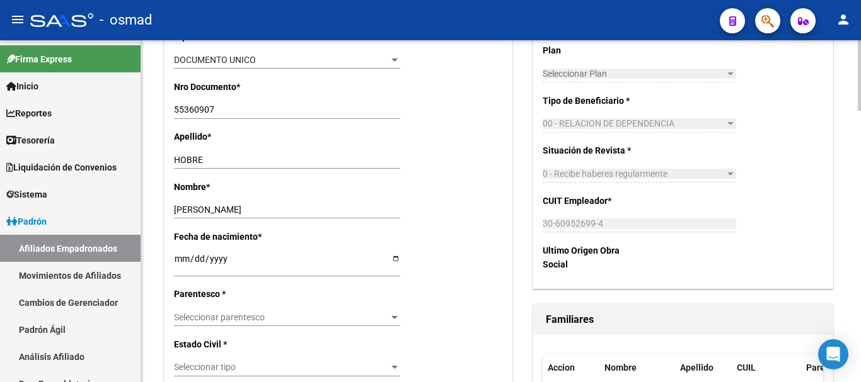
click at [252, 314] on span "Seleccionar parentesco" at bounding box center [281, 318] width 215 height 11
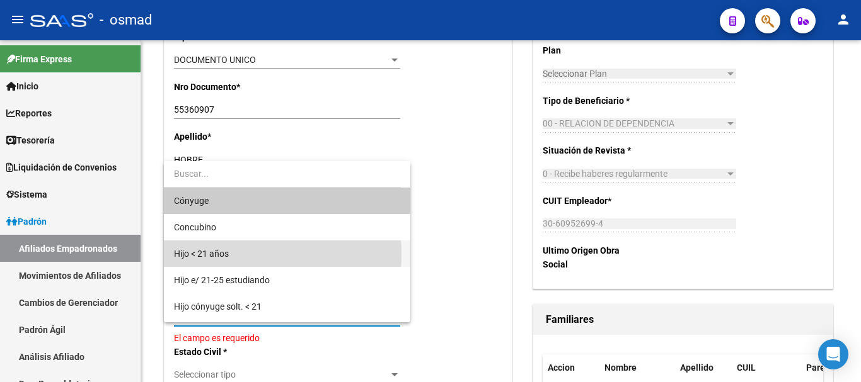
click at [232, 254] on span "Hijo < 21 años" at bounding box center [287, 254] width 226 height 26
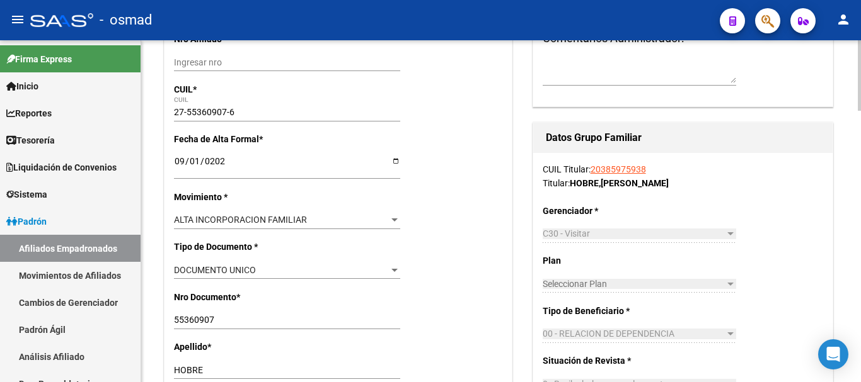
scroll to position [0, 0]
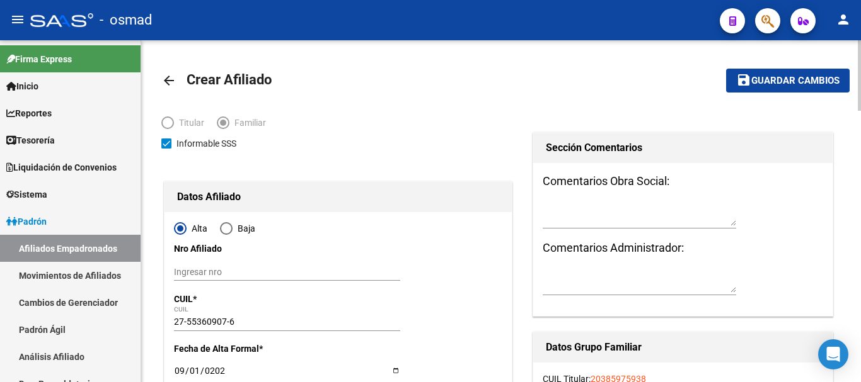
click at [759, 81] on span "Guardar cambios" at bounding box center [795, 81] width 88 height 11
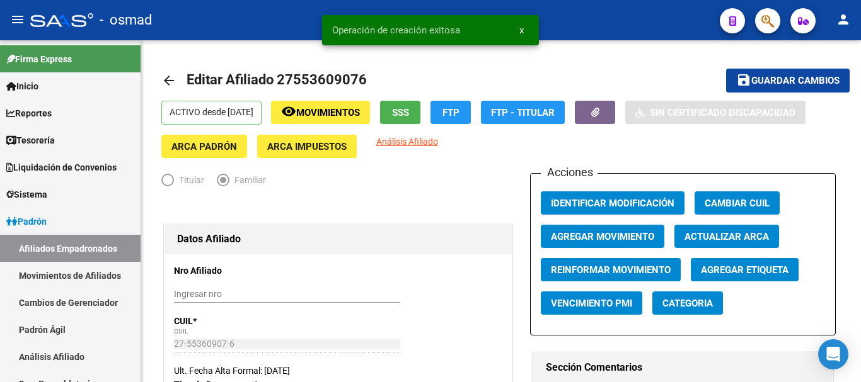
radio input "true"
type input "30-60952699-4"
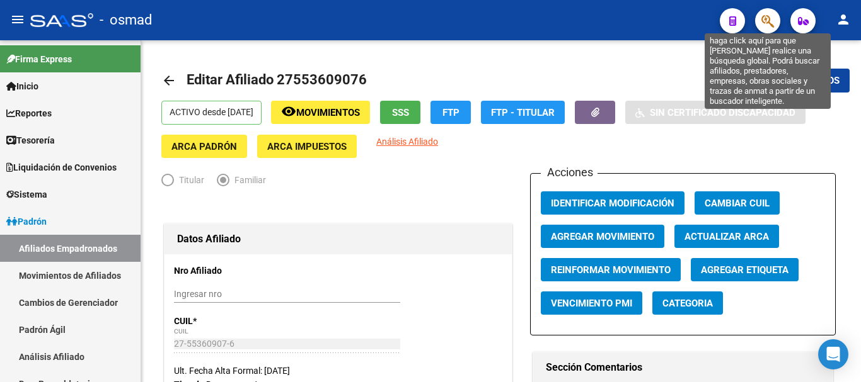
click at [764, 16] on icon "button" at bounding box center [767, 21] width 13 height 14
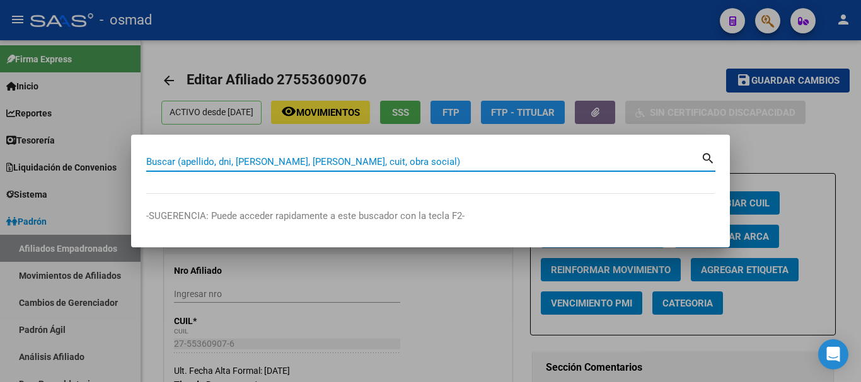
paste input "20295673304"
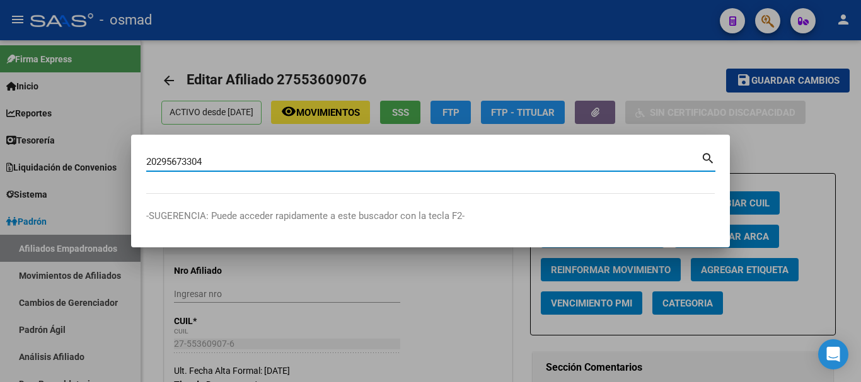
type input "20295673304"
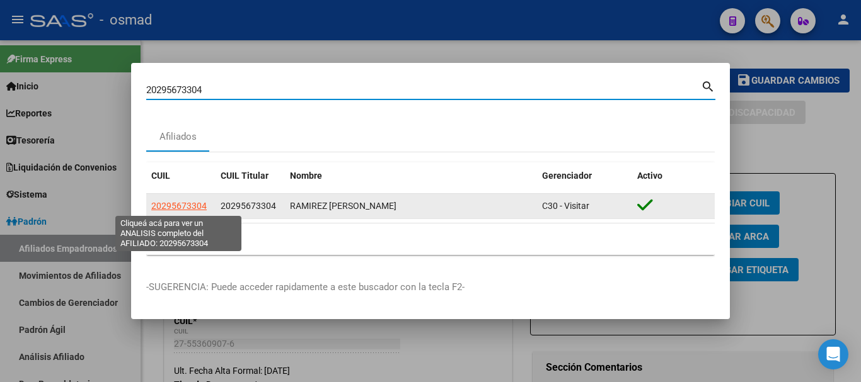
click at [175, 203] on span "20295673304" at bounding box center [178, 206] width 55 height 10
type textarea "20295673304"
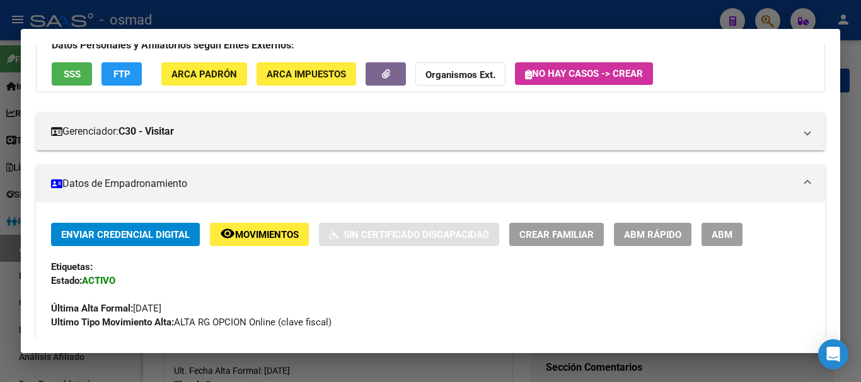
scroll to position [105, 0]
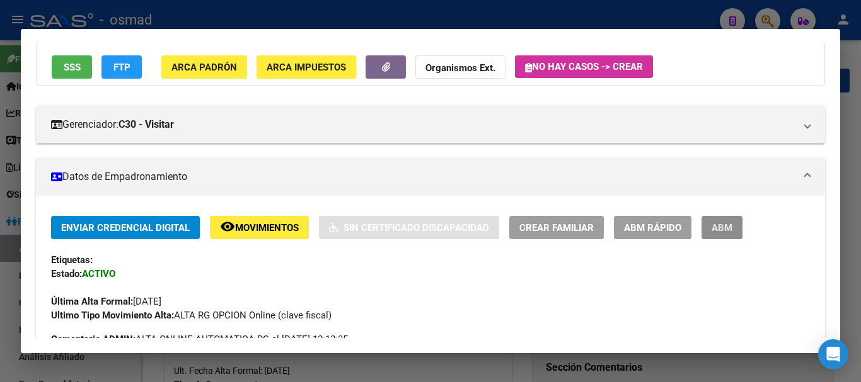
click at [711, 220] on button "ABM" at bounding box center [721, 227] width 41 height 23
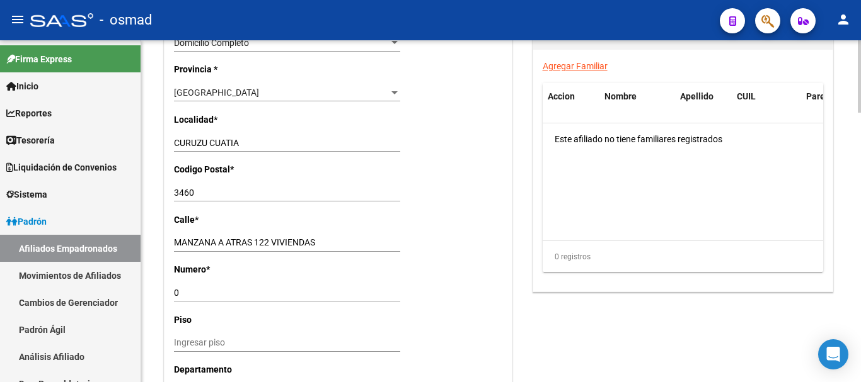
scroll to position [893, 0]
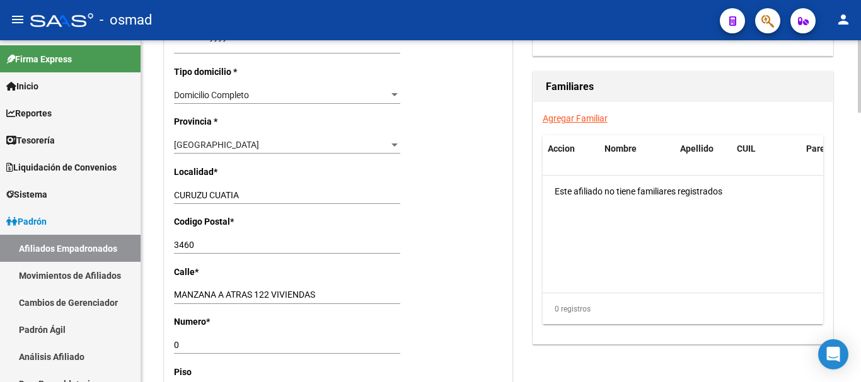
click at [574, 119] on link "Agregar Familiar" at bounding box center [575, 118] width 65 height 10
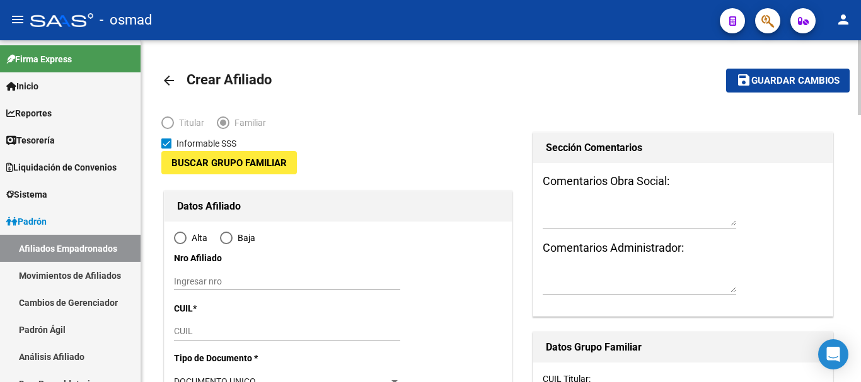
type input "30-70925731-1"
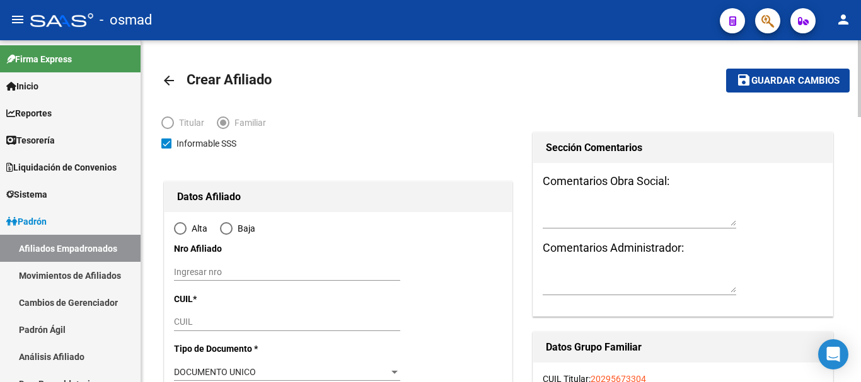
type input "CURUZU CUATIA"
type input "3460"
type input "MANZANA A ATRAS 122 VIVIENDAS"
type input "0"
type input "12"
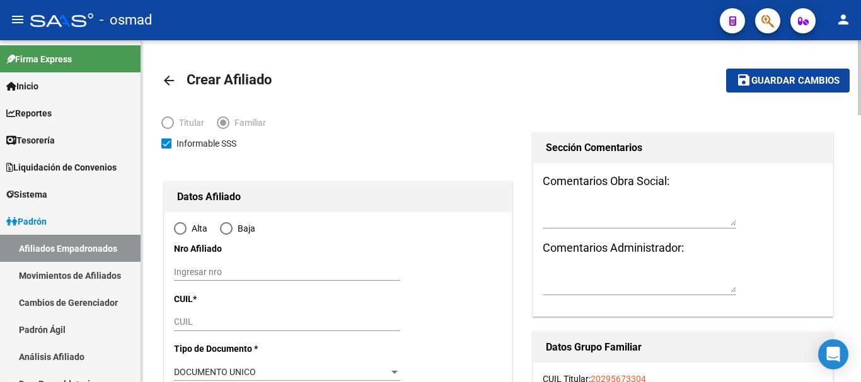
radio input "true"
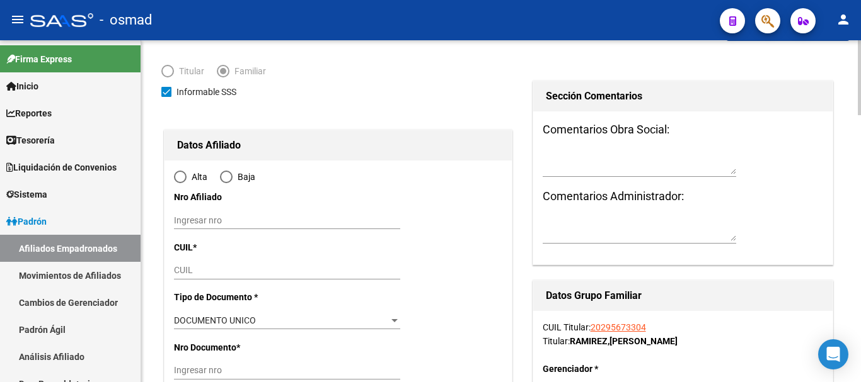
scroll to position [105, 0]
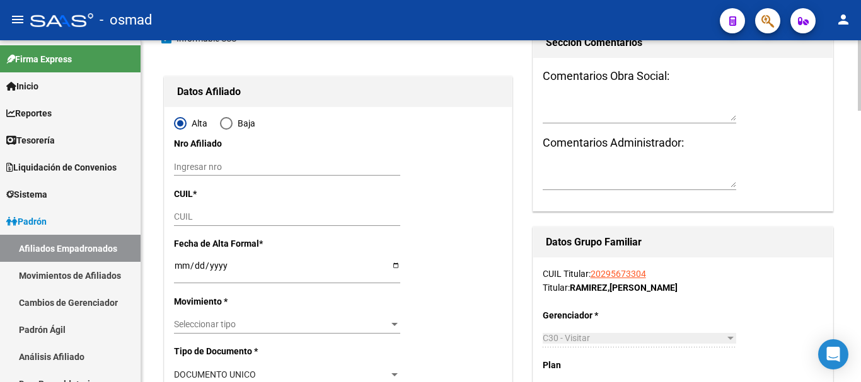
type input "30-70925731-1"
click at [184, 217] on input "CUIL" at bounding box center [287, 217] width 226 height 11
paste input "23-48132165-4"
type input "23-48132165-4"
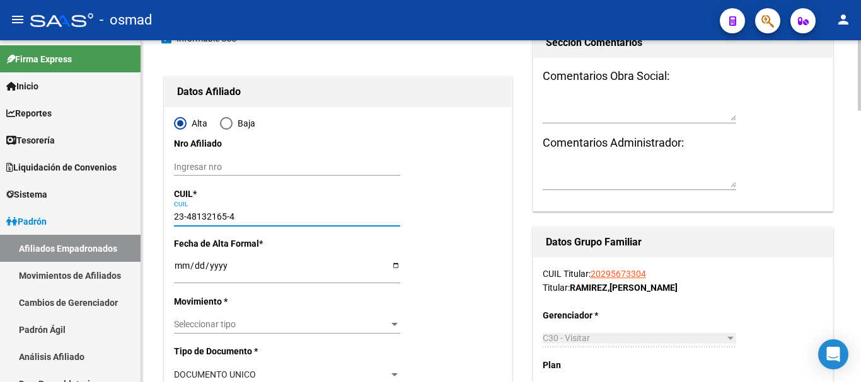
type input "48132165"
type input "RAMIREZ LUZ MELANIE"
type input "2007-09-19"
type input "CURUZU-CUATIA"
type input "B 50 V MZ A CASA"
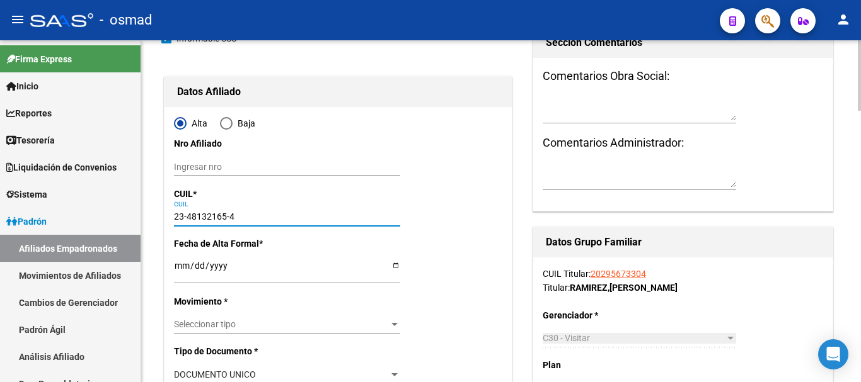
type input "12"
type input "23-48132165-4"
click at [179, 266] on input "Ingresar fecha" at bounding box center [287, 270] width 226 height 19
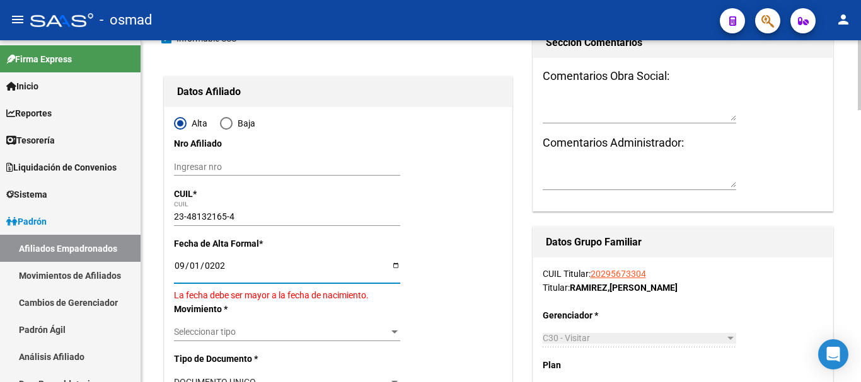
type input "[DATE]"
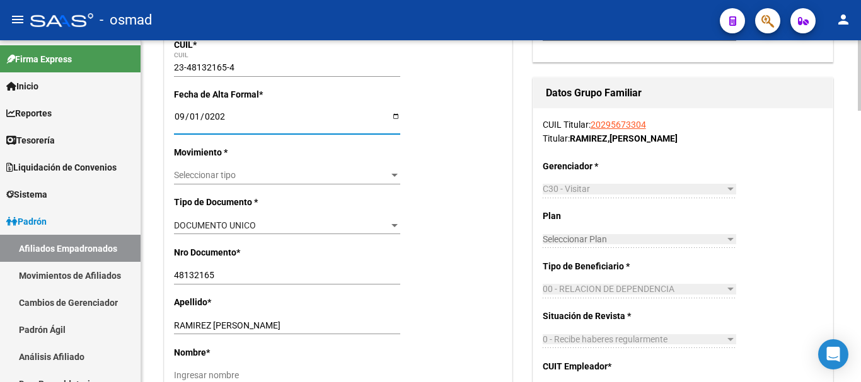
scroll to position [263, 0]
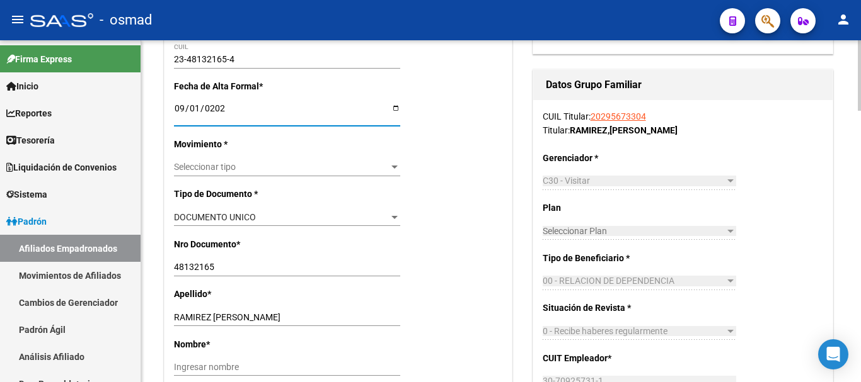
click at [200, 162] on span "Seleccionar tipo" at bounding box center [281, 167] width 215 height 11
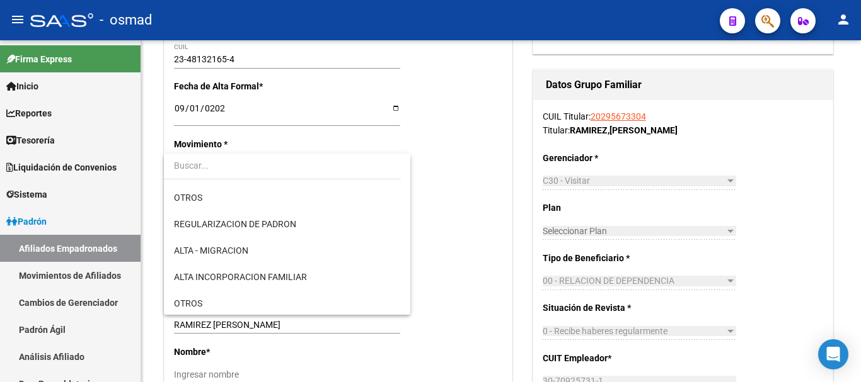
scroll to position [105, 0]
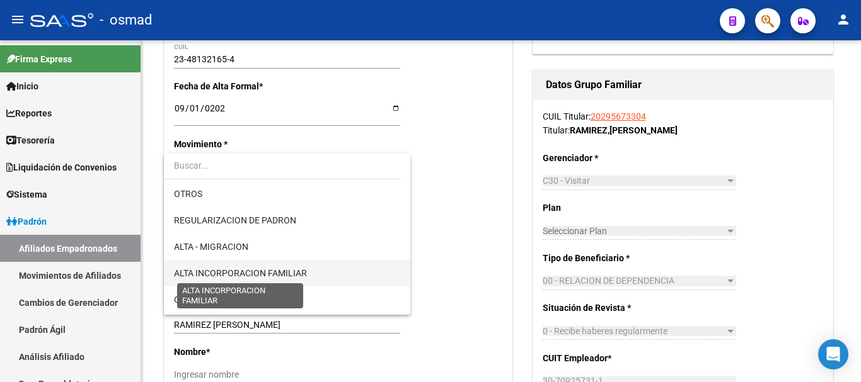
click at [250, 268] on span "ALTA INCORPORACION FAMILIAR" at bounding box center [240, 273] width 133 height 10
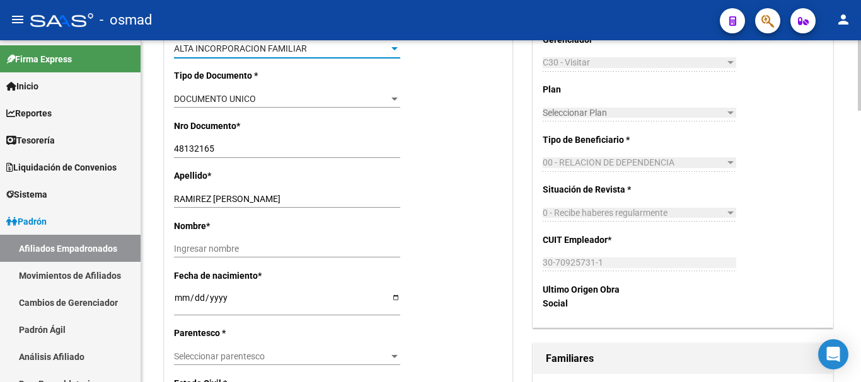
scroll to position [420, 0]
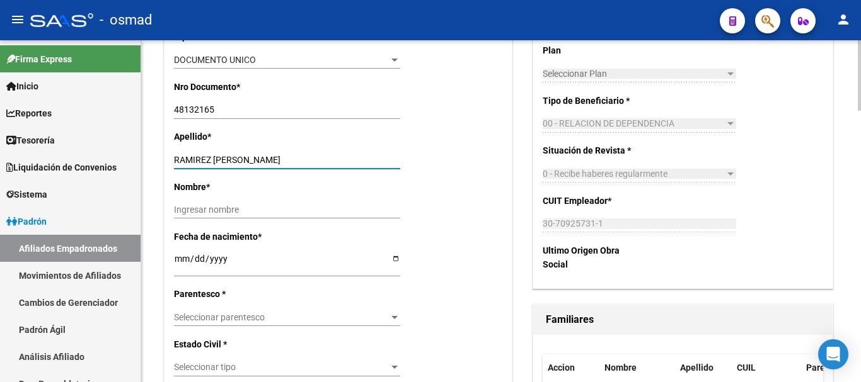
drag, startPoint x: 213, startPoint y: 155, endPoint x: 298, endPoint y: 158, distance: 85.1
click at [298, 158] on input "RAMIREZ LUZ MELANIE" at bounding box center [287, 160] width 226 height 11
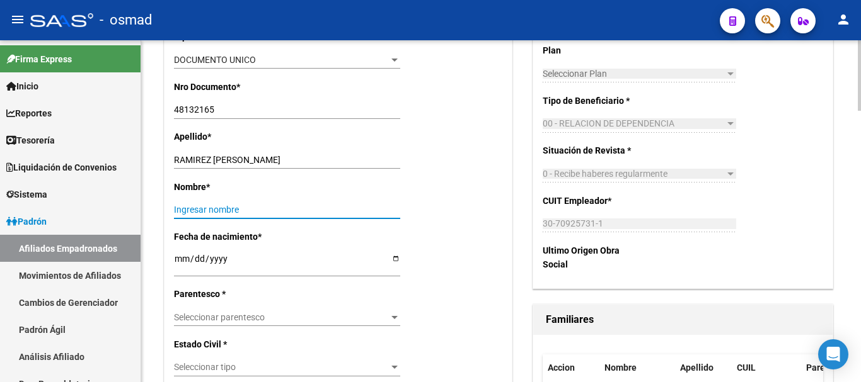
click at [221, 207] on input "Ingresar nombre" at bounding box center [287, 210] width 226 height 11
paste input "LUZ MELANIE"
type input "LUZ MELANIE"
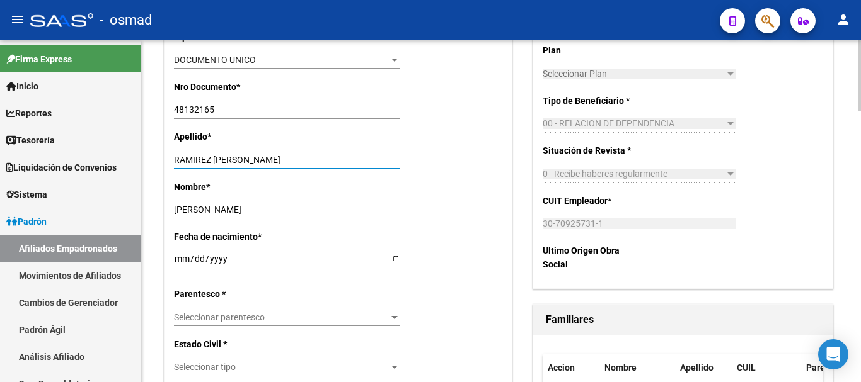
drag, startPoint x: 212, startPoint y: 159, endPoint x: 316, endPoint y: 161, distance: 104.6
click at [316, 161] on input "RAMIREZ LUZ MELANIE" at bounding box center [287, 160] width 226 height 11
type input "RAMIREZ"
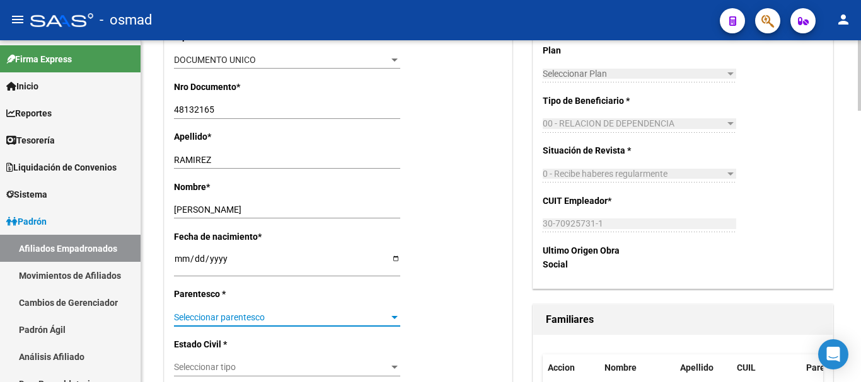
click at [236, 314] on span "Seleccionar parentesco" at bounding box center [281, 318] width 215 height 11
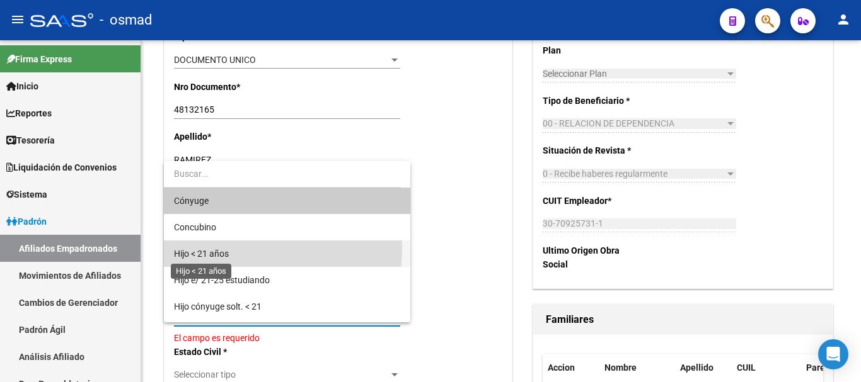
click at [223, 249] on span "Hijo < 21 años" at bounding box center [201, 254] width 55 height 10
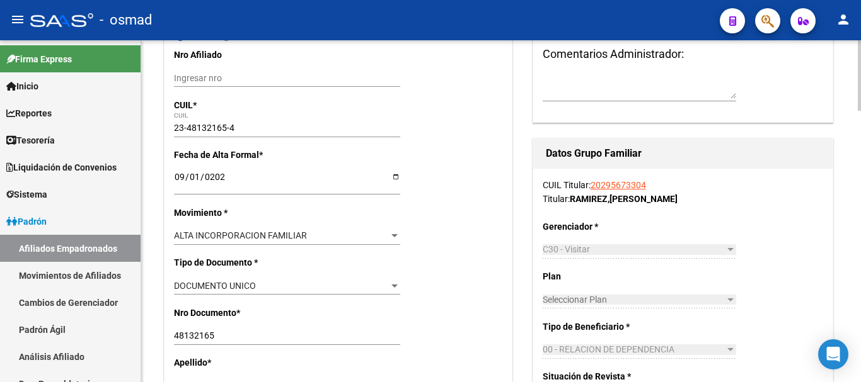
scroll to position [0, 0]
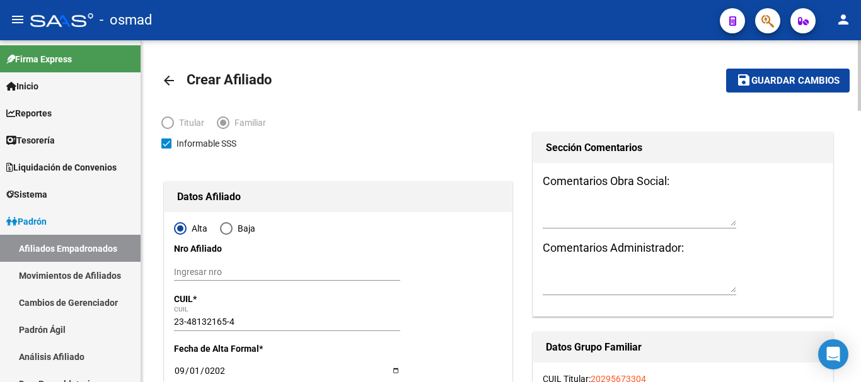
click at [781, 76] on span "Guardar cambios" at bounding box center [795, 81] width 88 height 11
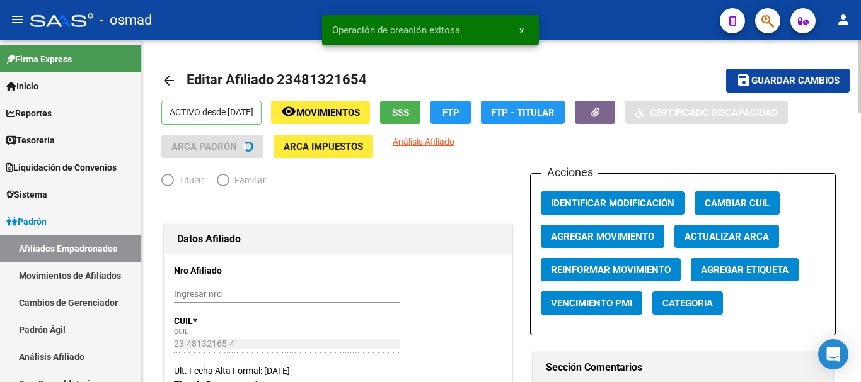
radio input "true"
type input "30-70925731-1"
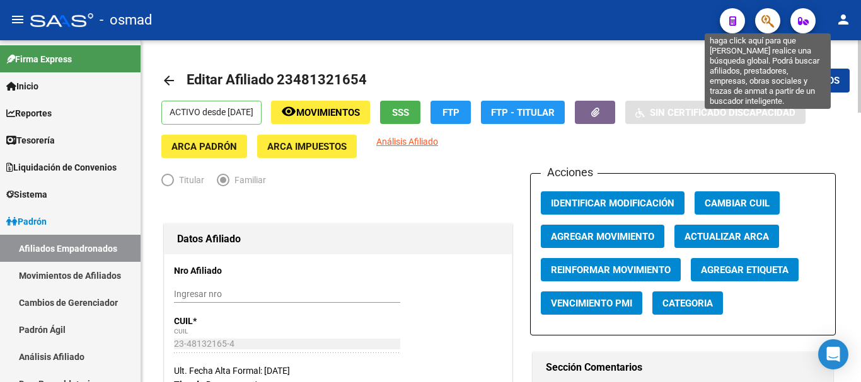
click at [771, 20] on icon "button" at bounding box center [767, 21] width 13 height 14
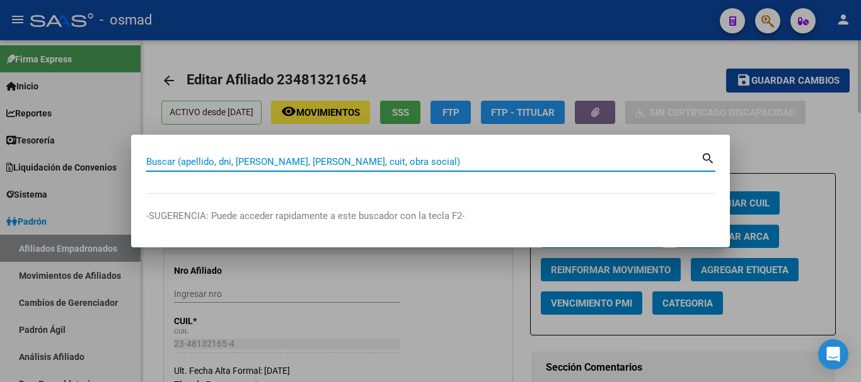
paste input "27405087672"
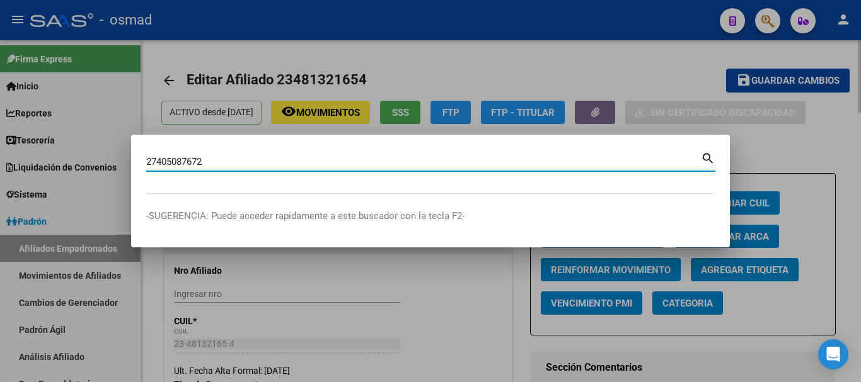
type input "27405087672"
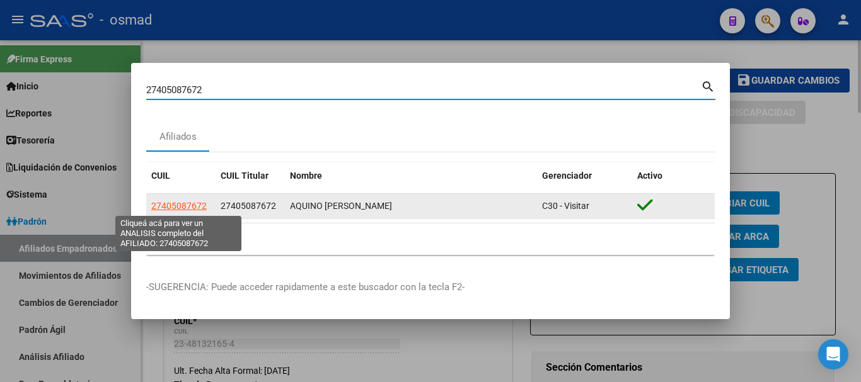
click at [190, 204] on span "27405087672" at bounding box center [178, 206] width 55 height 10
type textarea "27405087672"
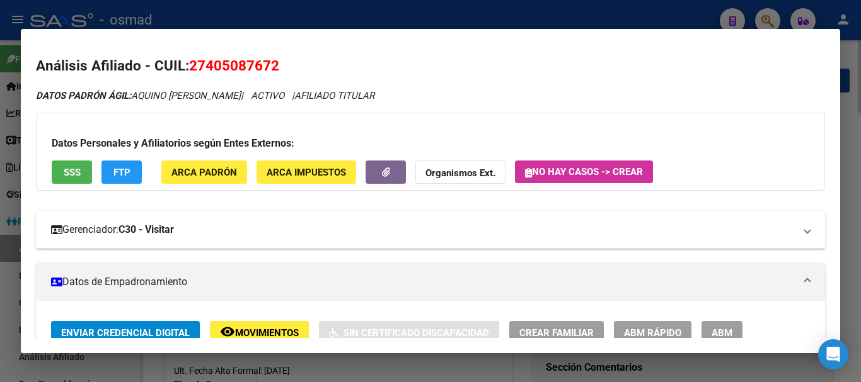
scroll to position [52, 0]
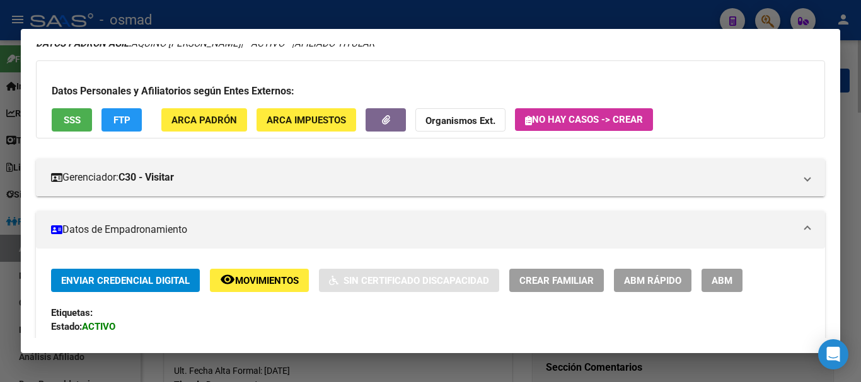
click at [718, 273] on button "ABM" at bounding box center [721, 280] width 41 height 23
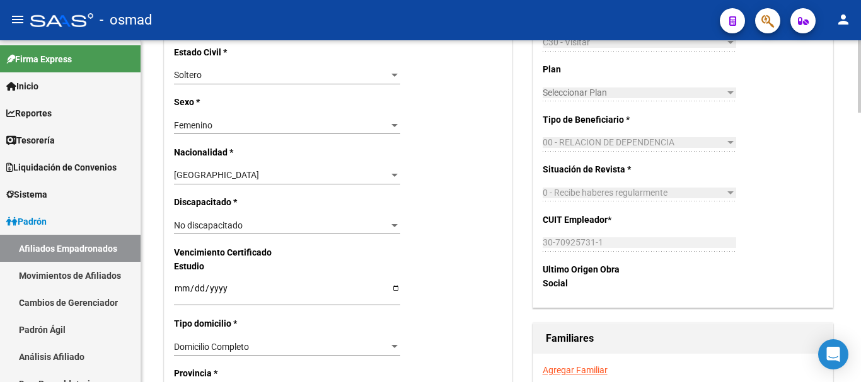
scroll to position [788, 0]
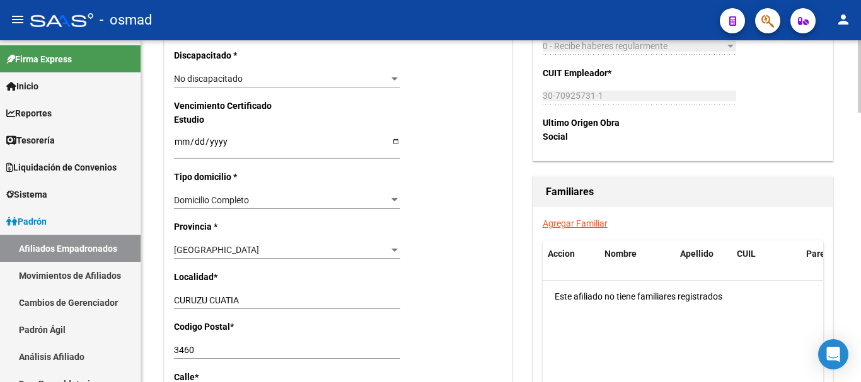
click at [578, 222] on link "Agregar Familiar" at bounding box center [575, 224] width 65 height 10
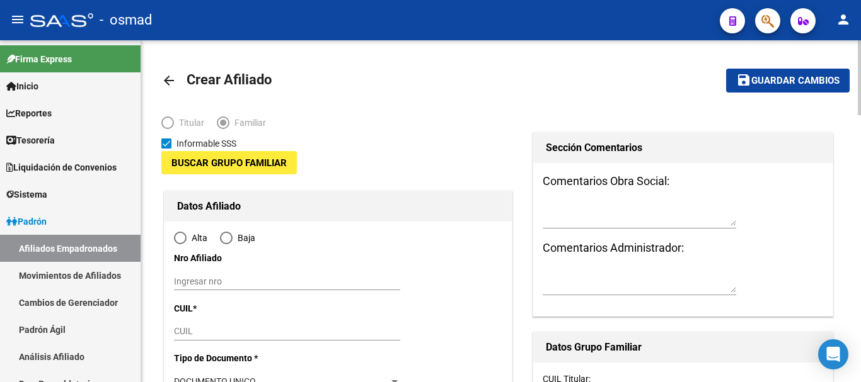
type input "30-70925731-1"
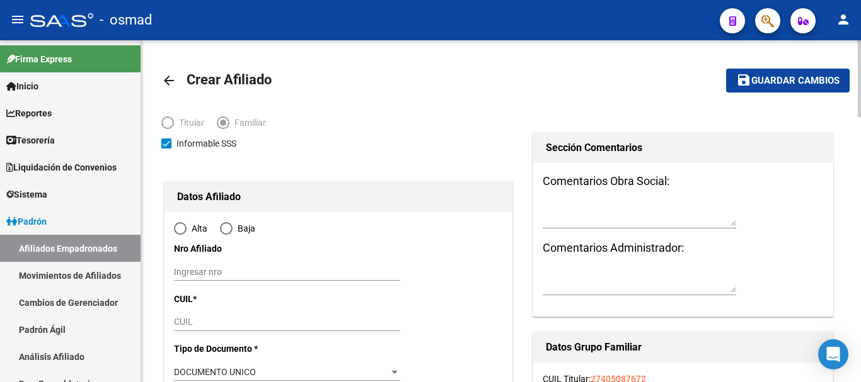
type input "CURUZU CUATIA"
type input "3460"
type input "LARREA OESTE"
type input "1576"
radio input "true"
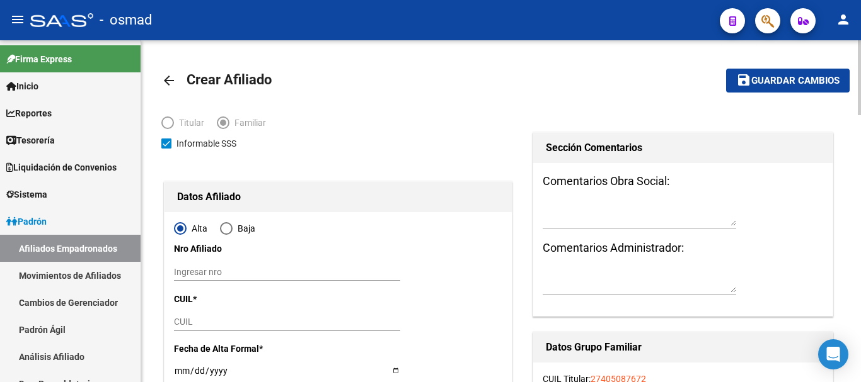
type input "30-70925731-1"
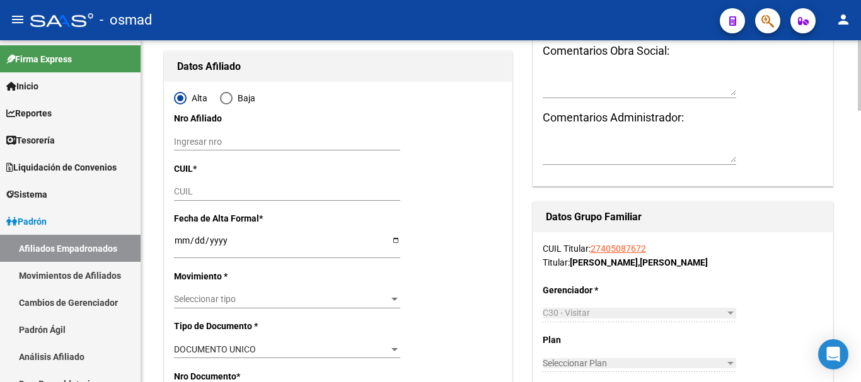
scroll to position [158, 0]
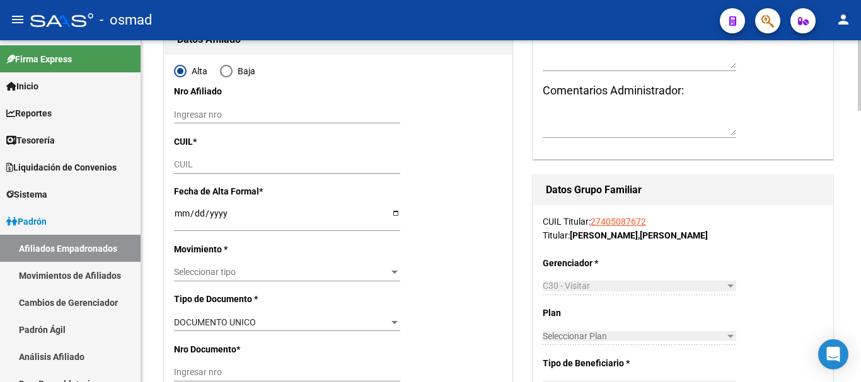
click at [185, 160] on input "CUIL" at bounding box center [287, 164] width 226 height 11
paste input "27-56906159-3"
type input "27-56906159-3"
type input "56906159"
type input "GIMENEZ AQUINO"
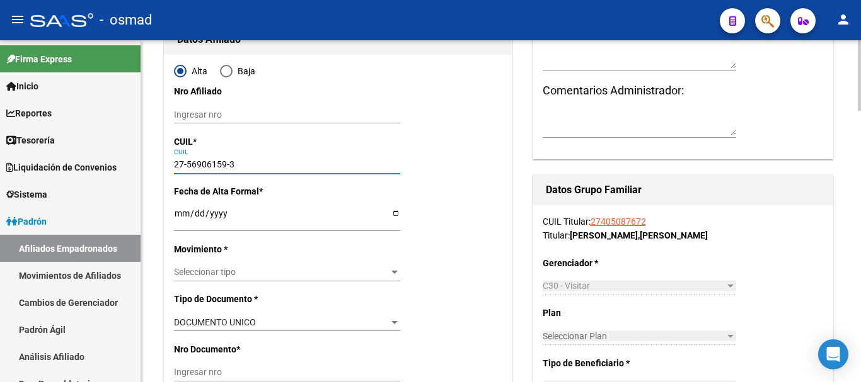
type input "DELIA VICTORIA"
type input "2018-06-03"
type input "CURUZU CUATIA"
type input "1331"
type input "27-56906159-3"
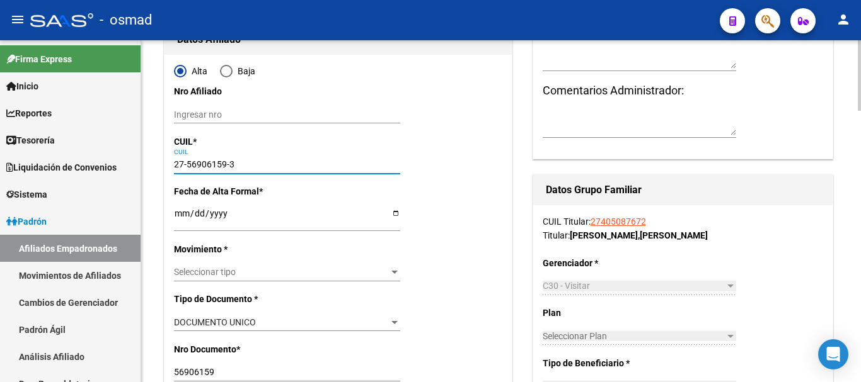
click at [183, 210] on input "Ingresar fecha" at bounding box center [287, 218] width 226 height 19
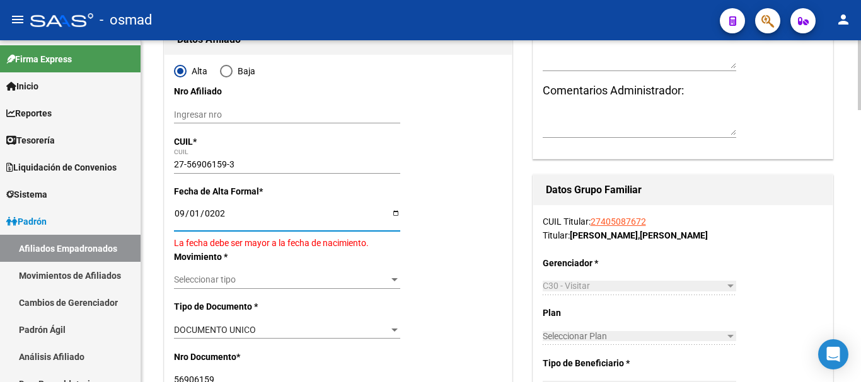
type input "[DATE]"
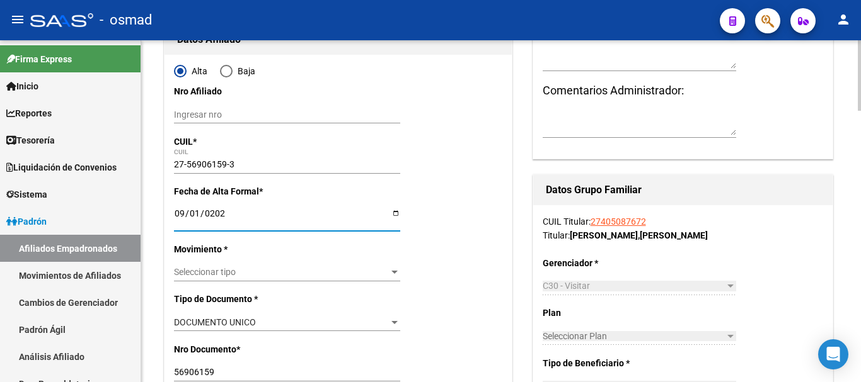
click at [236, 265] on div "Seleccionar tipo Seleccionar tipo" at bounding box center [287, 273] width 226 height 18
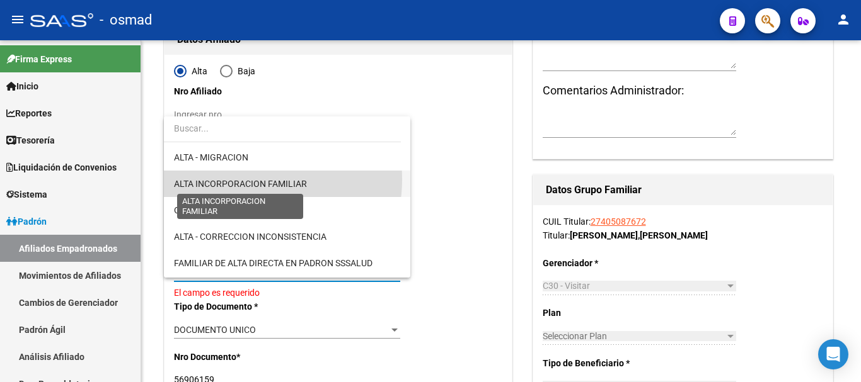
click at [251, 180] on span "ALTA INCORPORACION FAMILIAR" at bounding box center [240, 184] width 133 height 10
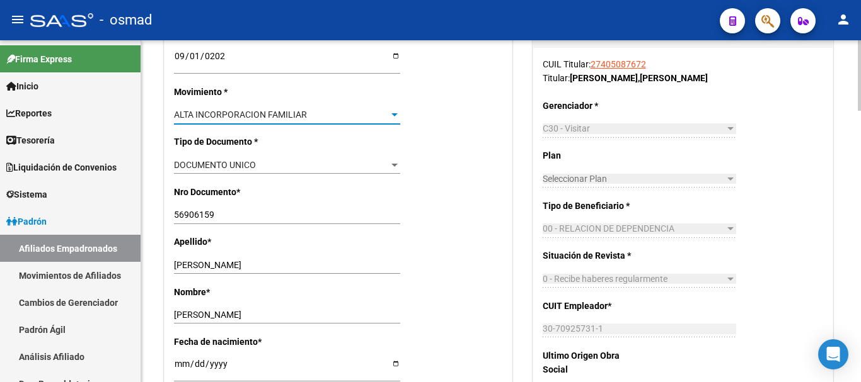
scroll to position [420, 0]
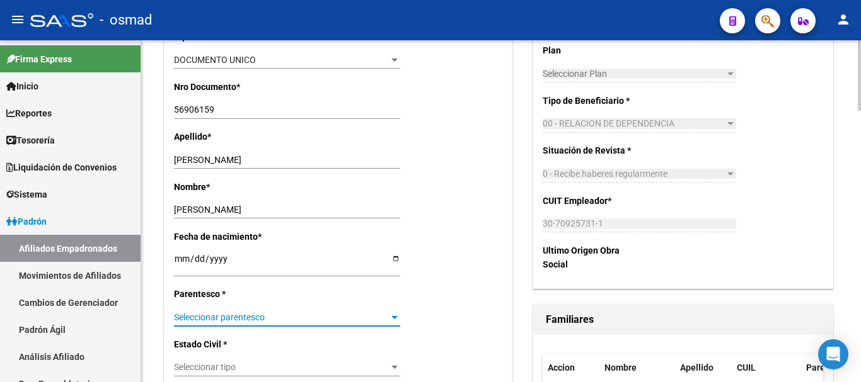
click at [231, 313] on span "Seleccionar parentesco" at bounding box center [281, 318] width 215 height 11
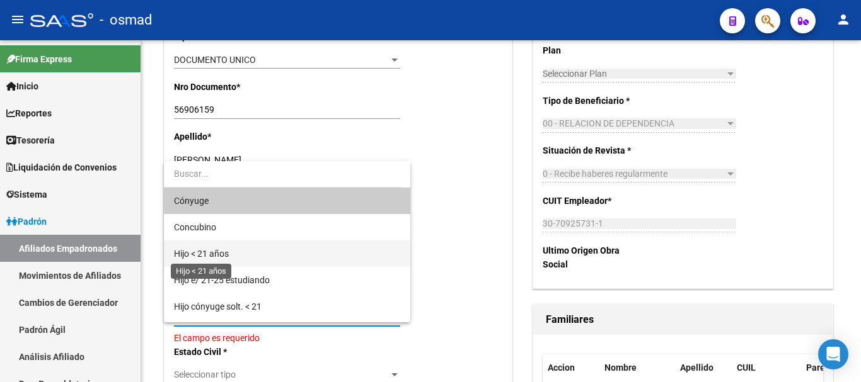
click at [222, 249] on span "Hijo < 21 años" at bounding box center [201, 254] width 55 height 10
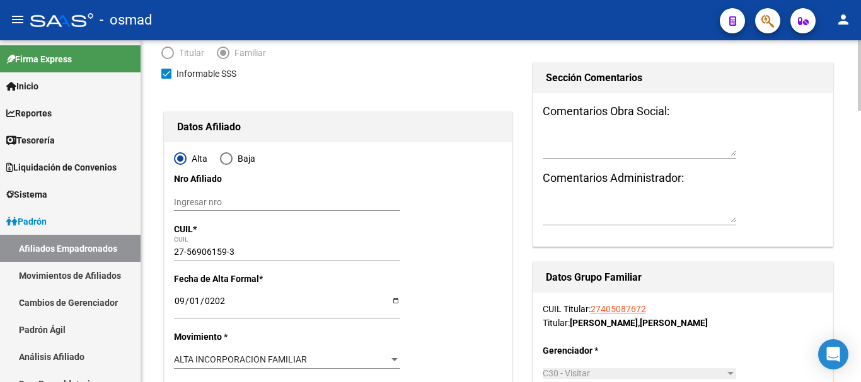
scroll to position [0, 0]
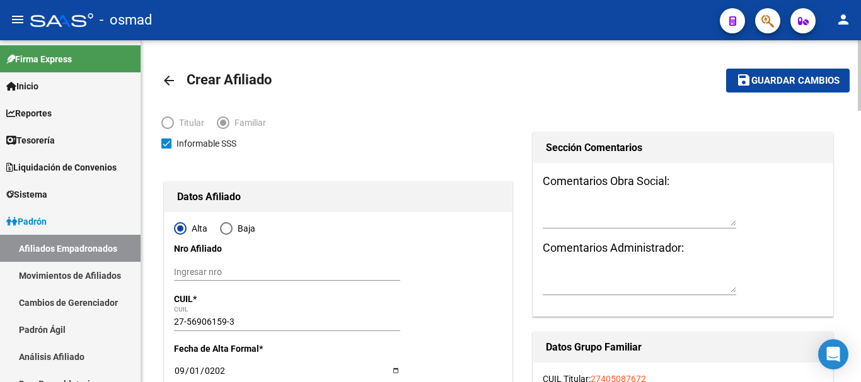
click at [752, 81] on span "Guardar cambios" at bounding box center [795, 81] width 88 height 11
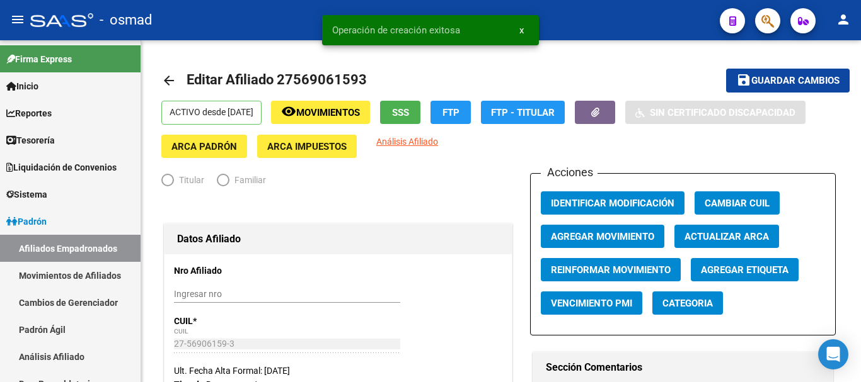
radio input "true"
type input "30-70925731-1"
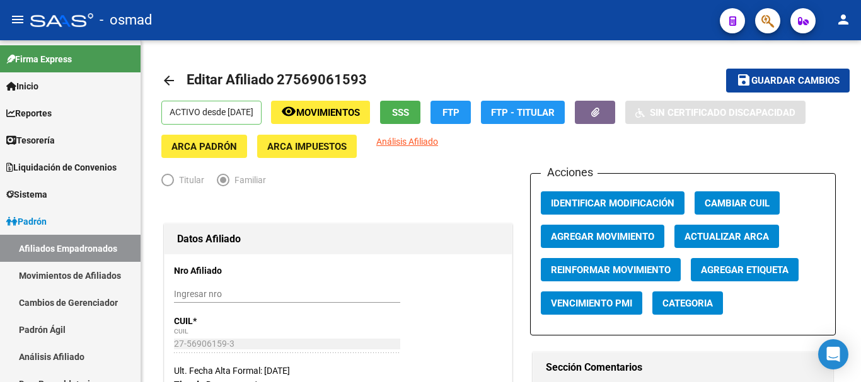
click at [763, 10] on span "button" at bounding box center [767, 21] width 13 height 26
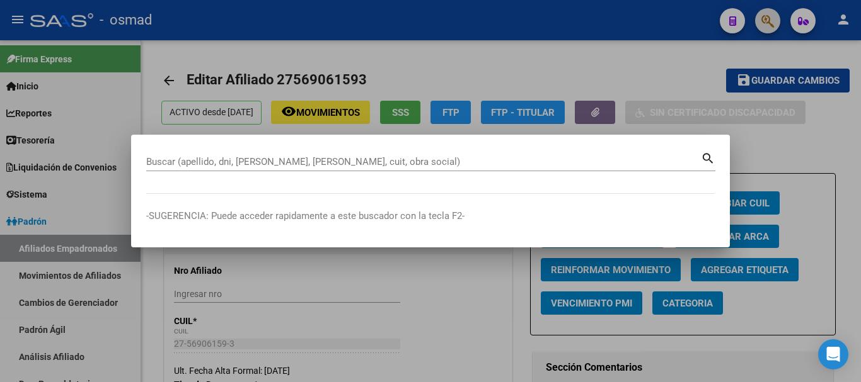
paste input "20244901493"
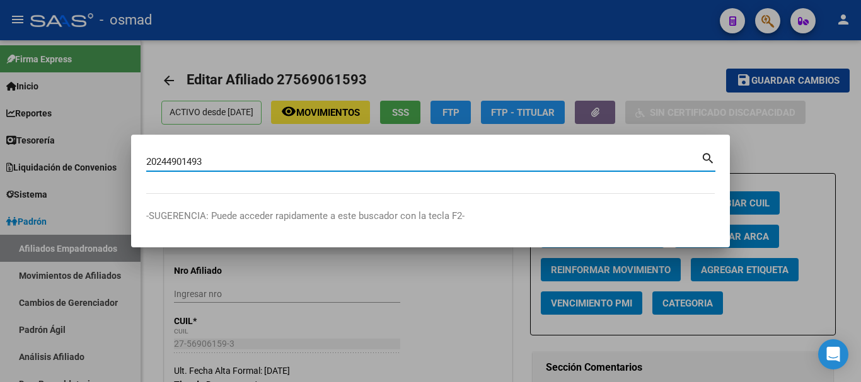
type input "20244901493"
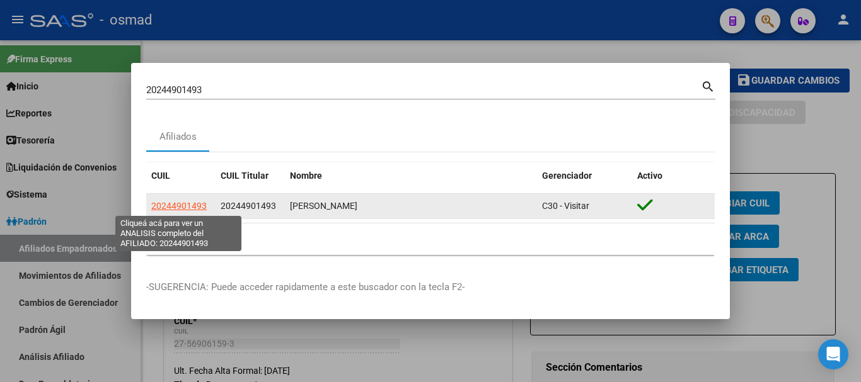
click at [196, 207] on span "20244901493" at bounding box center [178, 206] width 55 height 10
type textarea "20244901493"
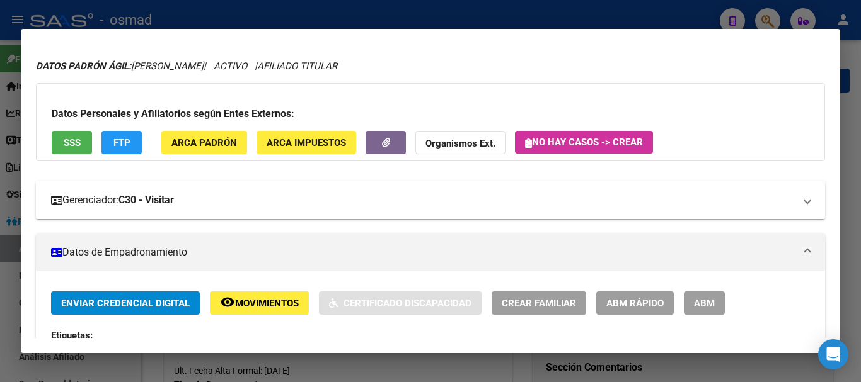
scroll to position [52, 0]
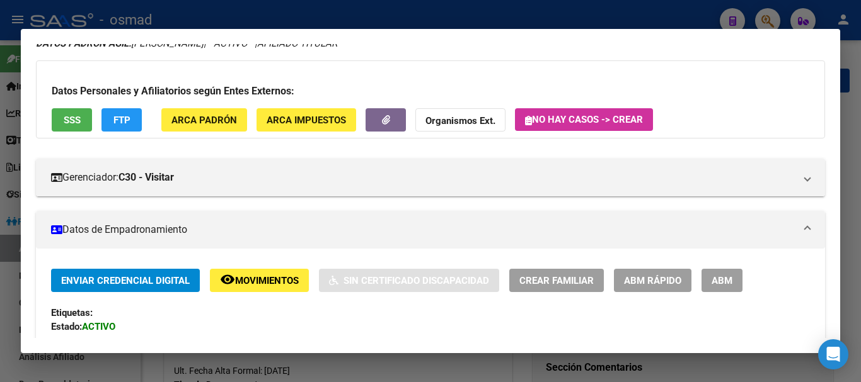
click at [709, 280] on button "ABM" at bounding box center [721, 280] width 41 height 23
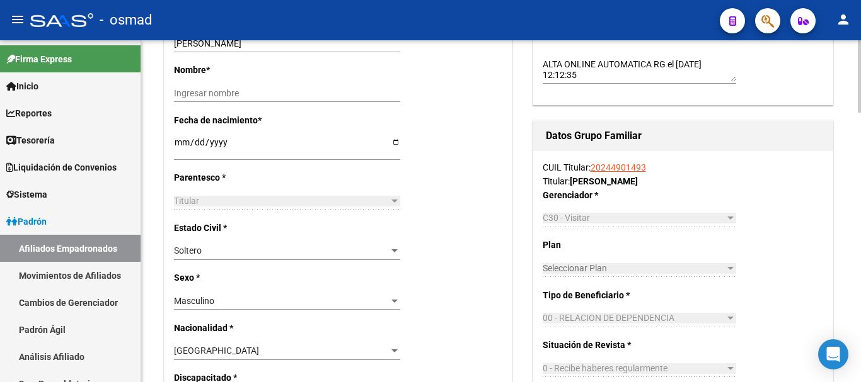
scroll to position [420, 0]
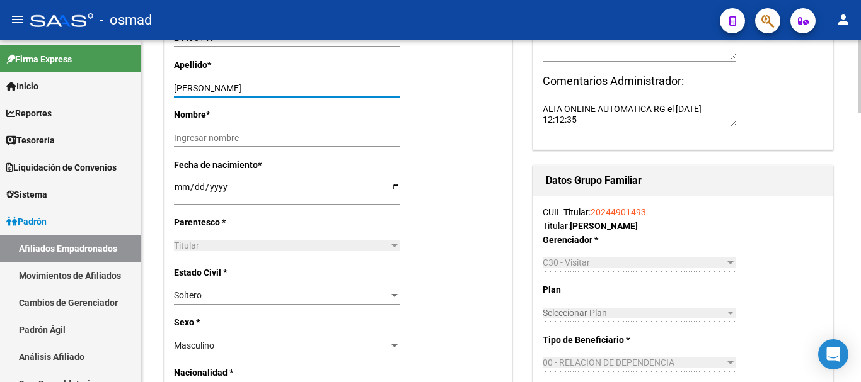
drag, startPoint x: 221, startPoint y: 89, endPoint x: 322, endPoint y: 87, distance: 101.5
click at [322, 87] on input "LOPEZ ROBERTO DANIEL" at bounding box center [287, 88] width 226 height 11
click at [207, 135] on input "Ingresar nombre" at bounding box center [287, 138] width 226 height 11
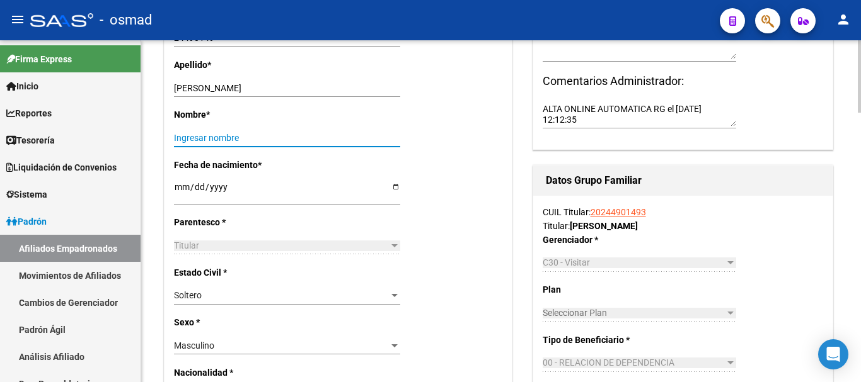
paste input "ROBERTO DANIEL"
type input "ROBERTO DANIEL"
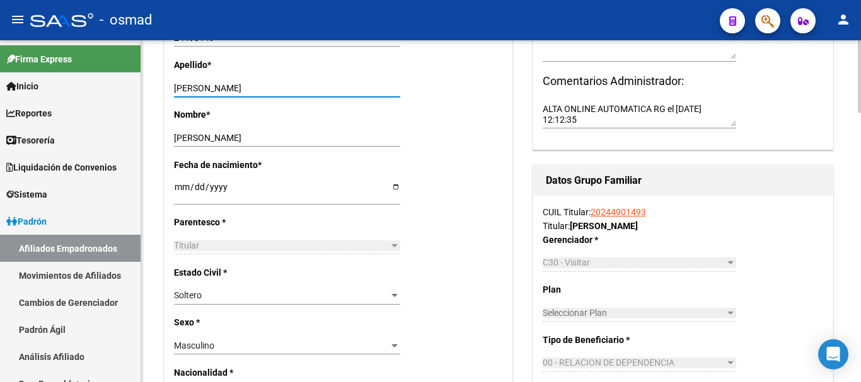
drag, startPoint x: 204, startPoint y: 84, endPoint x: 316, endPoint y: 93, distance: 112.5
click at [316, 93] on input "LOPEZ ROBERTO DANIEL" at bounding box center [287, 88] width 226 height 11
type input "LOPEZ"
click at [224, 292] on div "Soltero" at bounding box center [281, 295] width 215 height 11
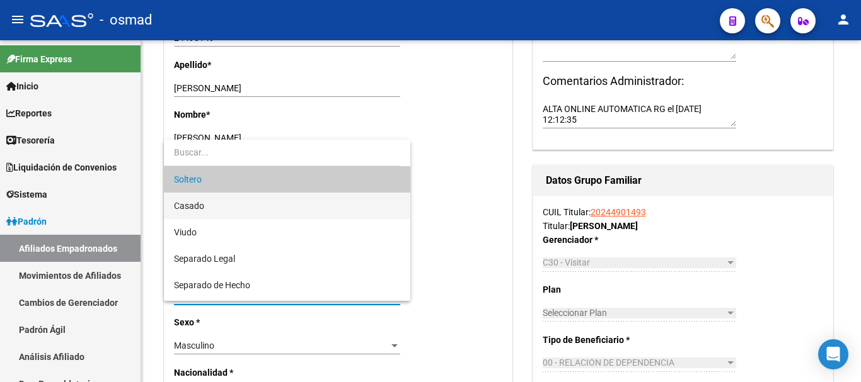
click at [218, 207] on span "Casado" at bounding box center [287, 206] width 226 height 26
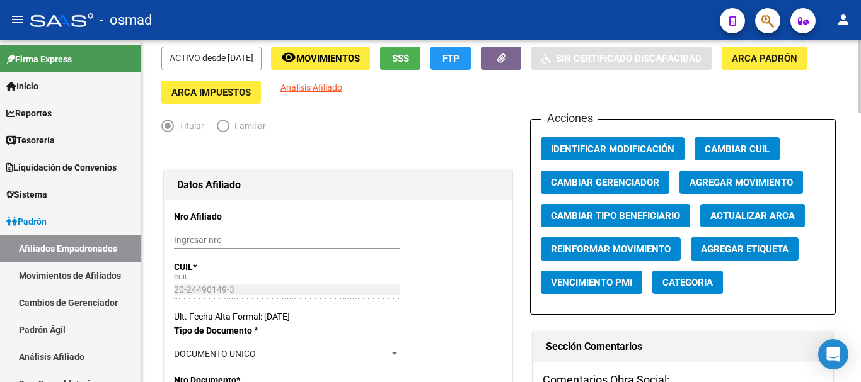
scroll to position [0, 0]
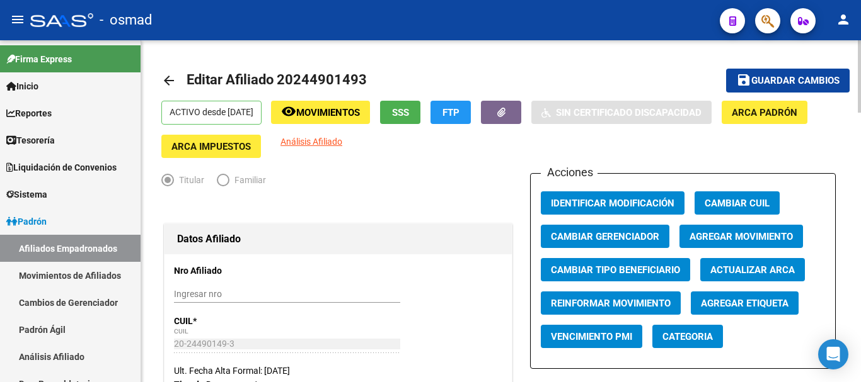
click at [788, 79] on span "Guardar cambios" at bounding box center [795, 81] width 88 height 11
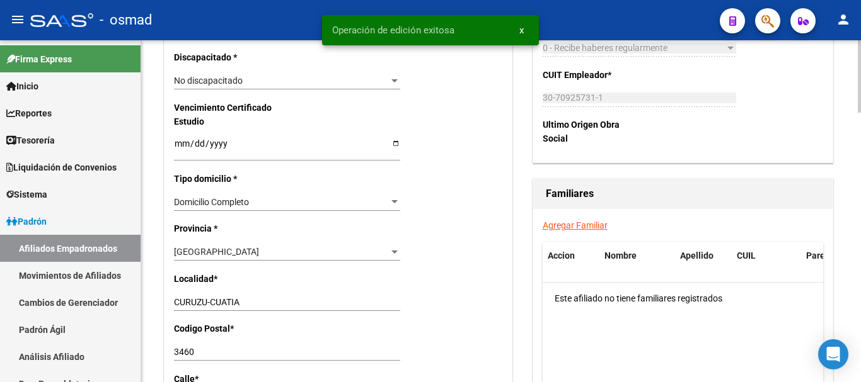
scroll to position [788, 0]
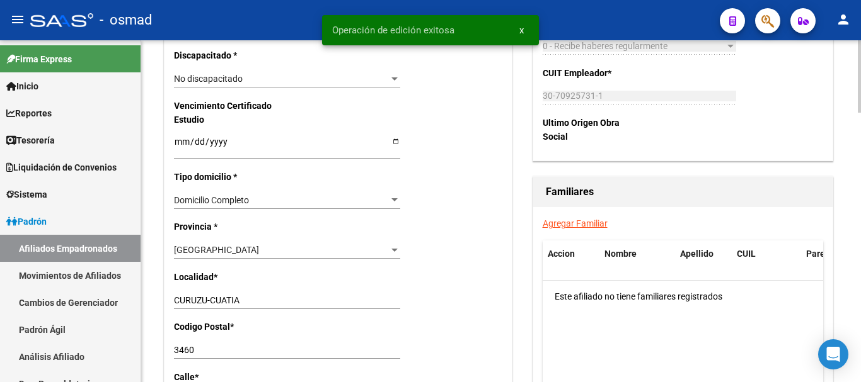
click at [588, 219] on link "Agregar Familiar" at bounding box center [575, 224] width 65 height 10
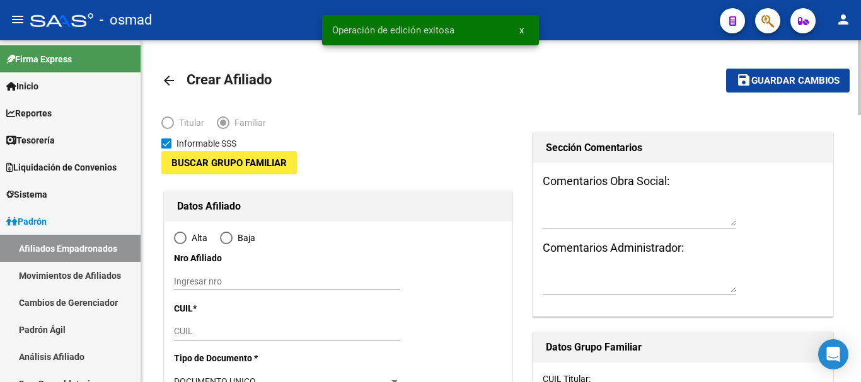
type input "30-70925731-1"
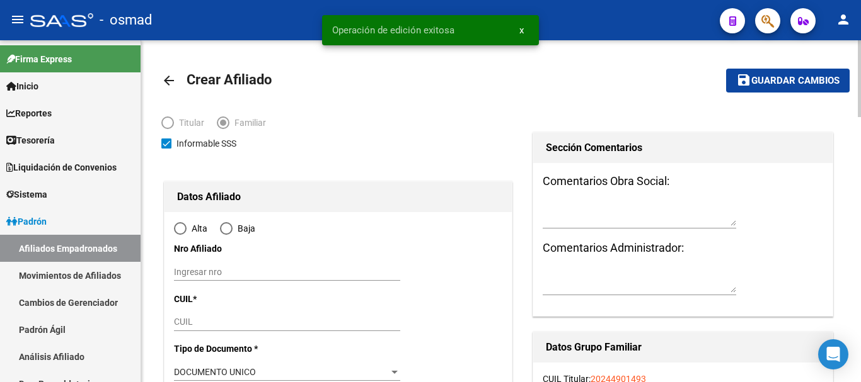
type input "CURUZU-CUATIA"
type input "3460"
type input "B 66 VIV MZ O CASA"
type input "10"
radio input "true"
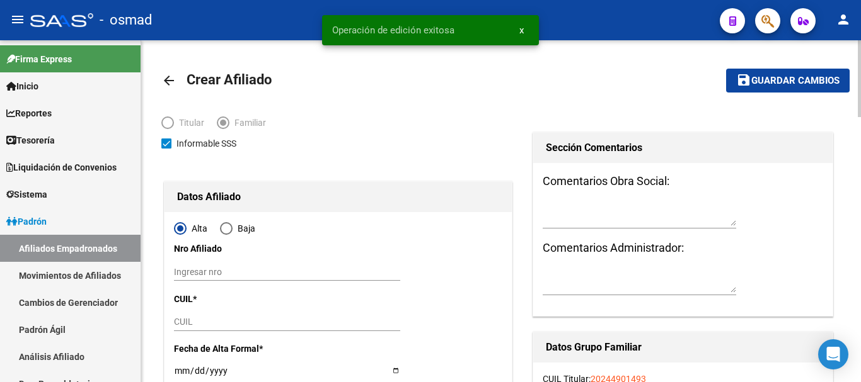
type input "30-70925731-1"
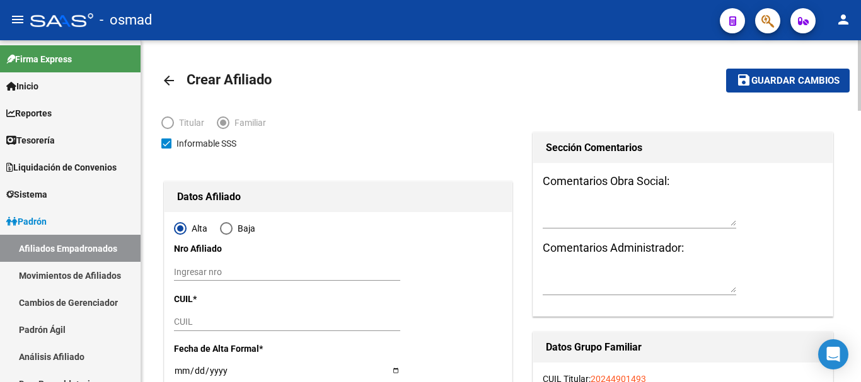
scroll to position [105, 0]
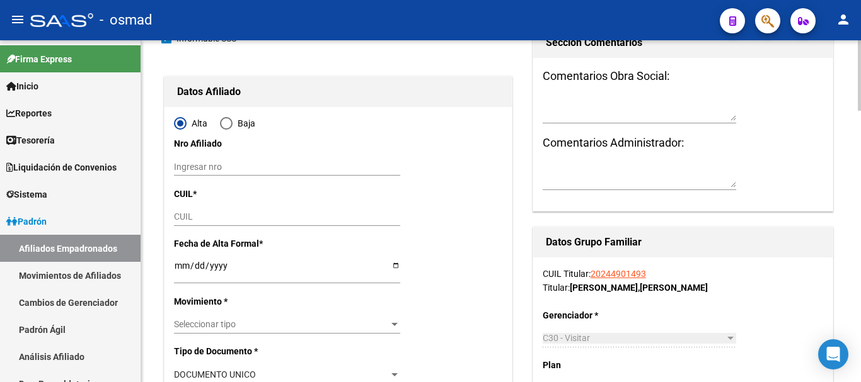
click at [181, 215] on input "CUIL" at bounding box center [287, 217] width 226 height 11
paste input "27-25671610-6"
type input "27-25671610-6"
type input "25671610"
type input "MACIEL MARTA SUSANA"
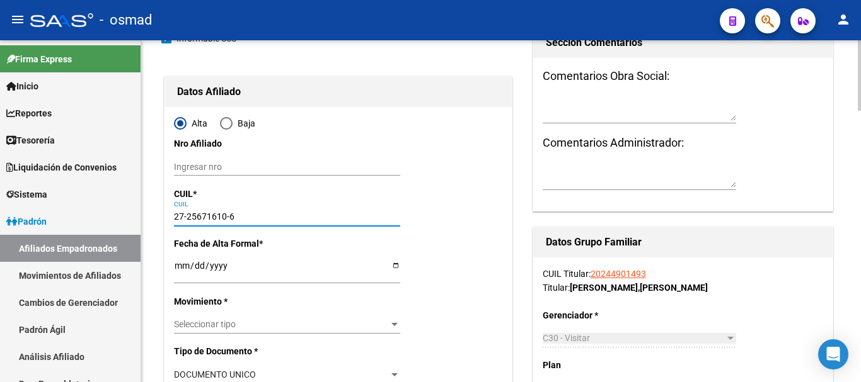
type input "1977-03-09"
type input "CURUZU-CUATIA"
type input "27-25671610-6"
click at [177, 263] on input "Ingresar fecha" at bounding box center [287, 270] width 226 height 19
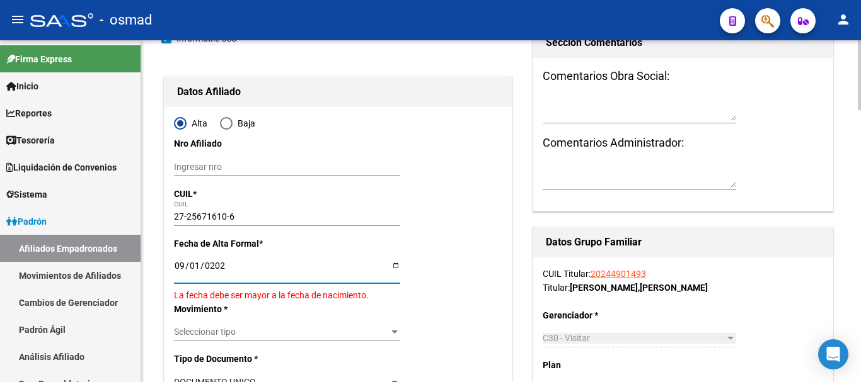
type input "[DATE]"
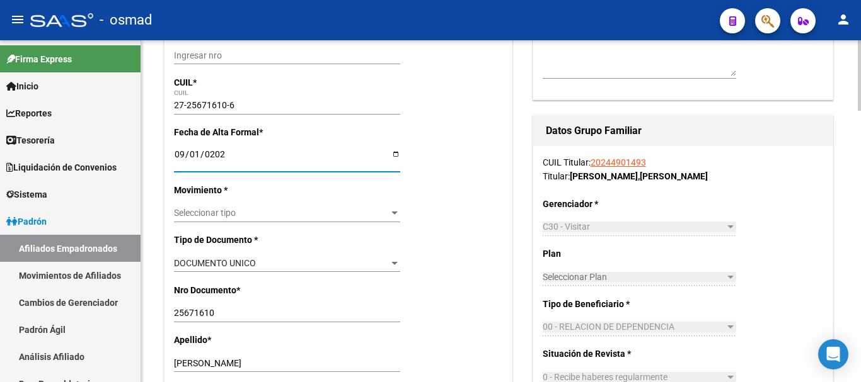
scroll to position [263, 0]
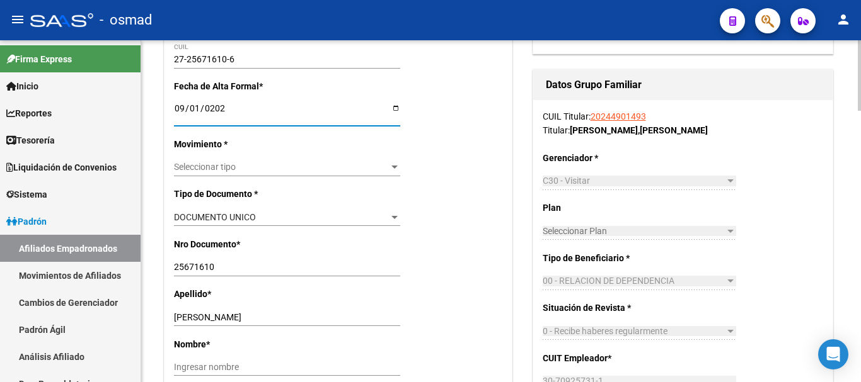
click at [213, 163] on span "Seleccionar tipo" at bounding box center [281, 167] width 215 height 11
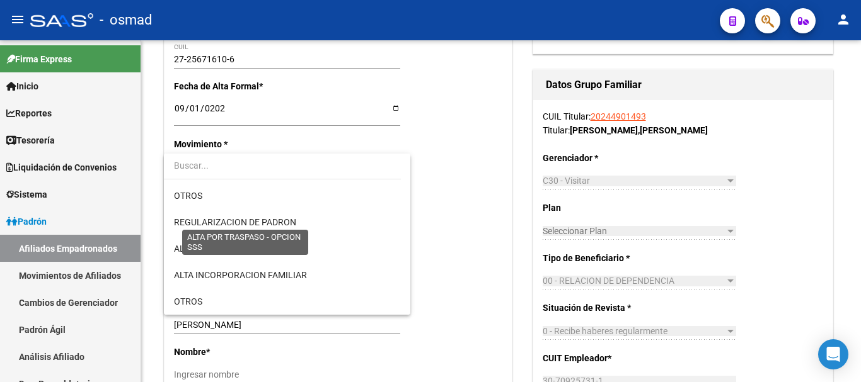
scroll to position [105, 0]
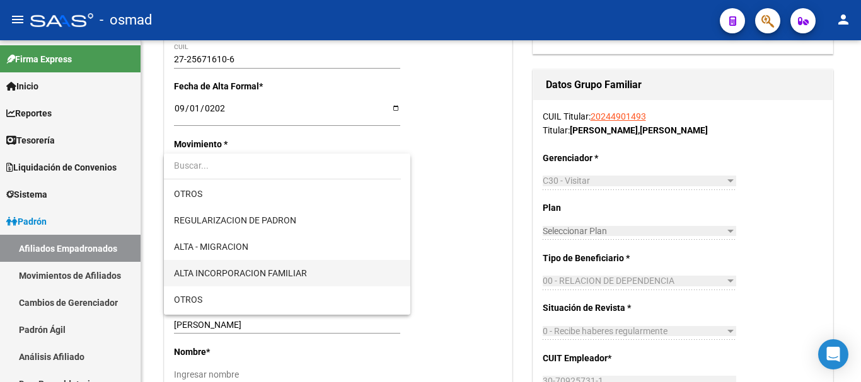
click at [293, 265] on span "ALTA INCORPORACION FAMILIAR" at bounding box center [287, 273] width 226 height 26
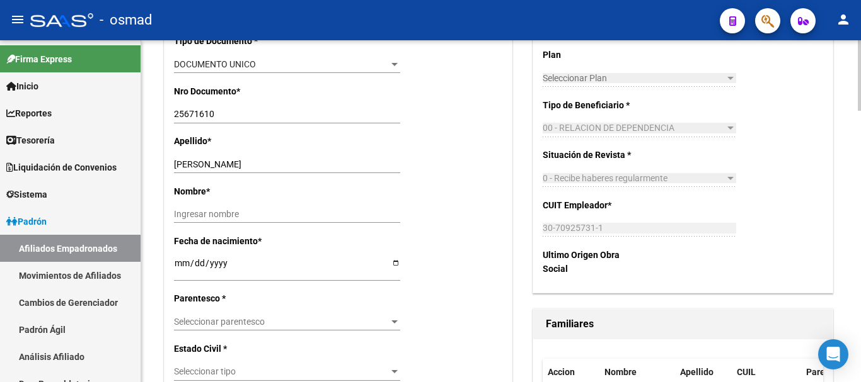
scroll to position [420, 0]
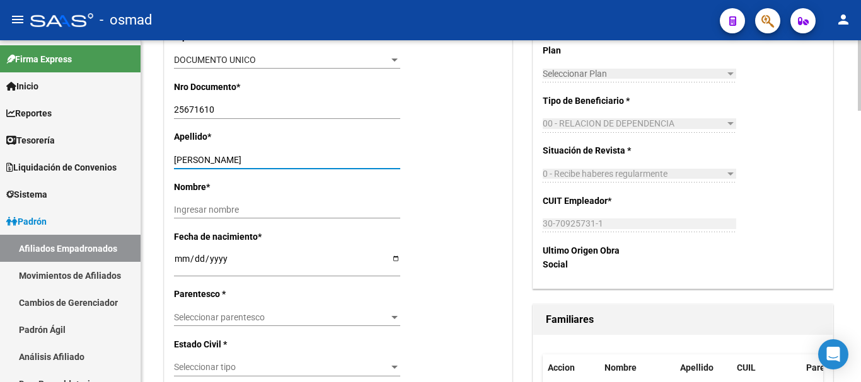
drag, startPoint x: 209, startPoint y: 158, endPoint x: 290, endPoint y: 157, distance: 81.9
click at [290, 157] on input "MACIEL MARTA SUSANA" at bounding box center [287, 160] width 226 height 11
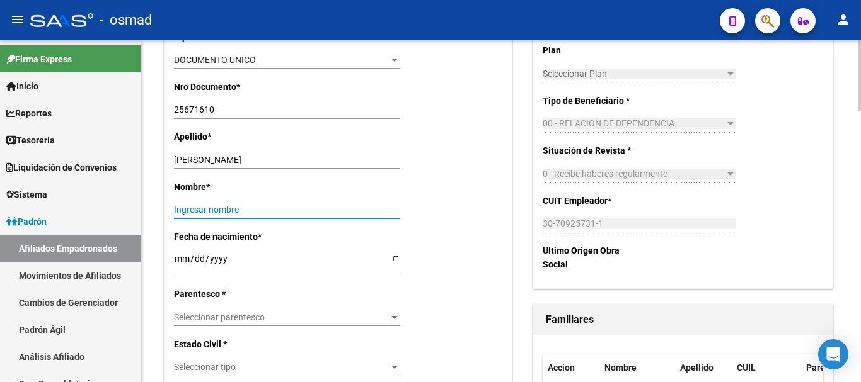
click at [224, 210] on input "Ingresar nombre" at bounding box center [287, 210] width 226 height 11
paste input "MARTA SUSANA"
type input "MARTA SUSANA"
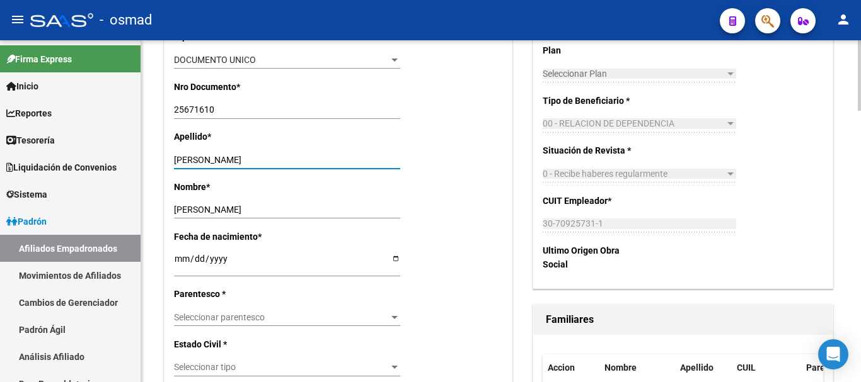
drag, startPoint x: 208, startPoint y: 157, endPoint x: 309, endPoint y: 163, distance: 101.6
click at [309, 164] on input "MACIEL MARTA SUSANA" at bounding box center [287, 160] width 226 height 11
type input "MACIEL"
click at [243, 315] on span "Seleccionar parentesco" at bounding box center [281, 318] width 215 height 11
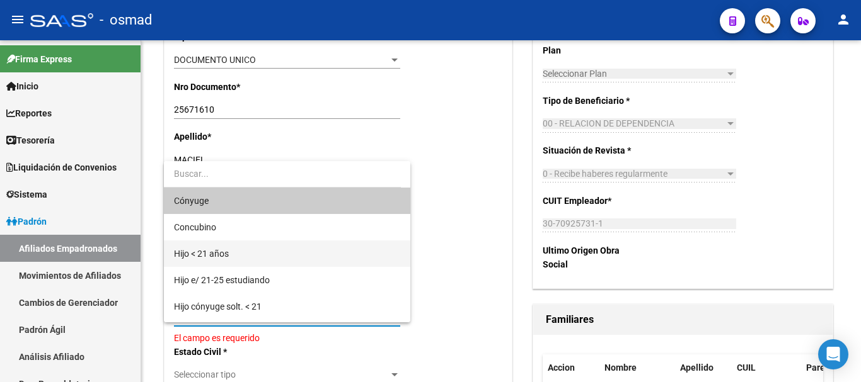
click at [238, 255] on span "Hijo < 21 años" at bounding box center [287, 254] width 226 height 26
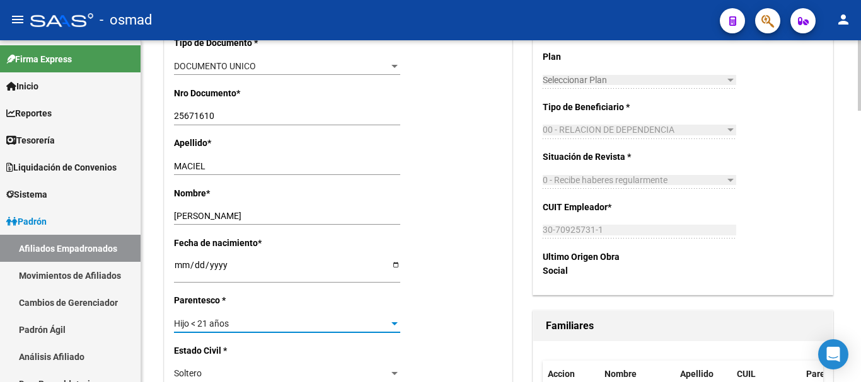
scroll to position [473, 0]
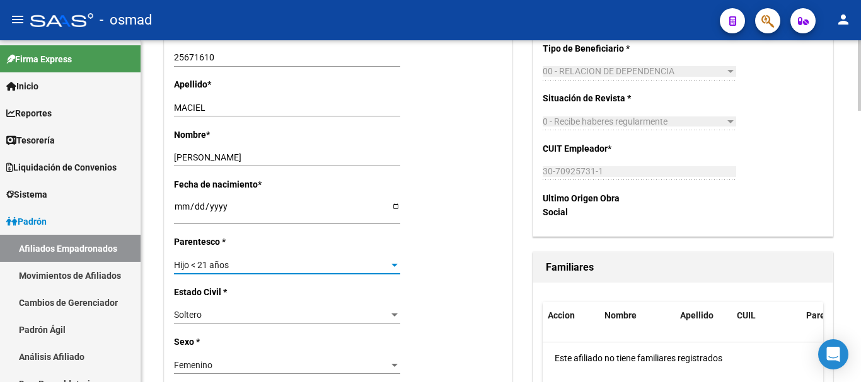
click at [232, 265] on div "Hijo < 21 años" at bounding box center [281, 265] width 215 height 11
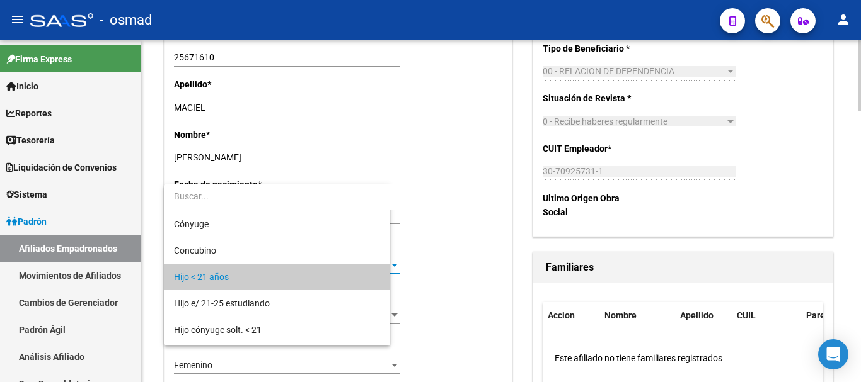
scroll to position [12, 0]
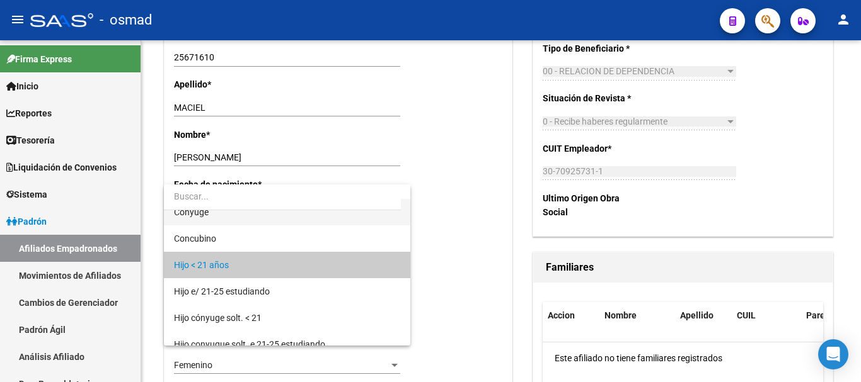
click at [222, 217] on span "Cónyuge" at bounding box center [287, 212] width 226 height 26
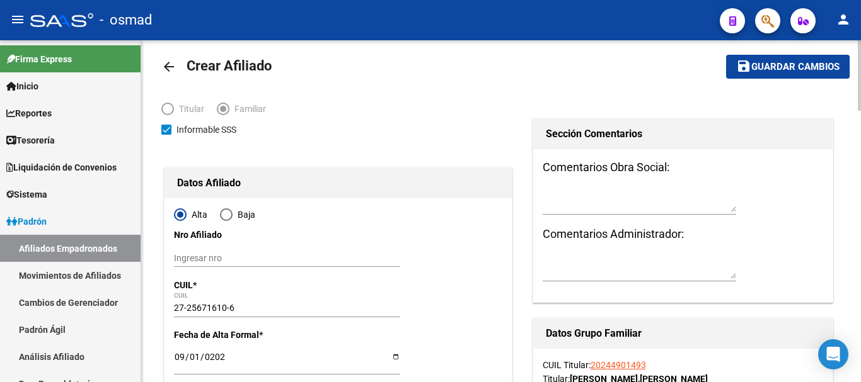
scroll to position [0, 0]
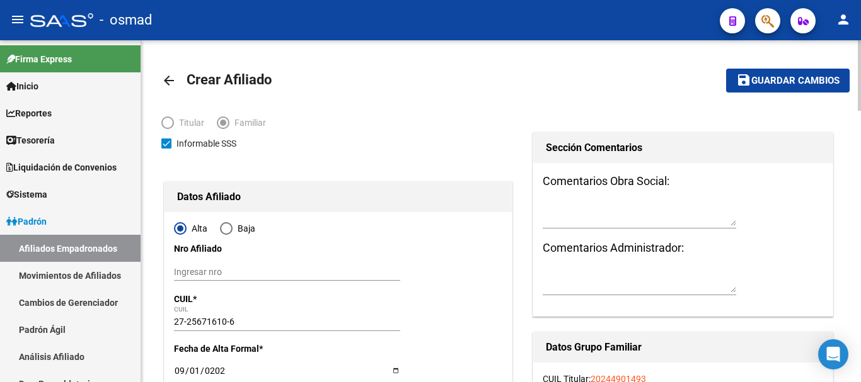
click at [766, 79] on span "Guardar cambios" at bounding box center [795, 81] width 88 height 11
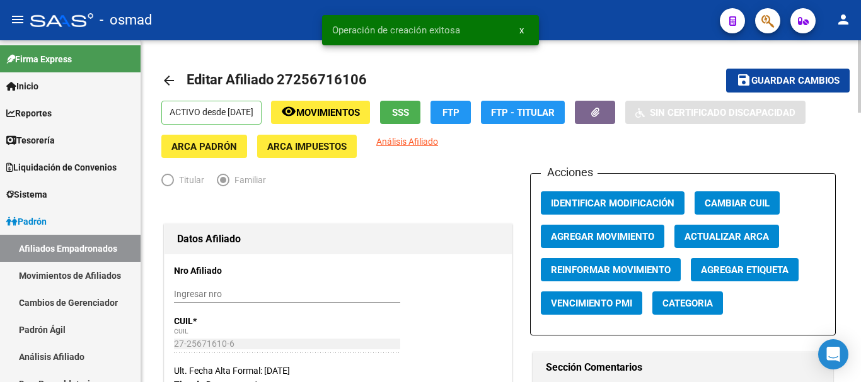
radio input "true"
type input "30-70925731-1"
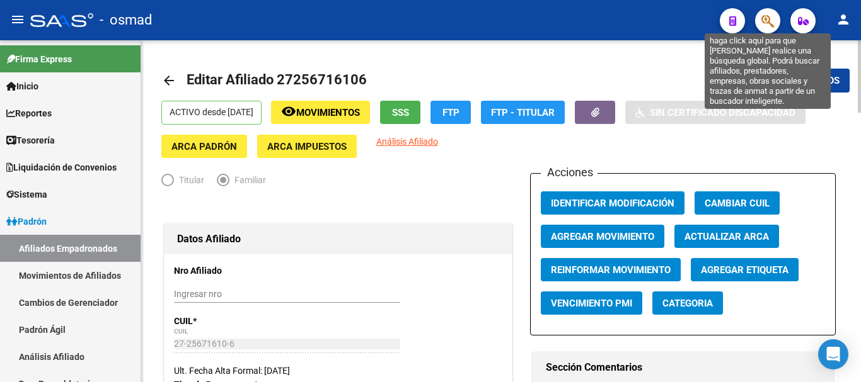
click at [771, 25] on icon "button" at bounding box center [767, 21] width 13 height 14
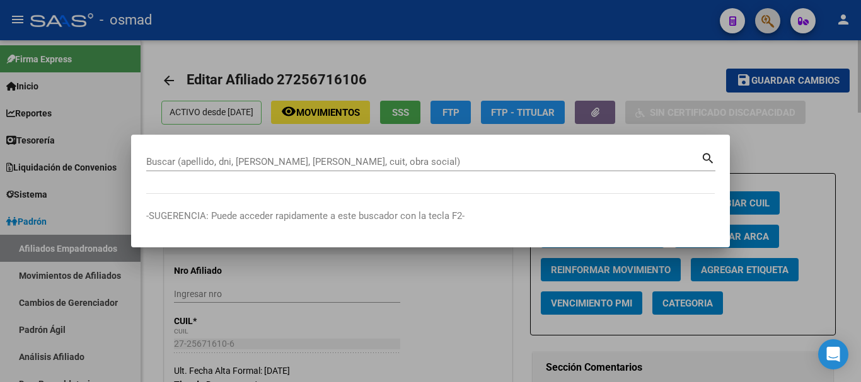
paste input "24144204"
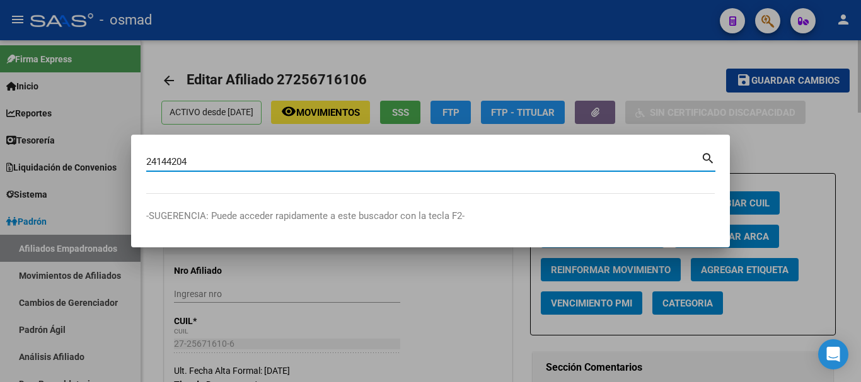
type input "24144204"
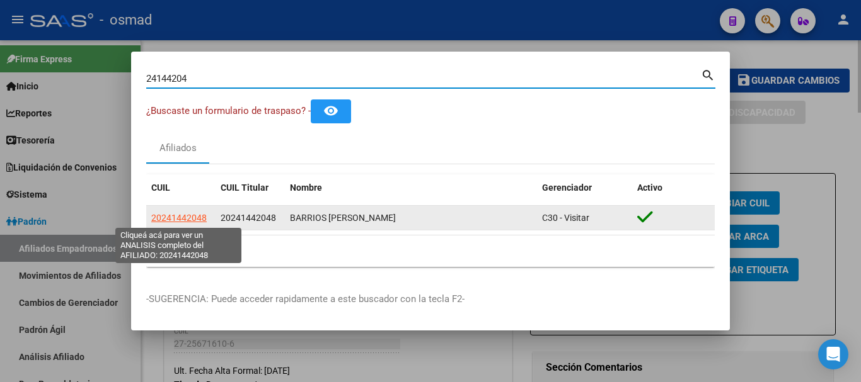
click at [170, 214] on span "20241442048" at bounding box center [178, 218] width 55 height 10
type textarea "20241442048"
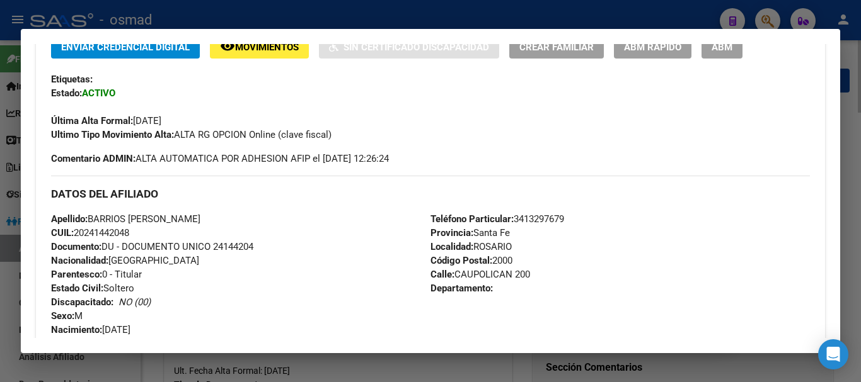
scroll to position [263, 0]
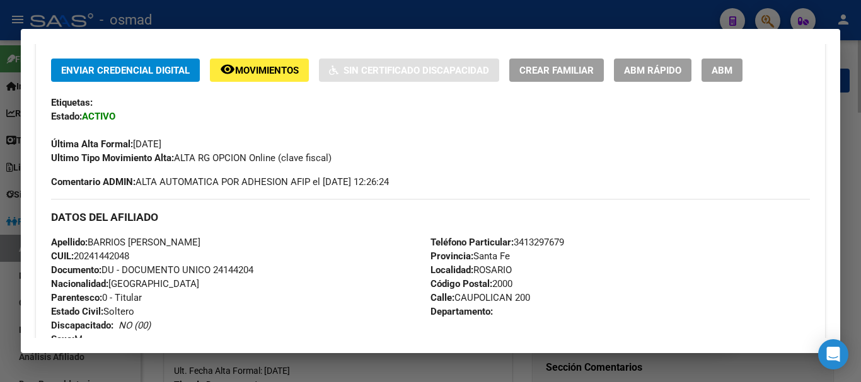
click at [716, 74] on span "ABM" at bounding box center [721, 70] width 21 height 11
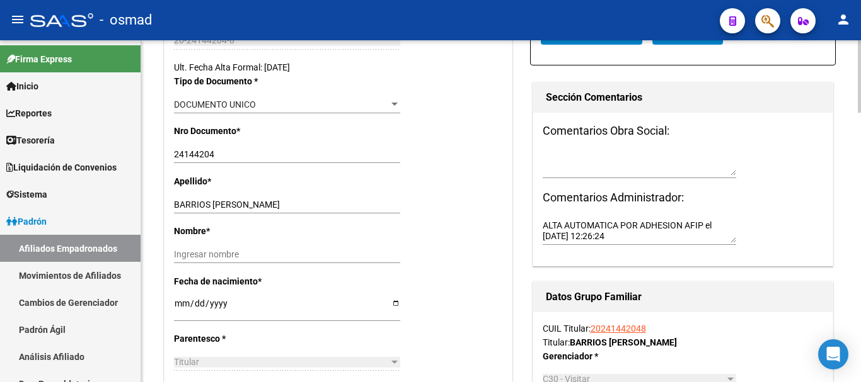
scroll to position [367, 0]
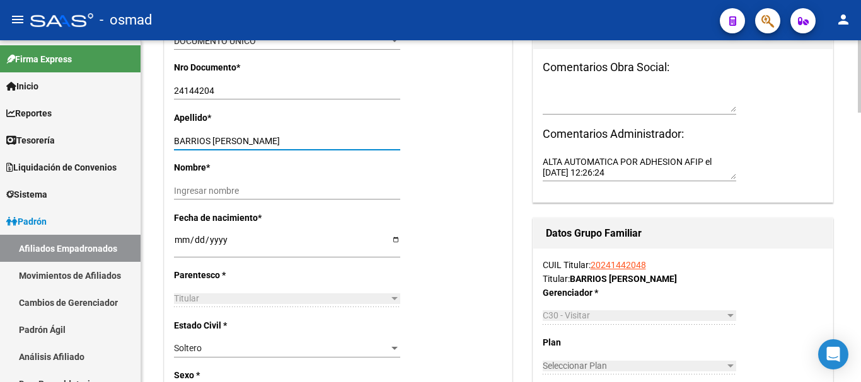
drag, startPoint x: 212, startPoint y: 139, endPoint x: 283, endPoint y: 145, distance: 71.4
click at [283, 145] on input "BARRIOS JUAN CARLOS" at bounding box center [287, 141] width 226 height 11
click at [209, 194] on input "Ingresar nombre" at bounding box center [287, 191] width 226 height 11
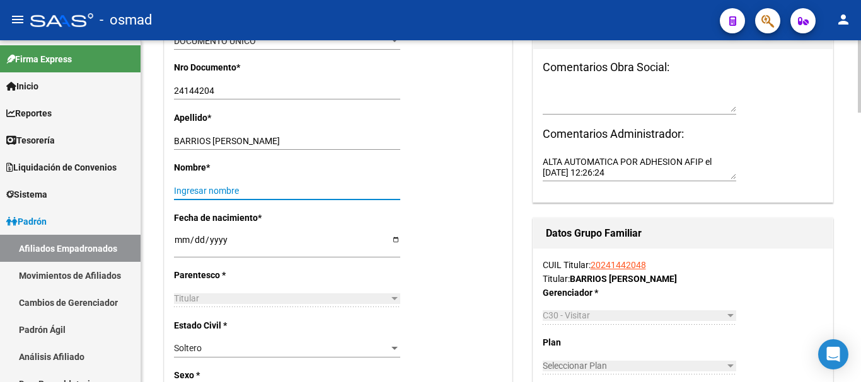
paste input "JUAN CARLOS"
type input "JUAN CARLOS"
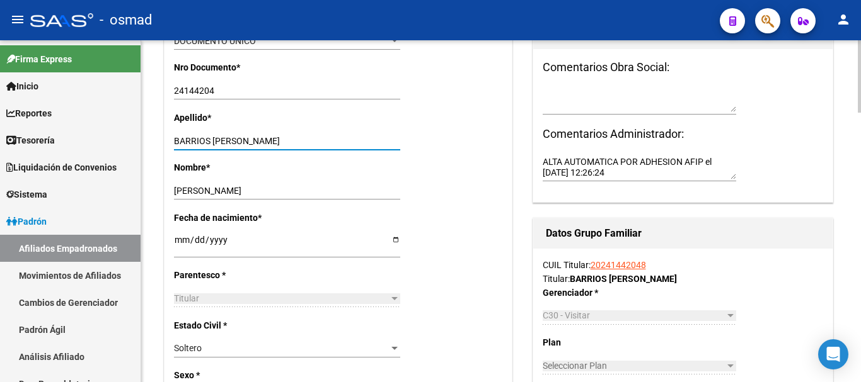
drag, startPoint x: 212, startPoint y: 144, endPoint x: 349, endPoint y: 150, distance: 137.5
click at [349, 150] on div "BARRIOS JUAN CARLOS Ingresar apellido" at bounding box center [287, 146] width 226 height 28
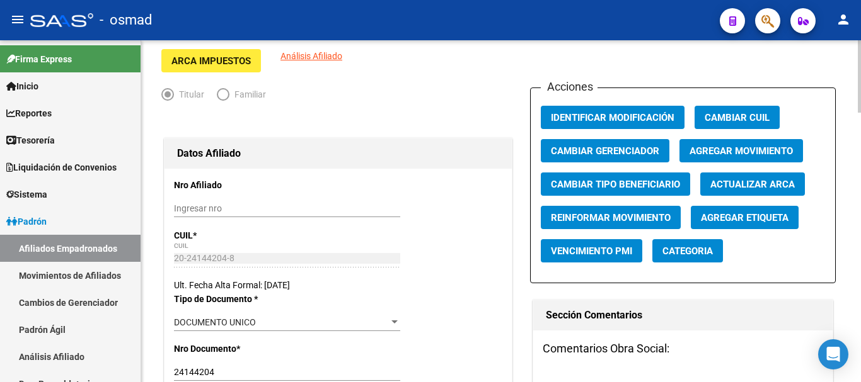
scroll to position [0, 0]
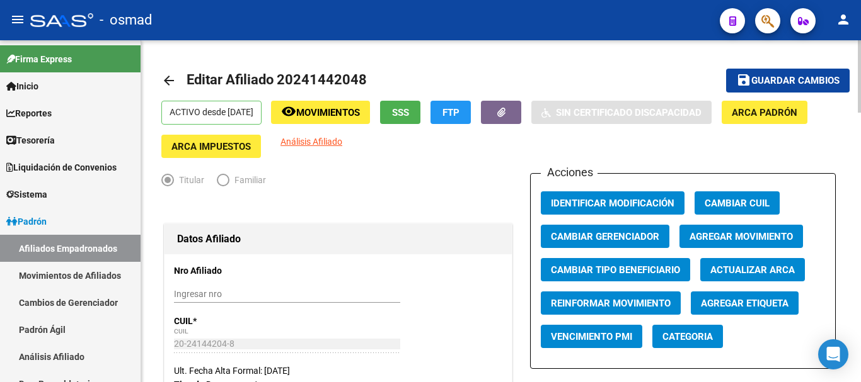
type input "BARRIOS"
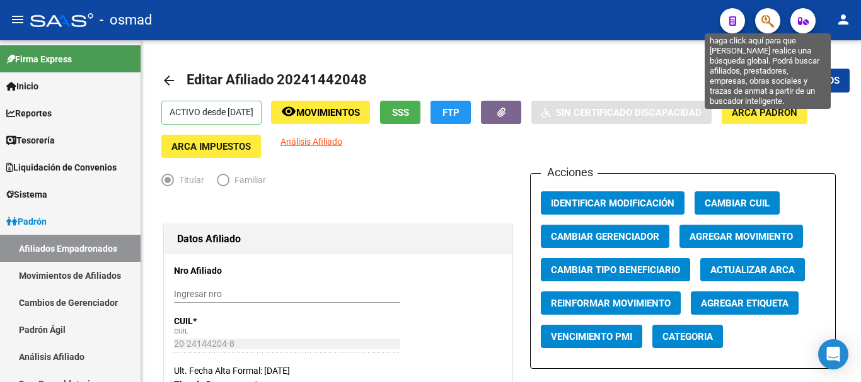
click at [774, 24] on icon "button" at bounding box center [767, 21] width 13 height 14
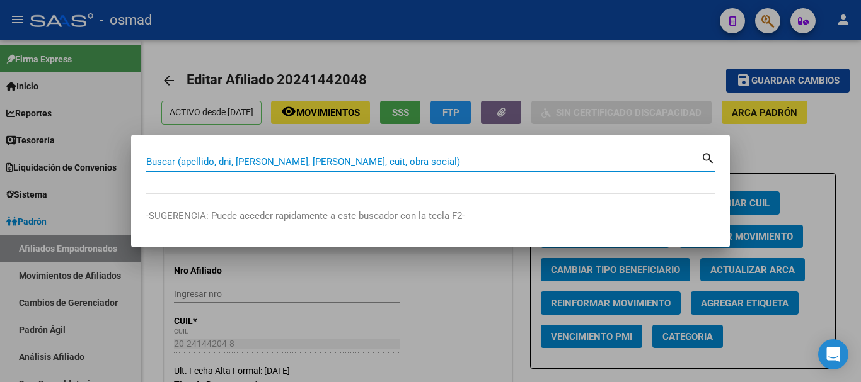
paste input "40119428"
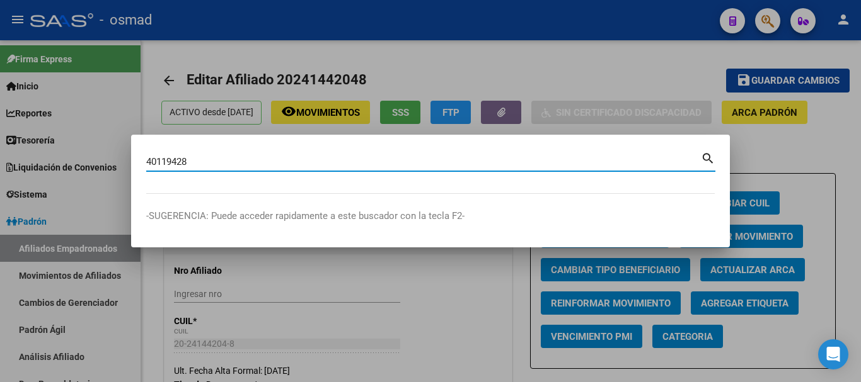
type input "40119428"
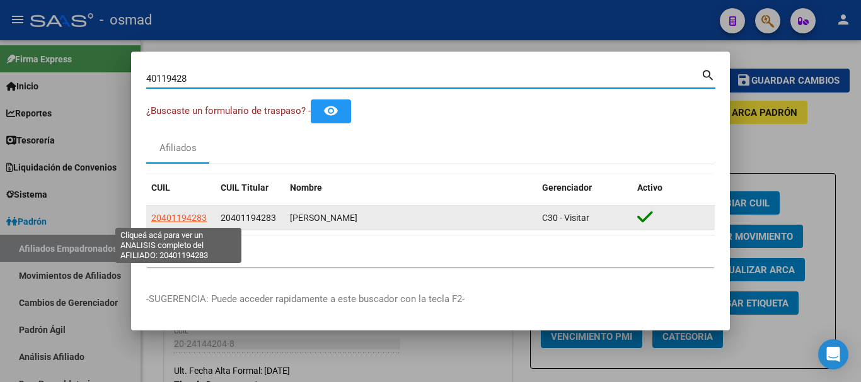
click at [192, 219] on span "20401194283" at bounding box center [178, 218] width 55 height 10
type textarea "20401194283"
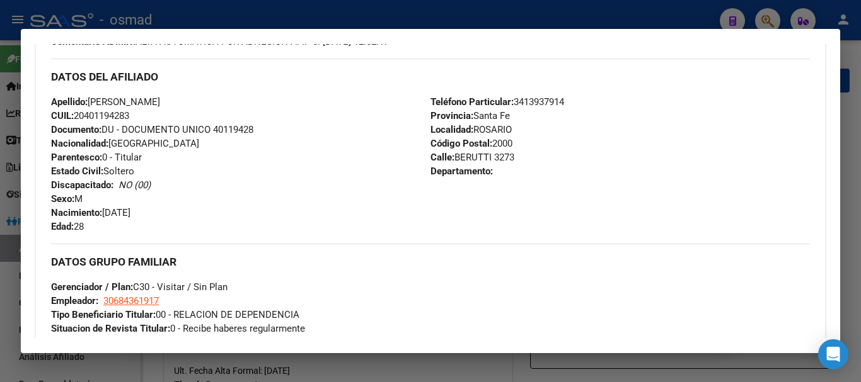
scroll to position [263, 0]
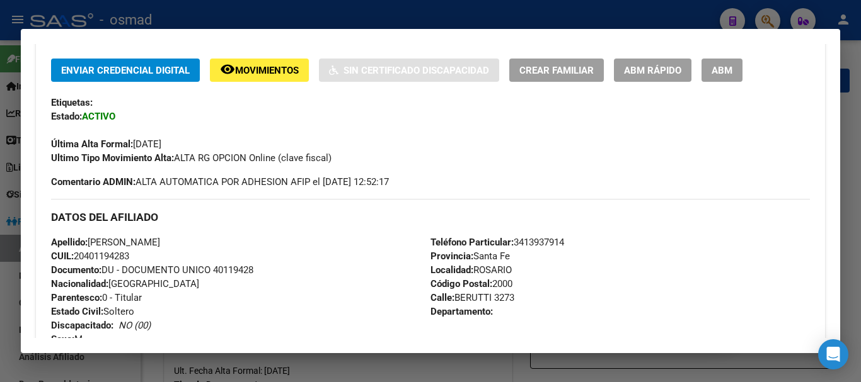
click at [724, 71] on span "ABM" at bounding box center [721, 70] width 21 height 11
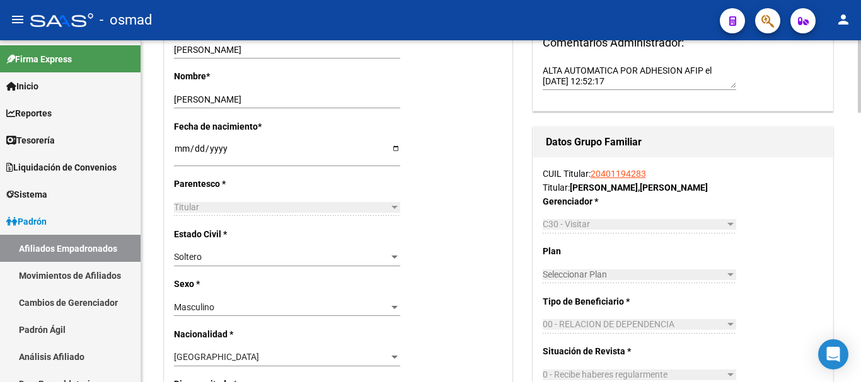
scroll to position [473, 0]
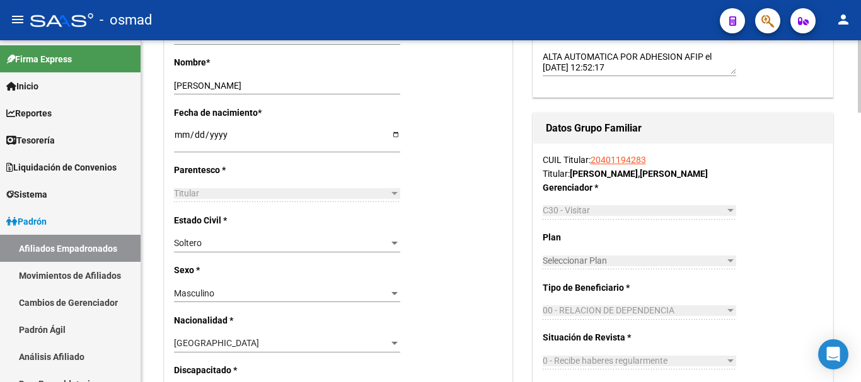
click at [211, 242] on div "Soltero" at bounding box center [281, 243] width 215 height 11
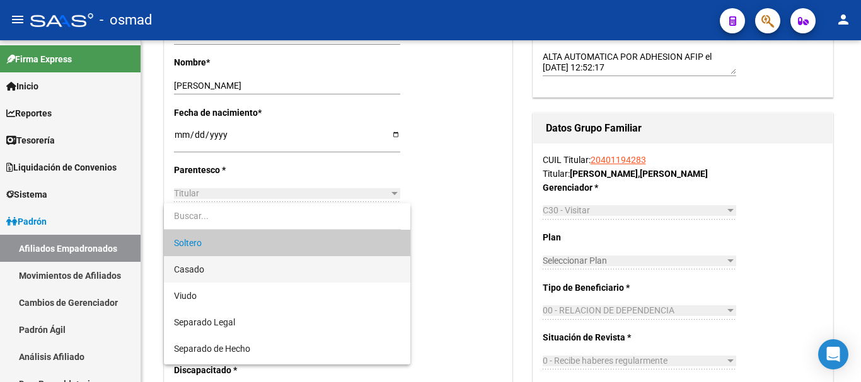
click at [219, 266] on span "Casado" at bounding box center [287, 269] width 226 height 26
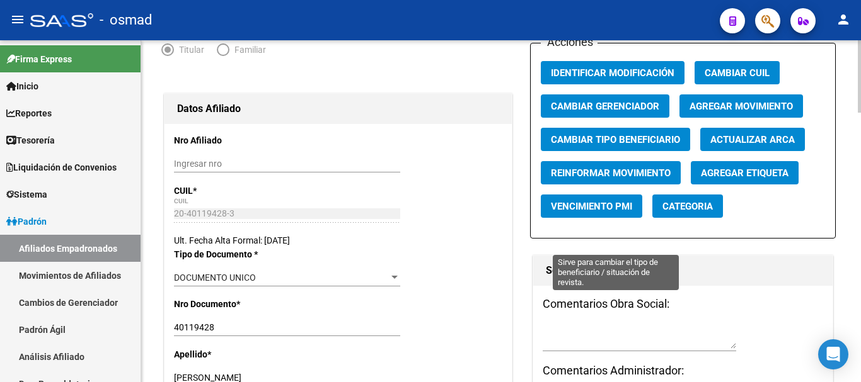
scroll to position [0, 0]
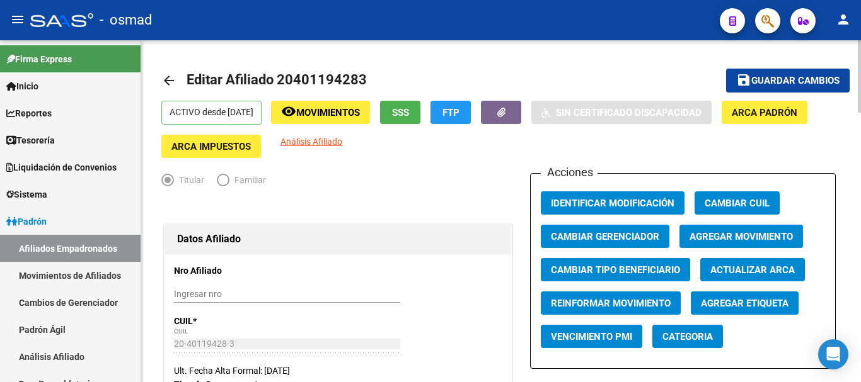
click at [777, 82] on span "Guardar cambios" at bounding box center [795, 81] width 88 height 11
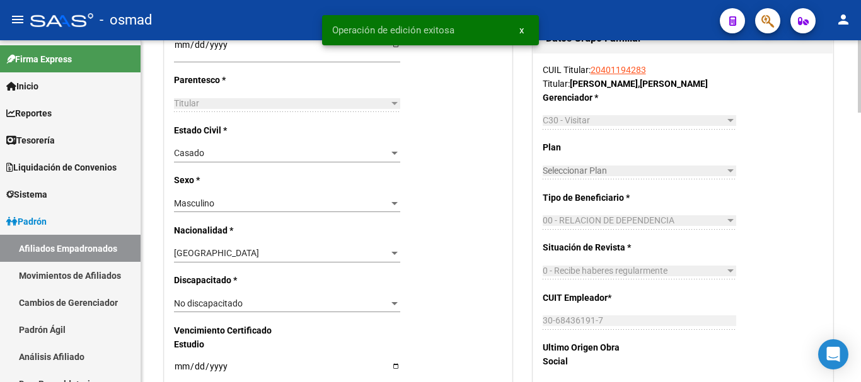
scroll to position [735, 0]
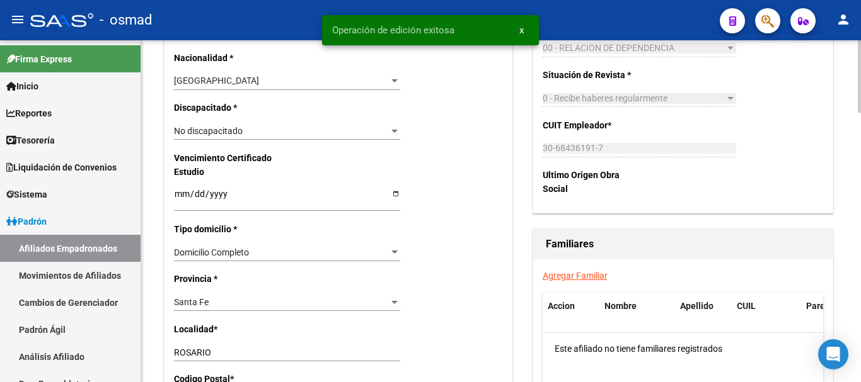
click at [569, 275] on link "Agregar Familiar" at bounding box center [575, 276] width 65 height 10
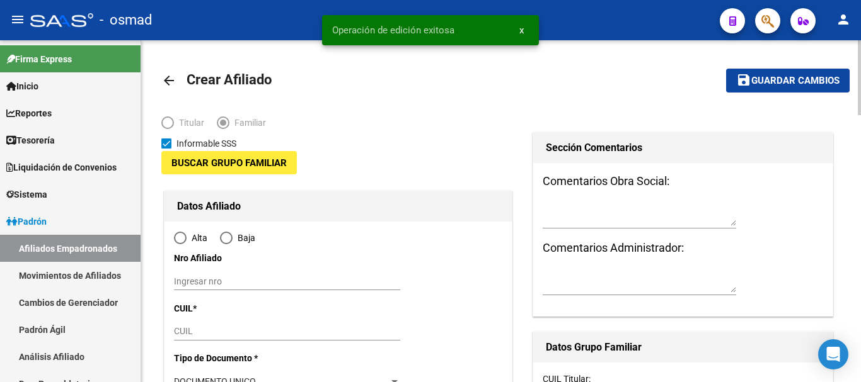
type input "30-68436191-7"
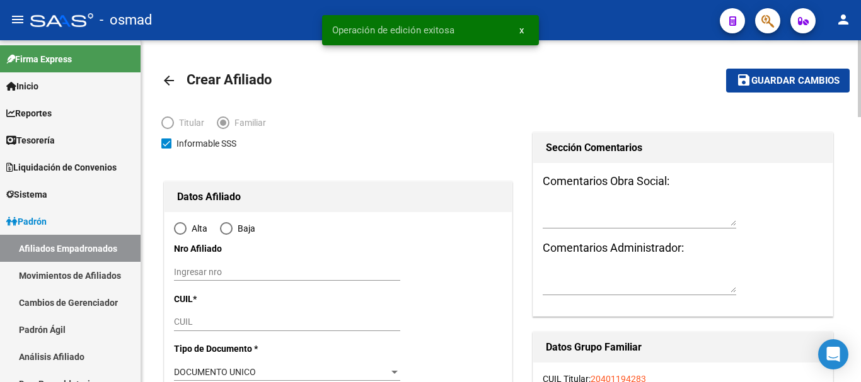
type input "ROSARIO"
type input "2000"
type input "BERUTTI"
type input "3273"
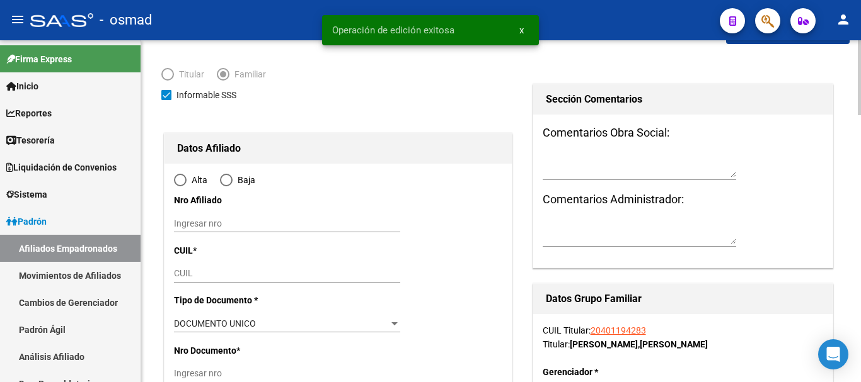
radio input "true"
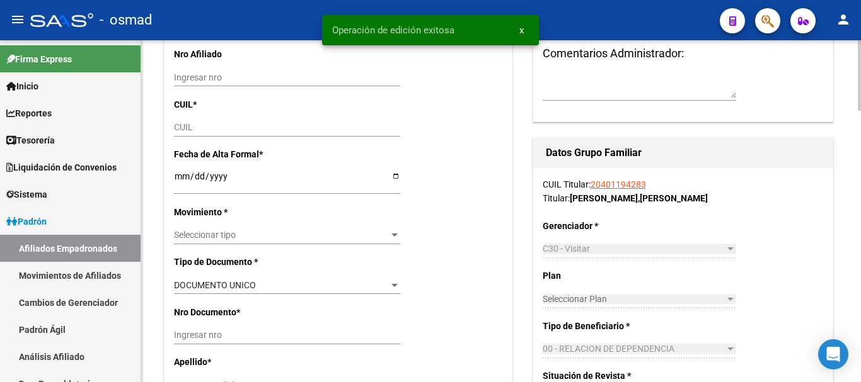
scroll to position [210, 0]
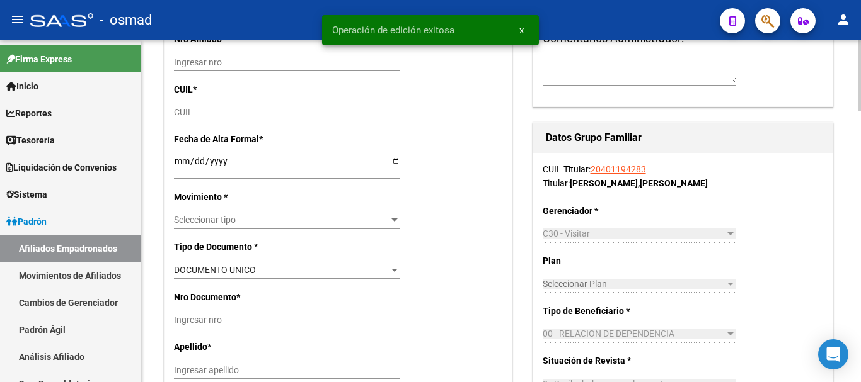
type input "30-68436191-7"
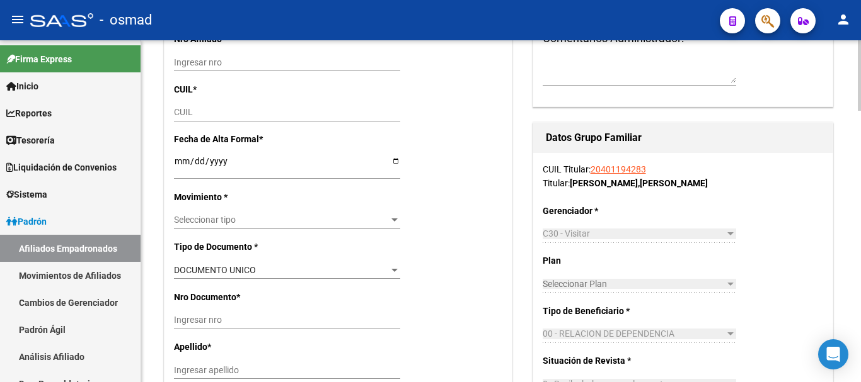
click at [195, 107] on input "CUIL" at bounding box center [287, 112] width 226 height 11
paste input "27-33675916-7"
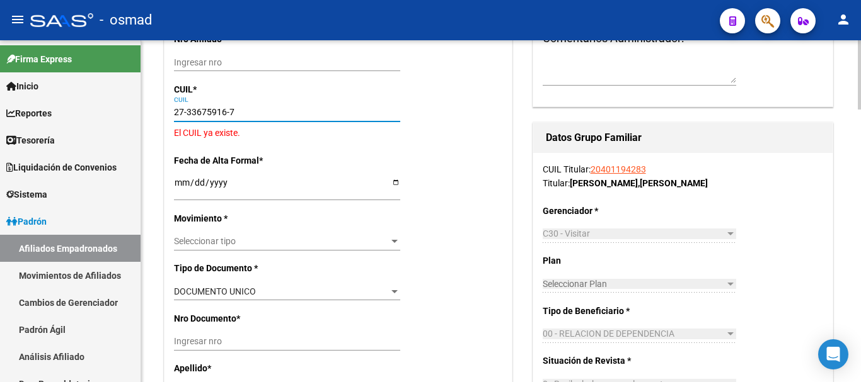
type input "27-33675916-7"
click at [178, 167] on p "Fecha de Alta Formal *" at bounding box center [223, 161] width 98 height 14
type input "33675916"
type input "CASSI"
type input "LIONELA ESTELA"
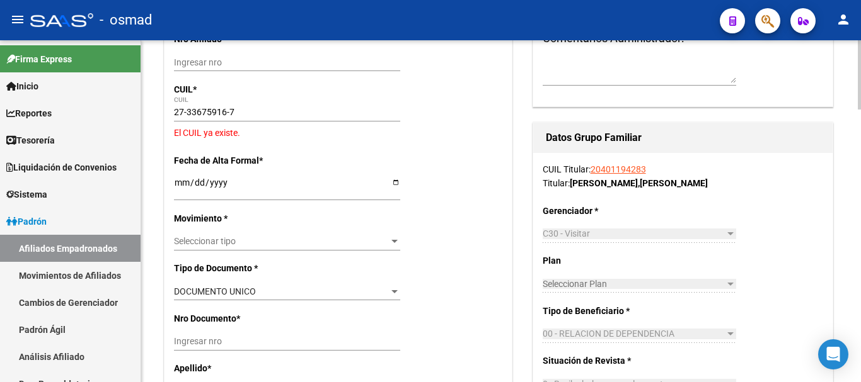
type input "1988-05-09"
type input "ROSARIO"
type input "ANTONIO BERUTI"
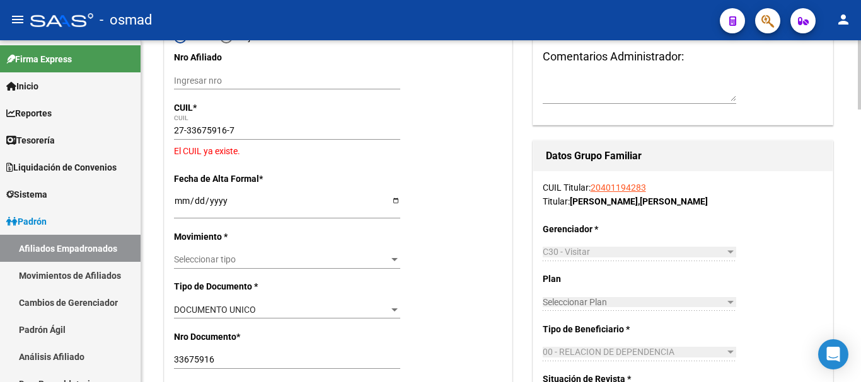
scroll to position [105, 0]
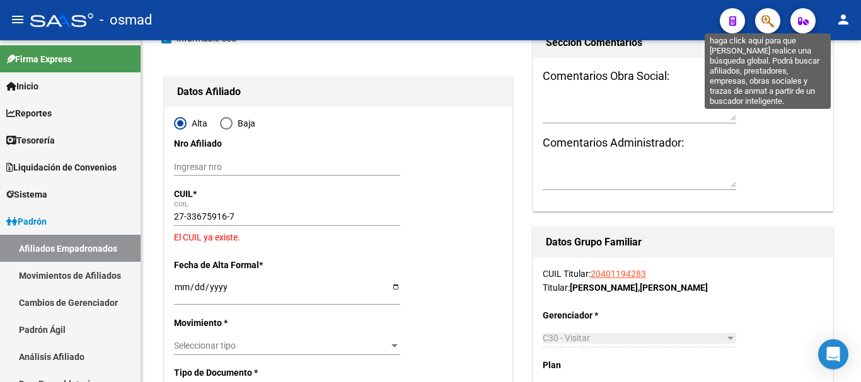
click at [764, 16] on icon "button" at bounding box center [767, 21] width 13 height 14
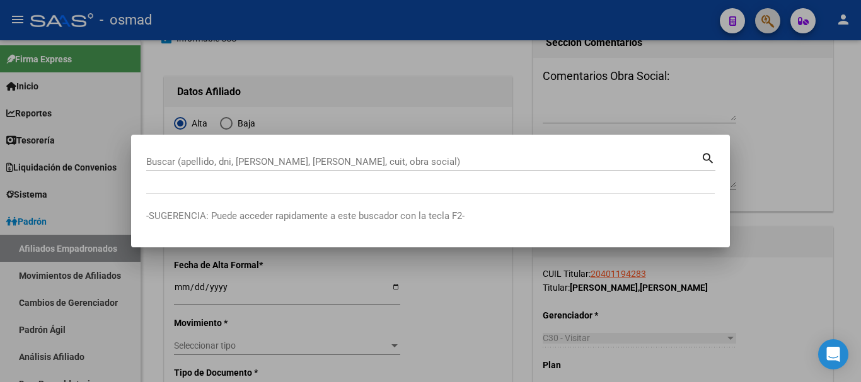
paste input "33675916"
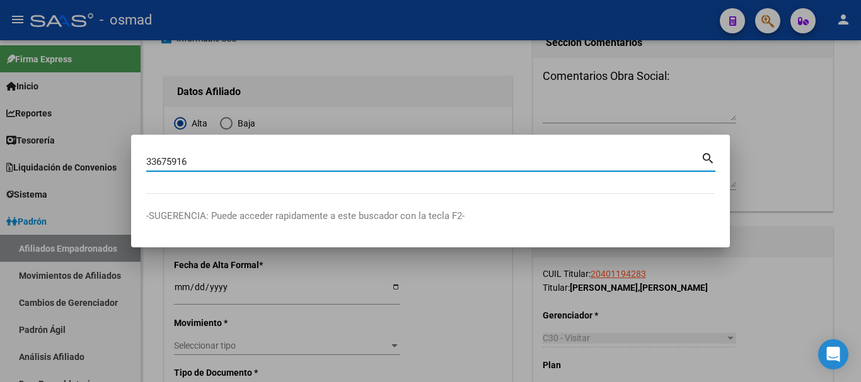
type input "33675916"
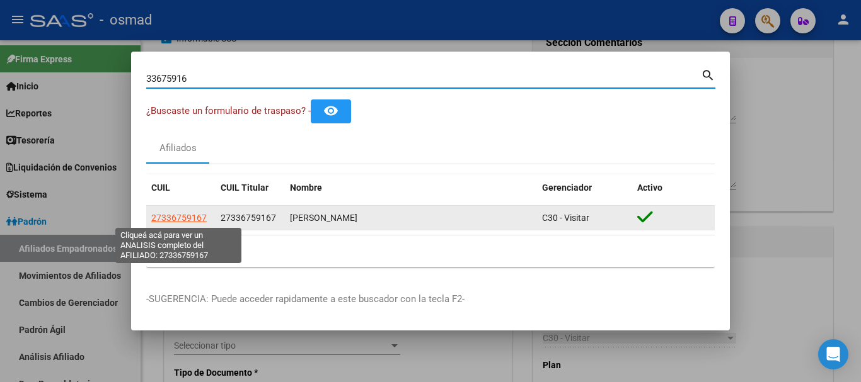
click at [176, 217] on span "27336759167" at bounding box center [178, 218] width 55 height 10
type textarea "27336759167"
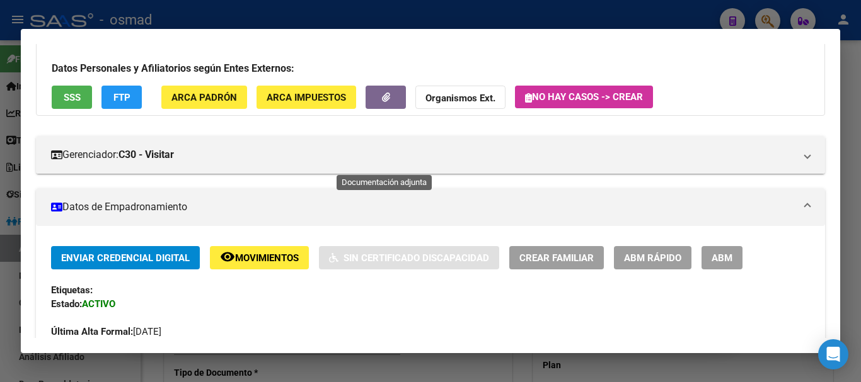
scroll to position [210, 0]
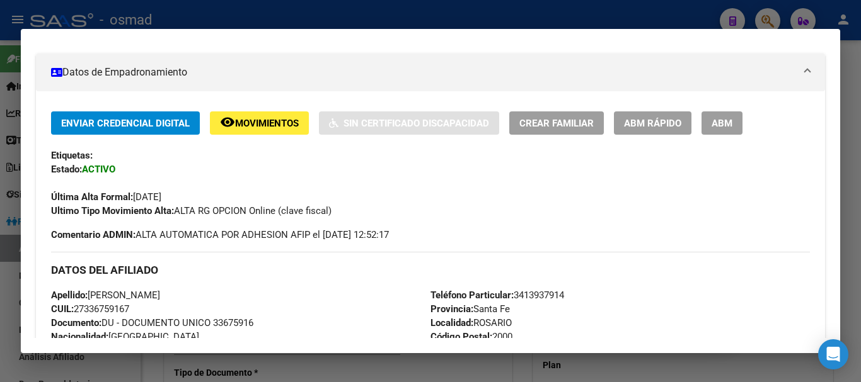
click at [507, 10] on div at bounding box center [430, 191] width 861 height 382
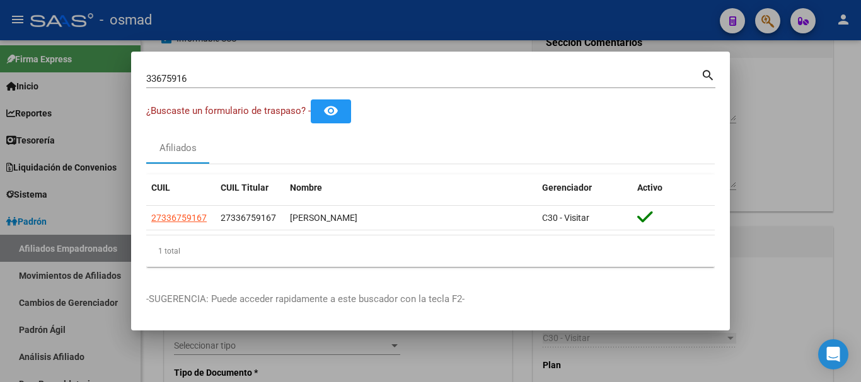
click at [487, 73] on input "33675916" at bounding box center [423, 78] width 554 height 11
click at [399, 87] on div "33675916 Buscar (apellido, dni, cuil, nro traspaso, cuit, obra social)" at bounding box center [423, 78] width 554 height 19
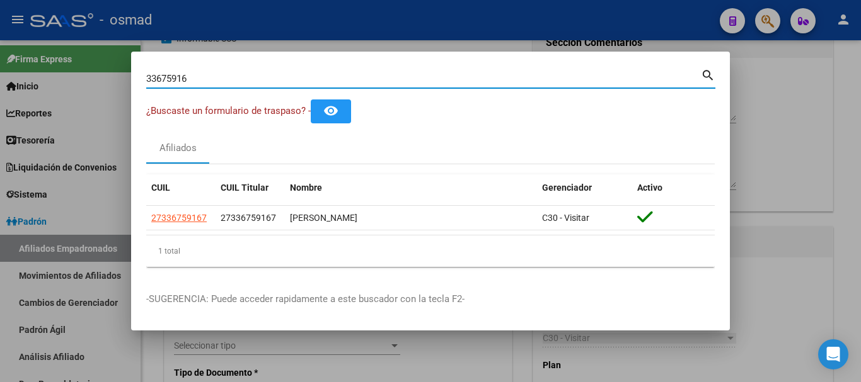
click at [399, 81] on input "33675916" at bounding box center [423, 78] width 554 height 11
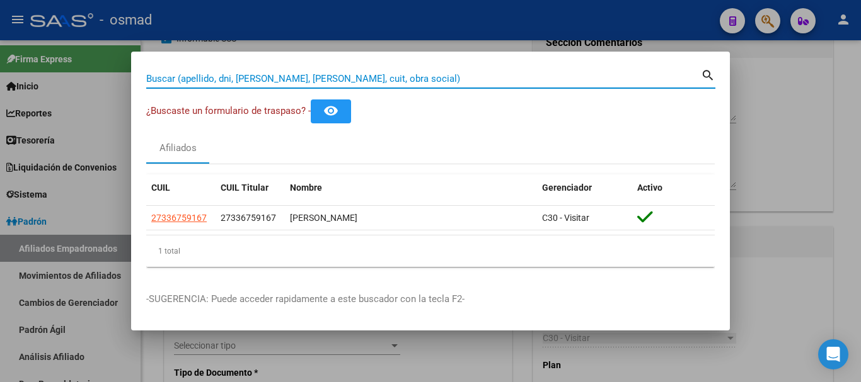
paste input "22953600"
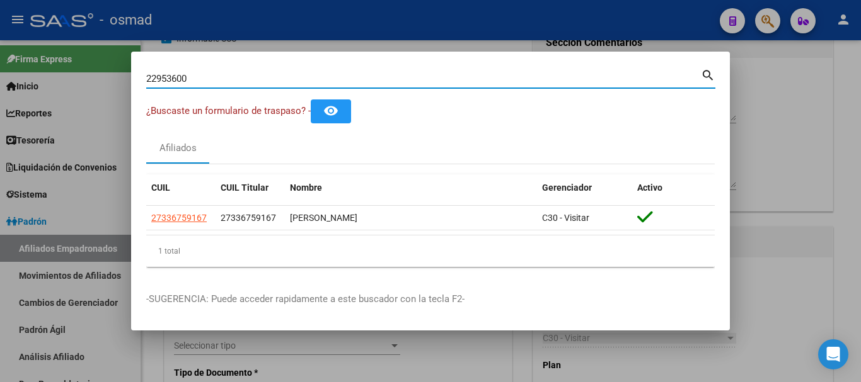
type input "22953600"
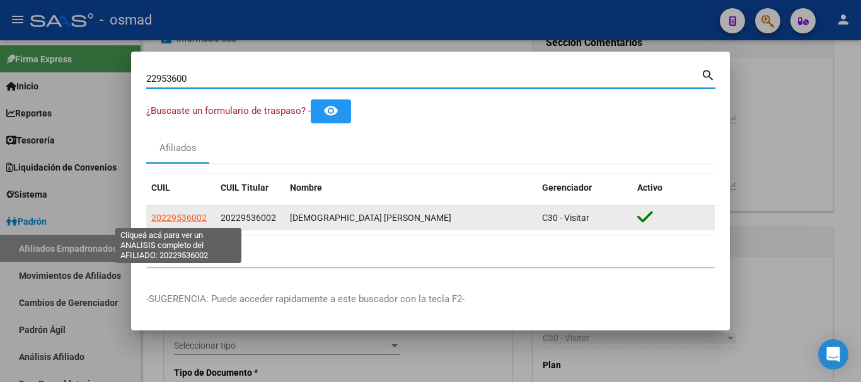
click at [183, 217] on span "20229536002" at bounding box center [178, 218] width 55 height 10
type textarea "20229536002"
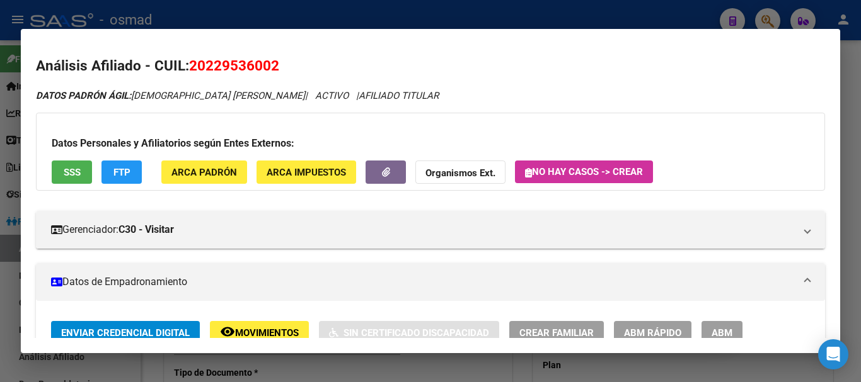
click at [718, 331] on span "ABM" at bounding box center [721, 333] width 21 height 11
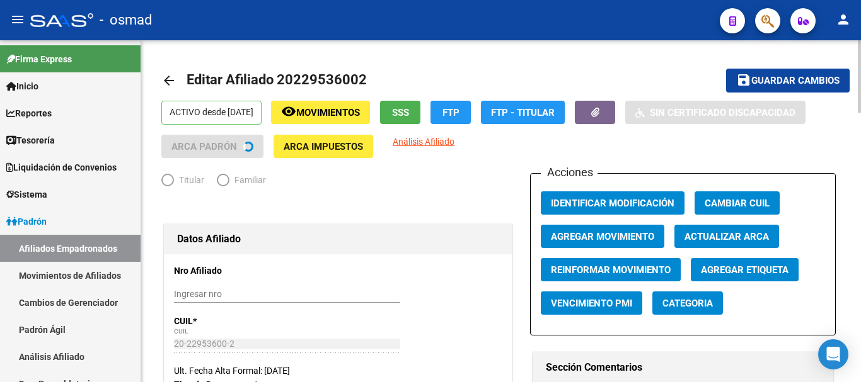
radio input "true"
type input "30-51828648-6"
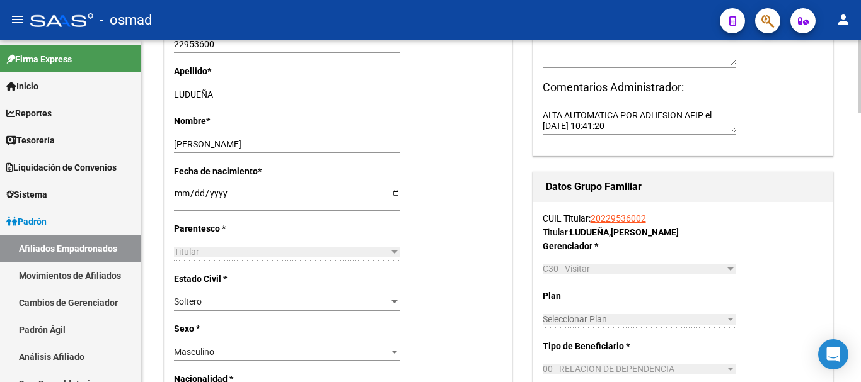
scroll to position [420, 0]
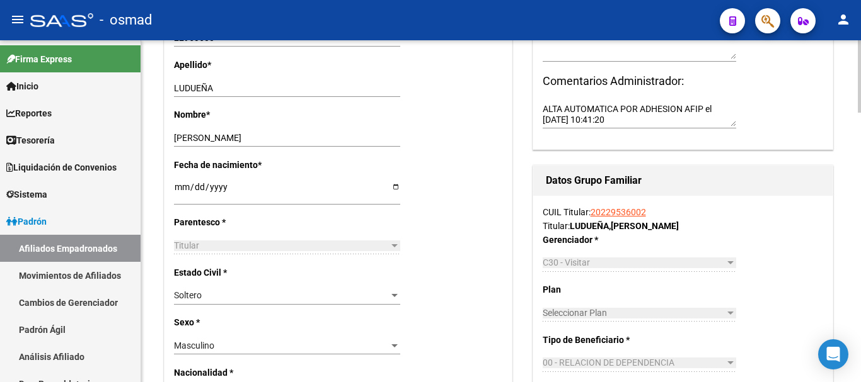
click at [199, 291] on span "Soltero" at bounding box center [188, 295] width 28 height 10
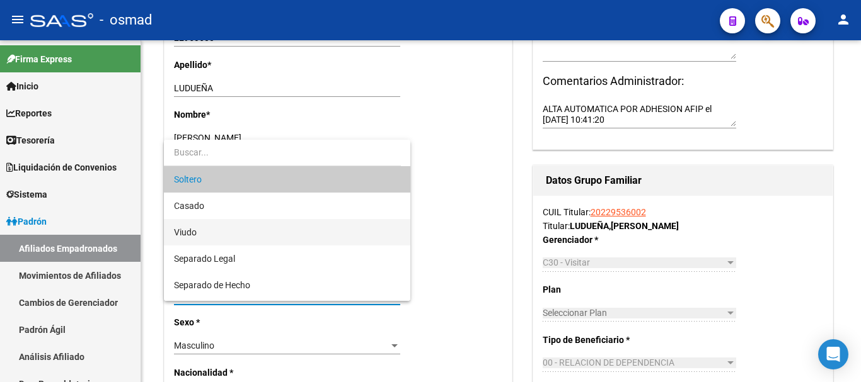
scroll to position [50, 0]
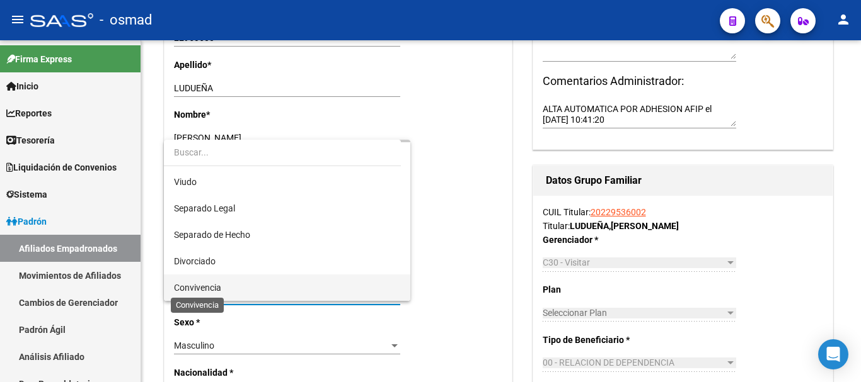
click at [217, 284] on span "Convivencia" at bounding box center [197, 288] width 47 height 10
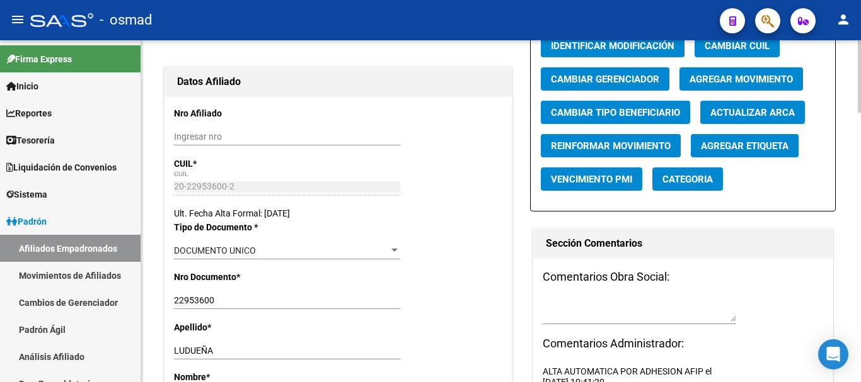
scroll to position [0, 0]
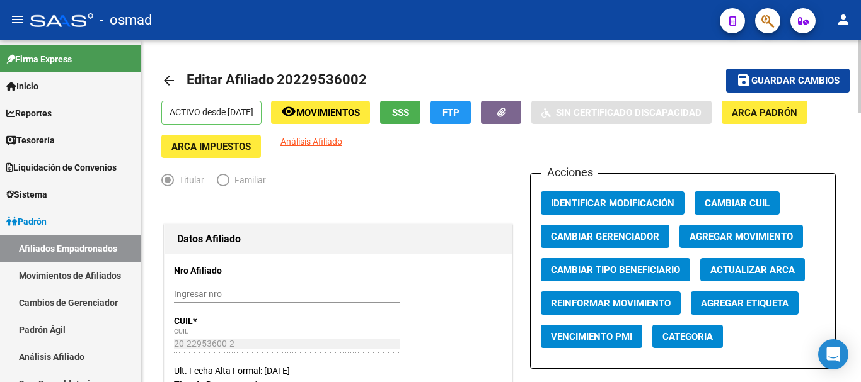
click at [760, 77] on span "Guardar cambios" at bounding box center [795, 81] width 88 height 11
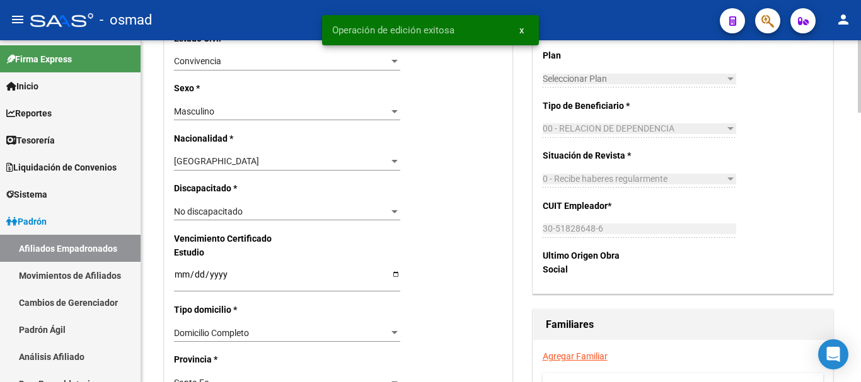
scroll to position [788, 0]
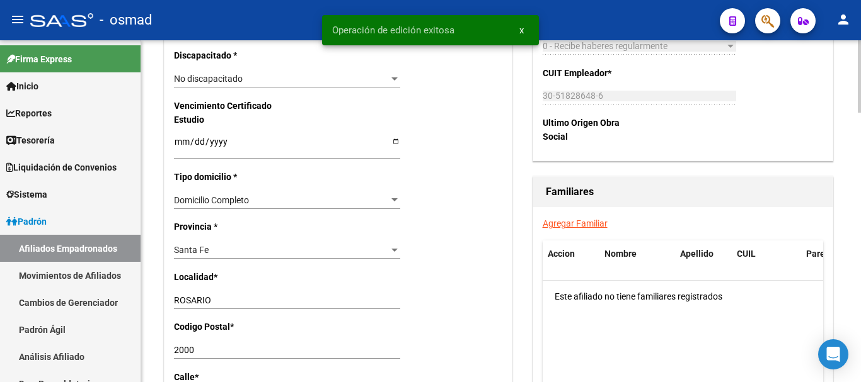
click at [565, 219] on link "Agregar Familiar" at bounding box center [575, 224] width 65 height 10
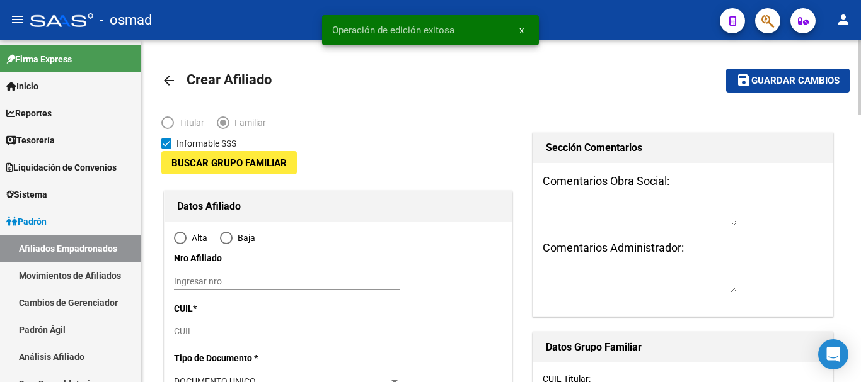
type input "30-51828648-6"
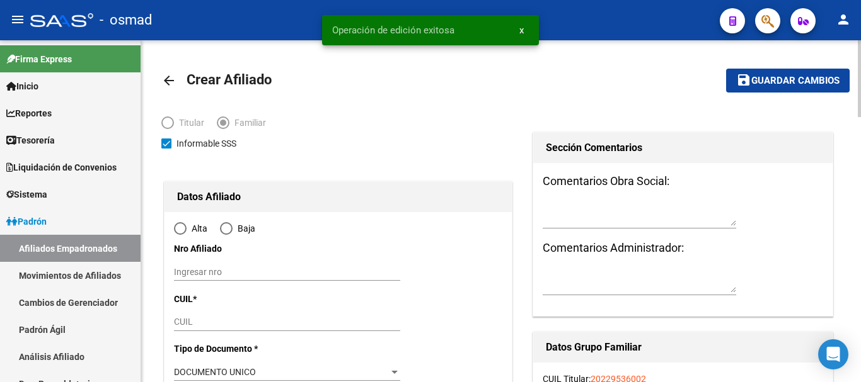
type input "ROSARIO"
type input "2000"
type input "FRANKLIN"
type input "8093"
radio input "true"
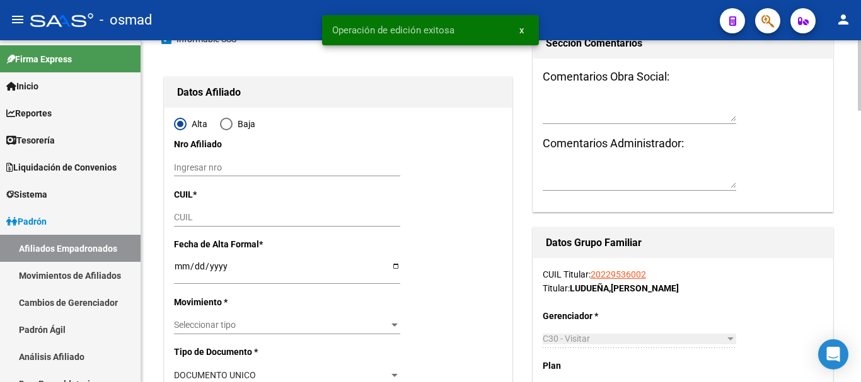
scroll to position [105, 0]
type input "30-51828648-6"
click at [184, 215] on input "CUIL" at bounding box center [287, 217] width 226 height 11
paste input "27-25098406-0"
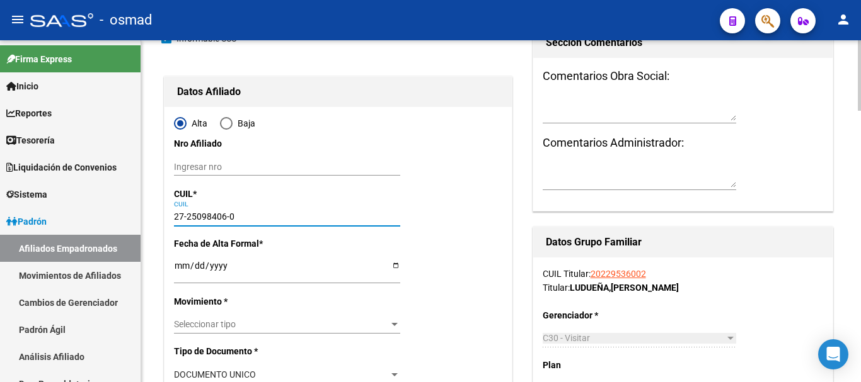
type input "27-25098406-0"
click at [182, 268] on input "Ingresar fecha" at bounding box center [287, 270] width 226 height 19
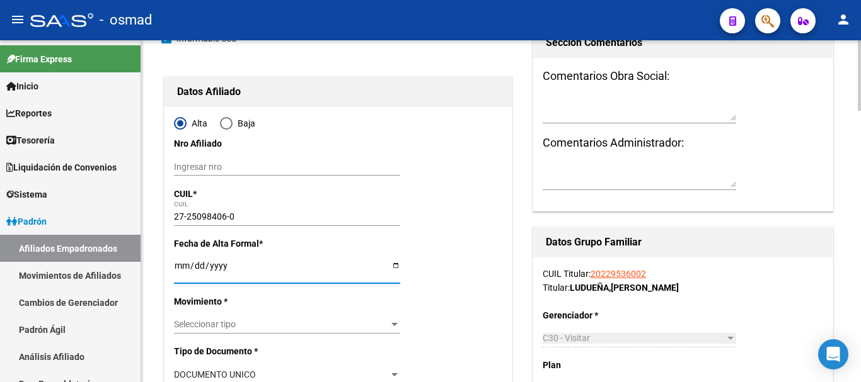
type input "25098406"
type input "RAMOS"
type input "MARCELA FERNANDA"
type input "1976-03-30"
type input "ROSARIO"
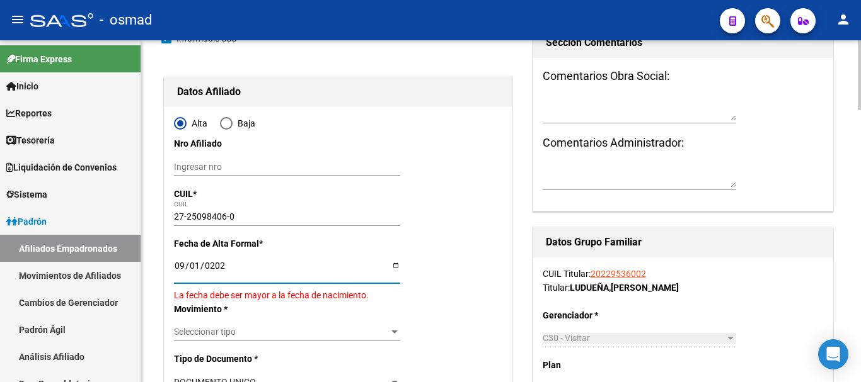
type input "[DATE]"
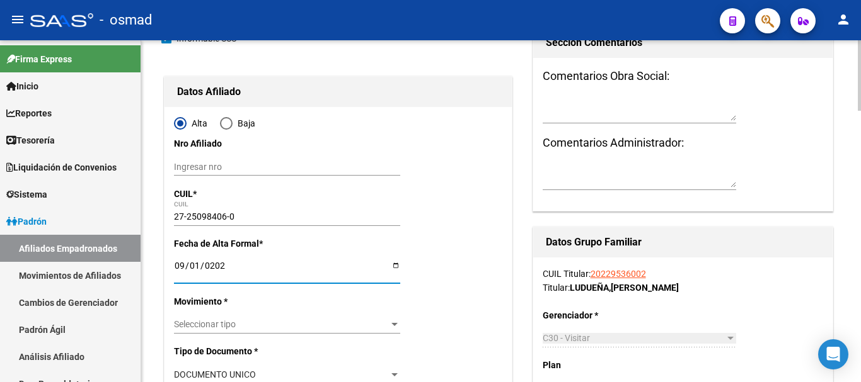
scroll to position [210, 0]
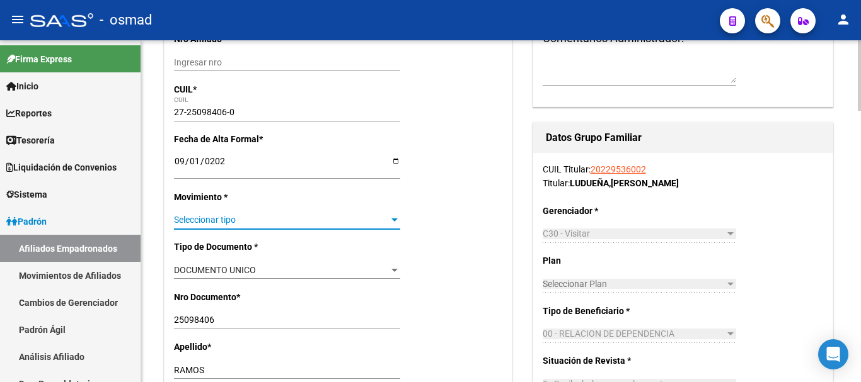
click at [215, 223] on span "Seleccionar tipo" at bounding box center [281, 220] width 215 height 11
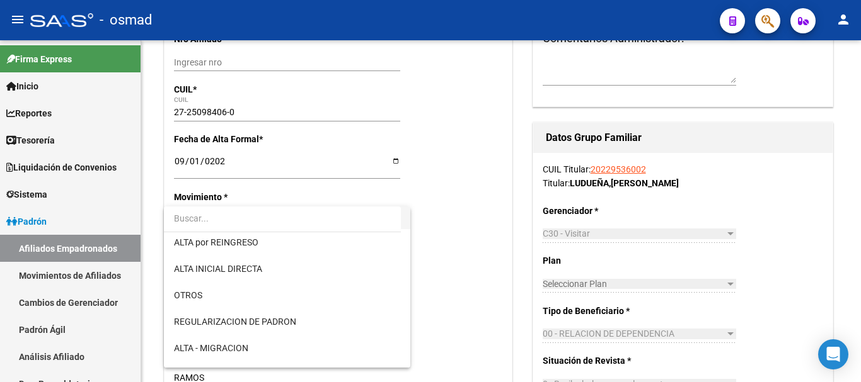
scroll to position [158, 0]
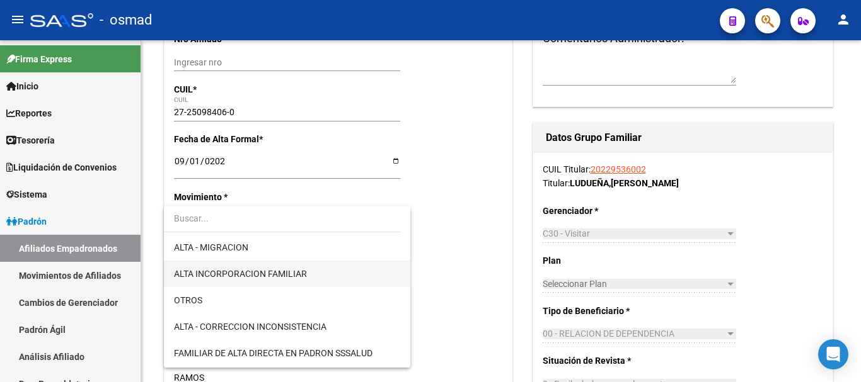
click at [272, 277] on span "ALTA INCORPORACION FAMILIAR" at bounding box center [240, 274] width 133 height 10
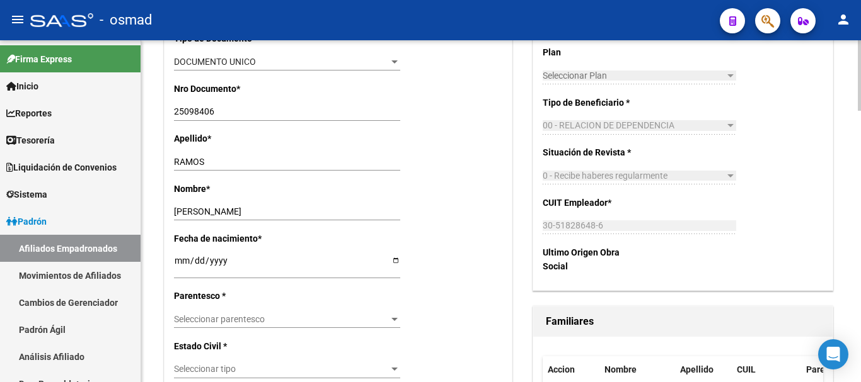
scroll to position [473, 0]
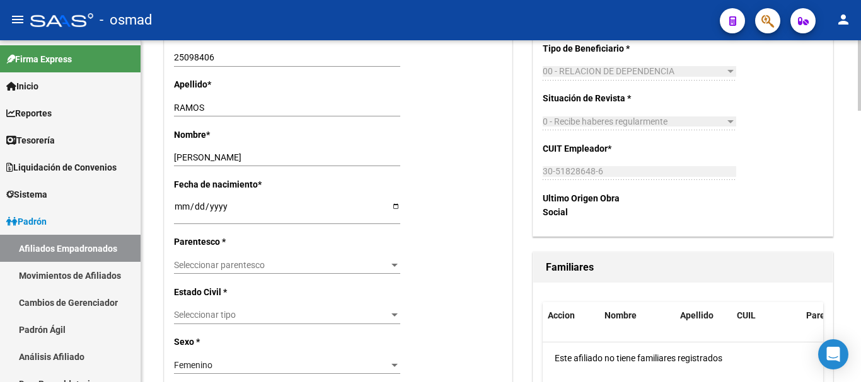
click at [218, 259] on div "Seleccionar parentesco Seleccionar parentesco" at bounding box center [287, 265] width 226 height 18
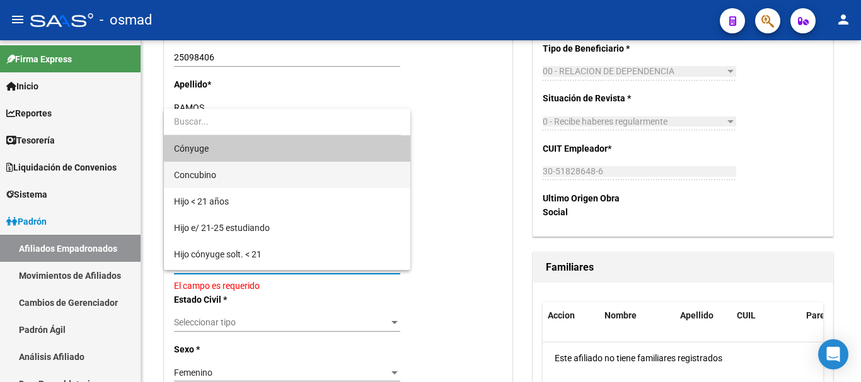
click at [222, 179] on span "Concubino" at bounding box center [287, 175] width 226 height 26
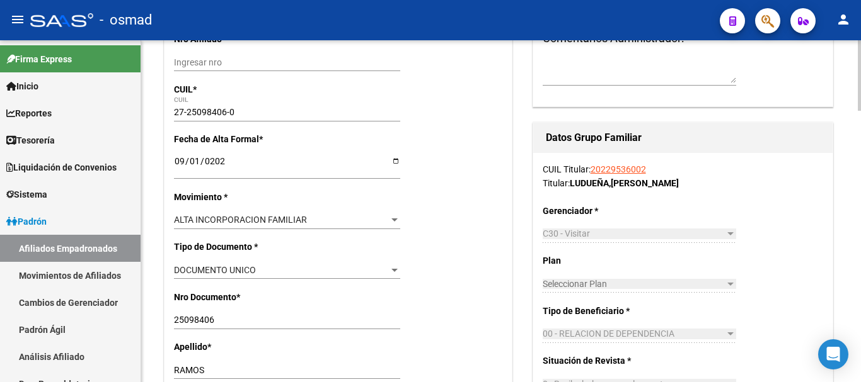
scroll to position [0, 0]
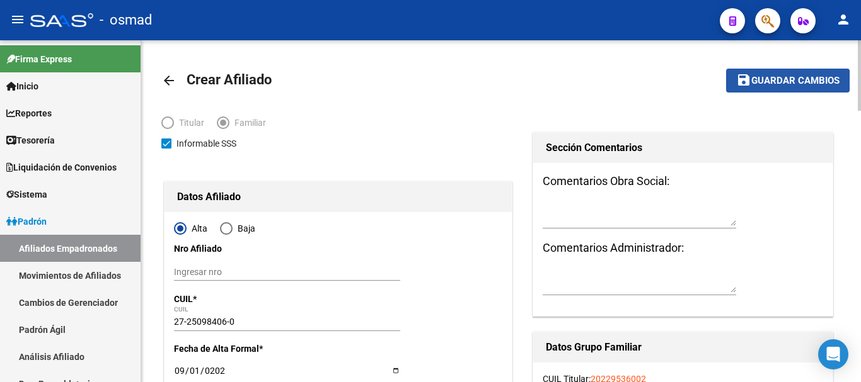
click at [768, 81] on span "Guardar cambios" at bounding box center [795, 81] width 88 height 11
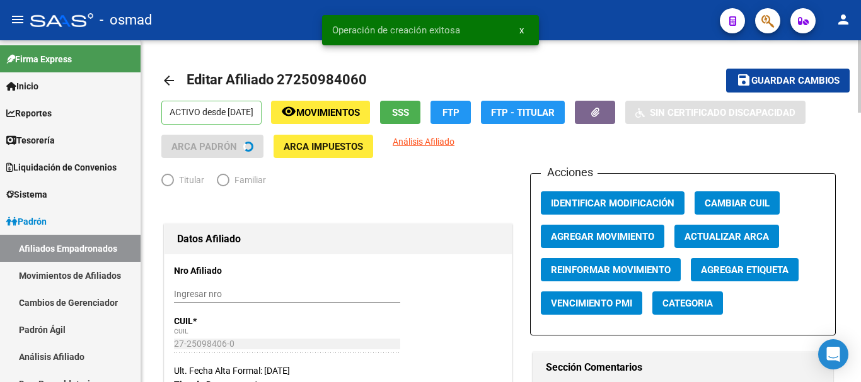
radio input "true"
type input "30-51828648-6"
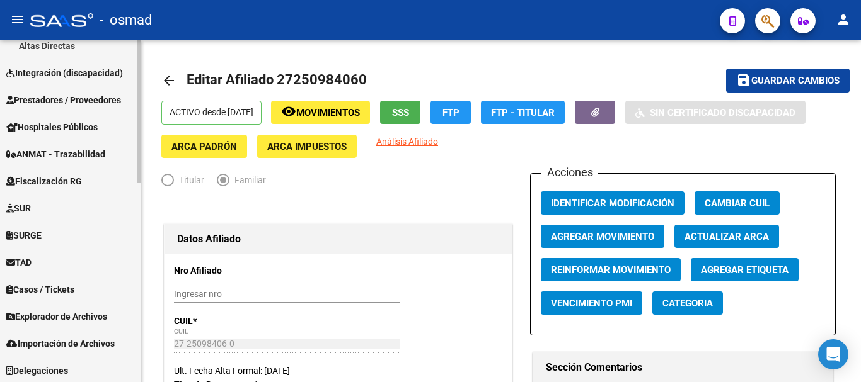
scroll to position [476, 0]
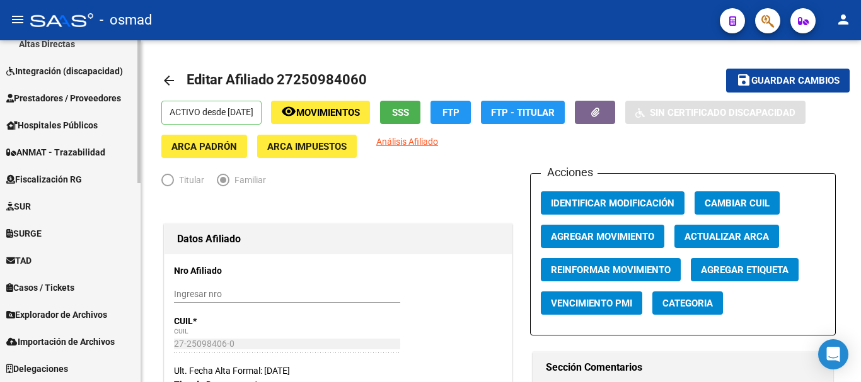
click at [62, 313] on span "Explorador de Archivos" at bounding box center [56, 315] width 101 height 14
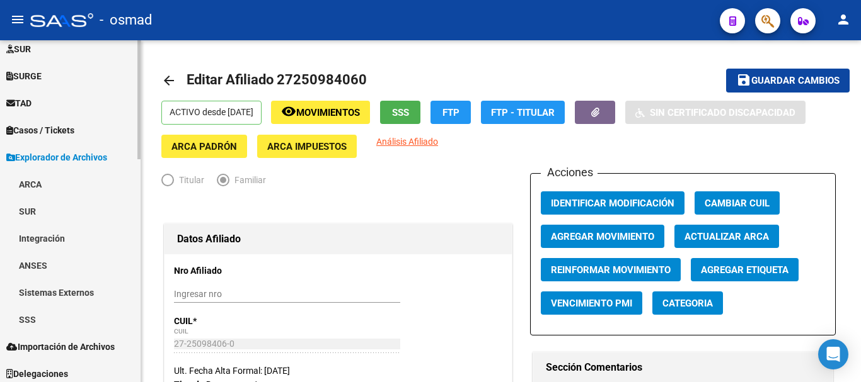
scroll to position [638, 0]
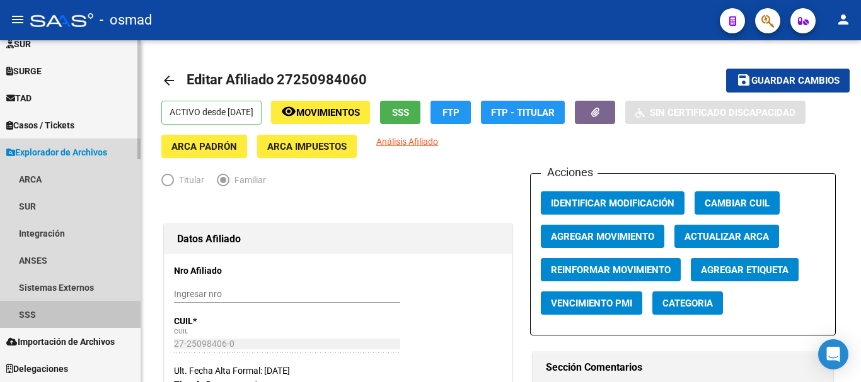
click at [20, 307] on link "SSS" at bounding box center [70, 314] width 141 height 27
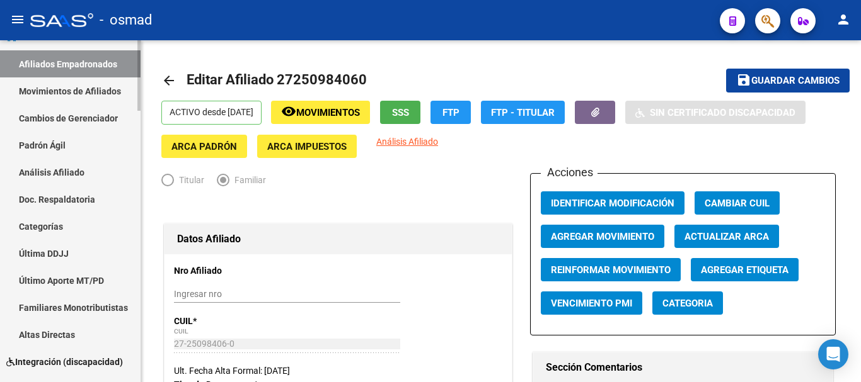
scroll to position [166, 0]
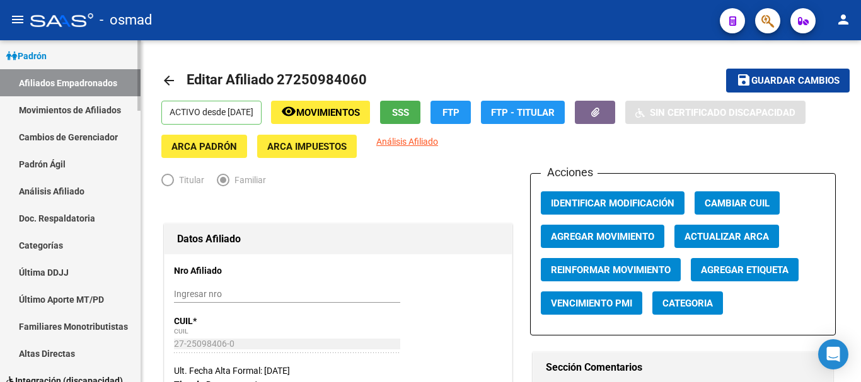
click at [36, 108] on link "Movimientos de Afiliados" at bounding box center [70, 109] width 141 height 27
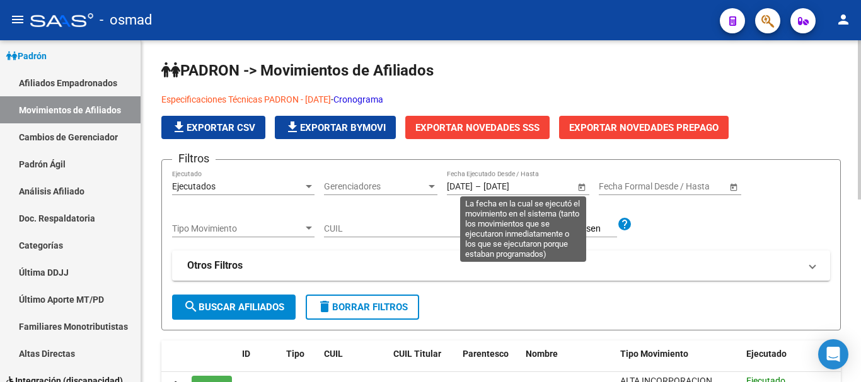
click at [579, 188] on span "Open calendar" at bounding box center [581, 187] width 30 height 30
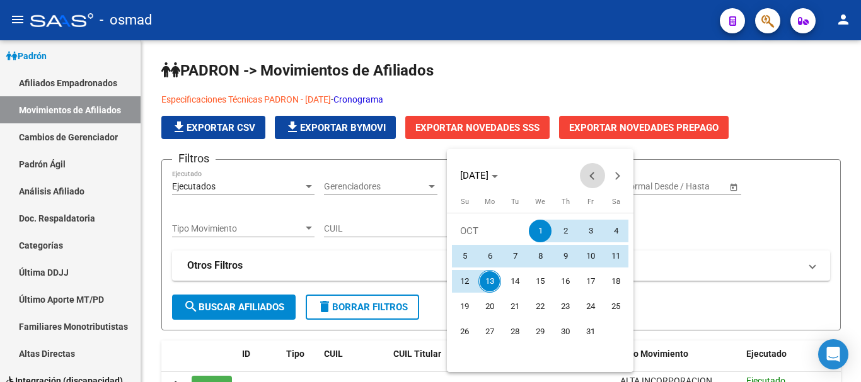
click at [593, 177] on button "Previous month" at bounding box center [592, 175] width 25 height 25
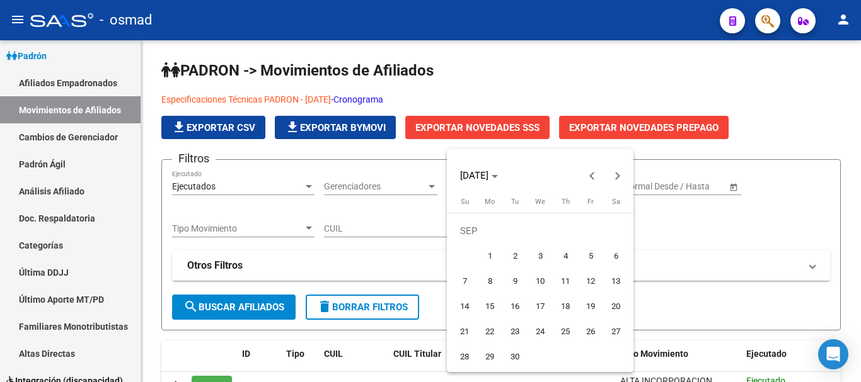
click at [495, 251] on span "1" at bounding box center [489, 256] width 23 height 23
type input "[DATE]"
click at [613, 178] on button "Next month" at bounding box center [617, 175] width 25 height 25
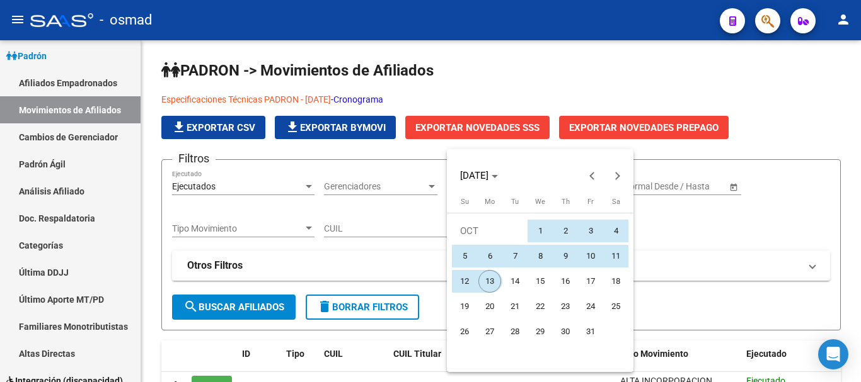
click at [488, 278] on span "13" at bounding box center [489, 281] width 23 height 23
type input "13/10/2025"
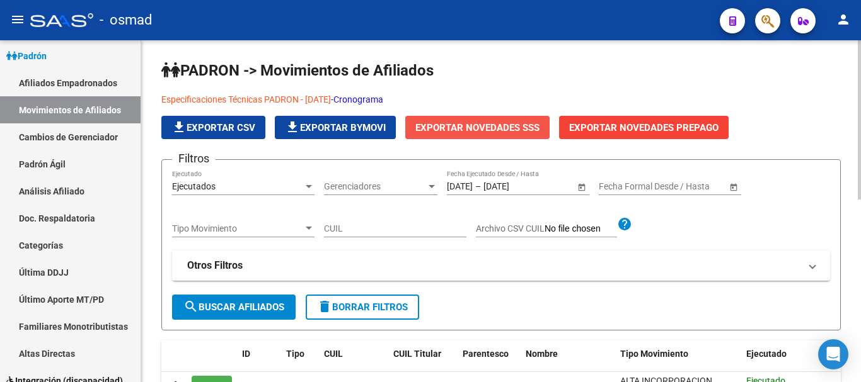
click at [486, 129] on span "Exportar Novedades SSS" at bounding box center [477, 127] width 124 height 11
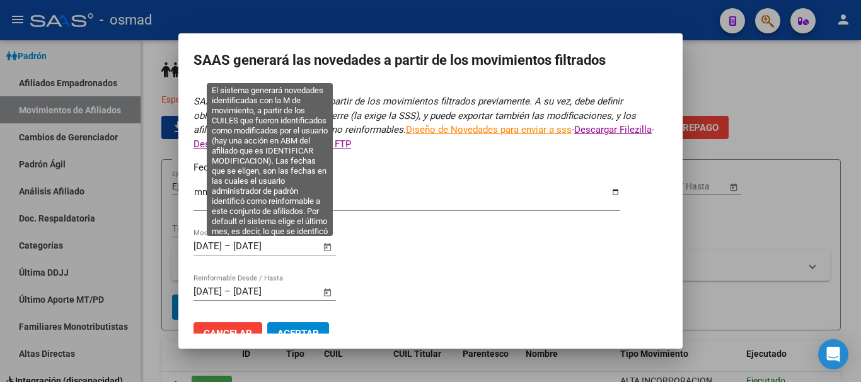
click at [324, 248] on span "Open calendar" at bounding box center [328, 248] width 30 height 30
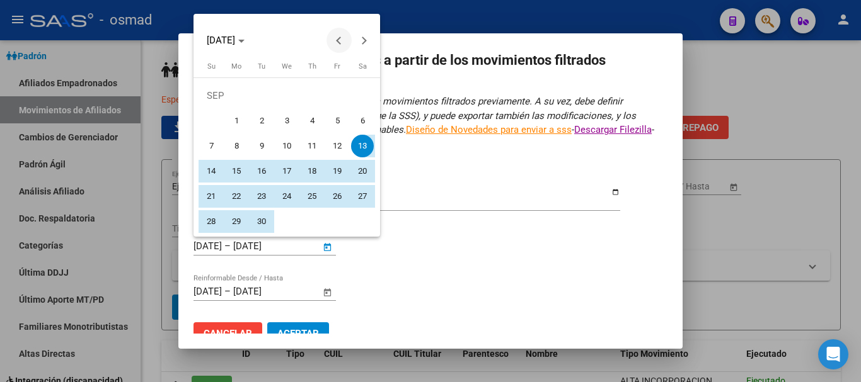
click at [334, 43] on span "Previous month" at bounding box center [338, 40] width 25 height 25
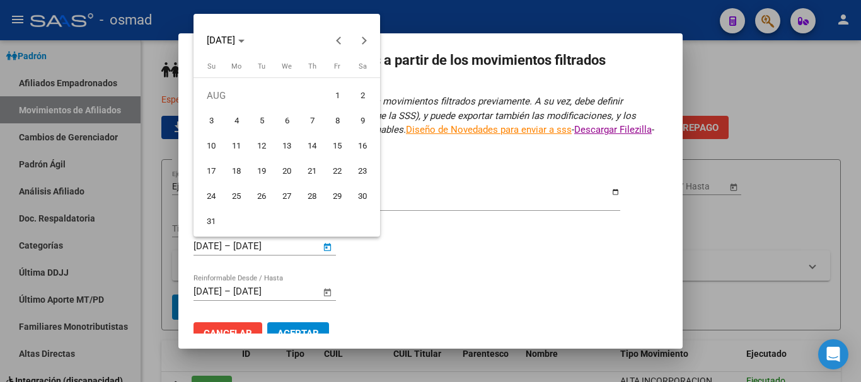
click at [333, 96] on span "1" at bounding box center [337, 95] width 23 height 23
type input "01/08/2025"
click at [367, 45] on span "Next month" at bounding box center [364, 40] width 25 height 25
click at [239, 123] on span "1" at bounding box center [236, 121] width 23 height 23
type input "[DATE]"
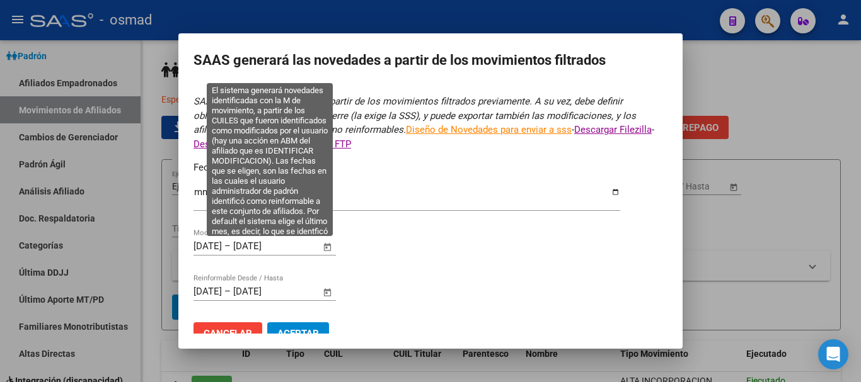
click at [326, 244] on span "Open calendar" at bounding box center [328, 248] width 30 height 30
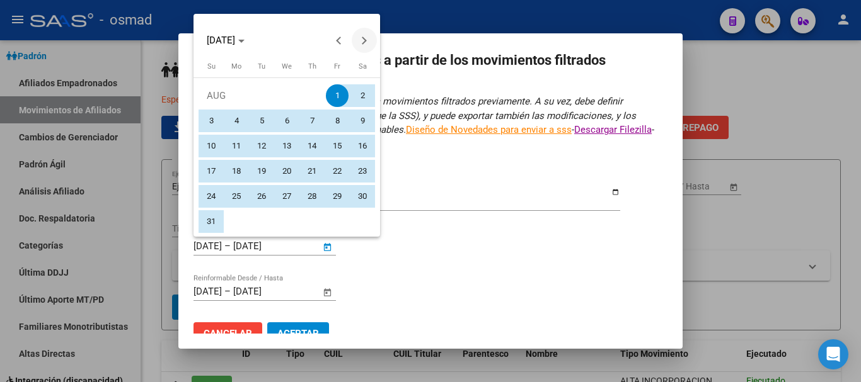
click at [359, 38] on span "Next month" at bounding box center [364, 40] width 25 height 25
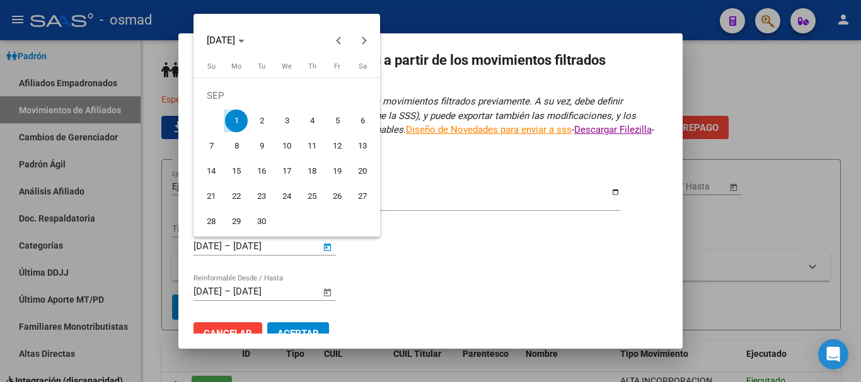
click at [233, 122] on span "1" at bounding box center [236, 121] width 23 height 23
type input "[DATE]"
click at [364, 38] on button "Next month" at bounding box center [364, 40] width 25 height 25
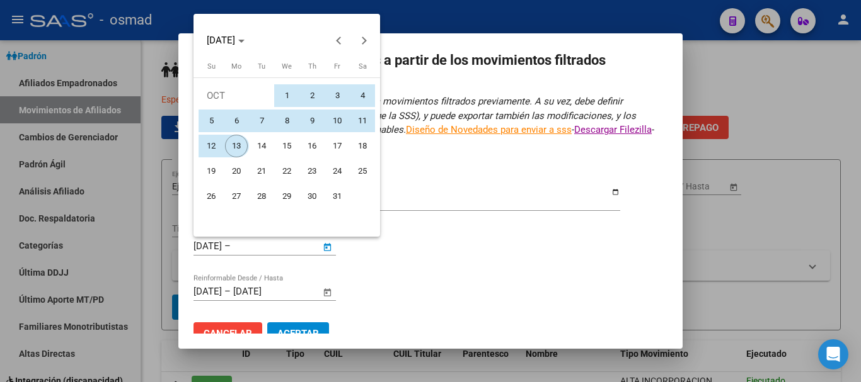
click at [234, 149] on span "13" at bounding box center [236, 146] width 23 height 23
type input "13/10/2025"
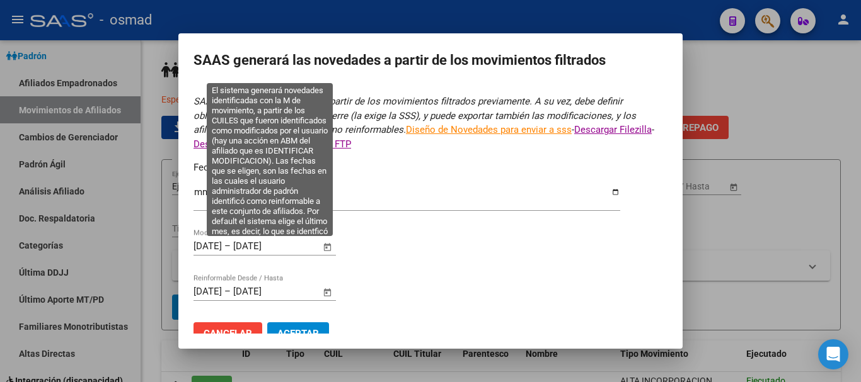
scroll to position [21, 0]
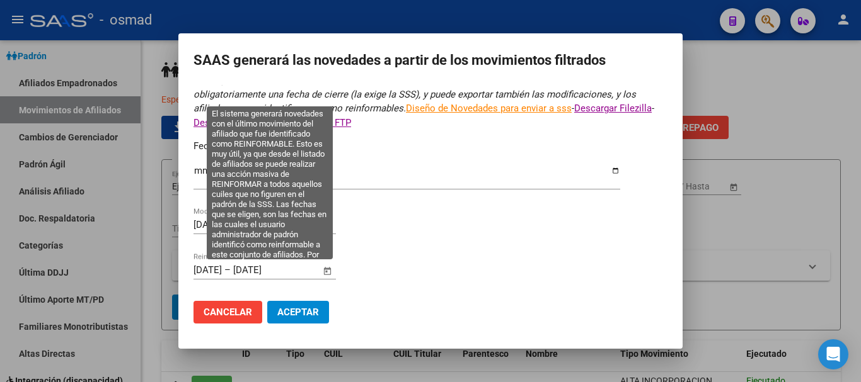
click at [330, 268] on span "Open calendar" at bounding box center [328, 271] width 30 height 30
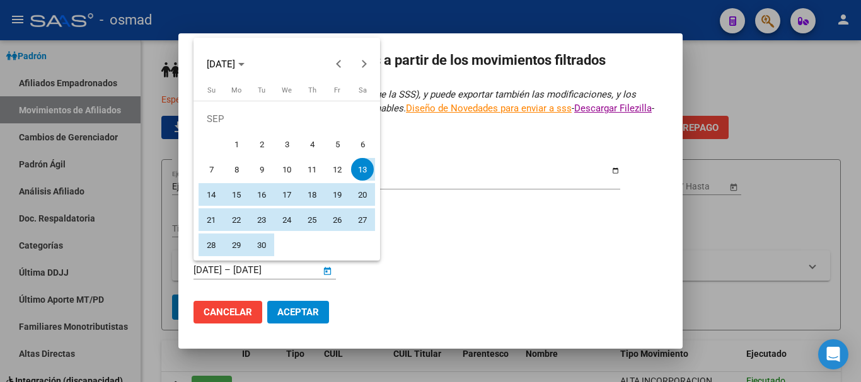
click at [232, 147] on span "1" at bounding box center [236, 144] width 23 height 23
type input "[DATE]"
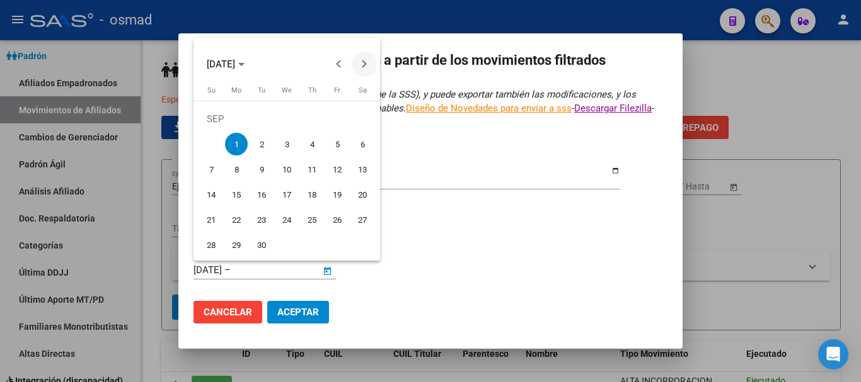
click at [367, 67] on span "Next month" at bounding box center [364, 64] width 25 height 25
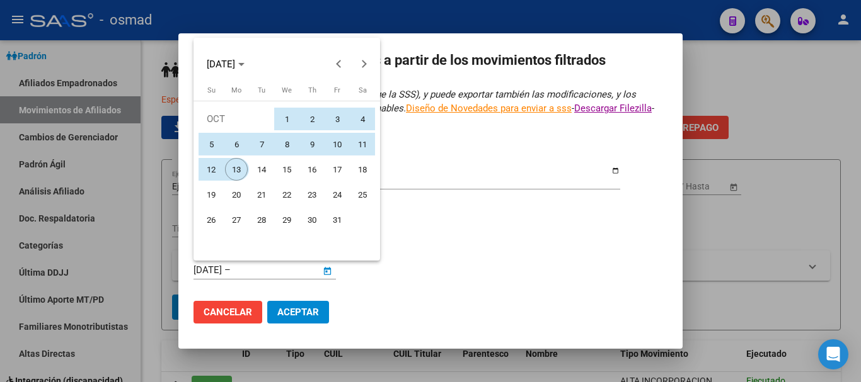
click at [233, 170] on span "13" at bounding box center [236, 169] width 23 height 23
type input "13/10/2025"
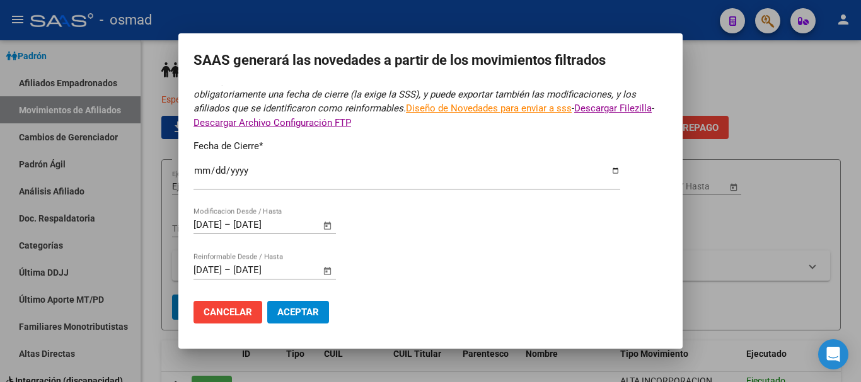
click at [295, 314] on span "Aceptar" at bounding box center [298, 312] width 42 height 11
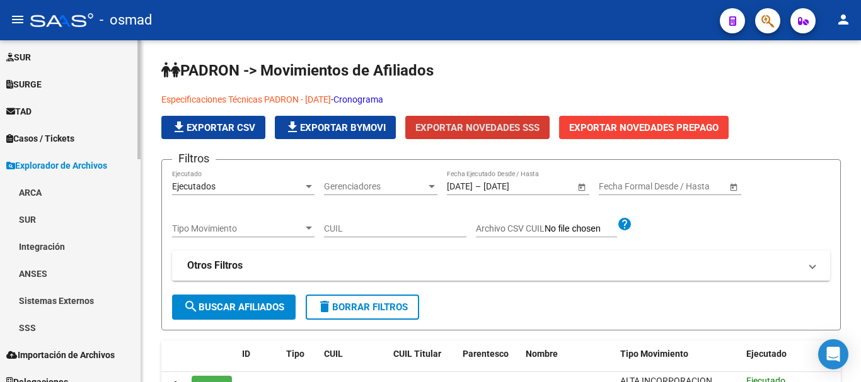
scroll to position [638, 0]
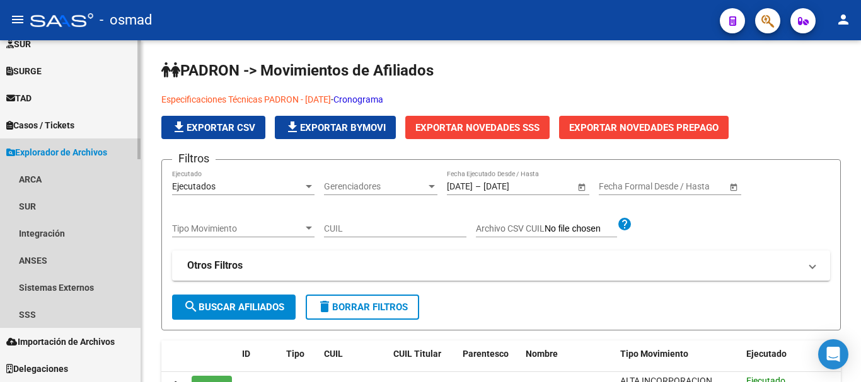
click at [41, 152] on span "Explorador de Archivos" at bounding box center [56, 153] width 101 height 14
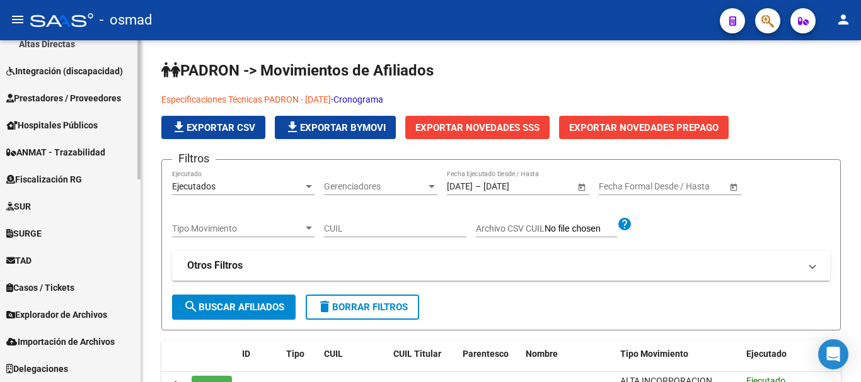
scroll to position [476, 0]
